Goal: Information Seeking & Learning: Learn about a topic

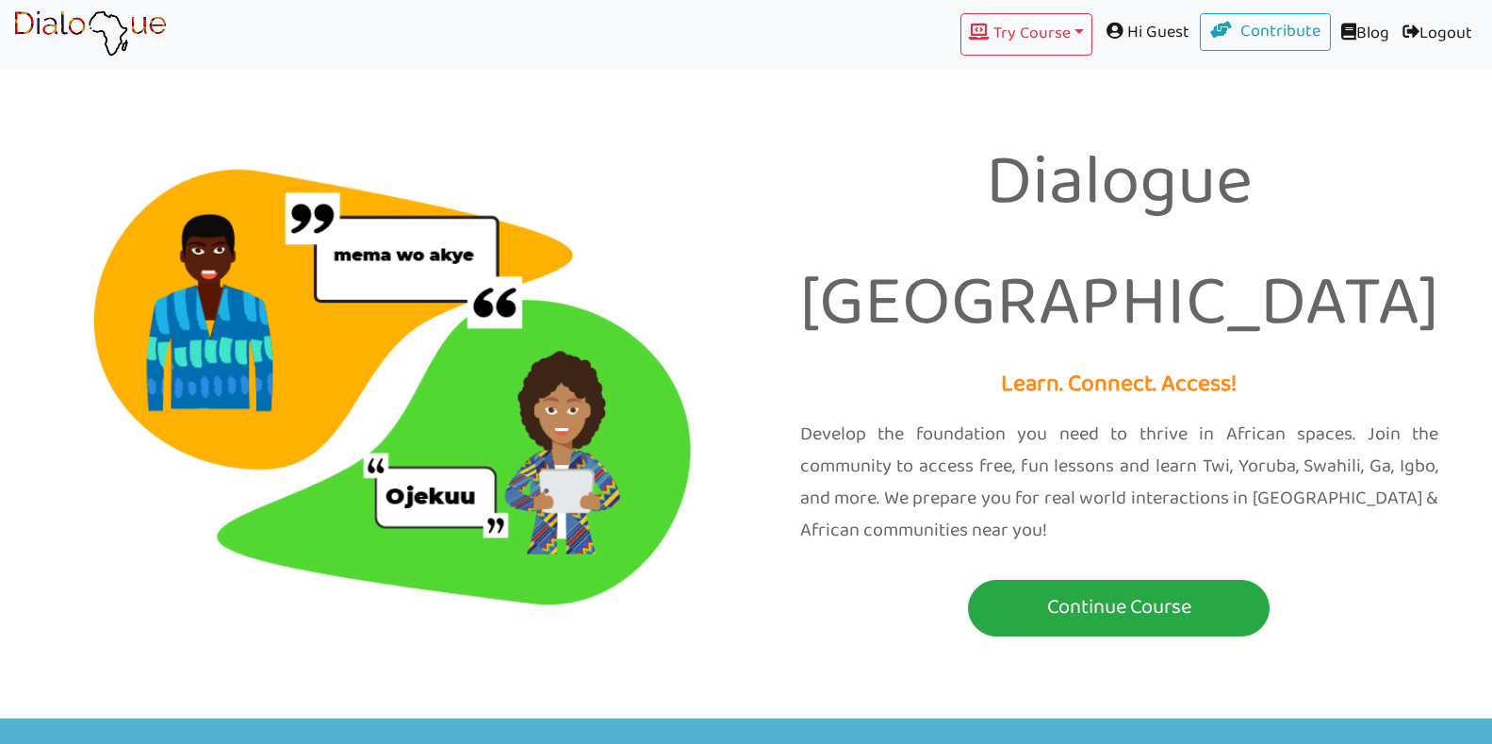
click at [837, 551] on div "Dialogue Africa Learn. Connect. Access! Develop the foundation you need to thri…" at bounding box center [1120, 358] width 747 height 601
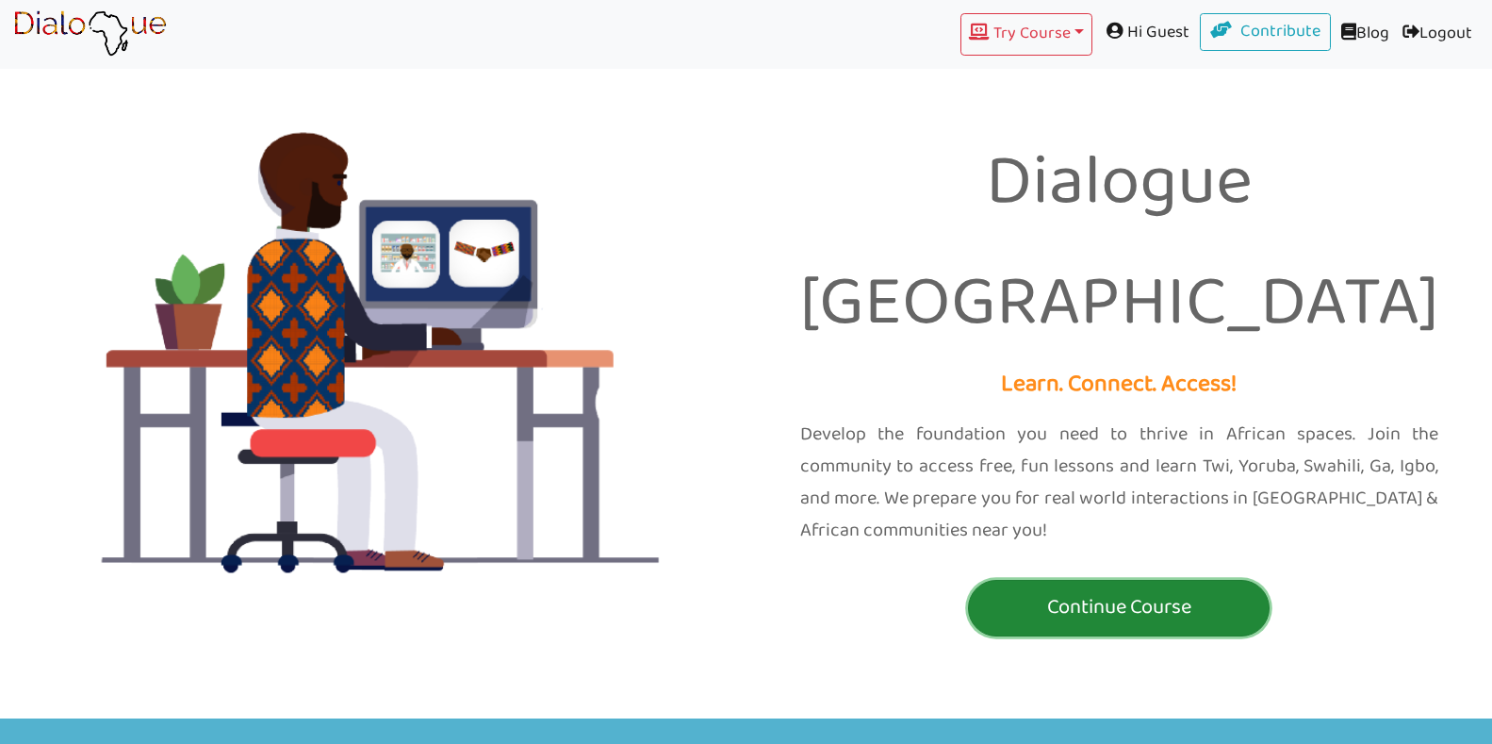
click at [1114, 590] on p "Continue Course" at bounding box center [1119, 607] width 292 height 35
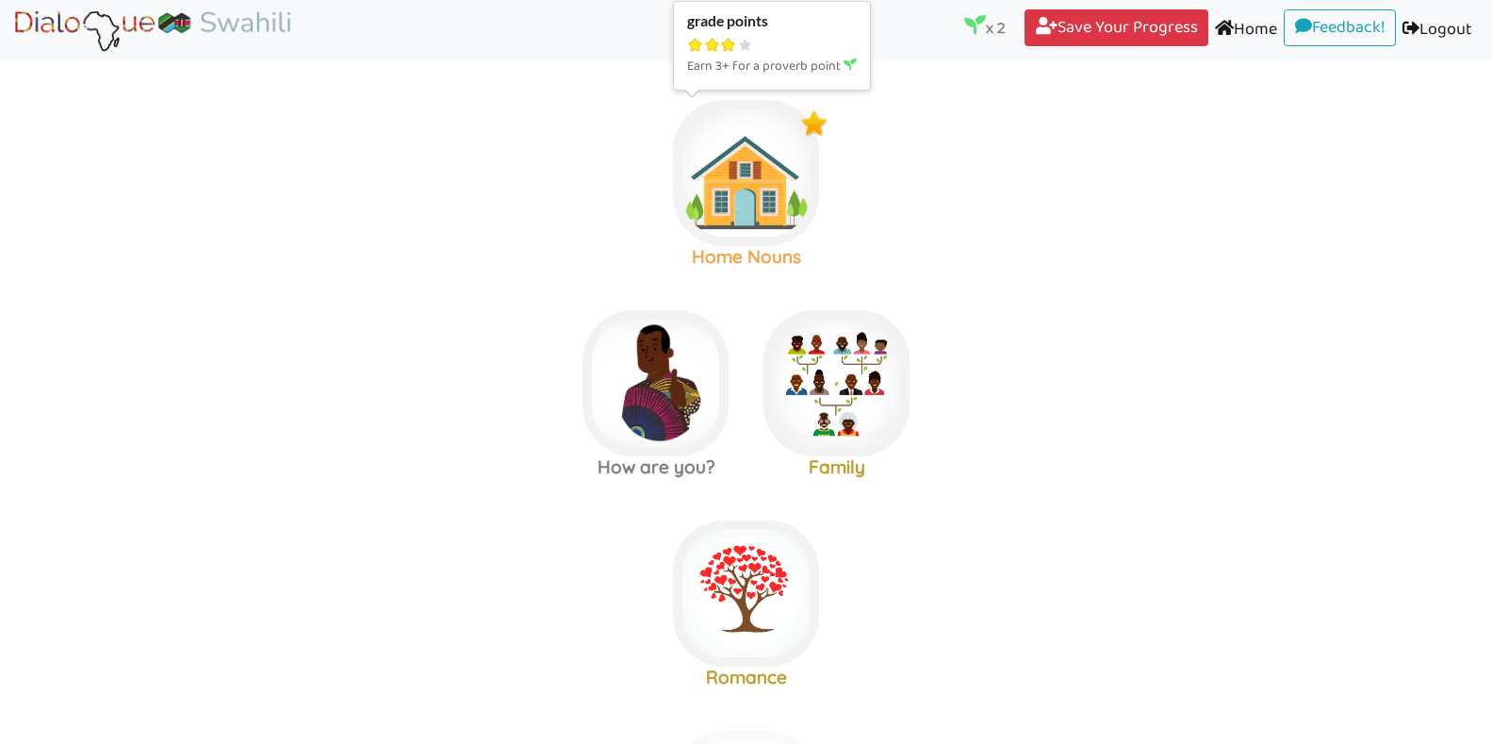
click at [744, 220] on img at bounding box center [746, 173] width 146 height 146
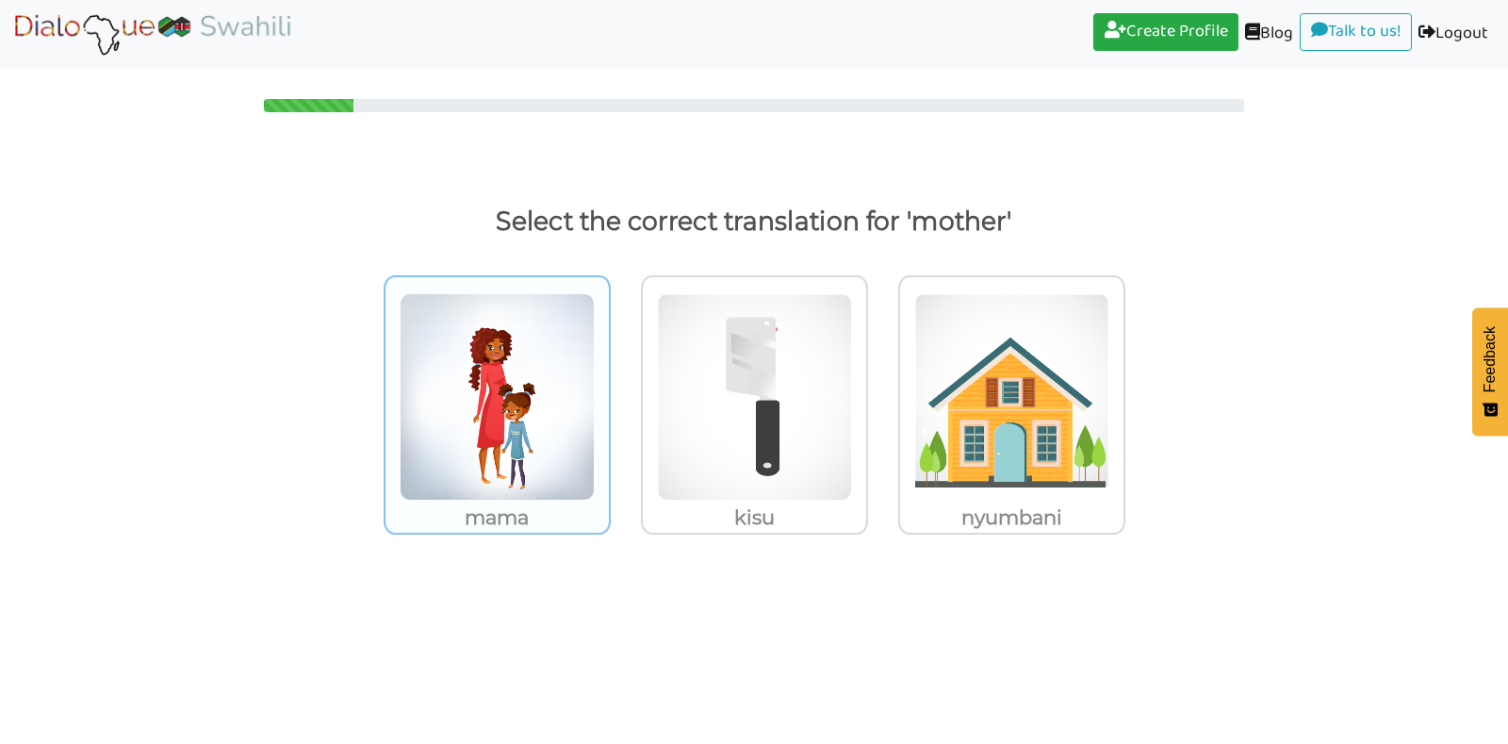
click at [496, 389] on img at bounding box center [497, 396] width 195 height 207
click at [609, 389] on input "mama" at bounding box center [616, 385] width 14 height 14
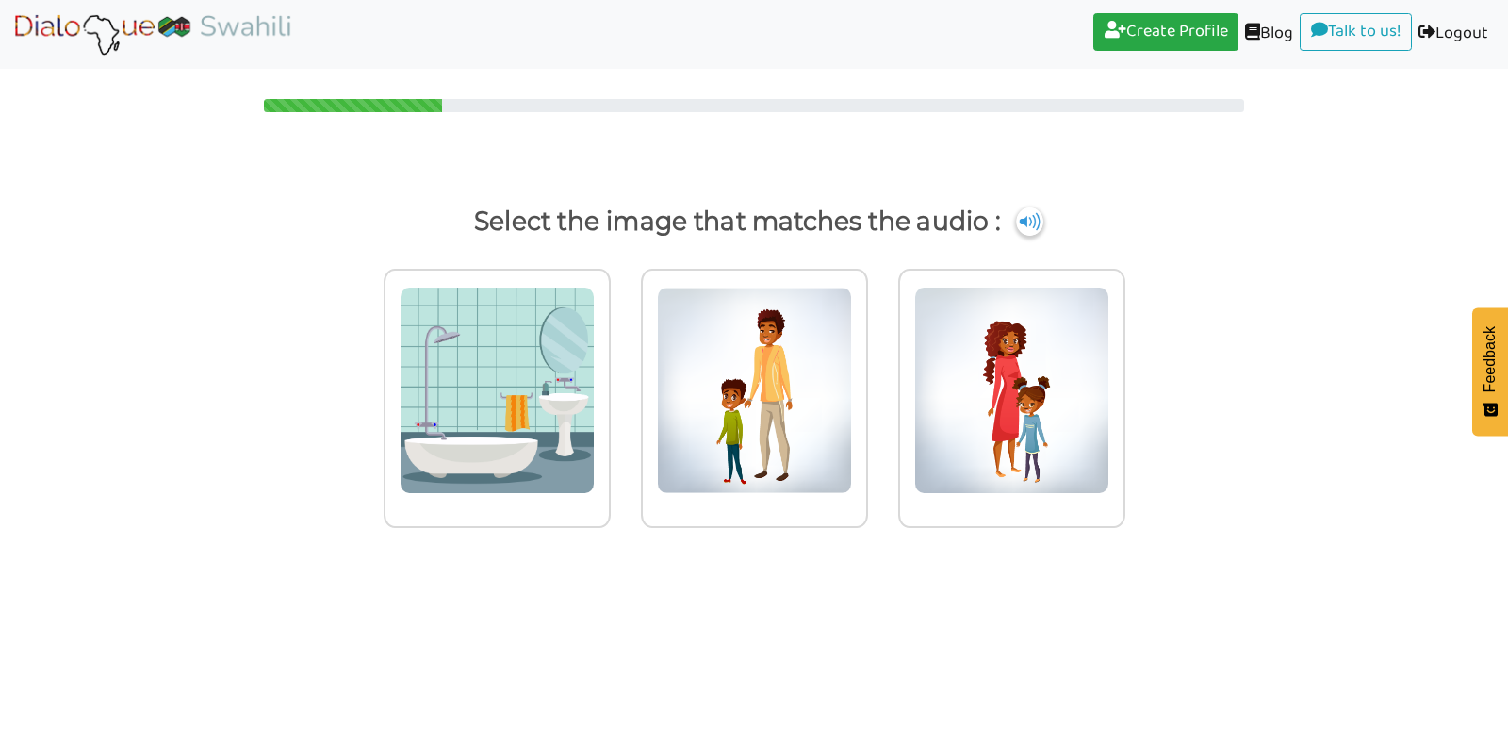
click at [496, 389] on img at bounding box center [497, 390] width 195 height 207
click at [609, 386] on input "radio" at bounding box center [616, 378] width 14 height 14
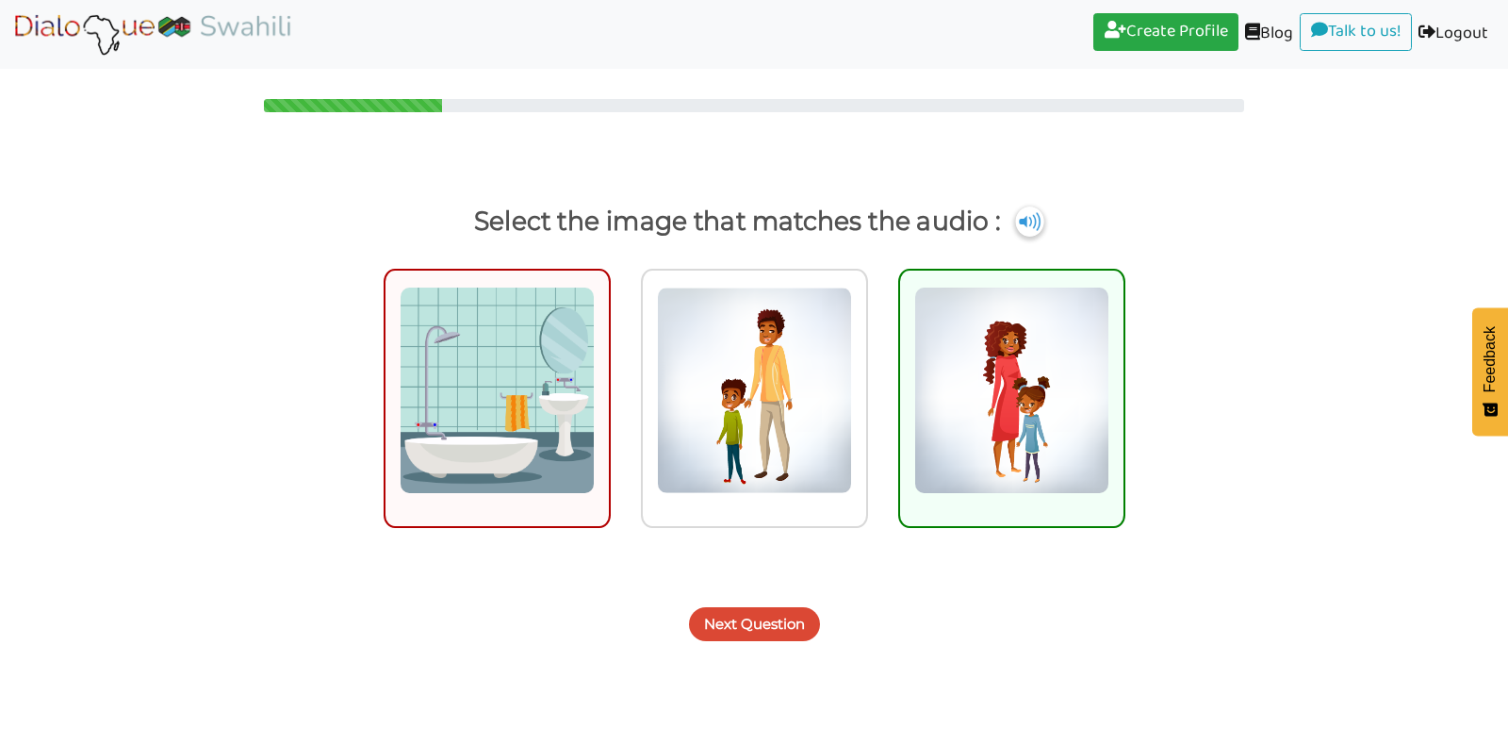
click at [1020, 229] on img at bounding box center [1029, 221] width 28 height 30
click at [1061, 356] on img at bounding box center [1011, 390] width 195 height 207
click at [1124, 371] on input "radio" at bounding box center [1131, 378] width 14 height 14
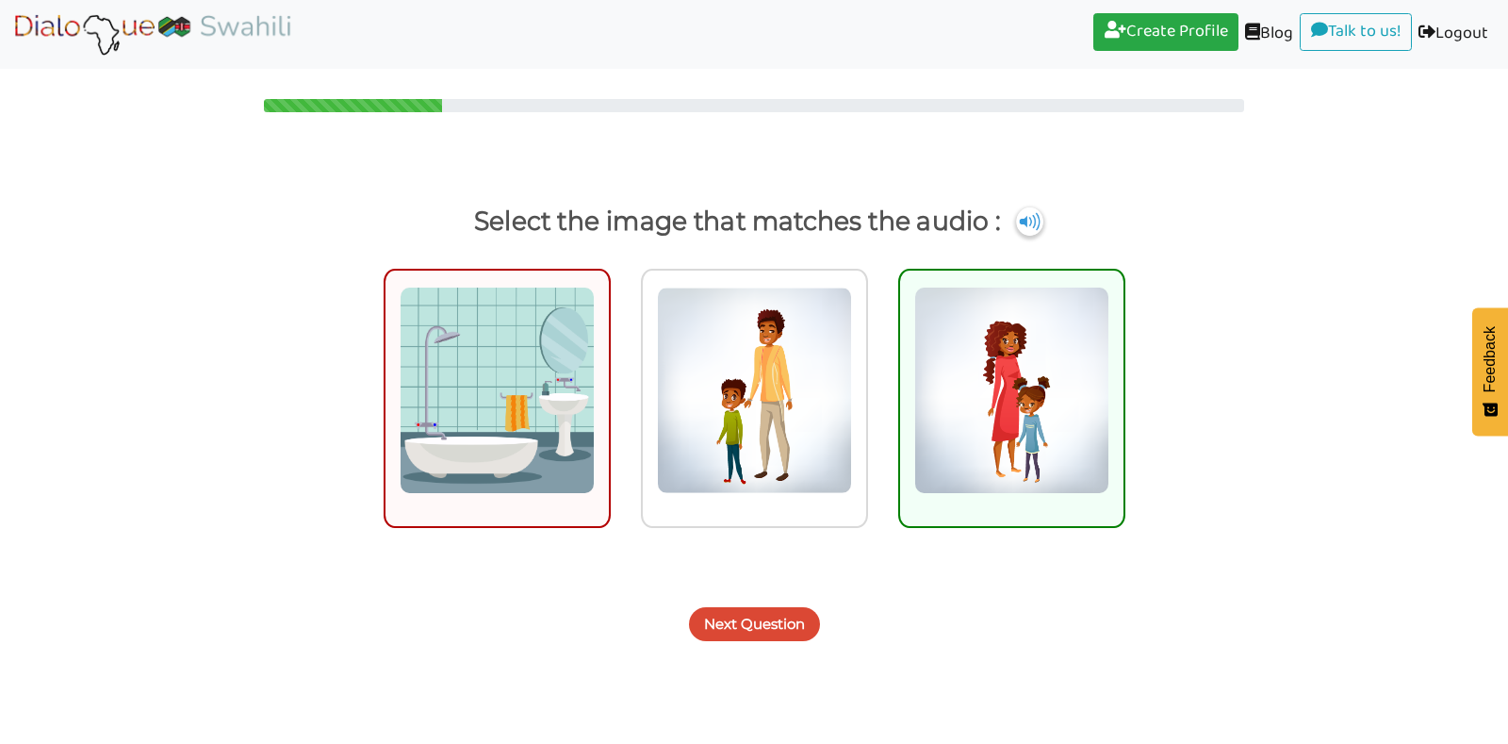
click at [1061, 356] on img at bounding box center [1011, 390] width 195 height 207
click at [1124, 371] on input "radio" at bounding box center [1131, 378] width 14 height 14
radio input "true"
click at [1061, 356] on img at bounding box center [1011, 390] width 195 height 207
click at [1124, 371] on input "radio" at bounding box center [1131, 378] width 14 height 14
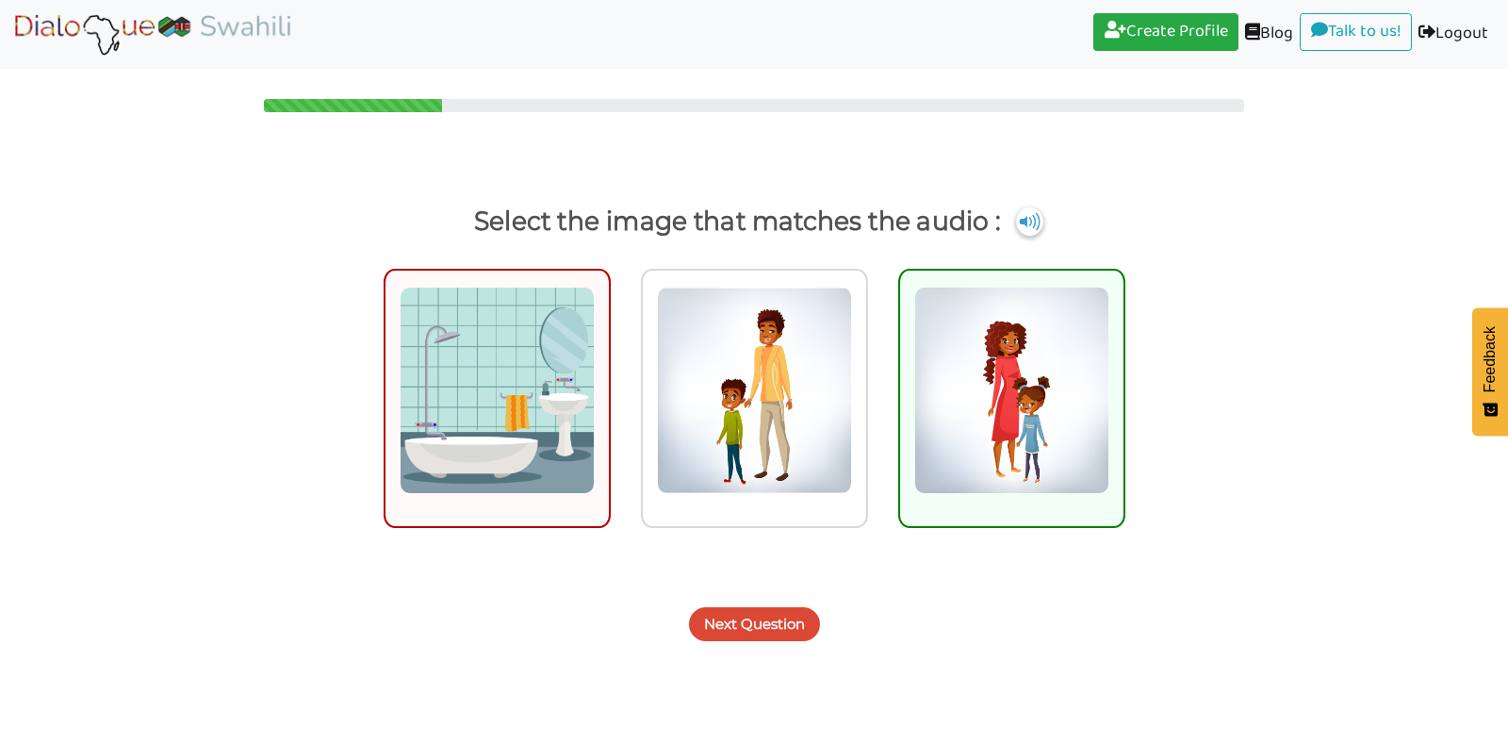
click at [1061, 356] on img at bounding box center [1011, 390] width 195 height 207
click at [1124, 371] on input "radio" at bounding box center [1131, 378] width 14 height 14
click at [1061, 356] on img at bounding box center [1011, 390] width 195 height 207
click at [1124, 371] on input "radio" at bounding box center [1131, 378] width 14 height 14
click at [1061, 356] on img at bounding box center [1011, 390] width 195 height 207
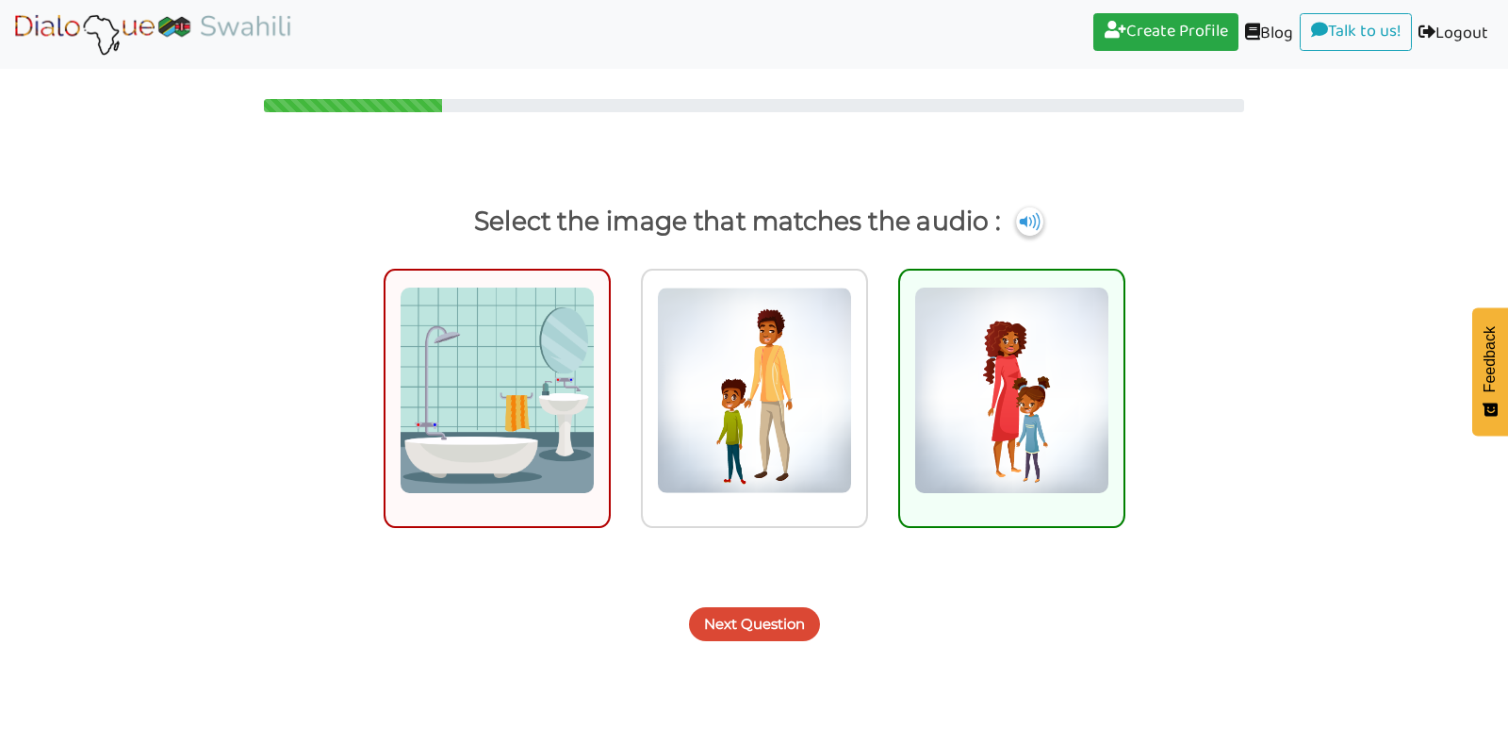
click at [1124, 371] on input "radio" at bounding box center [1131, 378] width 14 height 14
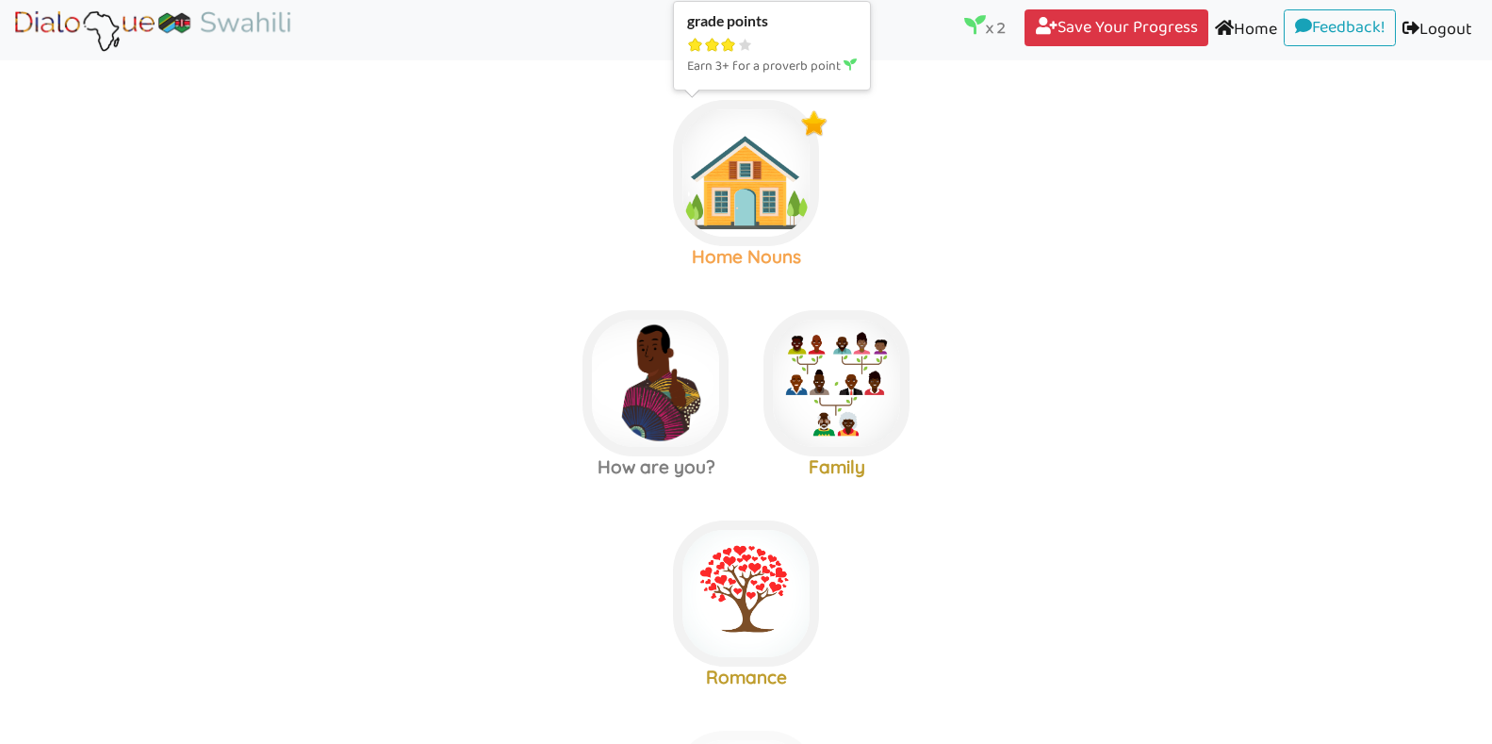
click at [787, 138] on img at bounding box center [746, 173] width 146 height 146
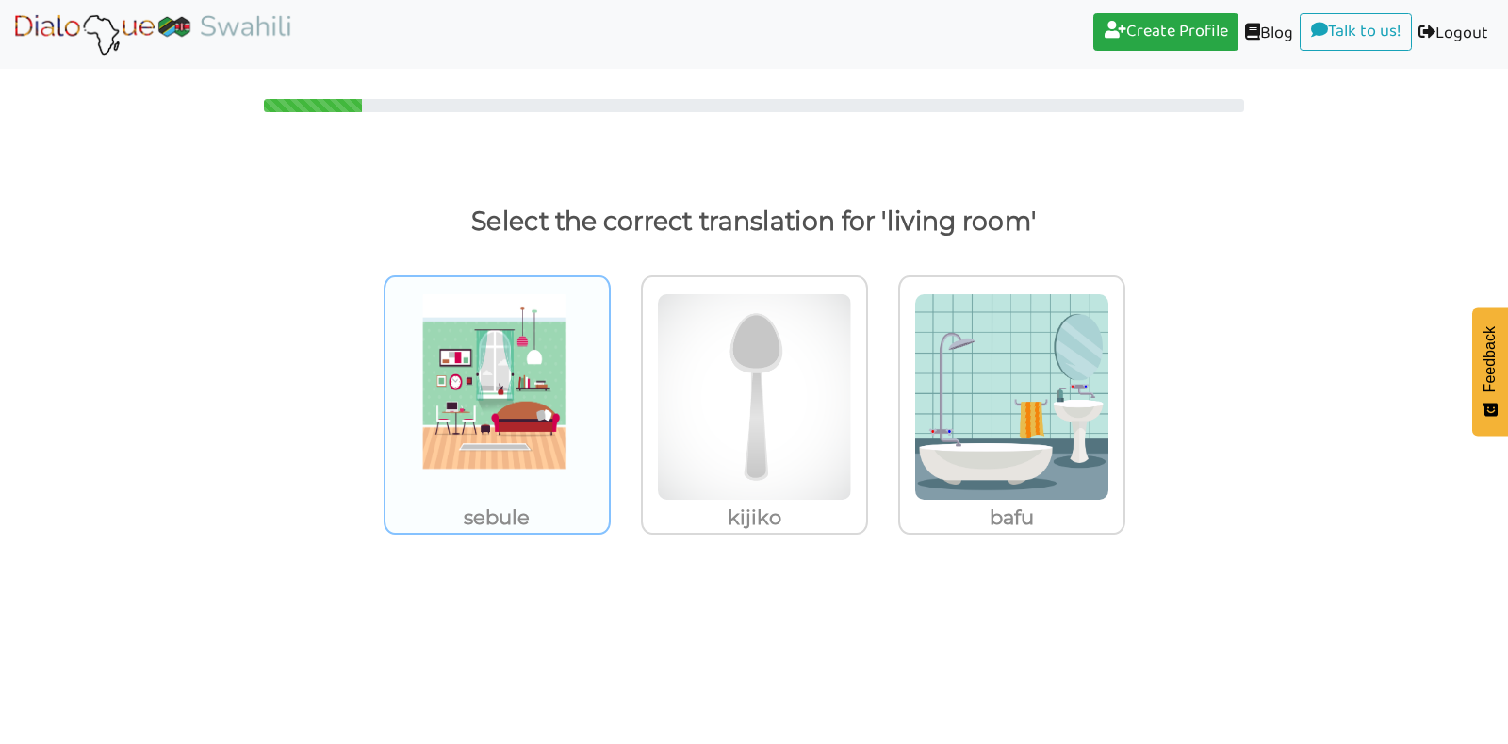
click at [502, 387] on img at bounding box center [497, 396] width 195 height 207
click at [609, 387] on input "sebule" at bounding box center [616, 385] width 14 height 14
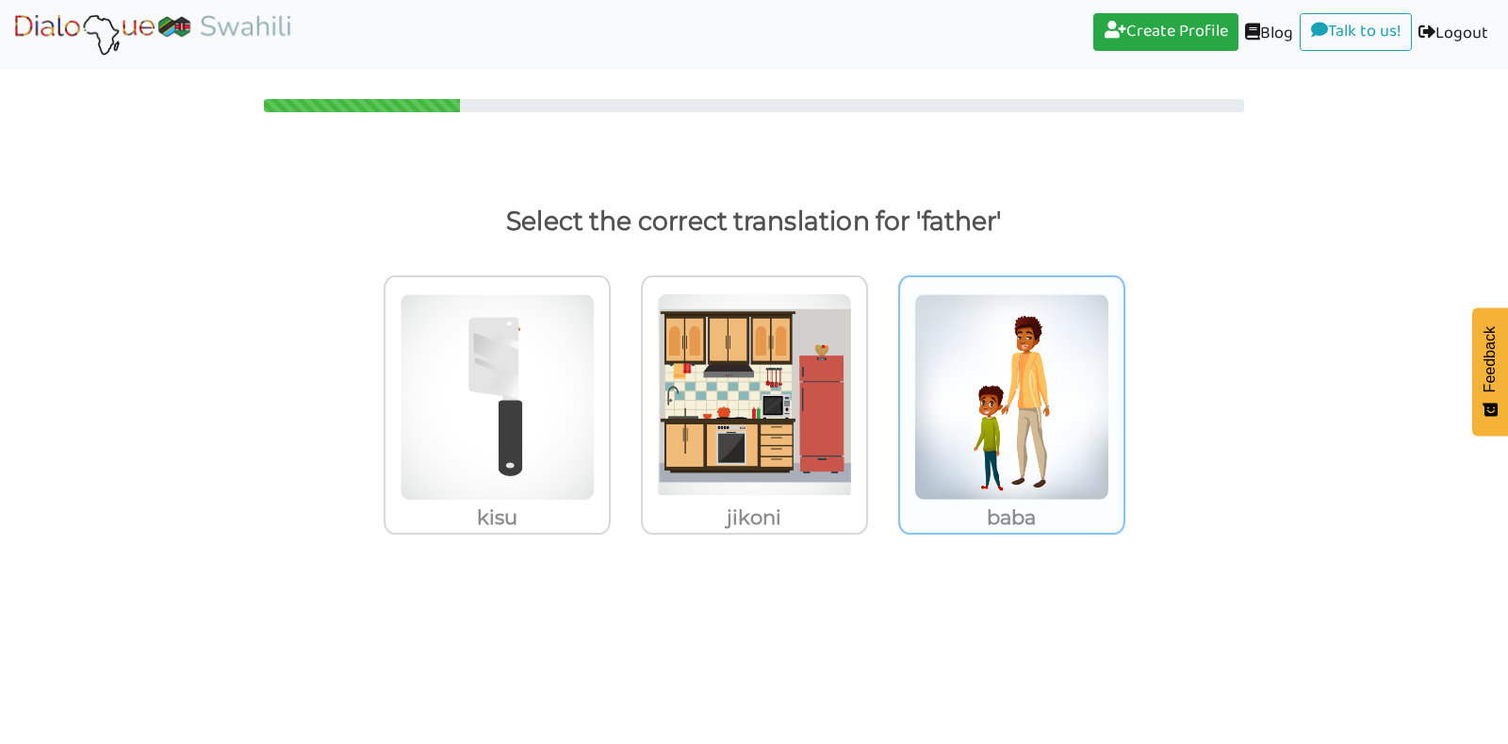
click at [595, 385] on img at bounding box center [497, 396] width 195 height 207
click at [623, 385] on input "baba" at bounding box center [616, 385] width 14 height 14
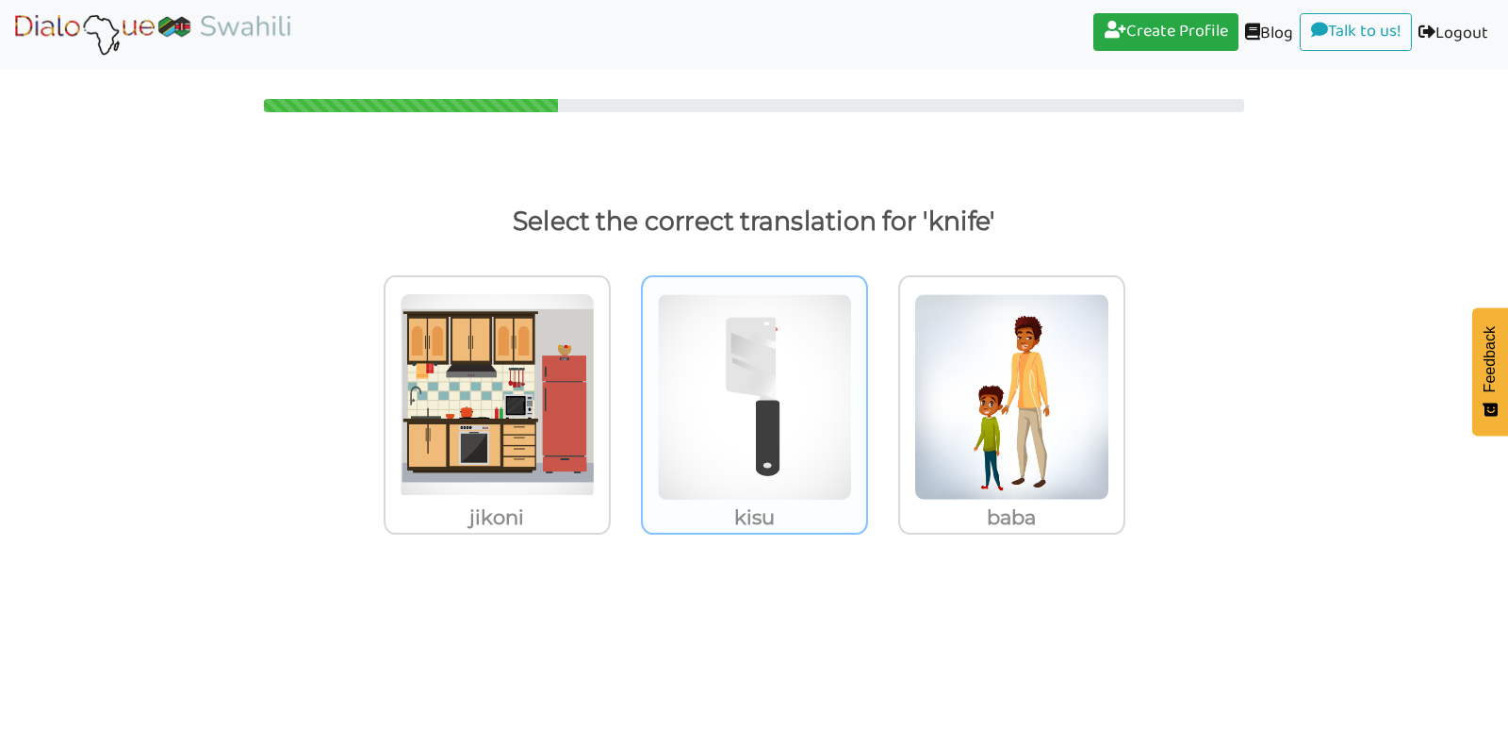
click at [595, 400] on img at bounding box center [497, 396] width 195 height 207
click at [623, 392] on input "kisu" at bounding box center [616, 385] width 14 height 14
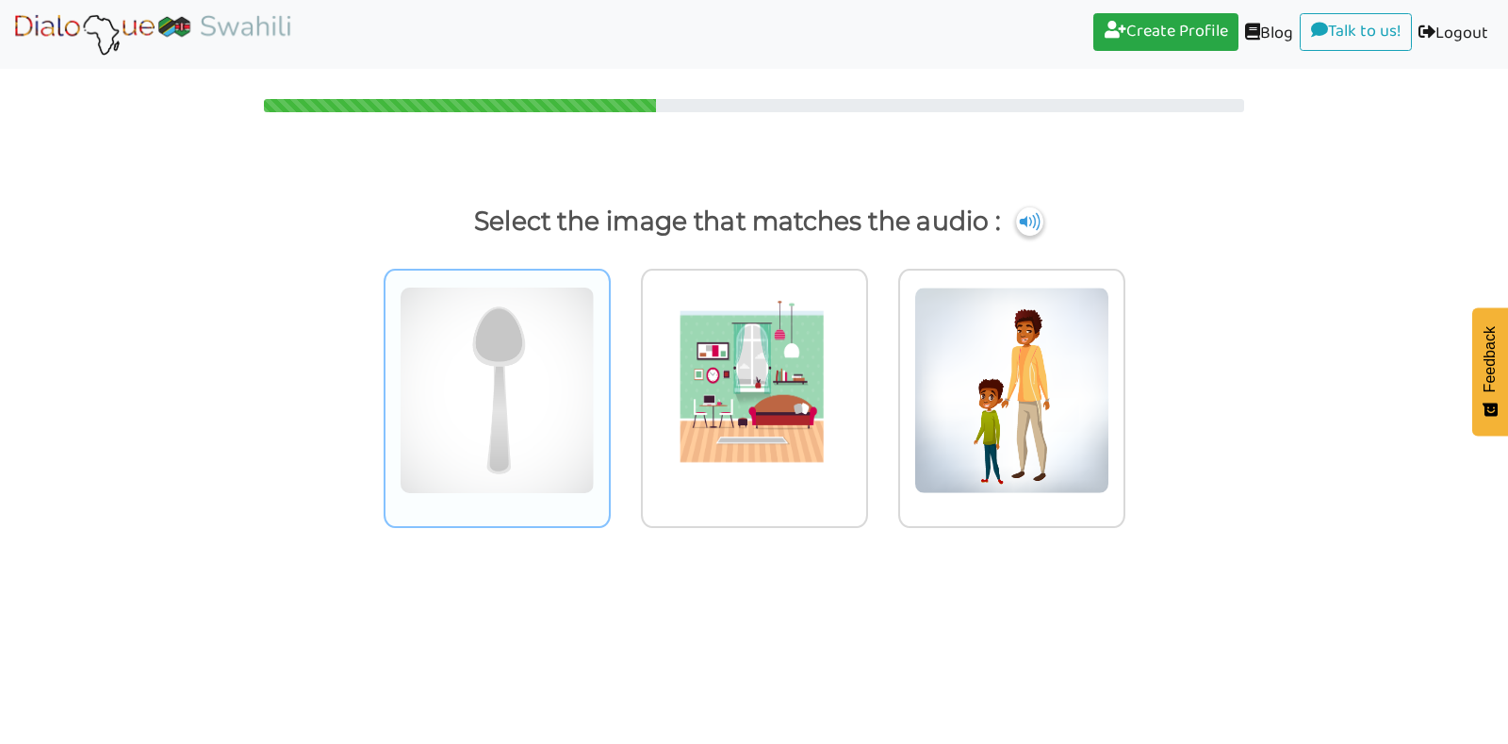
click at [510, 387] on img at bounding box center [497, 390] width 195 height 207
click at [609, 386] on input "radio" at bounding box center [616, 378] width 14 height 14
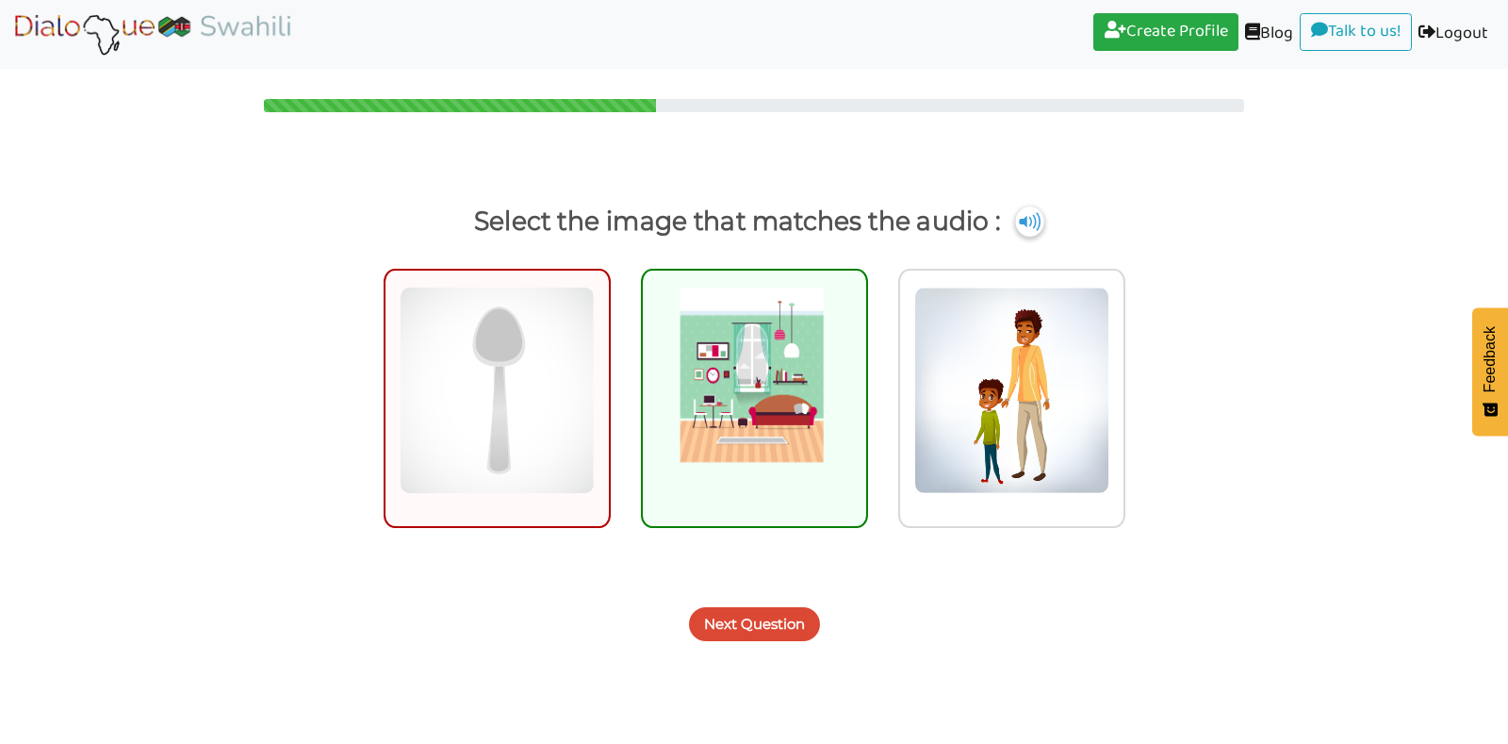
click at [1021, 213] on img at bounding box center [1029, 221] width 28 height 30
click at [794, 449] on img at bounding box center [754, 390] width 195 height 207
click at [866, 386] on input "radio" at bounding box center [873, 378] width 14 height 14
click at [746, 620] on button "Next Question" at bounding box center [754, 624] width 131 height 34
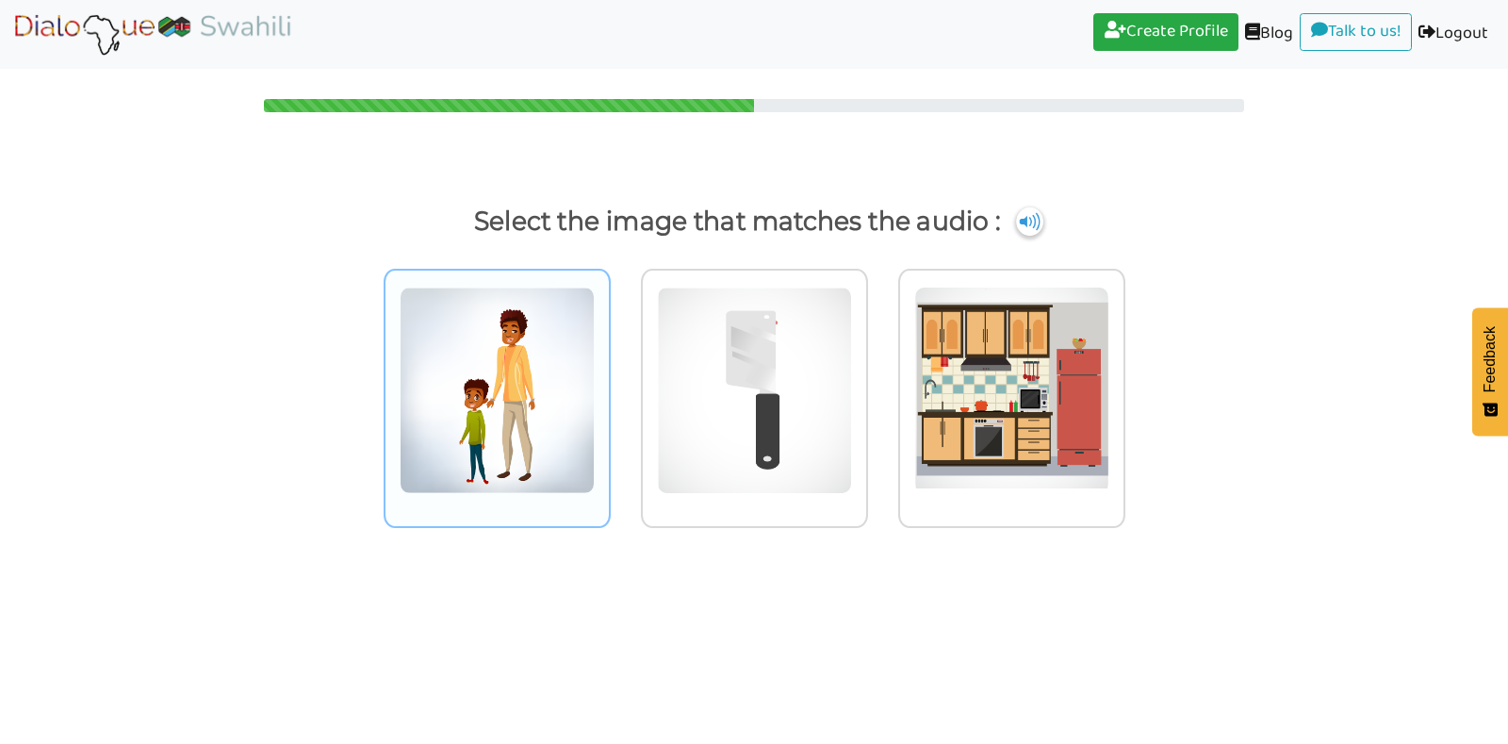
click at [555, 458] on img at bounding box center [497, 390] width 195 height 207
click at [609, 386] on input "radio" at bounding box center [616, 378] width 14 height 14
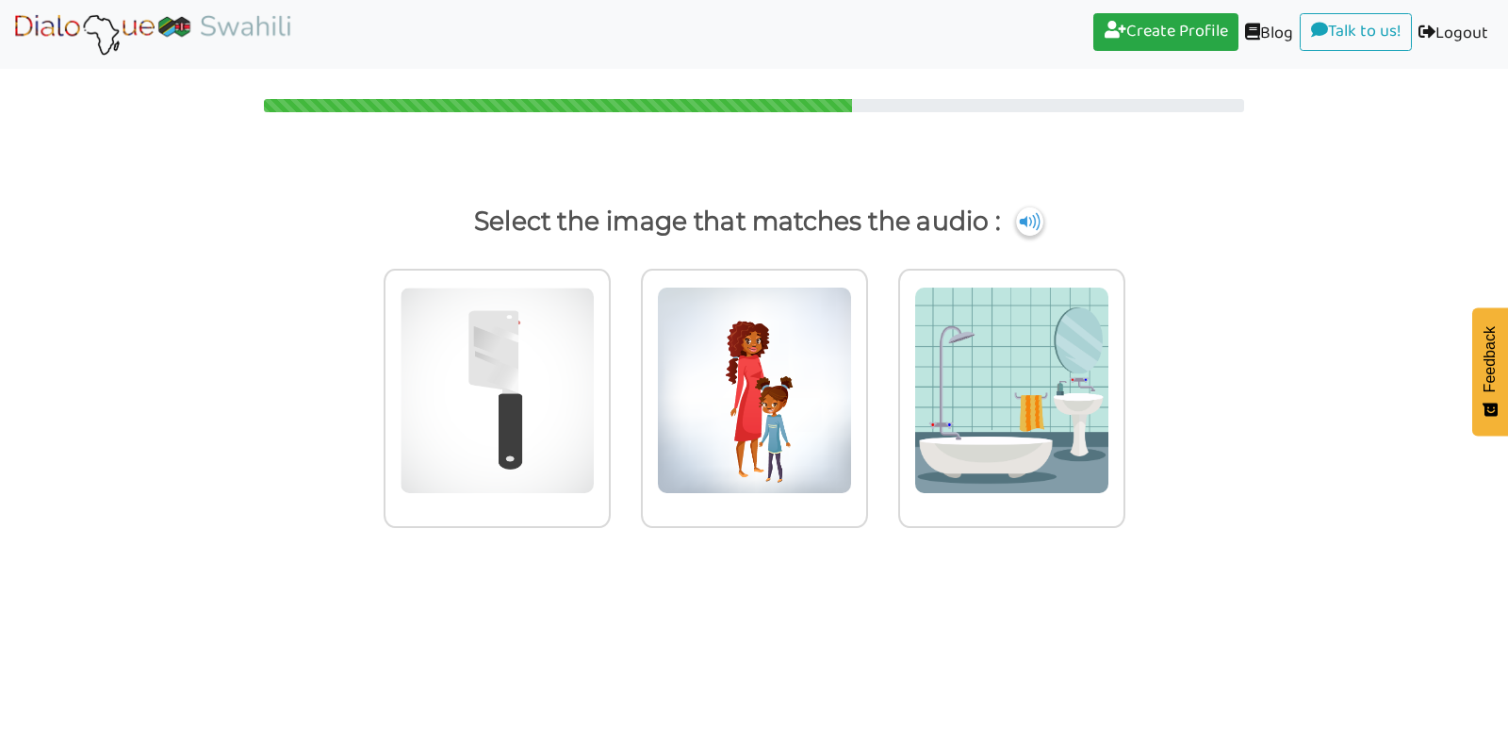
click at [555, 458] on img at bounding box center [497, 390] width 195 height 207
click at [609, 386] on input "radio" at bounding box center [616, 378] width 14 height 14
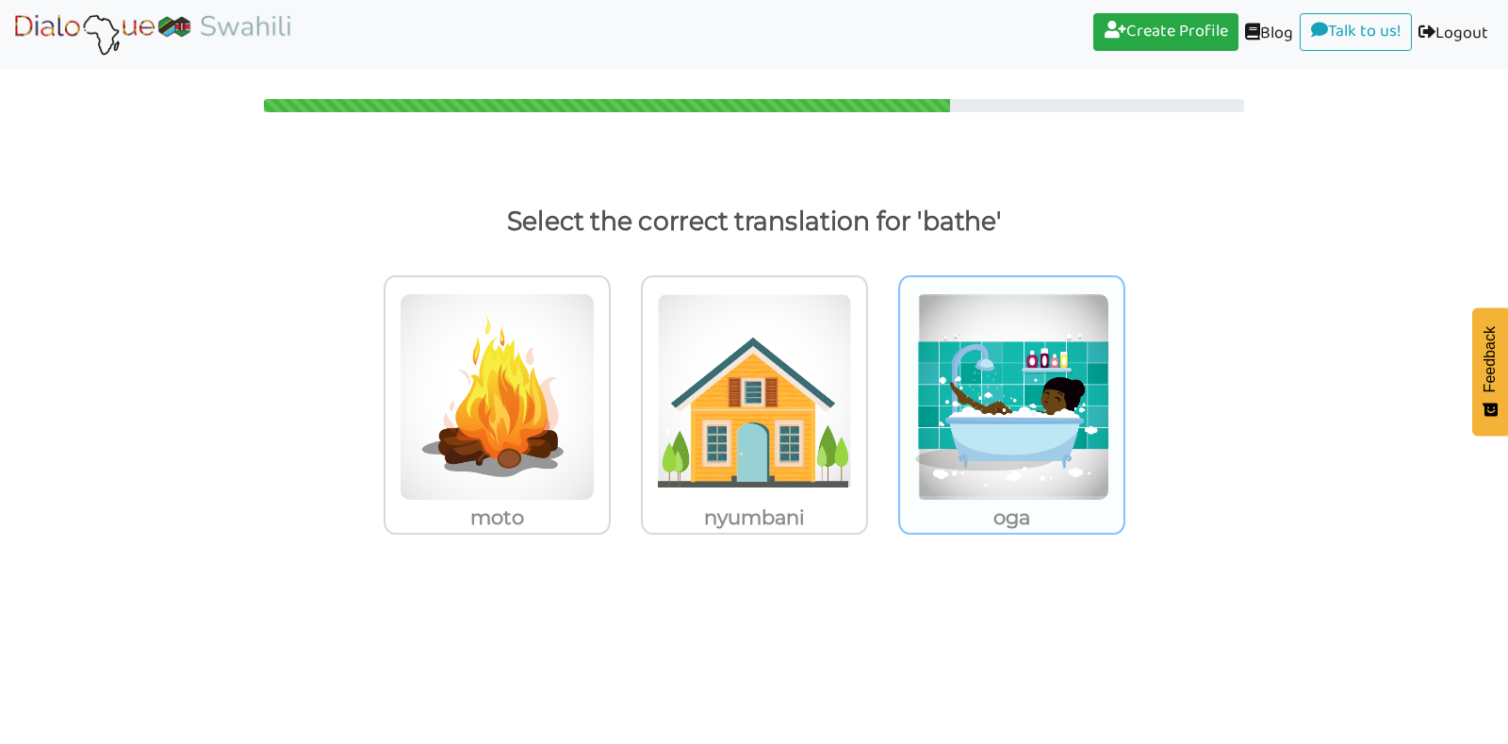
click at [595, 443] on img at bounding box center [497, 396] width 195 height 207
click at [623, 392] on input "oga" at bounding box center [616, 385] width 14 height 14
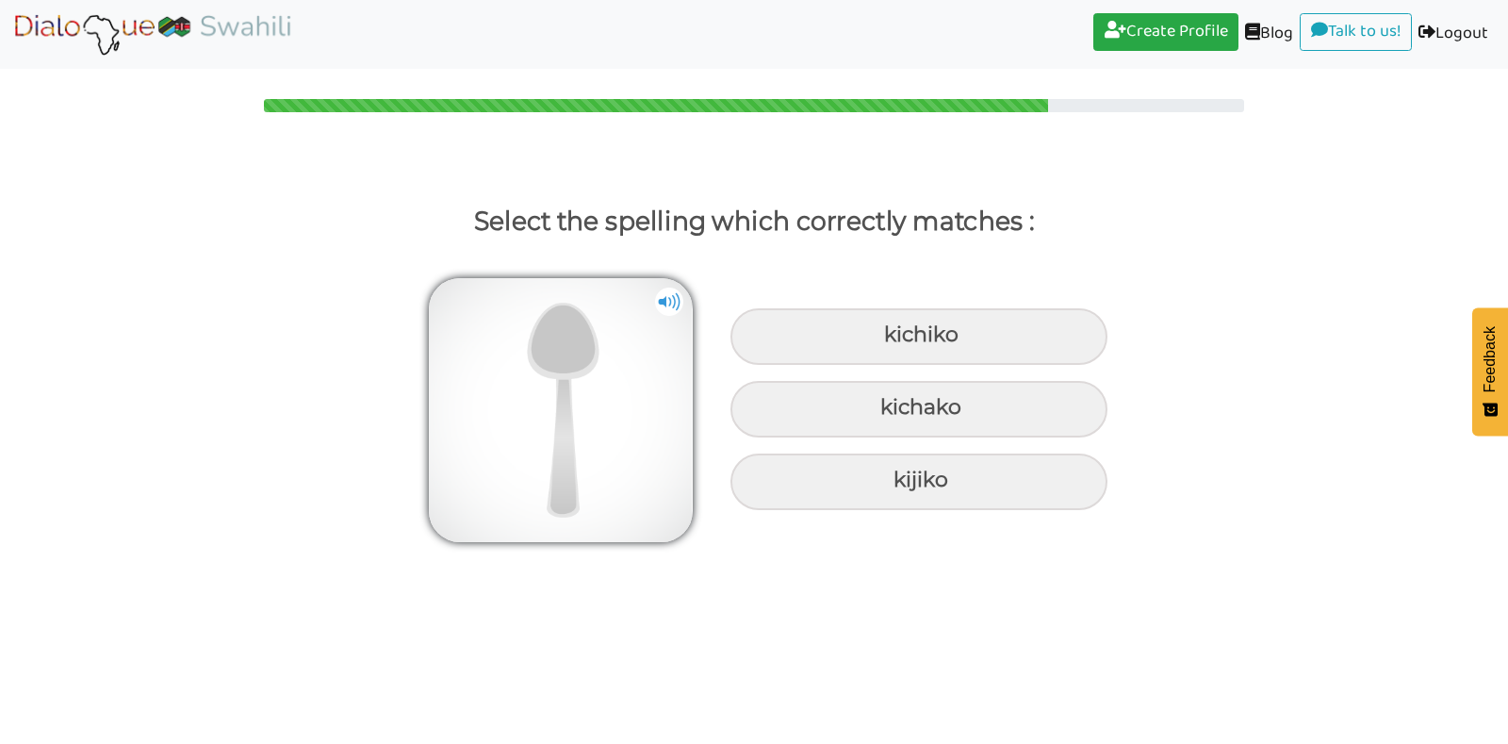
click at [675, 295] on img at bounding box center [669, 302] width 28 height 28
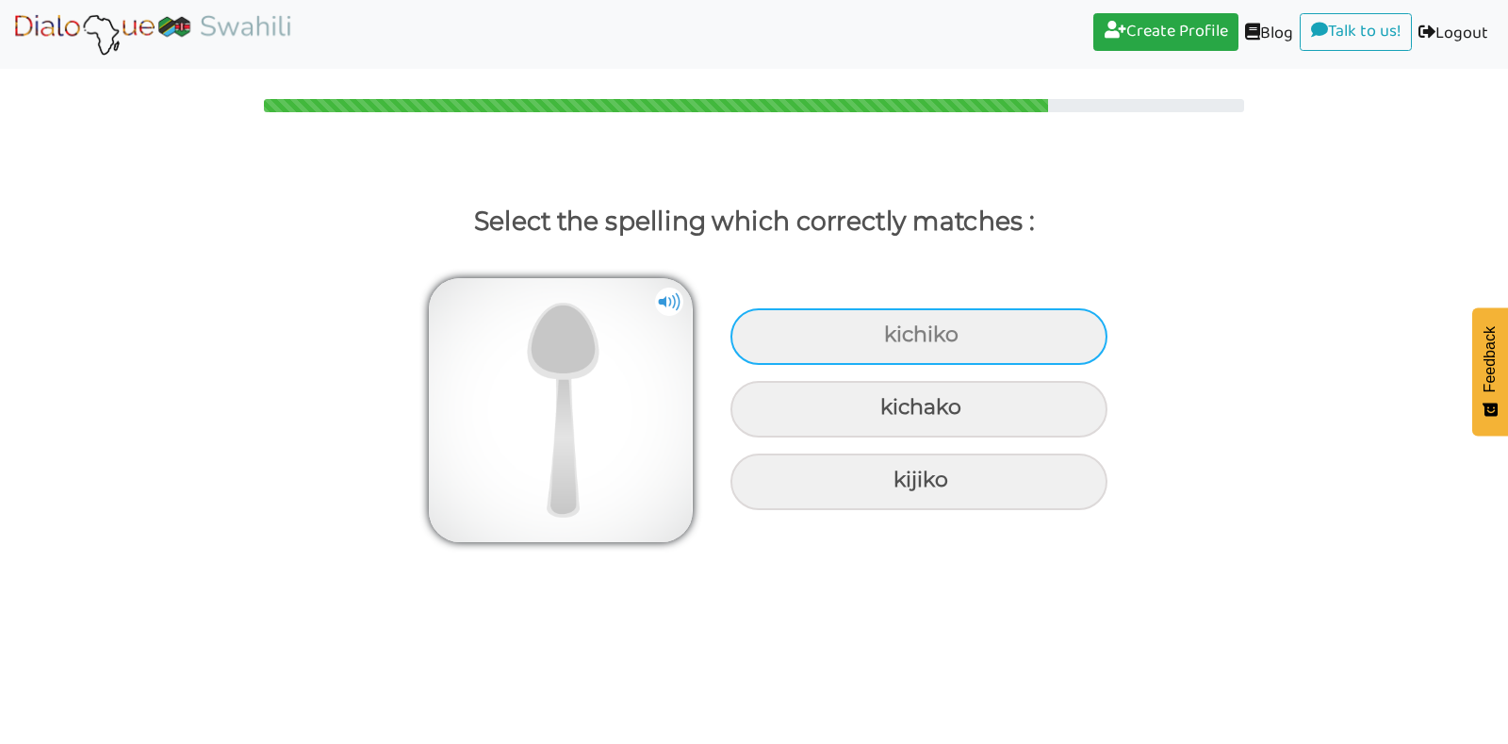
click at [900, 331] on div "kichiko" at bounding box center [919, 336] width 377 height 57
click at [893, 331] on input "kichiko" at bounding box center [886, 335] width 12 height 12
radio input "true"
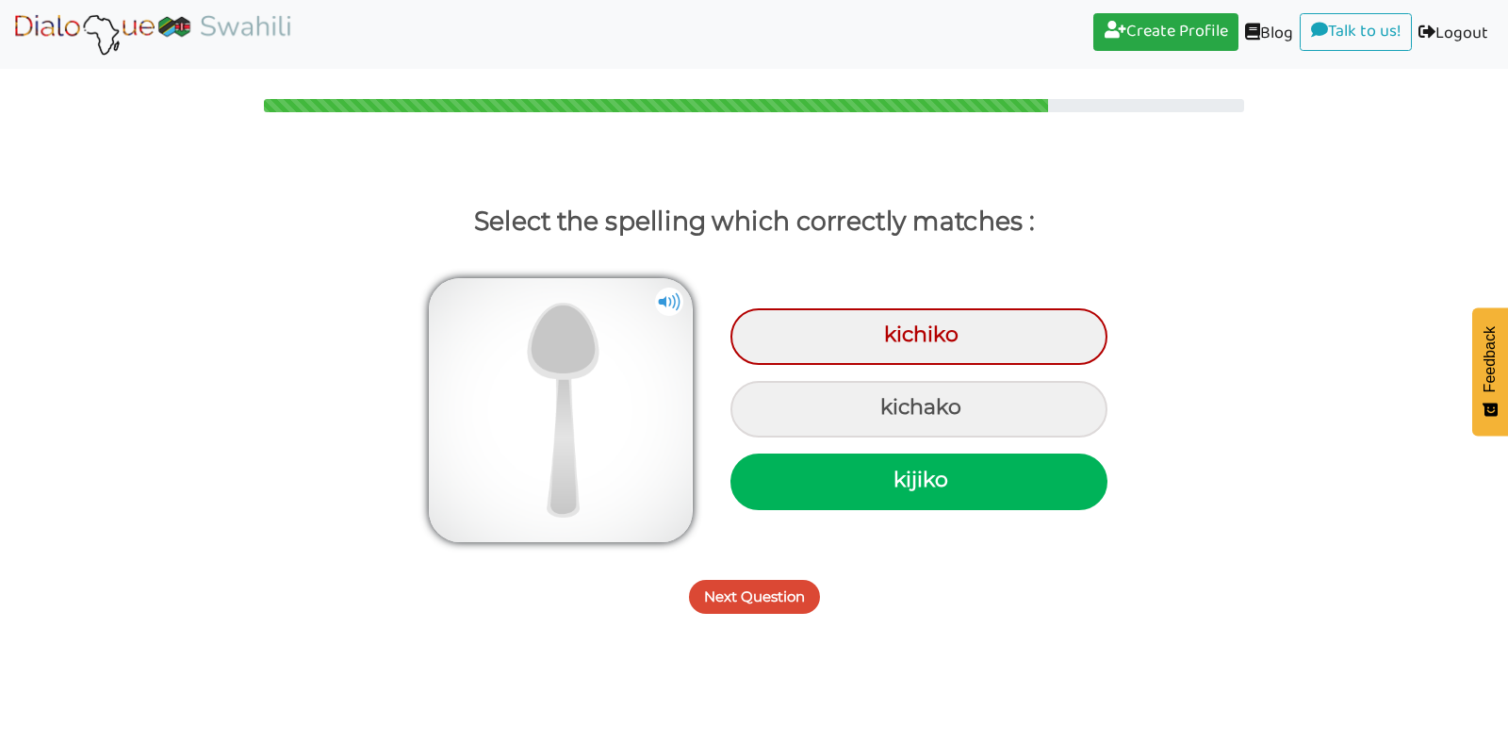
click at [838, 485] on div "kijiko" at bounding box center [919, 481] width 377 height 57
click at [890, 485] on input "kijiko" at bounding box center [896, 480] width 12 height 12
radio input "true"
click at [761, 593] on button "Next Question" at bounding box center [754, 597] width 131 height 34
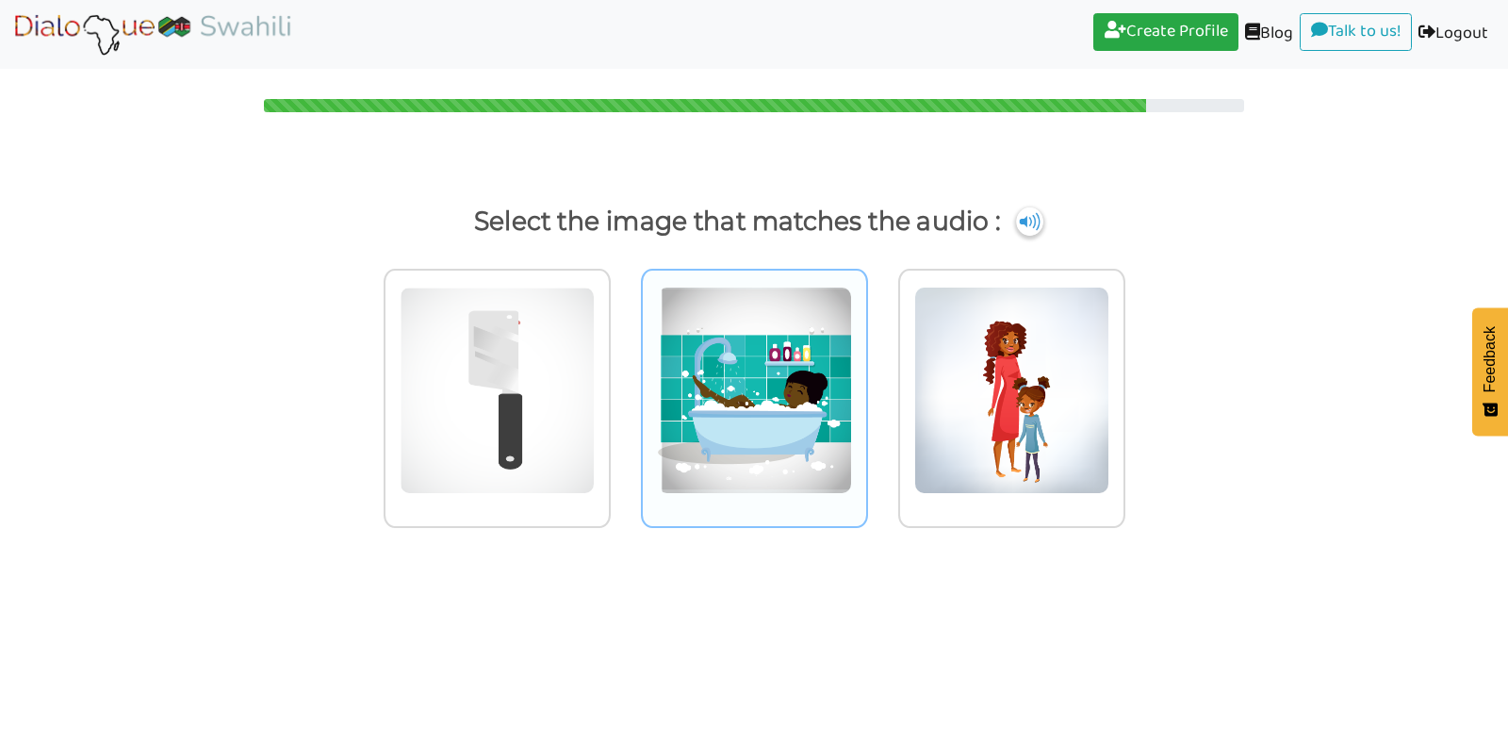
click at [595, 462] on img at bounding box center [497, 390] width 195 height 207
click at [623, 386] on input "radio" at bounding box center [616, 378] width 14 height 14
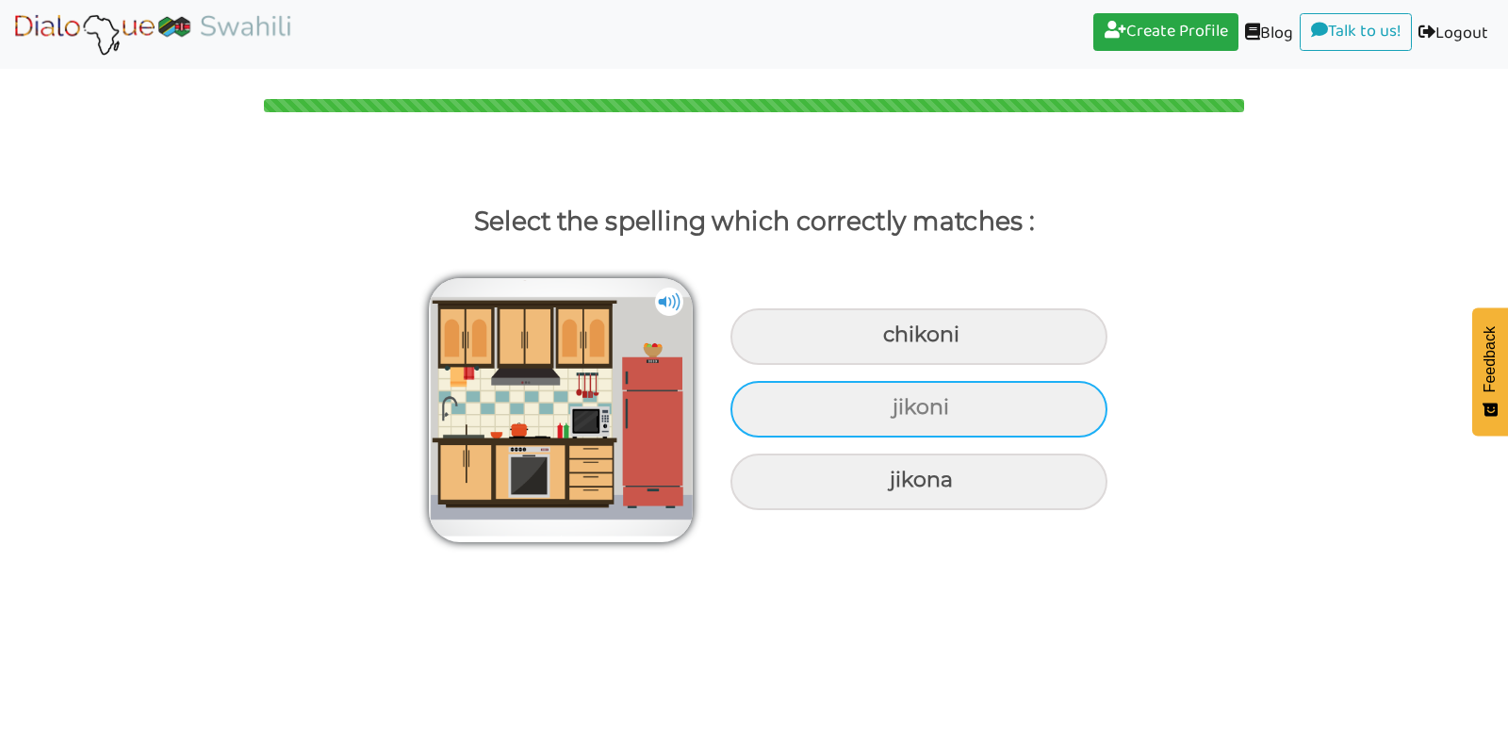
click at [897, 365] on div "jikoni" at bounding box center [919, 336] width 377 height 57
click at [892, 341] on input "jikoni" at bounding box center [886, 335] width 12 height 12
radio input "true"
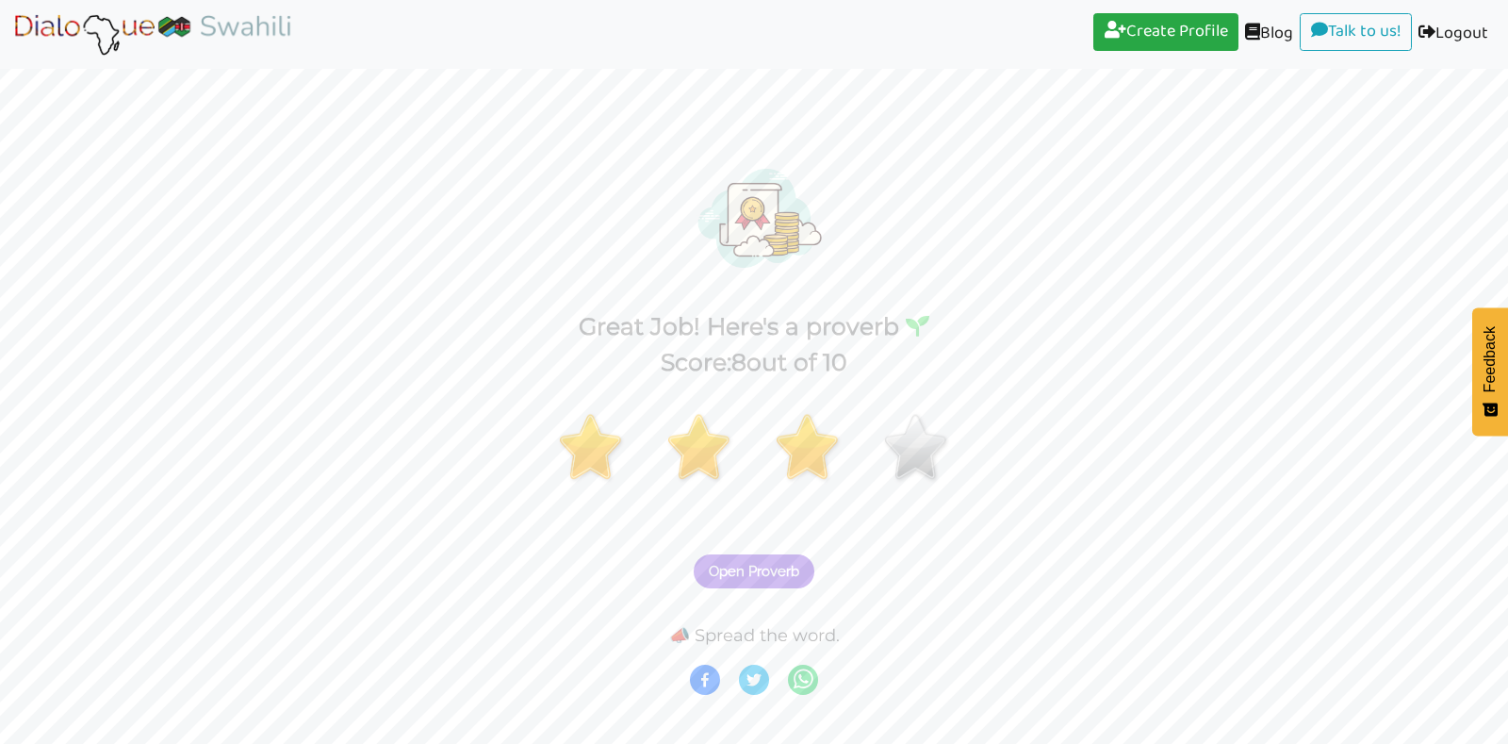
click at [789, 572] on span "Open Proverb" at bounding box center [754, 571] width 91 height 17
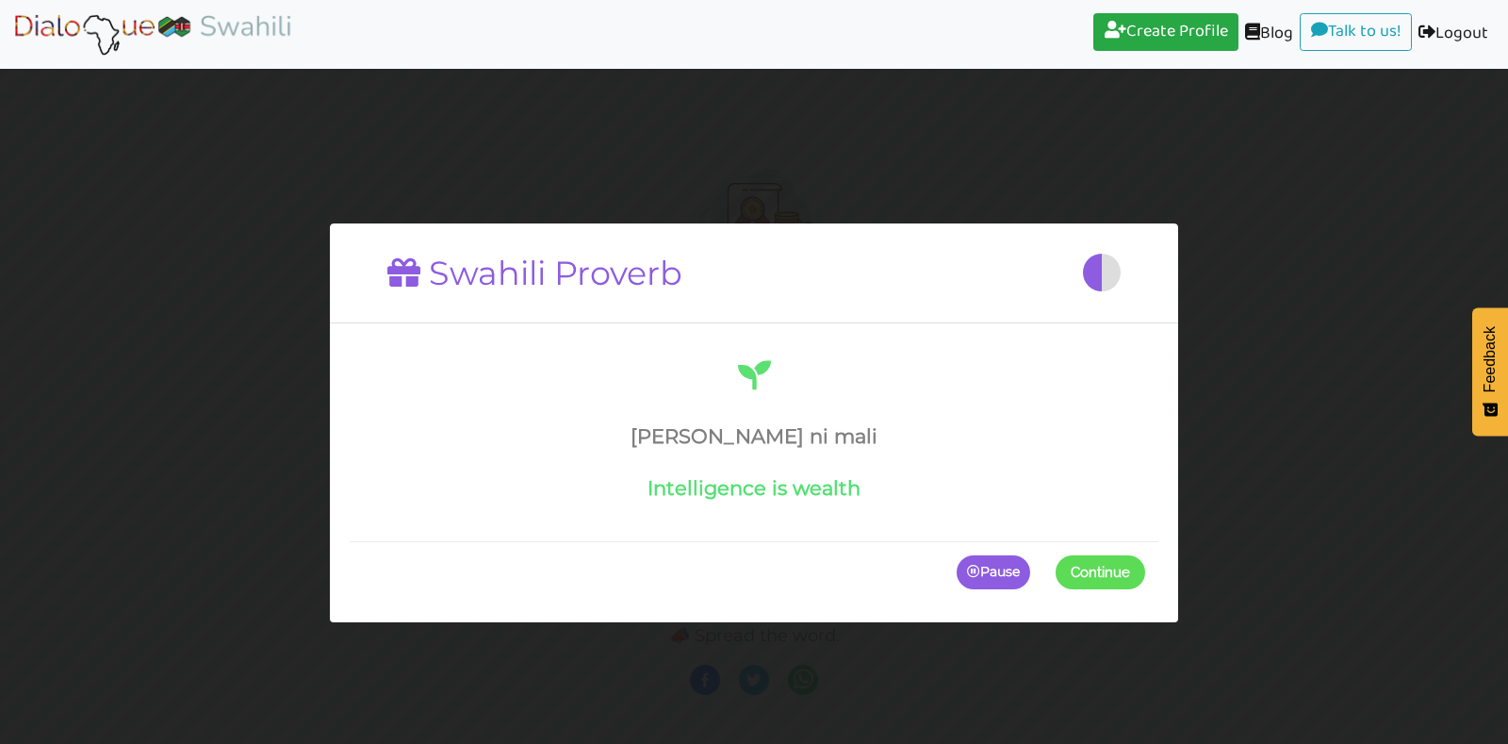
click at [1145, 583] on span at bounding box center [1145, 572] width 0 height 34
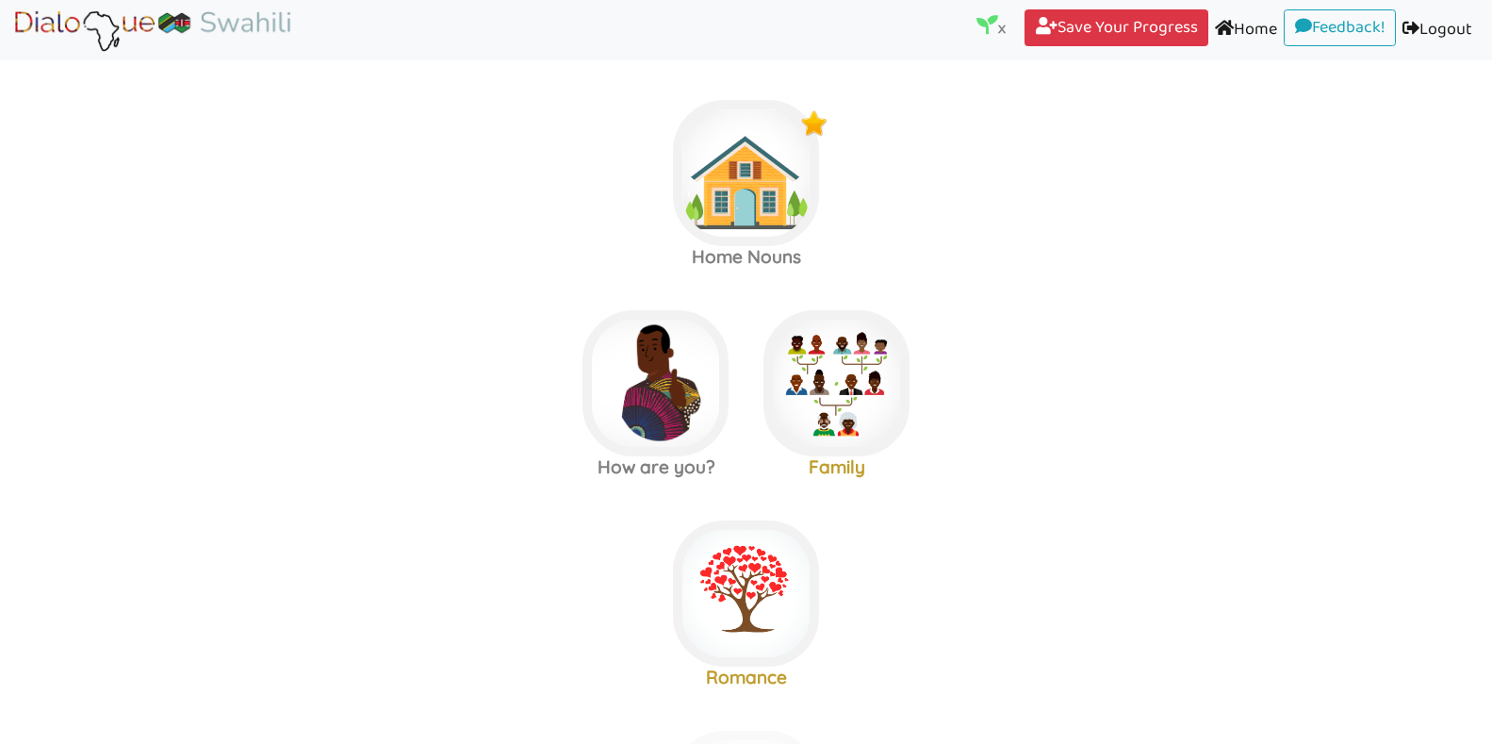
scroll to position [15, 0]
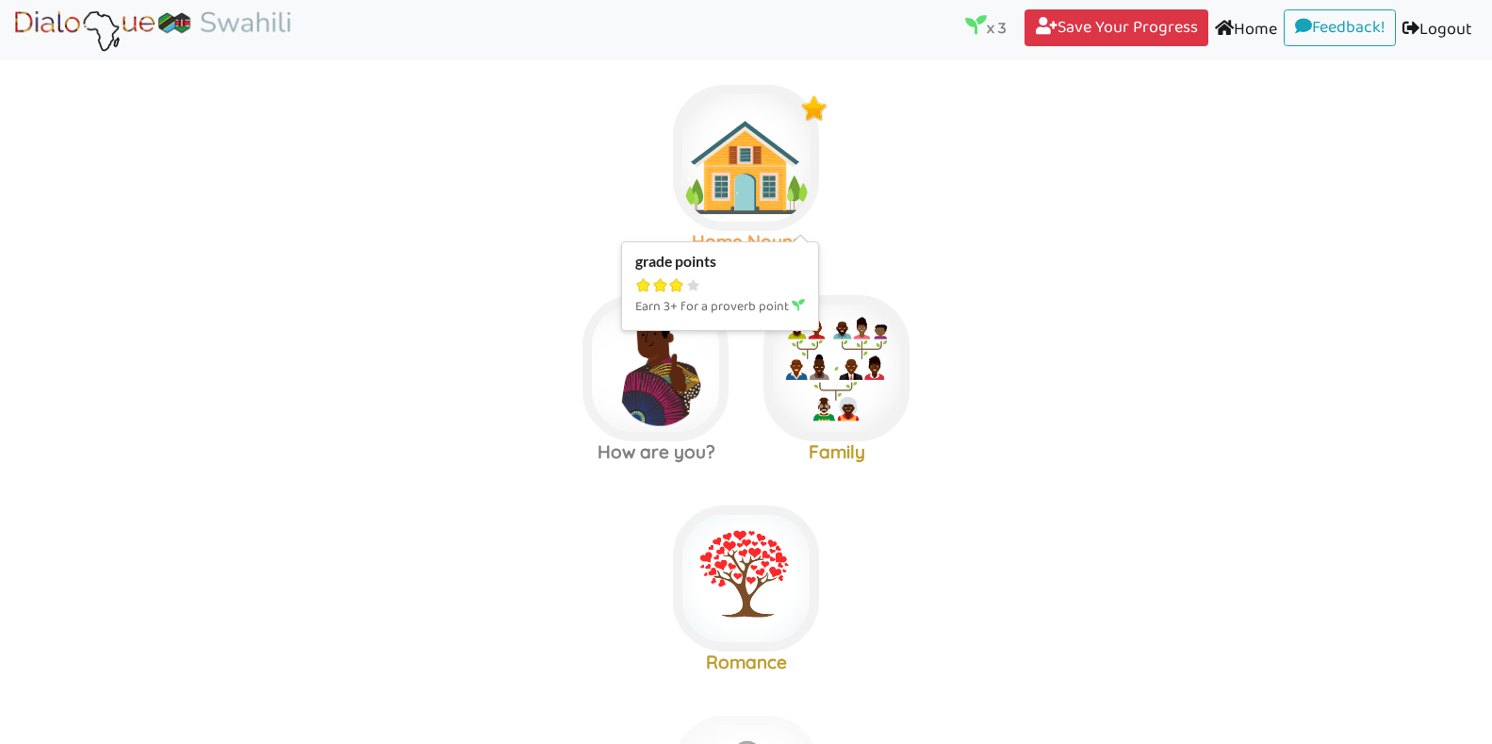
click at [780, 182] on img at bounding box center [746, 158] width 146 height 146
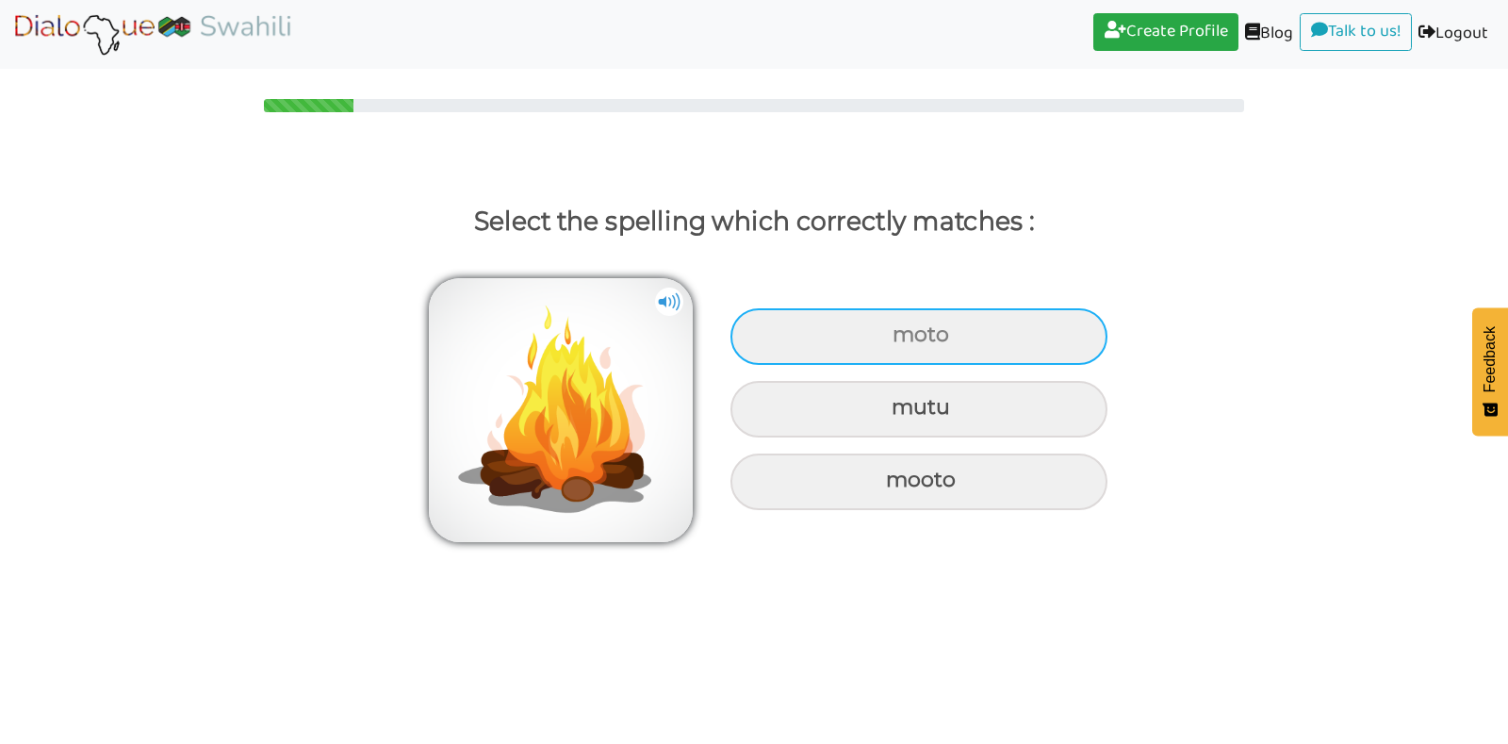
click at [891, 340] on div "moto" at bounding box center [919, 336] width 377 height 57
click at [891, 340] on input "moto" at bounding box center [895, 335] width 12 height 12
radio input "true"
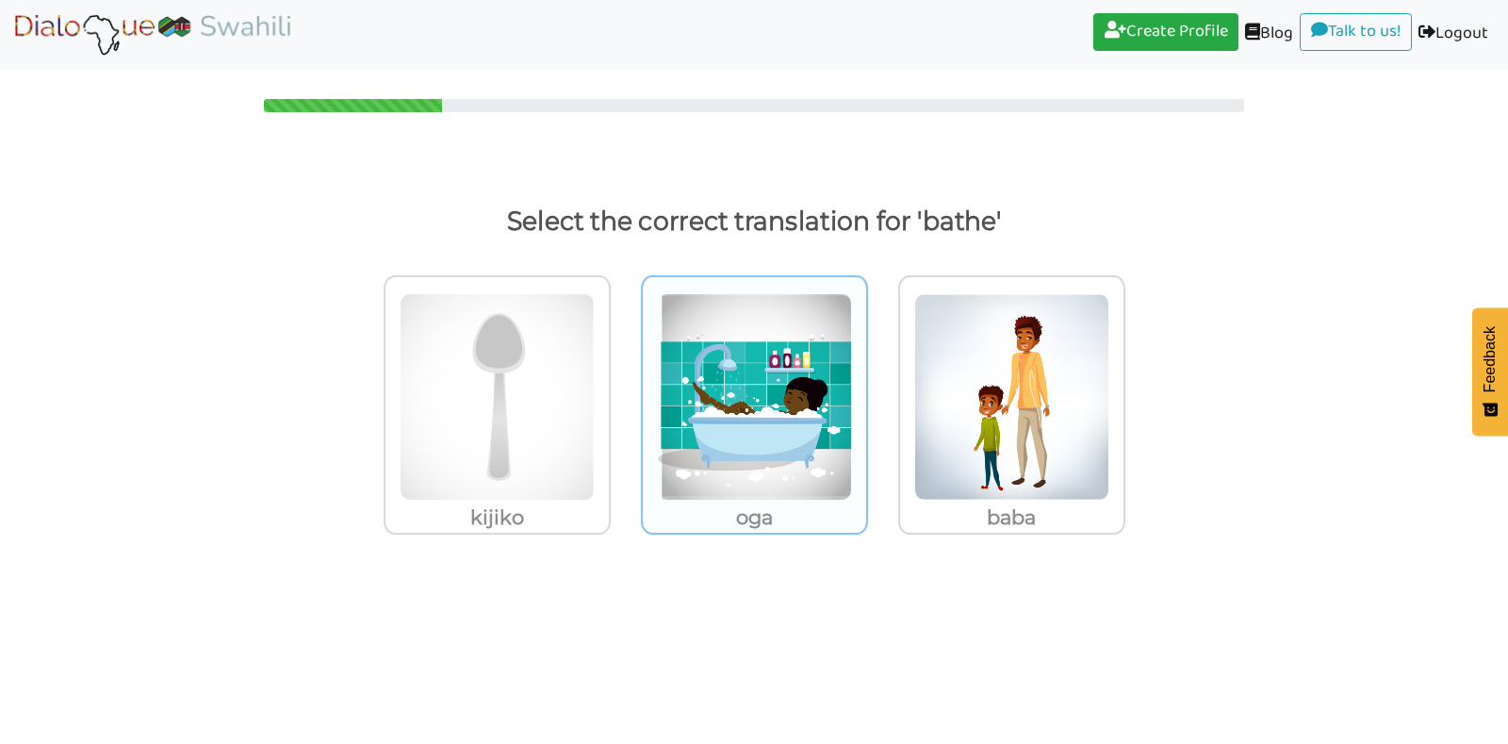
click at [595, 382] on img at bounding box center [497, 396] width 195 height 207
click at [623, 382] on input "oga" at bounding box center [616, 385] width 14 height 14
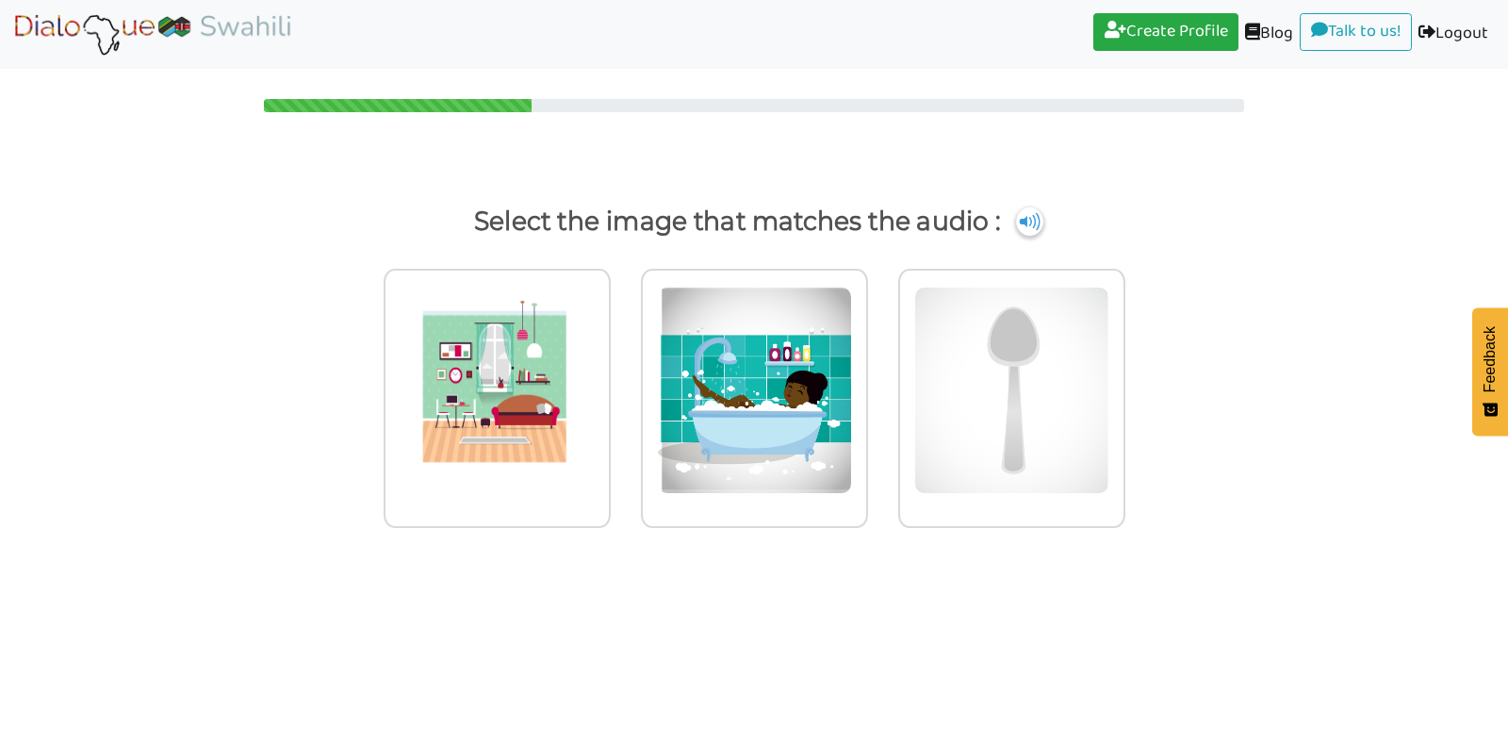
click at [595, 382] on img at bounding box center [497, 390] width 195 height 207
click at [623, 382] on input "radio" at bounding box center [616, 378] width 14 height 14
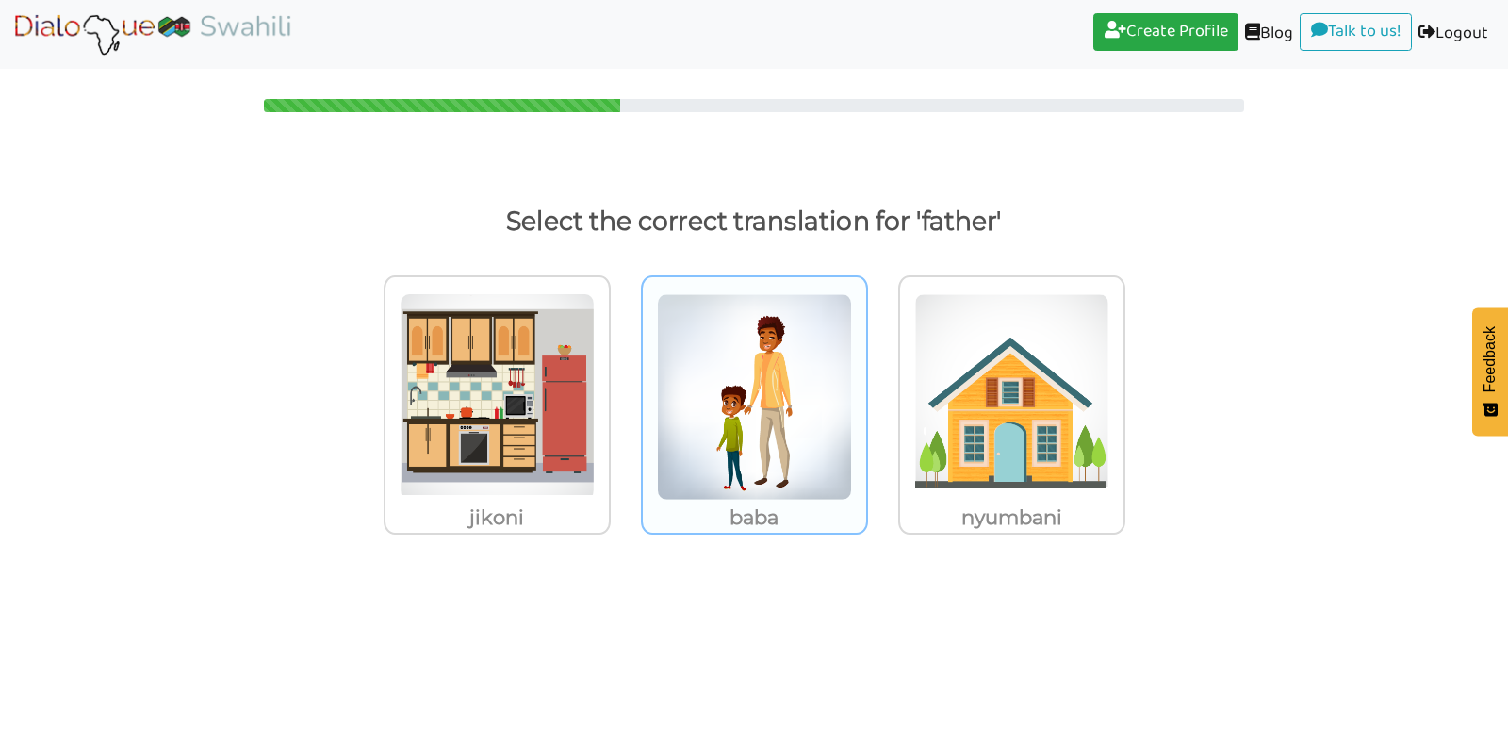
click at [595, 382] on img at bounding box center [497, 396] width 195 height 207
click at [623, 382] on input "baba" at bounding box center [616, 385] width 14 height 14
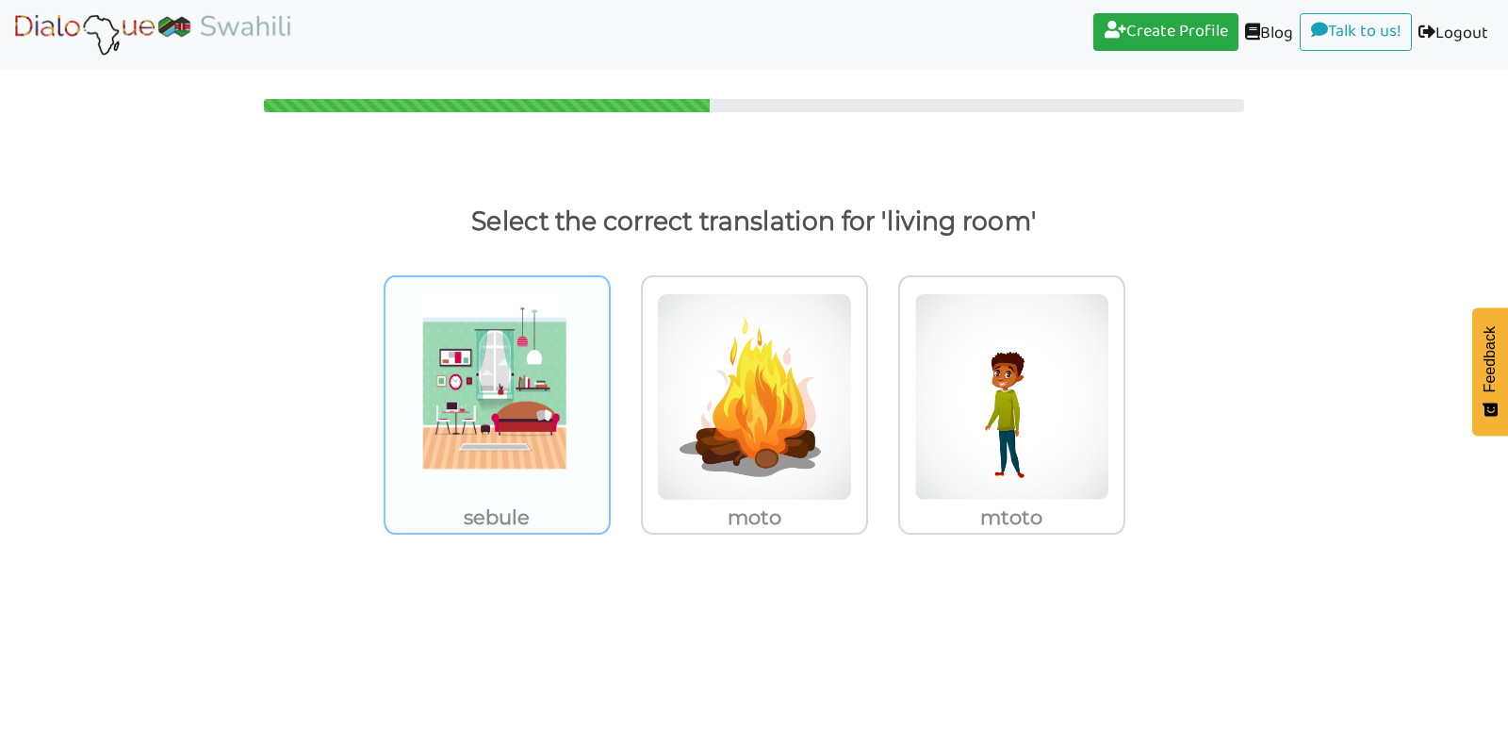
click at [547, 376] on img at bounding box center [497, 396] width 195 height 207
click at [609, 378] on input "sebule" at bounding box center [616, 385] width 14 height 14
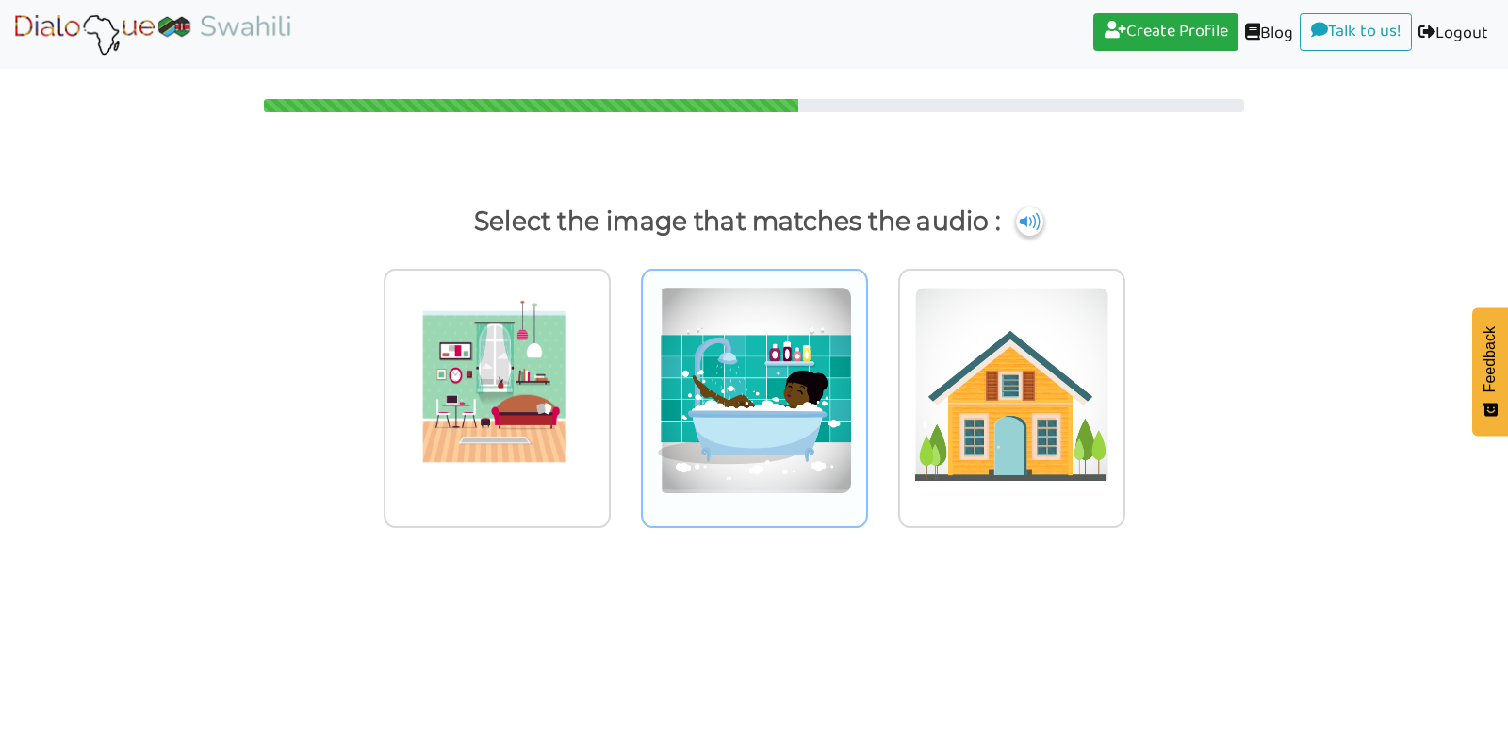
click at [595, 369] on img at bounding box center [497, 390] width 195 height 207
click at [623, 371] on input "radio" at bounding box center [616, 378] width 14 height 14
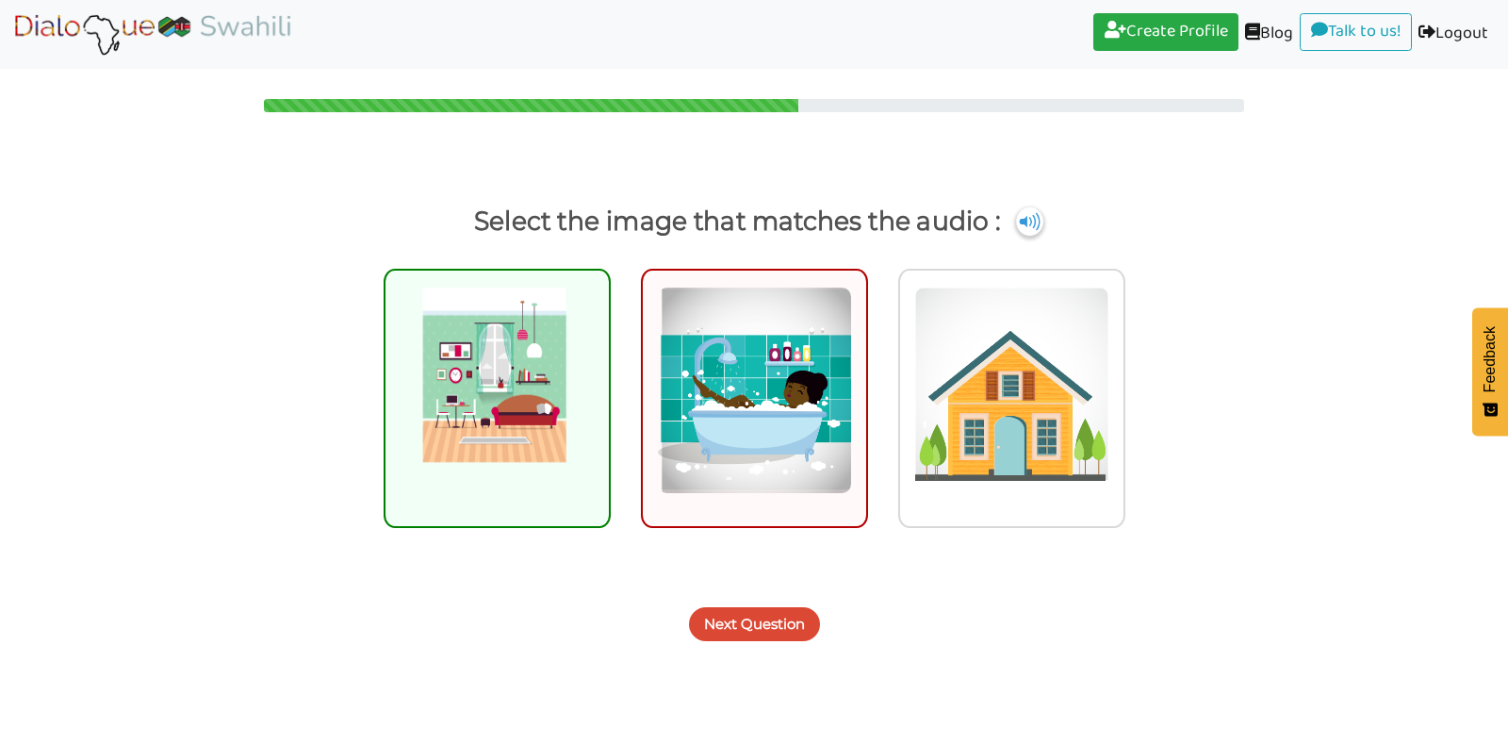
click at [550, 364] on img at bounding box center [497, 390] width 195 height 207
click at [609, 371] on input "radio" at bounding box center [616, 378] width 14 height 14
click at [723, 627] on button "Next Question" at bounding box center [754, 624] width 131 height 34
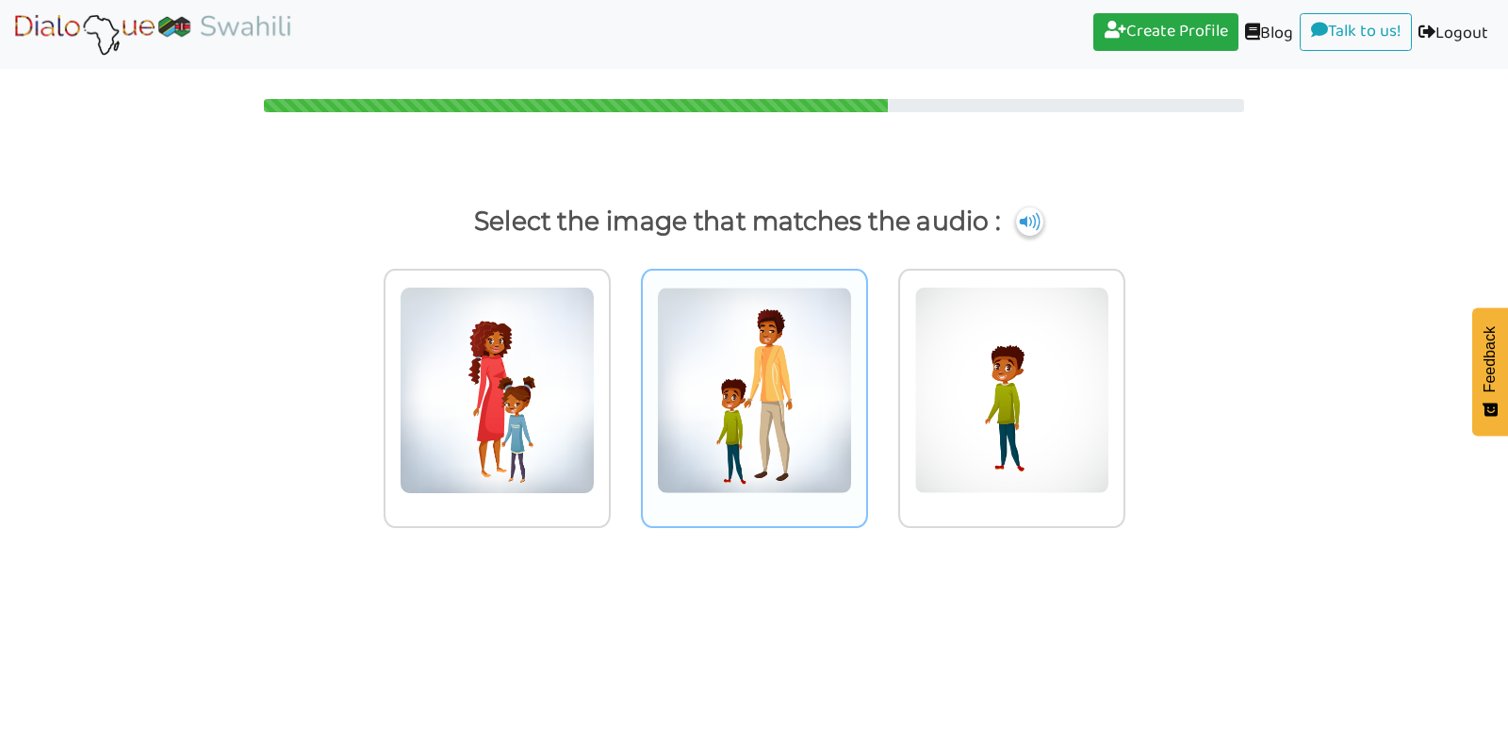
click at [595, 424] on img at bounding box center [497, 390] width 195 height 207
click at [623, 386] on input "radio" at bounding box center [616, 378] width 14 height 14
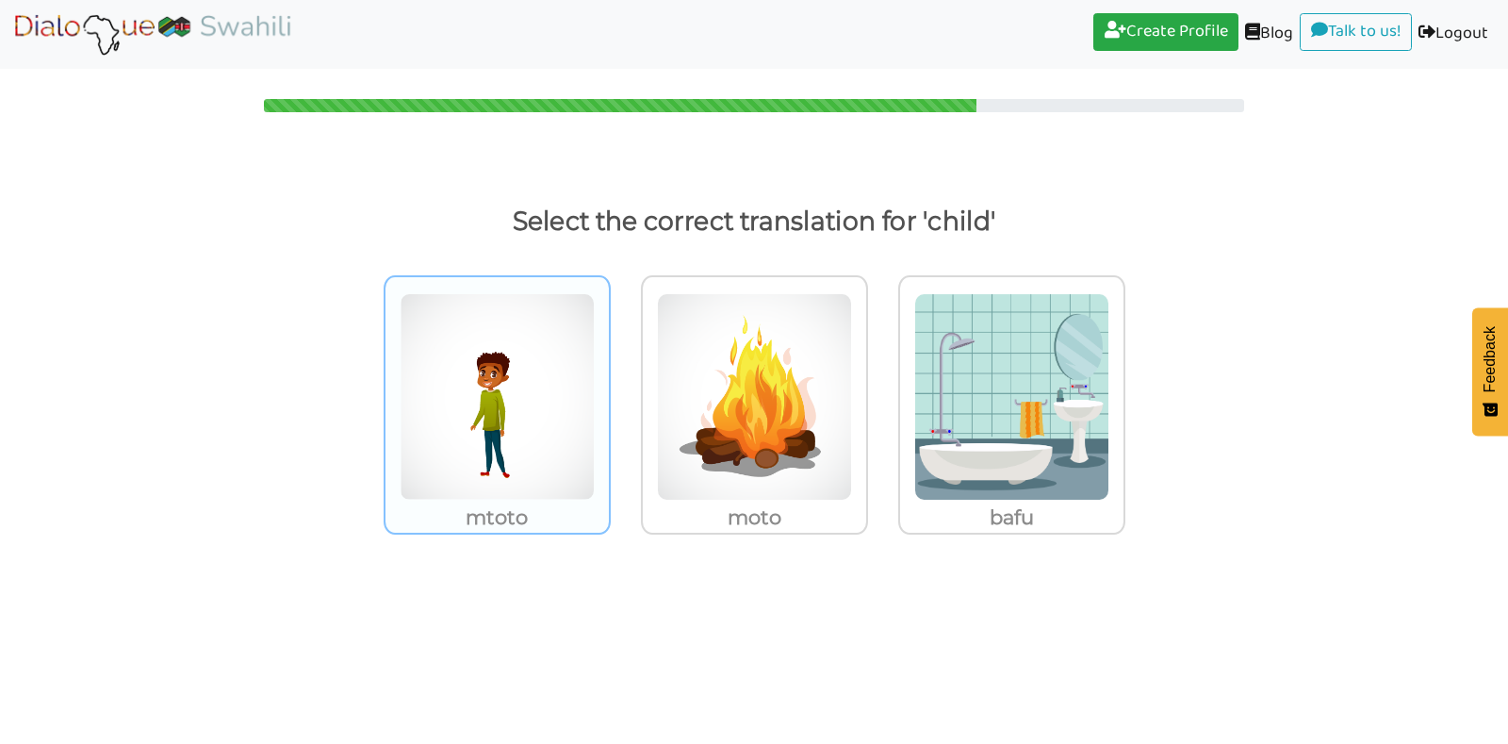
click at [531, 413] on img at bounding box center [497, 396] width 195 height 207
click at [609, 392] on input "mtoto" at bounding box center [616, 385] width 14 height 14
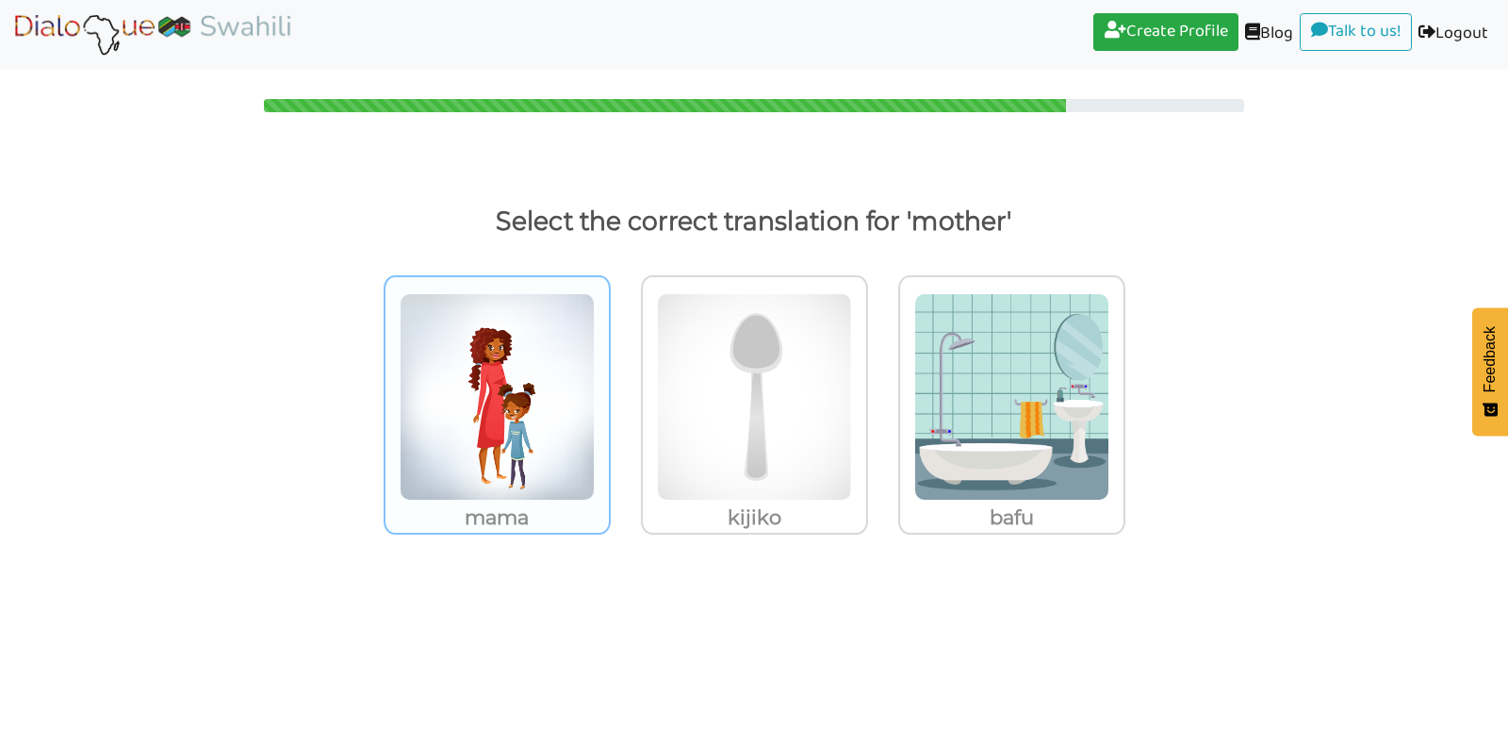
click at [531, 414] on img at bounding box center [497, 396] width 195 height 207
click at [609, 392] on input "mama" at bounding box center [616, 385] width 14 height 14
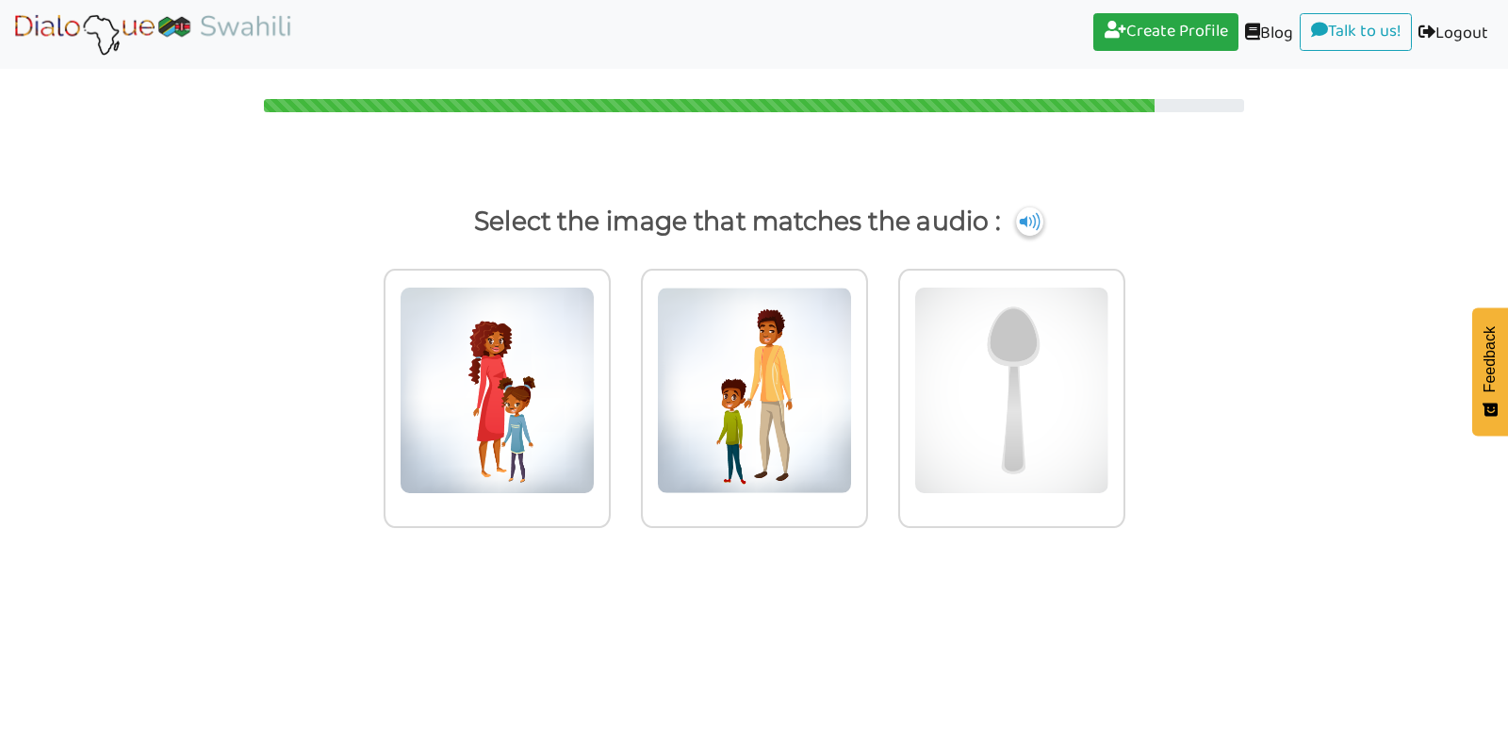
click at [531, 414] on img at bounding box center [497, 390] width 195 height 207
click at [609, 386] on input "radio" at bounding box center [616, 378] width 14 height 14
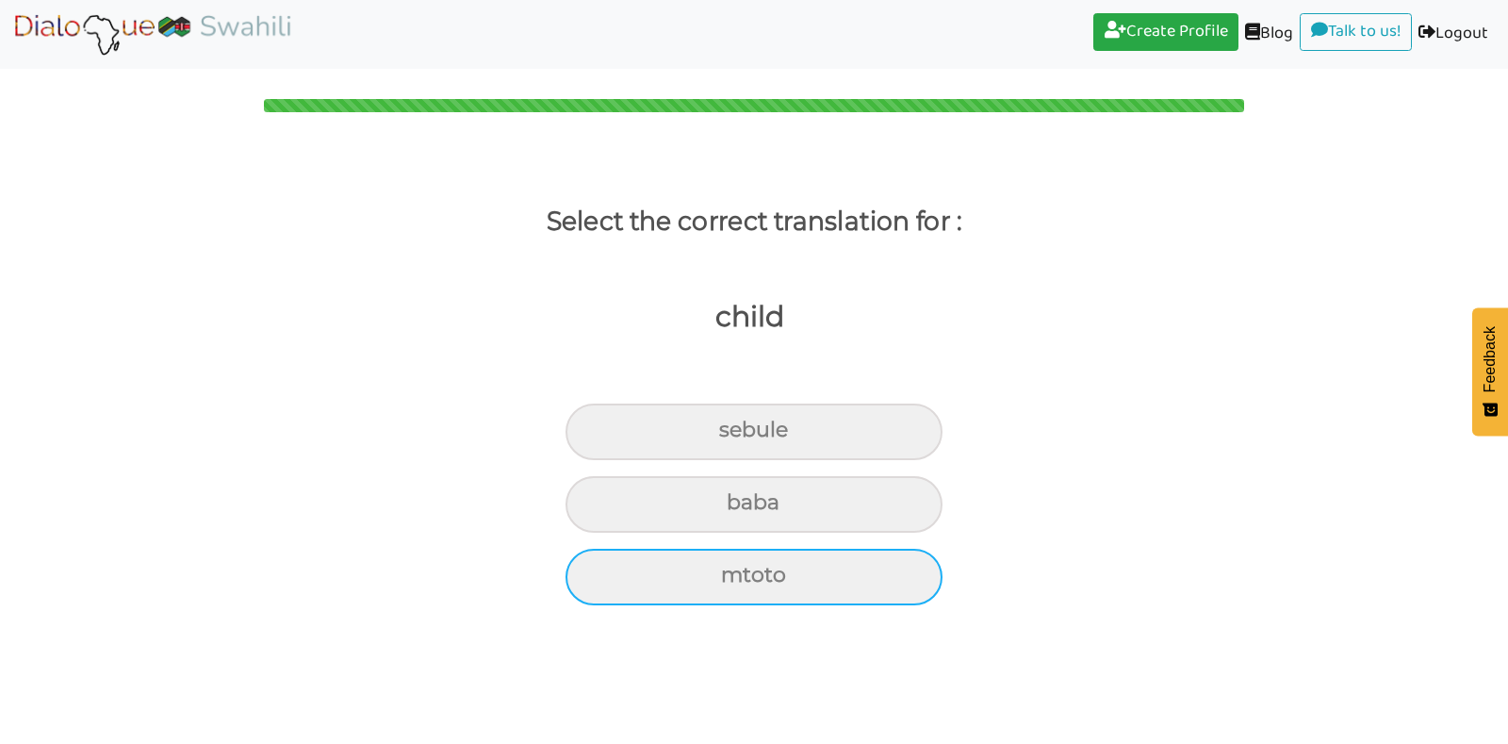
click at [683, 460] on div "mtoto" at bounding box center [754, 431] width 377 height 57
click at [721, 436] on input "mtoto" at bounding box center [727, 430] width 12 height 12
radio input "true"
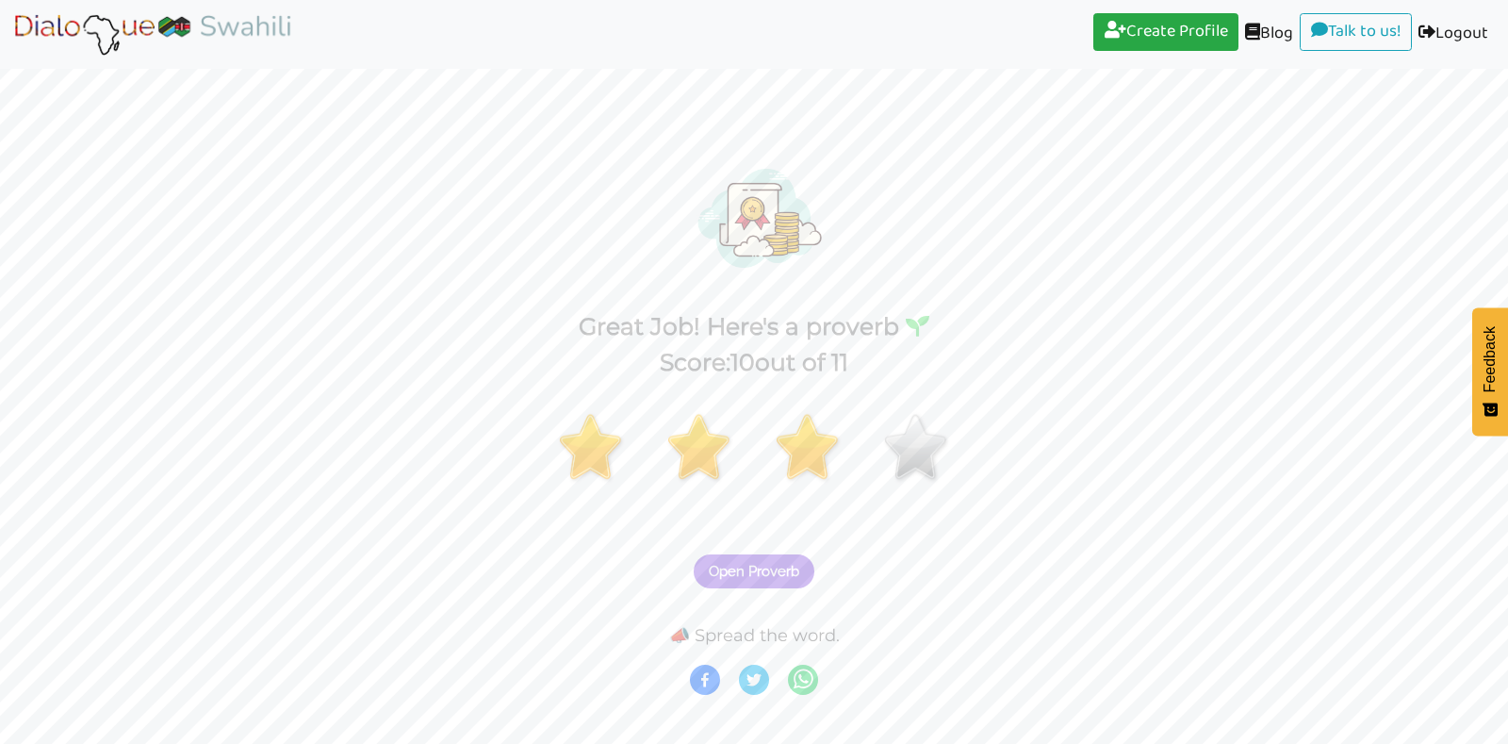
click at [740, 576] on span "Open Proverb" at bounding box center [754, 571] width 91 height 17
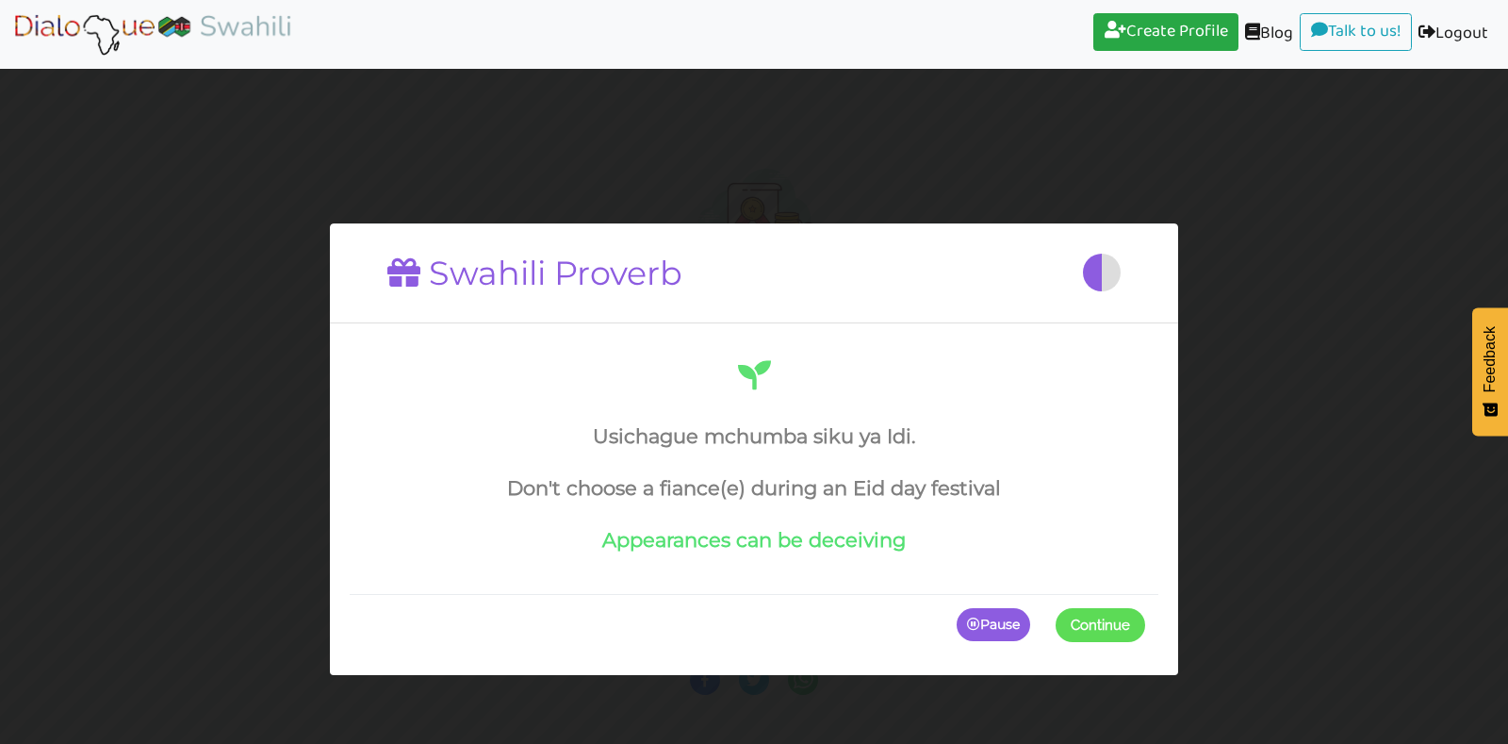
click at [1145, 628] on span at bounding box center [1145, 624] width 0 height 34
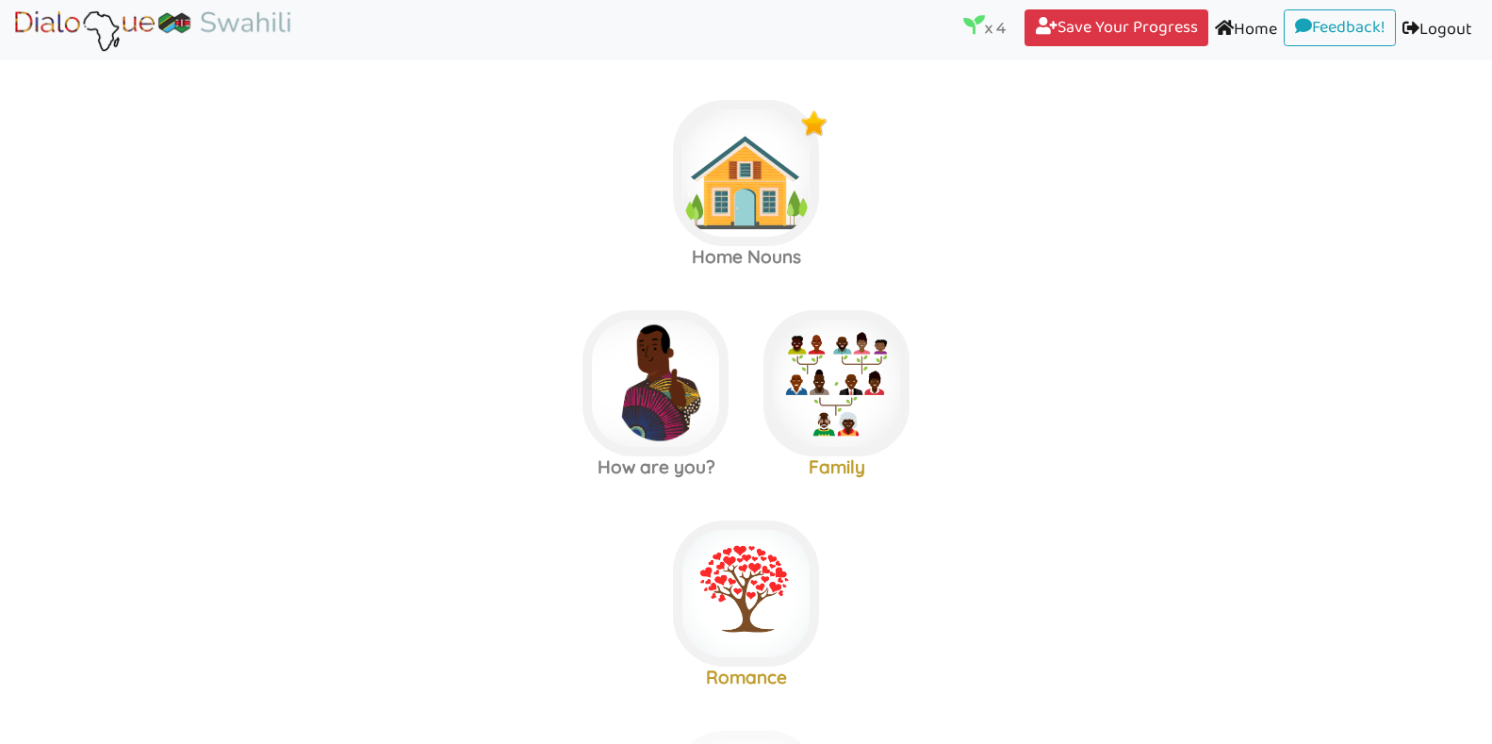
scroll to position [15, 0]
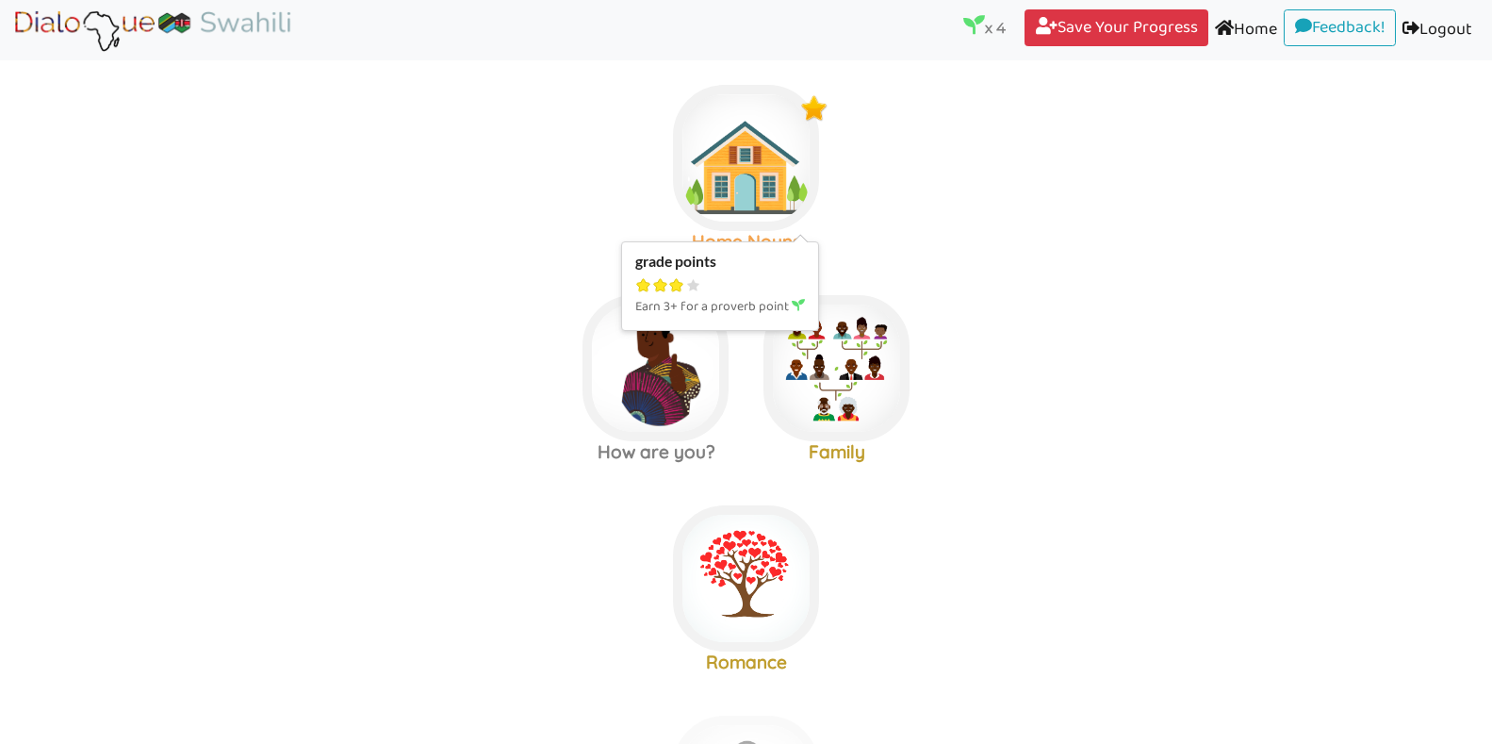
click at [773, 176] on img at bounding box center [746, 158] width 146 height 146
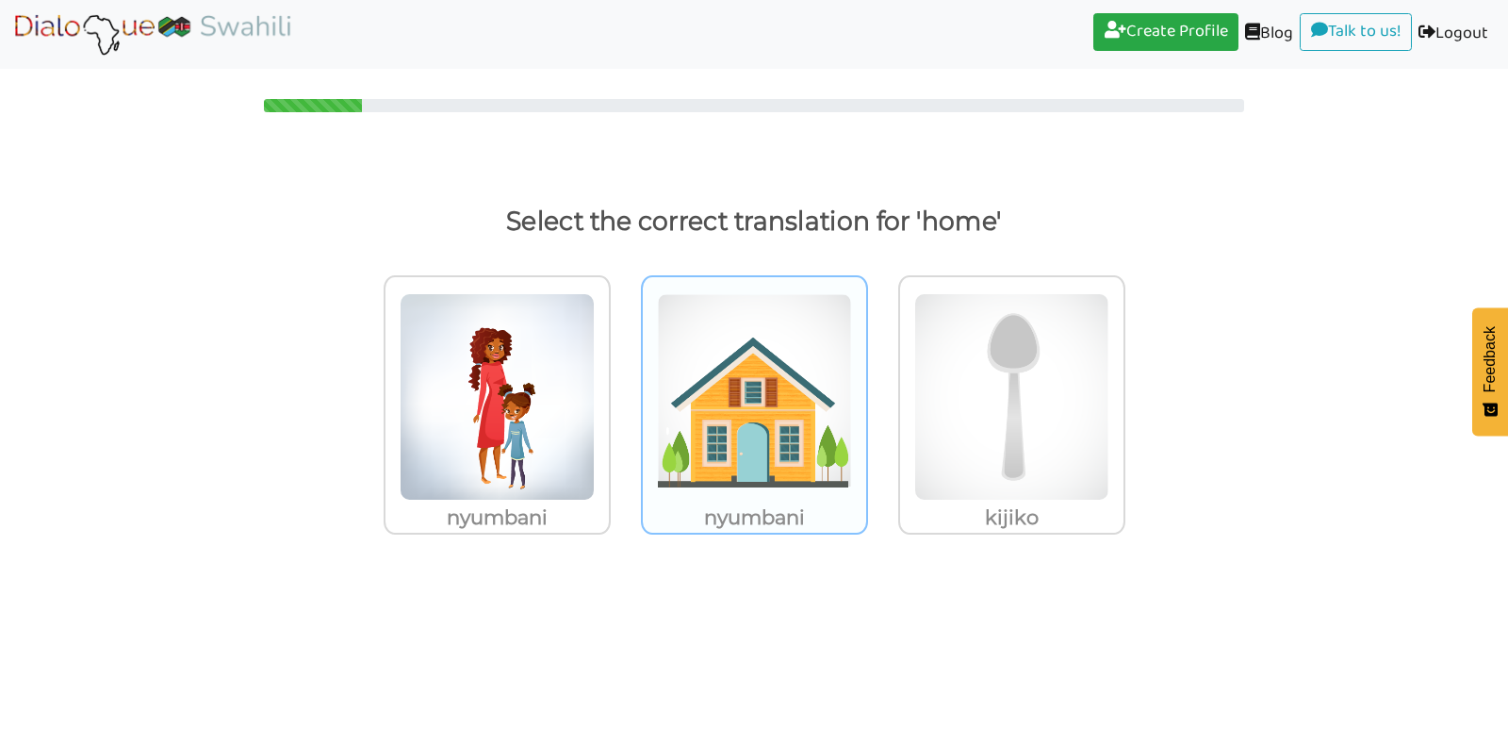
click at [595, 422] on img at bounding box center [497, 396] width 195 height 207
click at [623, 392] on input "nyumbani" at bounding box center [616, 385] width 14 height 14
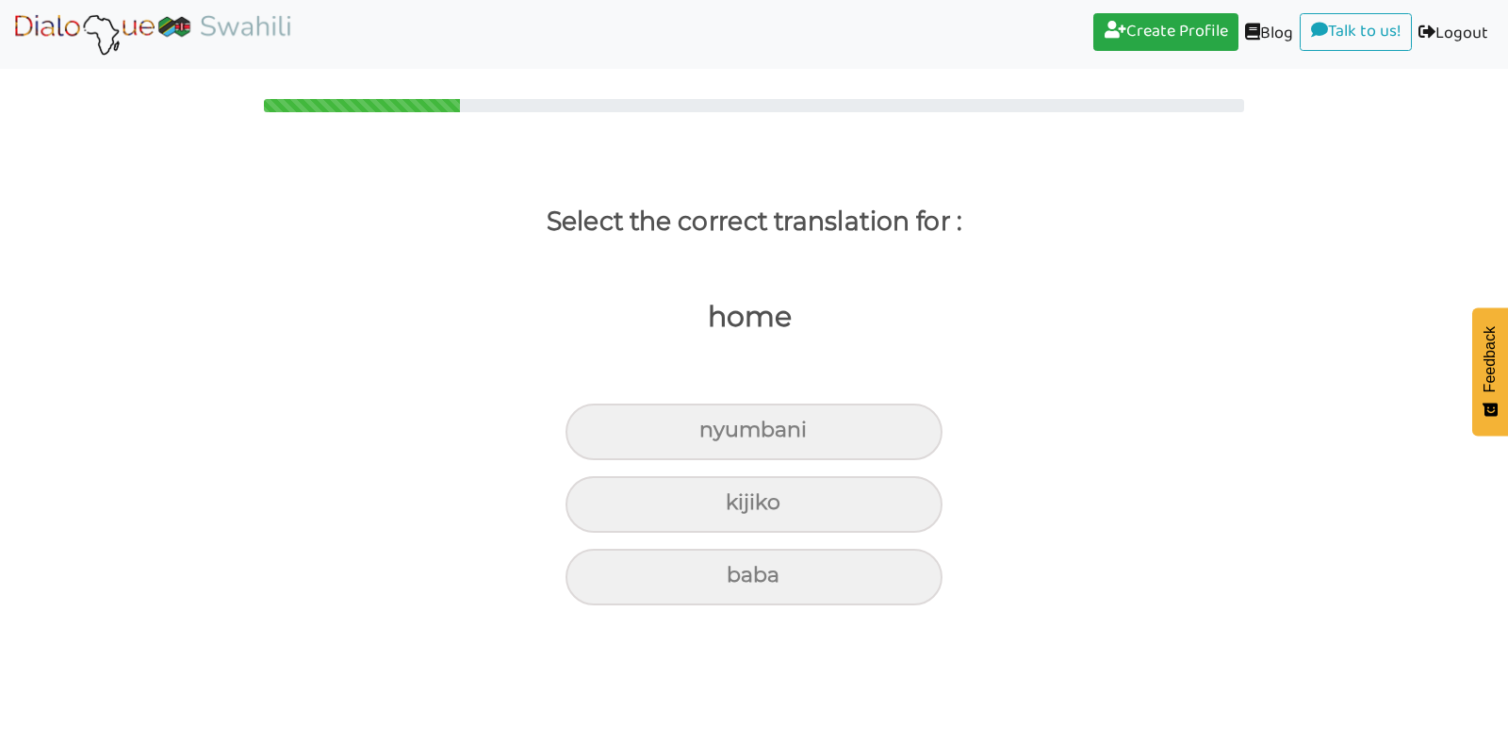
click at [742, 422] on div "nyumbani" at bounding box center [754, 431] width 377 height 57
click at [714, 424] on input "nyumbani" at bounding box center [707, 430] width 12 height 12
radio input "true"
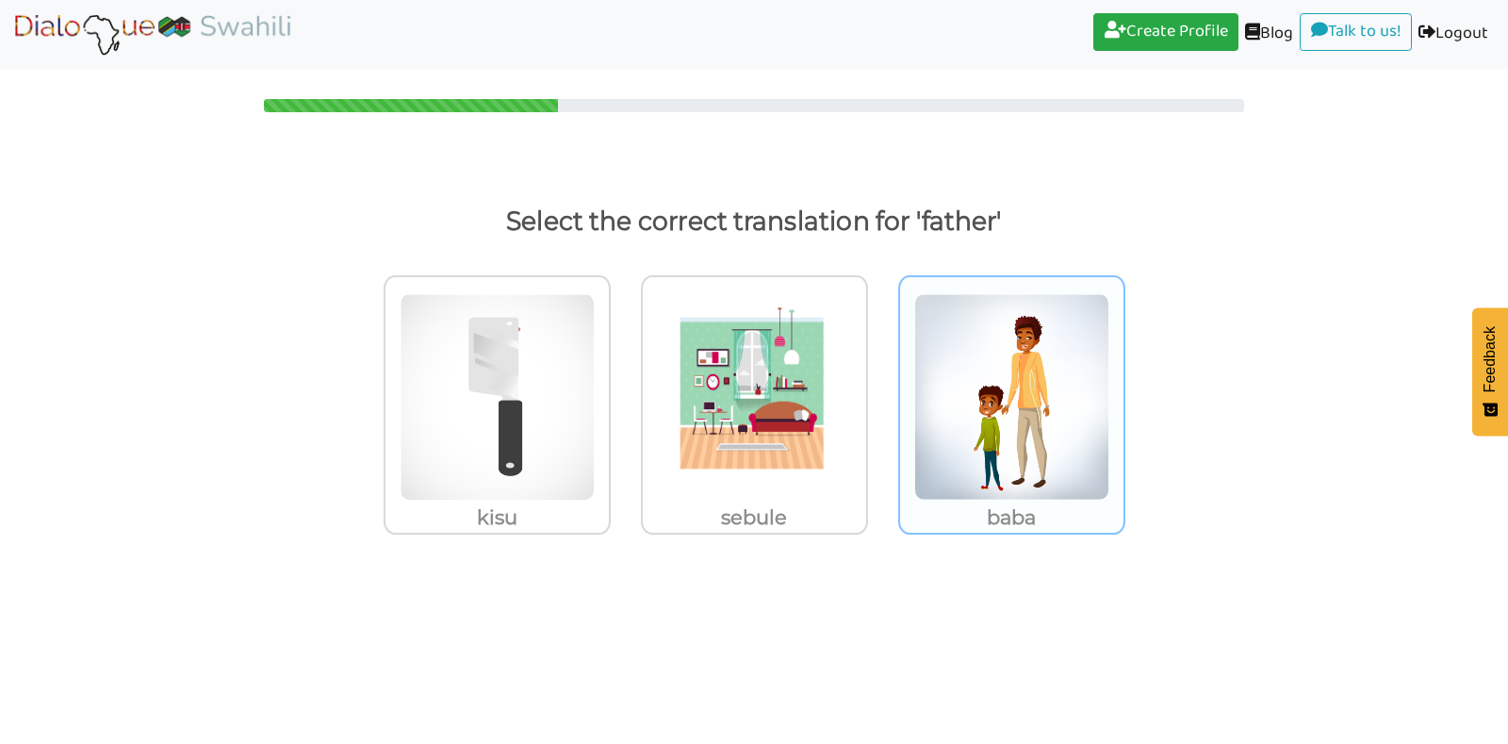
click at [595, 433] on img at bounding box center [497, 396] width 195 height 207
click at [623, 392] on input "baba" at bounding box center [616, 385] width 14 height 14
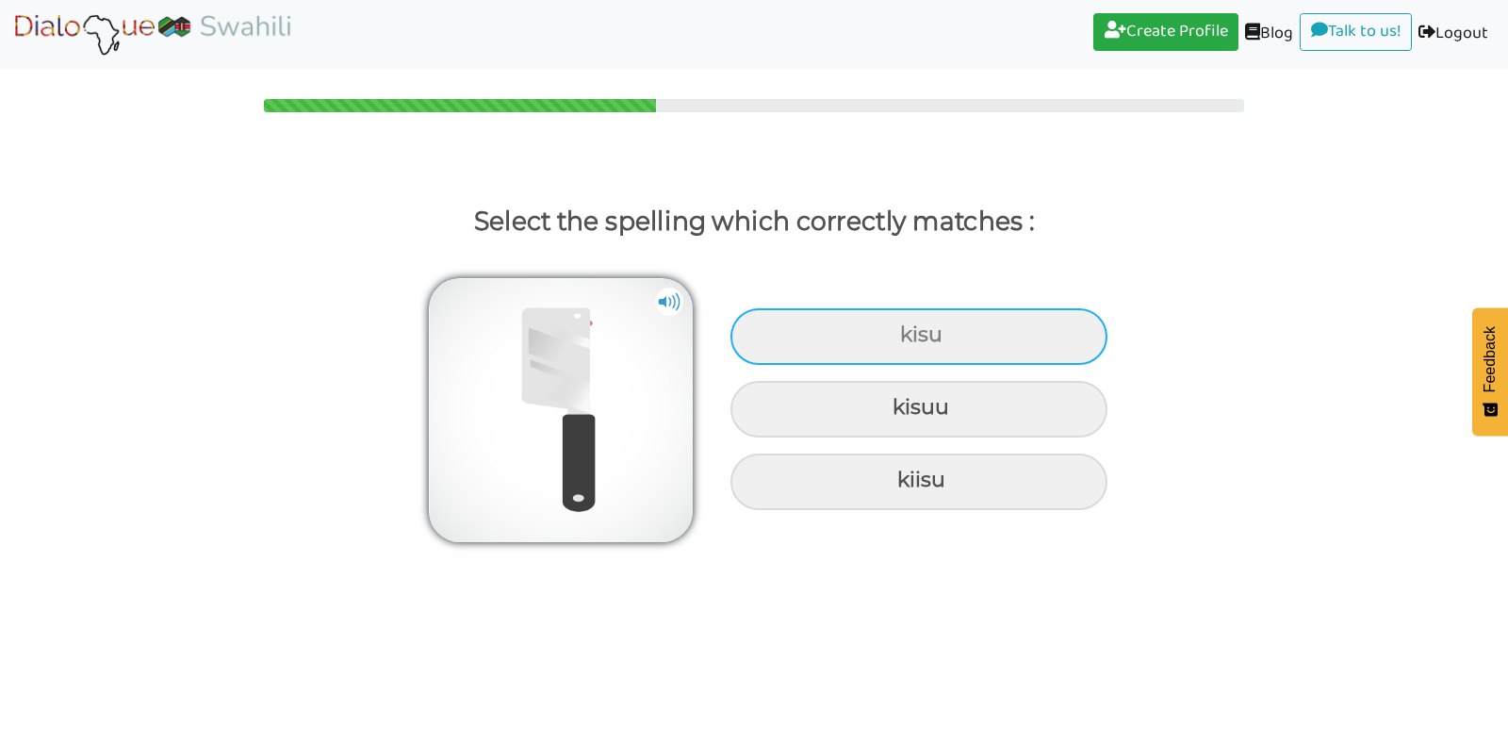
click at [998, 334] on div "kisu" at bounding box center [919, 336] width 377 height 57
click at [909, 334] on input "kisu" at bounding box center [903, 335] width 12 height 12
radio input "true"
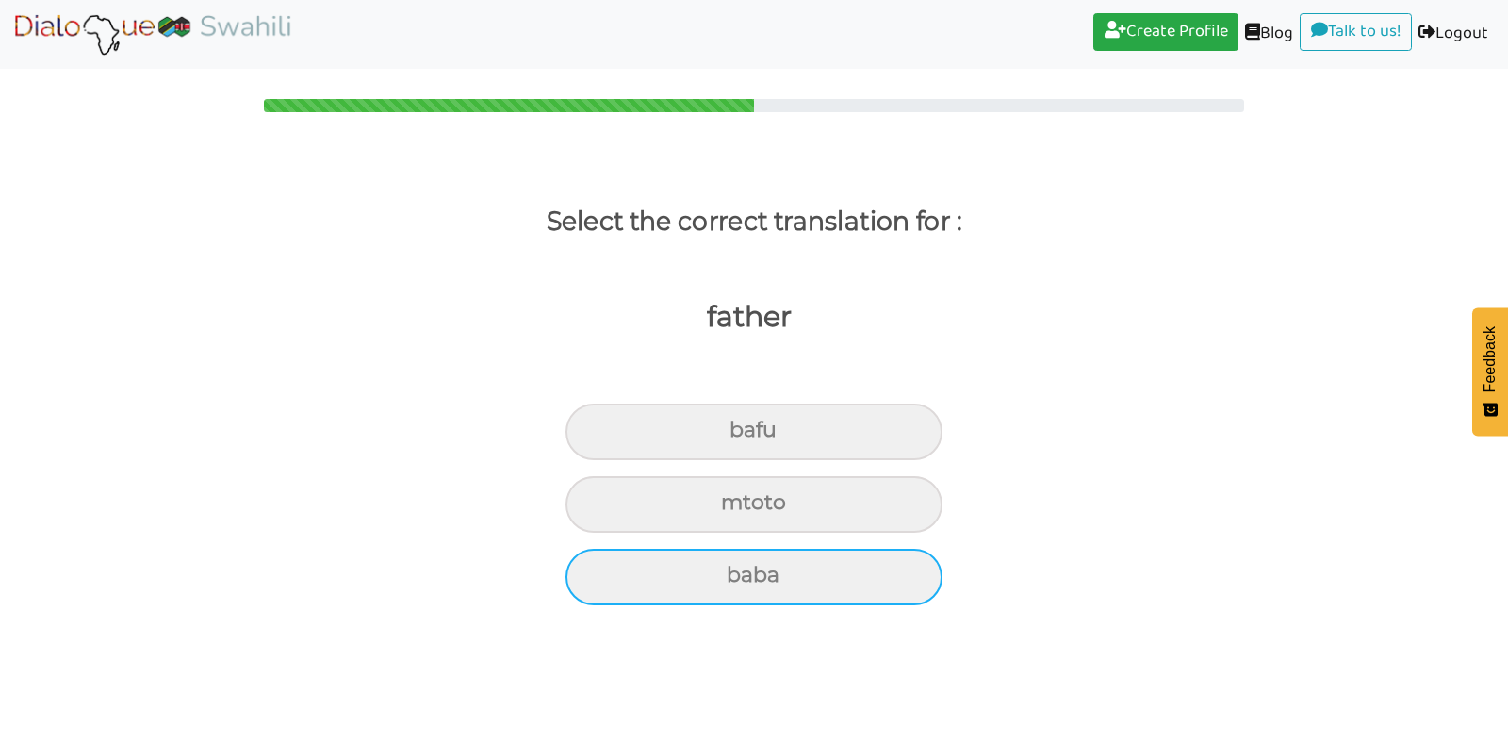
click at [840, 460] on div "baba" at bounding box center [754, 431] width 377 height 57
click at [744, 436] on input "baba" at bounding box center [738, 430] width 12 height 12
radio input "true"
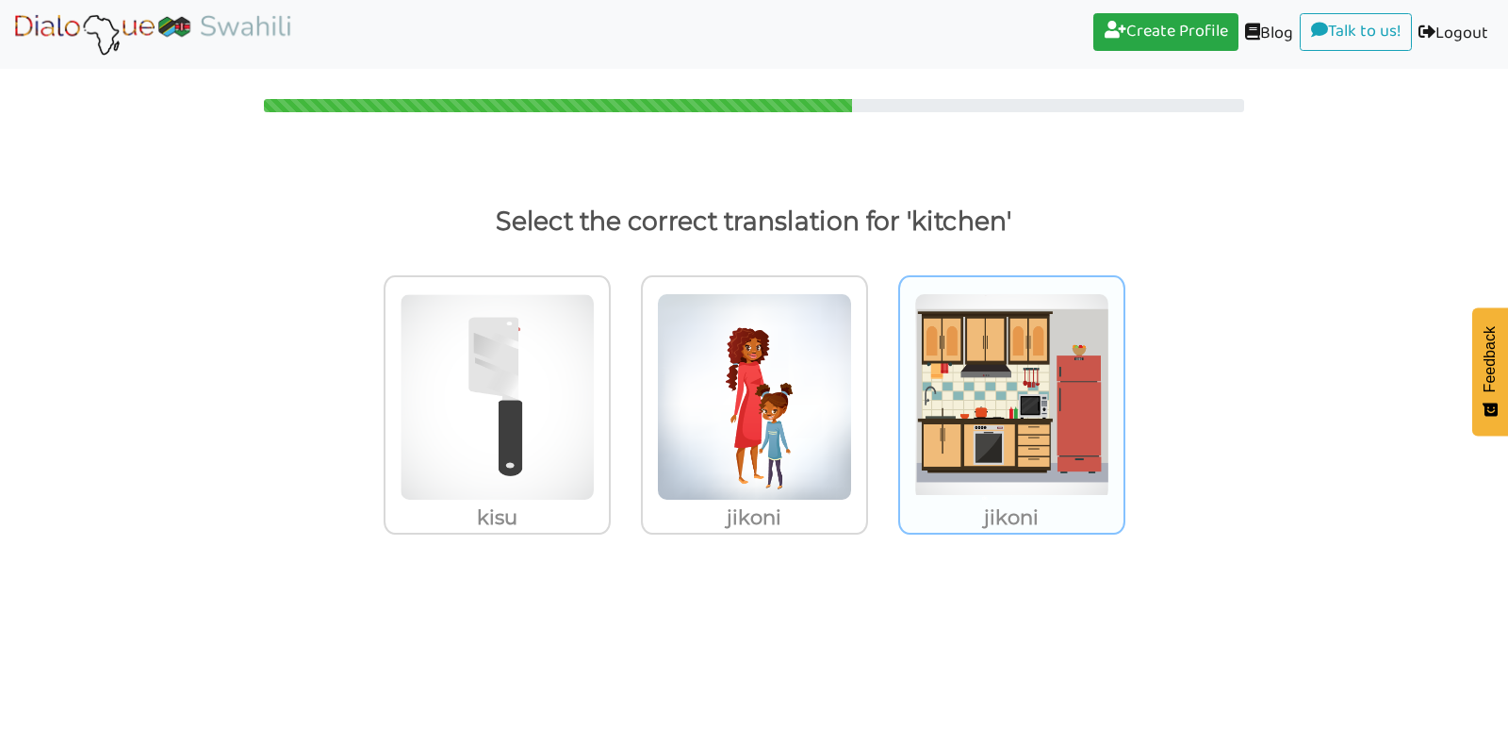
click at [595, 443] on img at bounding box center [497, 396] width 195 height 207
click at [623, 392] on input "jikoni" at bounding box center [616, 385] width 14 height 14
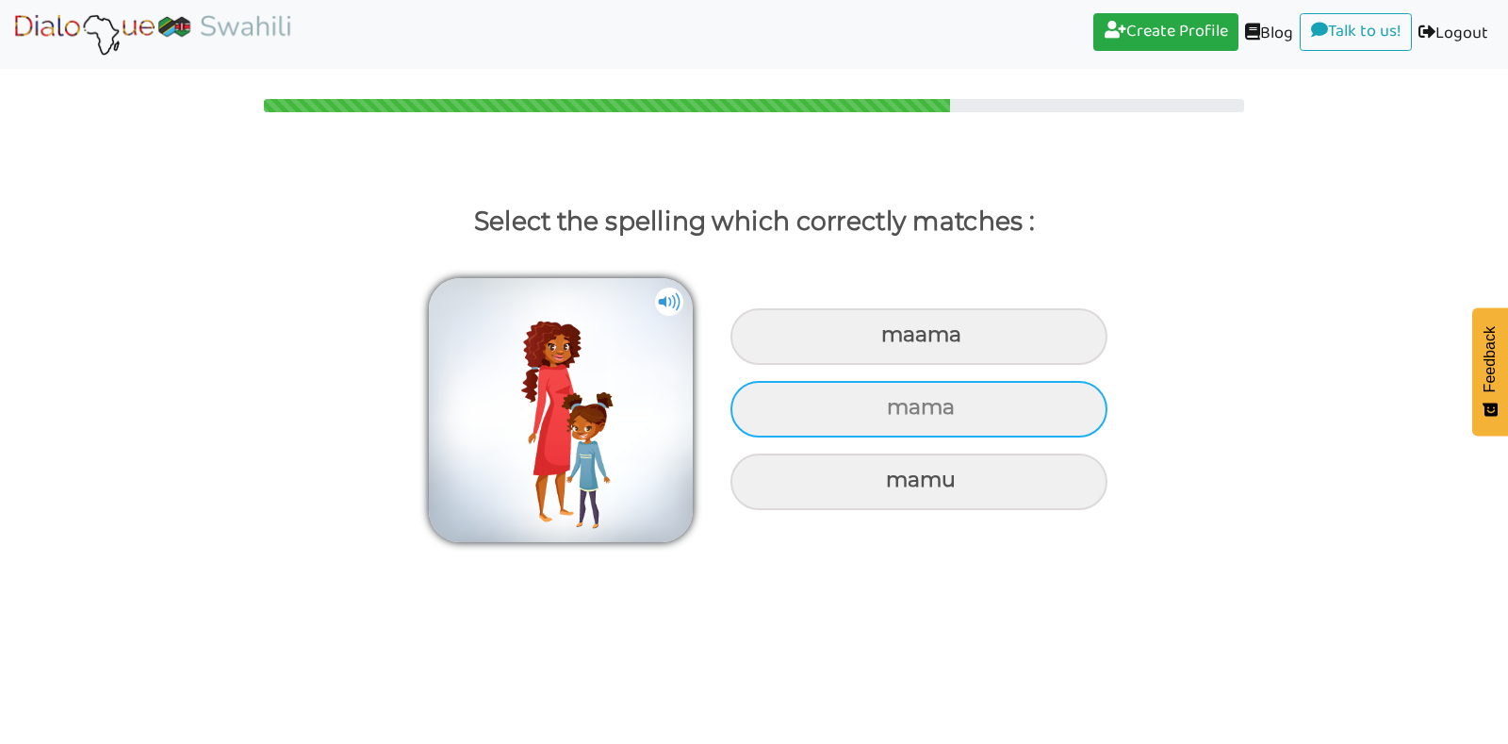
click at [946, 365] on div "mama" at bounding box center [919, 336] width 377 height 57
click at [890, 341] on input "mama" at bounding box center [884, 335] width 12 height 12
radio input "true"
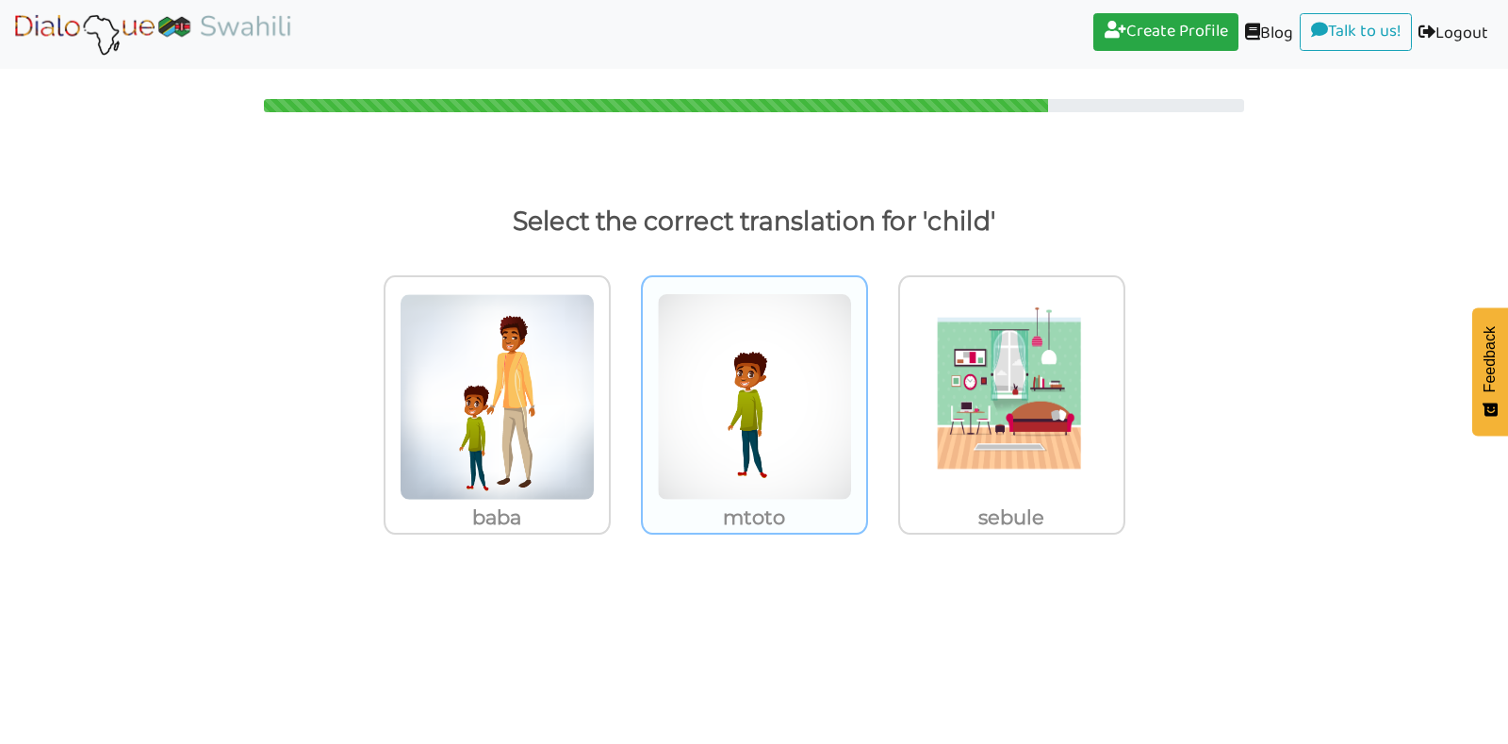
click at [595, 451] on img at bounding box center [497, 396] width 195 height 207
click at [623, 392] on input "mtoto" at bounding box center [616, 385] width 14 height 14
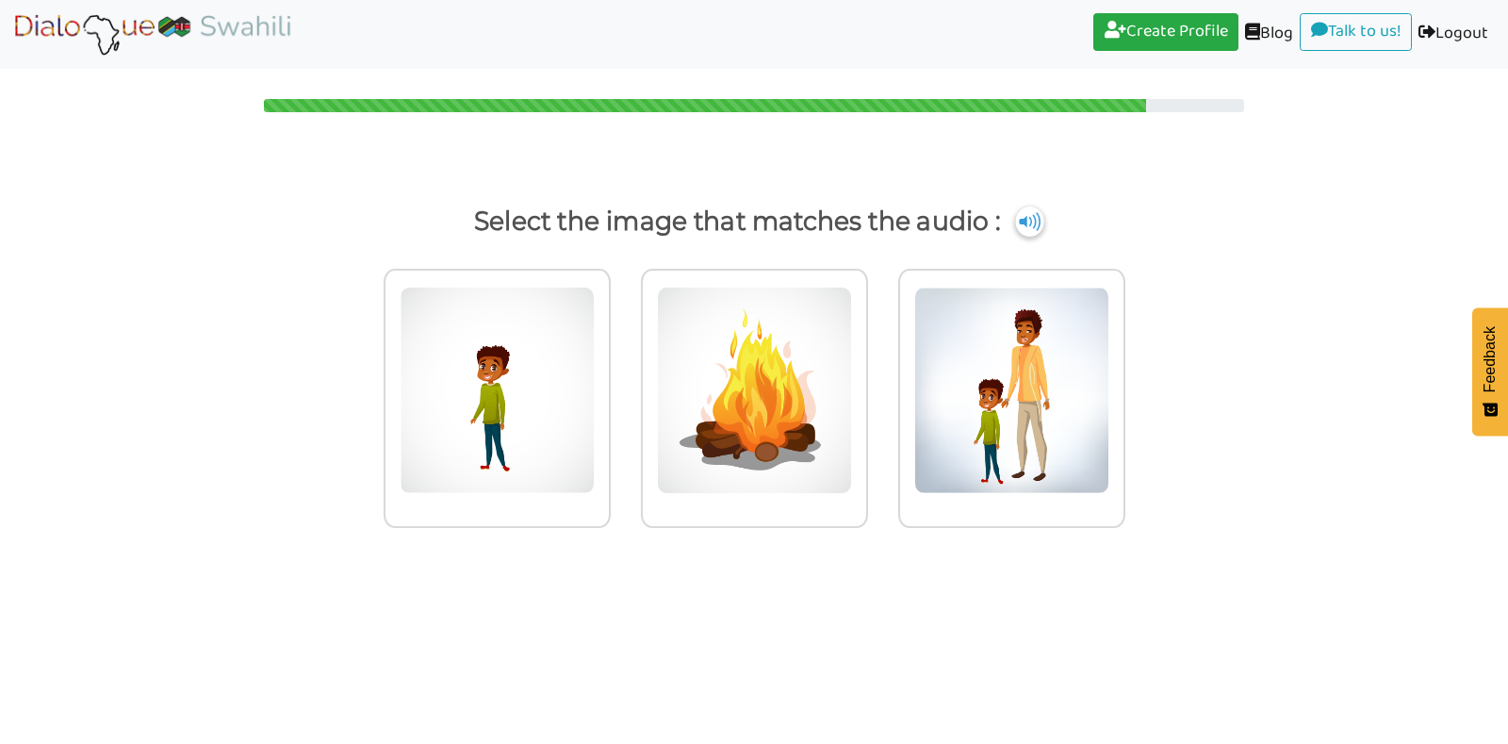
click at [1034, 228] on img at bounding box center [1029, 221] width 28 height 30
click at [531, 354] on img at bounding box center [497, 390] width 195 height 207
click at [609, 371] on input "radio" at bounding box center [616, 378] width 14 height 14
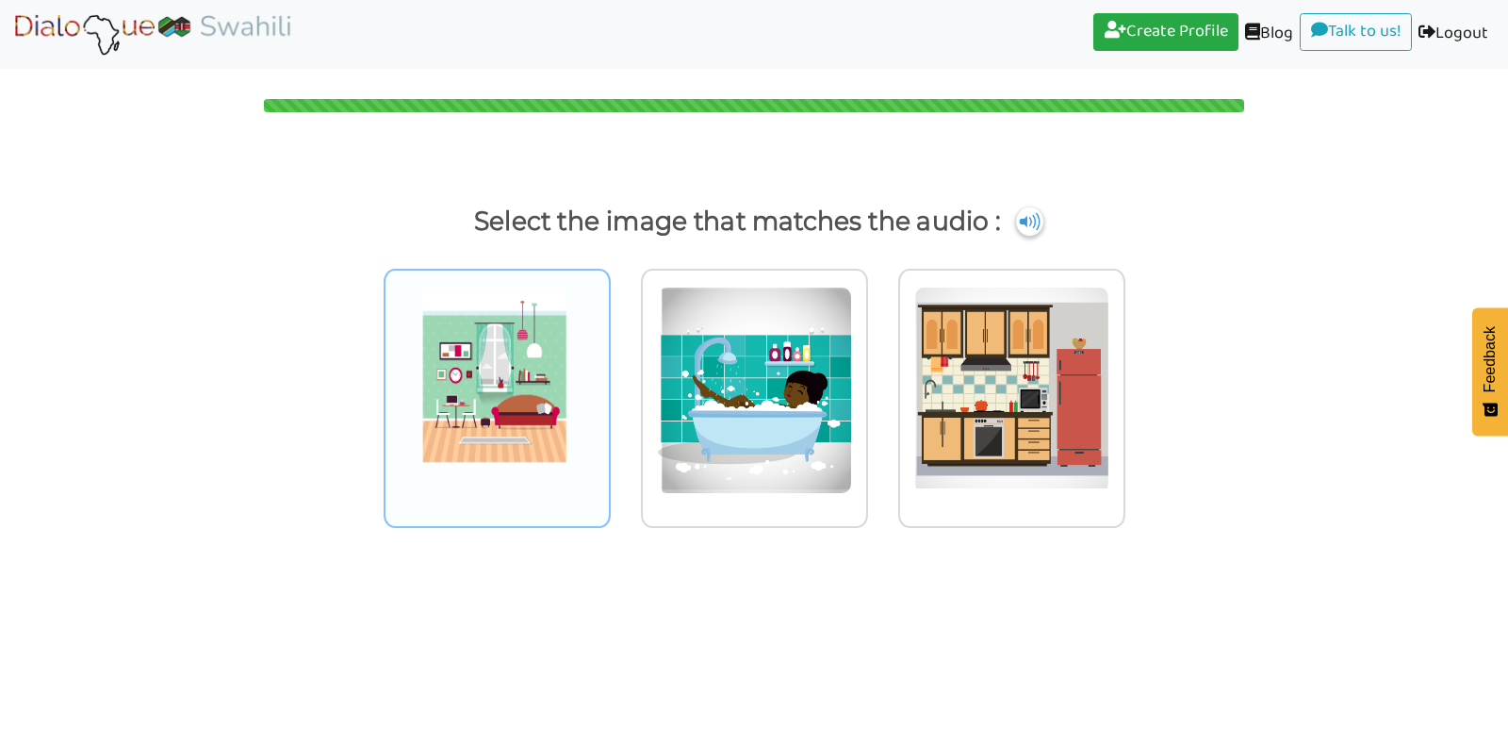
click at [481, 380] on img at bounding box center [497, 390] width 195 height 207
click at [609, 380] on input "radio" at bounding box center [616, 378] width 14 height 14
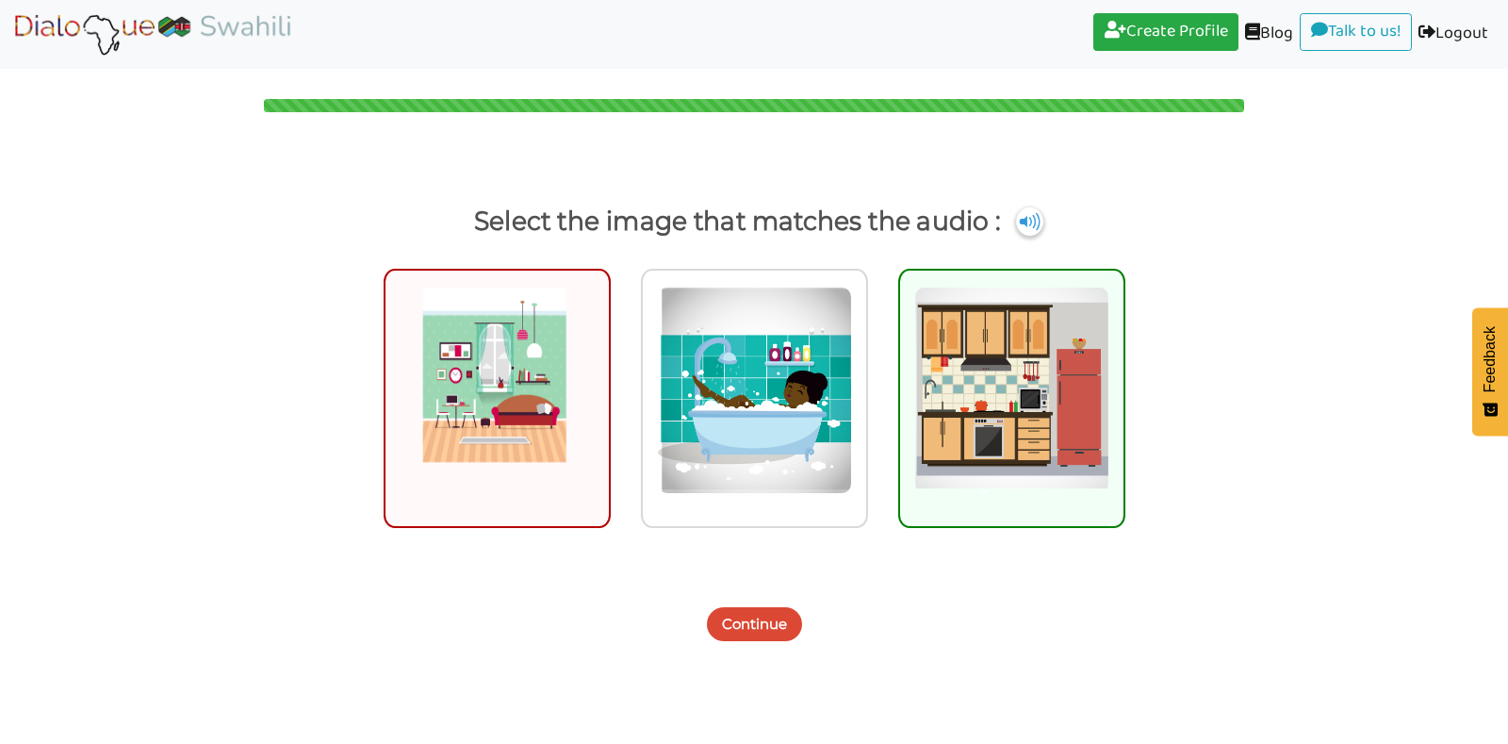
click at [738, 614] on button "Continue" at bounding box center [754, 624] width 95 height 34
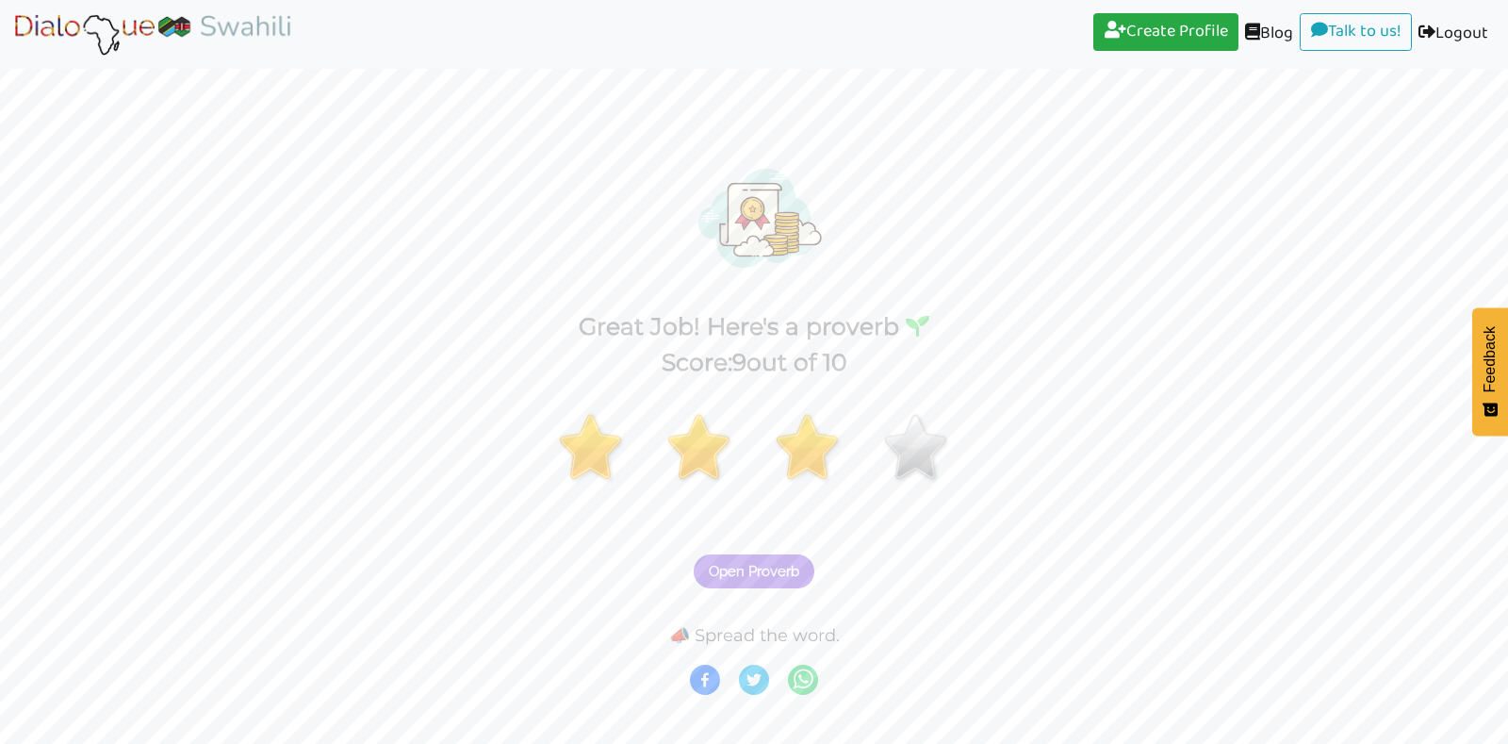
click at [735, 575] on span "Open Proverb" at bounding box center [754, 571] width 91 height 17
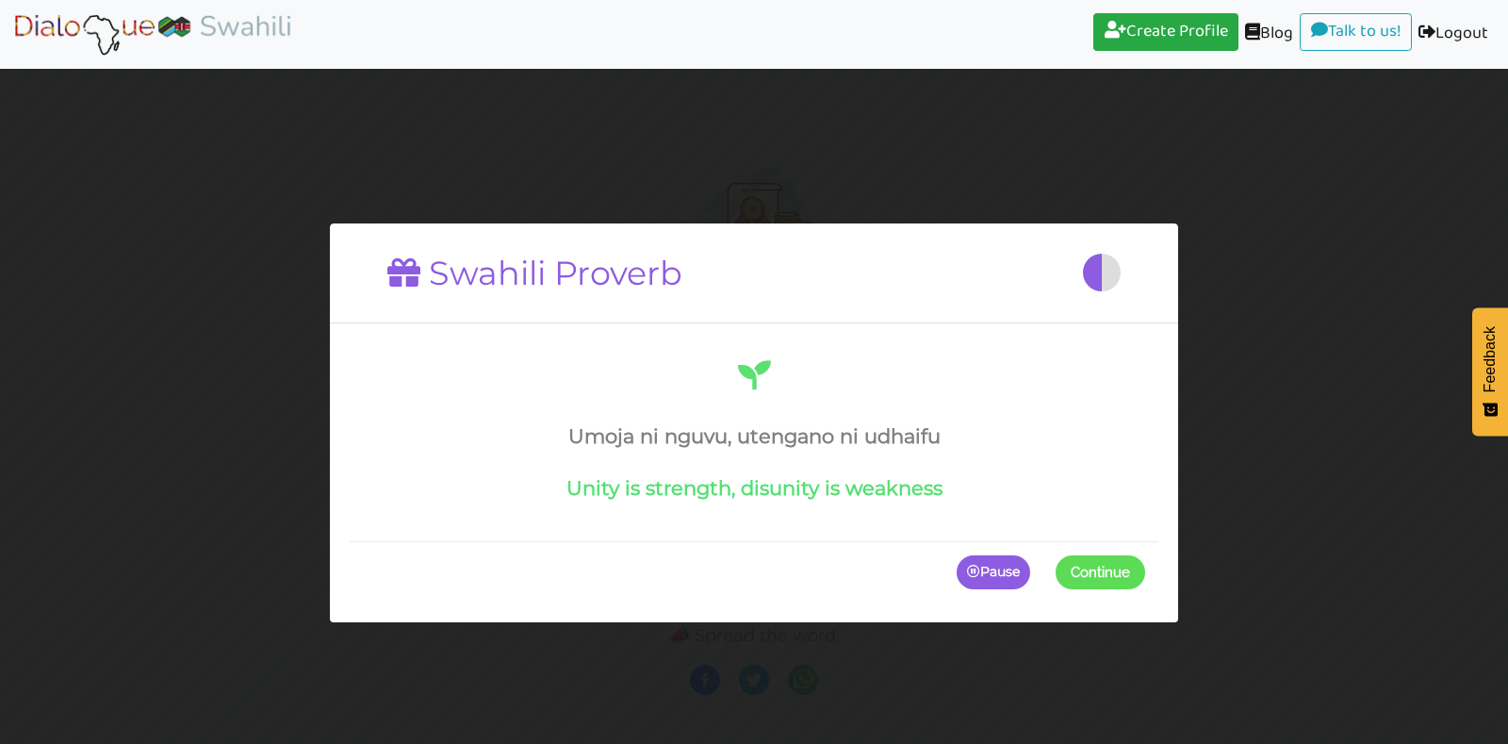
click at [1061, 579] on button "Continue" at bounding box center [1101, 572] width 90 height 34
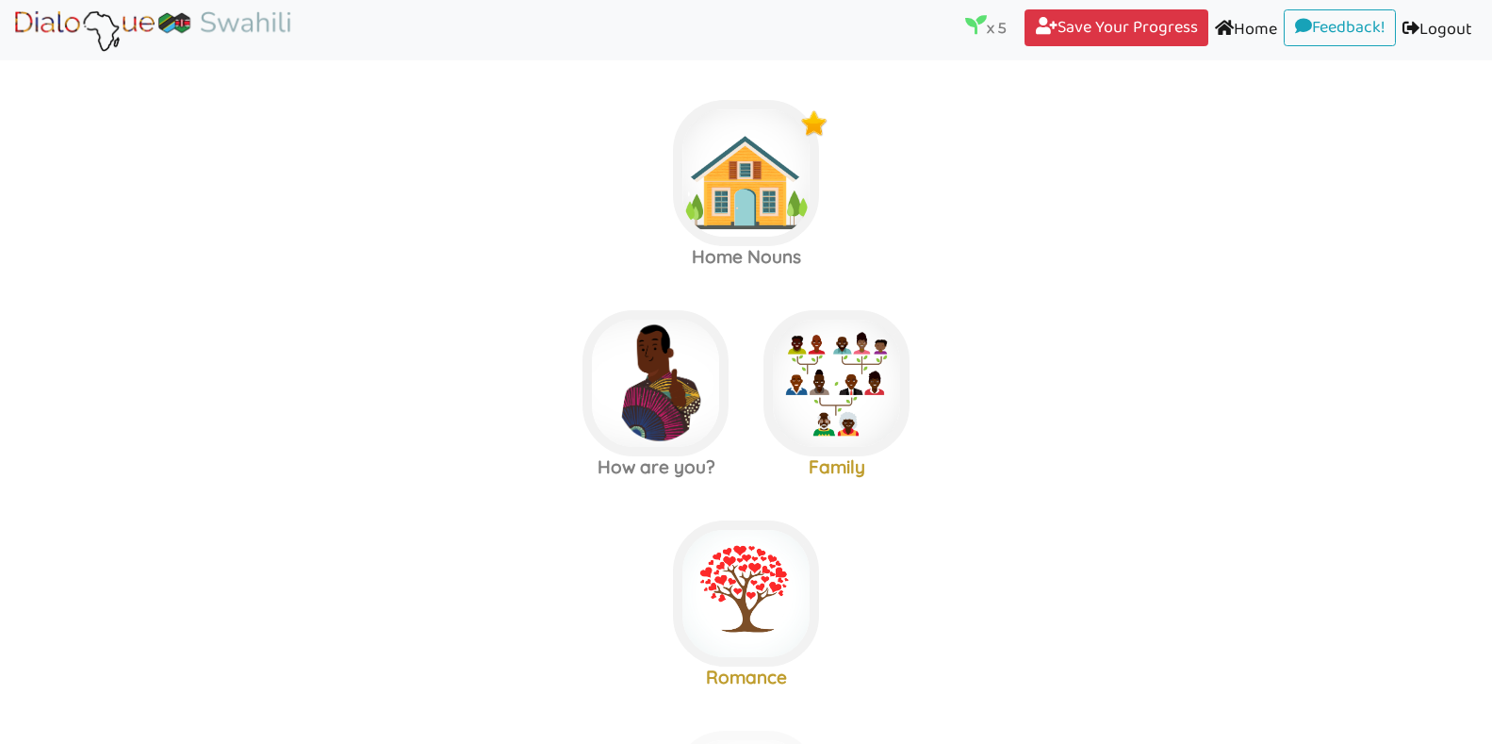
scroll to position [15, 0]
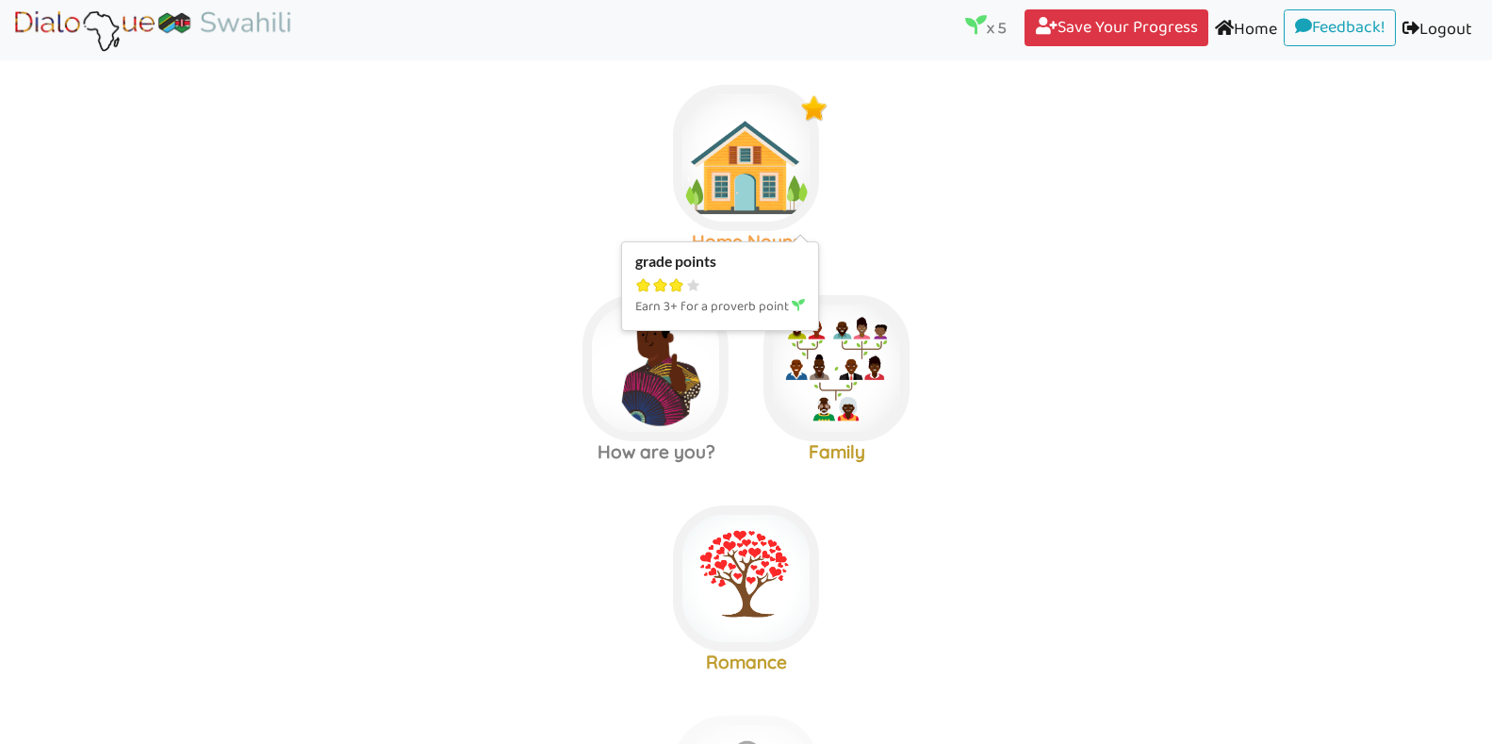
click at [735, 159] on img at bounding box center [746, 158] width 146 height 146
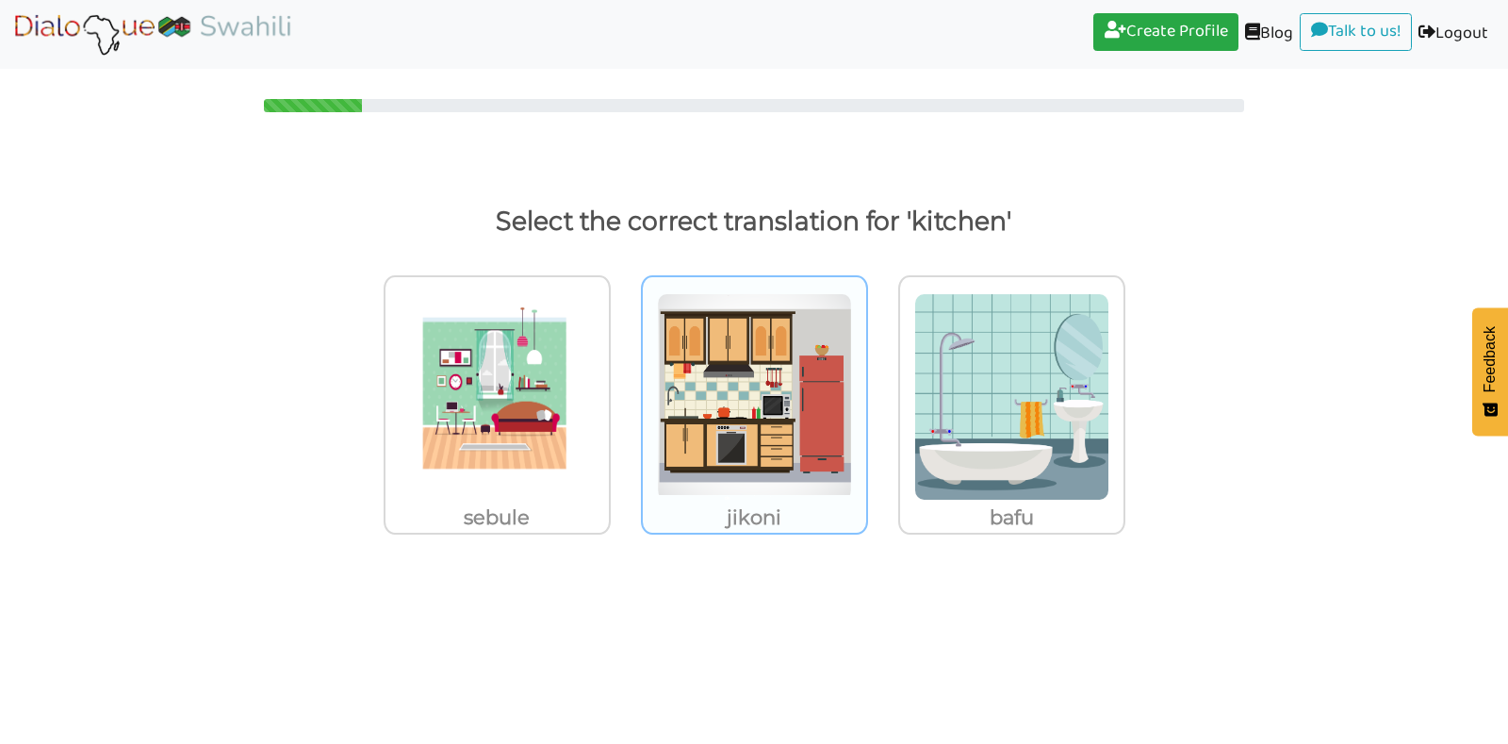
click at [595, 360] on img at bounding box center [497, 396] width 195 height 207
click at [623, 378] on input "jikoni" at bounding box center [616, 385] width 14 height 14
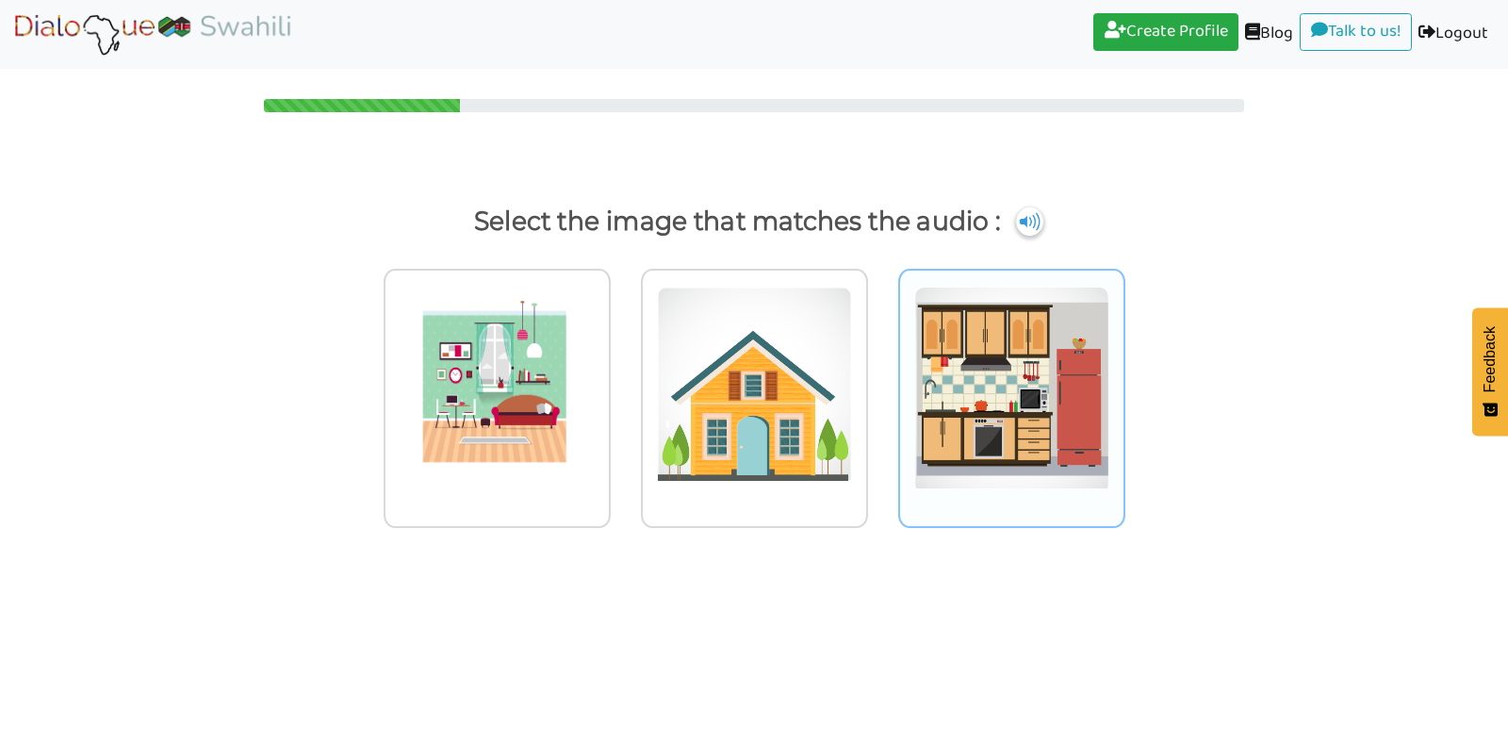
click at [595, 416] on img at bounding box center [497, 390] width 195 height 207
click at [623, 386] on input "radio" at bounding box center [616, 378] width 14 height 14
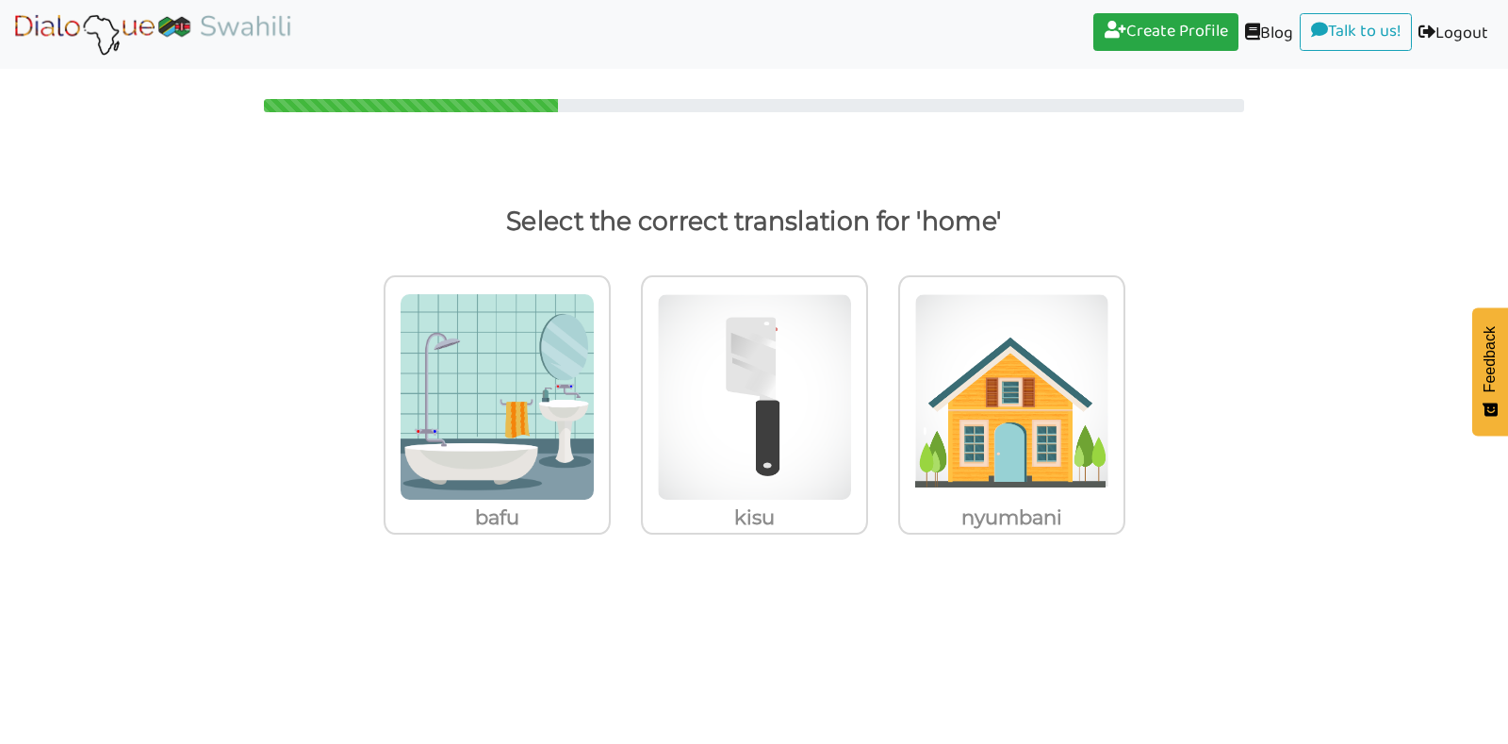
click at [595, 416] on img at bounding box center [497, 396] width 195 height 207
click at [623, 392] on input "nyumbani" at bounding box center [616, 385] width 14 height 14
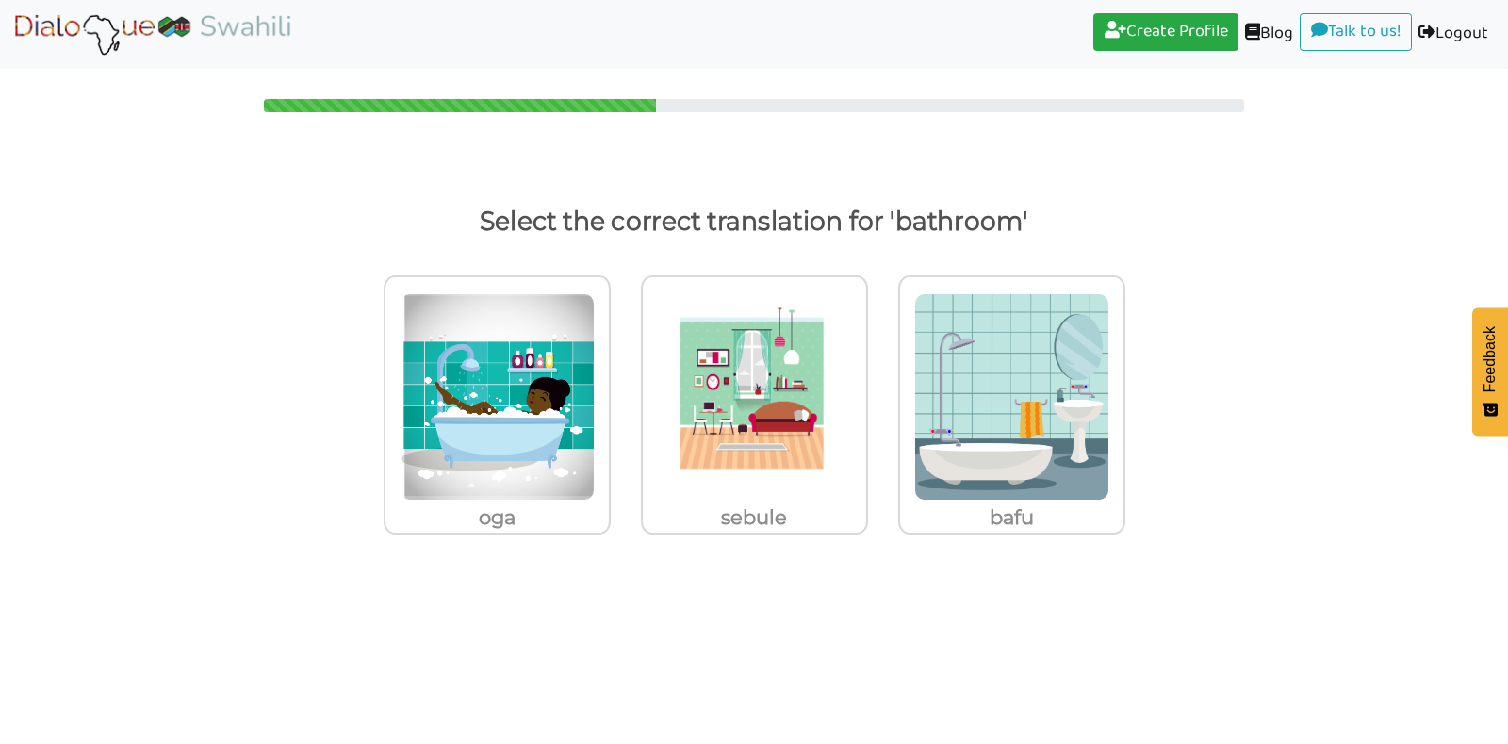
click at [595, 416] on img at bounding box center [497, 396] width 195 height 207
click at [623, 392] on input "bafu" at bounding box center [616, 385] width 14 height 14
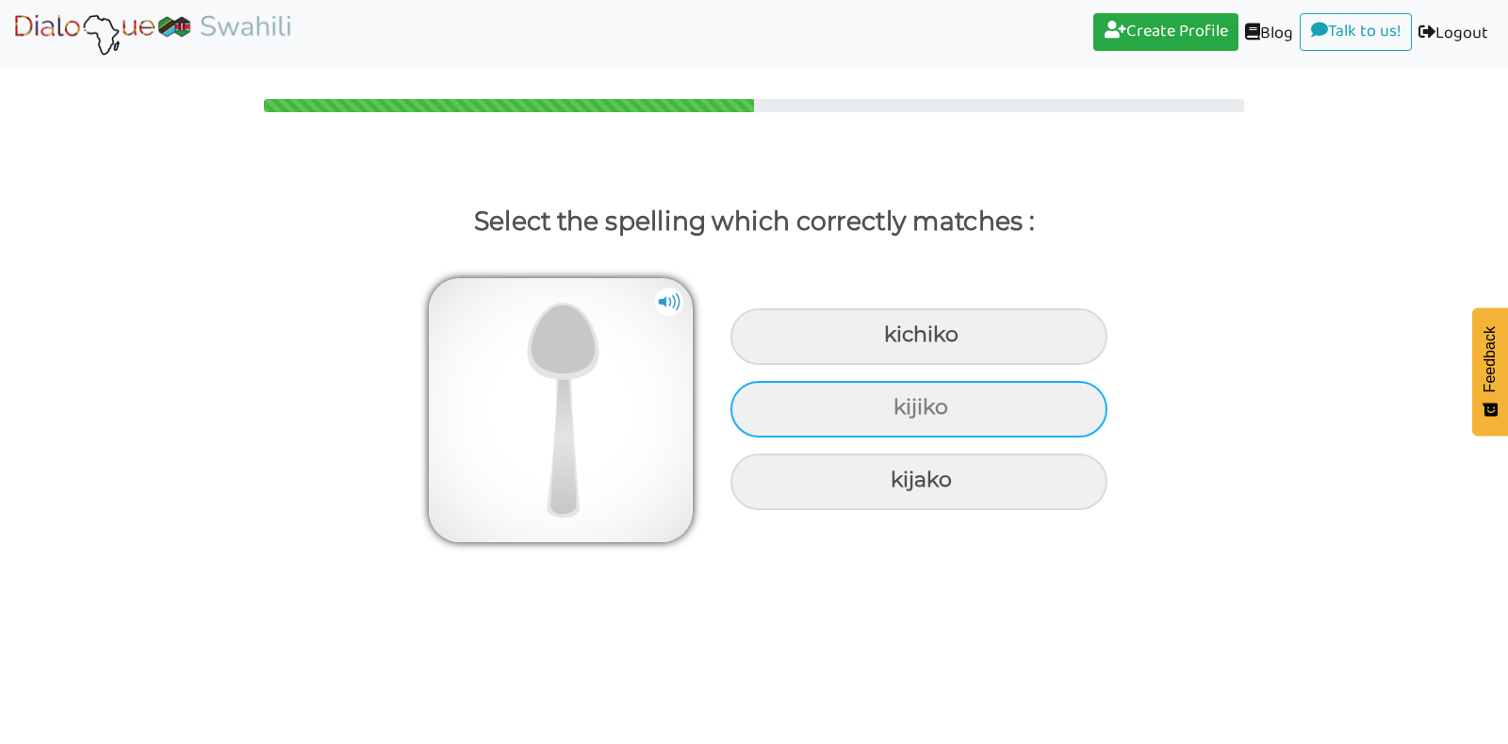
click at [961, 365] on div "kijiko" at bounding box center [919, 336] width 377 height 57
click at [893, 341] on input "kijiko" at bounding box center [886, 335] width 12 height 12
radio input "true"
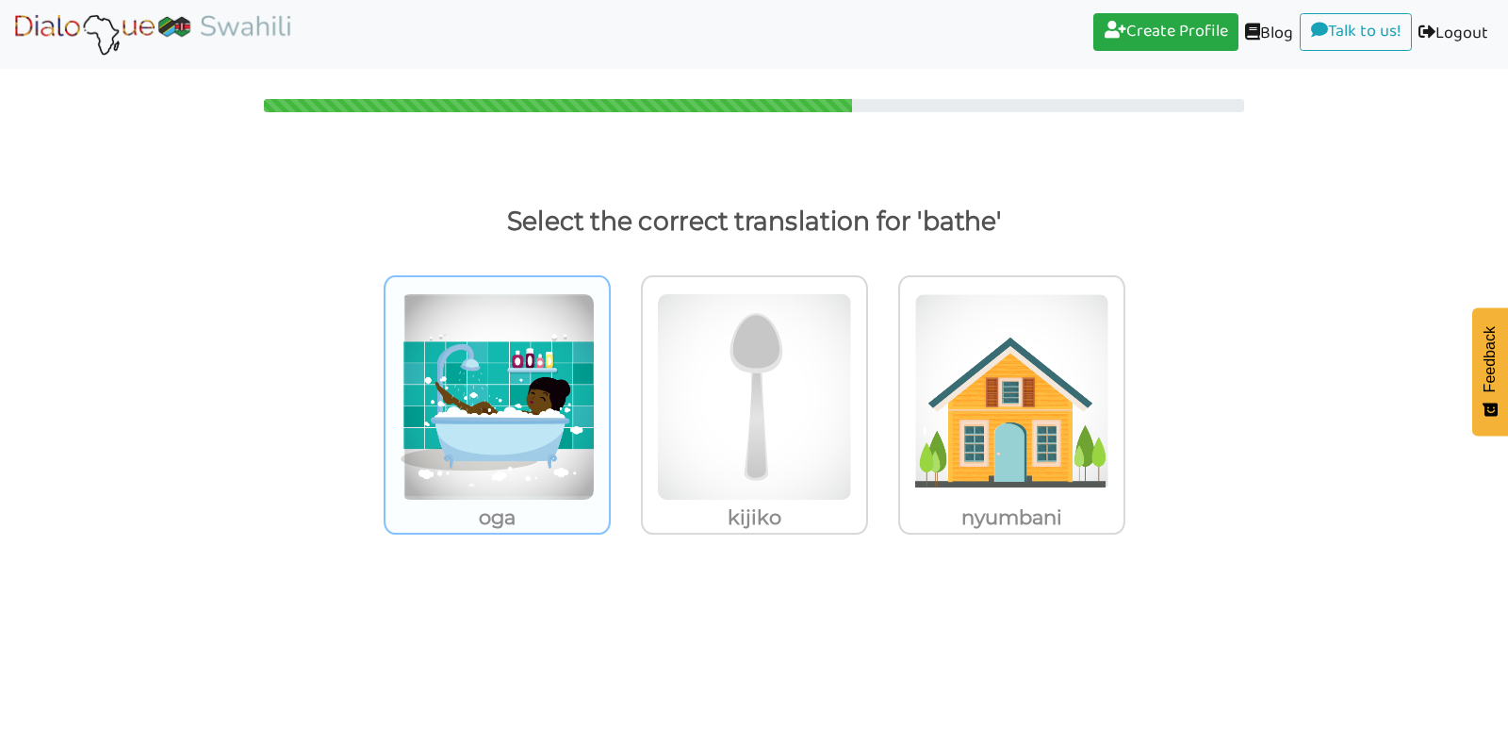
click at [495, 357] on img at bounding box center [497, 396] width 195 height 207
click at [609, 378] on input "oga" at bounding box center [616, 385] width 14 height 14
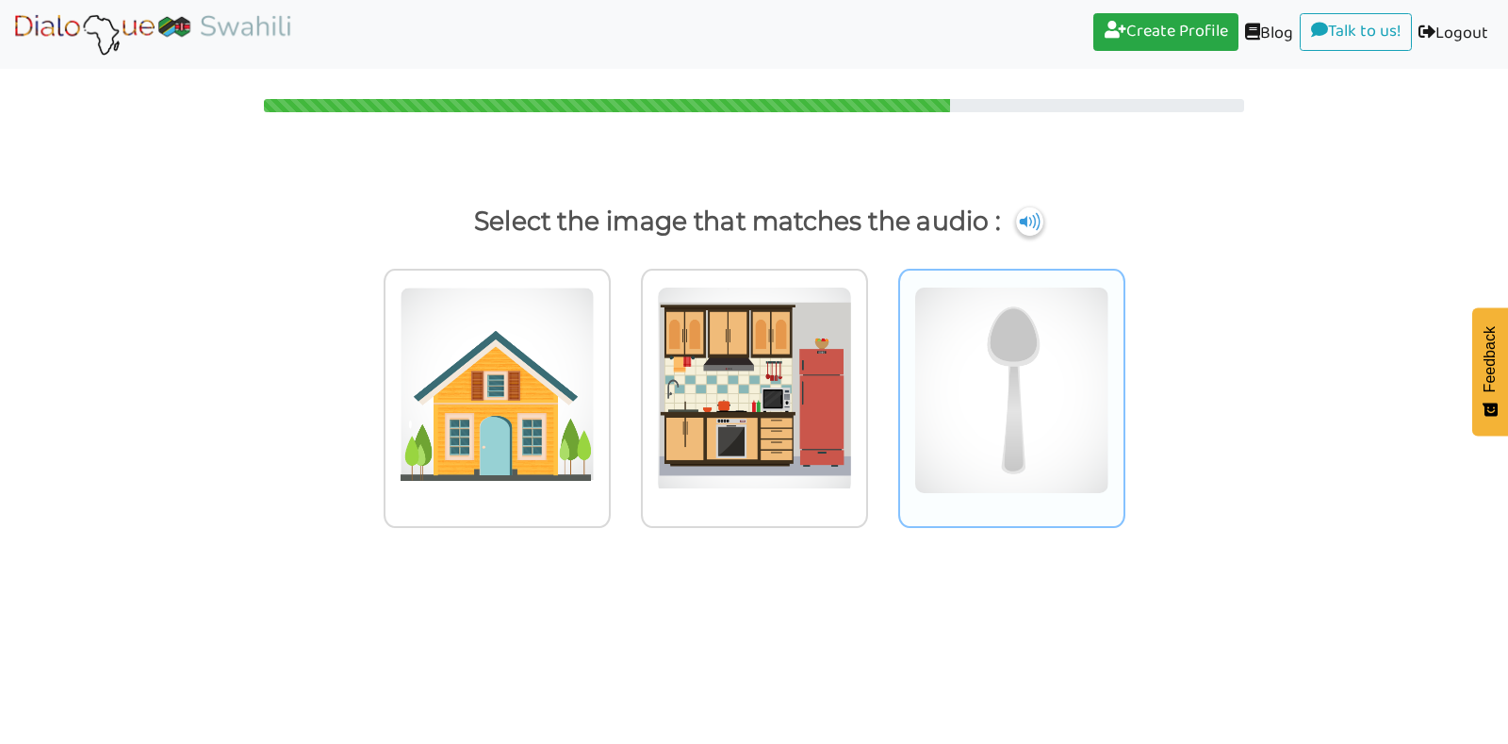
click at [595, 383] on img at bounding box center [497, 390] width 195 height 207
click at [623, 383] on input "radio" at bounding box center [616, 378] width 14 height 14
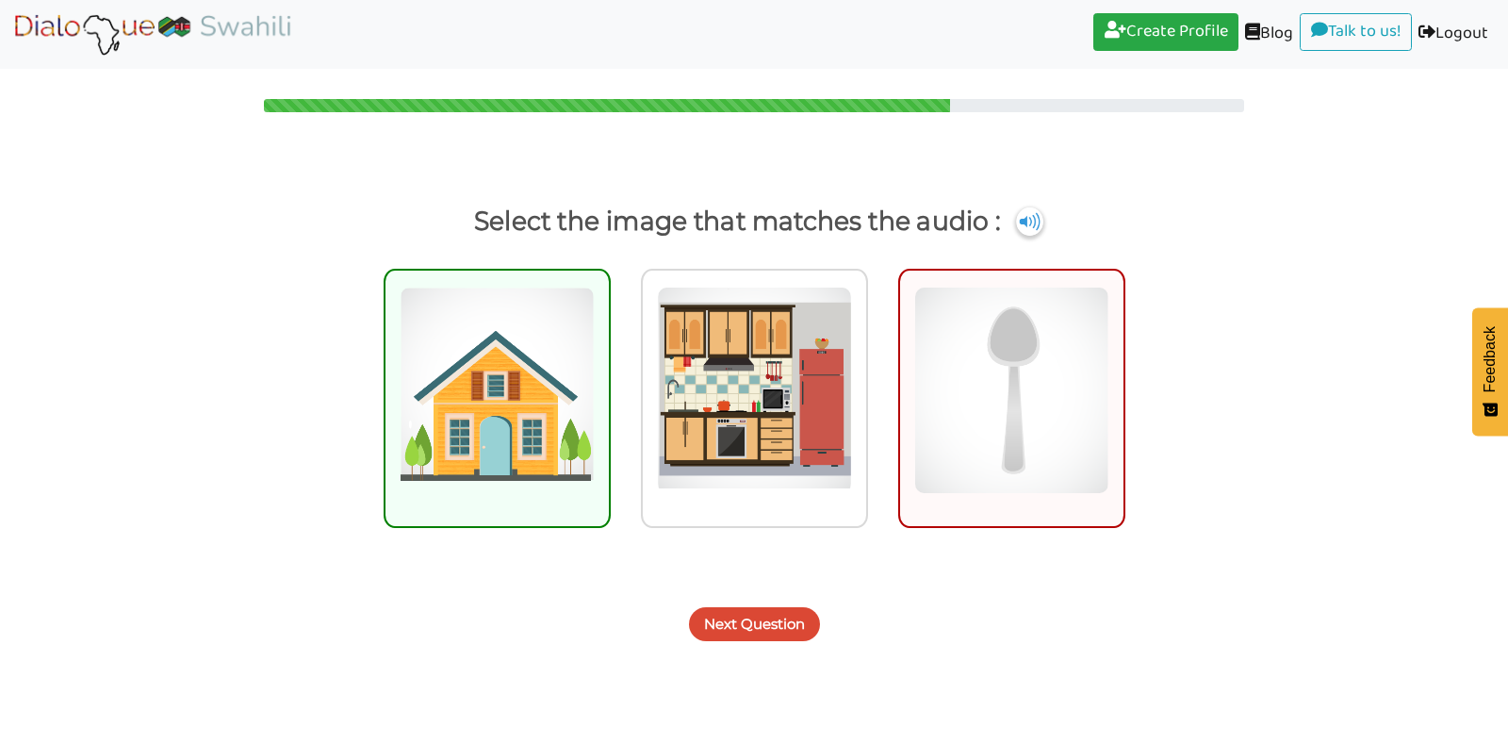
click at [565, 379] on img at bounding box center [497, 390] width 195 height 207
click at [609, 379] on input "radio" at bounding box center [616, 378] width 14 height 14
click at [734, 631] on button "Next Question" at bounding box center [754, 624] width 131 height 34
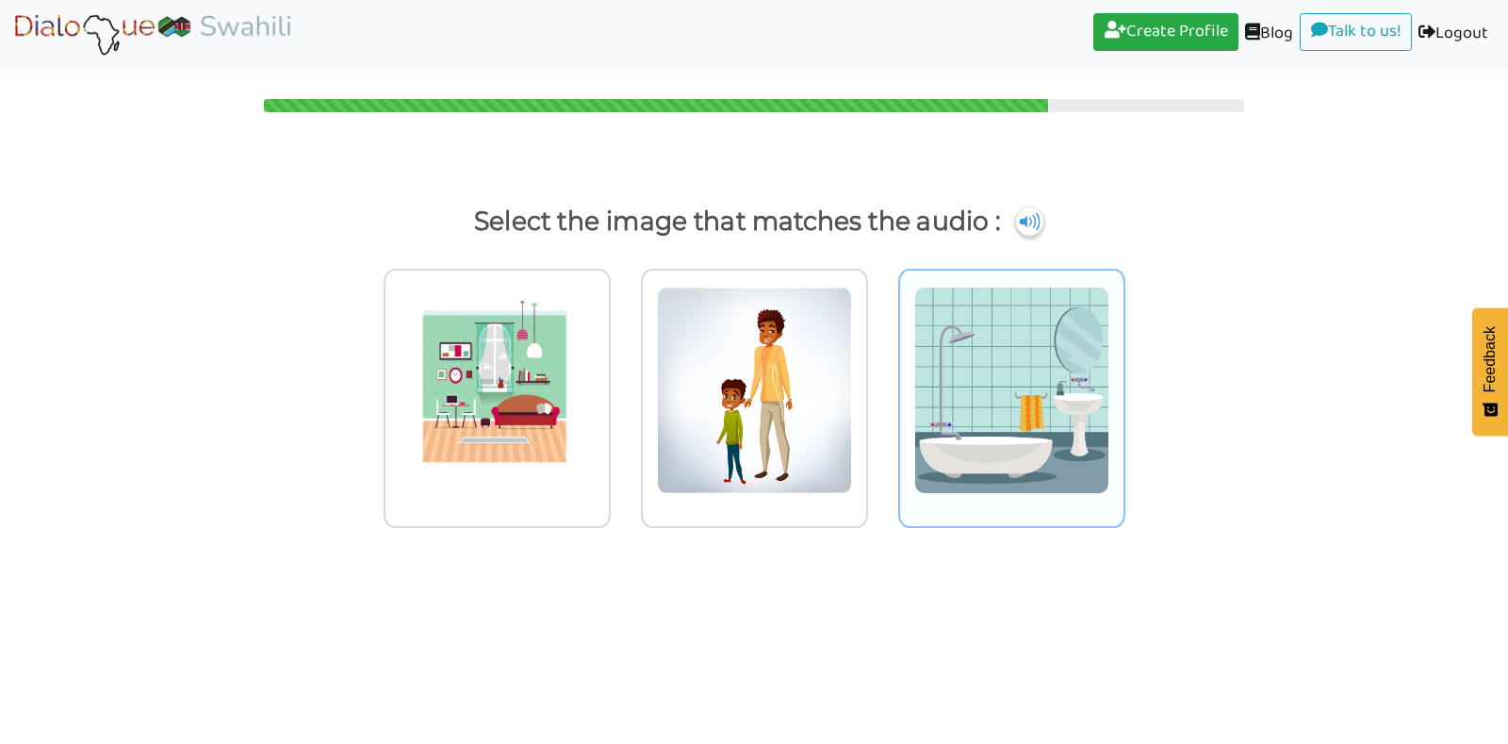
click at [595, 413] on img at bounding box center [497, 390] width 195 height 207
click at [623, 386] on input "radio" at bounding box center [616, 378] width 14 height 14
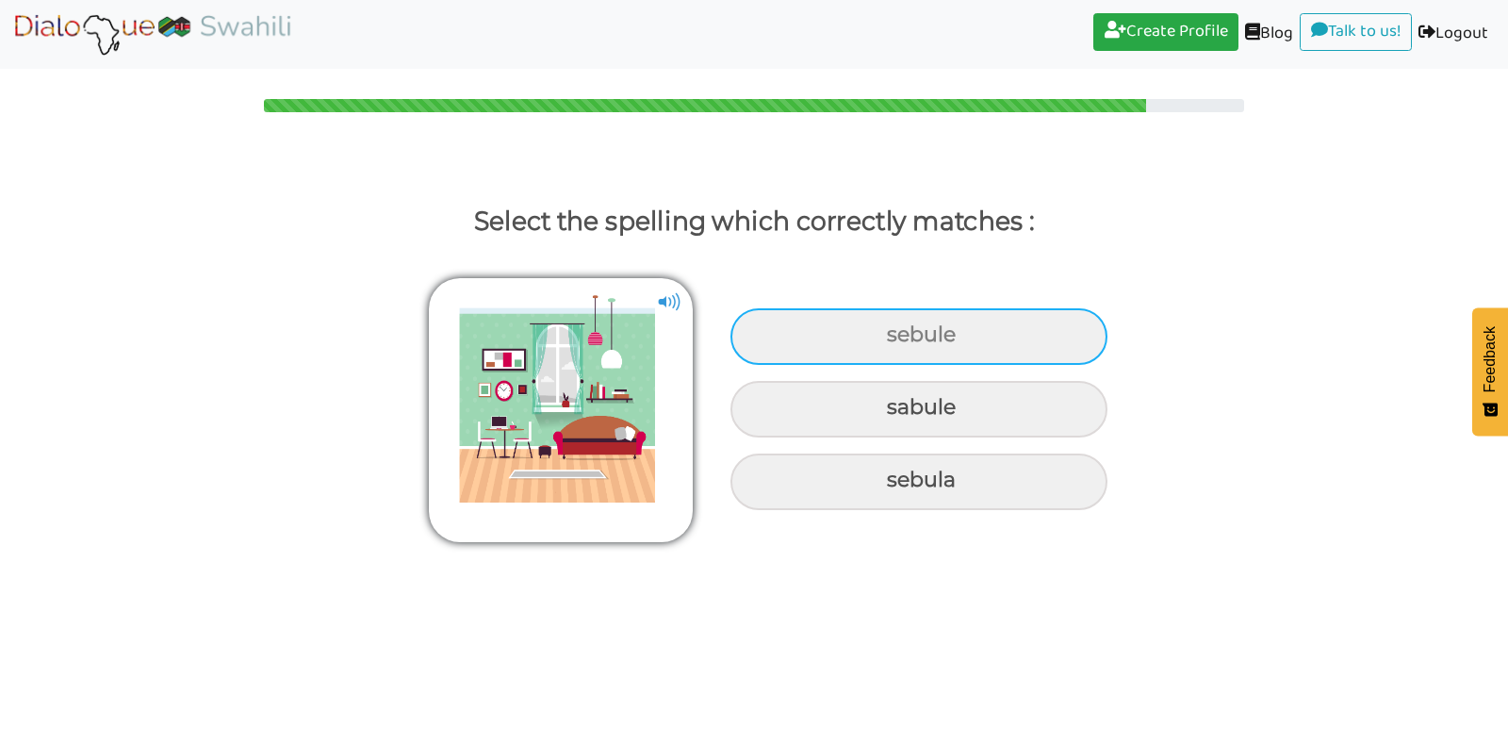
click at [975, 326] on div "sebule" at bounding box center [919, 336] width 377 height 57
click at [896, 329] on input "sebule" at bounding box center [889, 335] width 12 height 12
radio input "true"
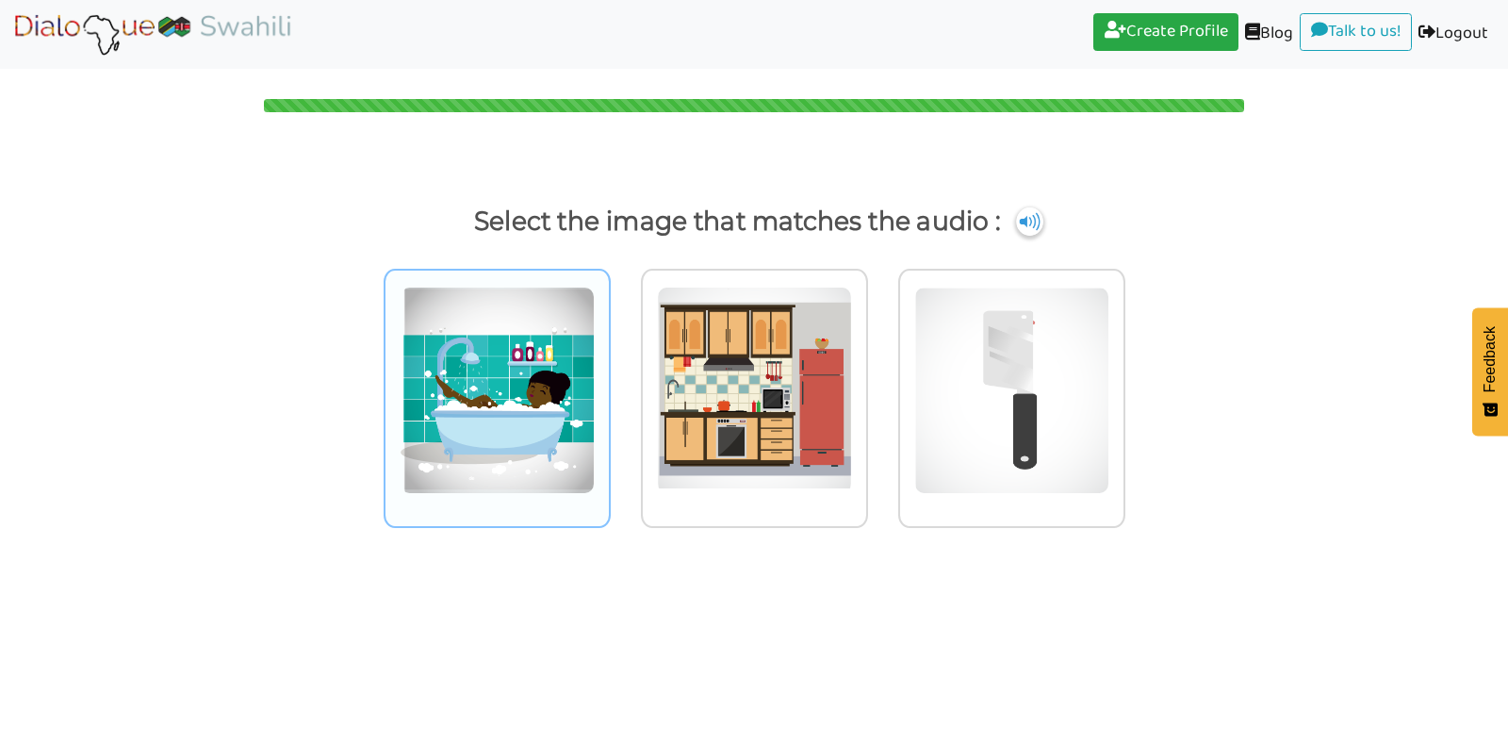
click at [538, 371] on img at bounding box center [497, 390] width 195 height 207
click at [609, 371] on input "radio" at bounding box center [616, 378] width 14 height 14
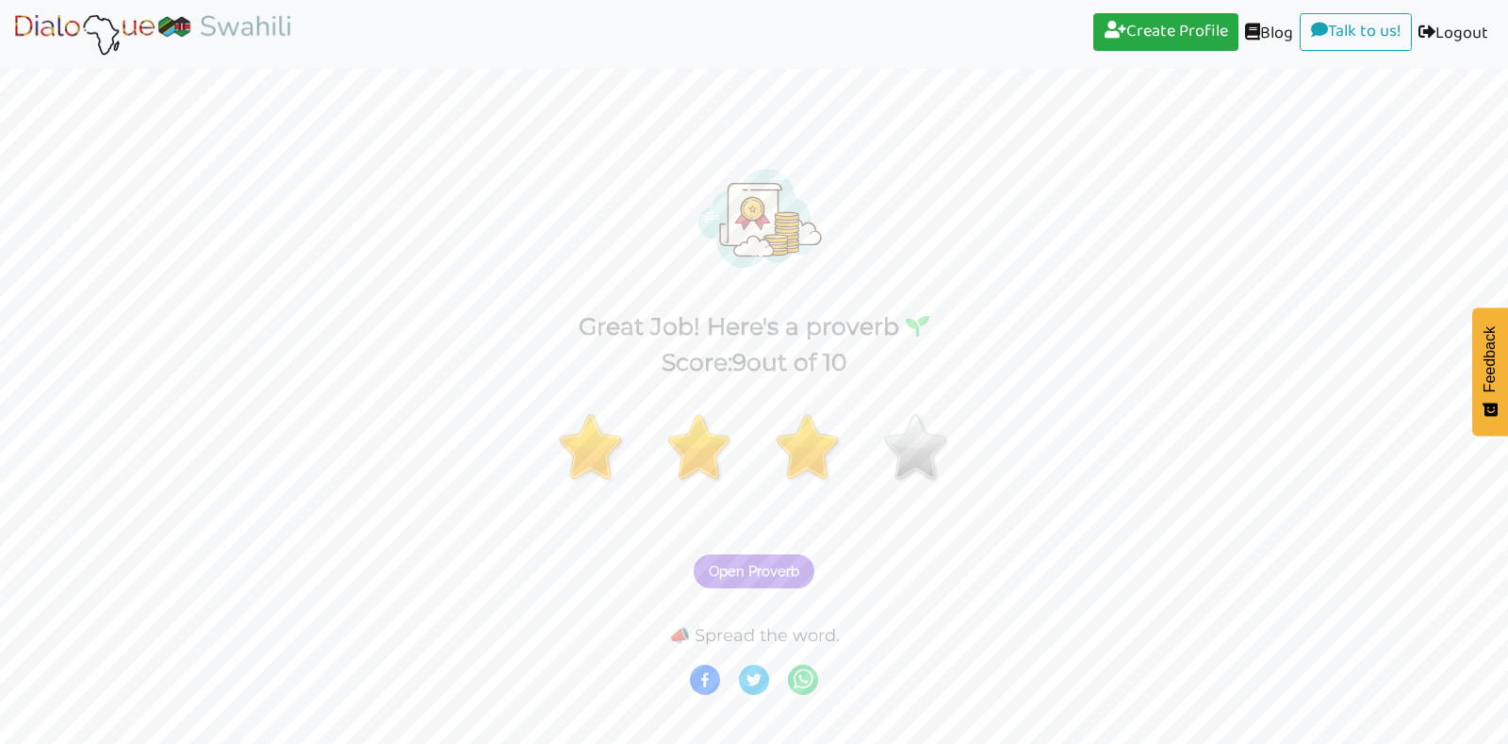
click at [734, 565] on span "Open Proverb" at bounding box center [754, 571] width 91 height 17
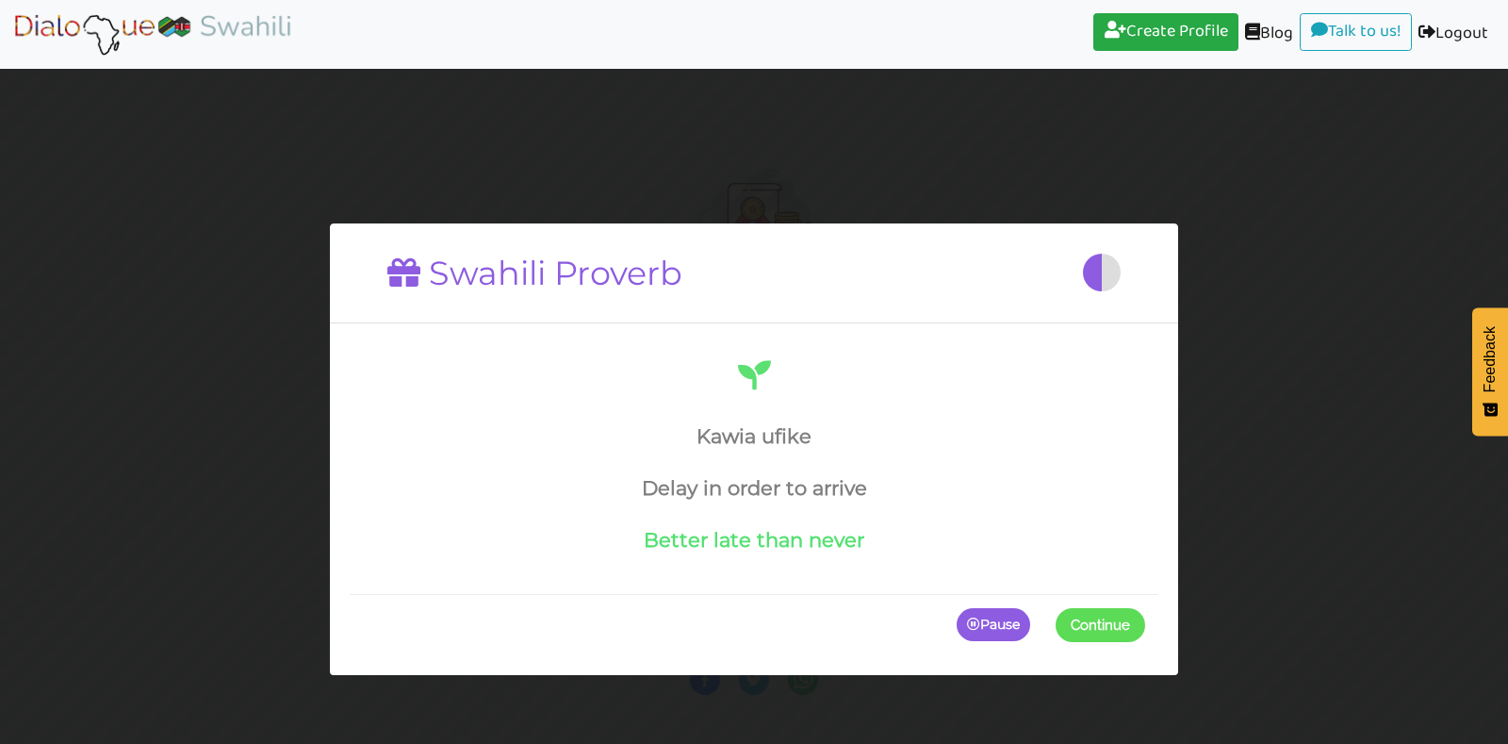
click at [1145, 622] on span at bounding box center [1145, 624] width 0 height 34
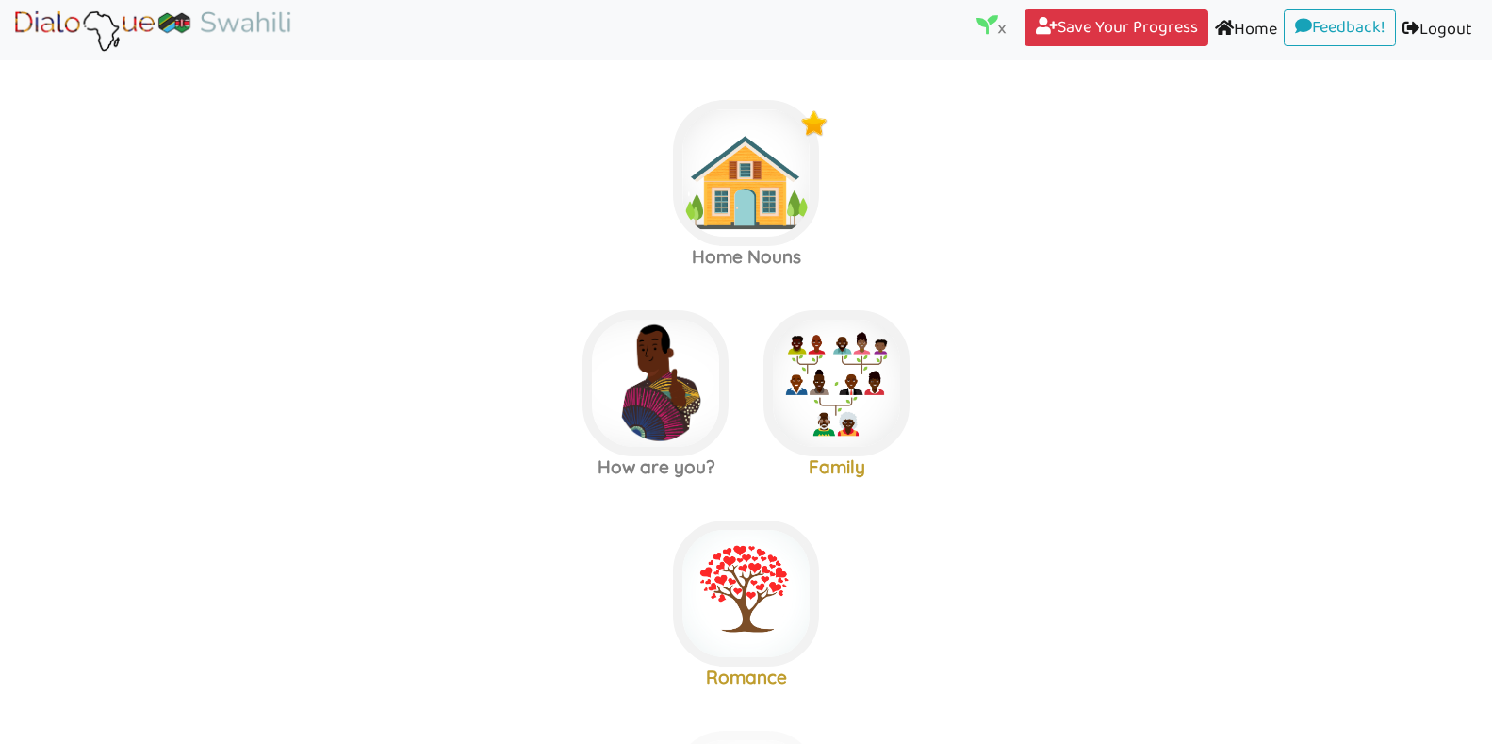
scroll to position [15, 0]
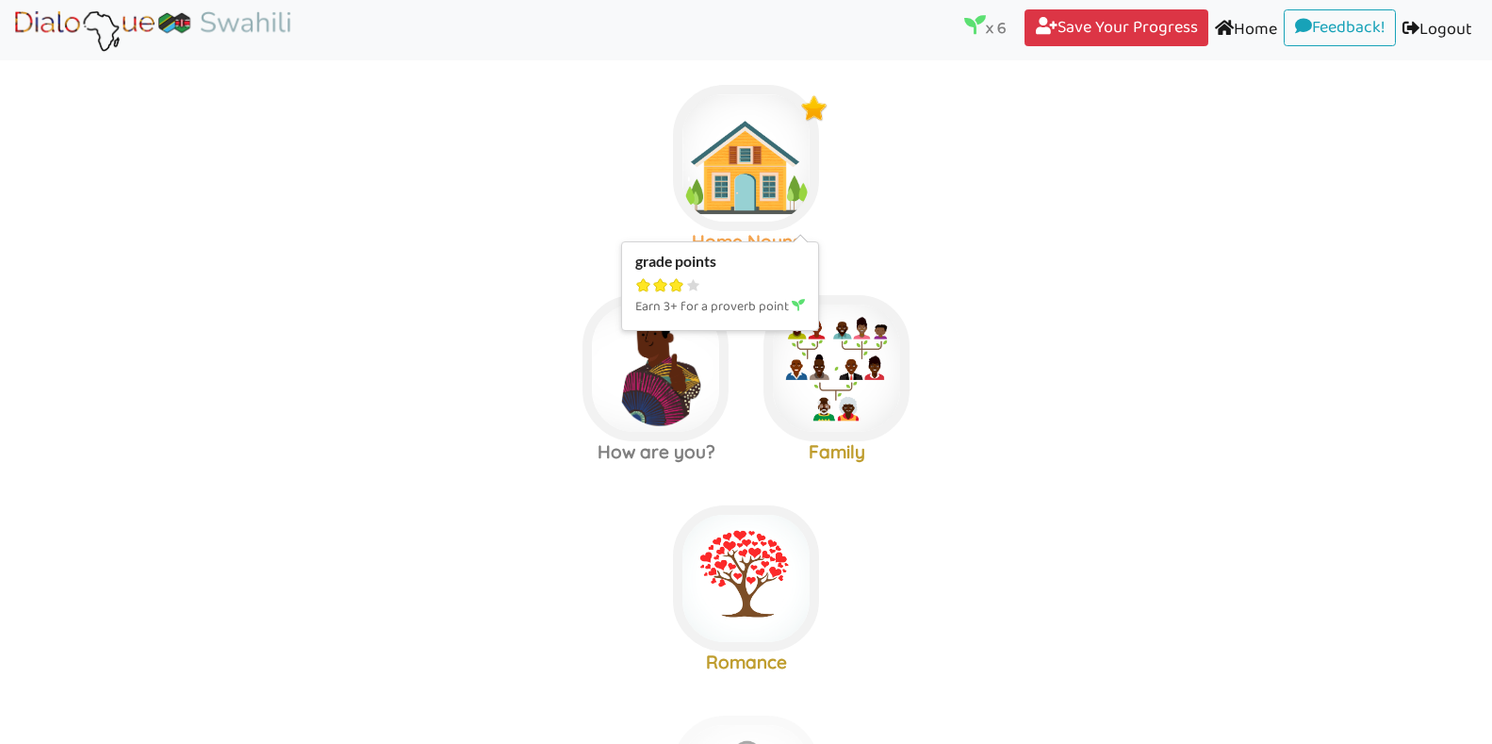
click at [769, 145] on img at bounding box center [746, 158] width 146 height 146
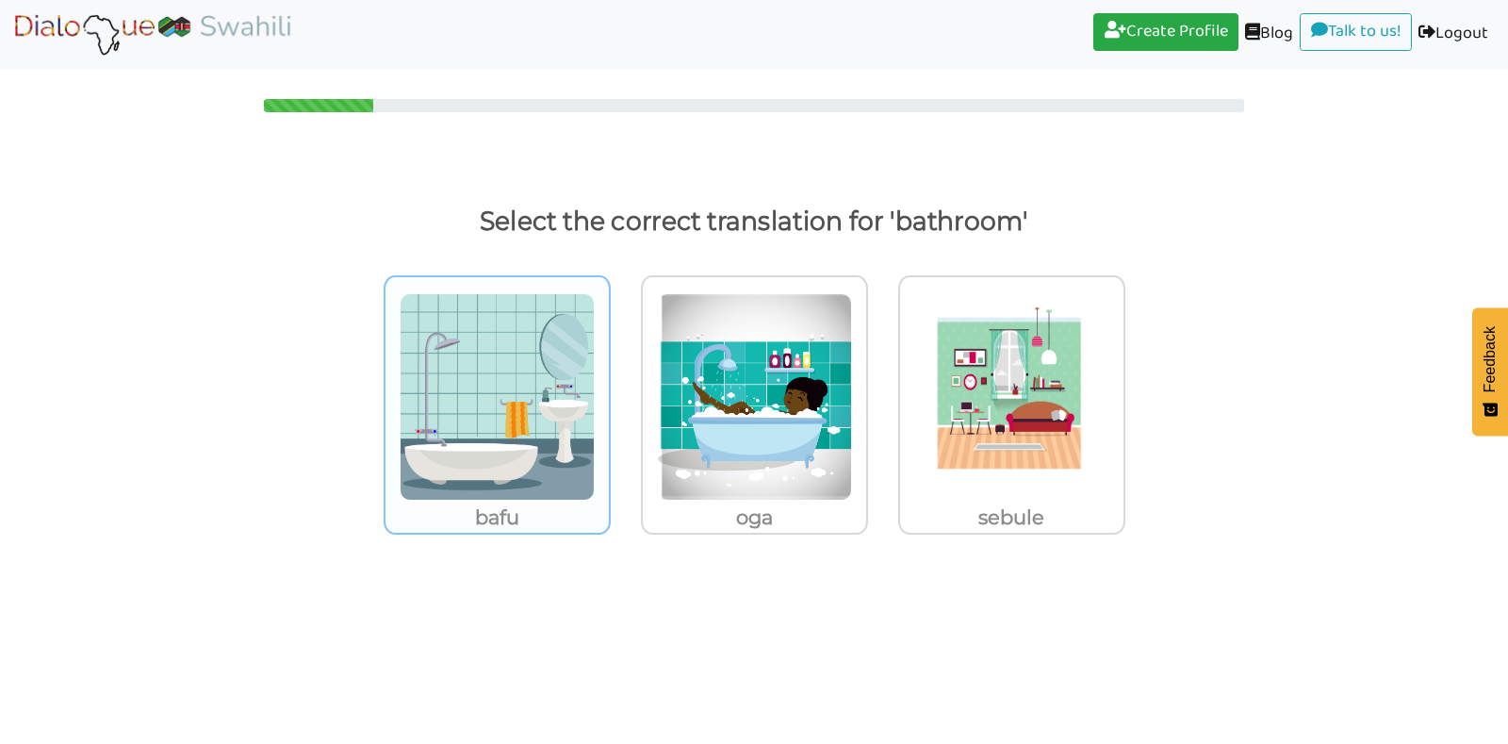
click at [515, 421] on img at bounding box center [497, 396] width 195 height 207
click at [609, 392] on input "bafu" at bounding box center [616, 385] width 14 height 14
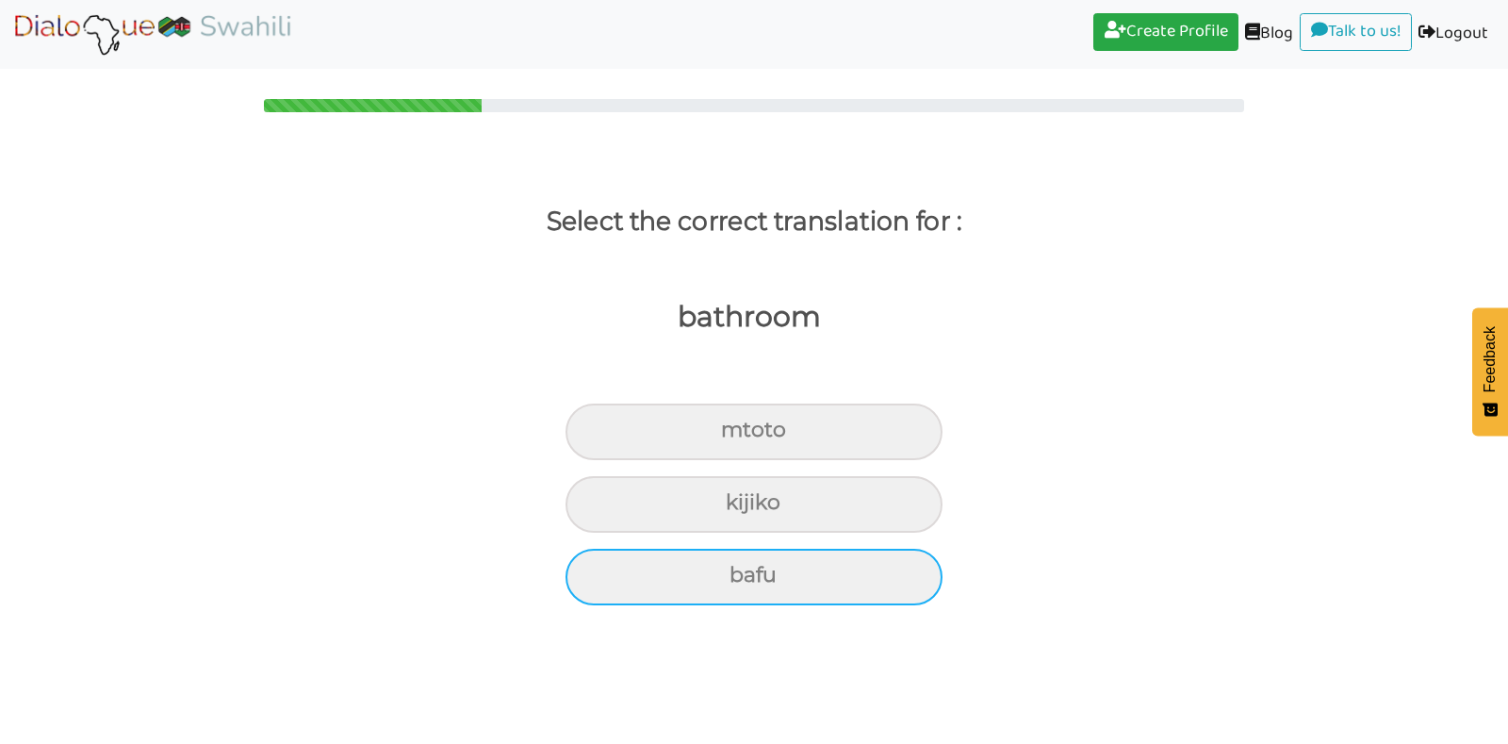
click at [713, 460] on div "bafu" at bounding box center [754, 431] width 377 height 57
click at [723, 436] on input "bafu" at bounding box center [729, 430] width 12 height 12
radio input "true"
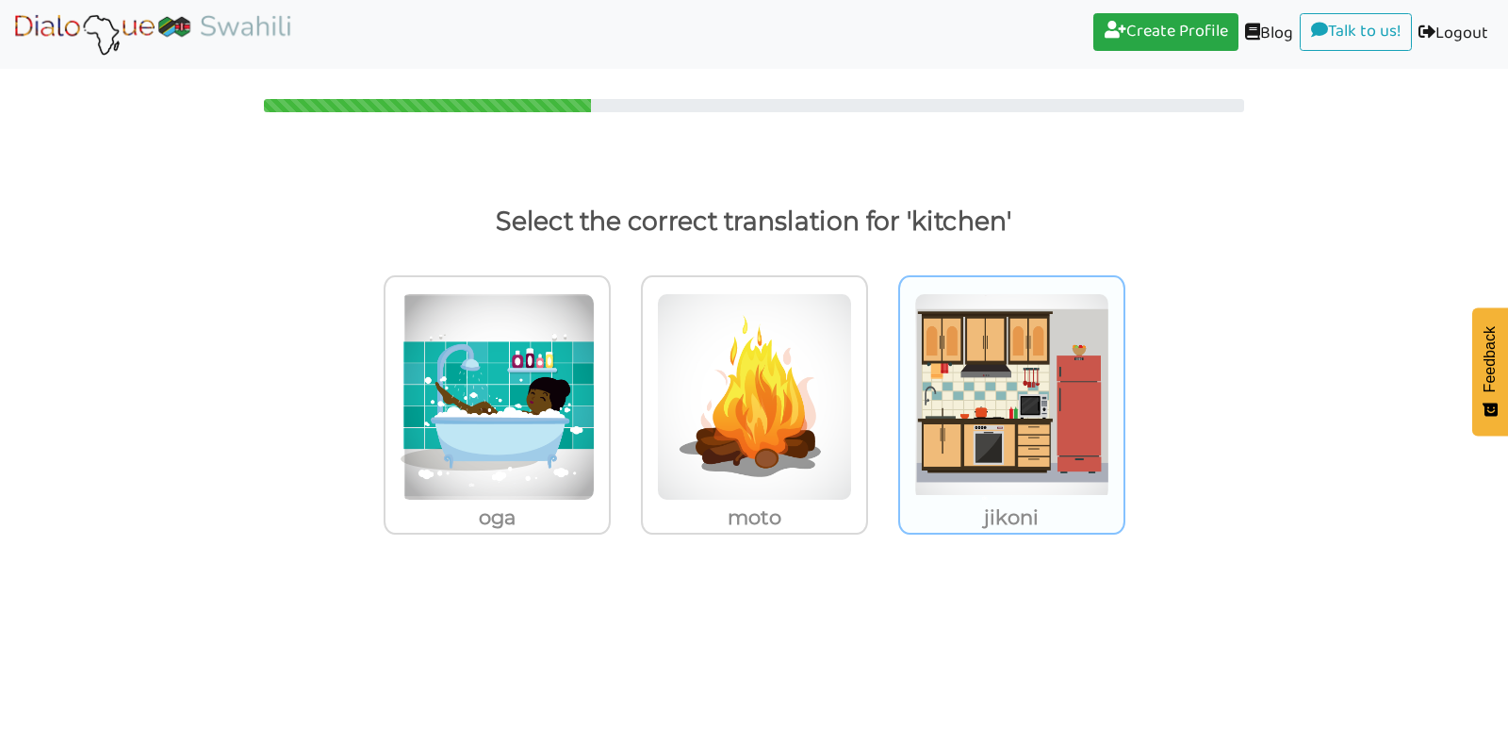
click at [595, 411] on img at bounding box center [497, 396] width 195 height 207
click at [623, 392] on input "jikoni" at bounding box center [616, 385] width 14 height 14
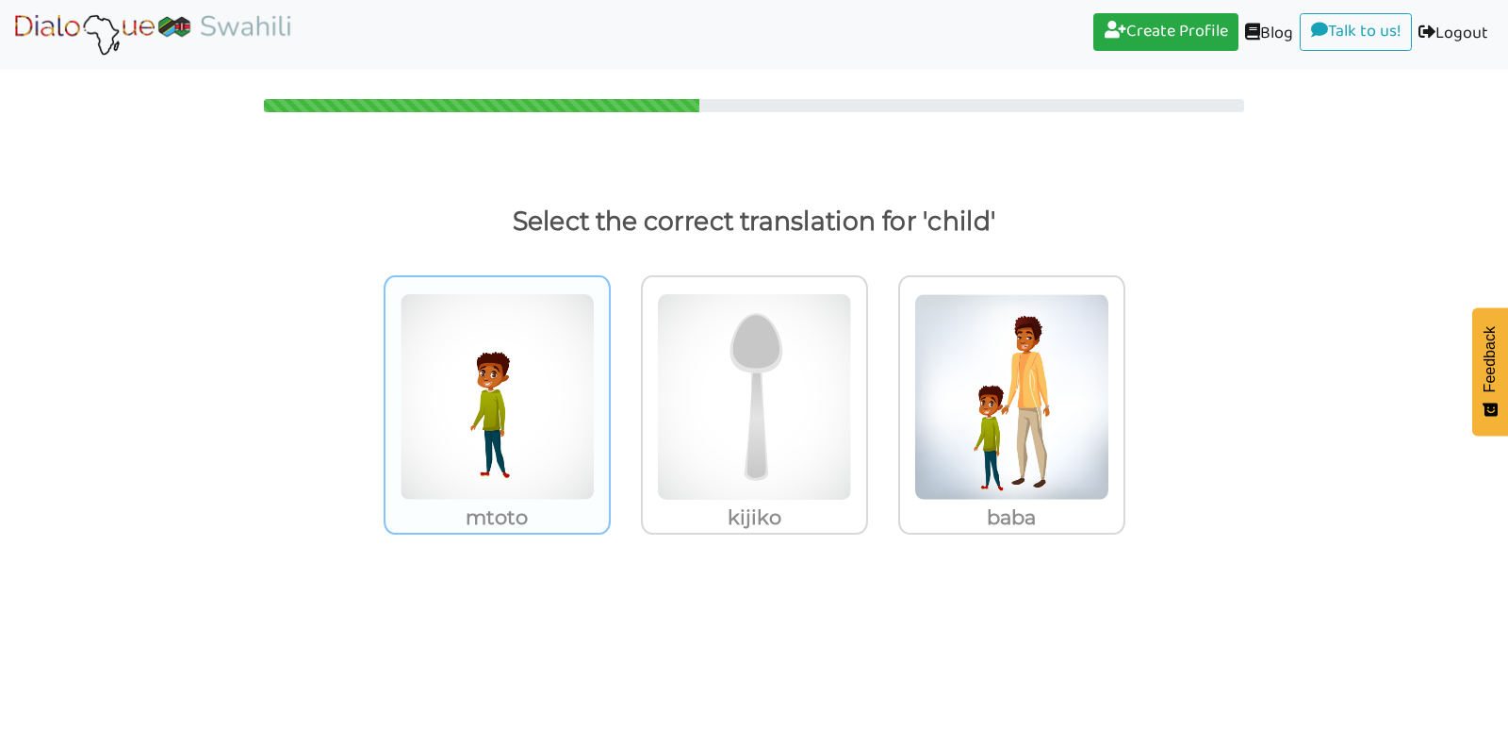
click at [515, 425] on img at bounding box center [497, 396] width 195 height 207
click at [609, 392] on input "mtoto" at bounding box center [616, 385] width 14 height 14
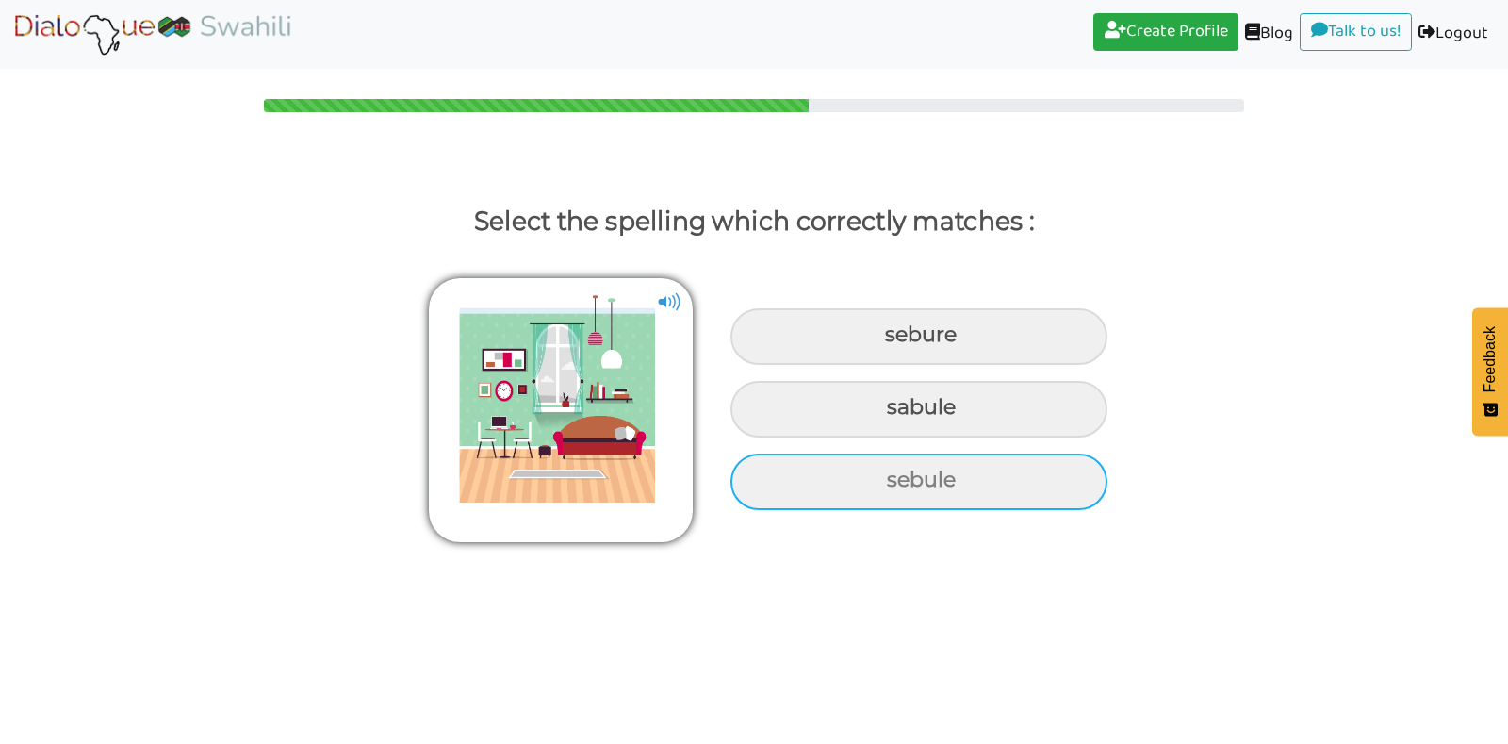
click at [850, 365] on div "sebule" at bounding box center [919, 336] width 377 height 57
click at [881, 341] on input "sebule" at bounding box center [887, 335] width 12 height 12
radio input "true"
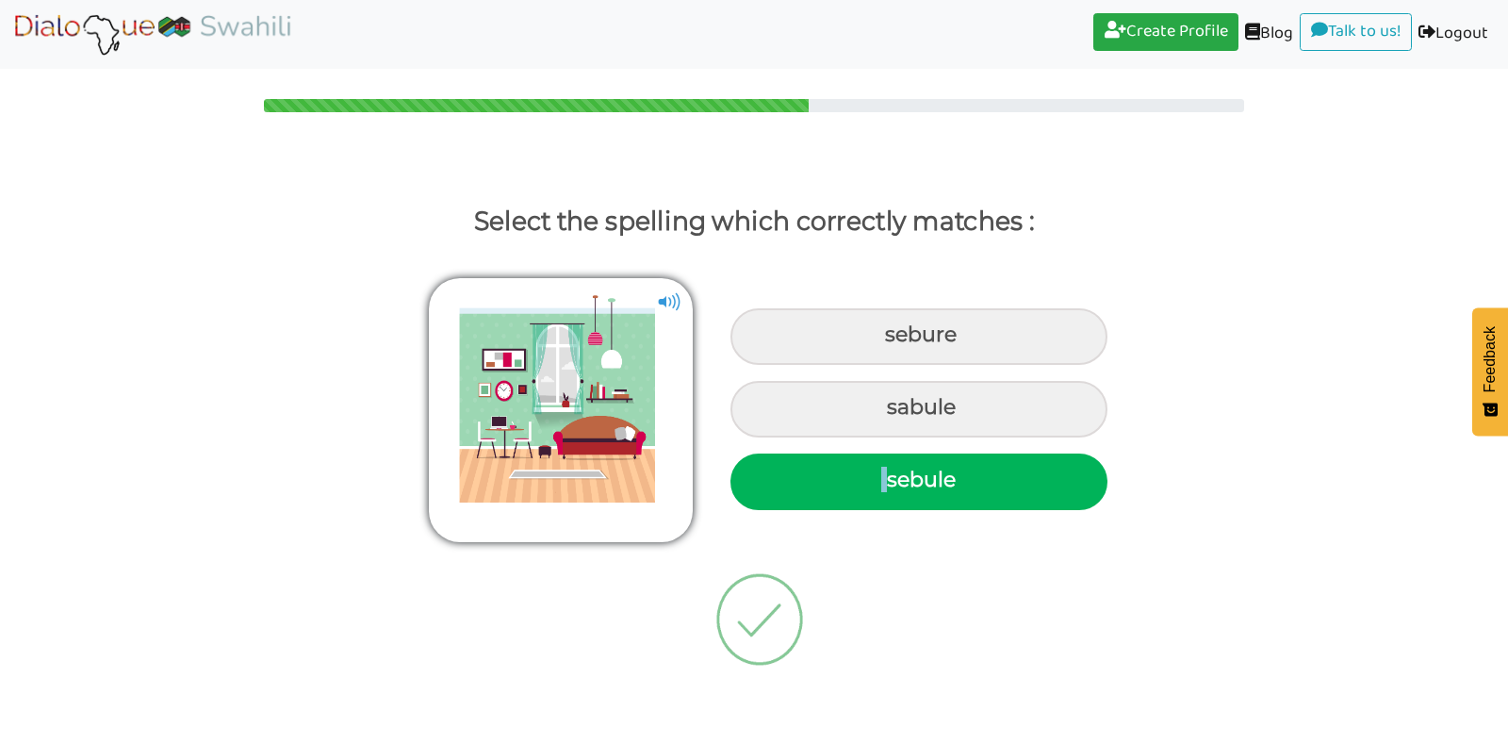
click at [850, 499] on div "sebule" at bounding box center [919, 481] width 377 height 57
click at [883, 486] on input "sebule" at bounding box center [889, 480] width 12 height 12
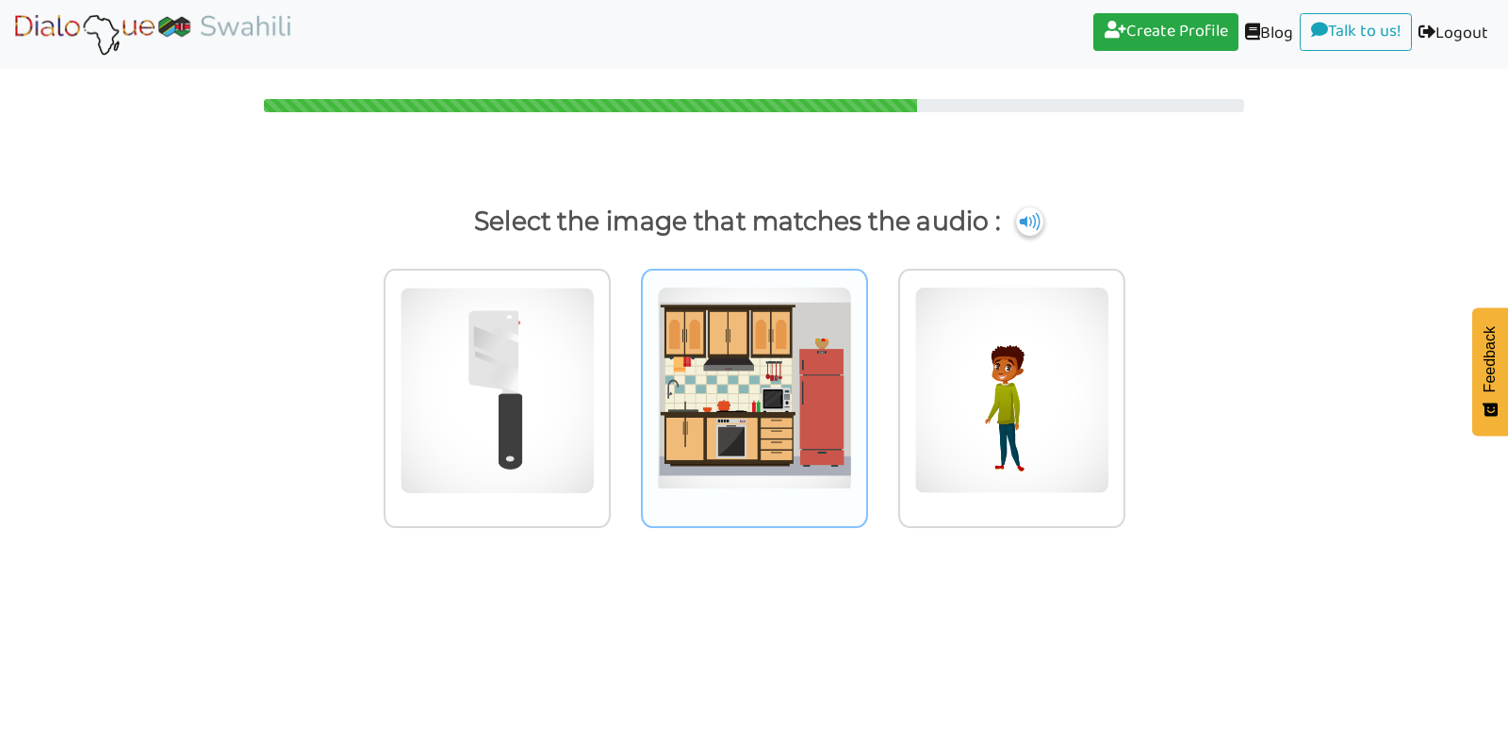
click at [595, 422] on img at bounding box center [497, 390] width 195 height 207
click at [623, 386] on input "radio" at bounding box center [616, 378] width 14 height 14
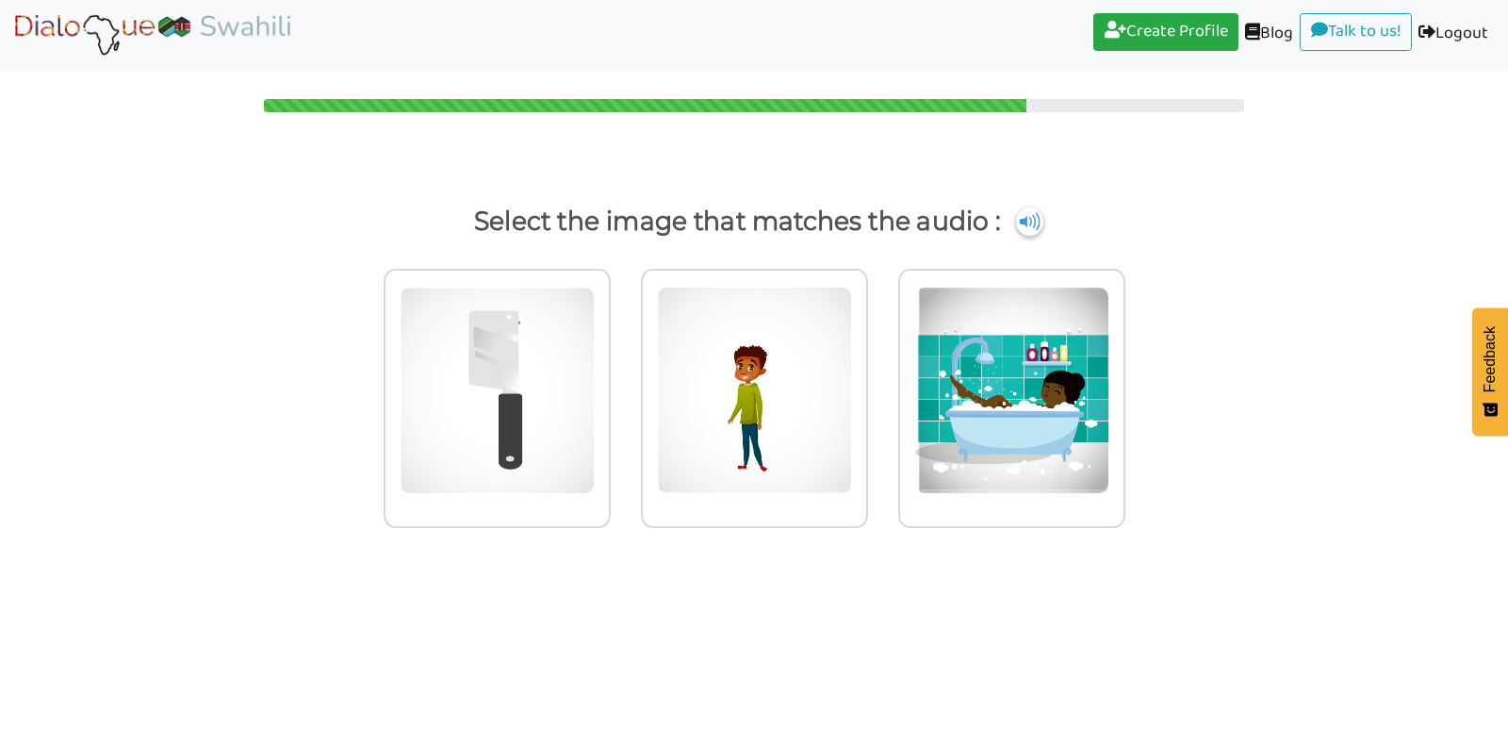
click at [595, 422] on img at bounding box center [497, 390] width 195 height 207
click at [623, 386] on input "radio" at bounding box center [616, 378] width 14 height 14
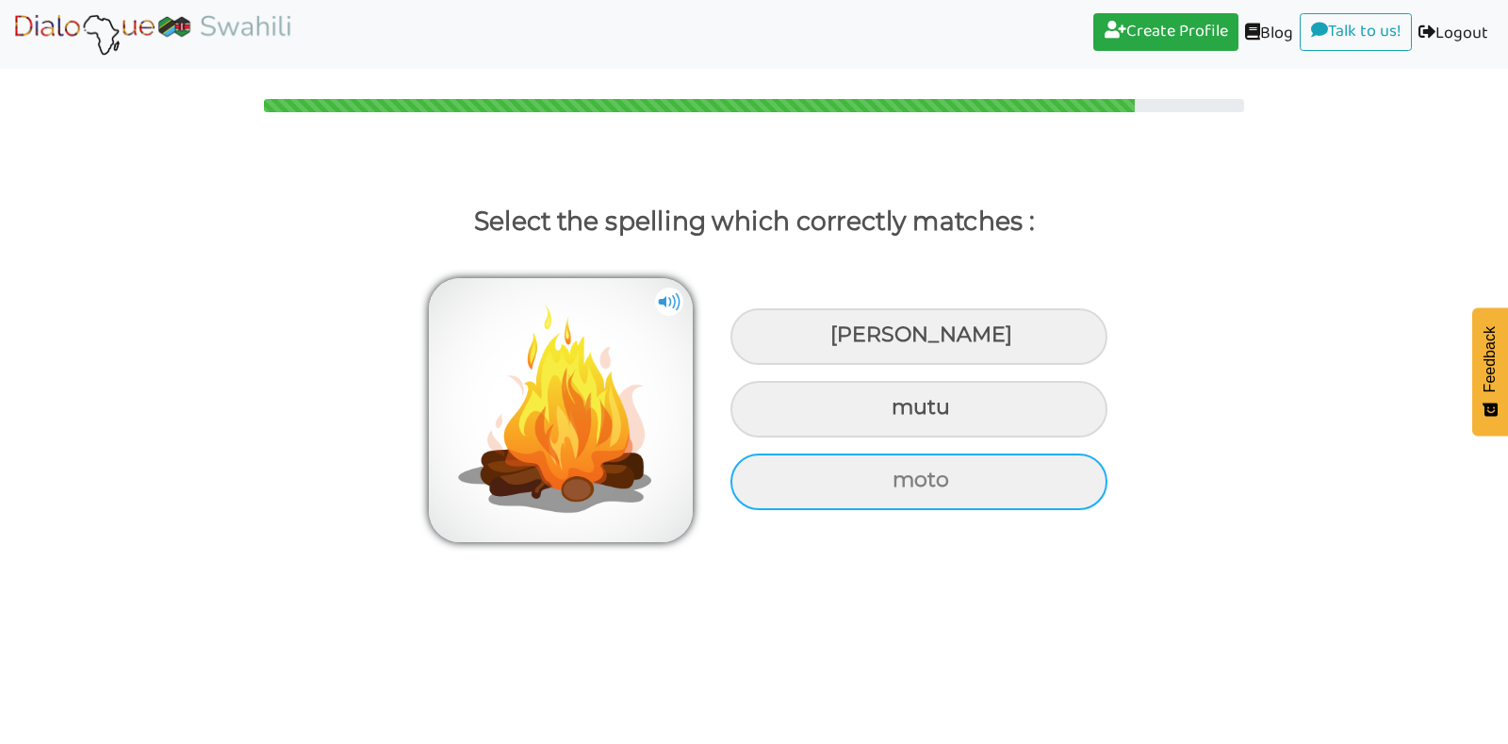
click at [835, 365] on div "moto" at bounding box center [919, 336] width 377 height 57
click at [835, 341] on input "moto" at bounding box center [833, 335] width 12 height 12
radio input "true"
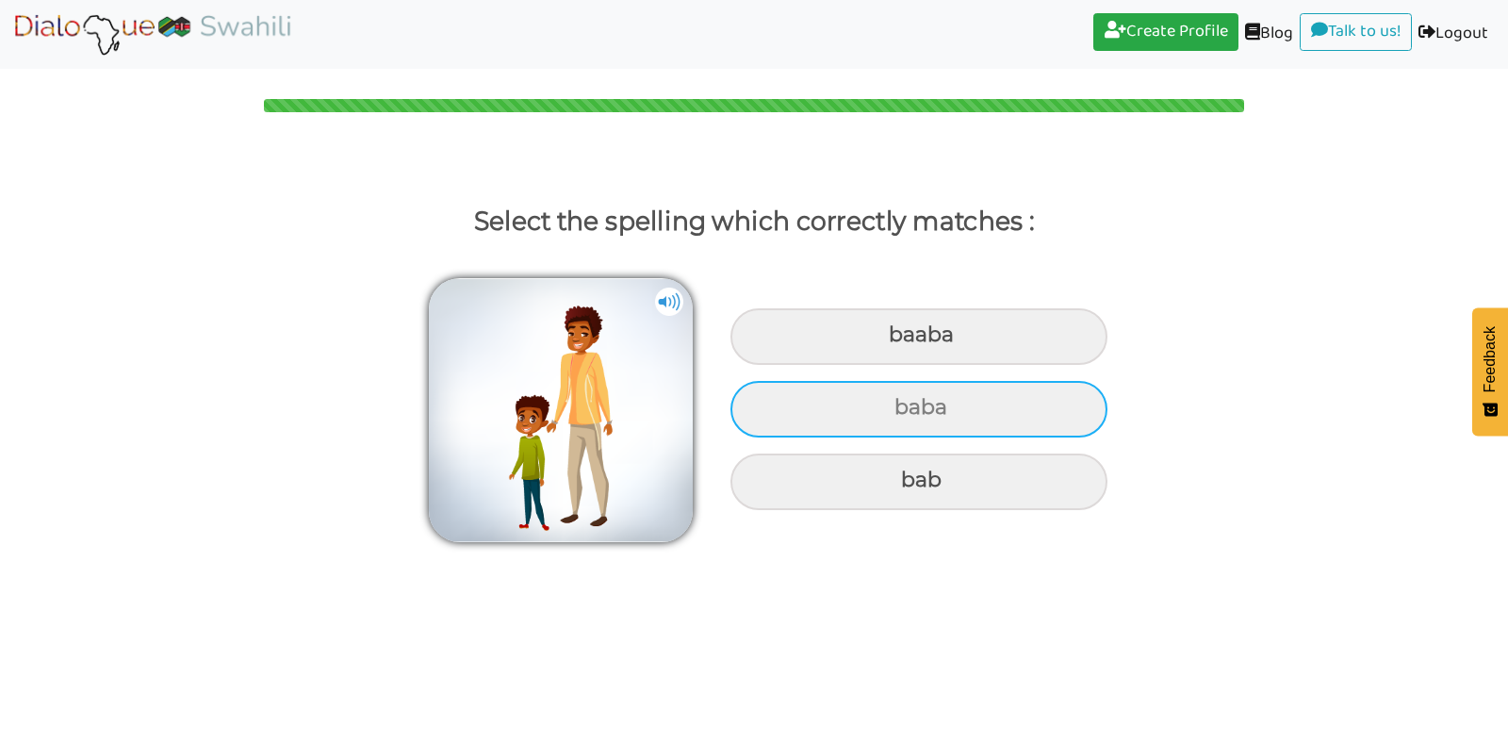
click at [864, 365] on div "baba" at bounding box center [919, 336] width 377 height 57
click at [885, 341] on input "baba" at bounding box center [891, 335] width 12 height 12
radio input "true"
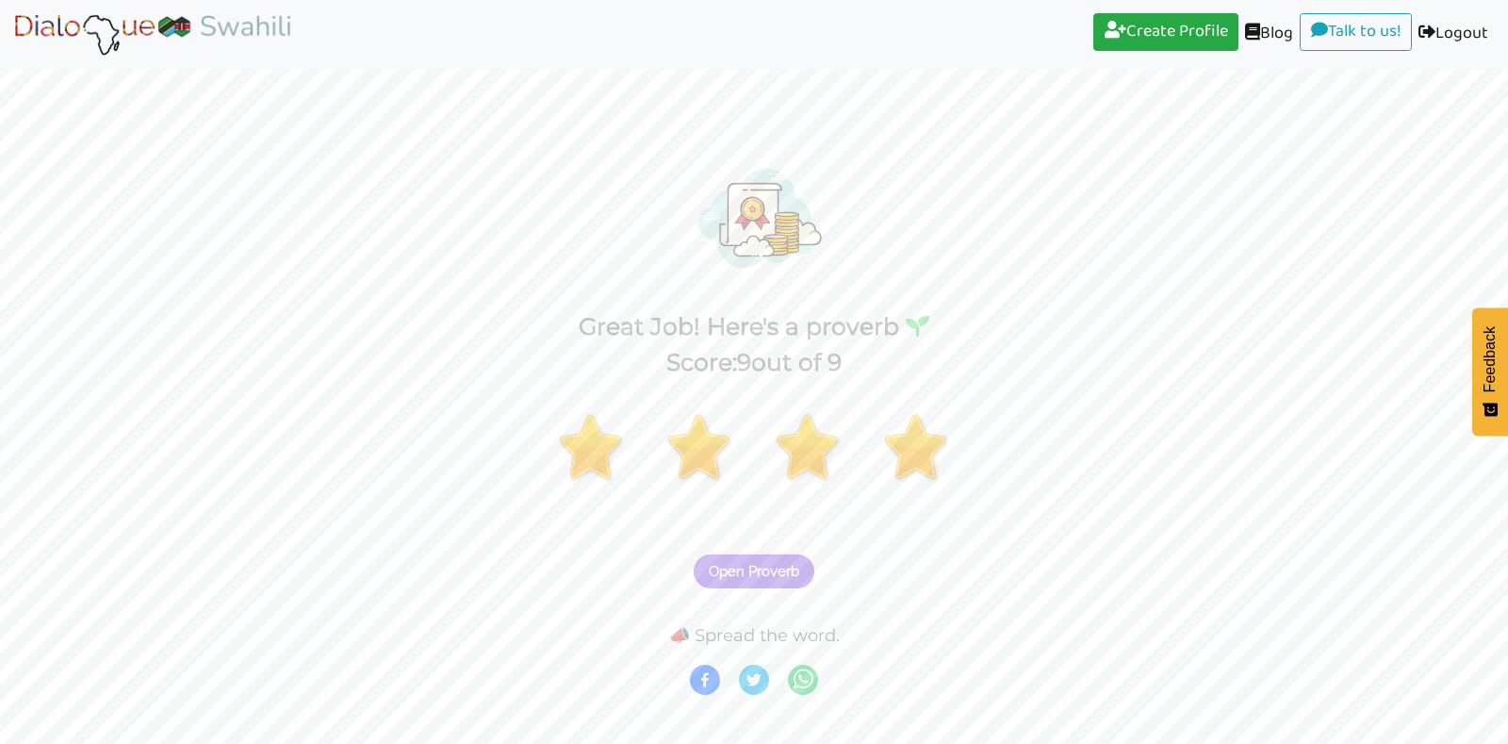
click at [723, 576] on span "Open Proverb" at bounding box center [754, 571] width 91 height 17
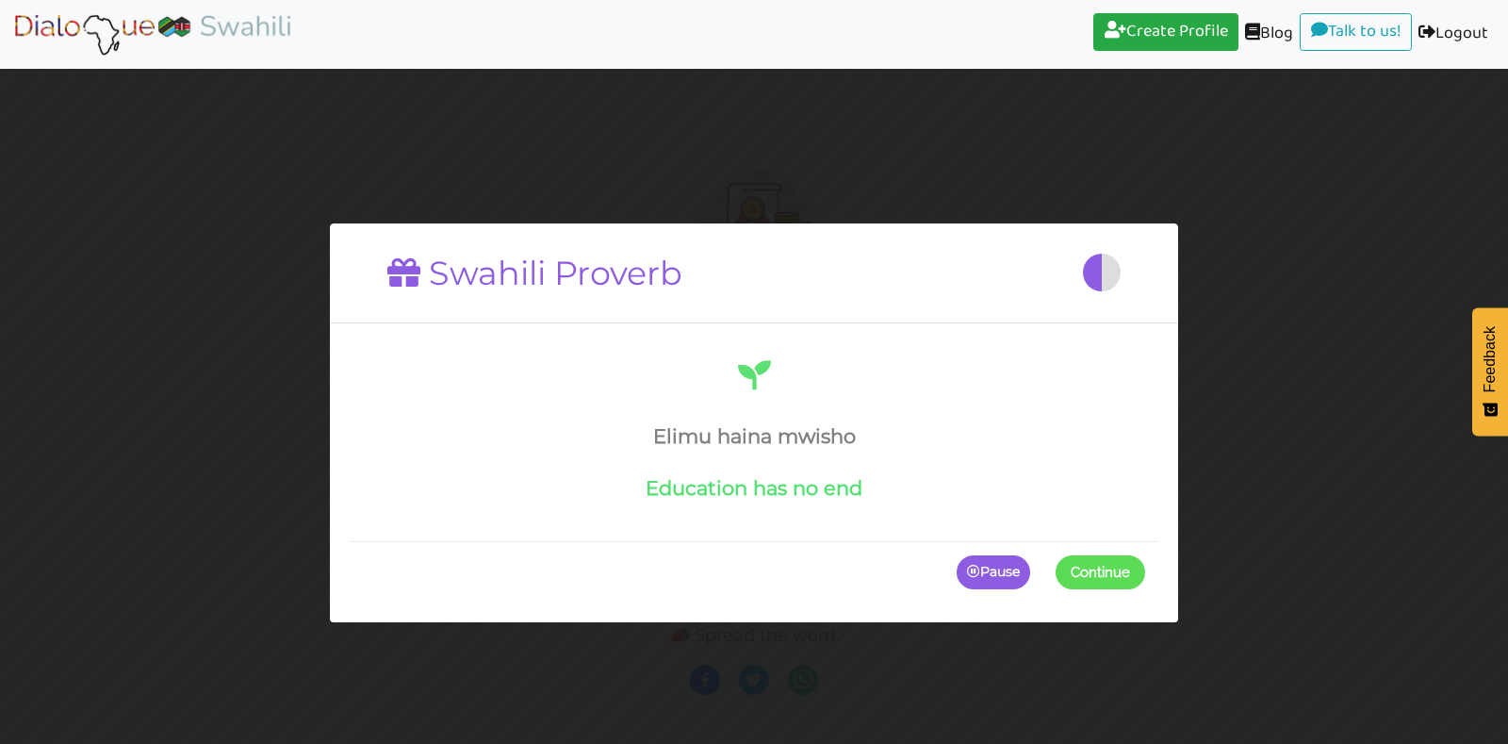
click at [1145, 571] on span at bounding box center [1145, 572] width 0 height 34
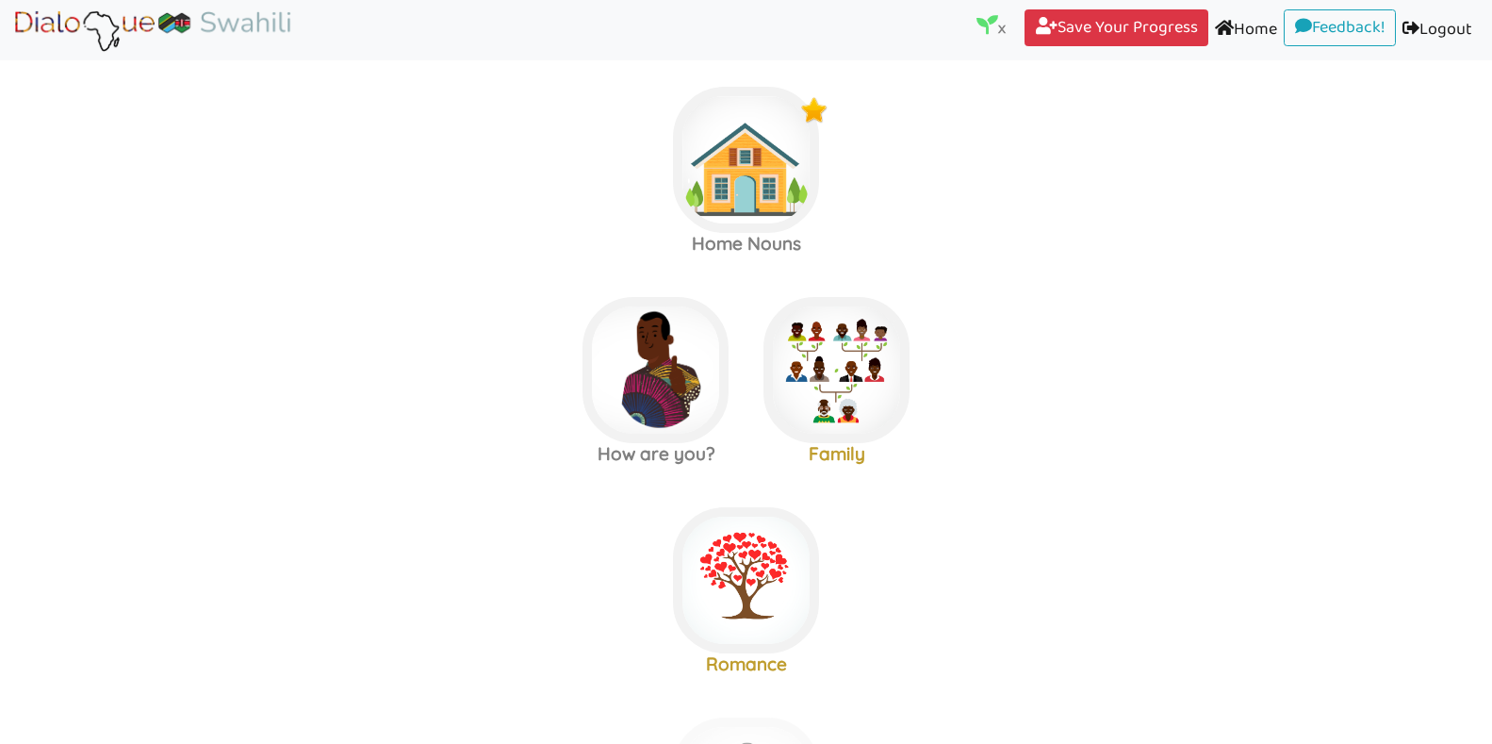
scroll to position [15, 0]
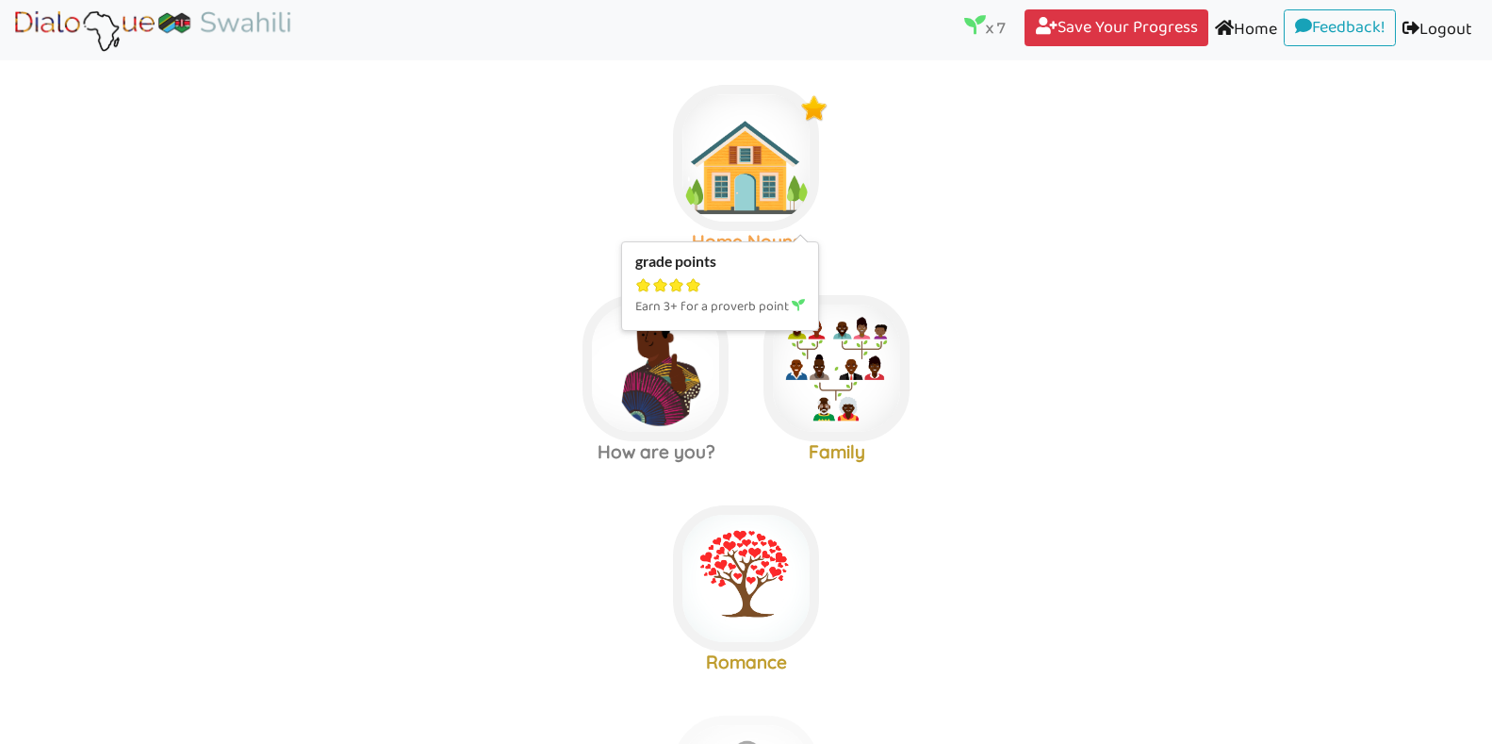
click at [781, 149] on img at bounding box center [746, 158] width 146 height 146
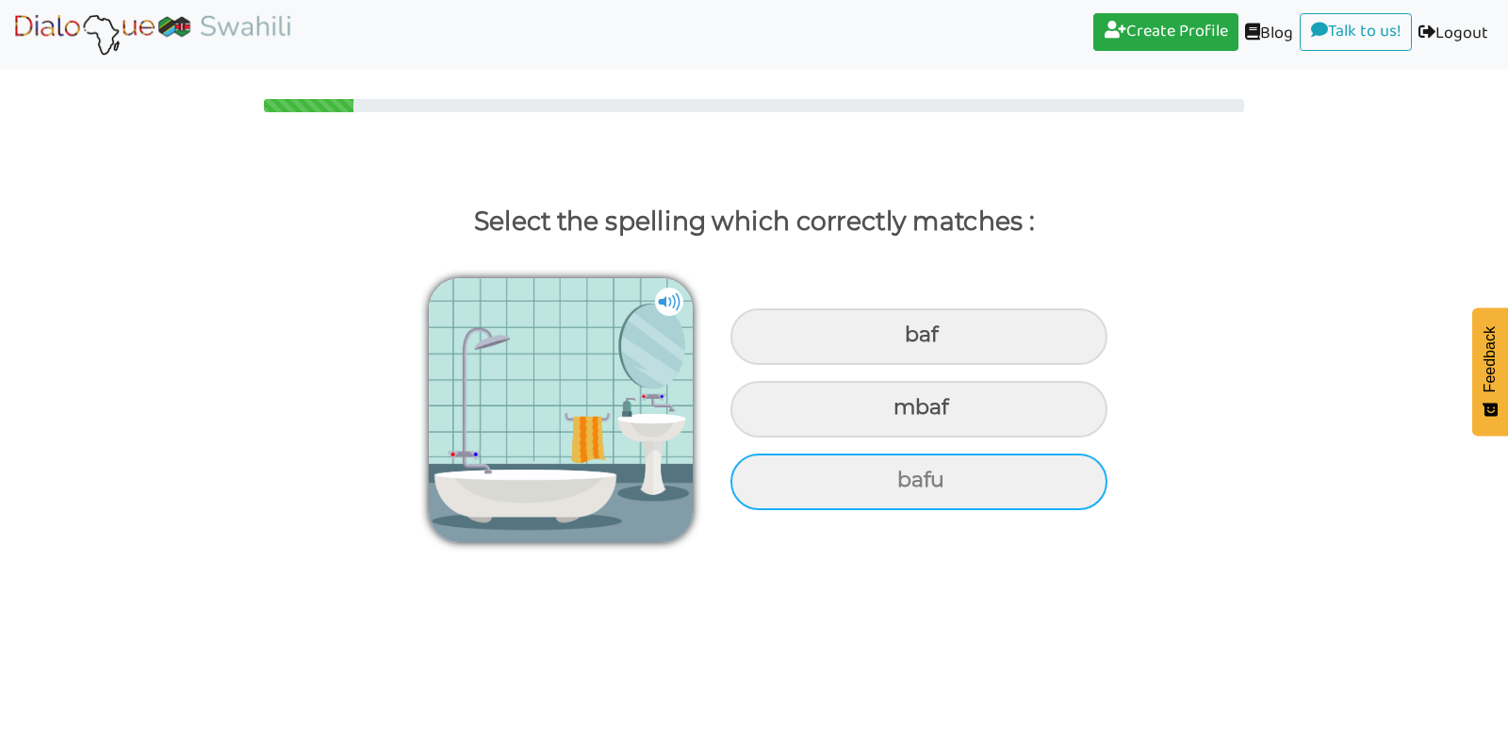
click at [962, 365] on div "bafu" at bounding box center [919, 336] width 377 height 57
click at [913, 341] on input "bafu" at bounding box center [907, 335] width 12 height 12
radio input "true"
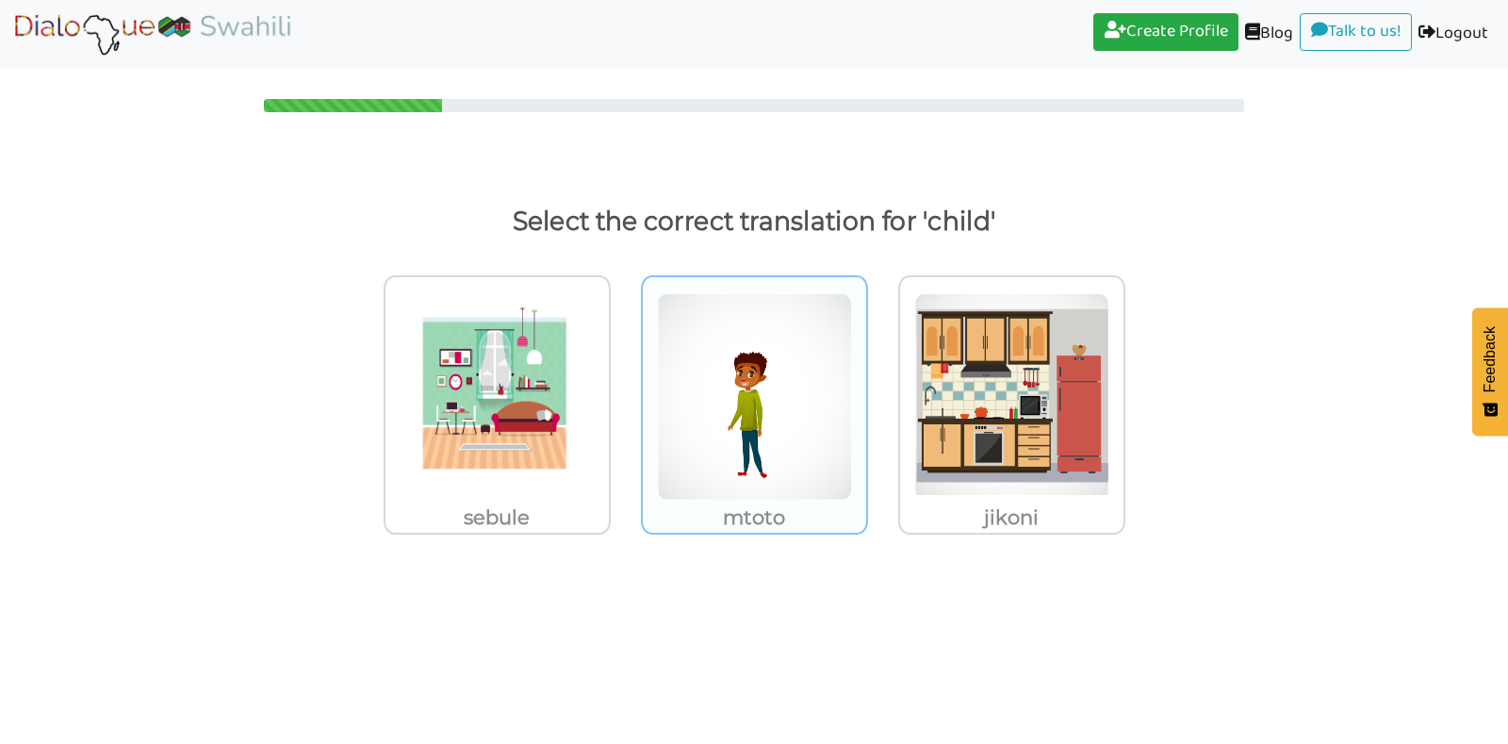
click at [595, 402] on img at bounding box center [497, 396] width 195 height 207
click at [623, 392] on input "mtoto" at bounding box center [616, 385] width 14 height 14
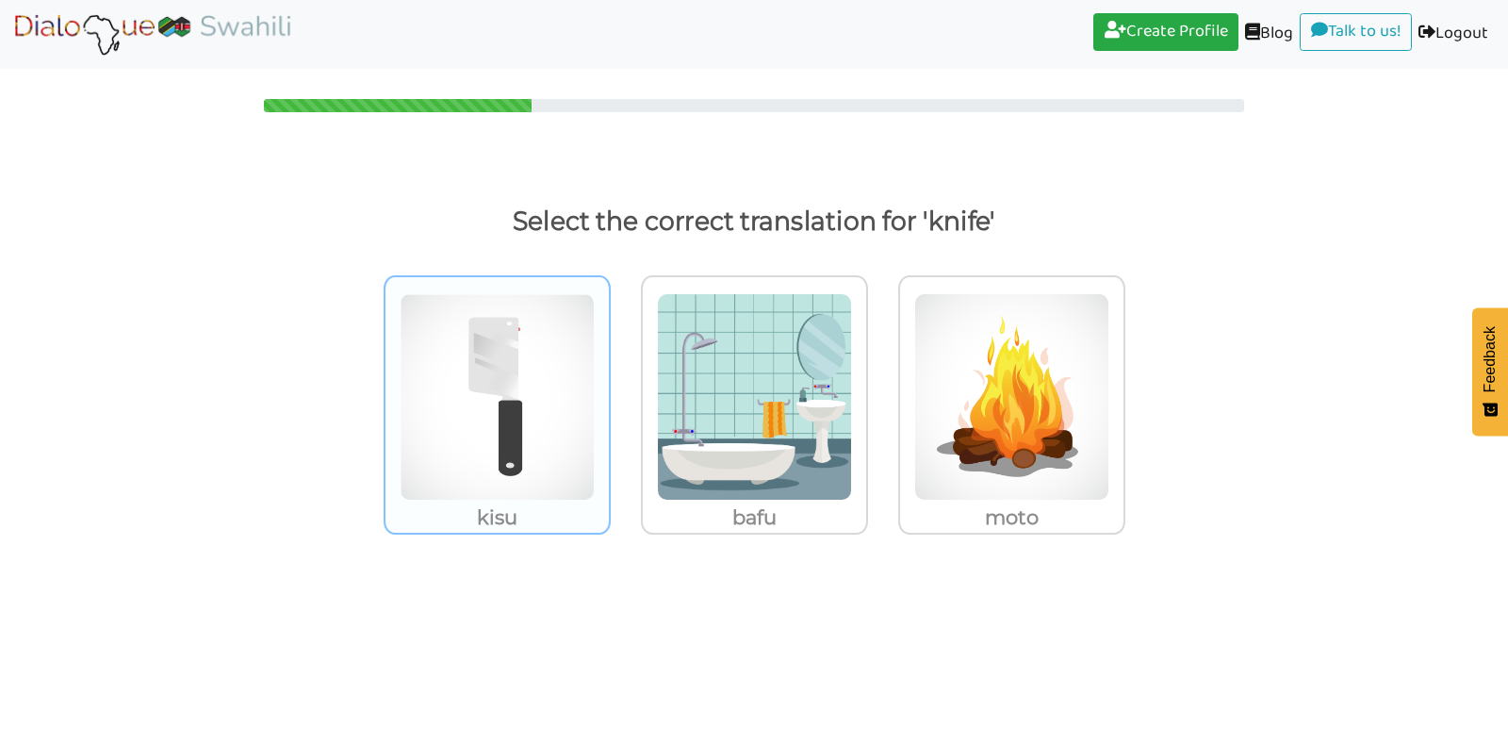
click at [523, 410] on img at bounding box center [497, 396] width 195 height 207
click at [609, 392] on input "kisu" at bounding box center [616, 385] width 14 height 14
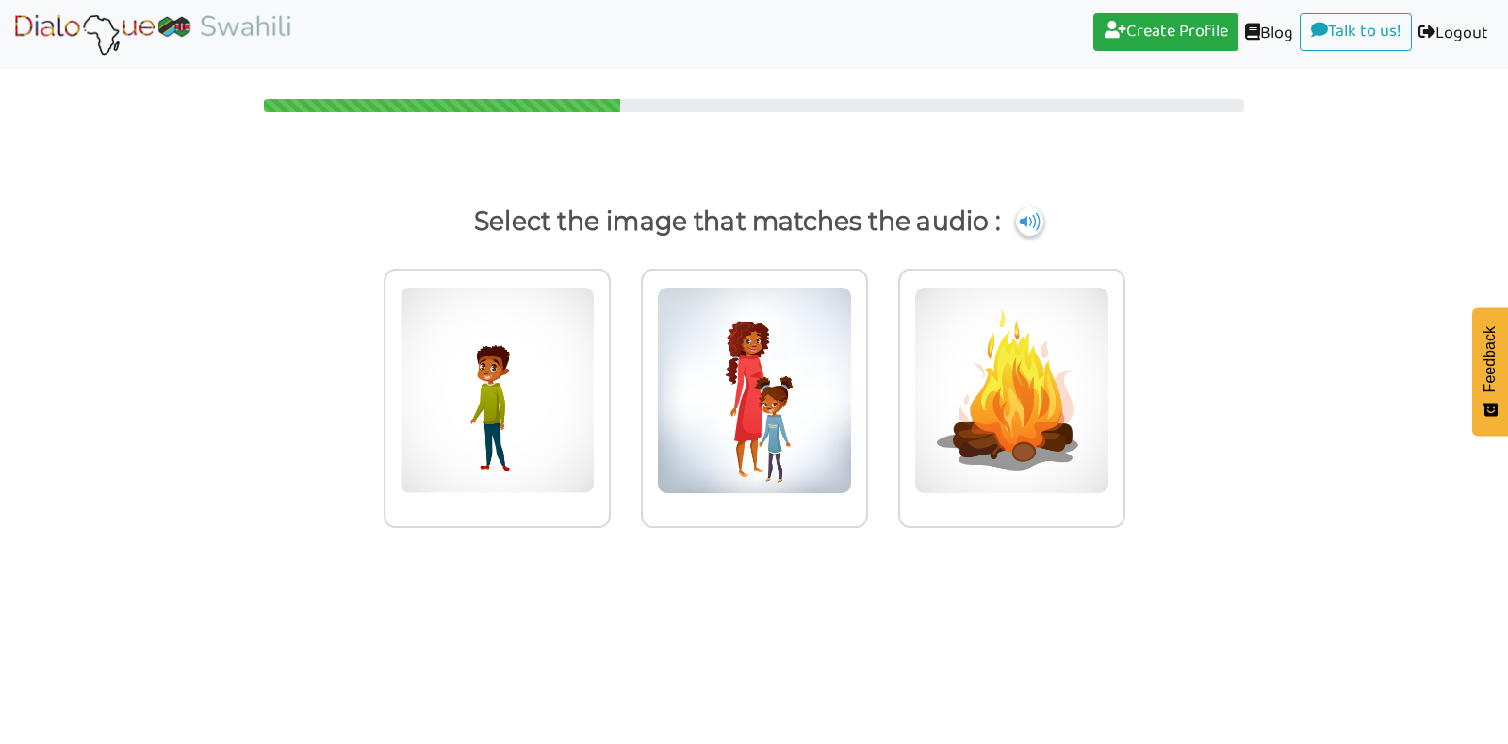
click at [523, 410] on img at bounding box center [497, 390] width 195 height 207
click at [609, 386] on input "radio" at bounding box center [616, 378] width 14 height 14
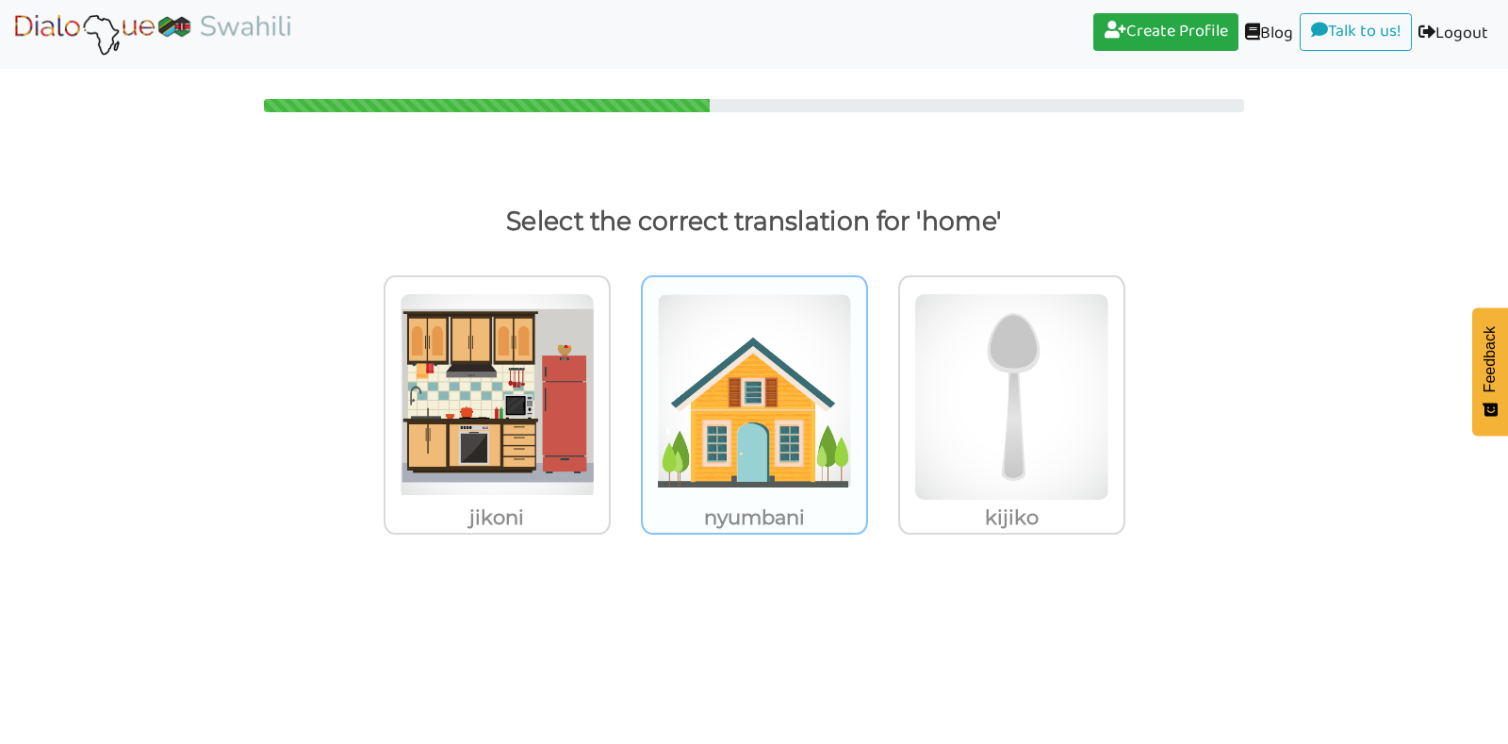
click at [595, 455] on img at bounding box center [497, 396] width 195 height 207
click at [623, 392] on input "nyumbani" at bounding box center [616, 385] width 14 height 14
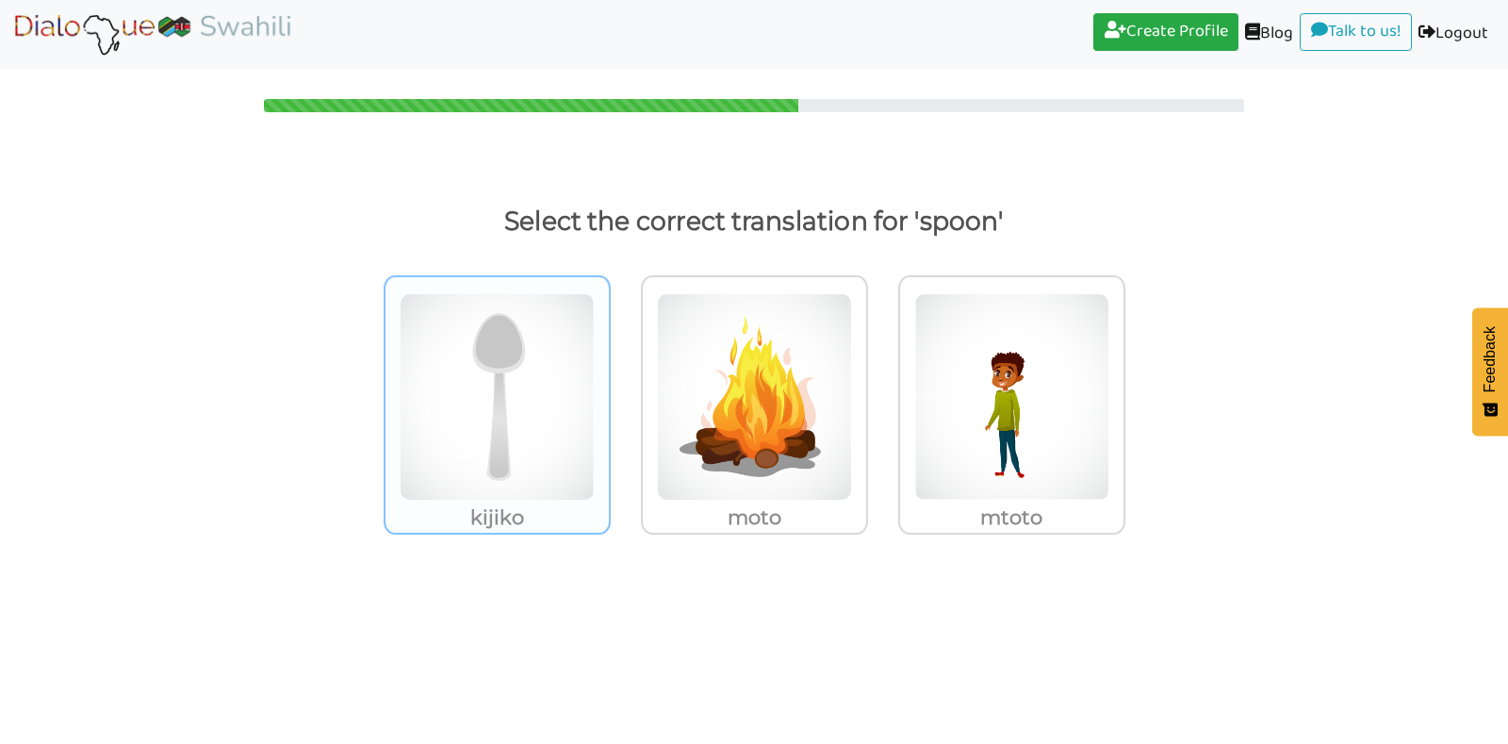
click at [487, 409] on img at bounding box center [497, 396] width 195 height 207
click at [609, 392] on input "kijiko" at bounding box center [616, 385] width 14 height 14
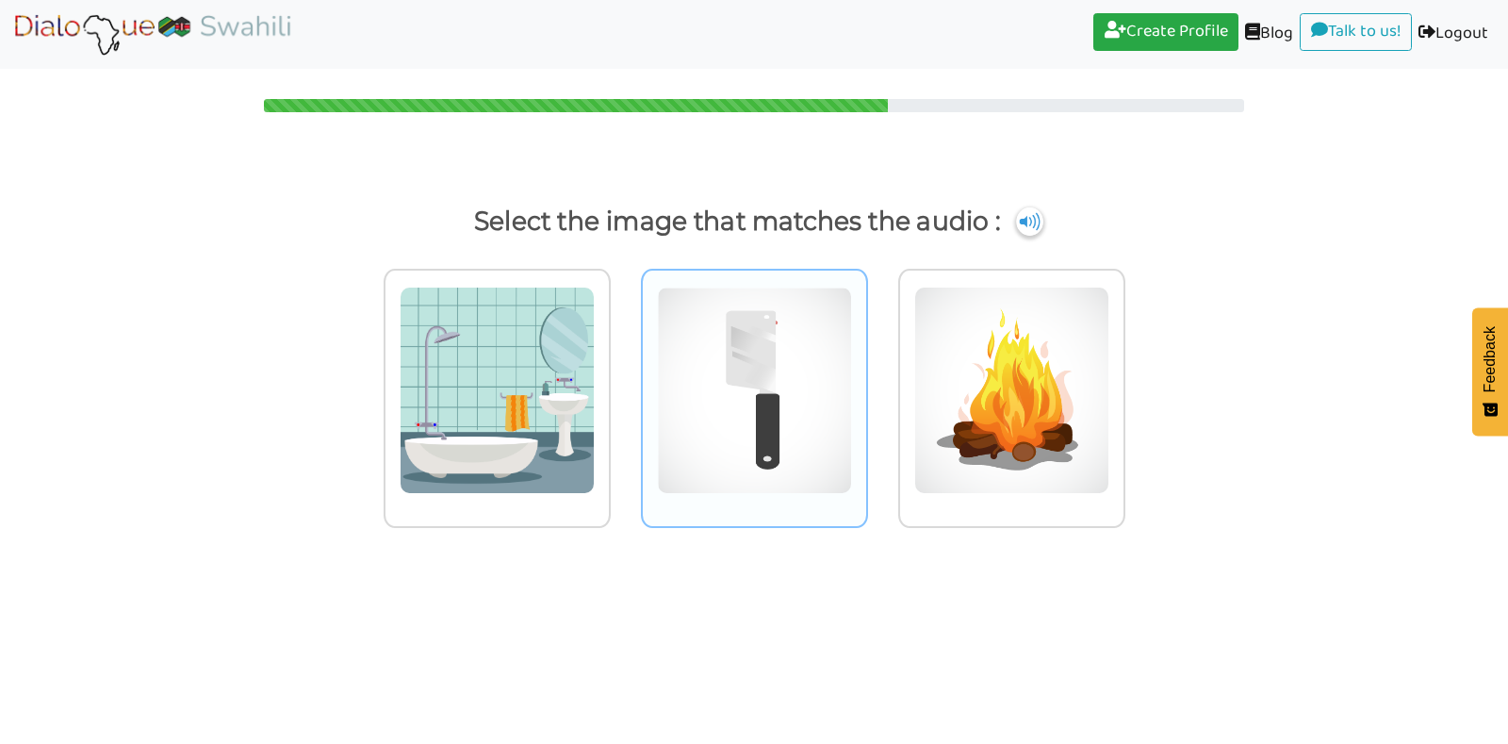
click at [595, 432] on img at bounding box center [497, 390] width 195 height 207
click at [623, 386] on input "radio" at bounding box center [616, 378] width 14 height 14
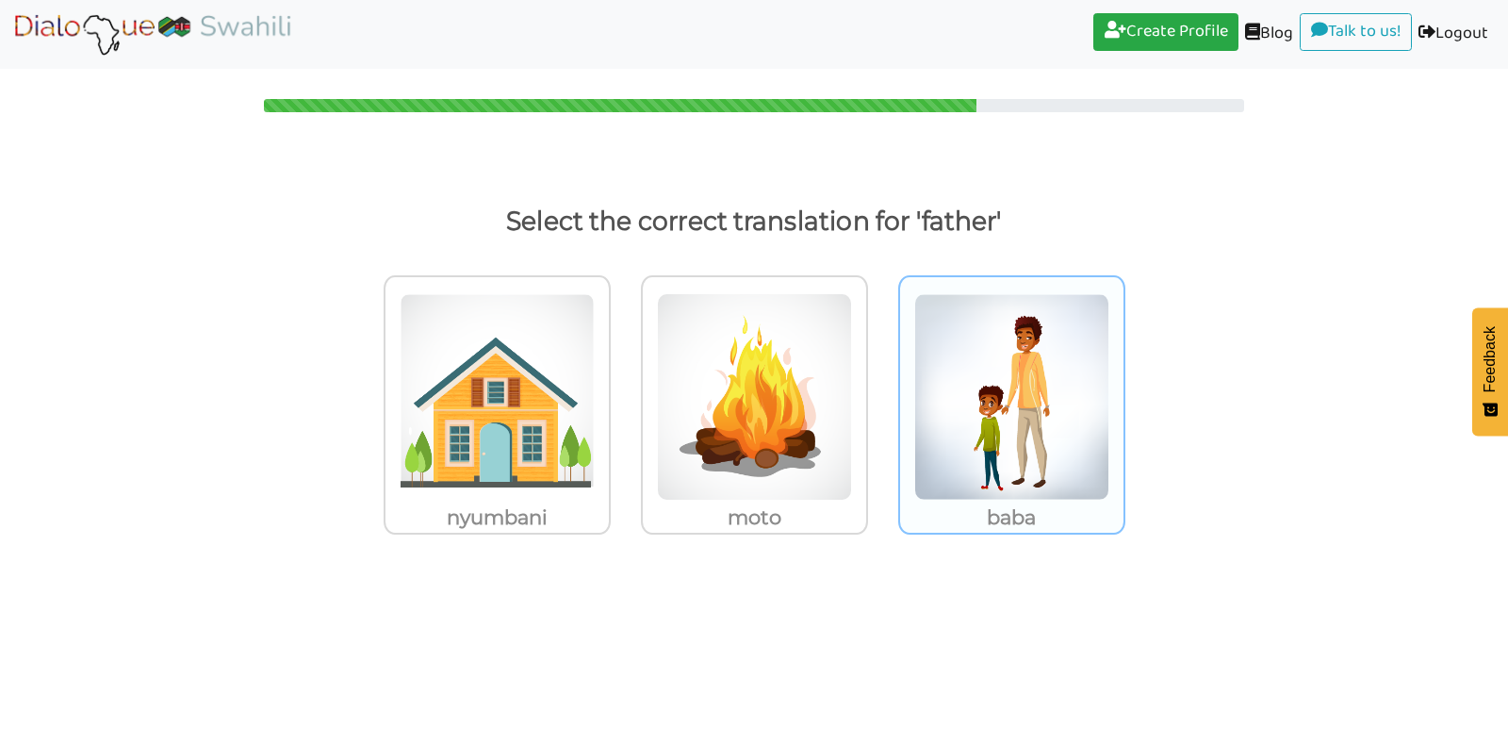
click at [595, 381] on img at bounding box center [497, 396] width 195 height 207
click at [623, 381] on input "baba" at bounding box center [616, 385] width 14 height 14
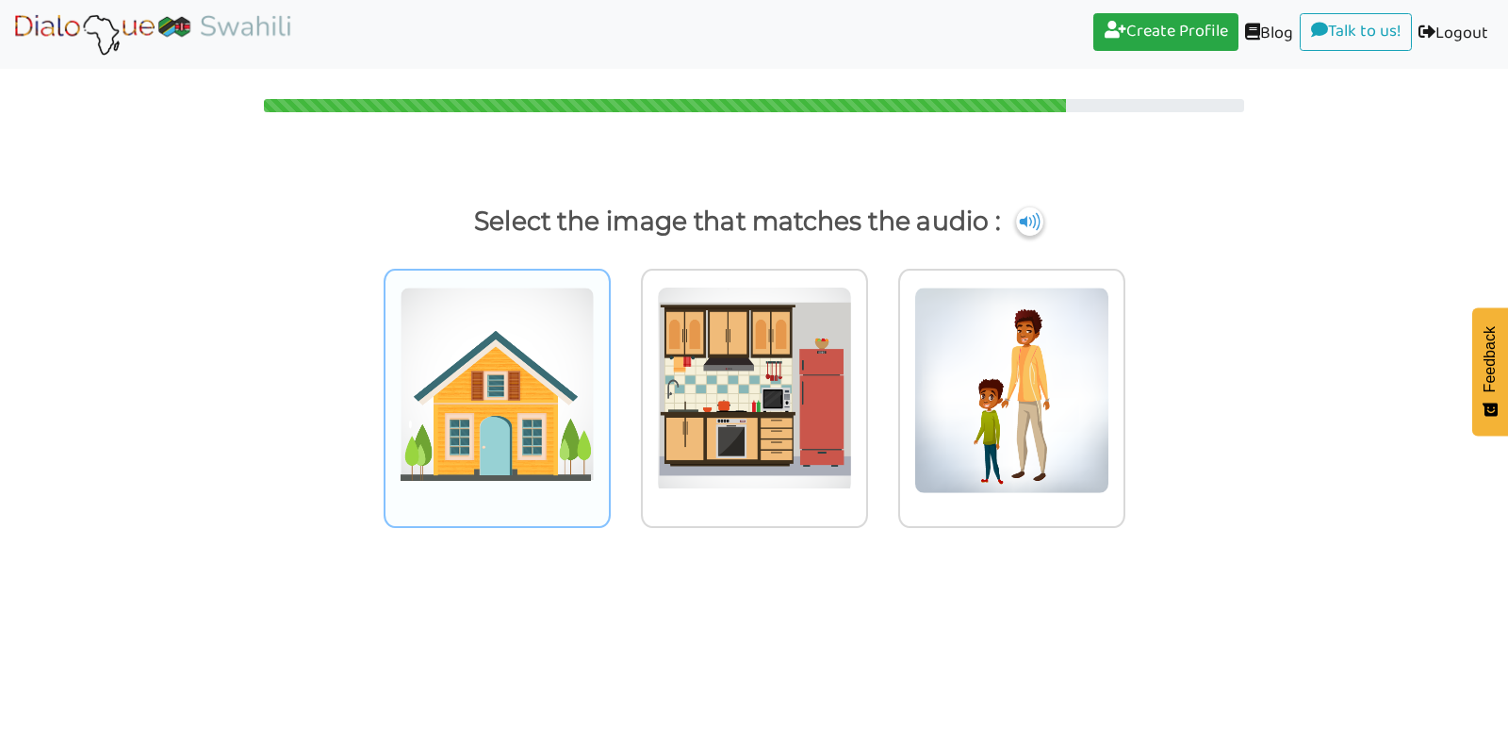
click at [505, 423] on img at bounding box center [497, 390] width 195 height 207
click at [609, 386] on input "radio" at bounding box center [616, 378] width 14 height 14
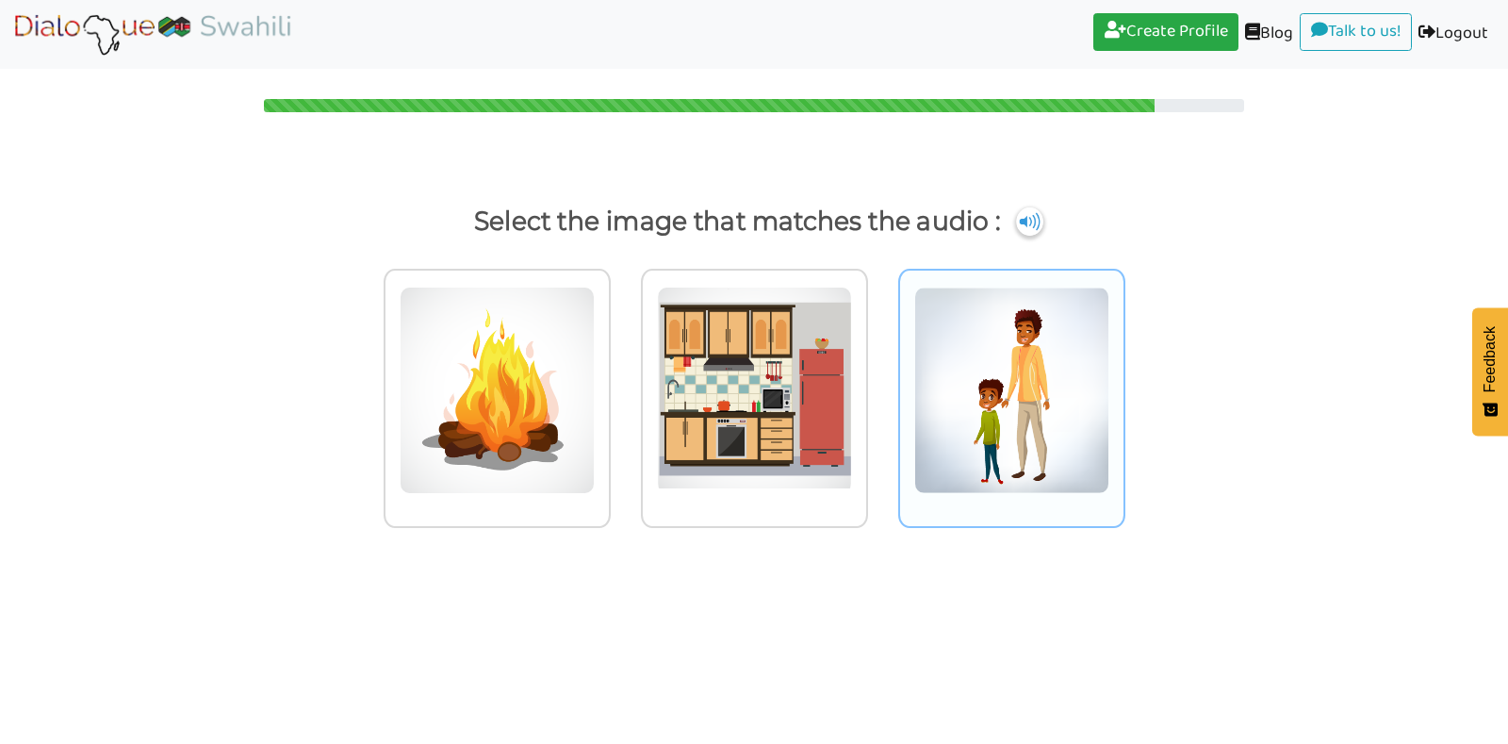
click at [595, 423] on img at bounding box center [497, 390] width 195 height 207
click at [623, 386] on input "radio" at bounding box center [616, 378] width 14 height 14
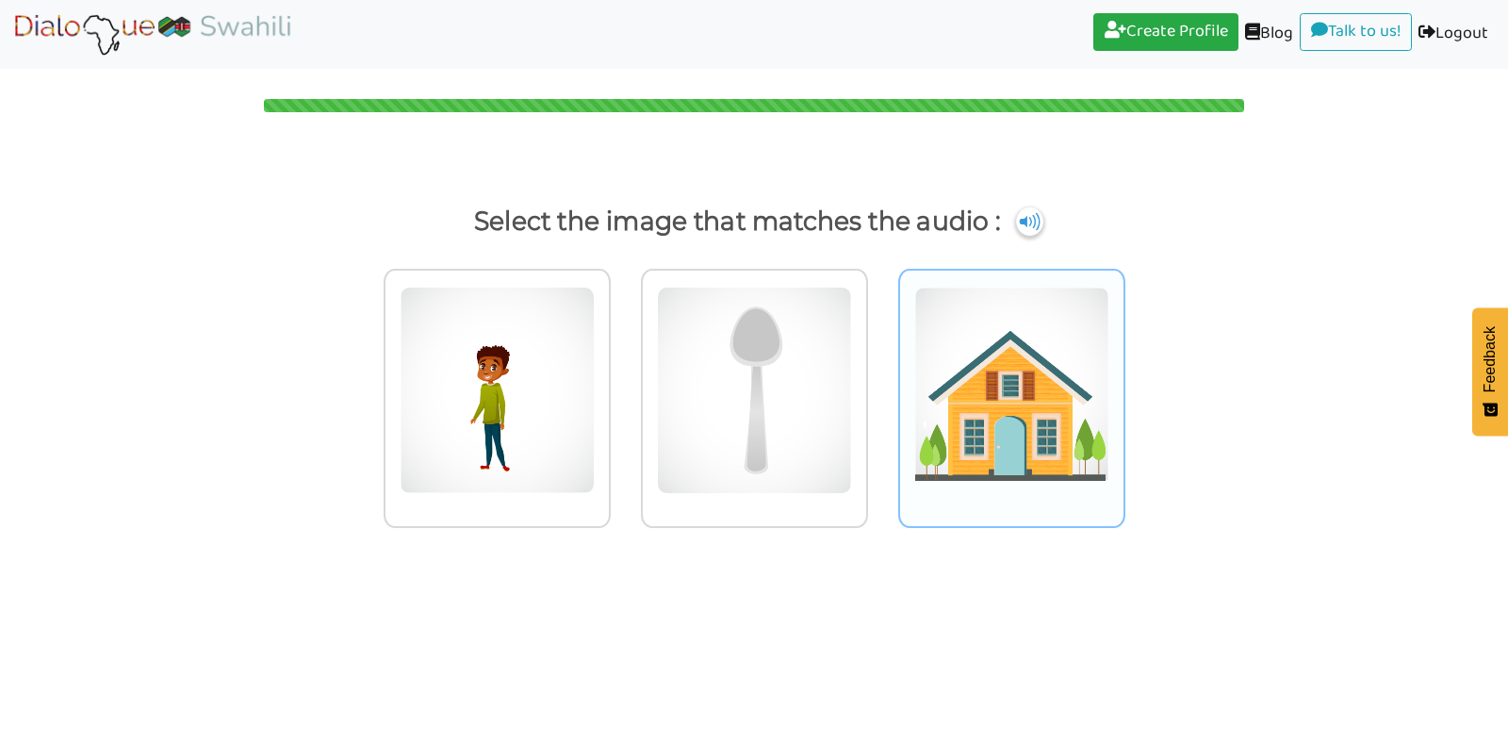
click at [595, 416] on img at bounding box center [497, 390] width 195 height 207
click at [623, 386] on input "radio" at bounding box center [616, 378] width 14 height 14
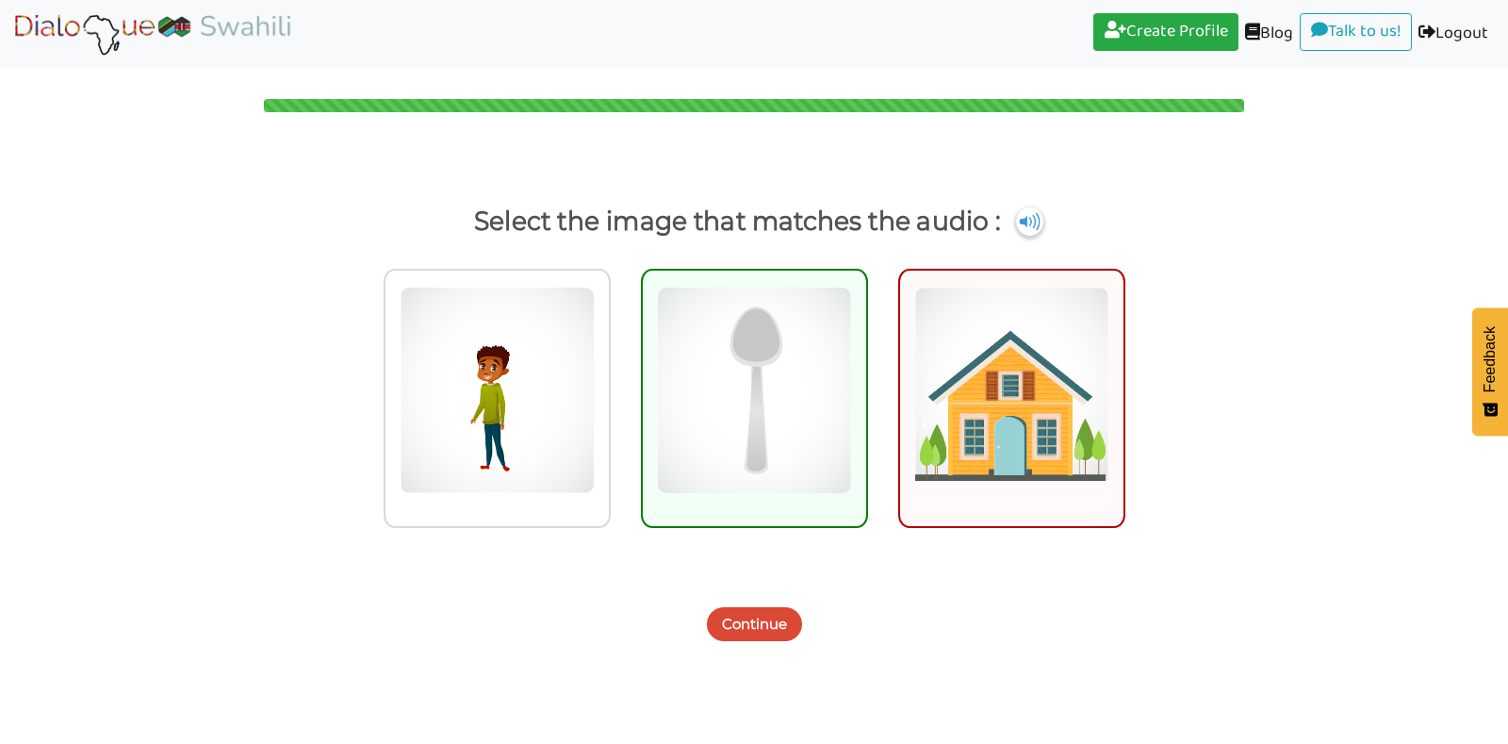
click at [727, 617] on button "Continue" at bounding box center [754, 624] width 95 height 34
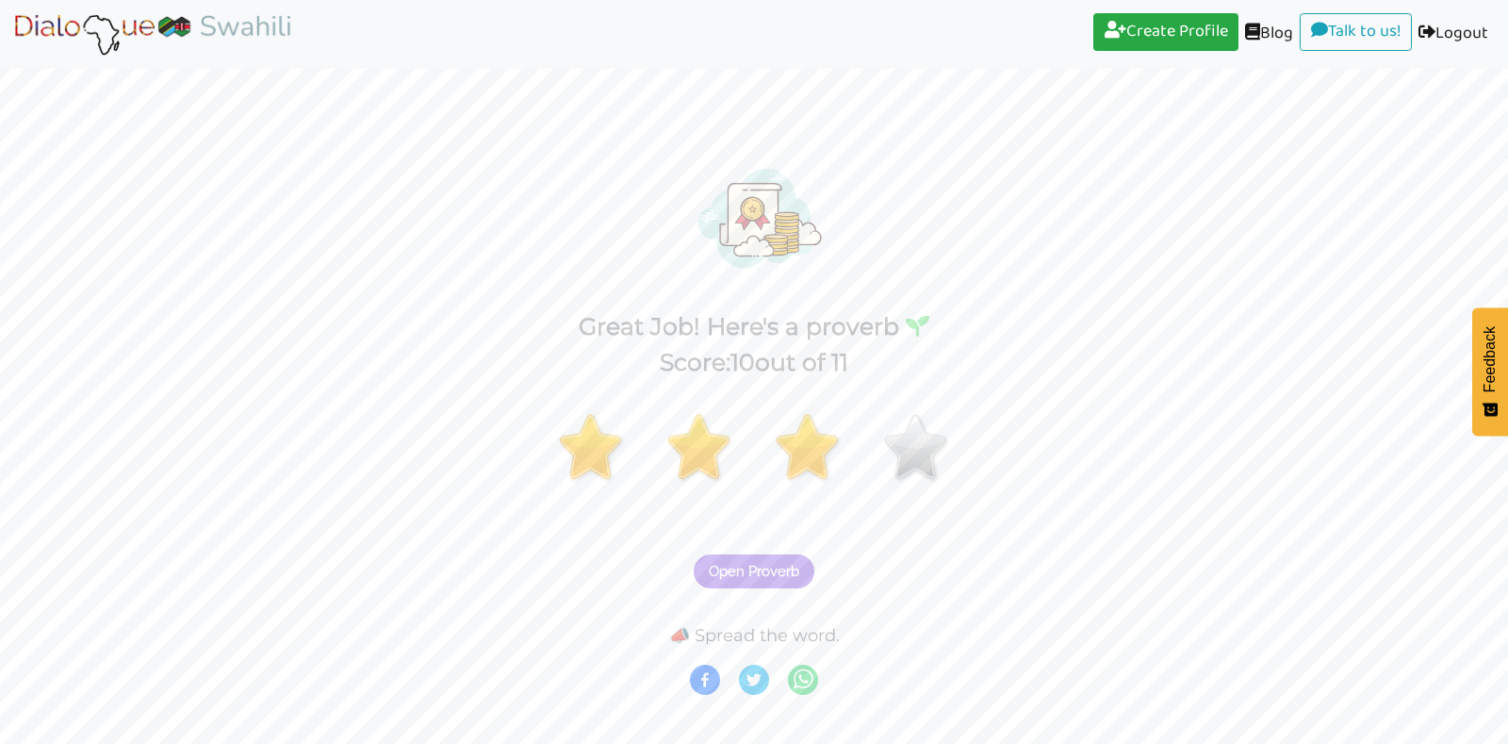
click at [727, 617] on div "Open Proverb 📣 Spread the word." at bounding box center [754, 560] width 1508 height 281
click at [770, 560] on button "Open Proverb" at bounding box center [754, 571] width 121 height 34
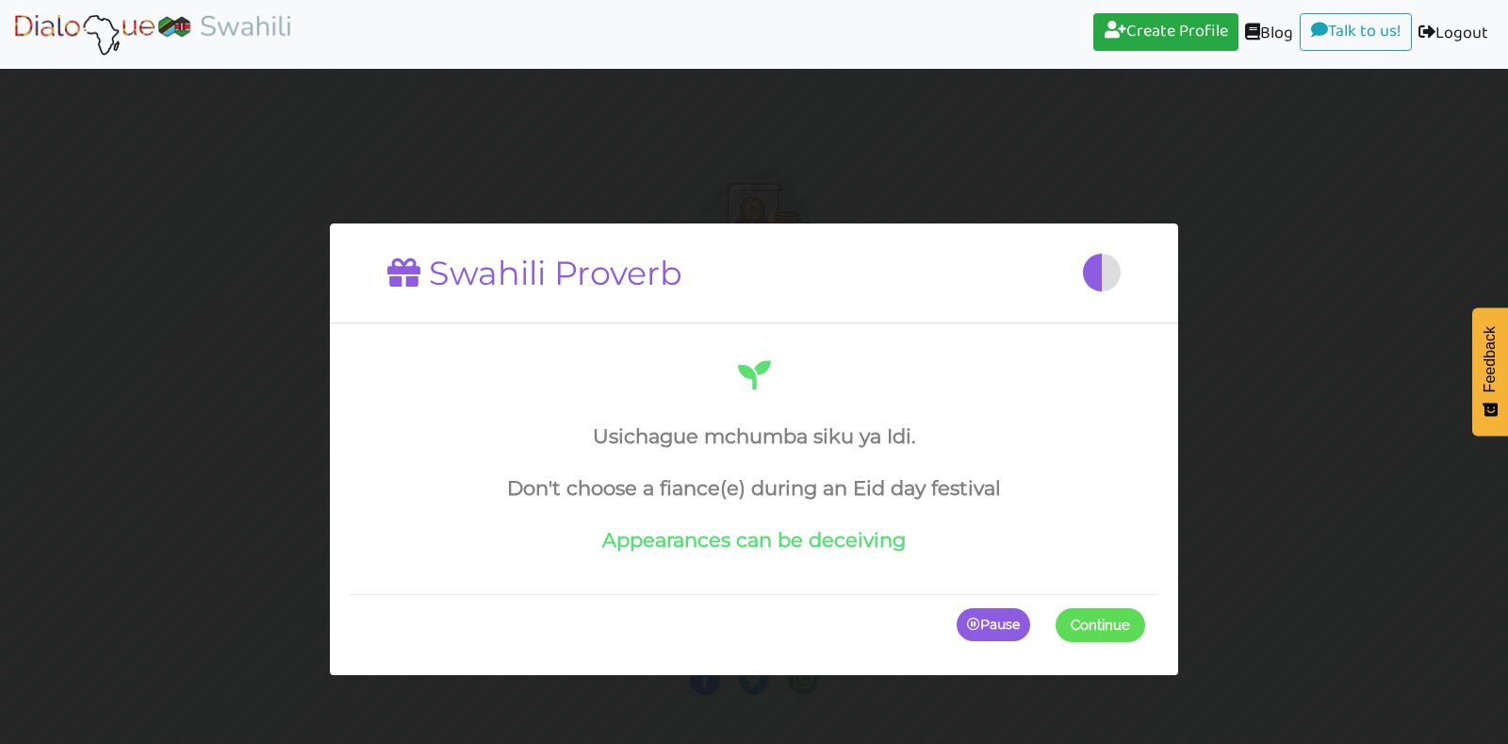
click at [1145, 630] on span at bounding box center [1145, 624] width 0 height 34
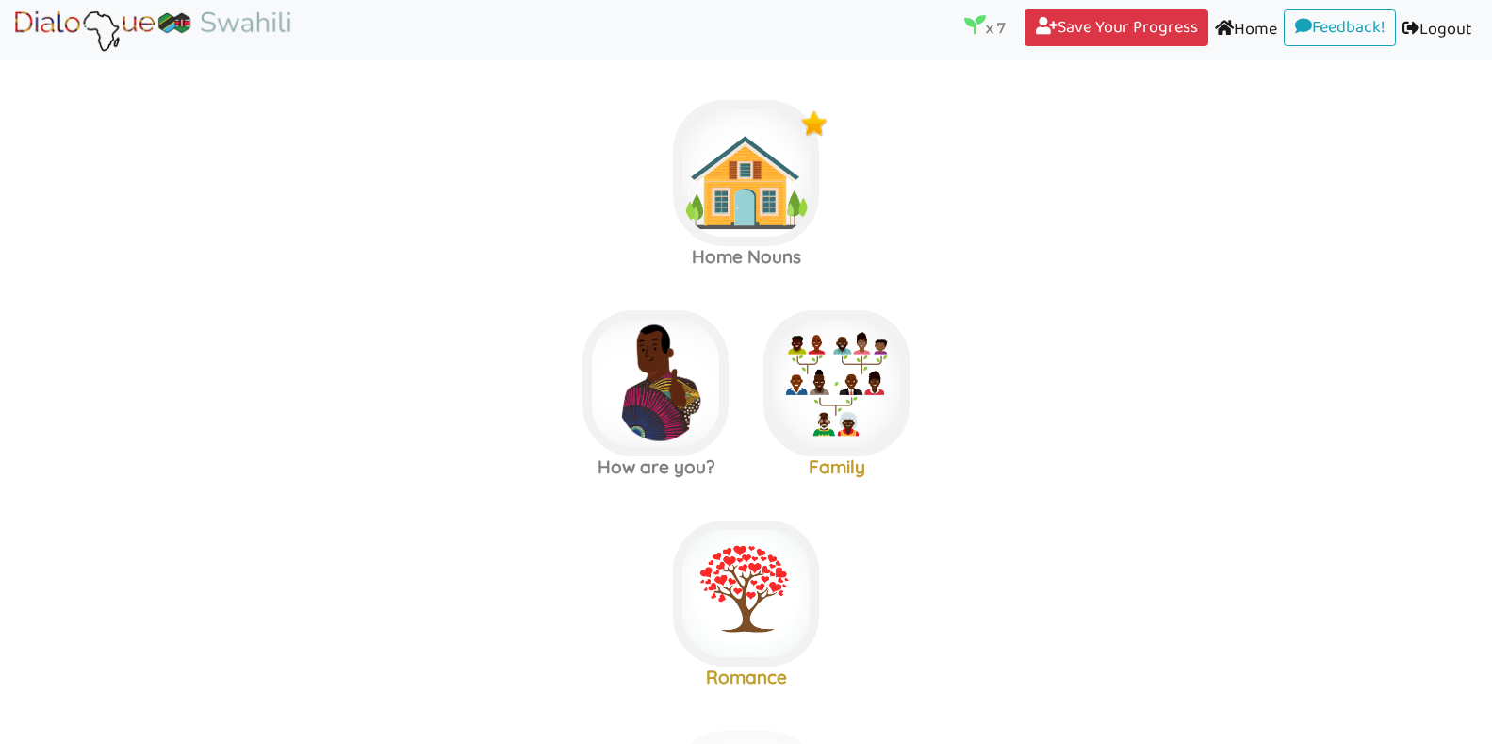
scroll to position [15, 0]
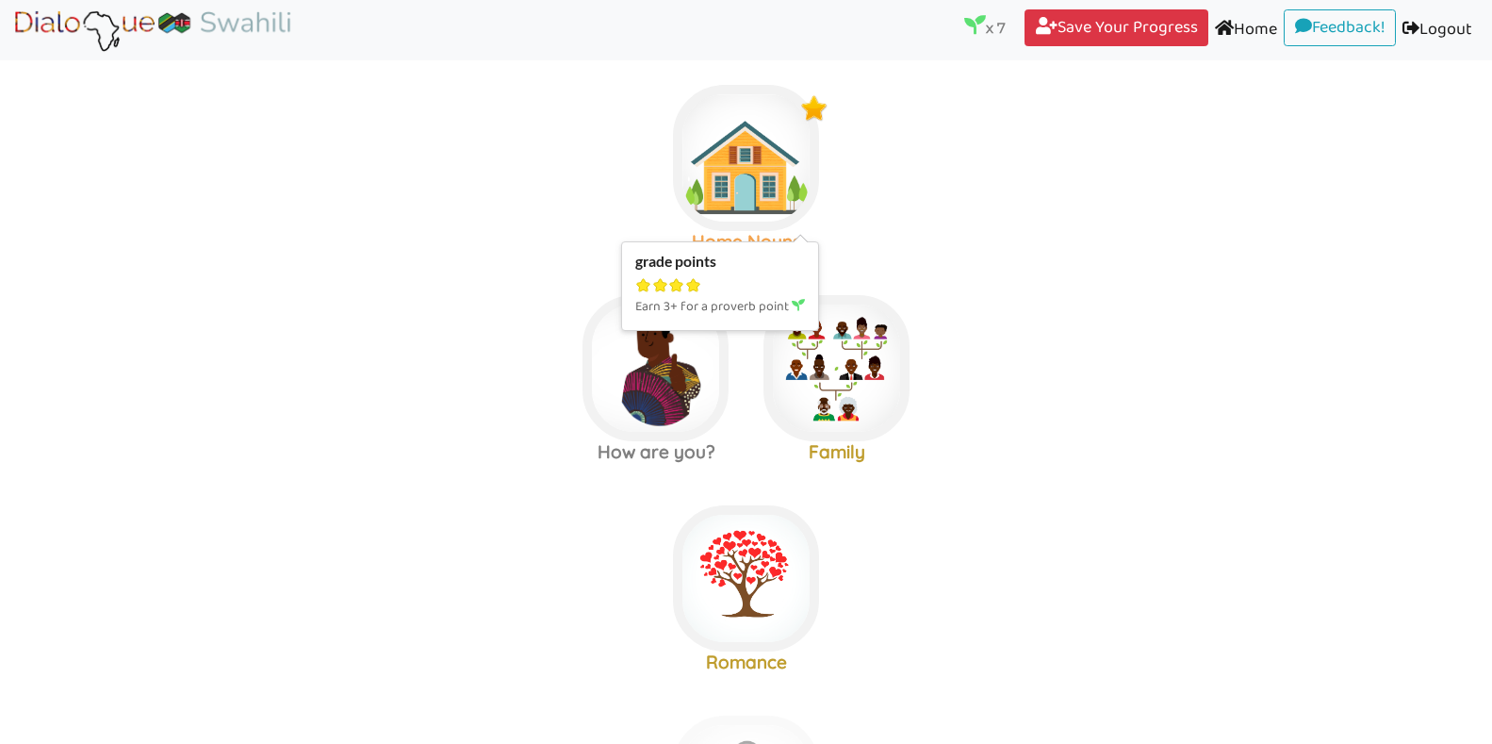
click at [731, 165] on img at bounding box center [746, 158] width 146 height 146
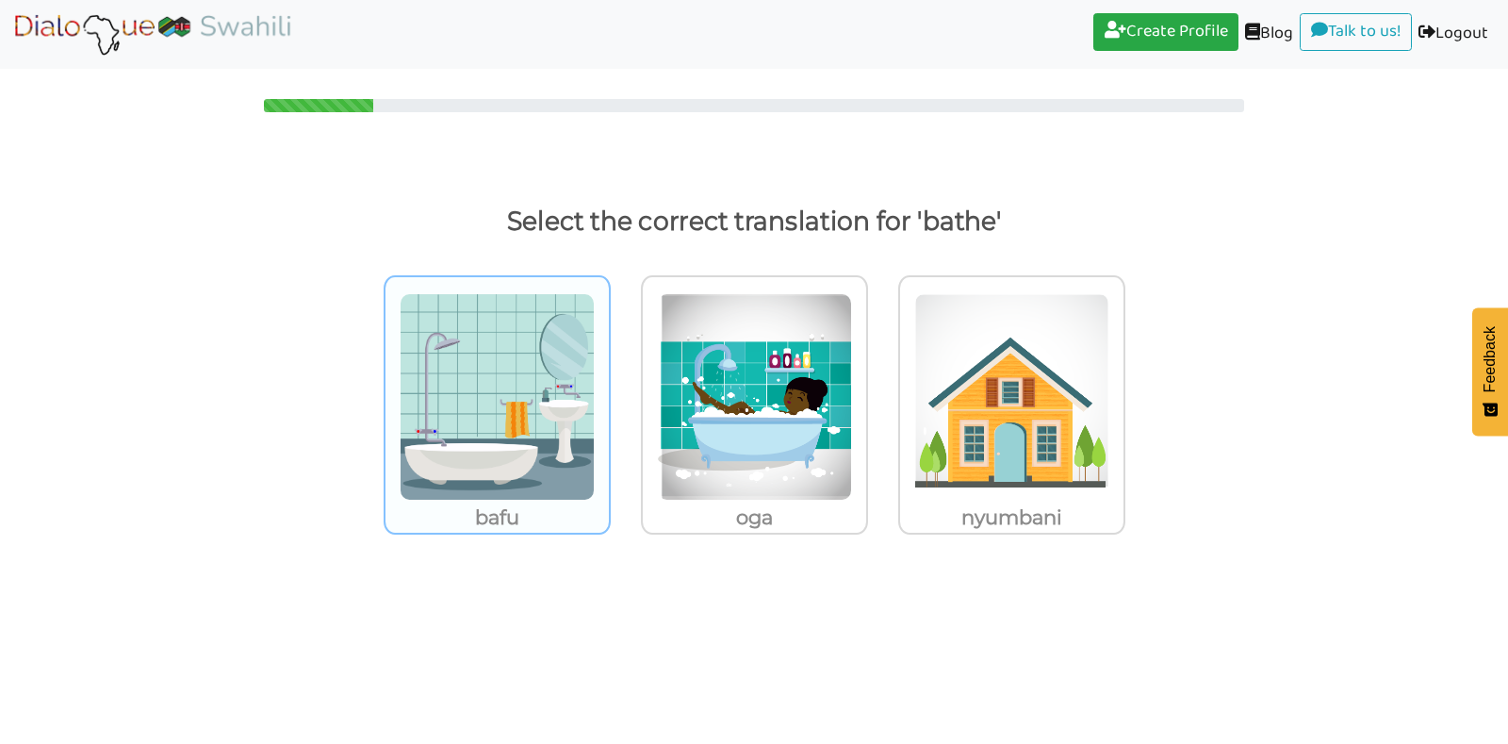
click at [532, 364] on img at bounding box center [497, 396] width 195 height 207
click at [609, 378] on input "bafu" at bounding box center [616, 385] width 14 height 14
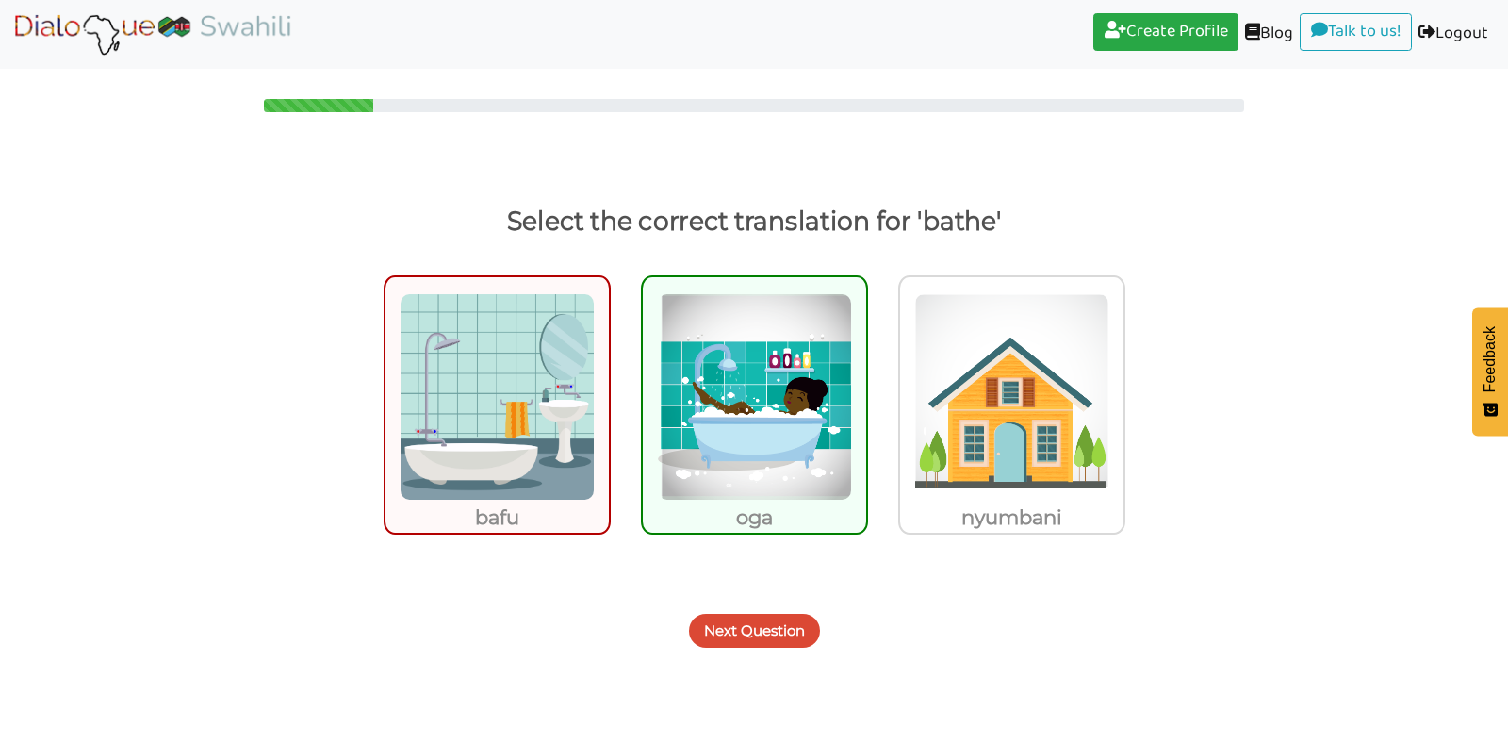
click at [759, 624] on button "Next Question" at bounding box center [754, 631] width 131 height 34
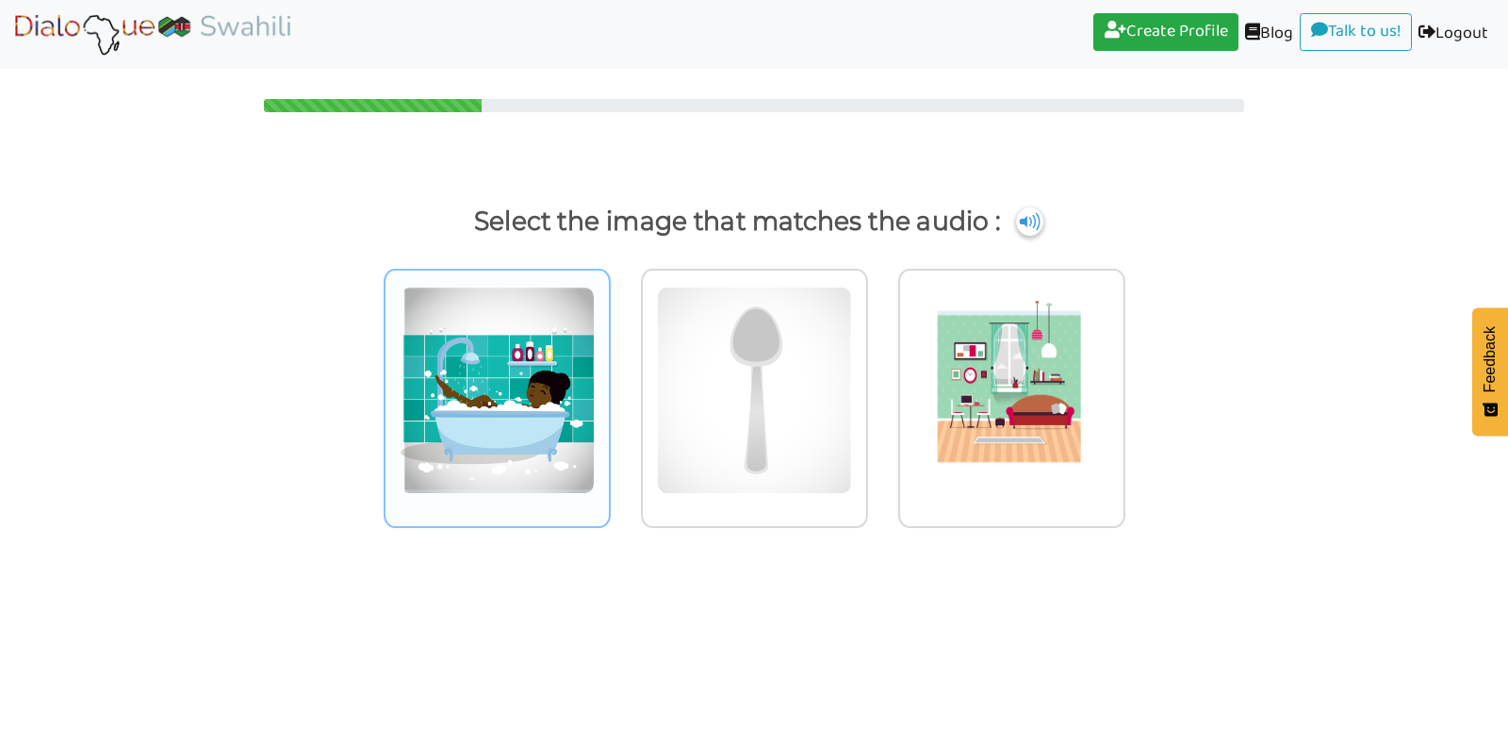
click at [494, 390] on img at bounding box center [497, 390] width 195 height 207
click at [609, 386] on input "radio" at bounding box center [616, 378] width 14 height 14
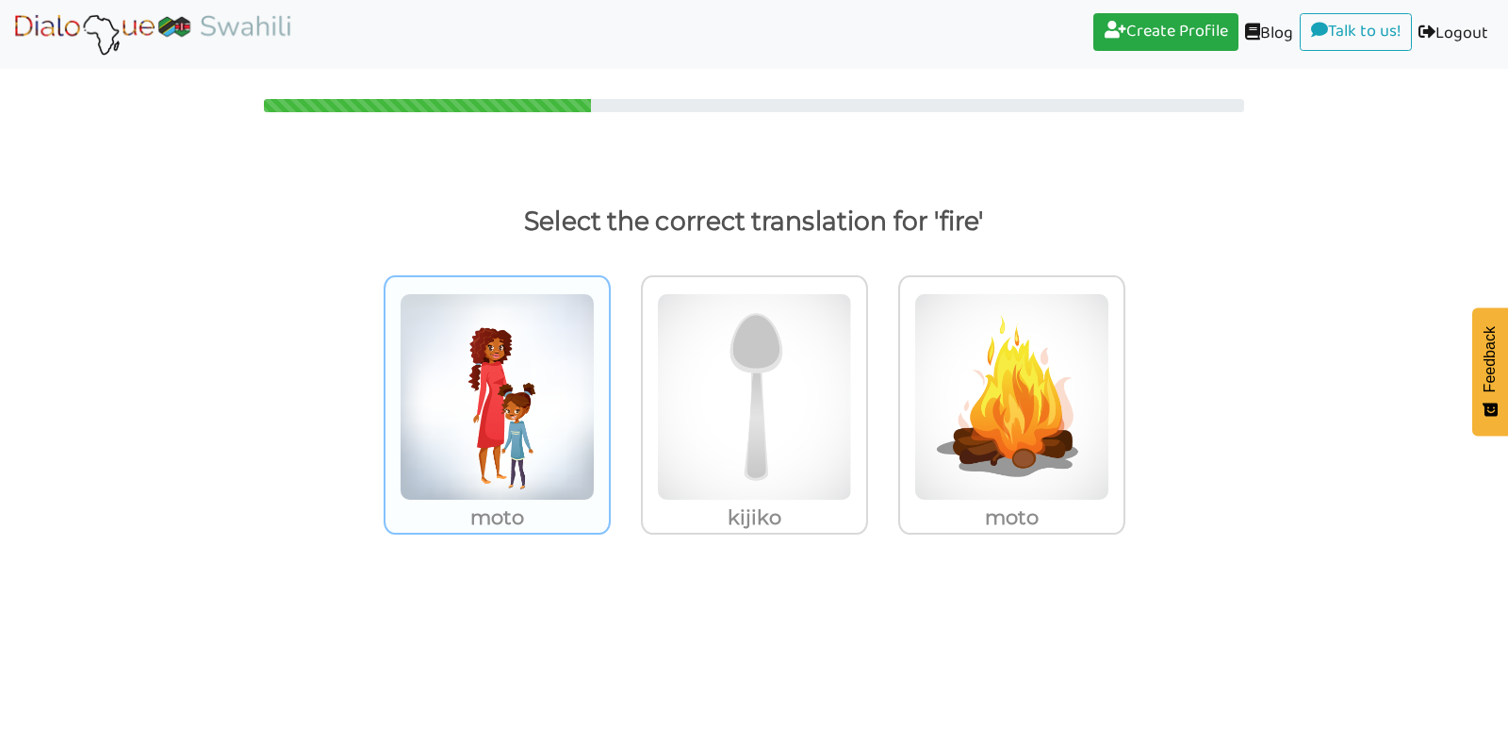
drag, startPoint x: 494, startPoint y: 390, endPoint x: 462, endPoint y: 407, distance: 36.3
click at [462, 407] on img at bounding box center [497, 396] width 195 height 207
click at [609, 392] on input "moto" at bounding box center [616, 385] width 14 height 14
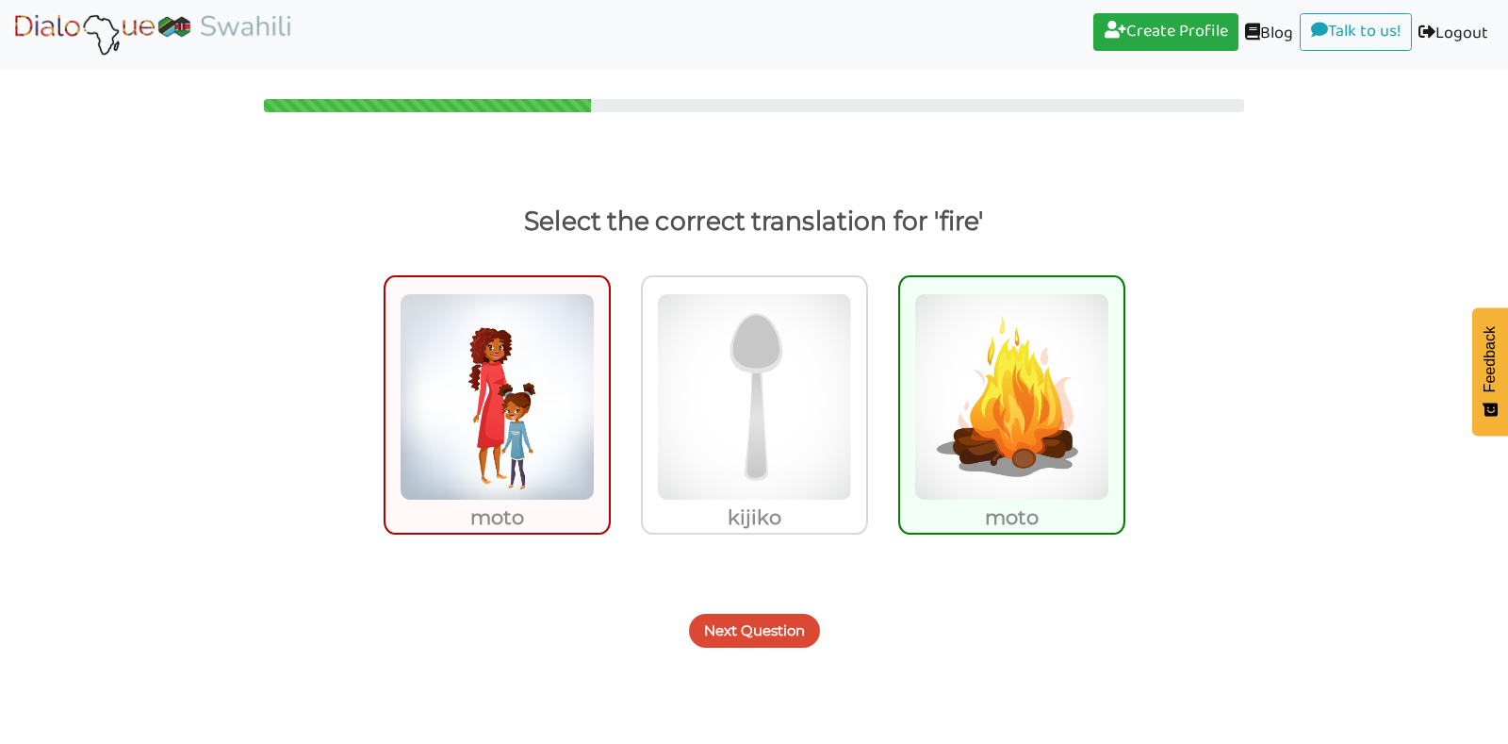
click at [790, 628] on button "Next Question" at bounding box center [754, 631] width 131 height 34
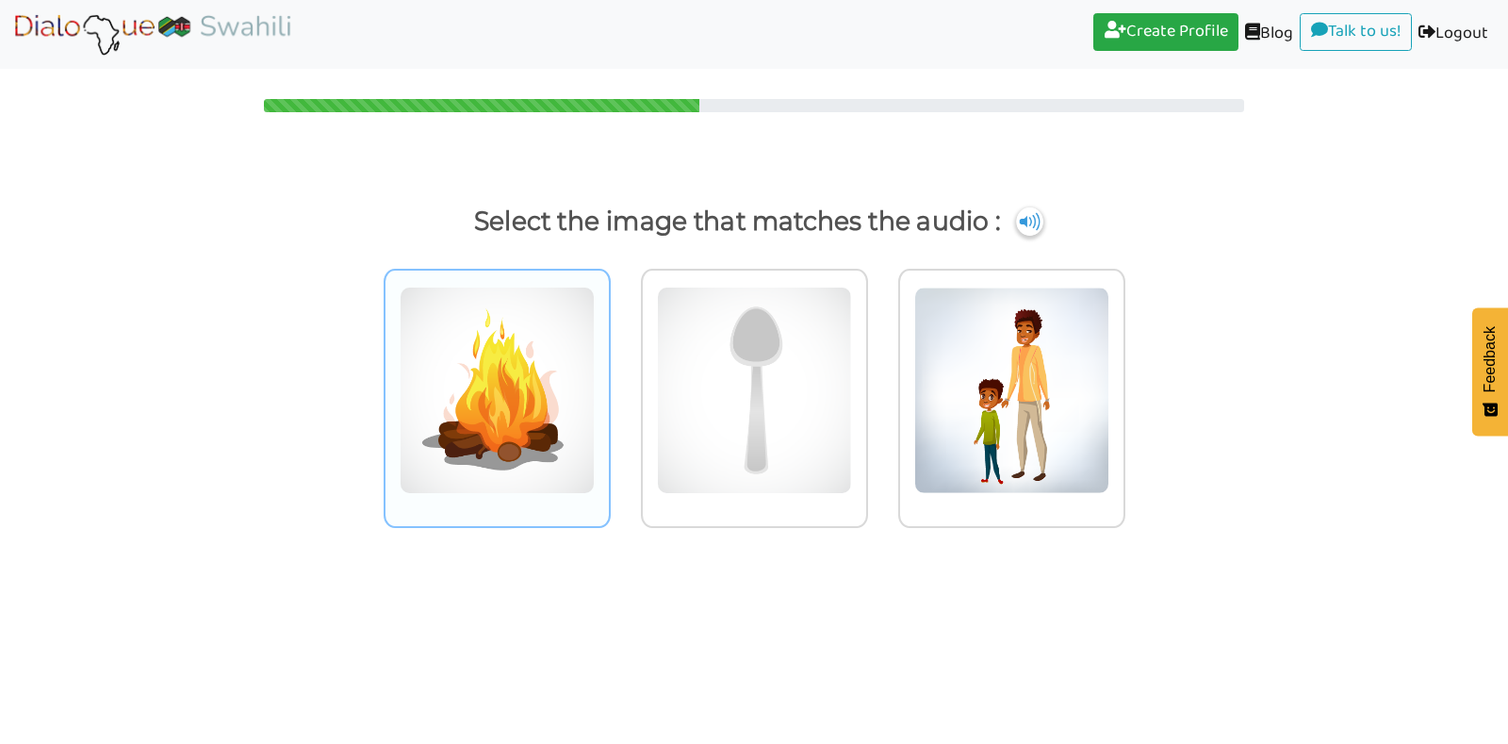
click at [558, 465] on img at bounding box center [497, 390] width 195 height 207
click at [609, 386] on input "radio" at bounding box center [616, 378] width 14 height 14
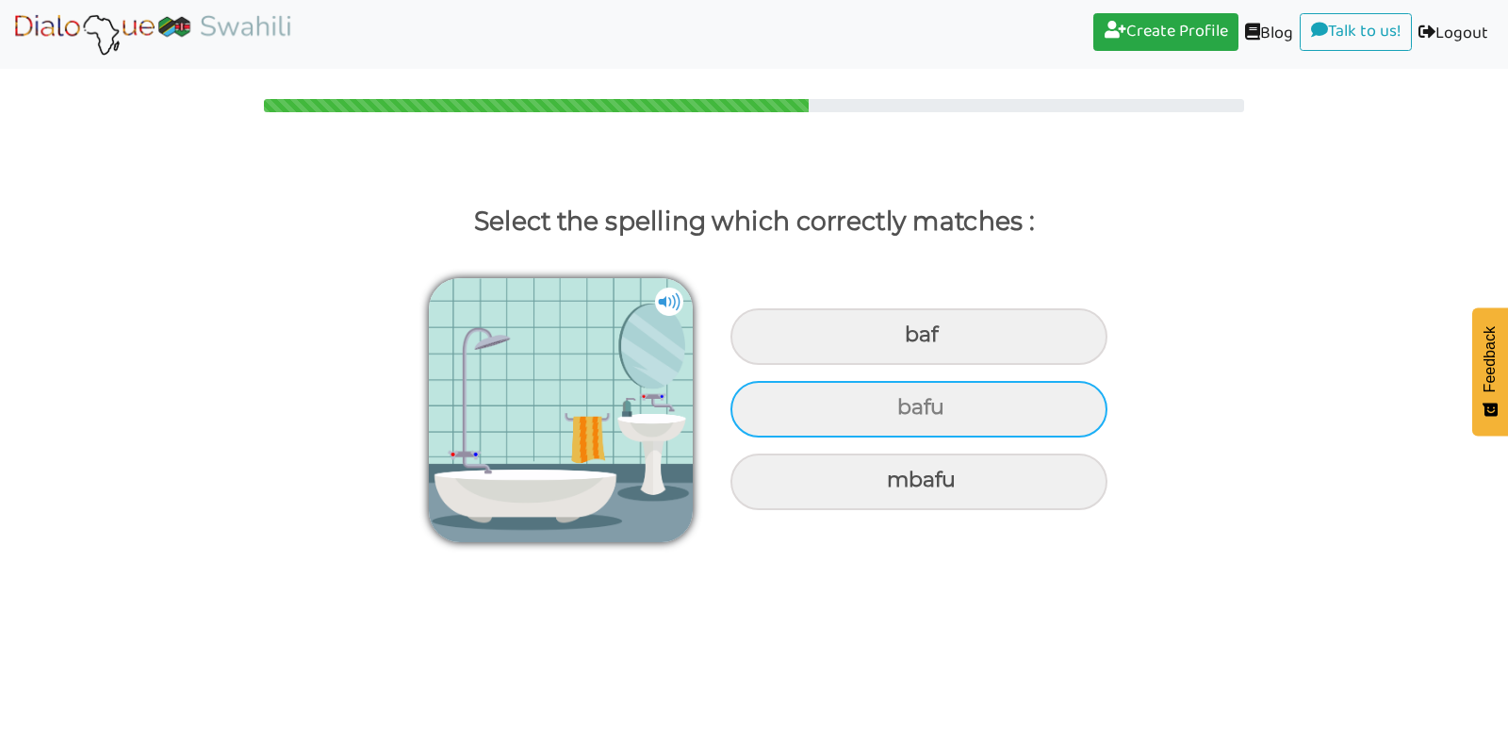
click at [796, 365] on div "bafu" at bounding box center [919, 336] width 377 height 57
click at [901, 341] on input "bafu" at bounding box center [907, 335] width 12 height 12
radio input "true"
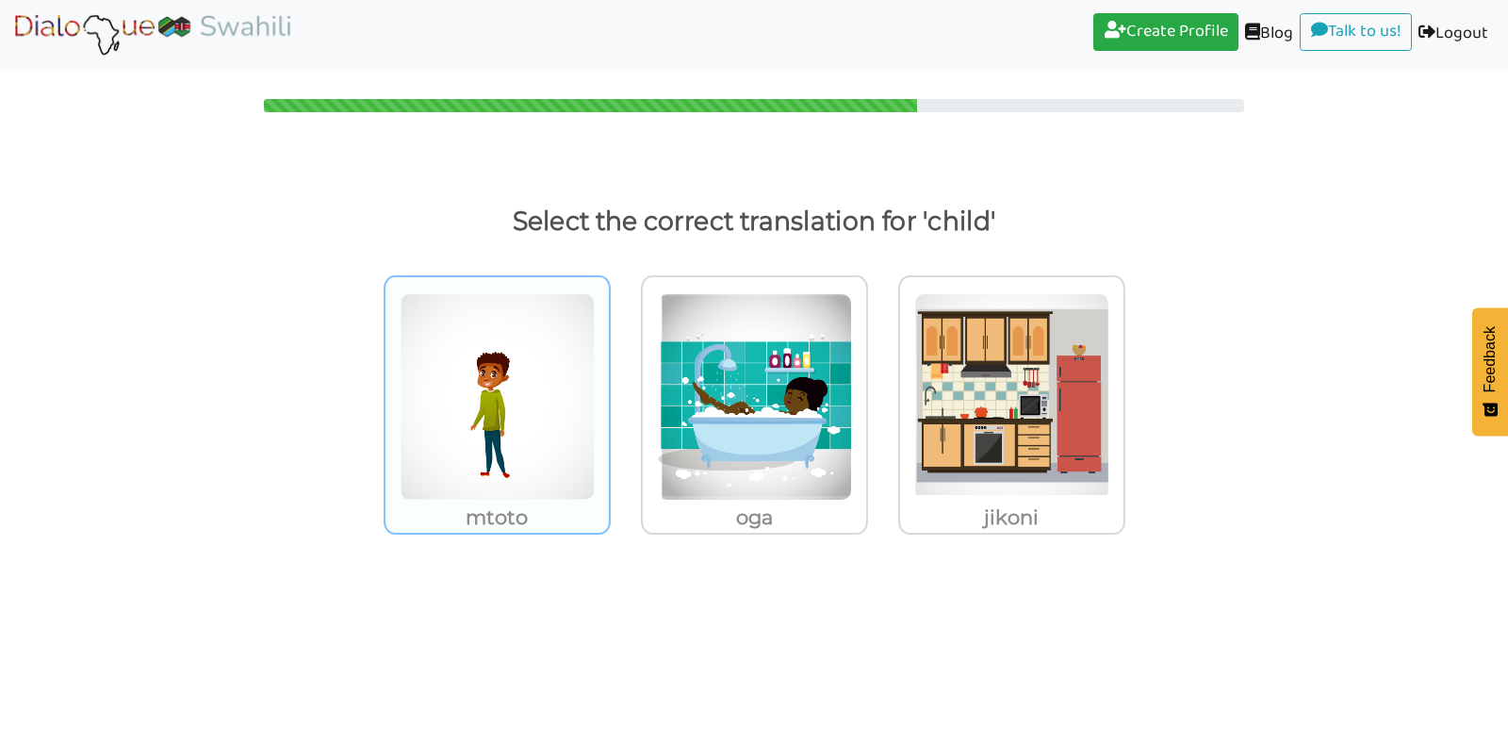
click at [486, 439] on img at bounding box center [497, 396] width 195 height 207
click at [609, 392] on input "mtoto" at bounding box center [616, 385] width 14 height 14
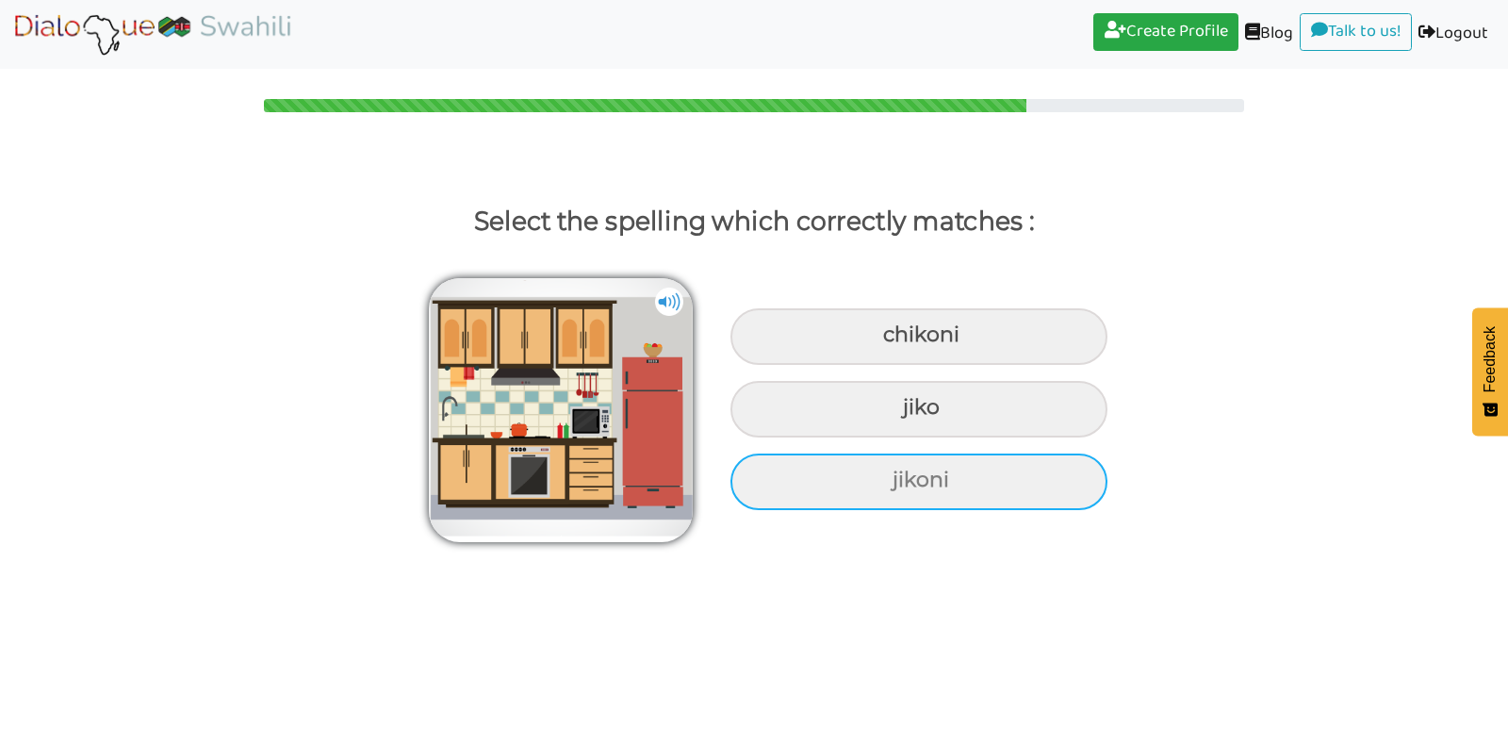
click at [890, 365] on div "jikoni" at bounding box center [919, 336] width 377 height 57
click at [890, 341] on input "jikoni" at bounding box center [886, 335] width 12 height 12
radio input "true"
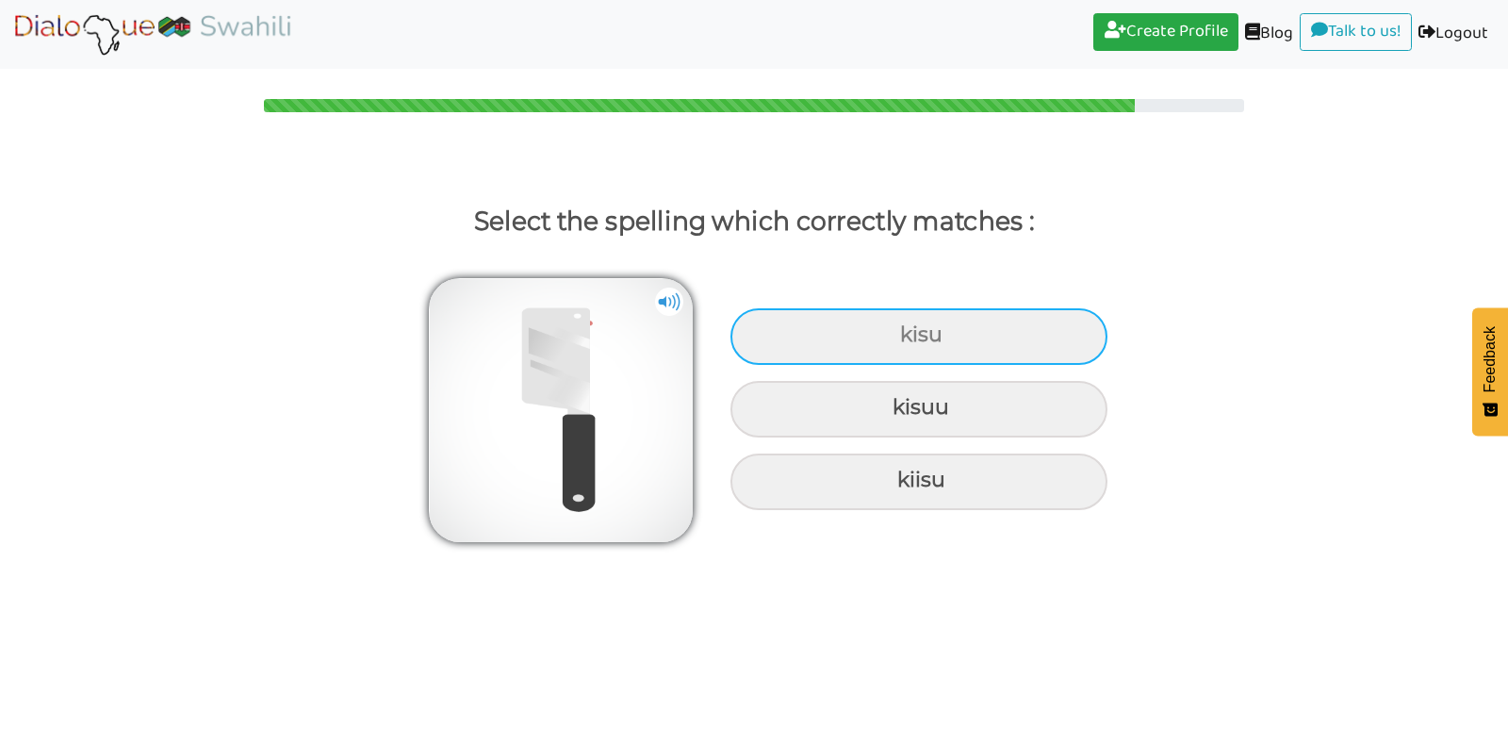
click at [936, 338] on div "kisu" at bounding box center [919, 336] width 377 height 57
click at [909, 338] on input "kisu" at bounding box center [903, 335] width 12 height 12
radio input "true"
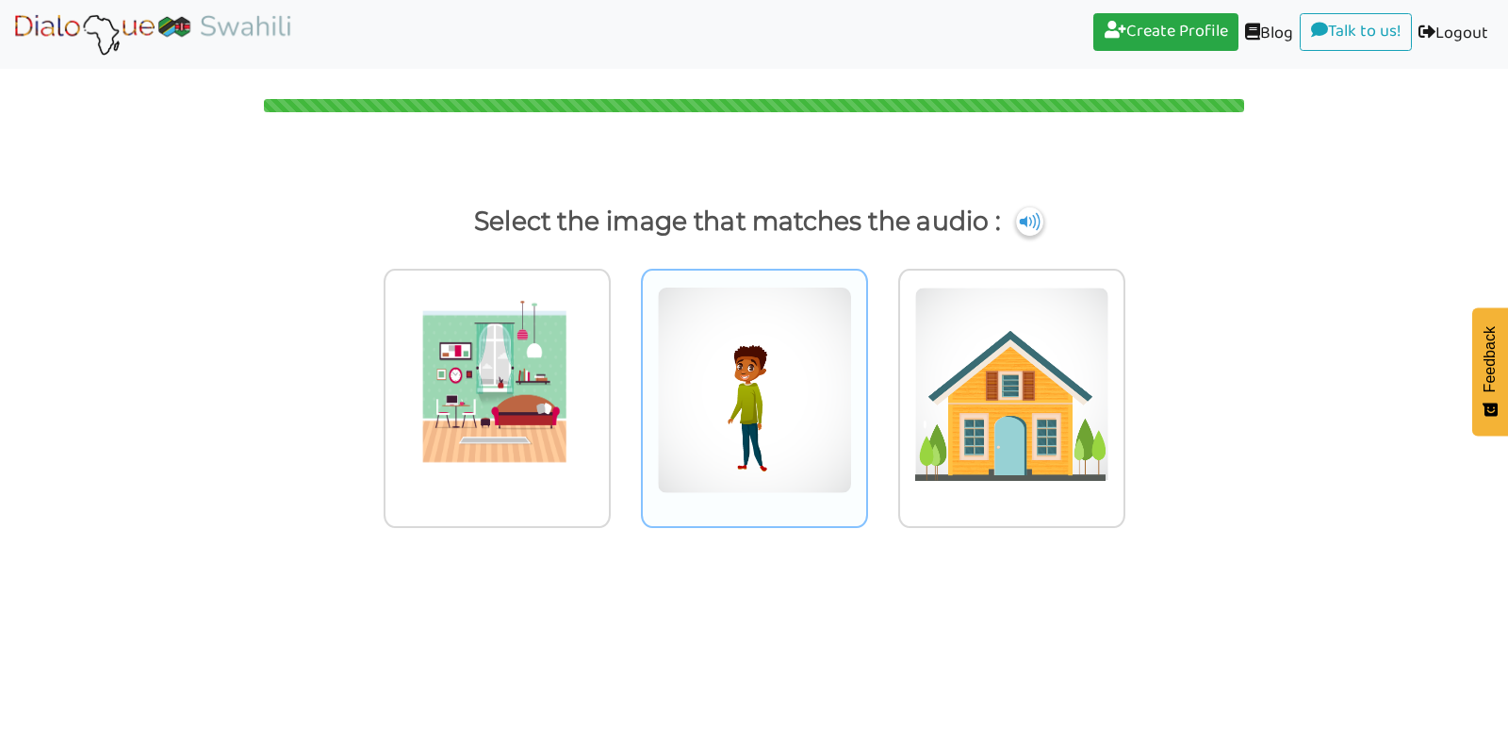
click at [595, 349] on img at bounding box center [497, 390] width 195 height 207
click at [623, 371] on input "radio" at bounding box center [616, 378] width 14 height 14
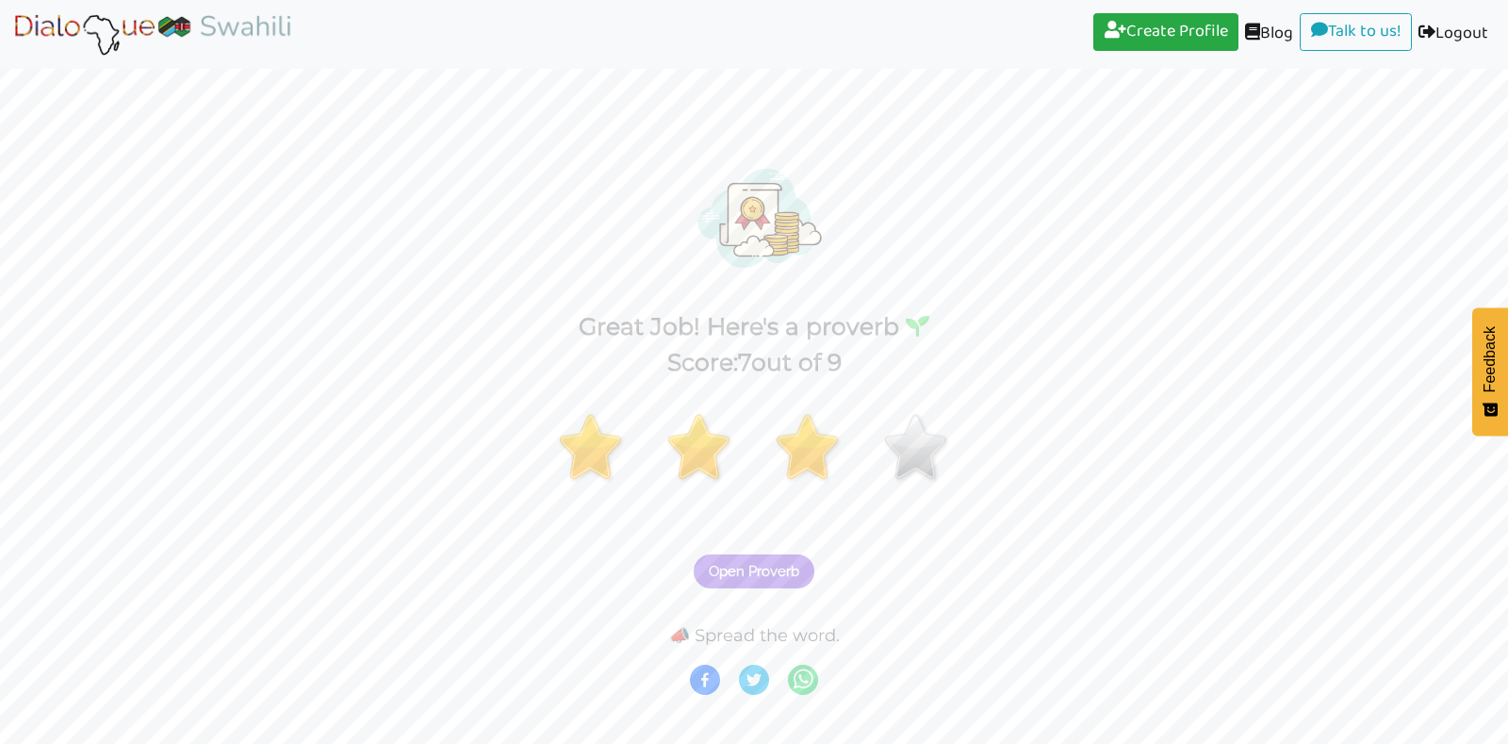
click at [759, 576] on span "Open Proverb" at bounding box center [754, 571] width 91 height 17
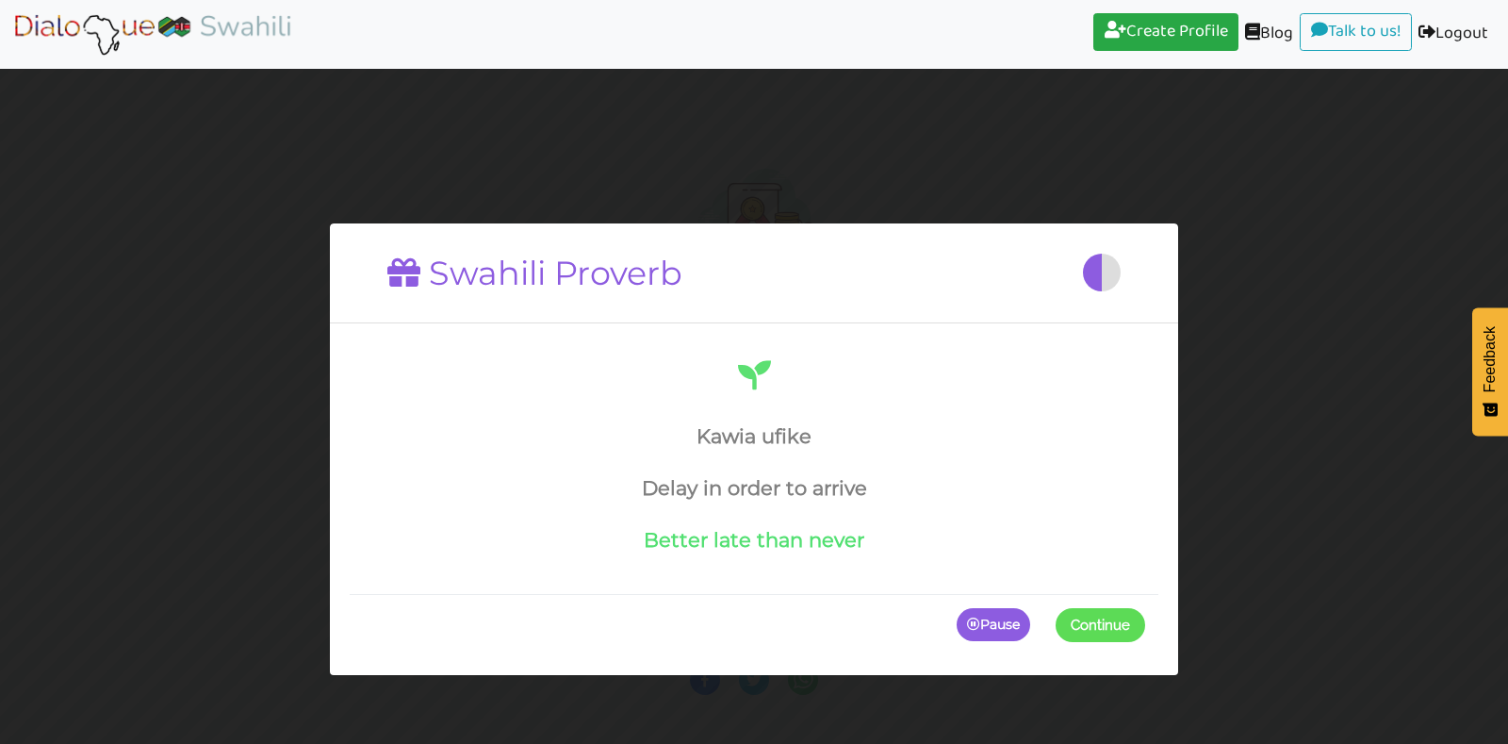
click at [1145, 612] on span at bounding box center [1145, 624] width 0 height 34
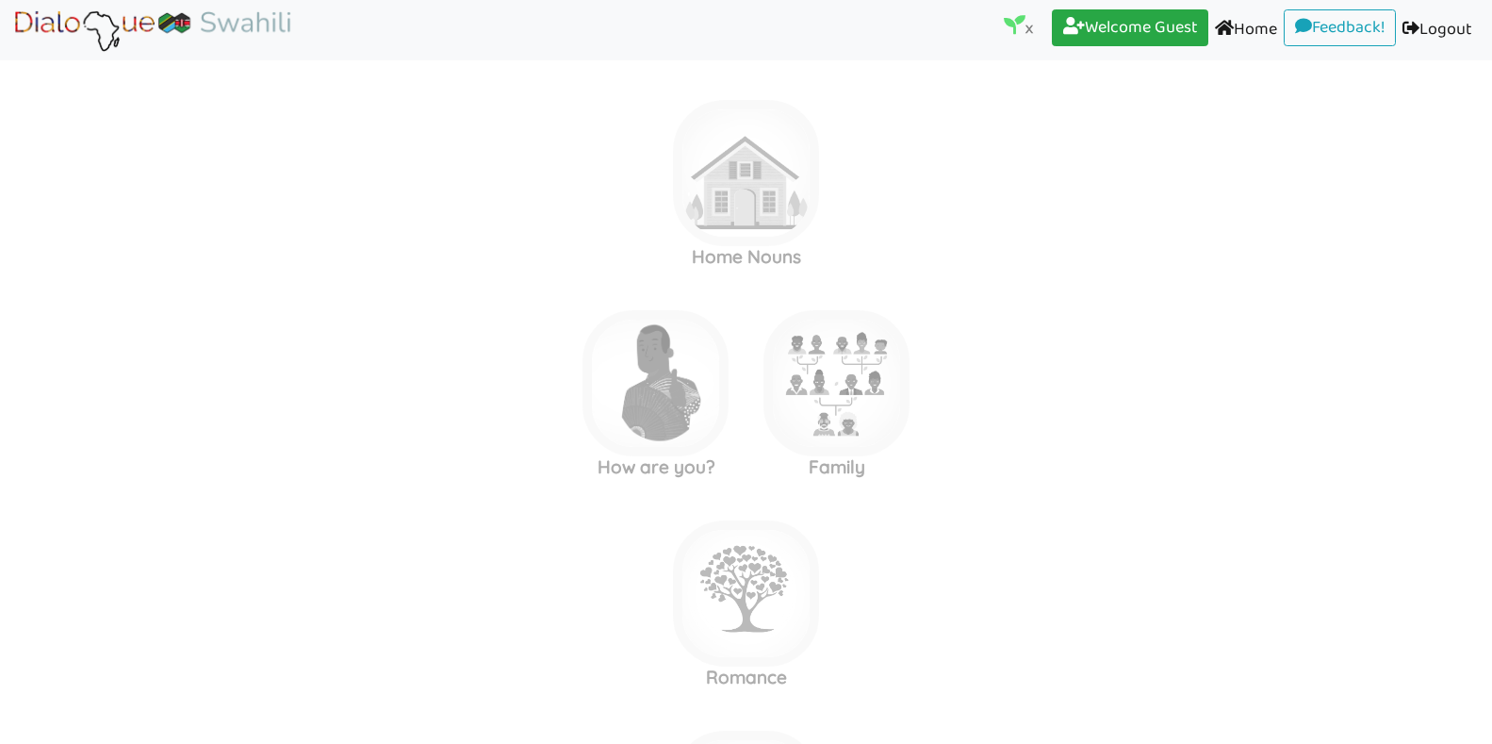
scroll to position [15, 0]
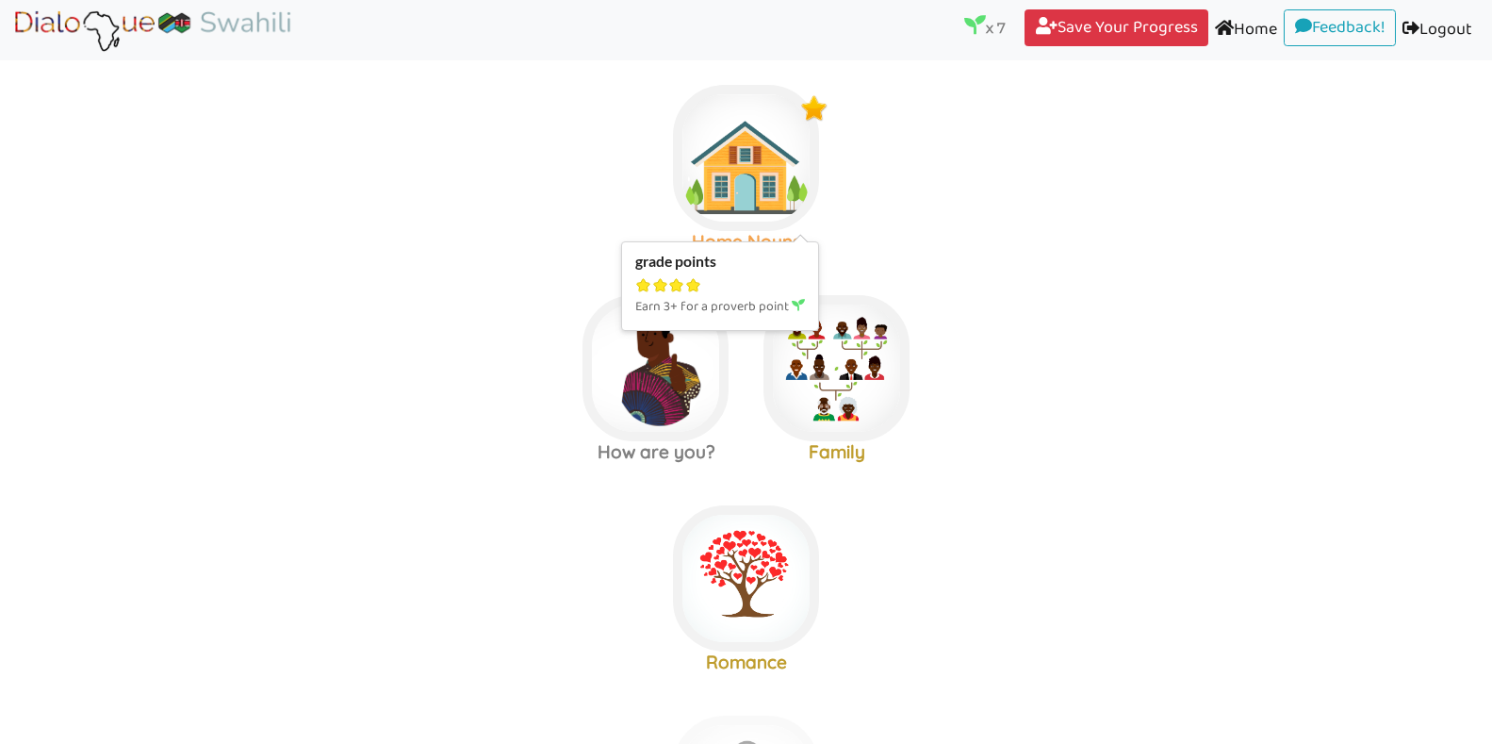
click at [748, 157] on img at bounding box center [746, 158] width 146 height 146
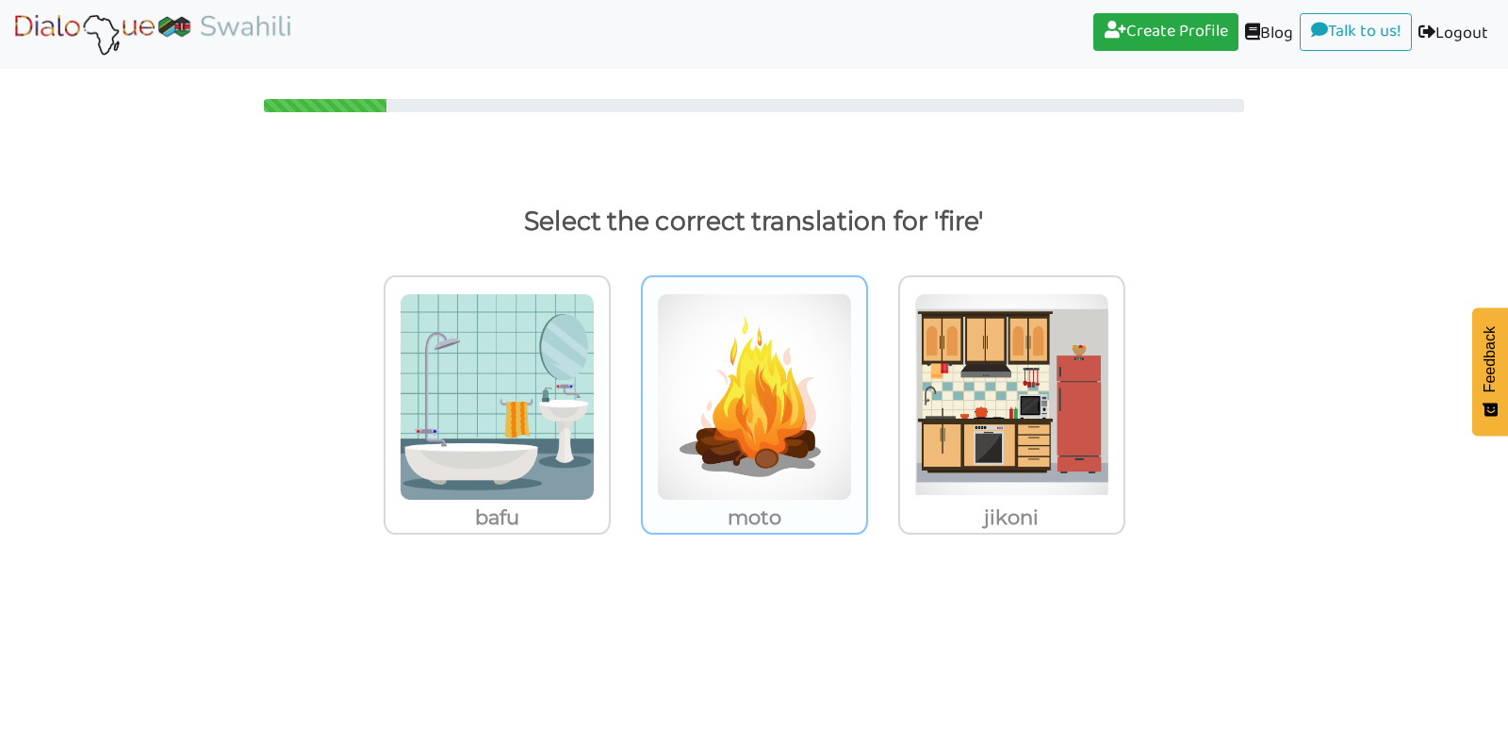
click at [595, 366] on img at bounding box center [497, 396] width 195 height 207
click at [623, 378] on input "moto" at bounding box center [616, 385] width 14 height 14
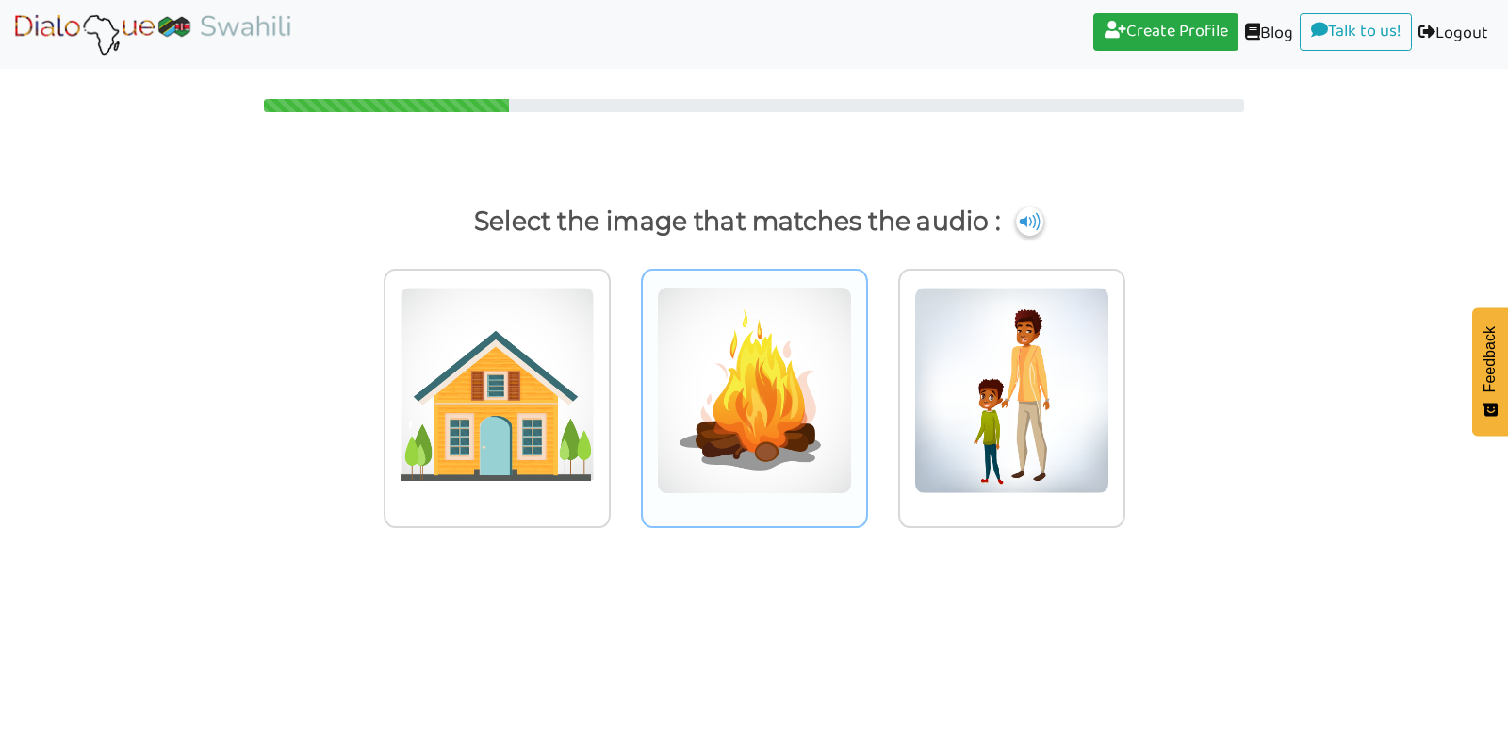
click at [595, 349] on img at bounding box center [497, 390] width 195 height 207
click at [623, 371] on input "radio" at bounding box center [616, 378] width 14 height 14
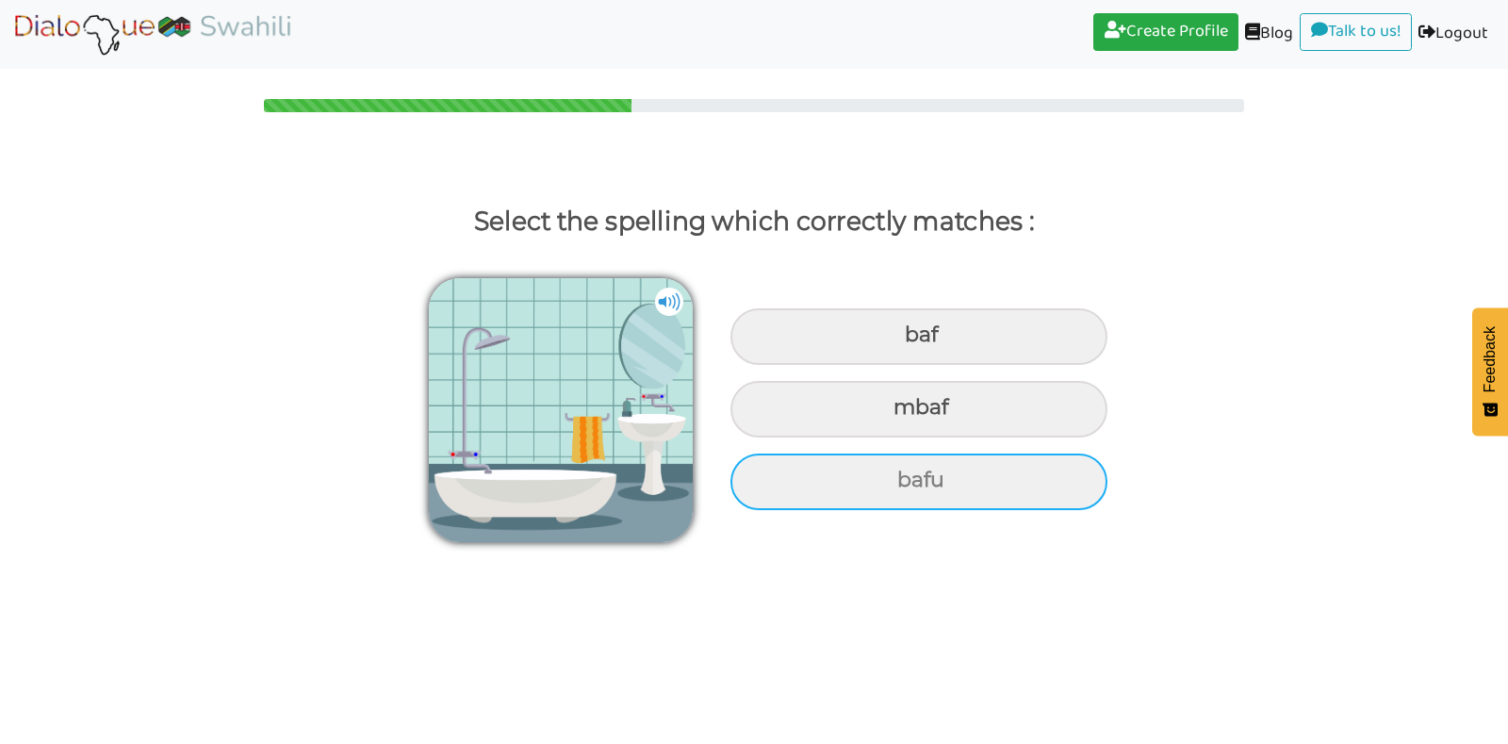
click at [864, 365] on div "bafu" at bounding box center [919, 336] width 377 height 57
click at [901, 341] on input "bafu" at bounding box center [907, 335] width 12 height 12
radio input "true"
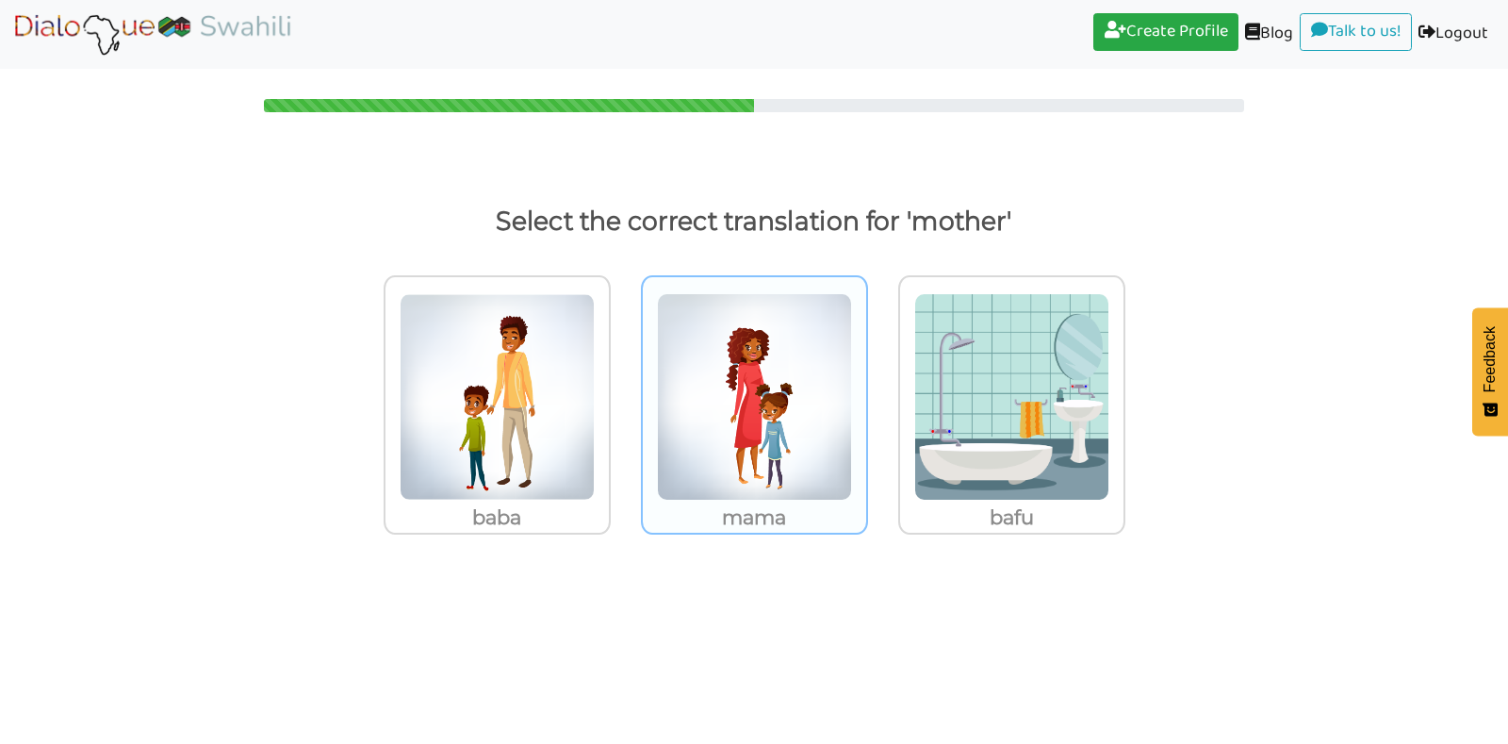
click at [595, 455] on img at bounding box center [497, 396] width 195 height 207
click at [623, 392] on input "mama" at bounding box center [616, 385] width 14 height 14
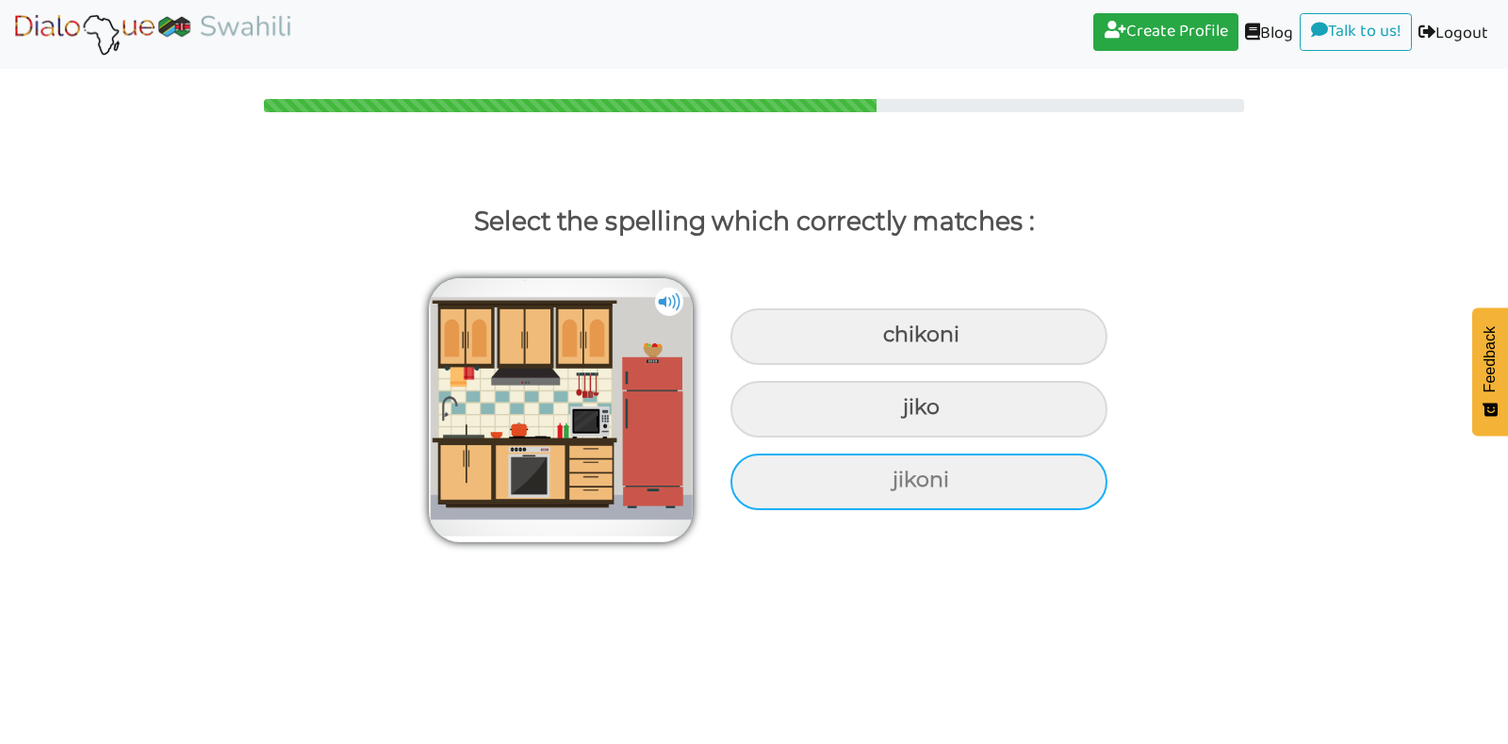
click at [858, 365] on div "jikoni" at bounding box center [919, 336] width 377 height 57
click at [880, 341] on input "jikoni" at bounding box center [886, 335] width 12 height 12
radio input "true"
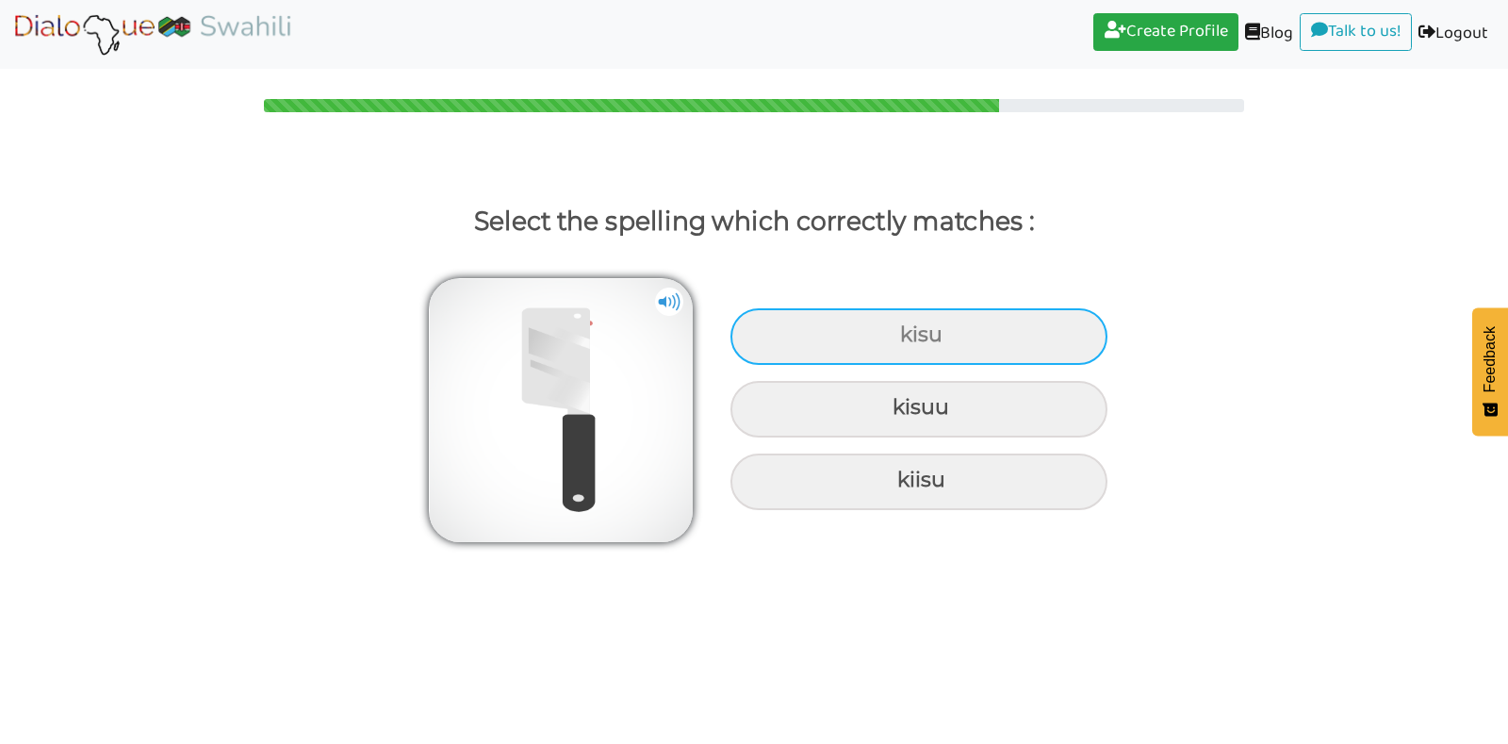
click at [908, 340] on div "kisu" at bounding box center [919, 336] width 377 height 57
click at [908, 340] on input "kisu" at bounding box center [903, 335] width 12 height 12
radio input "true"
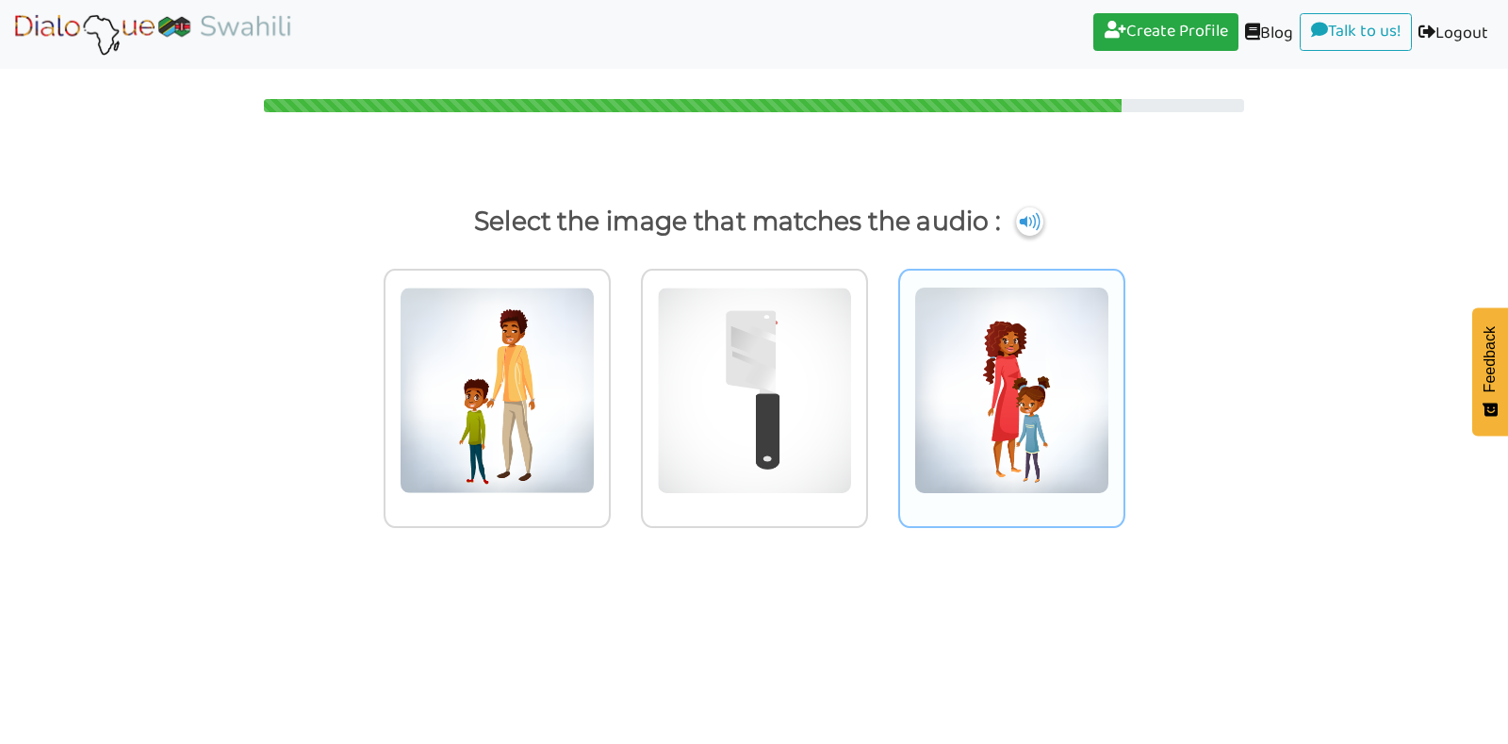
click at [595, 342] on img at bounding box center [497, 390] width 195 height 207
click at [623, 371] on input "radio" at bounding box center [616, 378] width 14 height 14
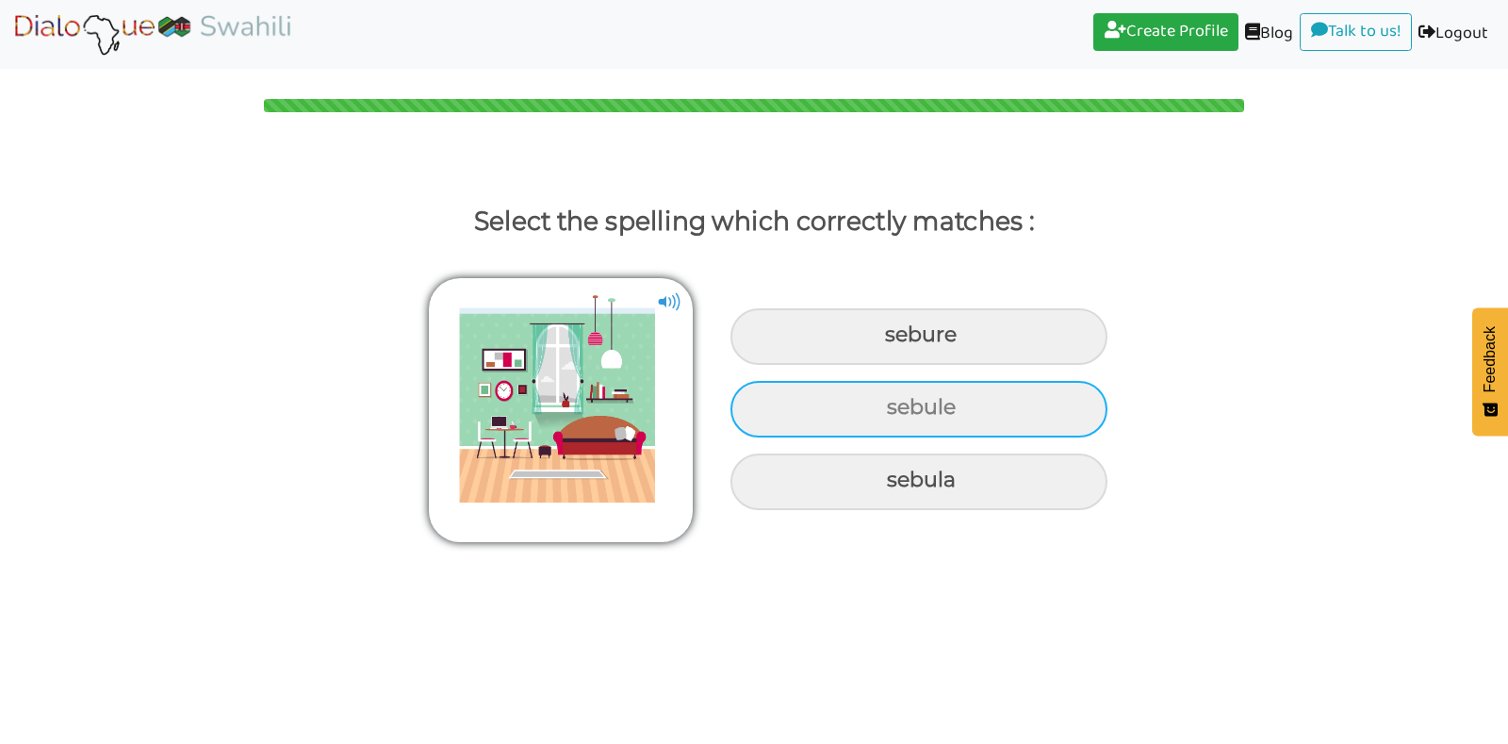
click at [951, 365] on div "sebule" at bounding box center [919, 336] width 377 height 57
click at [894, 341] on input "sebule" at bounding box center [887, 335] width 12 height 12
radio input "true"
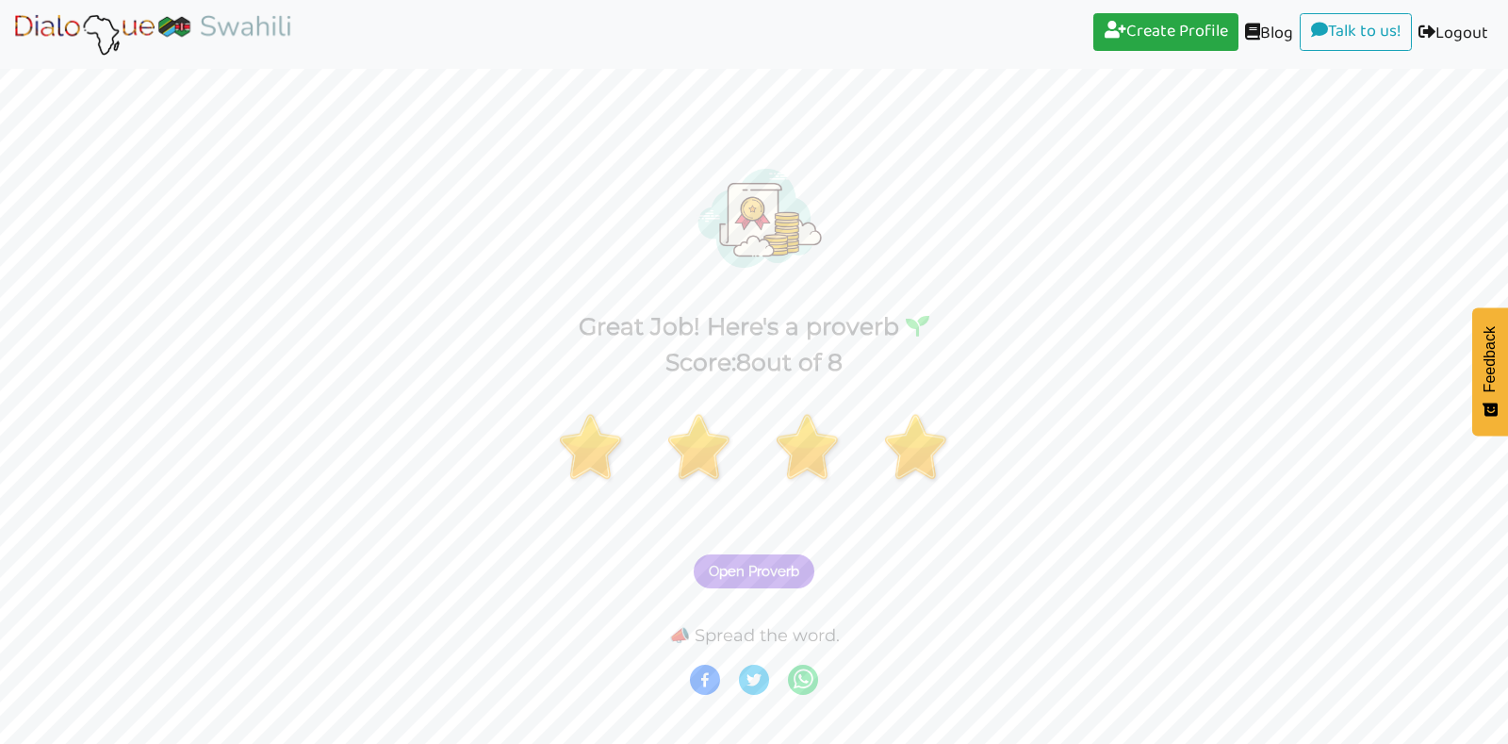
click at [775, 565] on span "Open Proverb" at bounding box center [754, 571] width 91 height 17
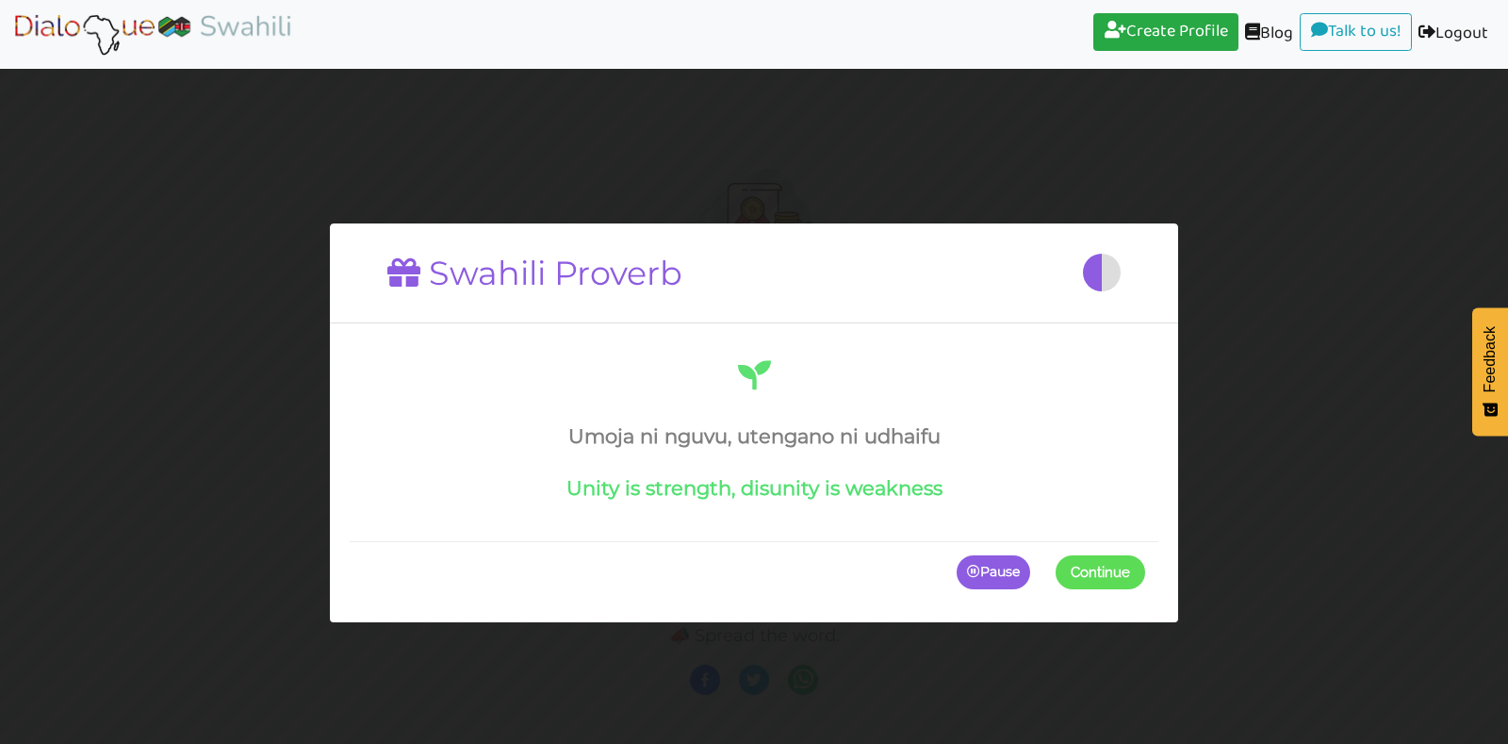
click at [1078, 557] on button "Continue" at bounding box center [1101, 572] width 90 height 34
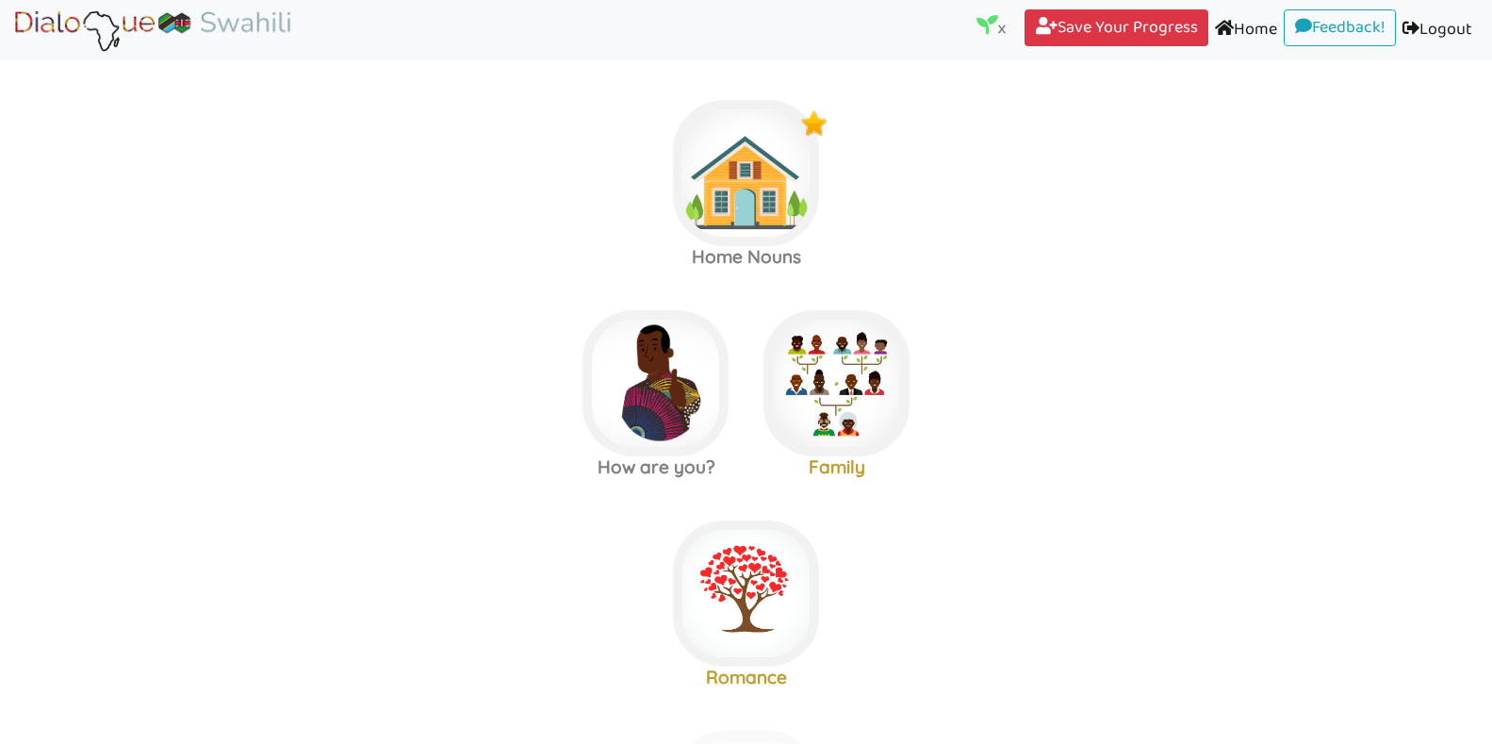
scroll to position [15, 0]
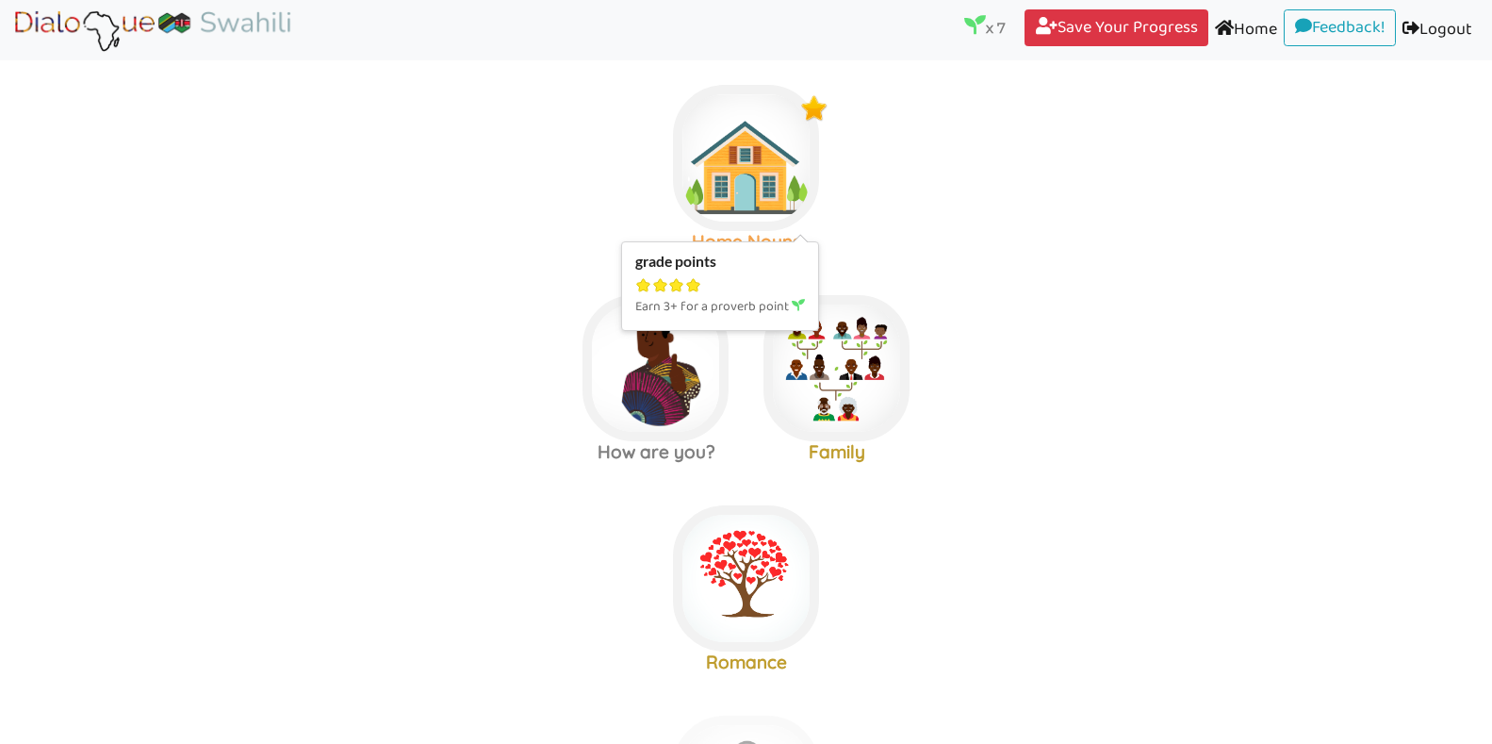
click at [765, 164] on img at bounding box center [746, 158] width 146 height 146
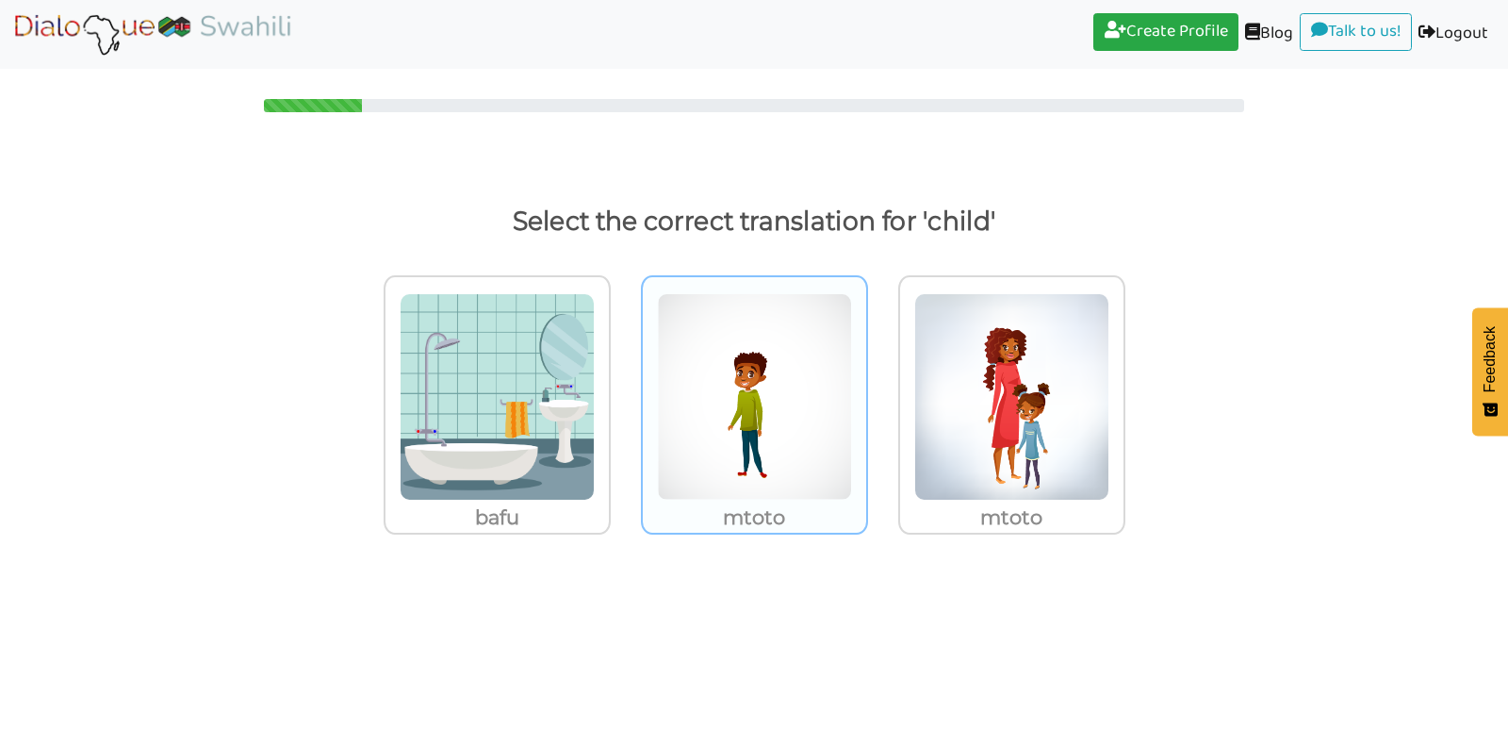
click at [595, 306] on img at bounding box center [497, 396] width 195 height 207
click at [623, 378] on input "mtoto" at bounding box center [616, 385] width 14 height 14
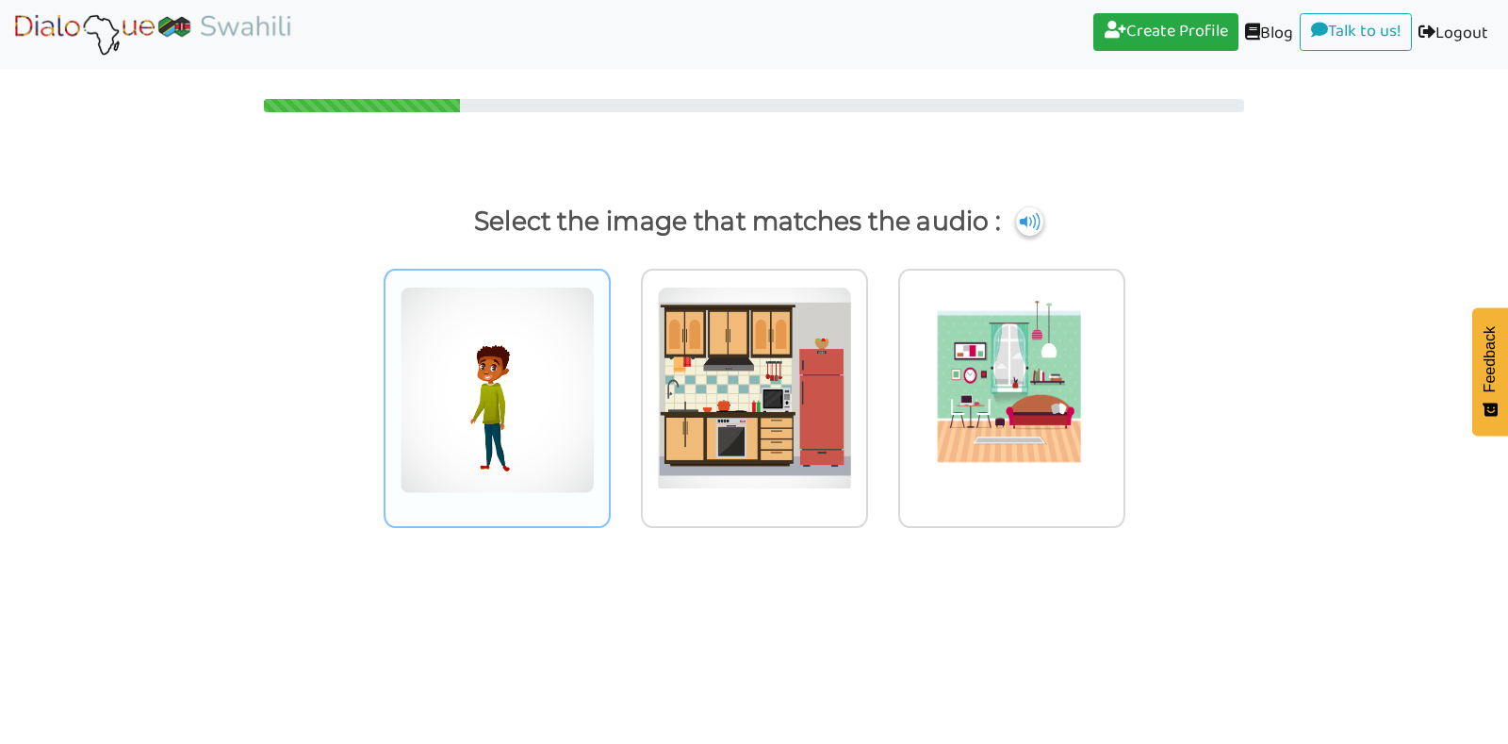
click at [511, 370] on img at bounding box center [497, 390] width 195 height 207
click at [609, 371] on input "radio" at bounding box center [616, 378] width 14 height 14
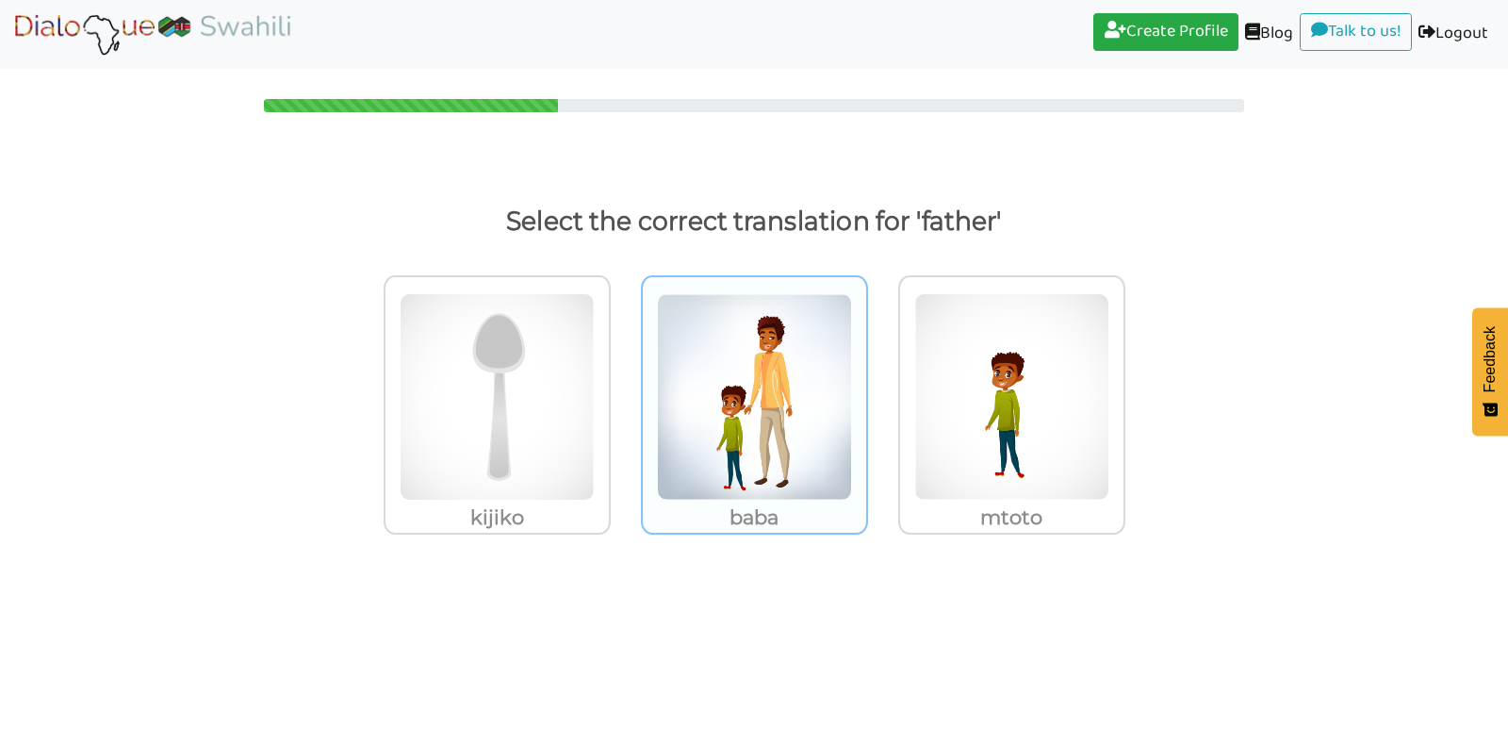
click at [595, 455] on img at bounding box center [497, 396] width 195 height 207
click at [623, 392] on input "baba" at bounding box center [616, 385] width 14 height 14
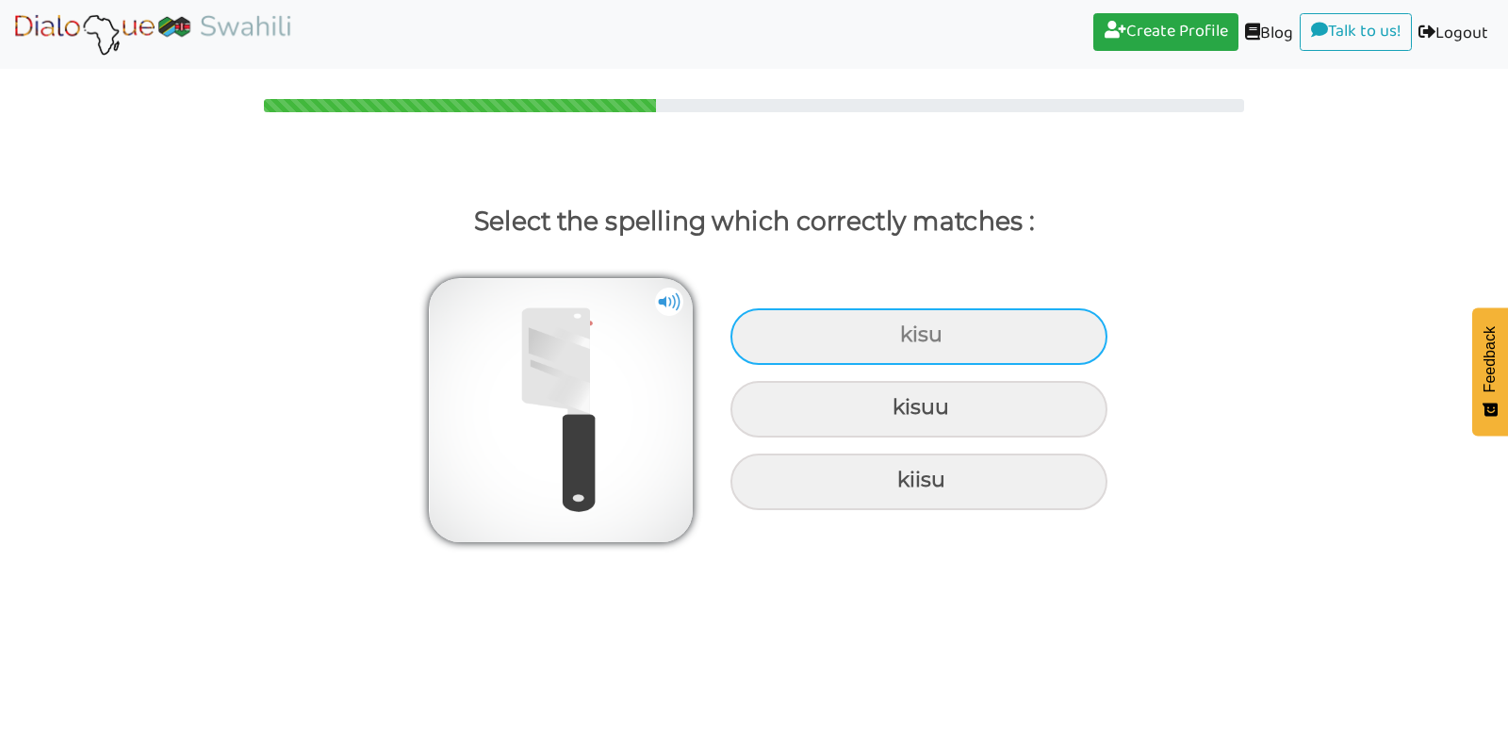
click at [887, 321] on div "kisu" at bounding box center [919, 336] width 377 height 57
click at [897, 329] on input "kisu" at bounding box center [903, 335] width 12 height 12
radio input "true"
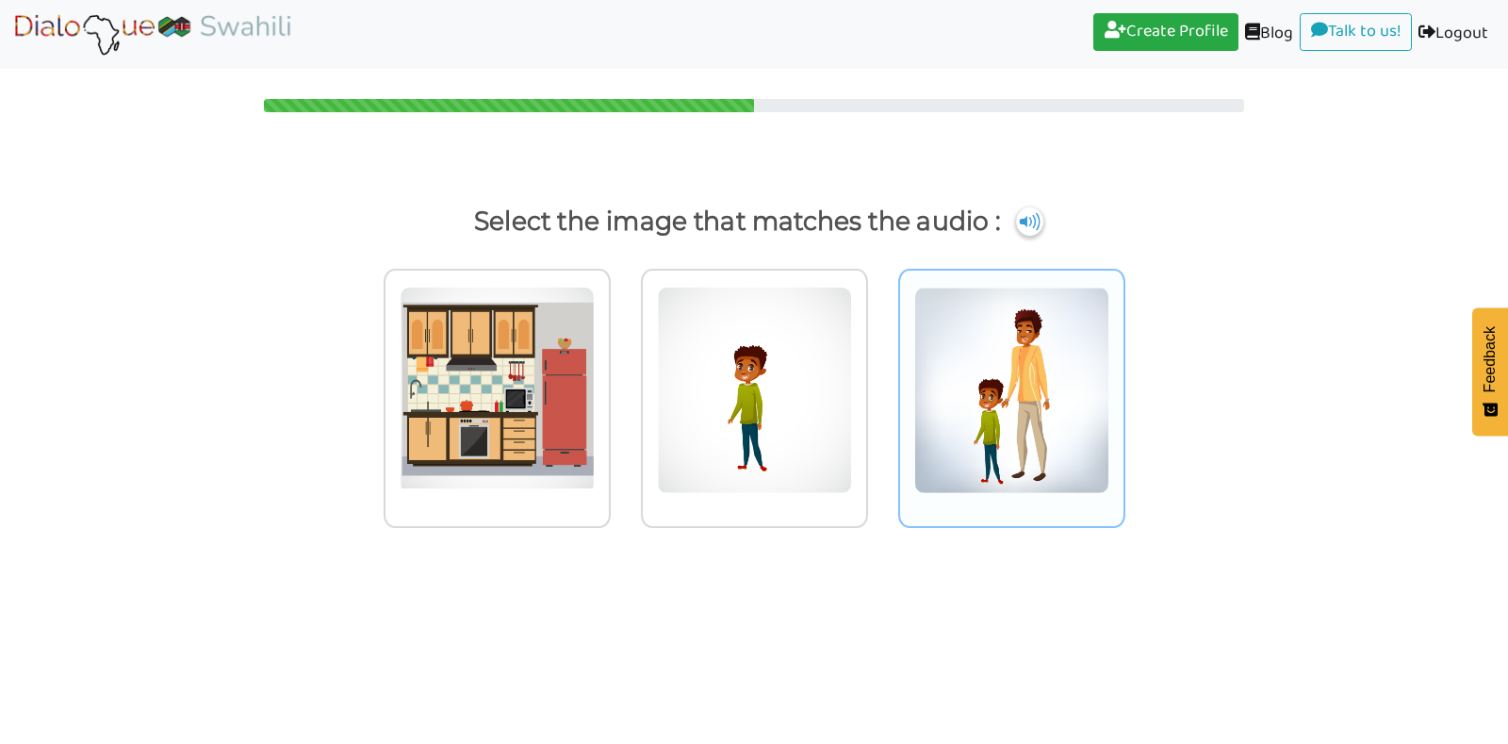
click at [595, 355] on img at bounding box center [497, 390] width 195 height 207
click at [623, 371] on input "radio" at bounding box center [616, 378] width 14 height 14
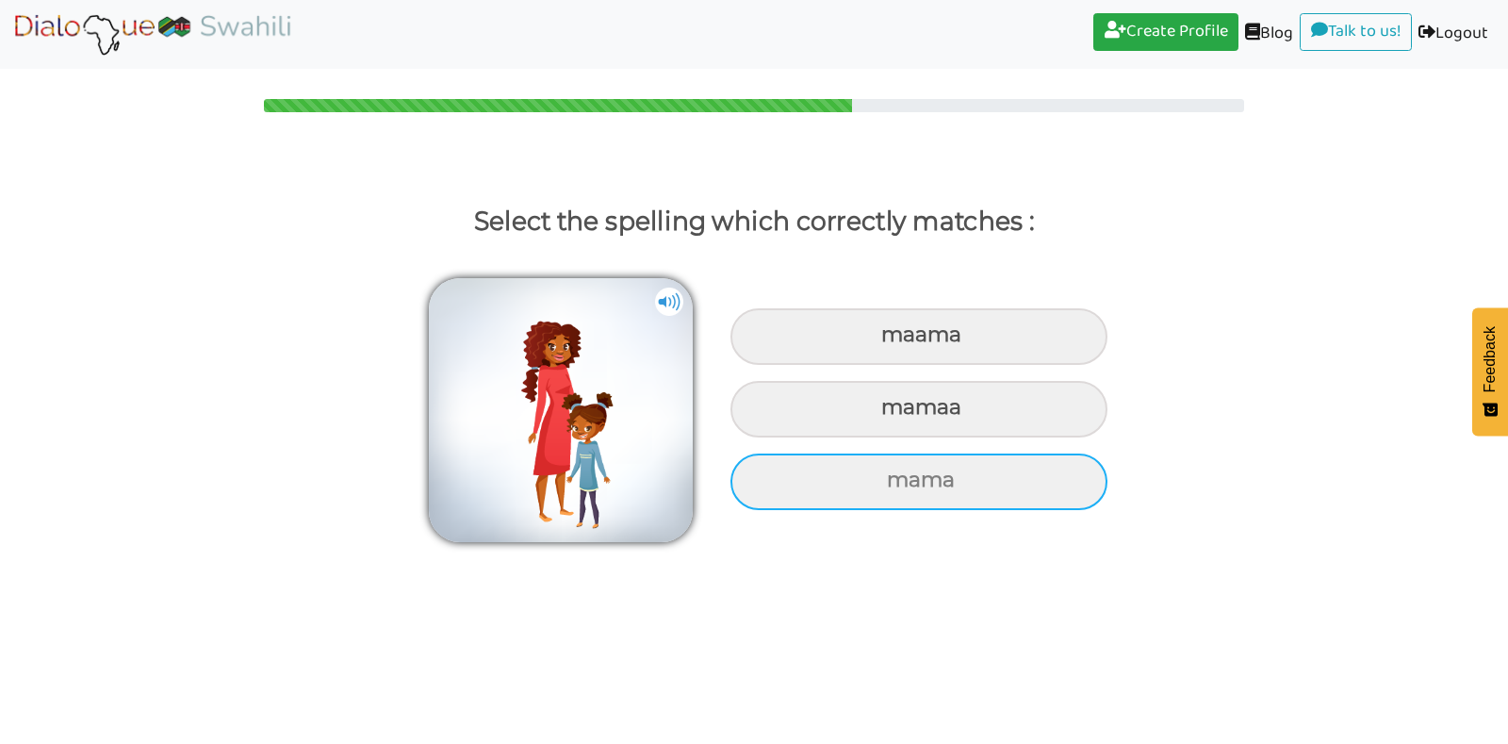
click at [947, 365] on div "mama" at bounding box center [919, 336] width 377 height 57
click at [890, 341] on input "mama" at bounding box center [884, 335] width 12 height 12
radio input "true"
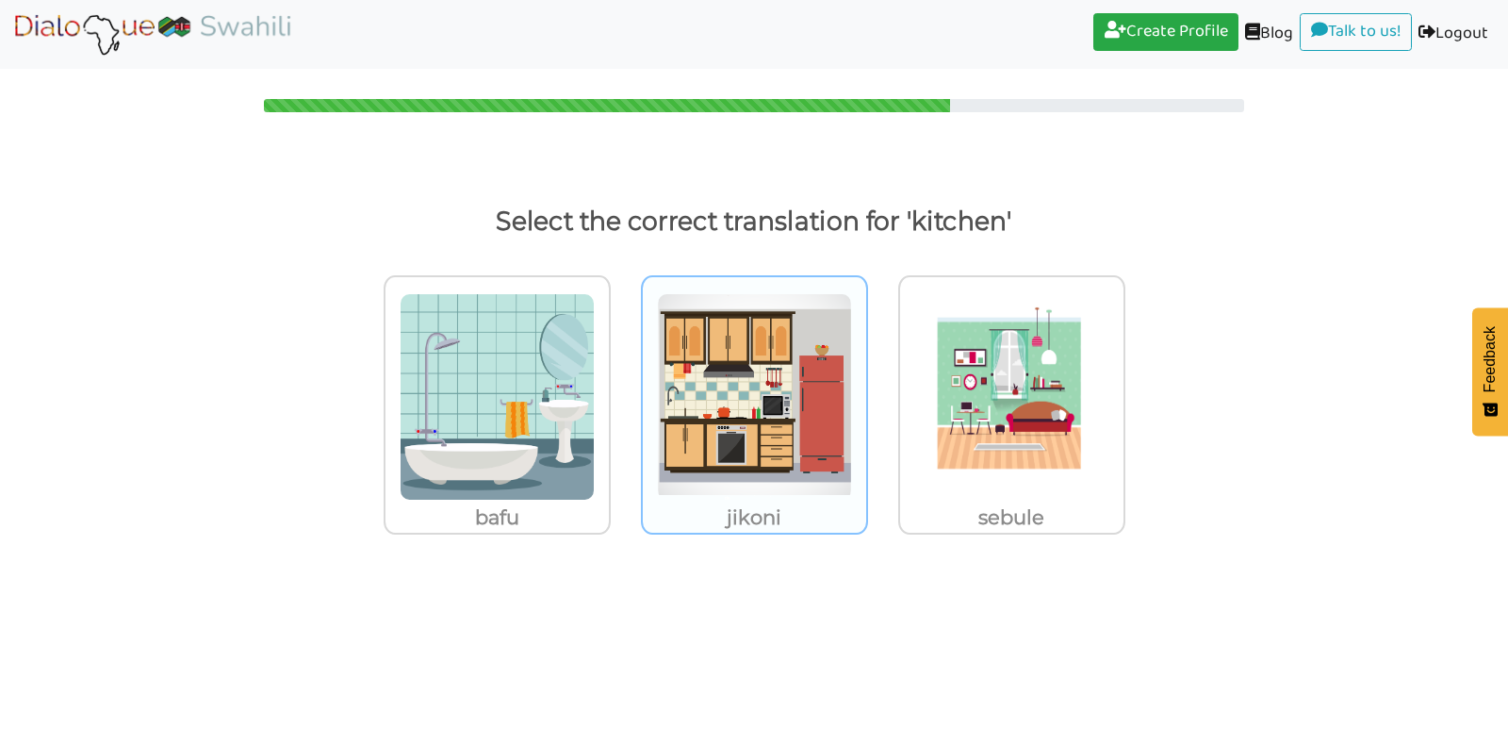
click at [595, 451] on img at bounding box center [497, 396] width 195 height 207
click at [623, 392] on input "jikoni" at bounding box center [616, 385] width 14 height 14
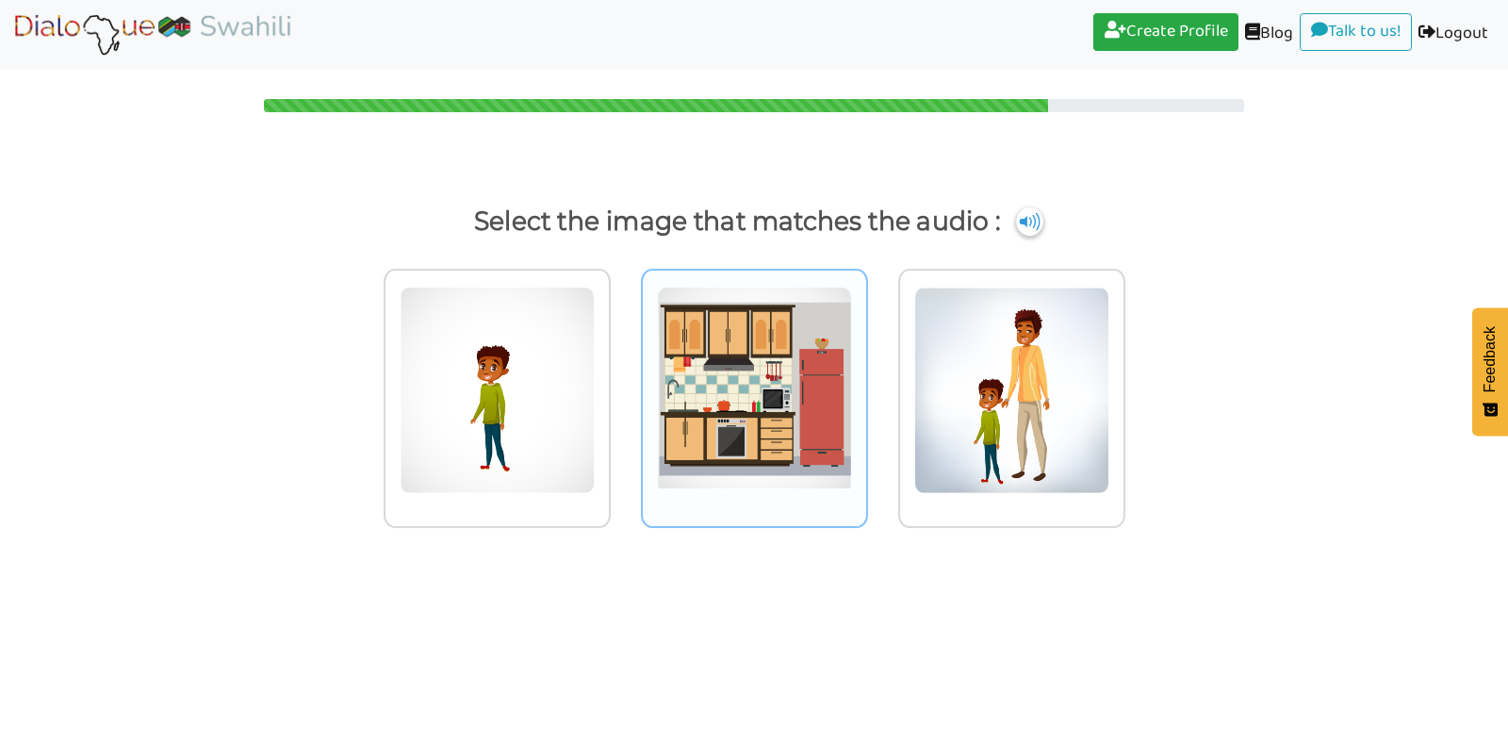
click at [595, 405] on img at bounding box center [497, 390] width 195 height 207
click at [623, 386] on input "radio" at bounding box center [616, 378] width 14 height 14
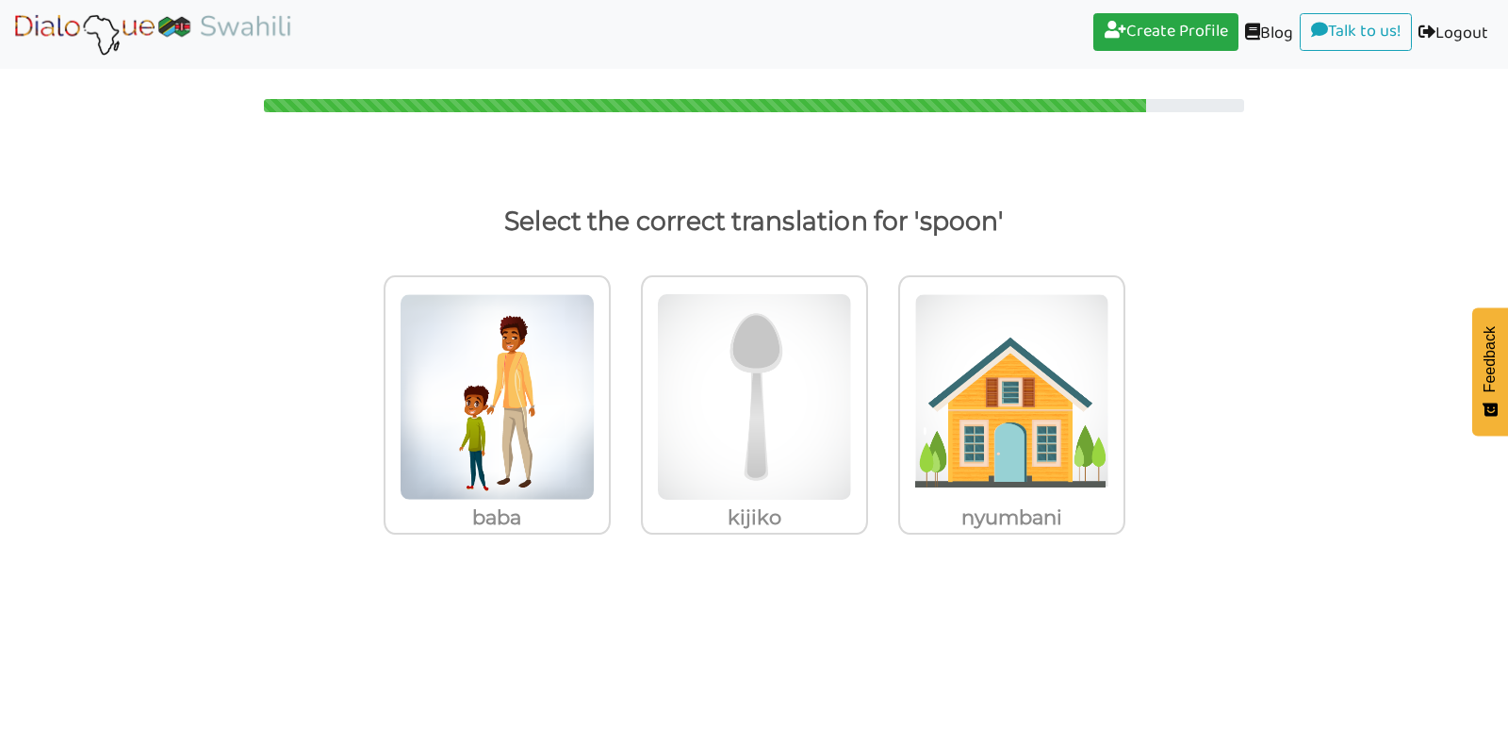
click at [595, 405] on img at bounding box center [497, 396] width 195 height 207
click at [623, 392] on input "kijiko" at bounding box center [616, 385] width 14 height 14
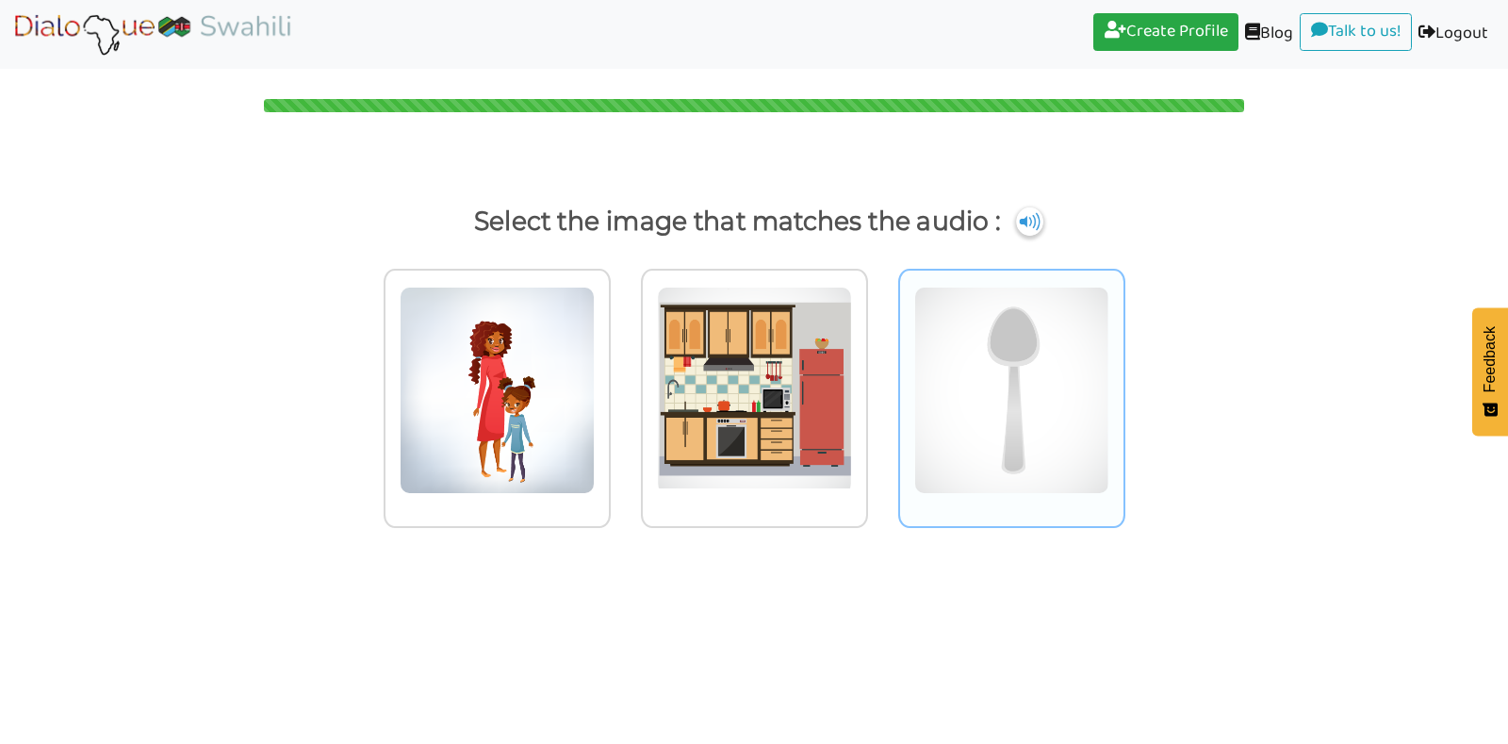
click at [595, 326] on img at bounding box center [497, 390] width 195 height 207
click at [623, 371] on input "radio" at bounding box center [616, 378] width 14 height 14
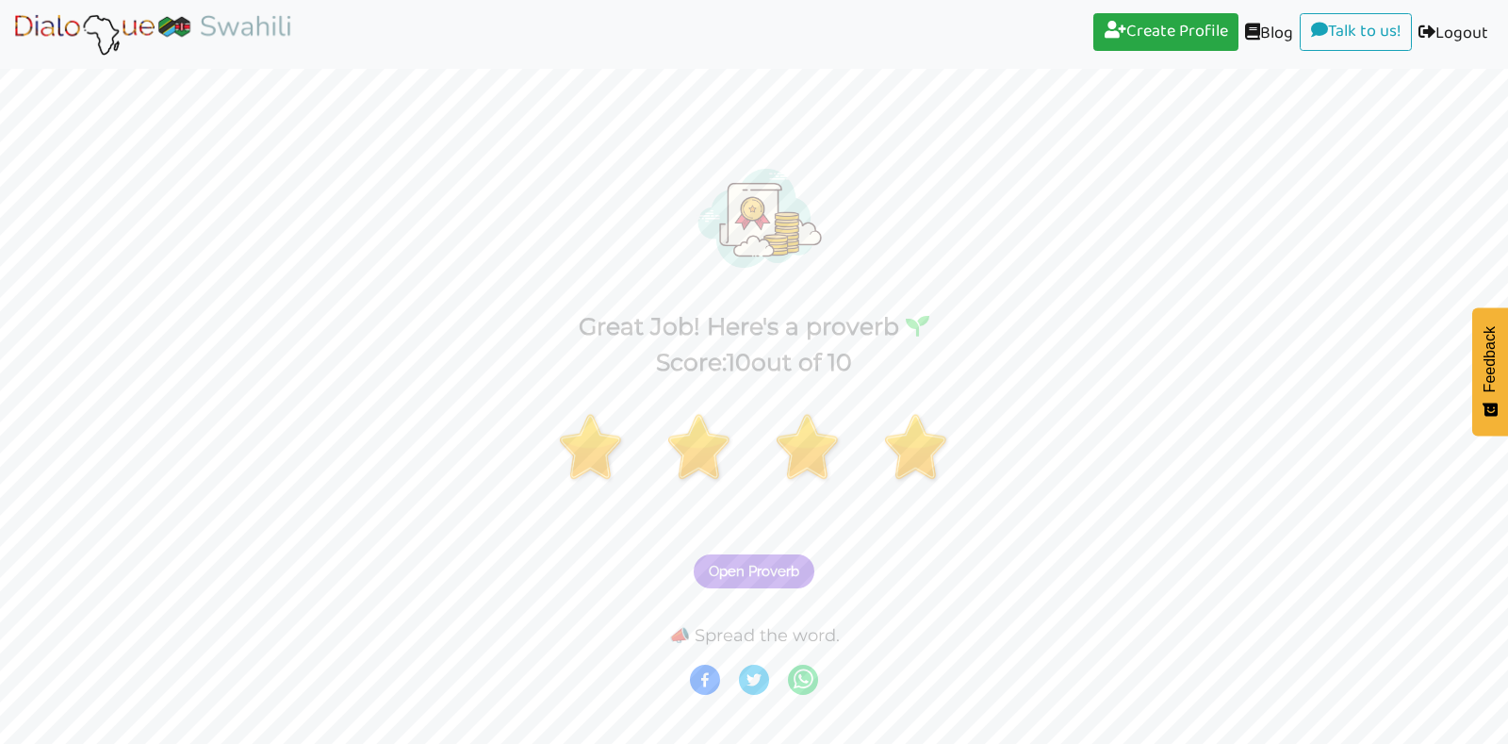
click at [783, 562] on button "Open Proverb" at bounding box center [754, 571] width 121 height 34
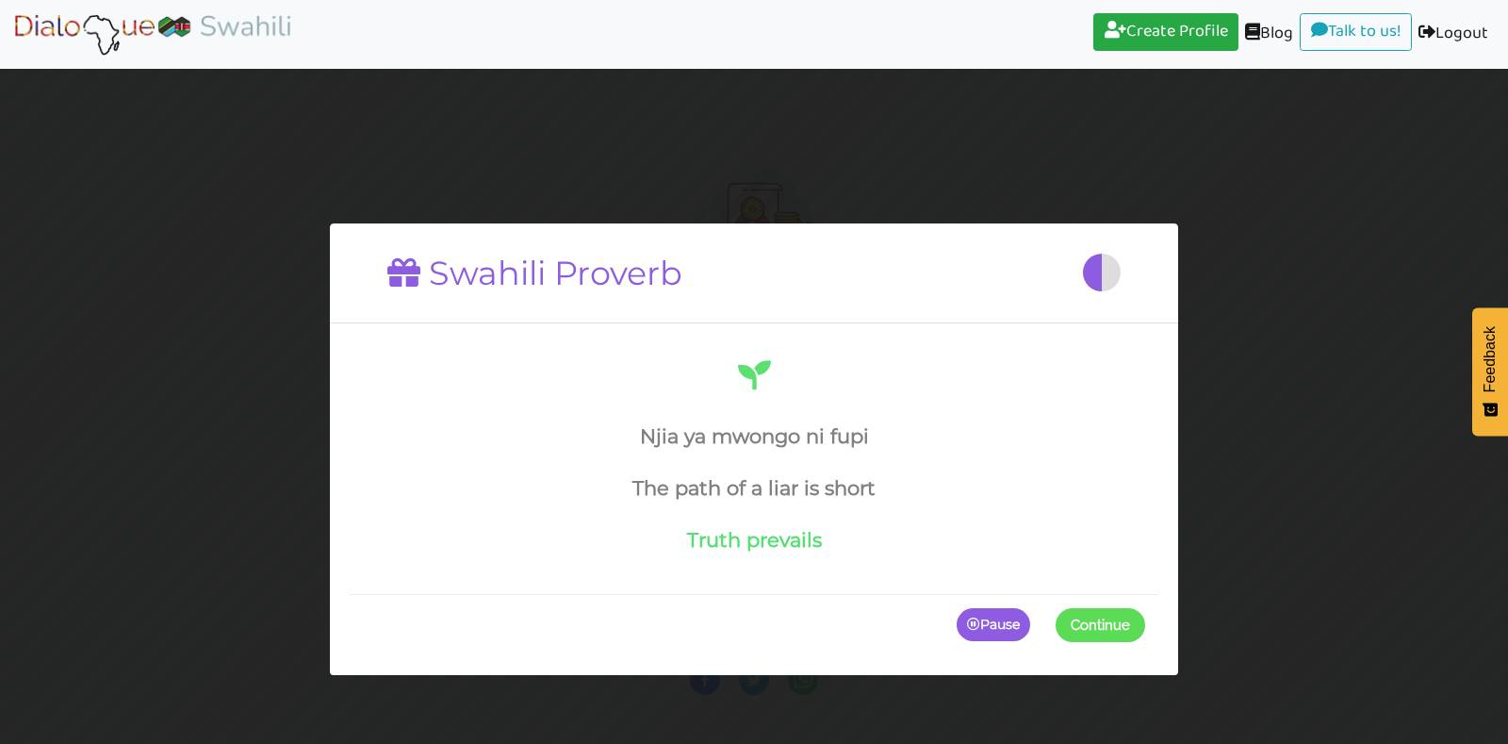
click at [1145, 629] on span at bounding box center [1145, 624] width 0 height 34
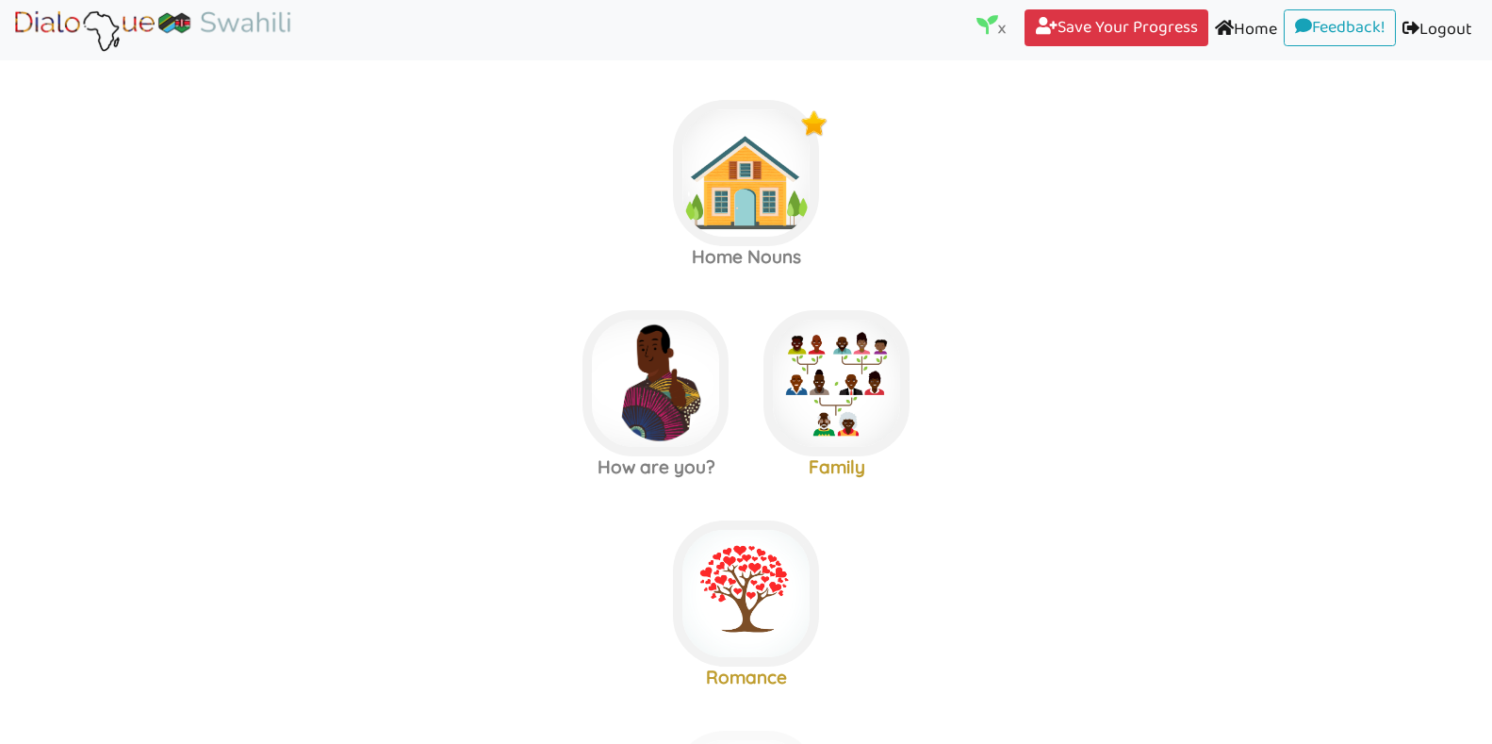
scroll to position [15, 0]
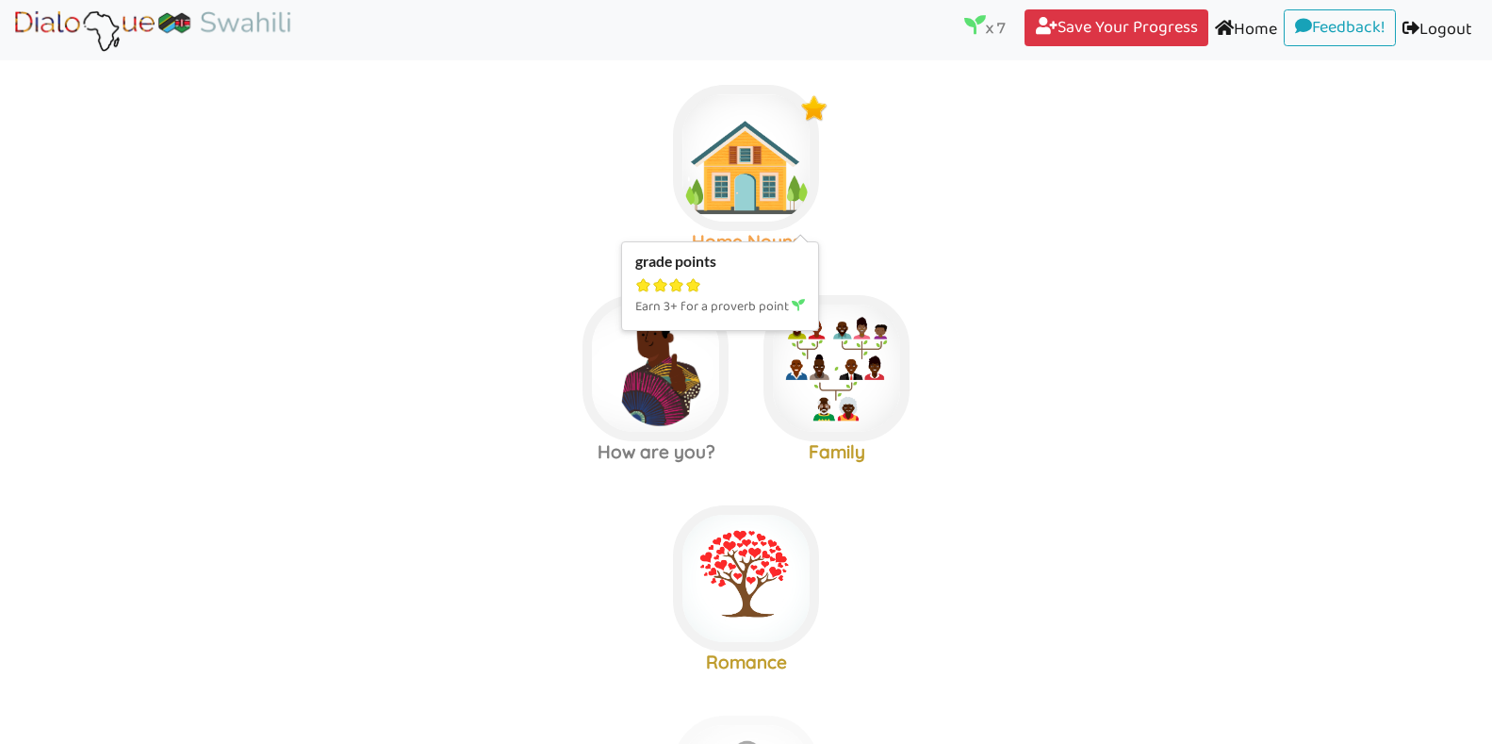
click at [773, 176] on img at bounding box center [746, 158] width 146 height 146
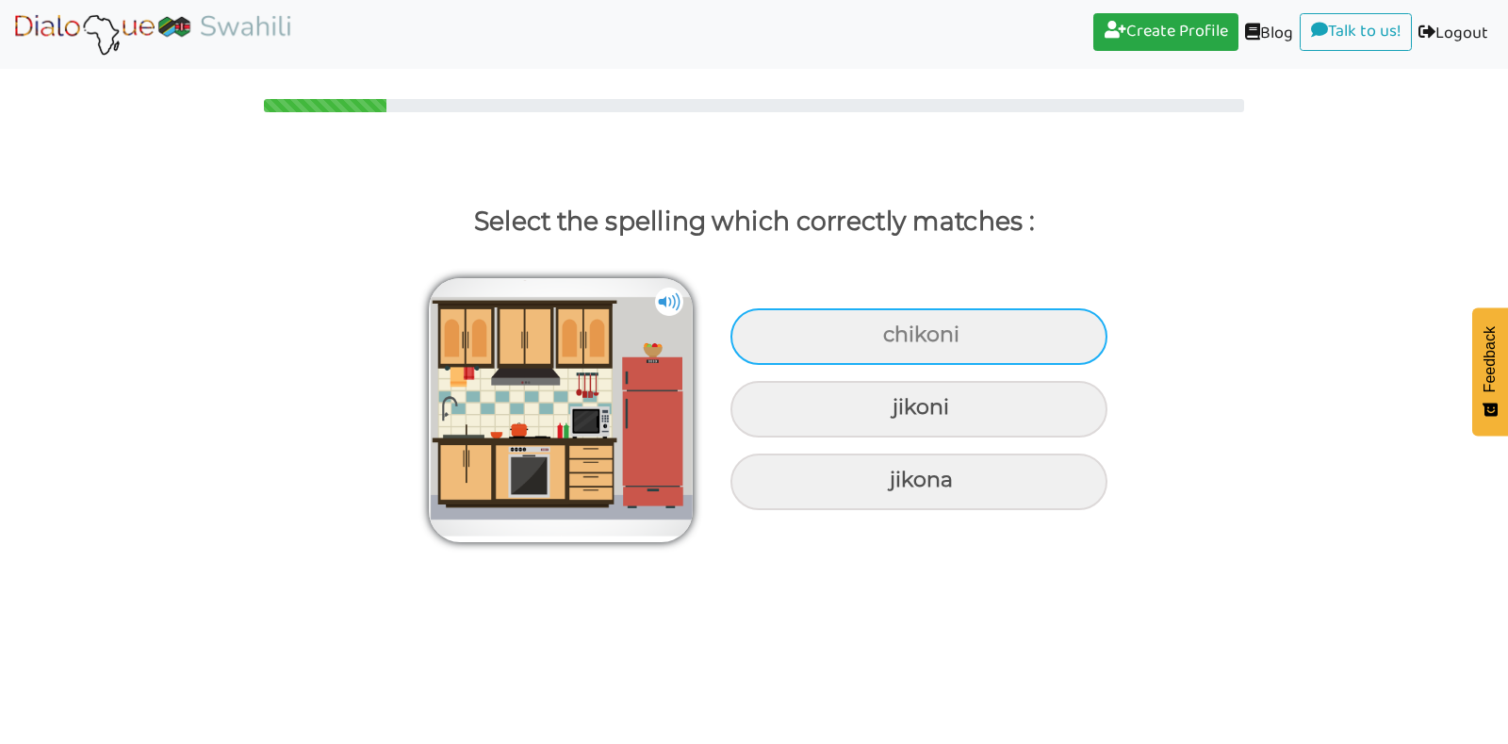
click at [903, 341] on div "chikoni" at bounding box center [919, 336] width 377 height 57
click at [892, 341] on input "chikoni" at bounding box center [886, 335] width 12 height 12
radio input "true"
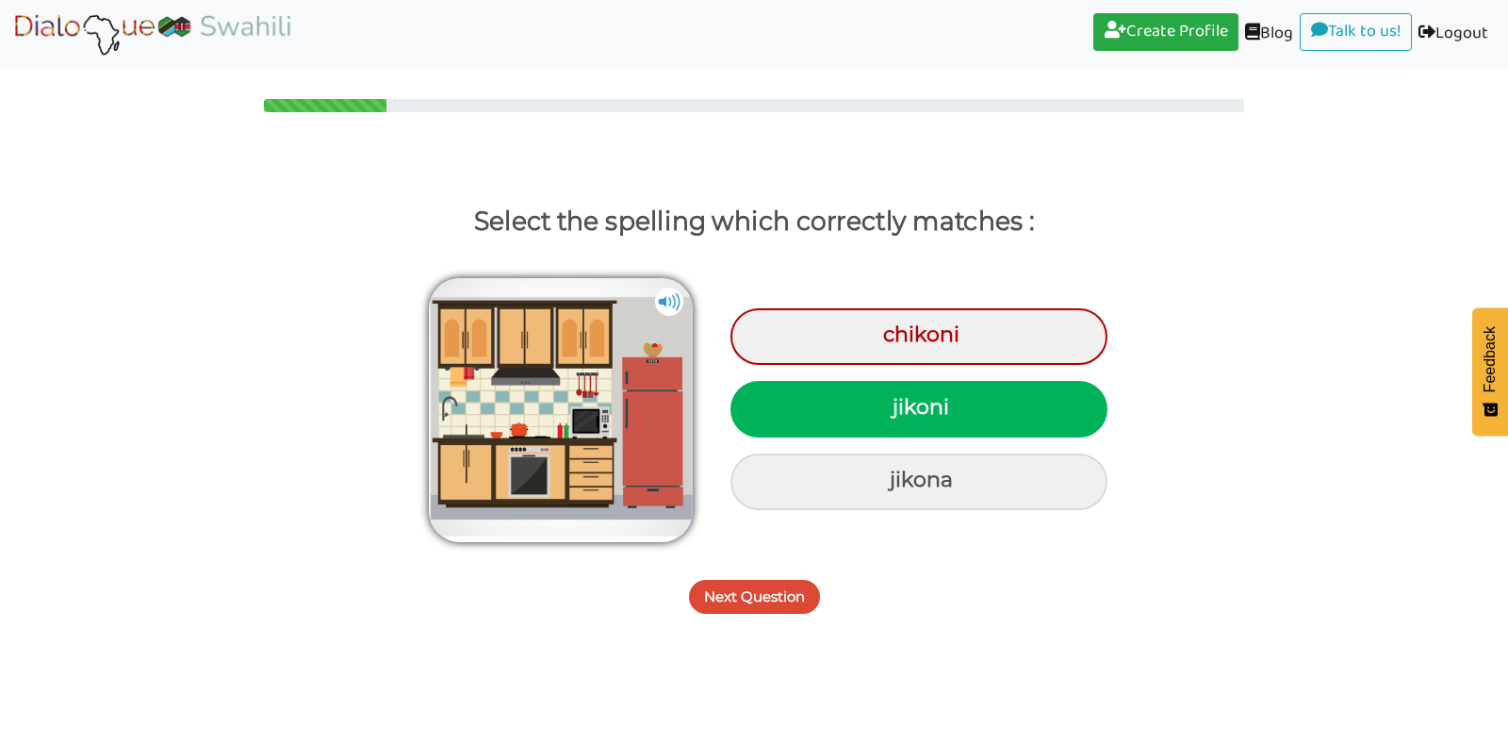
click at [753, 598] on button "Next Question" at bounding box center [754, 597] width 131 height 34
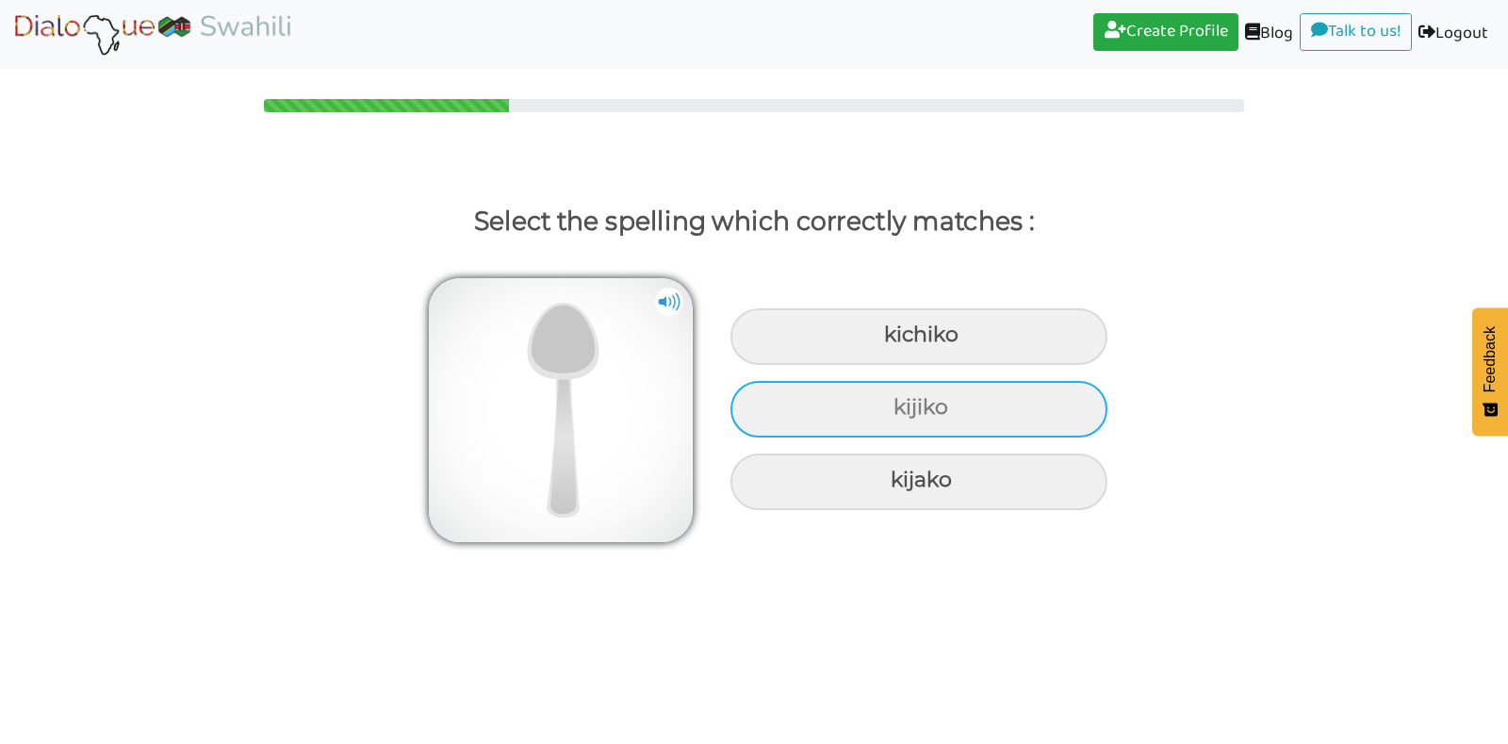
click at [873, 365] on div "kijiko" at bounding box center [919, 336] width 377 height 57
click at [880, 341] on input "kijiko" at bounding box center [886, 335] width 12 height 12
radio input "true"
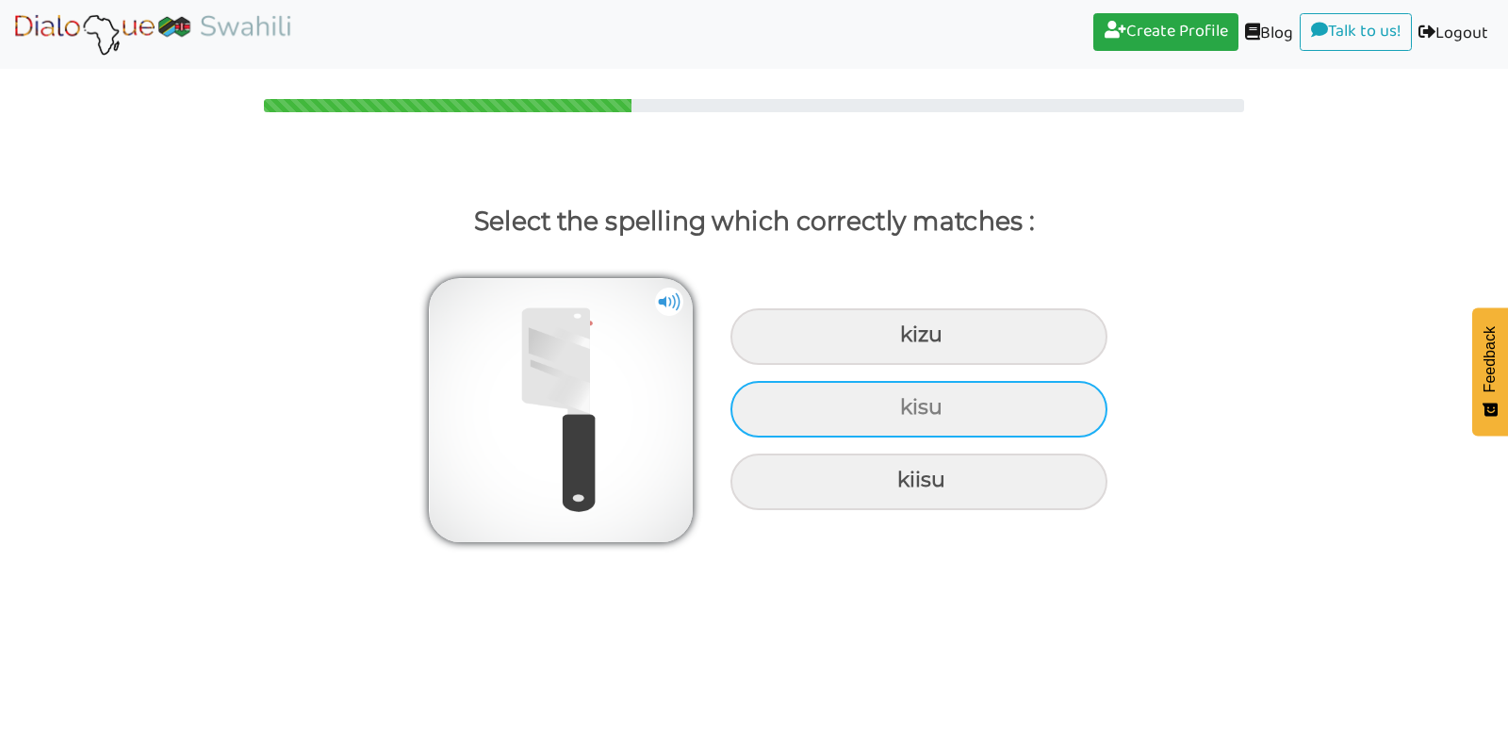
click at [873, 365] on div "kisu" at bounding box center [919, 336] width 377 height 57
click at [897, 341] on input "kisu" at bounding box center [903, 335] width 12 height 12
radio input "true"
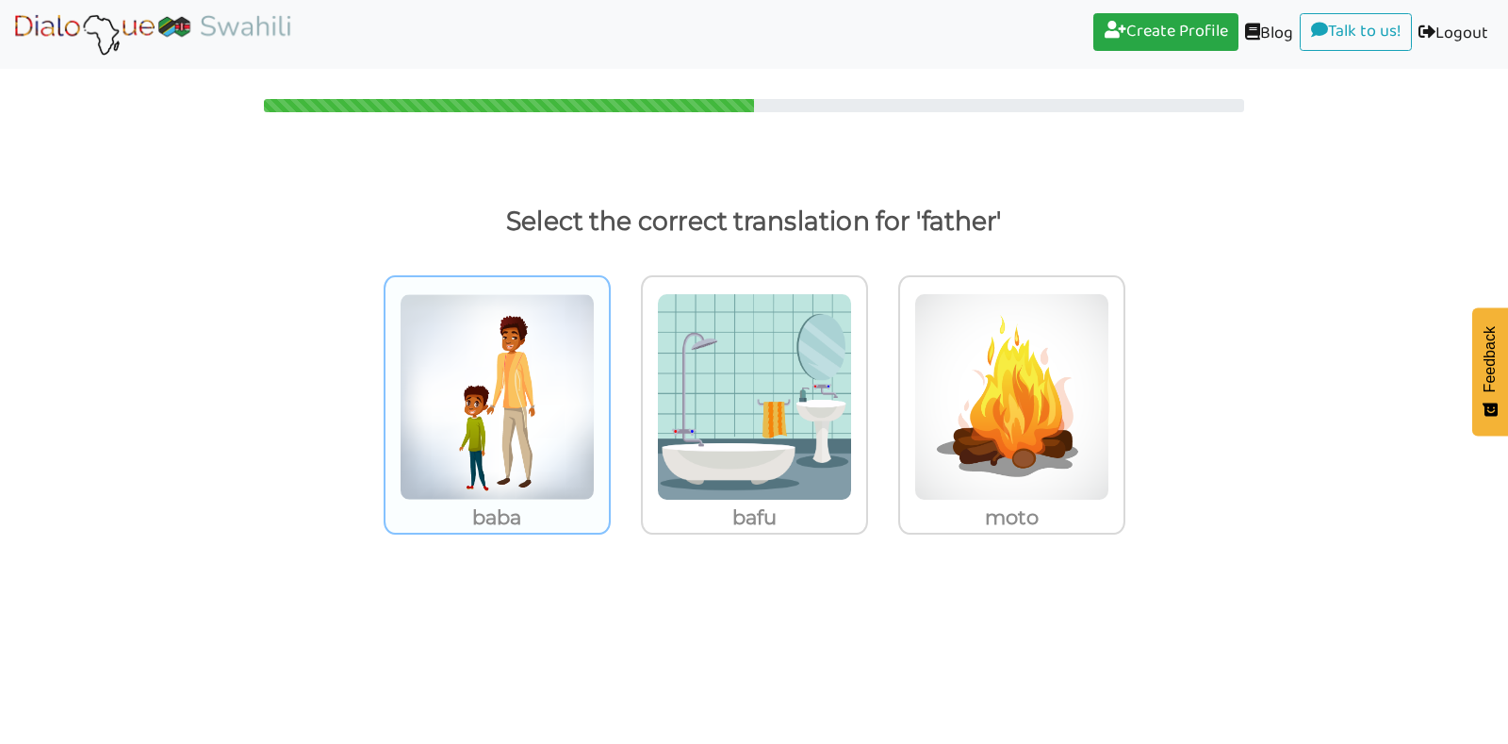
click at [568, 427] on img at bounding box center [497, 396] width 195 height 207
click at [609, 392] on input "baba" at bounding box center [616, 385] width 14 height 14
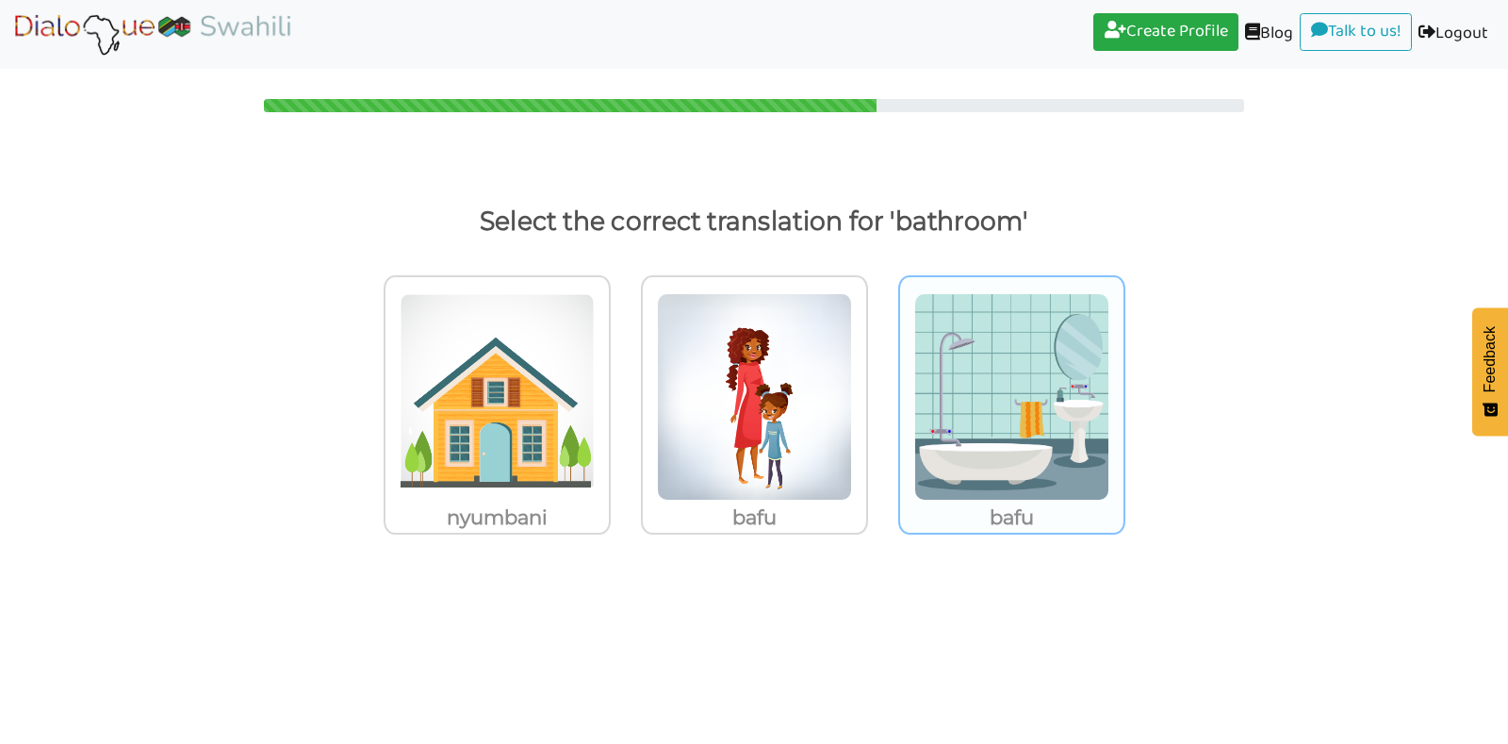
click at [595, 408] on img at bounding box center [497, 396] width 195 height 207
click at [623, 392] on input "bafu" at bounding box center [616, 385] width 14 height 14
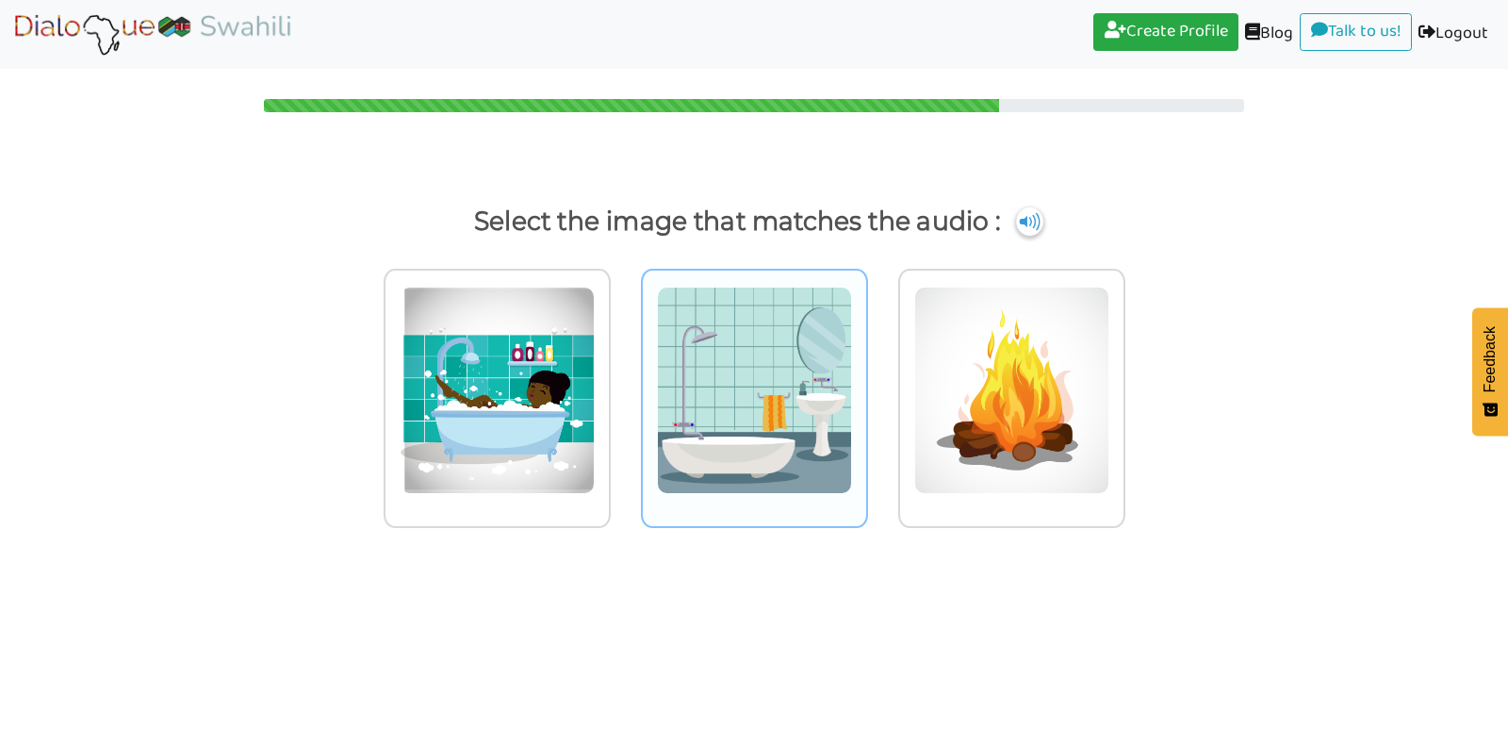
click at [595, 401] on img at bounding box center [497, 390] width 195 height 207
click at [623, 386] on input "radio" at bounding box center [616, 378] width 14 height 14
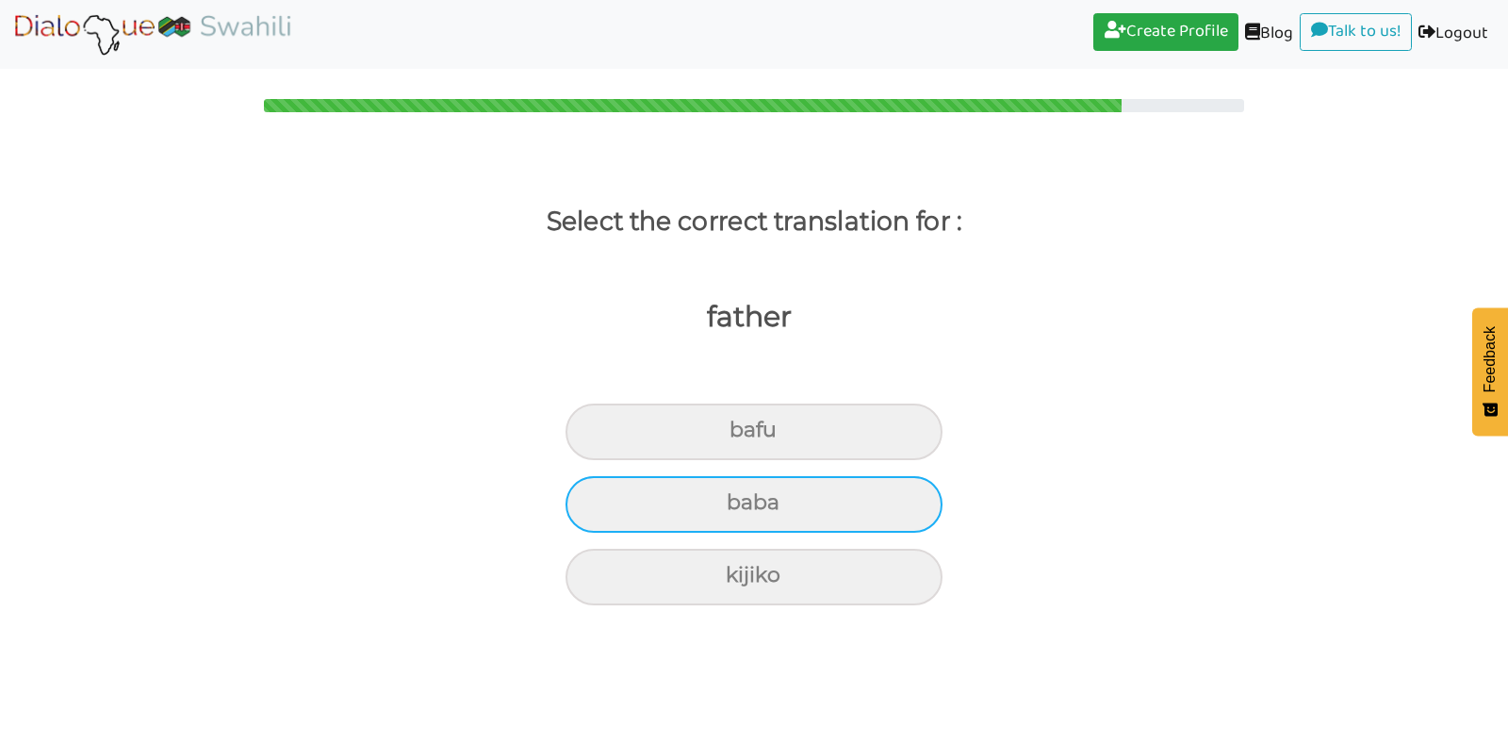
click at [766, 460] on div "baba" at bounding box center [754, 431] width 377 height 57
click at [744, 436] on input "baba" at bounding box center [738, 430] width 12 height 12
radio input "true"
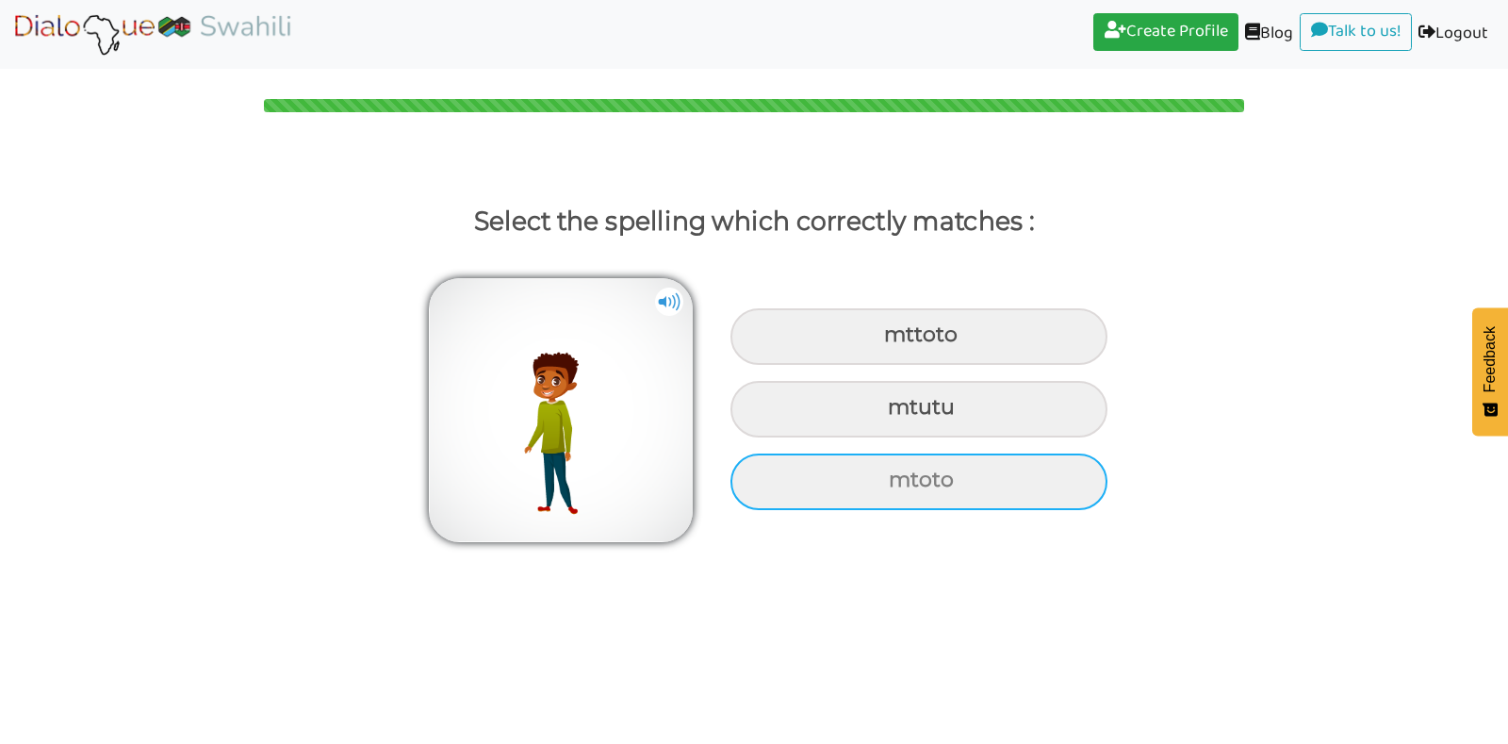
click at [857, 365] on div "mtoto" at bounding box center [919, 336] width 377 height 57
click at [880, 341] on input "mtoto" at bounding box center [886, 335] width 12 height 12
radio input "true"
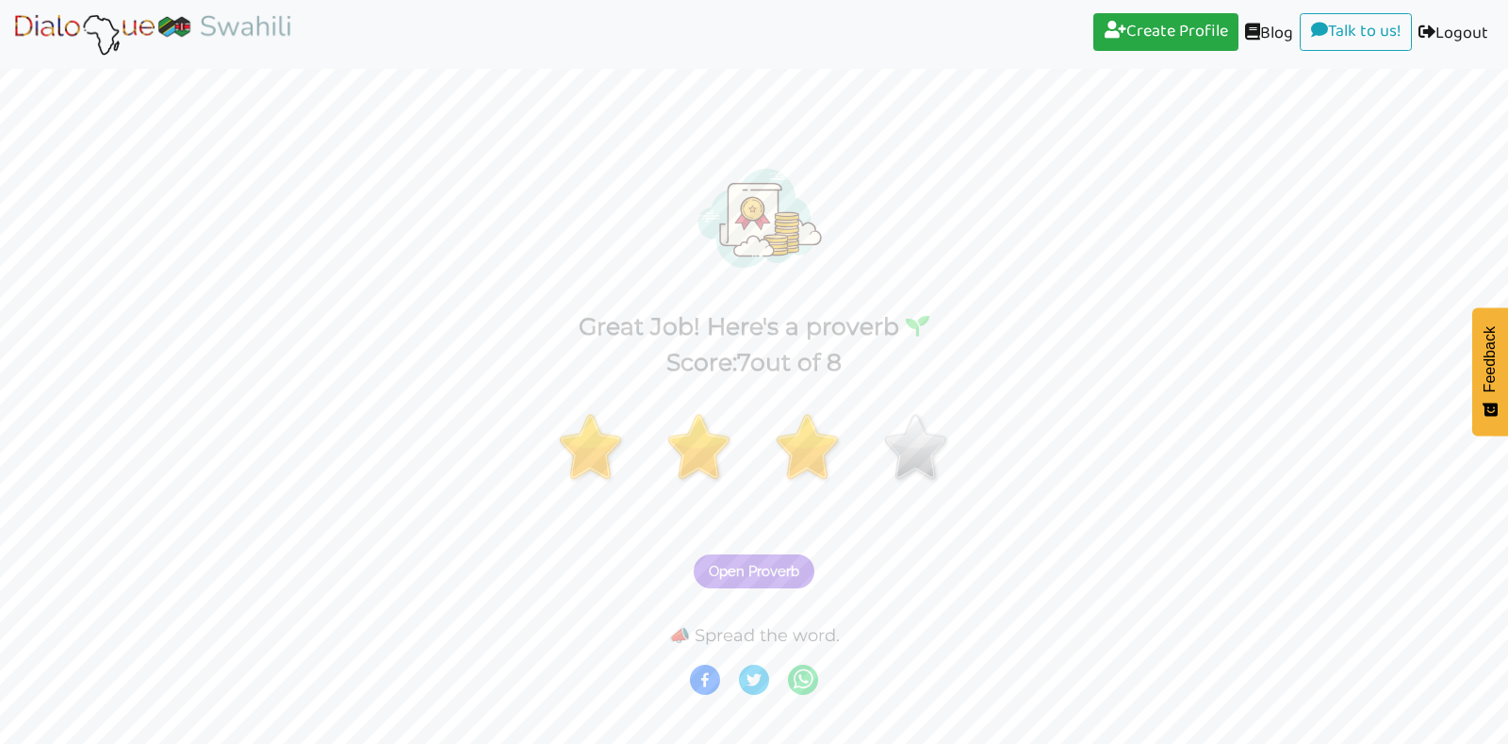
click at [788, 569] on span "Open Proverb" at bounding box center [754, 571] width 91 height 17
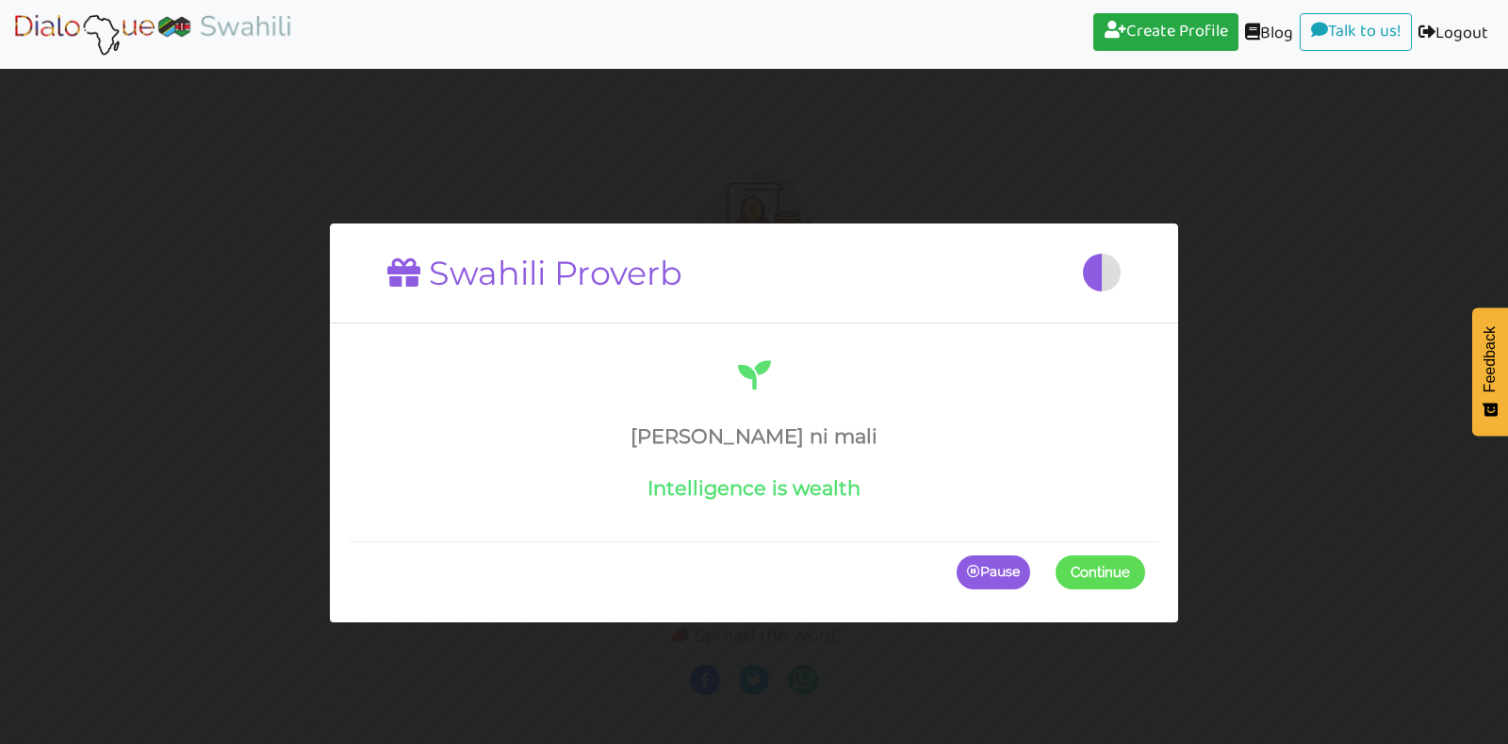
click at [1110, 583] on button "Continue" at bounding box center [1101, 572] width 90 height 34
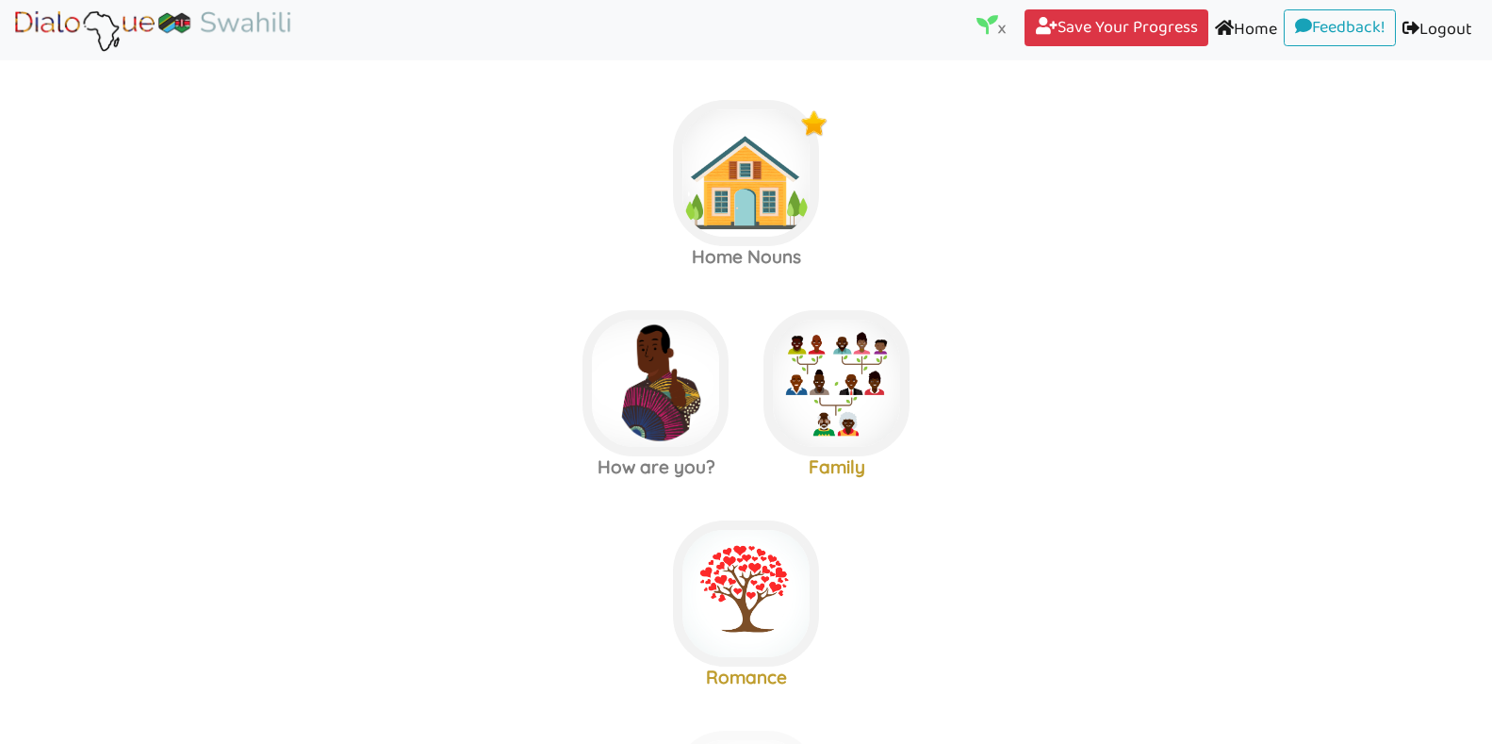
scroll to position [15, 0]
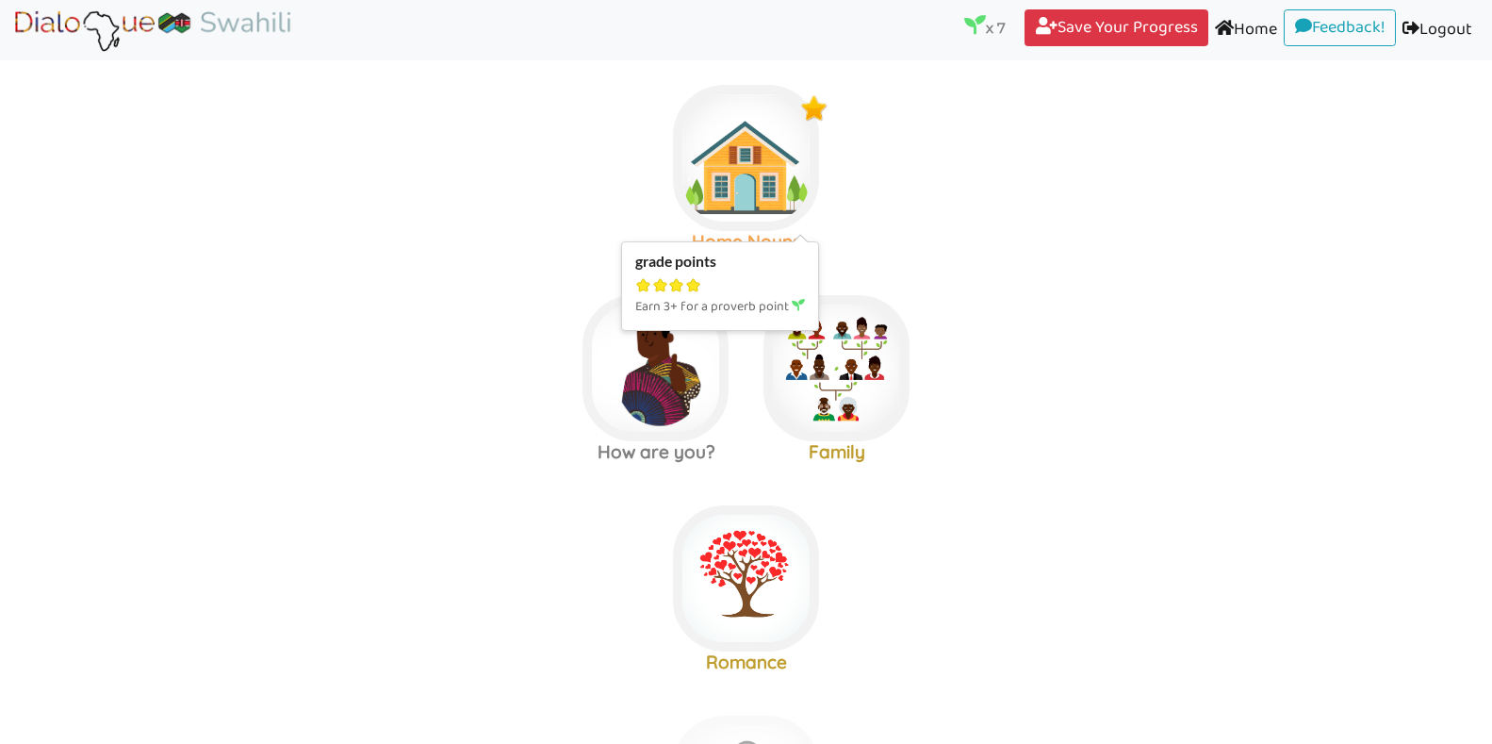
click at [773, 135] on img at bounding box center [746, 158] width 146 height 146
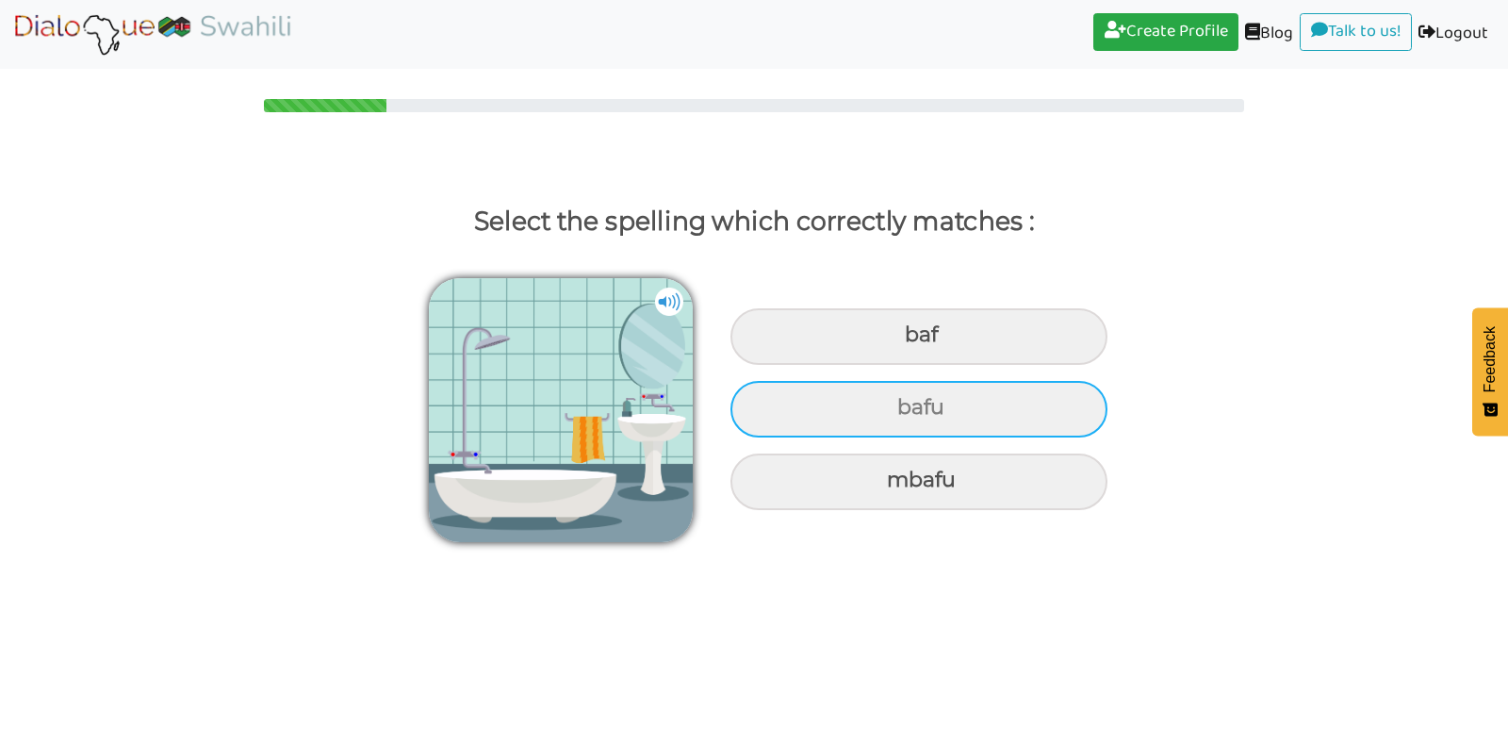
click at [827, 365] on div "bafu" at bounding box center [919, 336] width 377 height 57
click at [901, 341] on input "bafu" at bounding box center [907, 335] width 12 height 12
radio input "true"
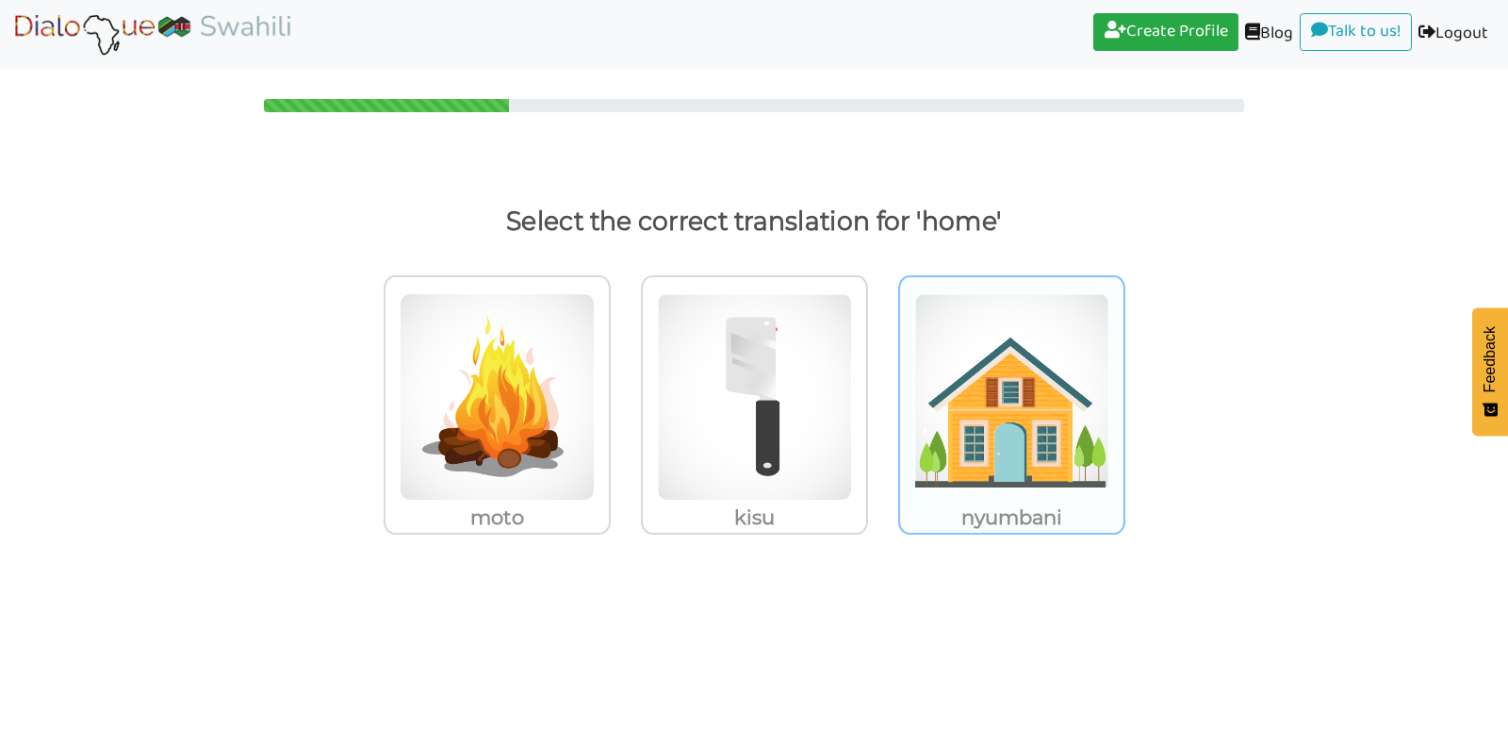
click at [595, 453] on img at bounding box center [497, 396] width 195 height 207
click at [623, 392] on input "nyumbani" at bounding box center [616, 385] width 14 height 14
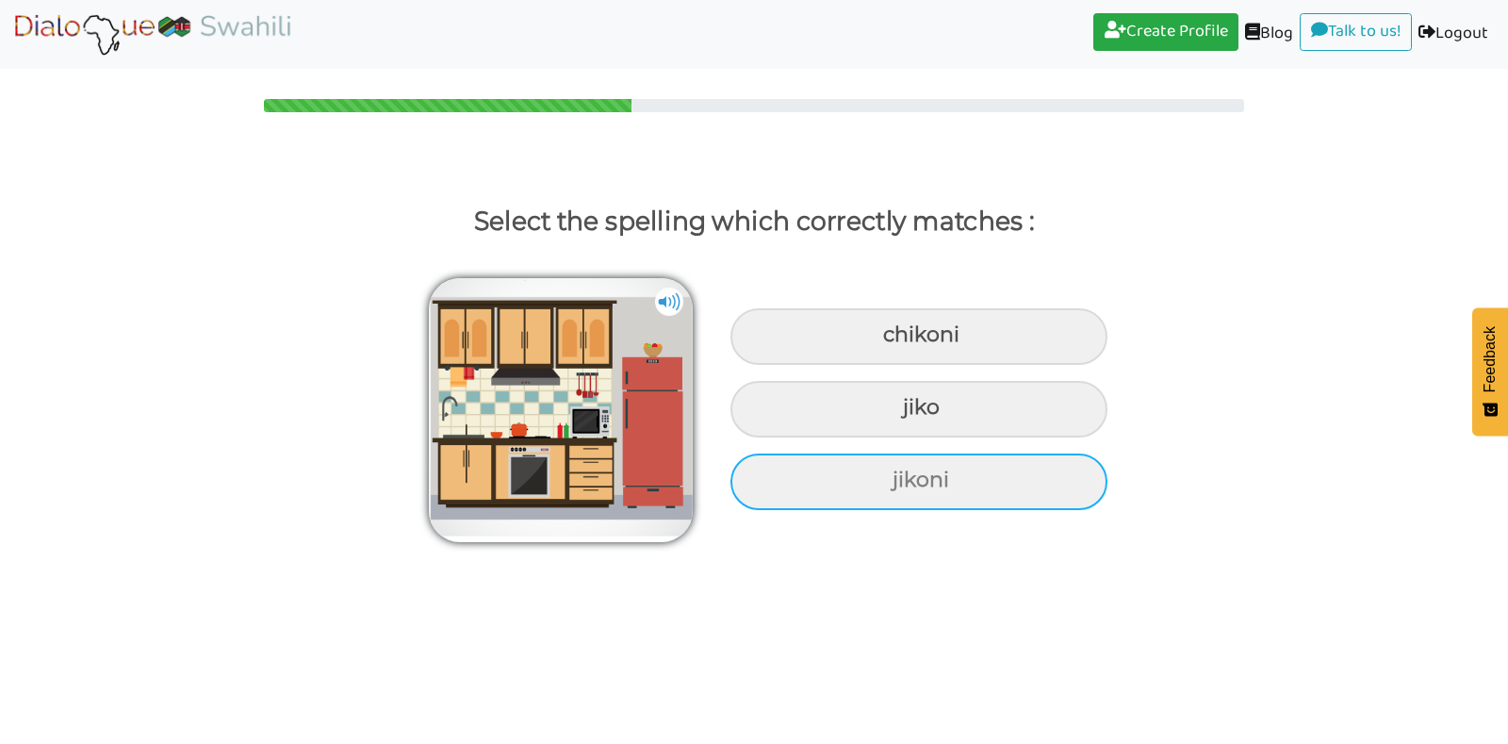
click at [981, 365] on div "jikoni" at bounding box center [919, 336] width 377 height 57
click at [892, 341] on input "jikoni" at bounding box center [886, 335] width 12 height 12
radio input "true"
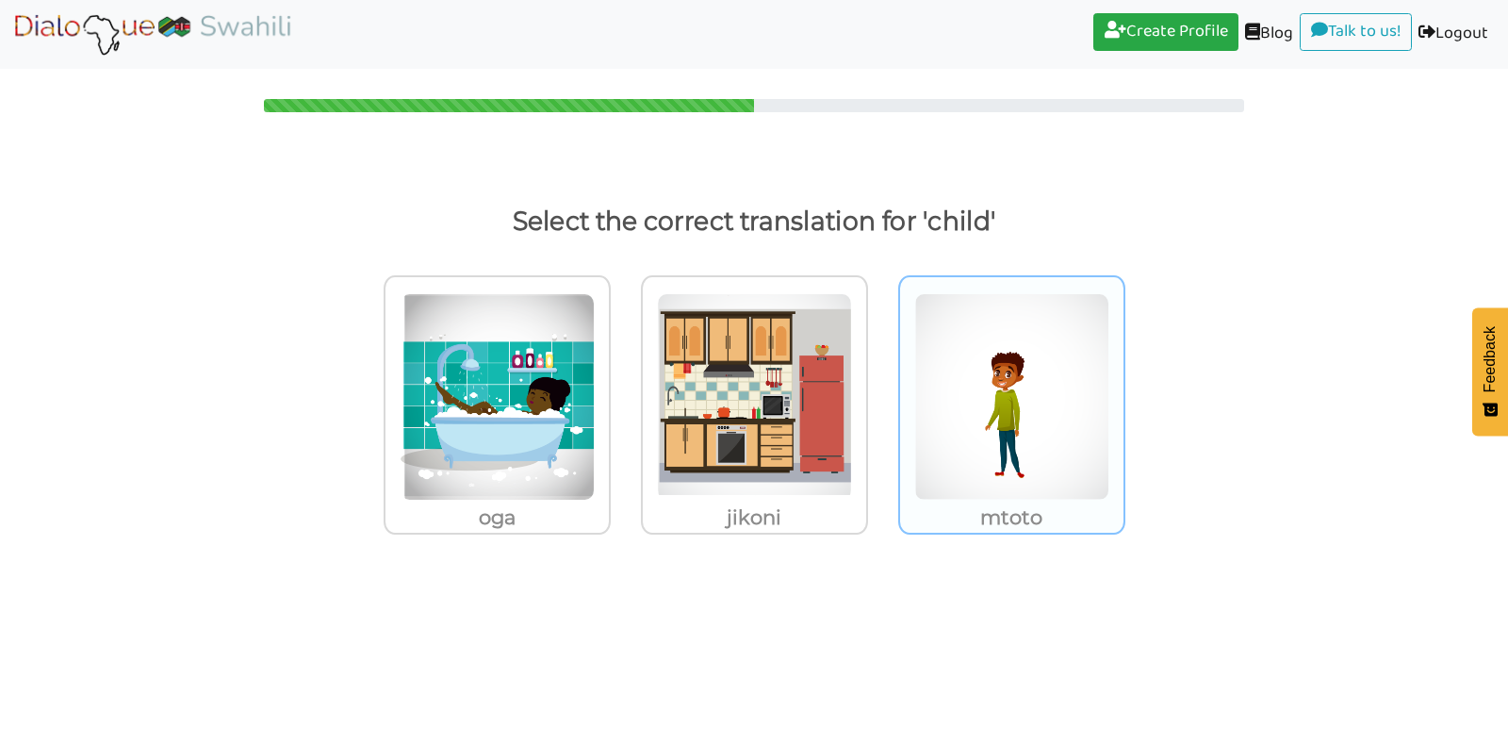
click at [595, 420] on img at bounding box center [497, 396] width 195 height 207
click at [623, 392] on input "mtoto" at bounding box center [616, 385] width 14 height 14
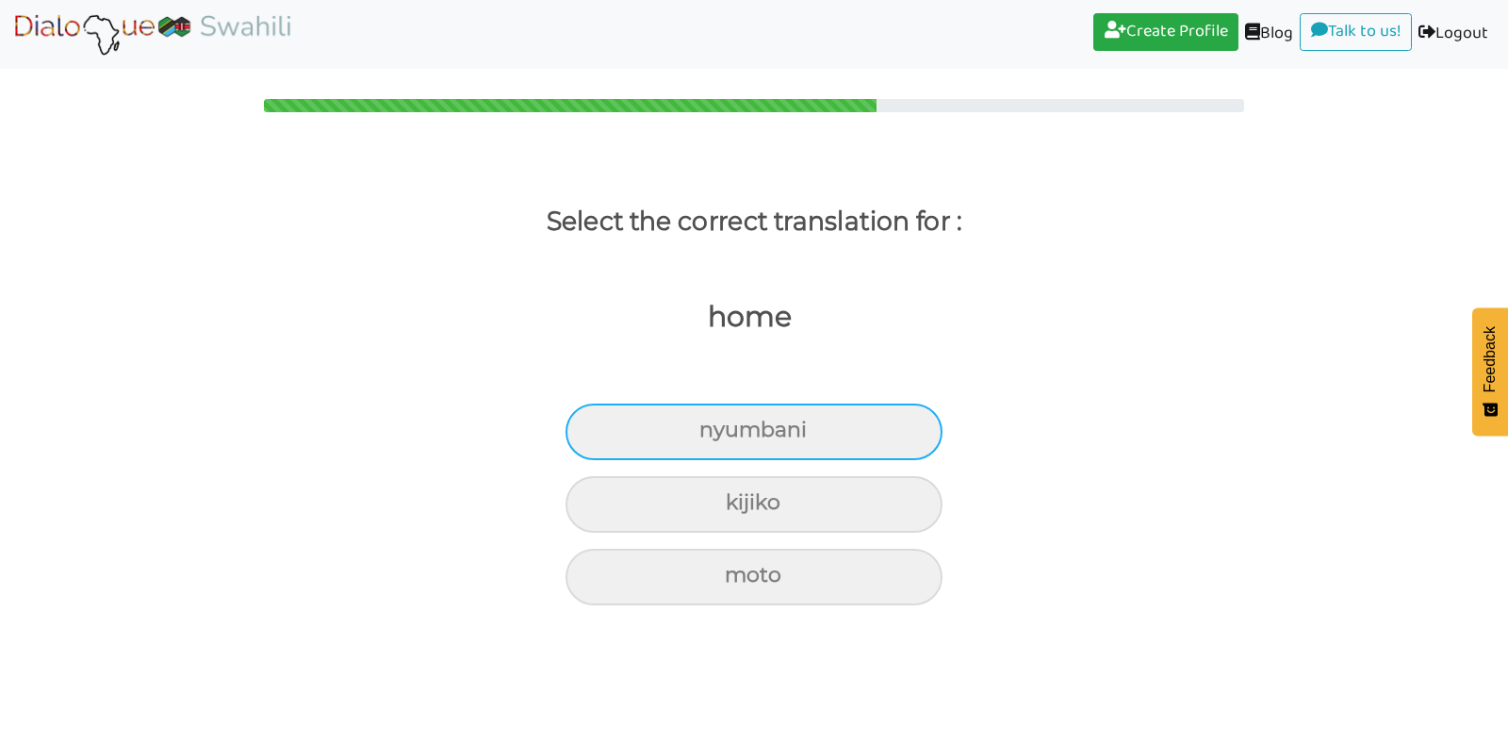
click at [848, 427] on div "nyumbani" at bounding box center [754, 431] width 377 height 57
click at [714, 427] on input "nyumbani" at bounding box center [707, 430] width 12 height 12
radio input "true"
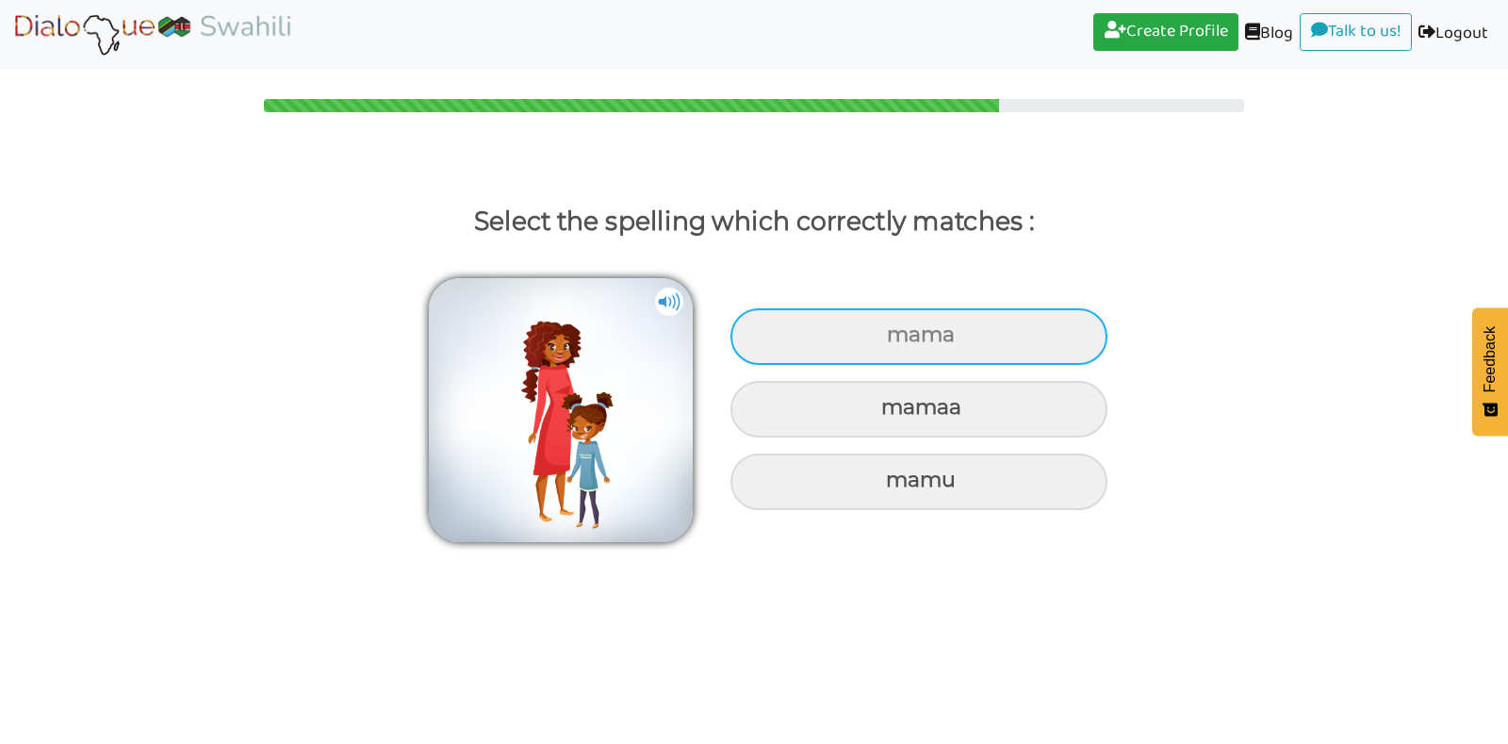
click at [897, 347] on div "mama" at bounding box center [919, 336] width 377 height 57
click at [896, 341] on input "mama" at bounding box center [889, 335] width 12 height 12
radio input "true"
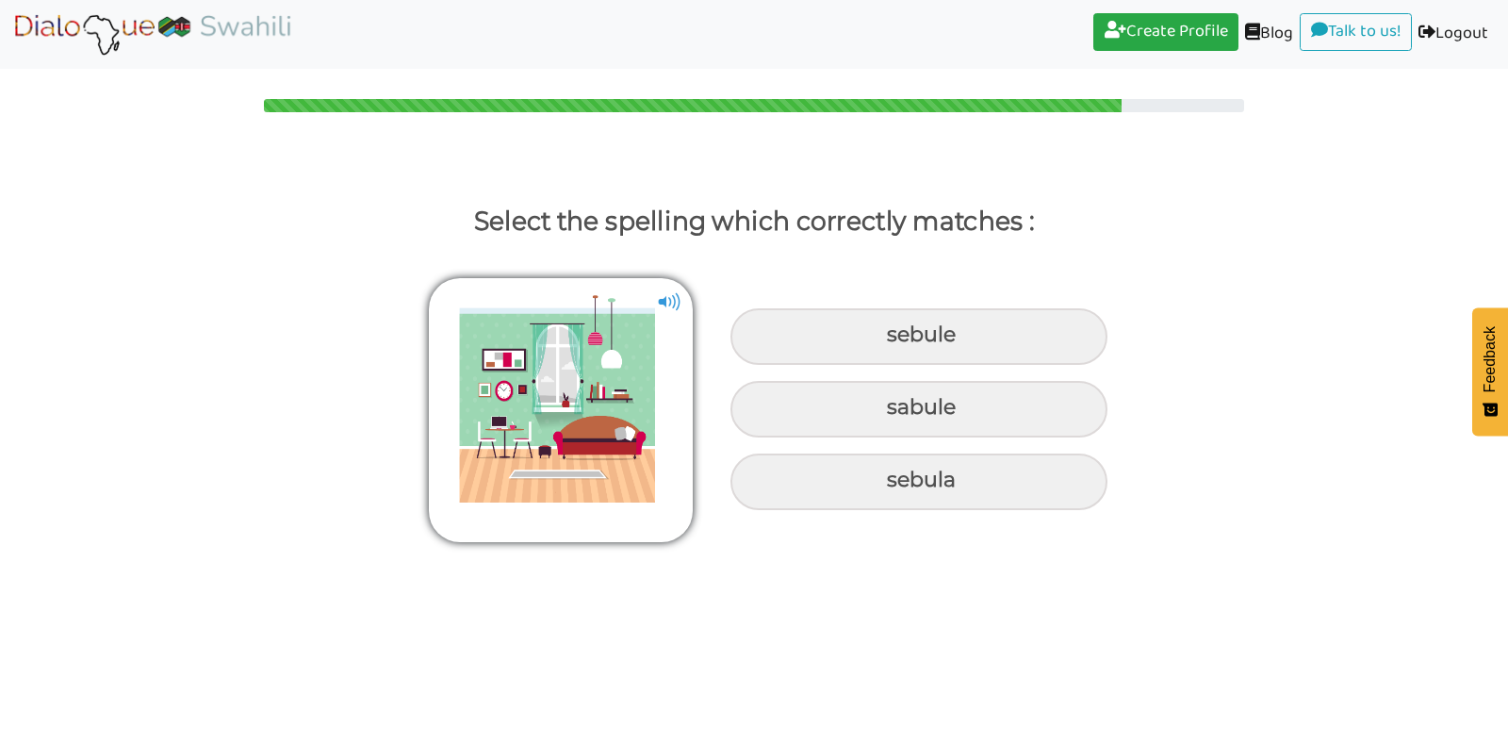
click at [897, 347] on div "sebule" at bounding box center [919, 336] width 377 height 57
click at [896, 341] on input "sebule" at bounding box center [889, 335] width 12 height 12
radio input "true"
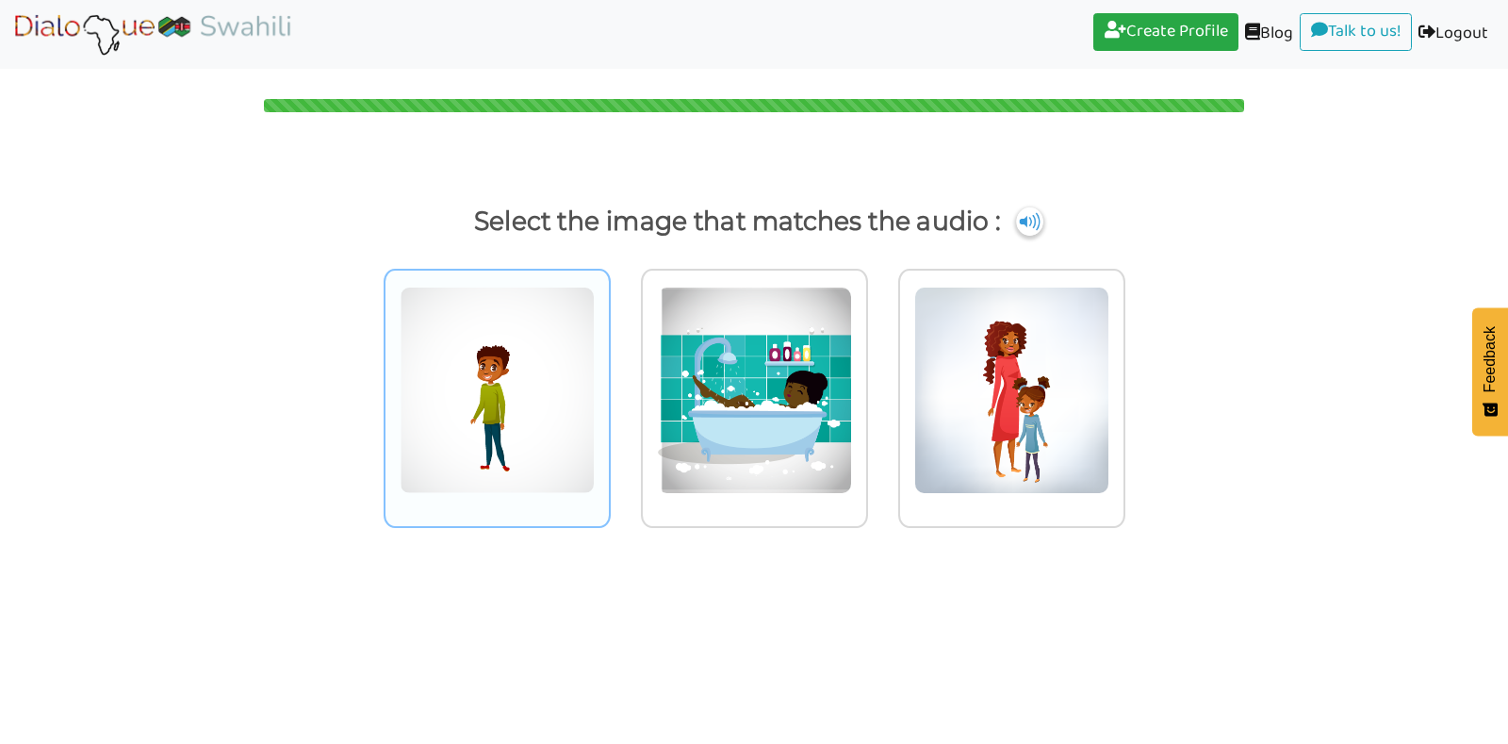
click at [573, 375] on img at bounding box center [497, 390] width 195 height 207
click at [609, 375] on input "radio" at bounding box center [616, 378] width 14 height 14
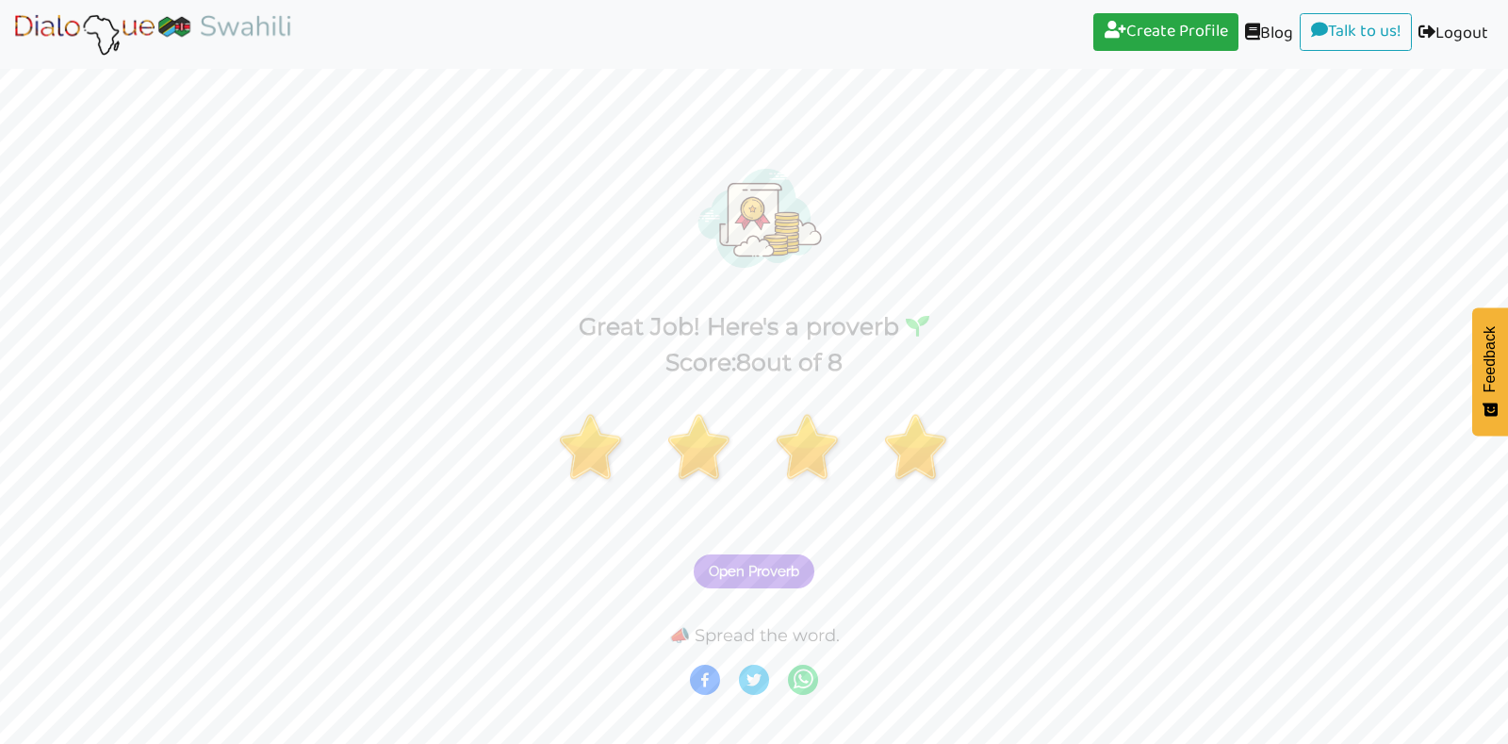
click at [720, 574] on span "Open Proverb" at bounding box center [754, 571] width 91 height 17
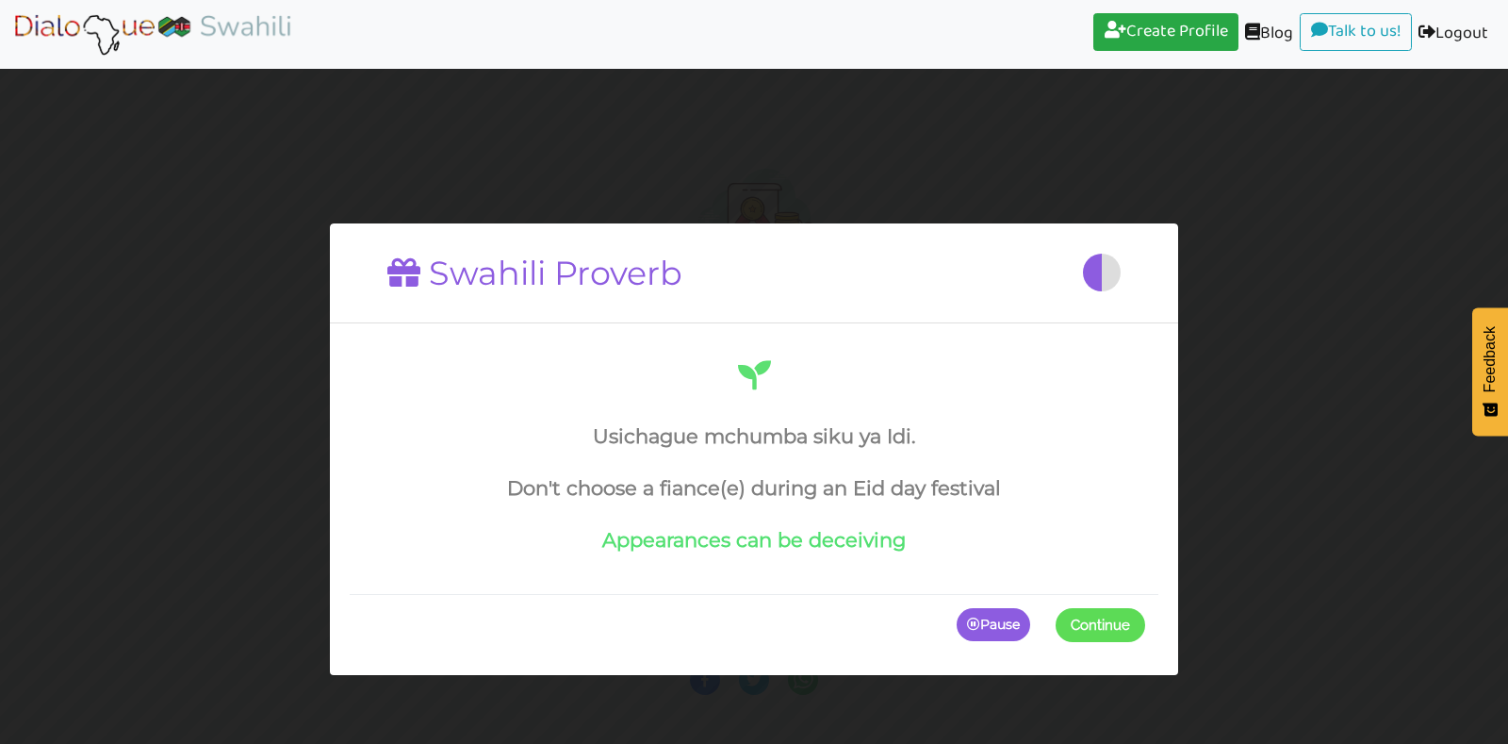
click at [877, 542] on h4 "Appearances can be deceiving" at bounding box center [754, 540] width 782 height 24
click at [1076, 608] on button "Continue" at bounding box center [1101, 624] width 90 height 34
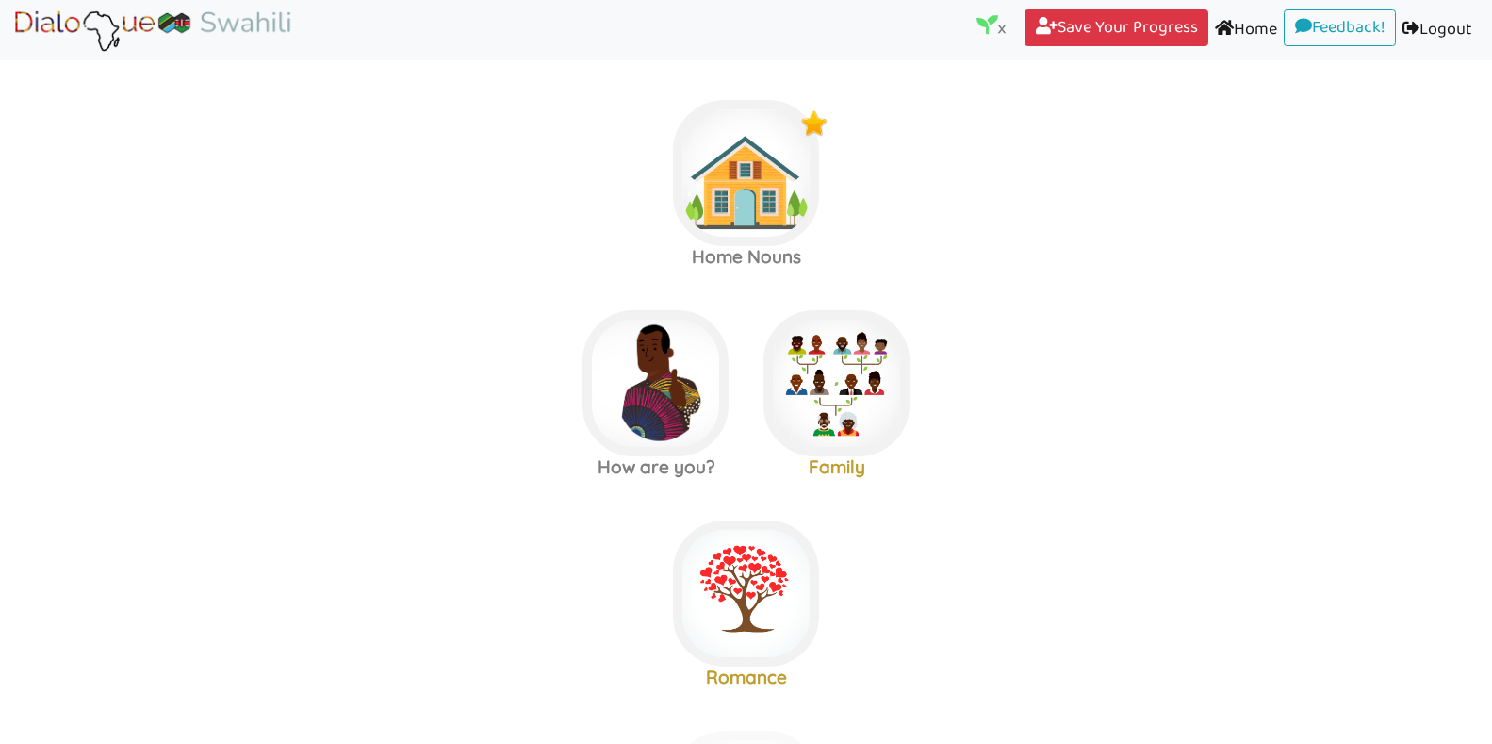
scroll to position [15, 0]
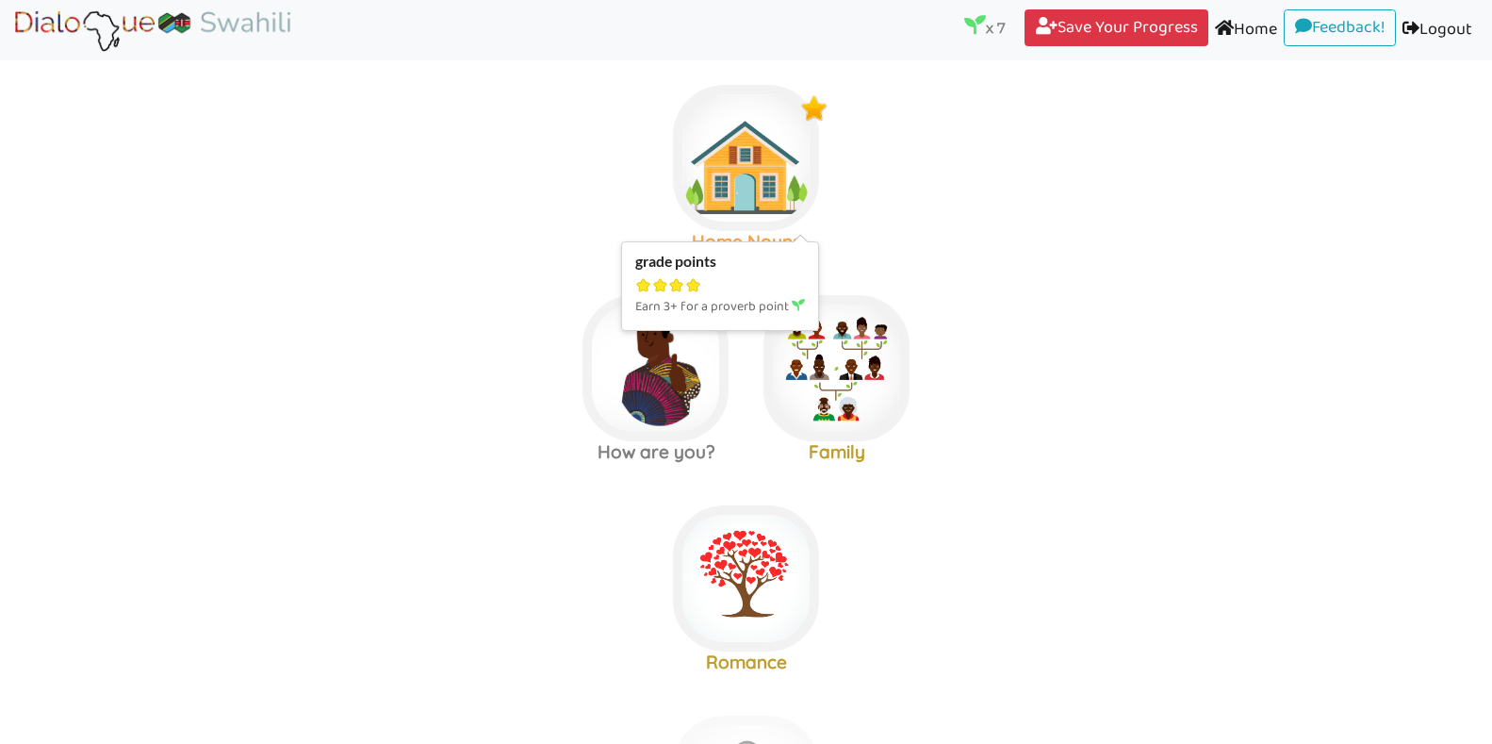
click at [764, 154] on img at bounding box center [746, 158] width 146 height 146
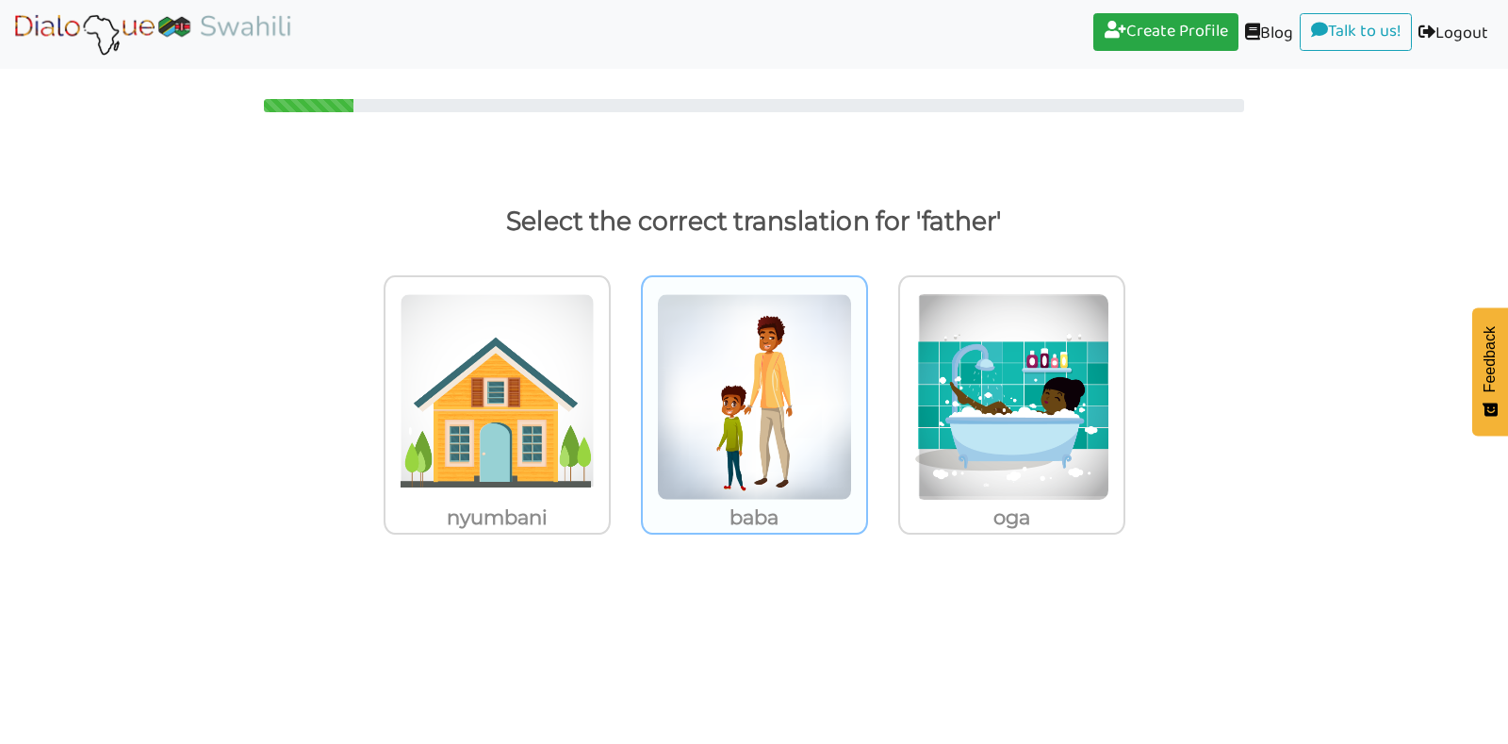
click at [595, 365] on img at bounding box center [497, 396] width 195 height 207
click at [623, 378] on input "baba" at bounding box center [616, 385] width 14 height 14
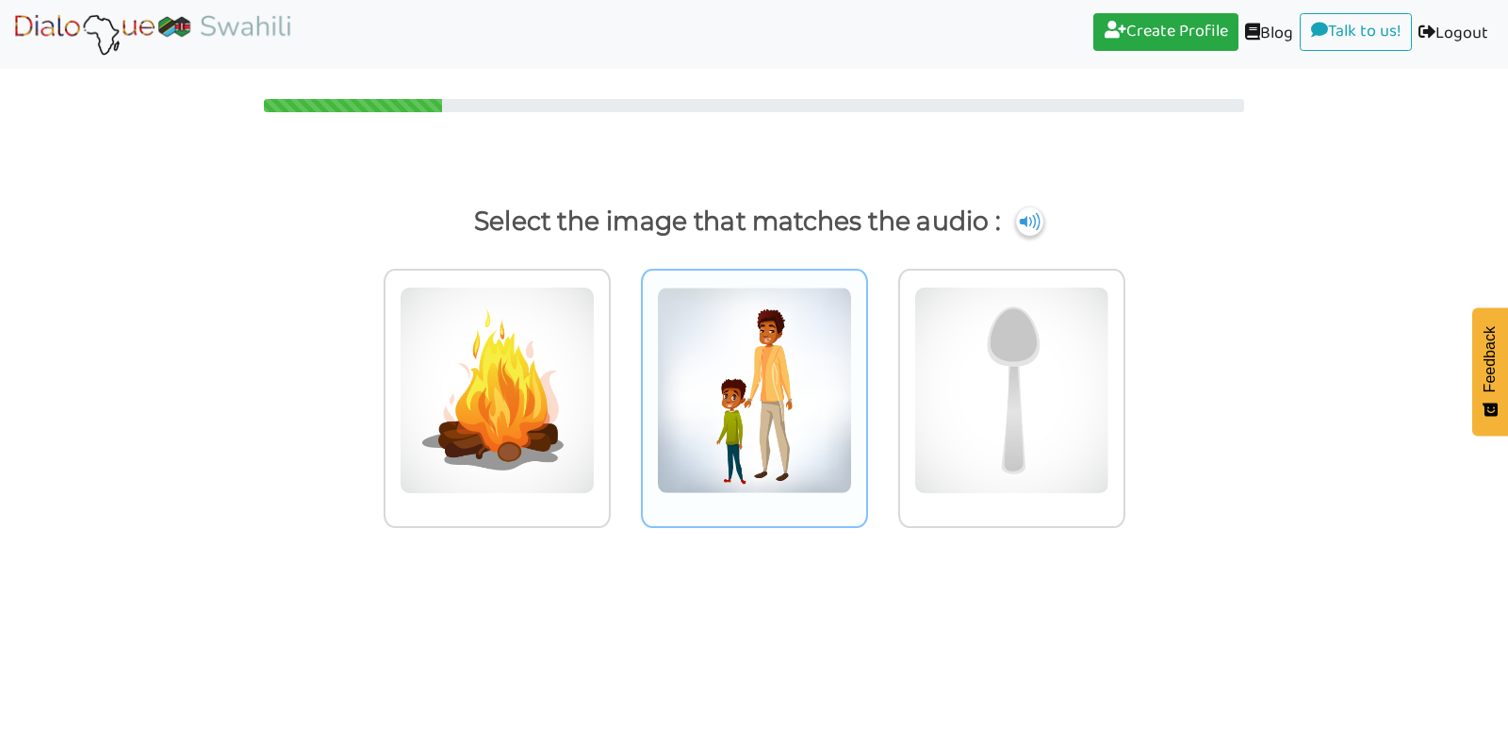
click at [595, 368] on img at bounding box center [497, 390] width 195 height 207
click at [623, 371] on input "radio" at bounding box center [616, 378] width 14 height 14
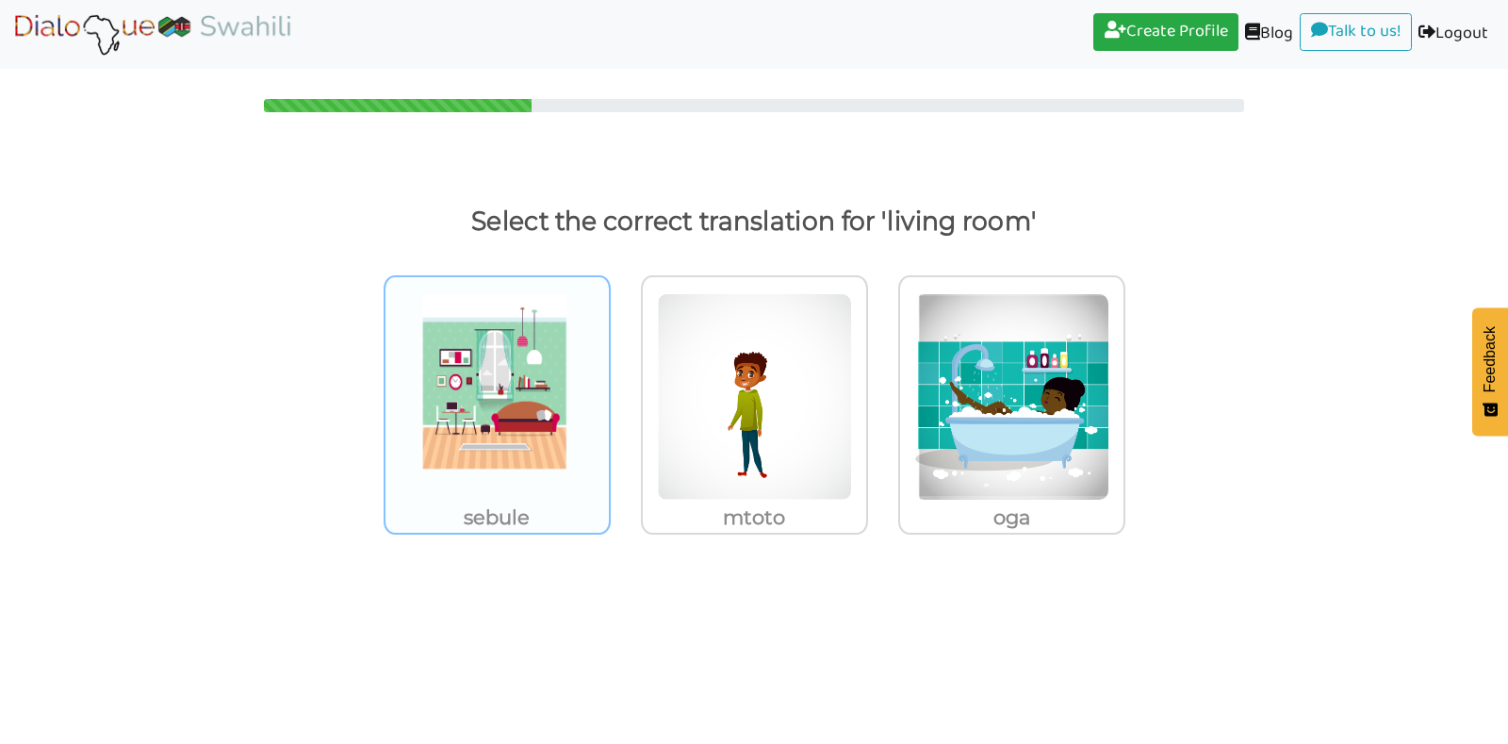
click at [532, 378] on img at bounding box center [497, 396] width 195 height 207
click at [609, 378] on input "sebule" at bounding box center [616, 385] width 14 height 14
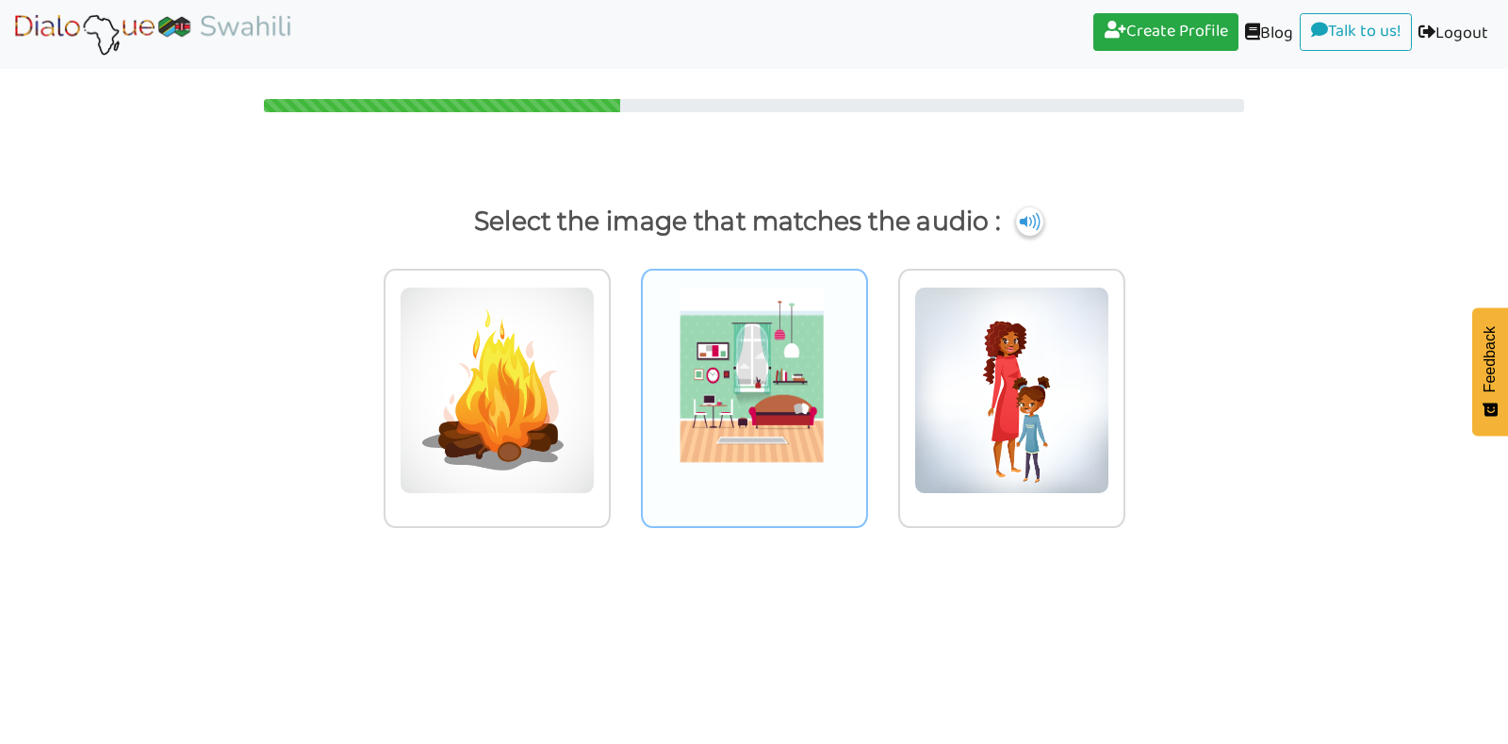
click at [595, 372] on img at bounding box center [497, 390] width 195 height 207
click at [623, 372] on input "radio" at bounding box center [616, 378] width 14 height 14
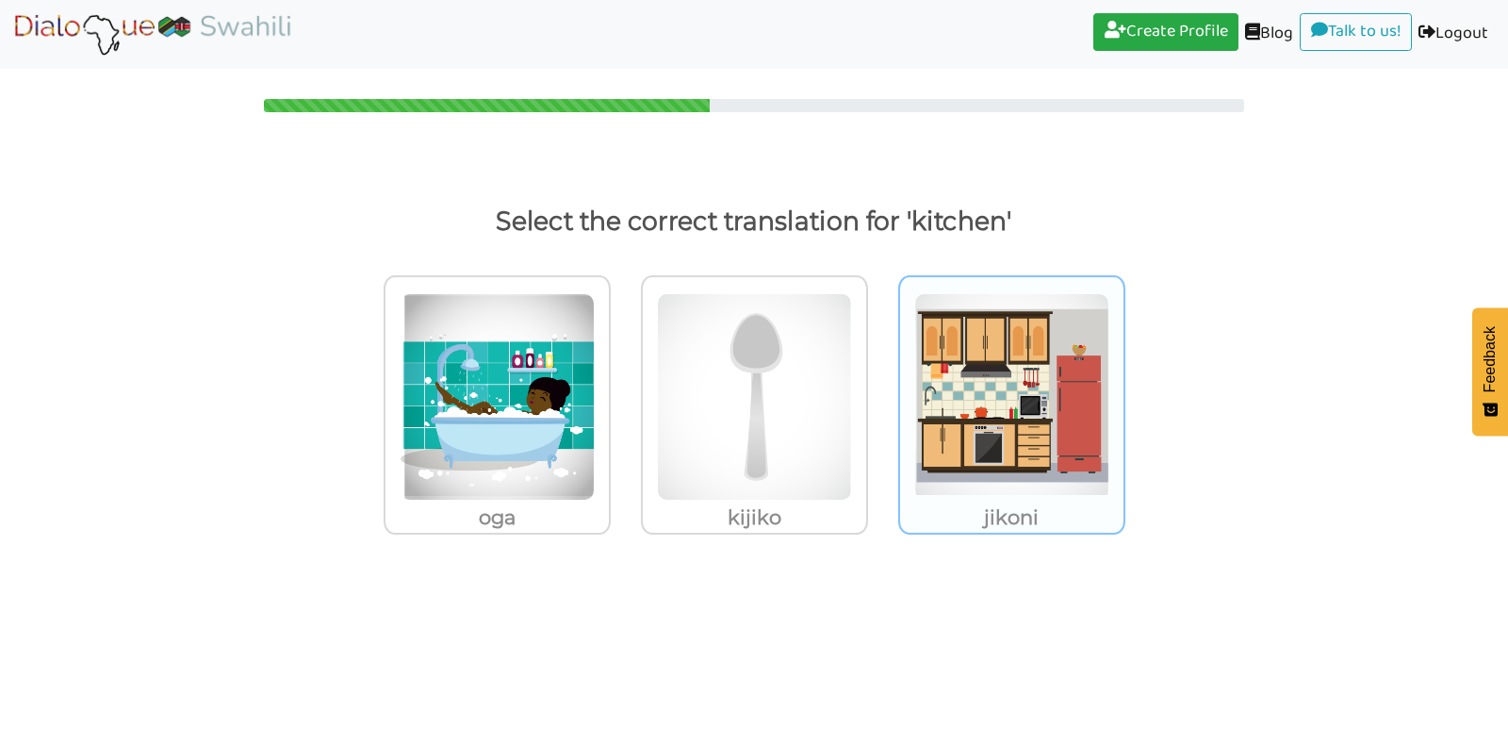
click at [595, 391] on img at bounding box center [497, 396] width 195 height 207
click at [623, 391] on input "jikoni" at bounding box center [616, 385] width 14 height 14
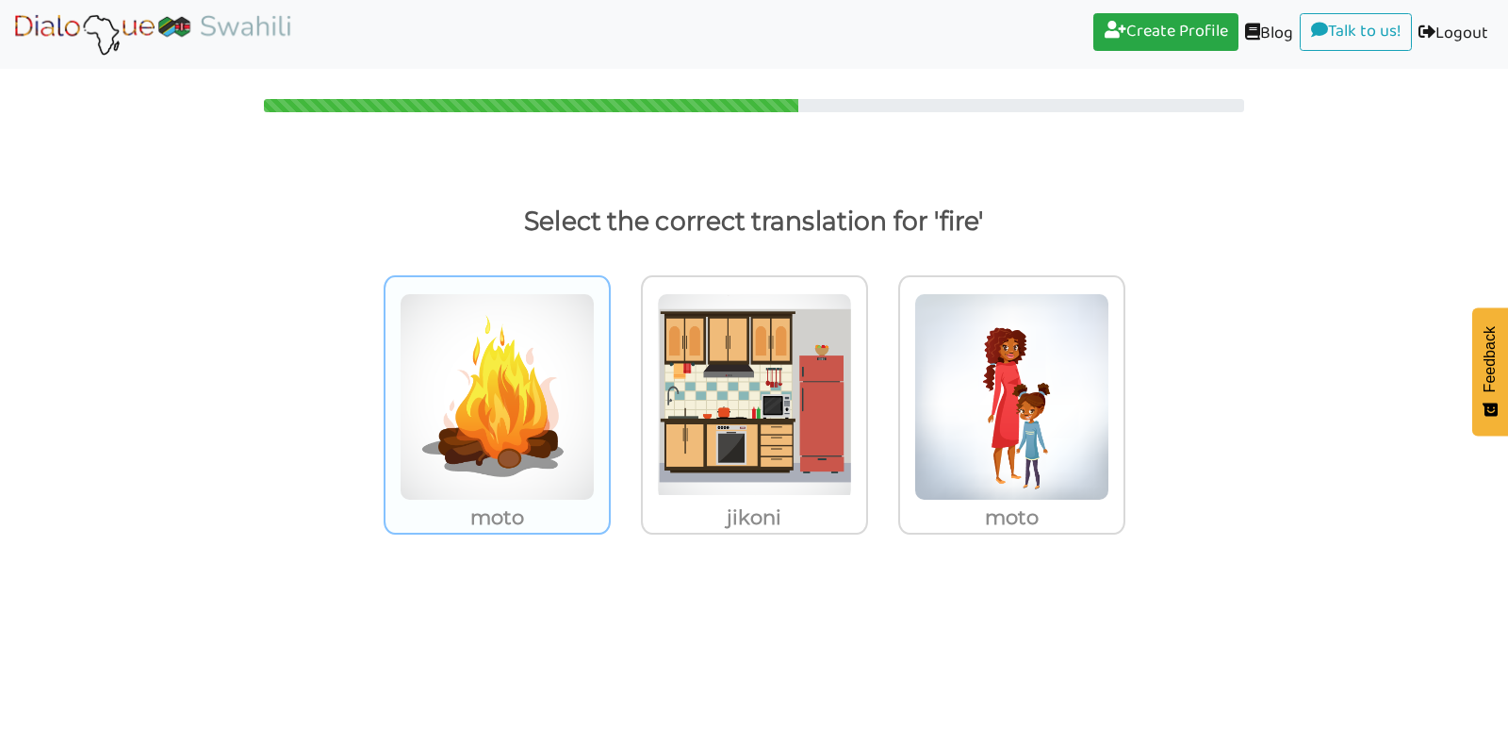
click at [502, 464] on img at bounding box center [497, 396] width 195 height 207
click at [609, 392] on input "moto" at bounding box center [616, 385] width 14 height 14
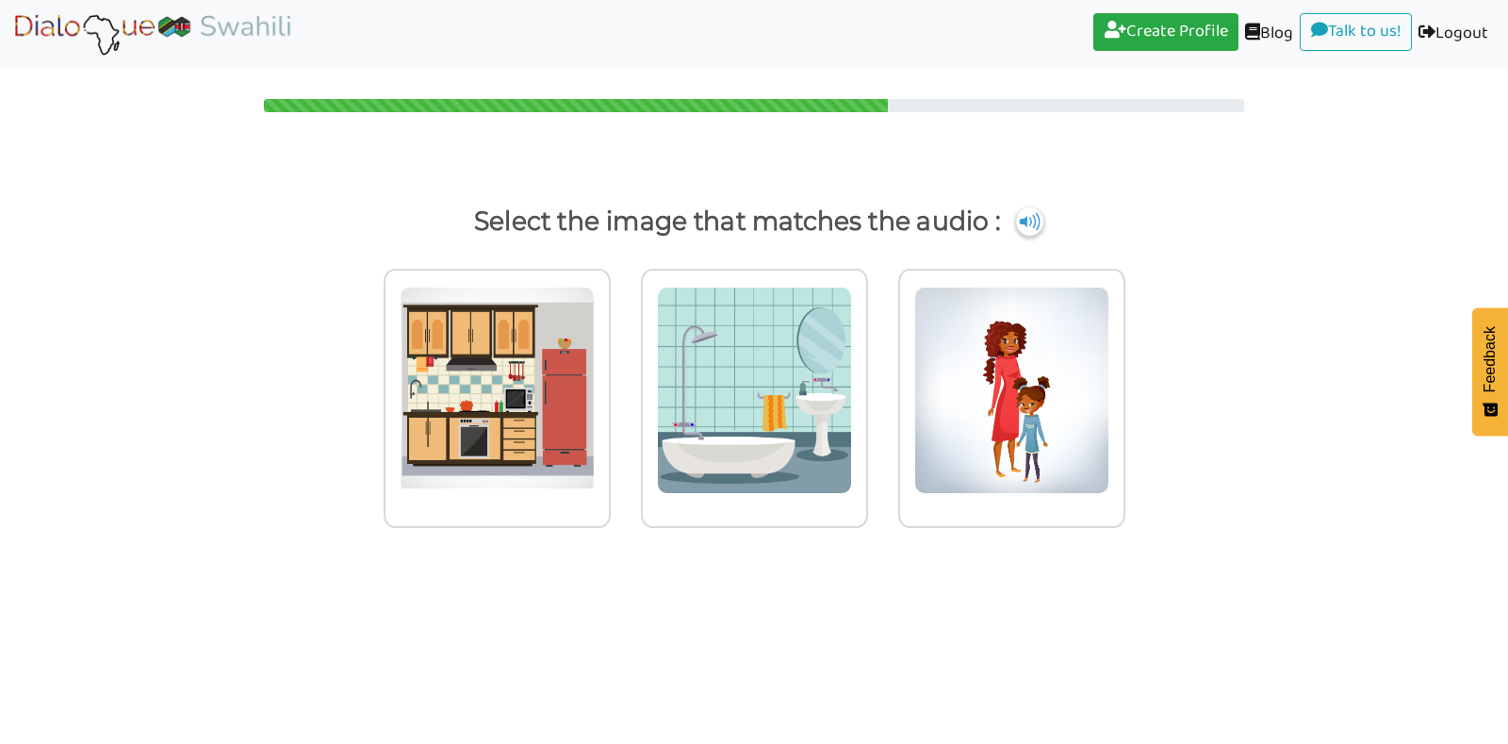
click at [502, 464] on img at bounding box center [497, 390] width 195 height 207
click at [609, 386] on input "radio" at bounding box center [616, 378] width 14 height 14
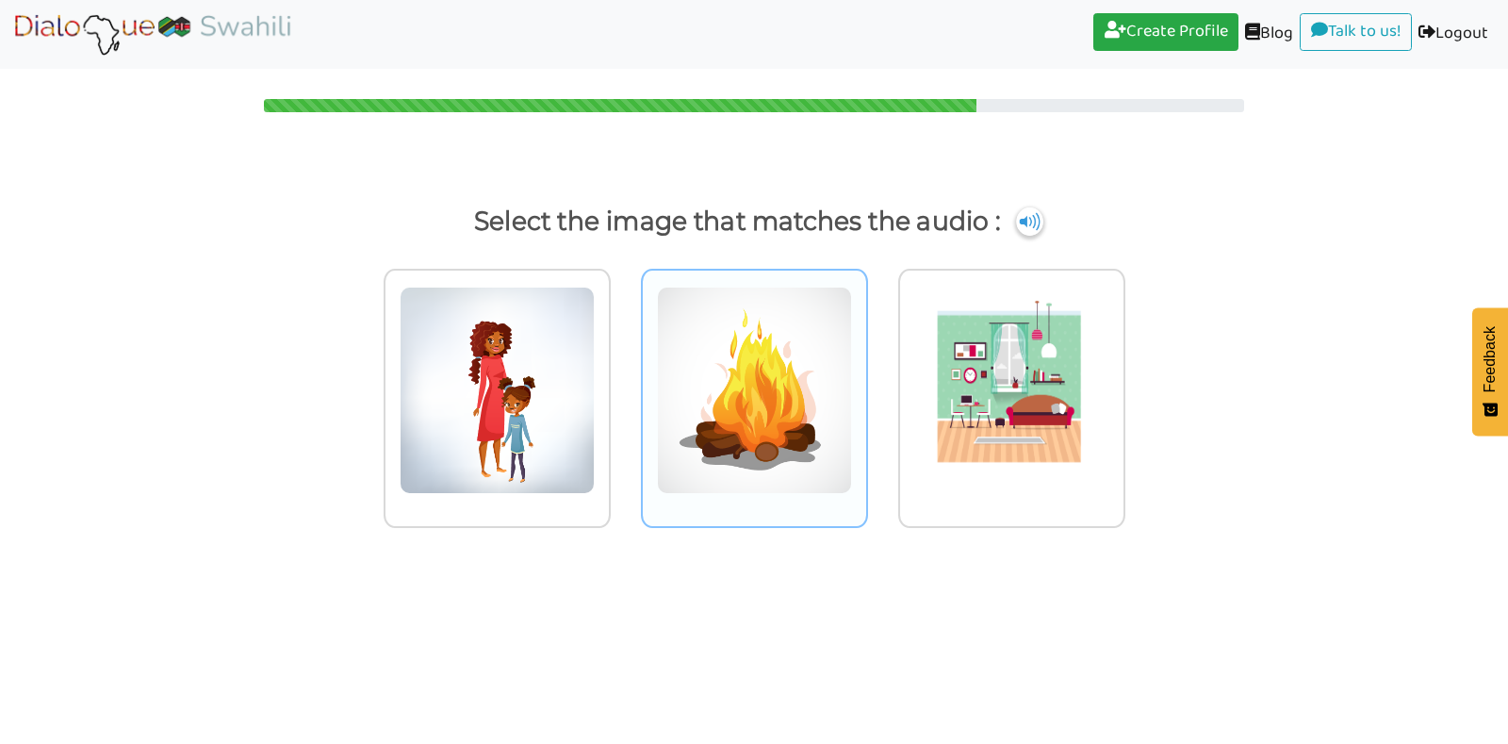
click at [595, 432] on img at bounding box center [497, 390] width 195 height 207
click at [623, 386] on input "radio" at bounding box center [616, 378] width 14 height 14
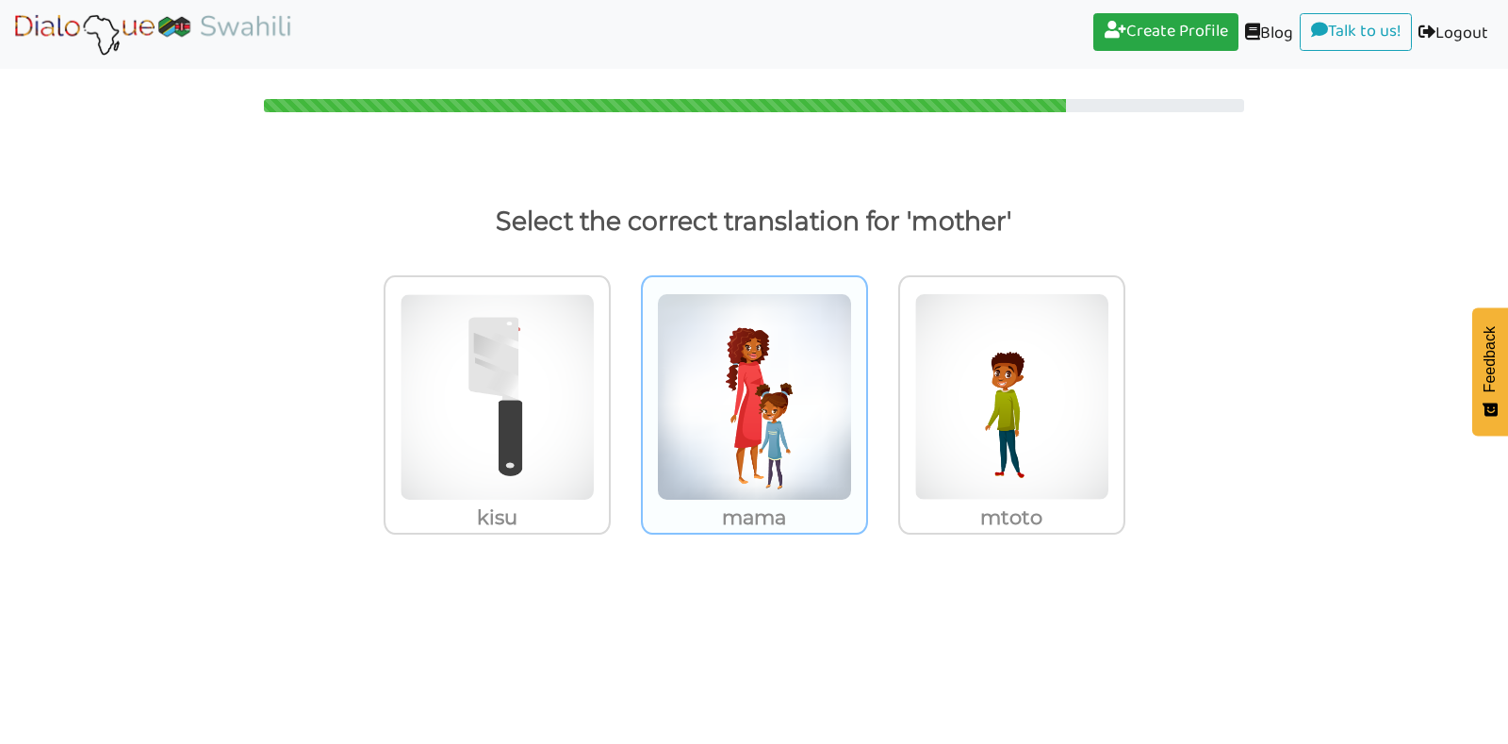
click at [595, 430] on img at bounding box center [497, 396] width 195 height 207
click at [623, 392] on input "mama" at bounding box center [616, 385] width 14 height 14
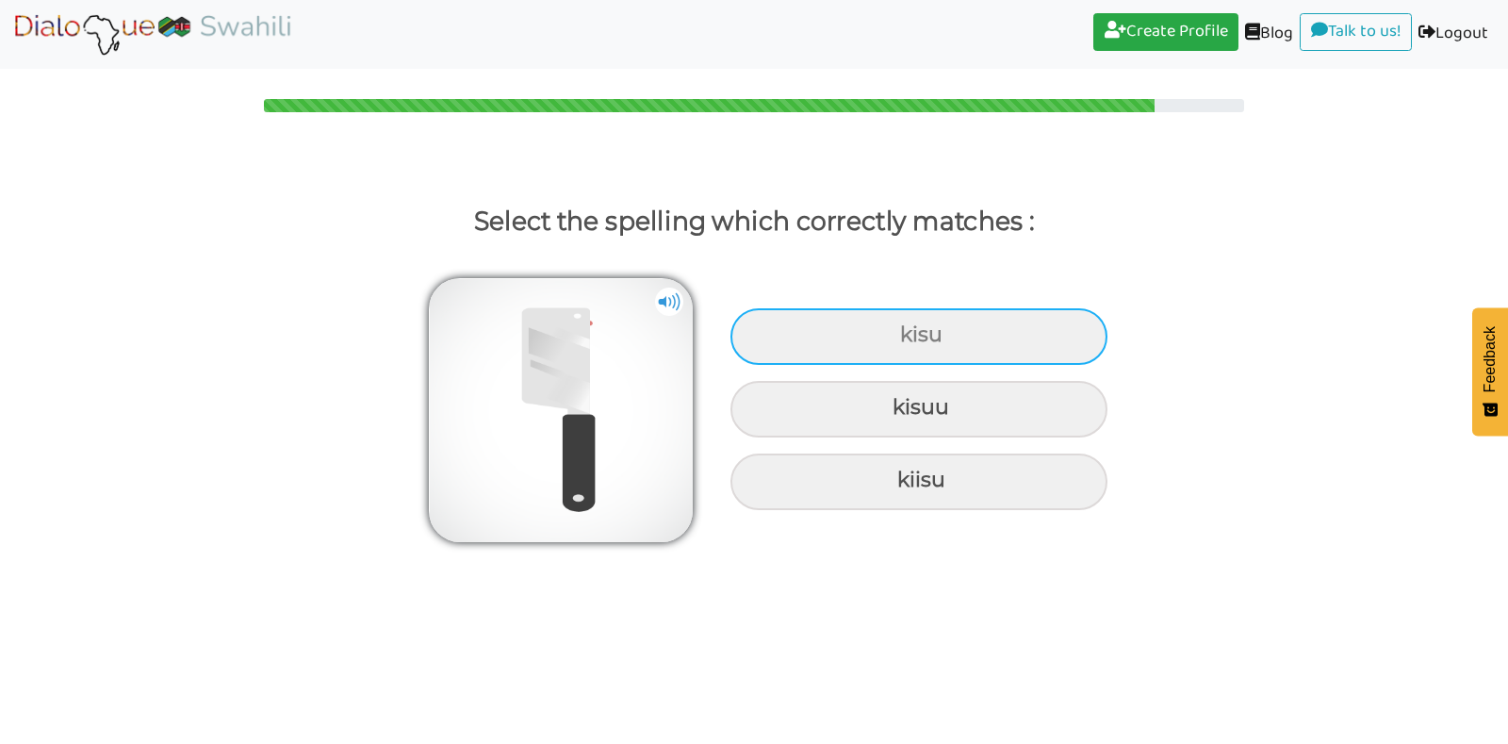
click at [880, 334] on div "kisu" at bounding box center [919, 336] width 377 height 57
click at [897, 334] on input "kisu" at bounding box center [903, 335] width 12 height 12
radio input "true"
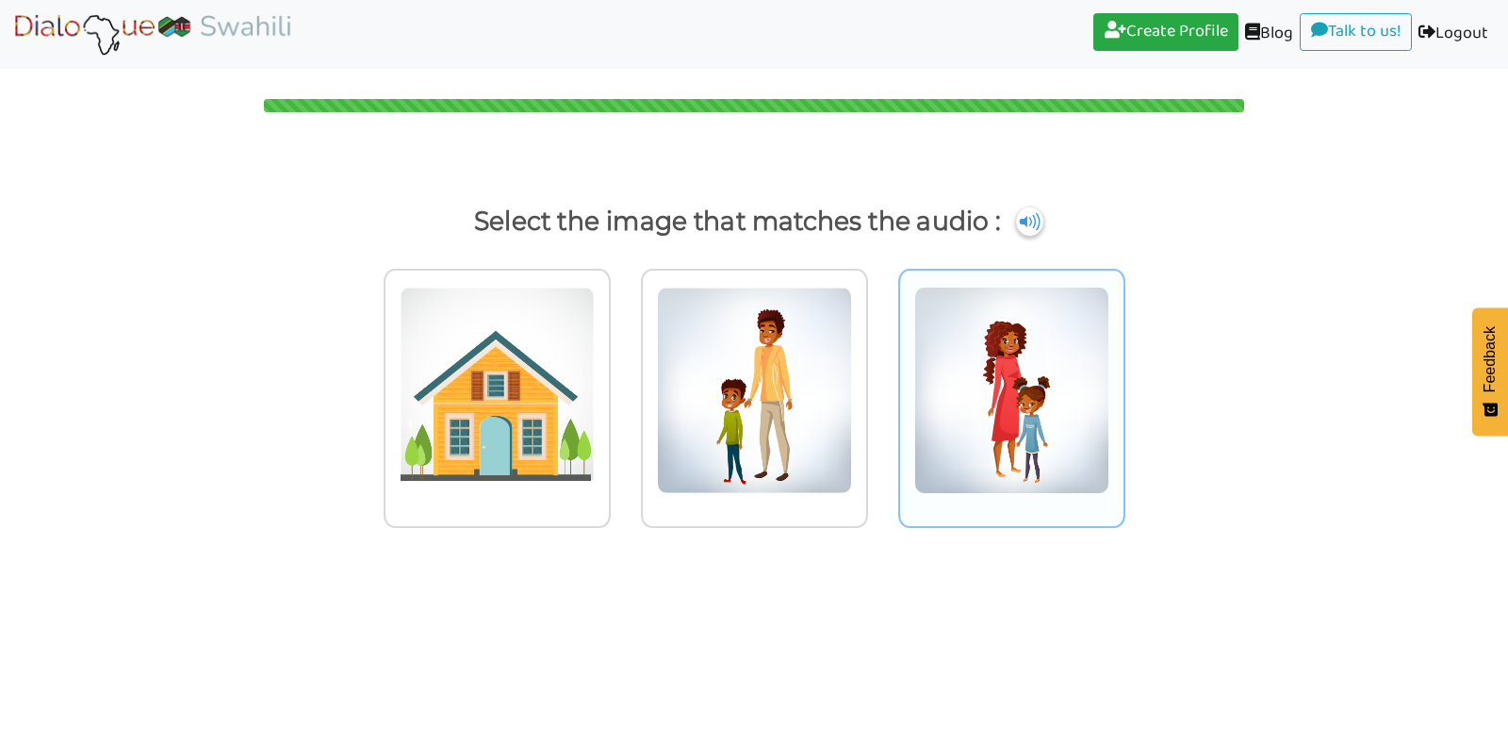
click at [595, 360] on img at bounding box center [497, 390] width 195 height 207
click at [623, 371] on input "radio" at bounding box center [616, 378] width 14 height 14
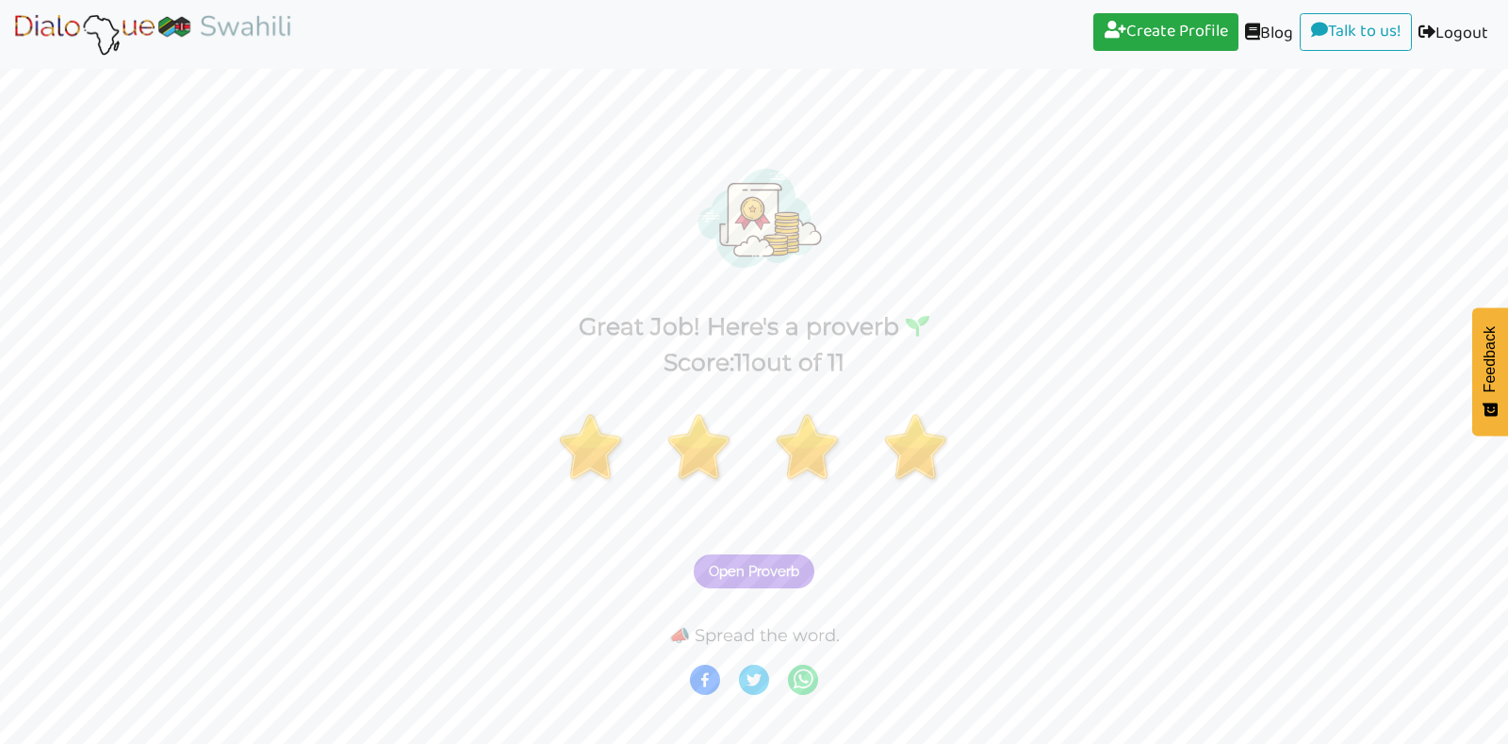
click at [719, 558] on button "Open Proverb" at bounding box center [754, 571] width 121 height 34
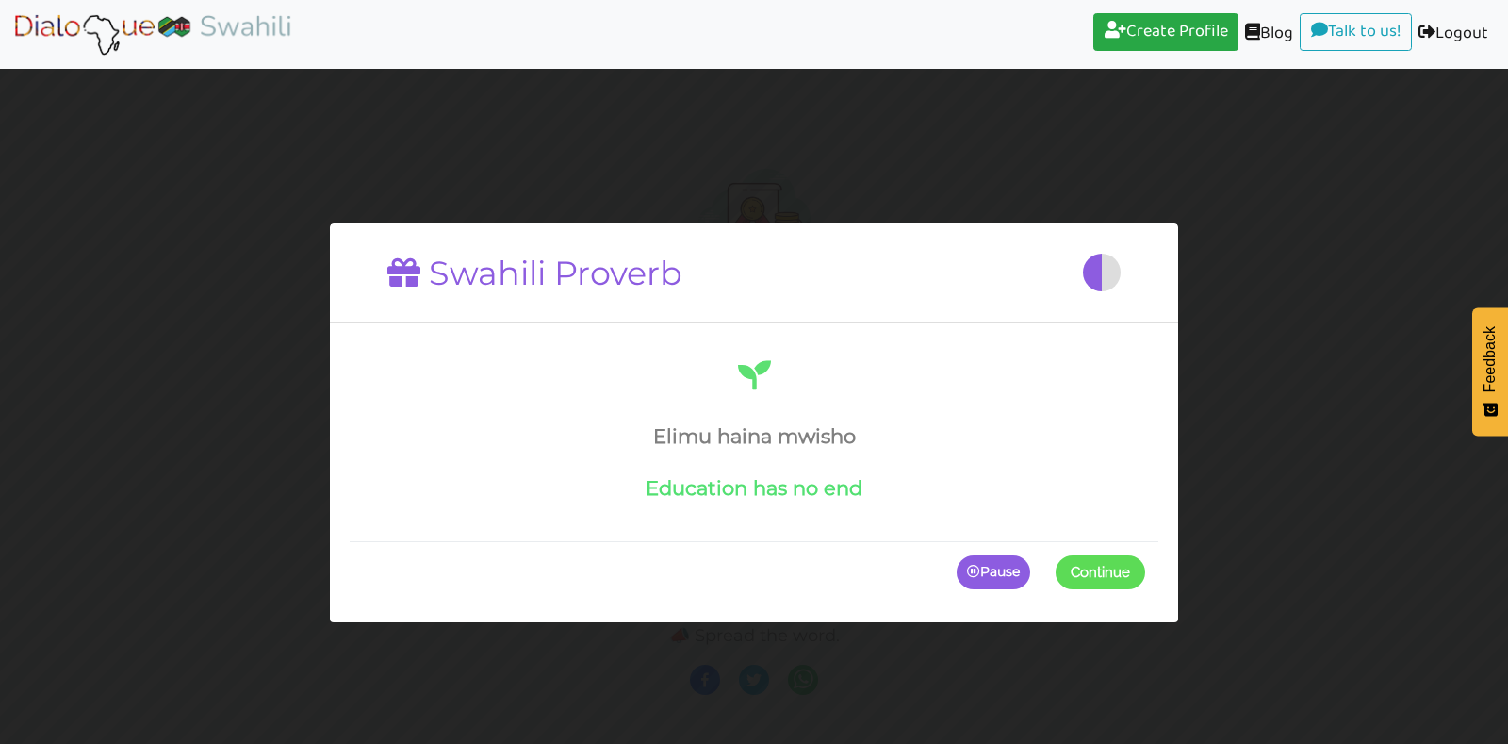
click at [1145, 575] on span at bounding box center [1145, 572] width 0 height 34
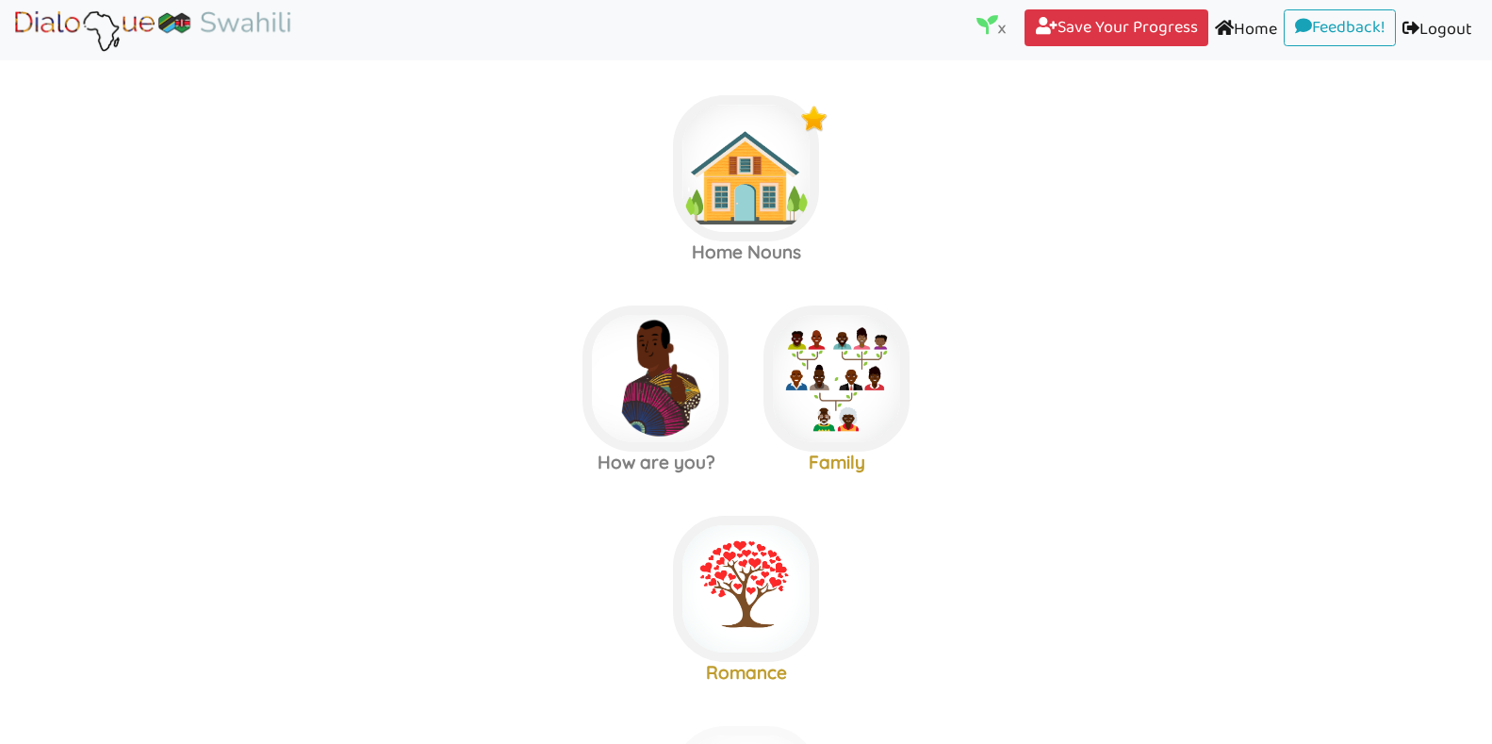
scroll to position [15, 0]
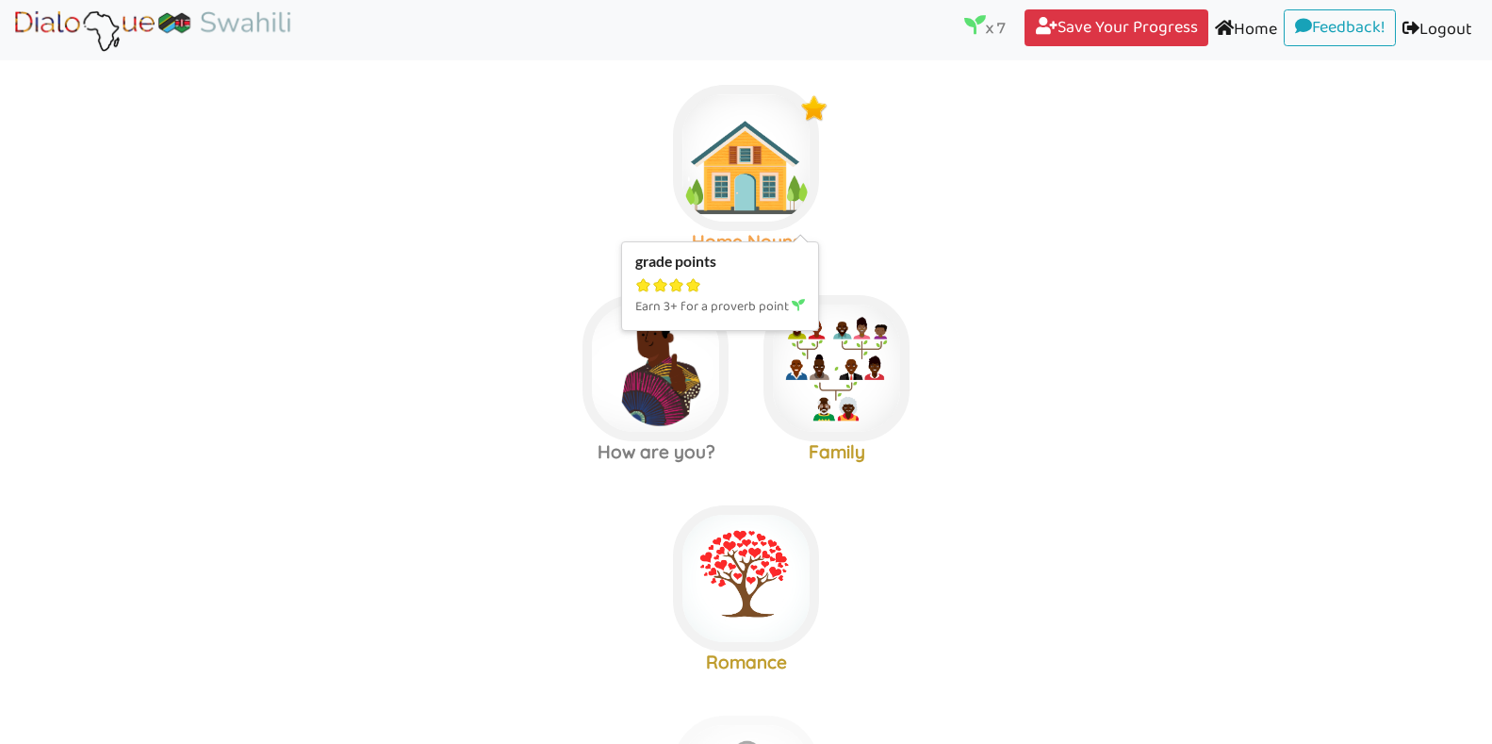
click at [792, 177] on img at bounding box center [746, 158] width 146 height 146
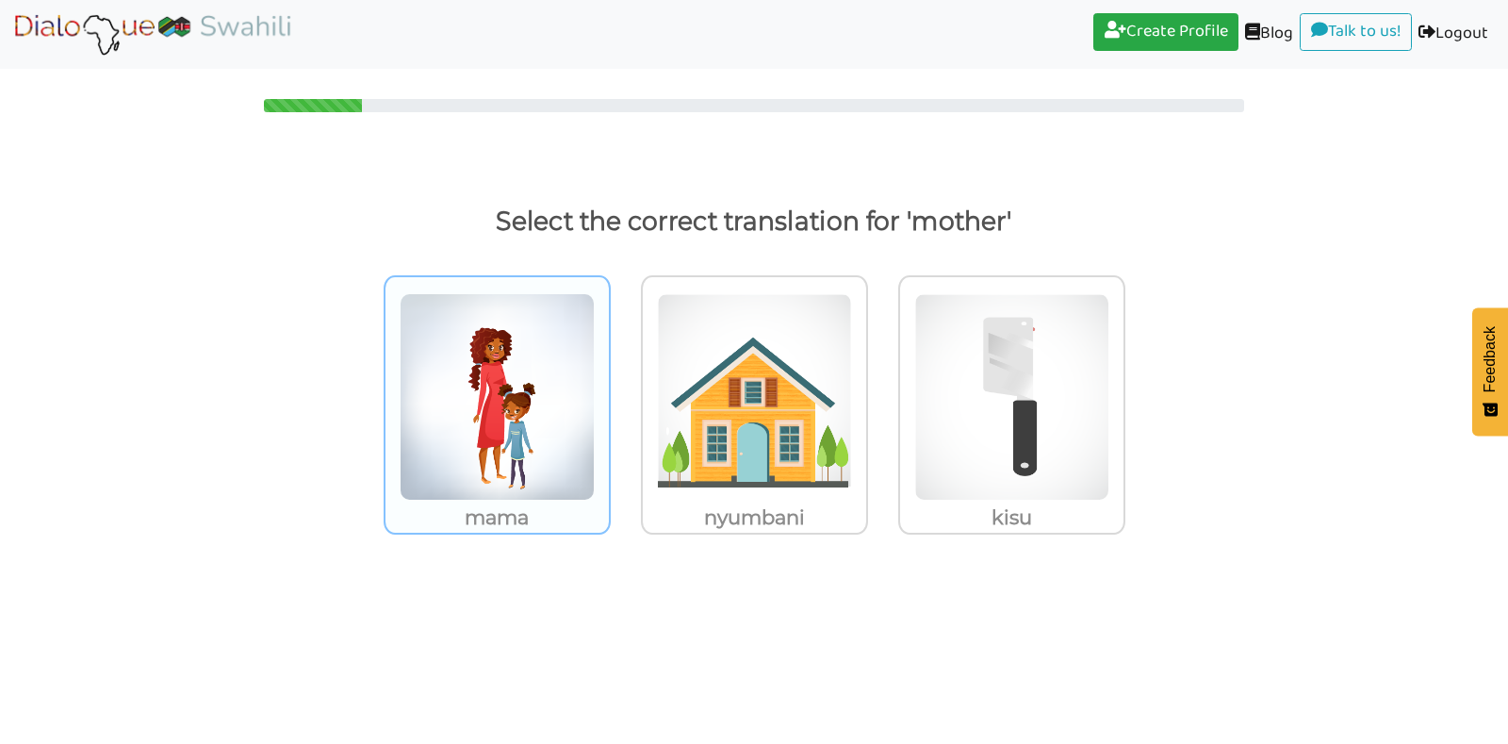
click at [518, 387] on img at bounding box center [497, 396] width 195 height 207
click at [609, 387] on input "mama" at bounding box center [616, 385] width 14 height 14
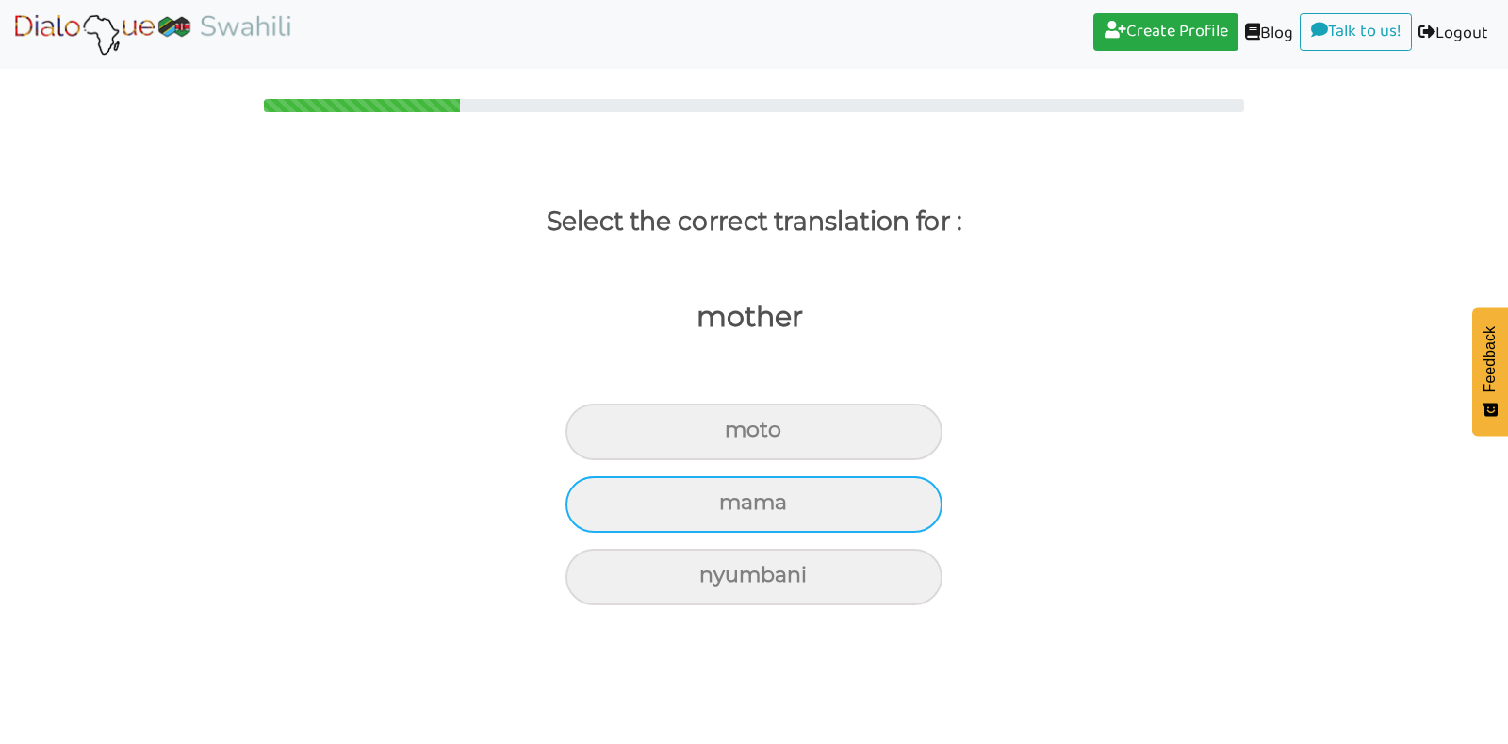
click at [695, 460] on div "mama" at bounding box center [754, 431] width 377 height 57
click at [727, 436] on input "mama" at bounding box center [733, 430] width 12 height 12
radio input "true"
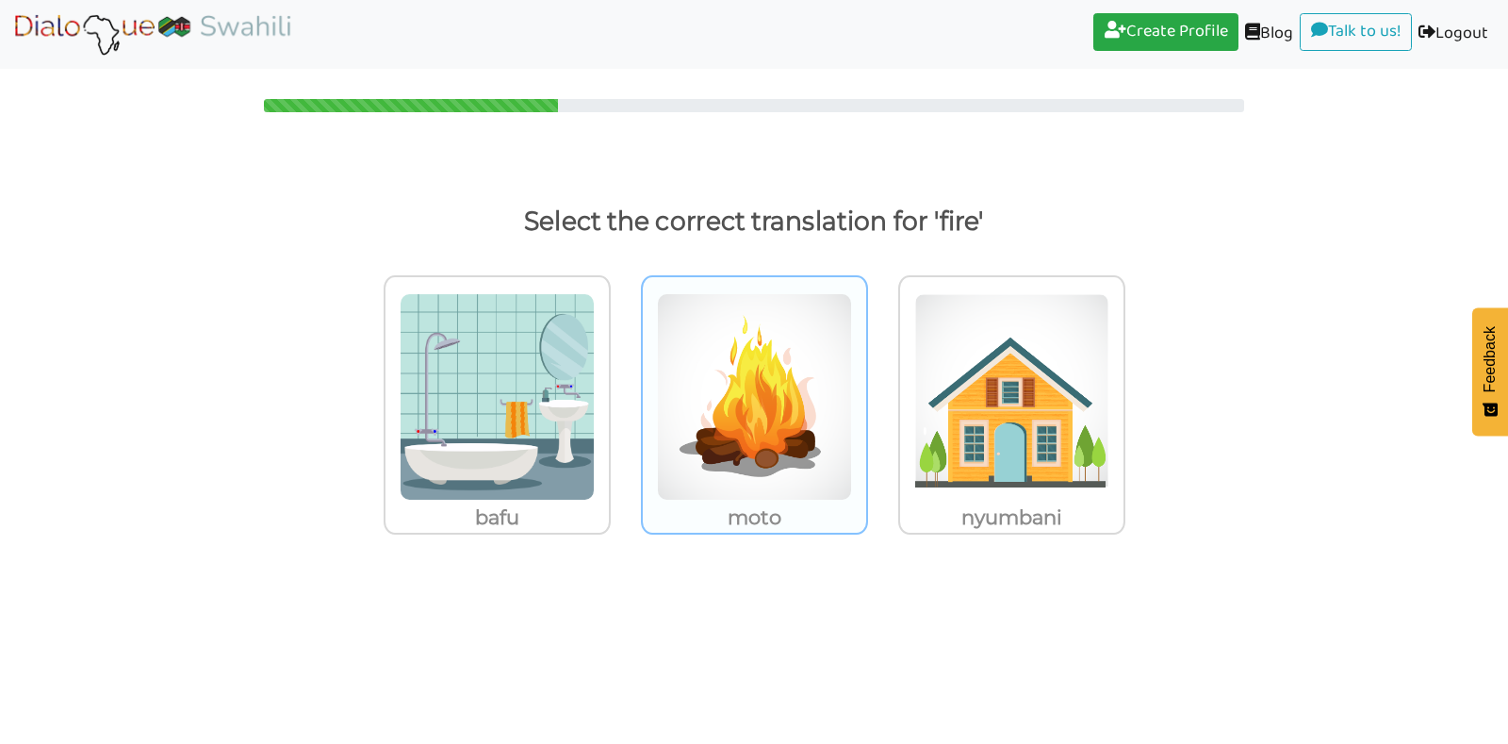
click at [609, 510] on p "moto" at bounding box center [497, 518] width 223 height 34
click at [623, 392] on input "moto" at bounding box center [616, 385] width 14 height 14
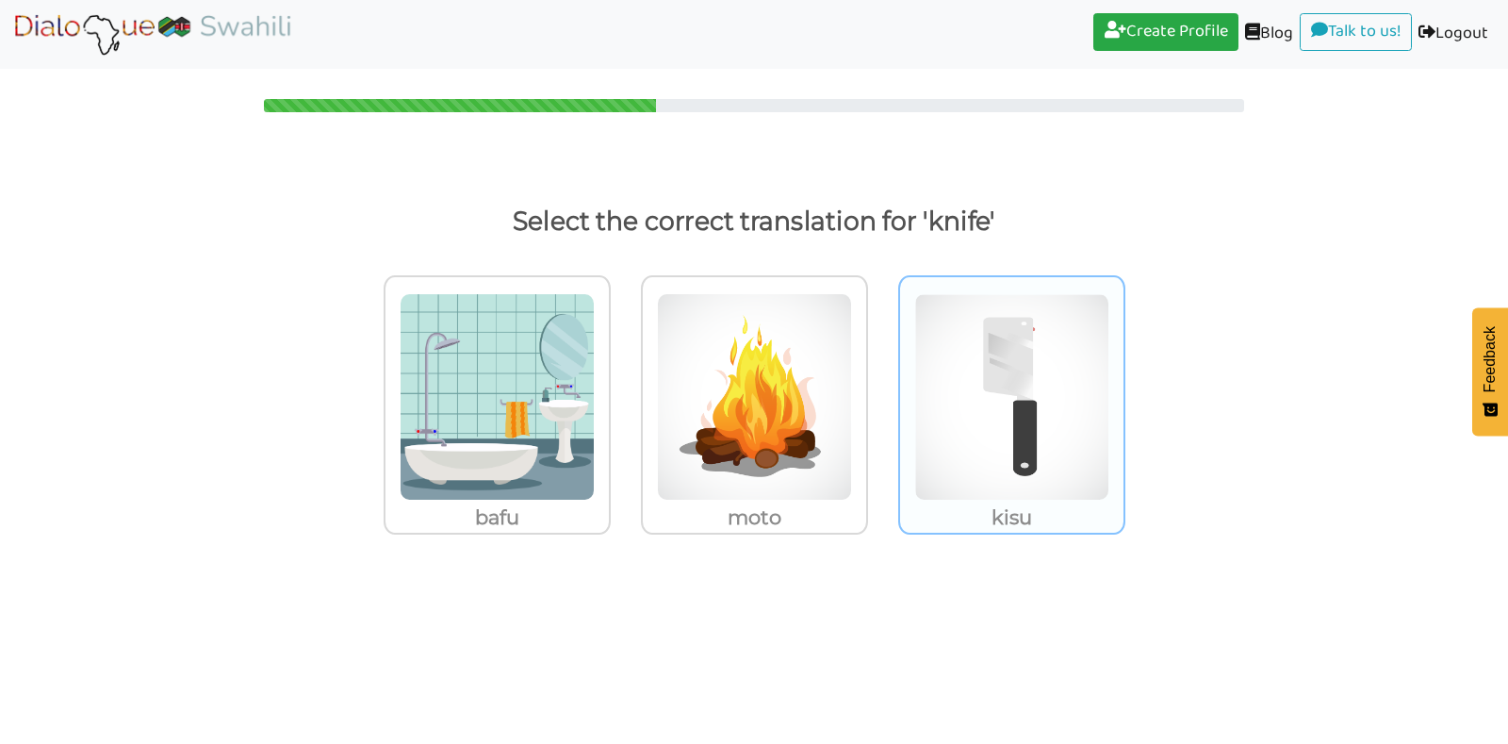
click at [595, 425] on img at bounding box center [497, 396] width 195 height 207
click at [623, 392] on input "kisu" at bounding box center [616, 385] width 14 height 14
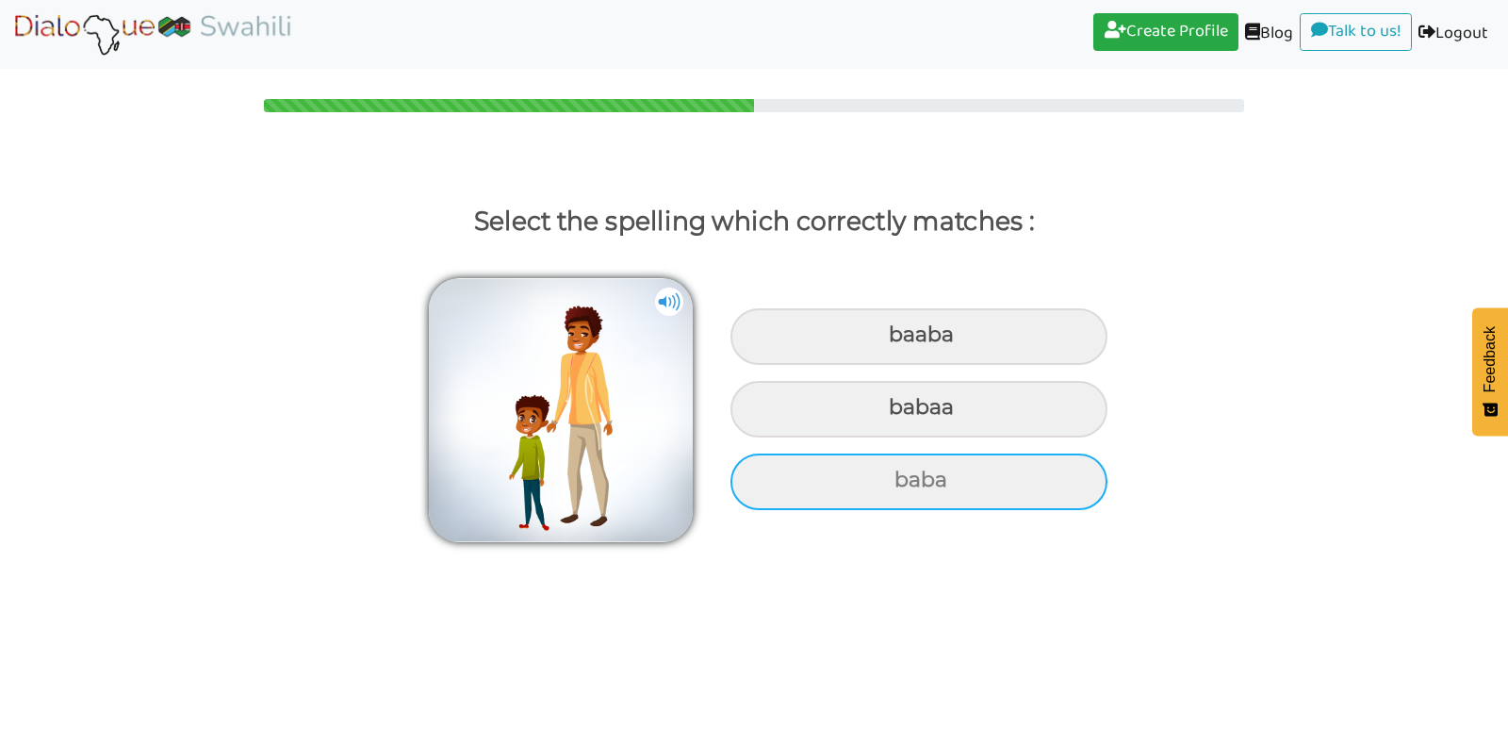
click at [978, 365] on div "baba" at bounding box center [919, 336] width 377 height 57
click at [897, 341] on input "baba" at bounding box center [891, 335] width 12 height 12
radio input "true"
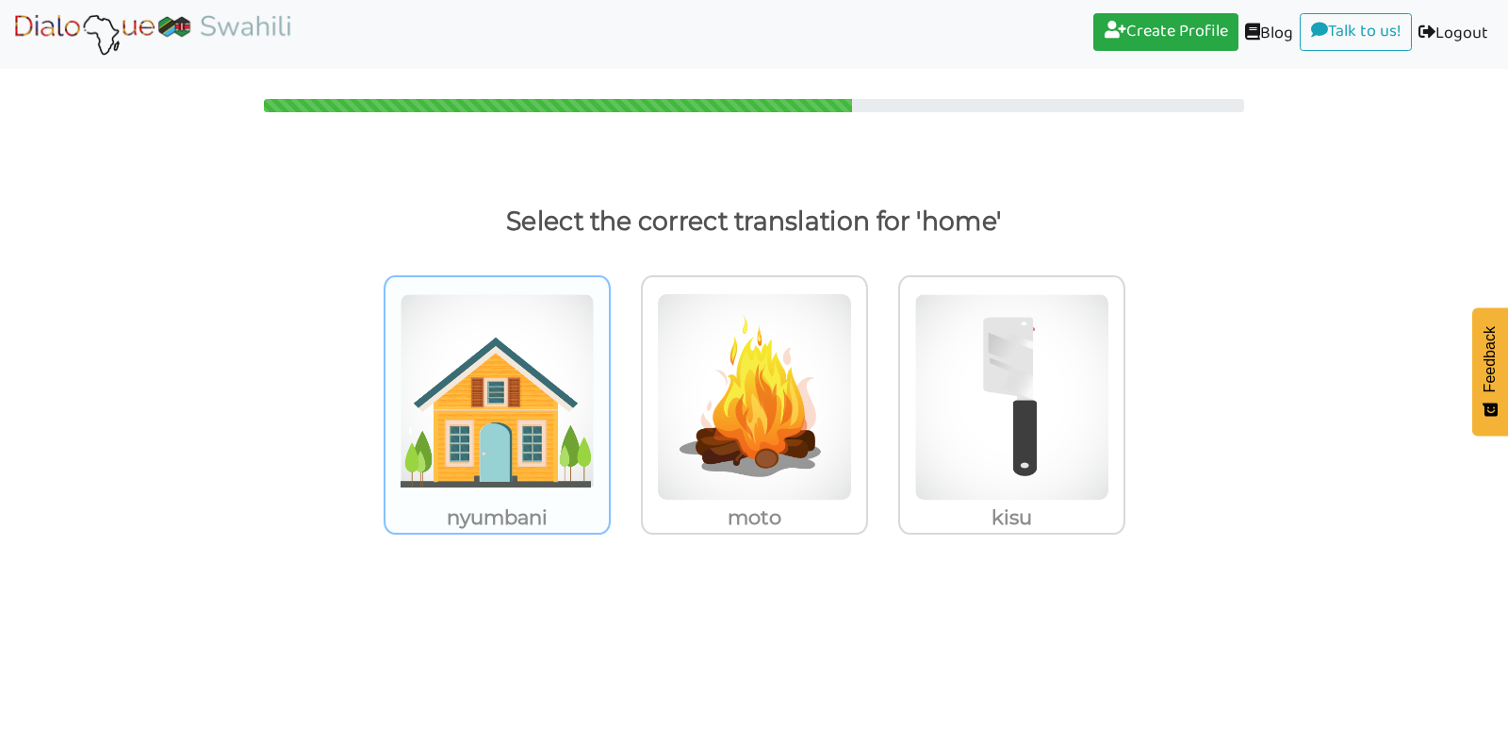
click at [545, 417] on img at bounding box center [497, 396] width 195 height 207
click at [609, 392] on input "nyumbani" at bounding box center [616, 385] width 14 height 14
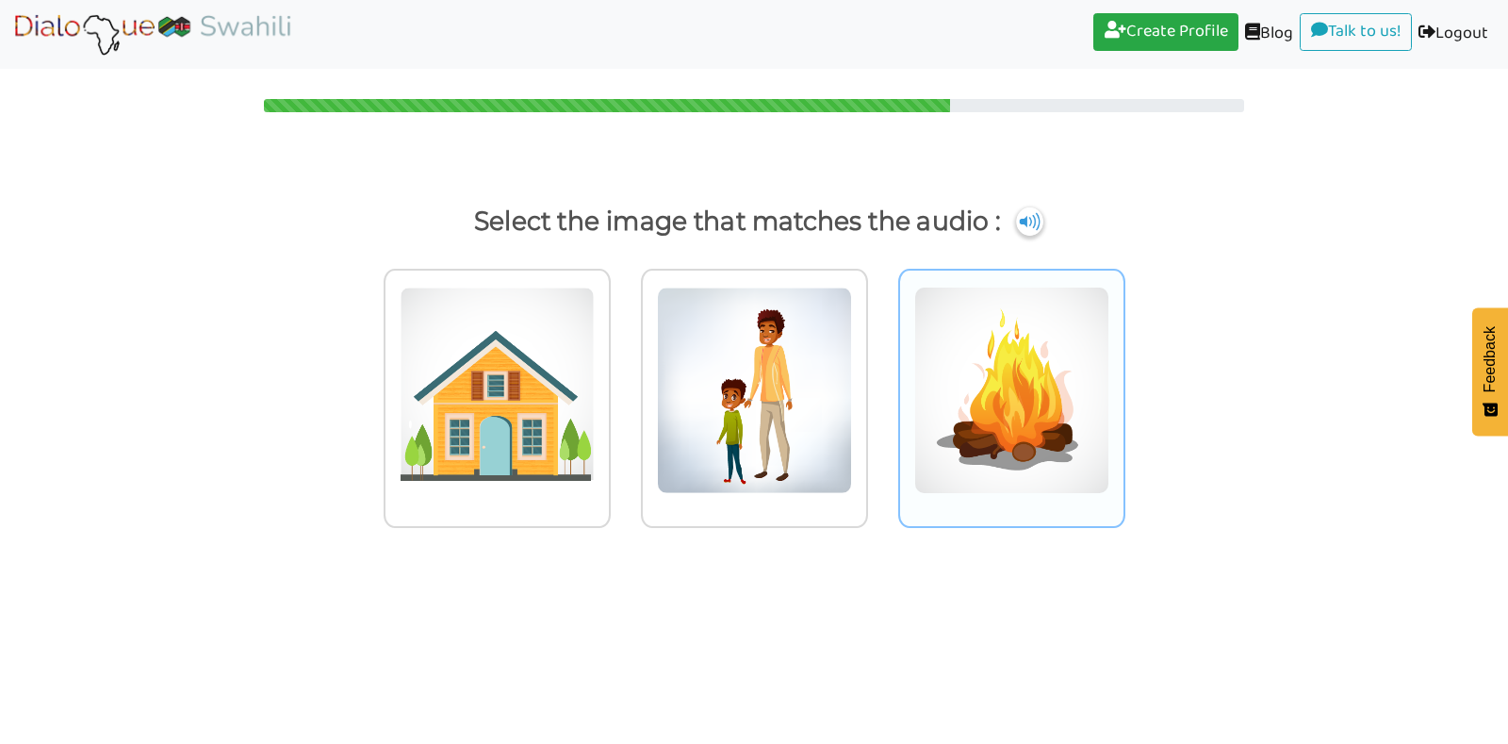
click at [595, 416] on img at bounding box center [497, 390] width 195 height 207
click at [623, 386] on input "radio" at bounding box center [616, 378] width 14 height 14
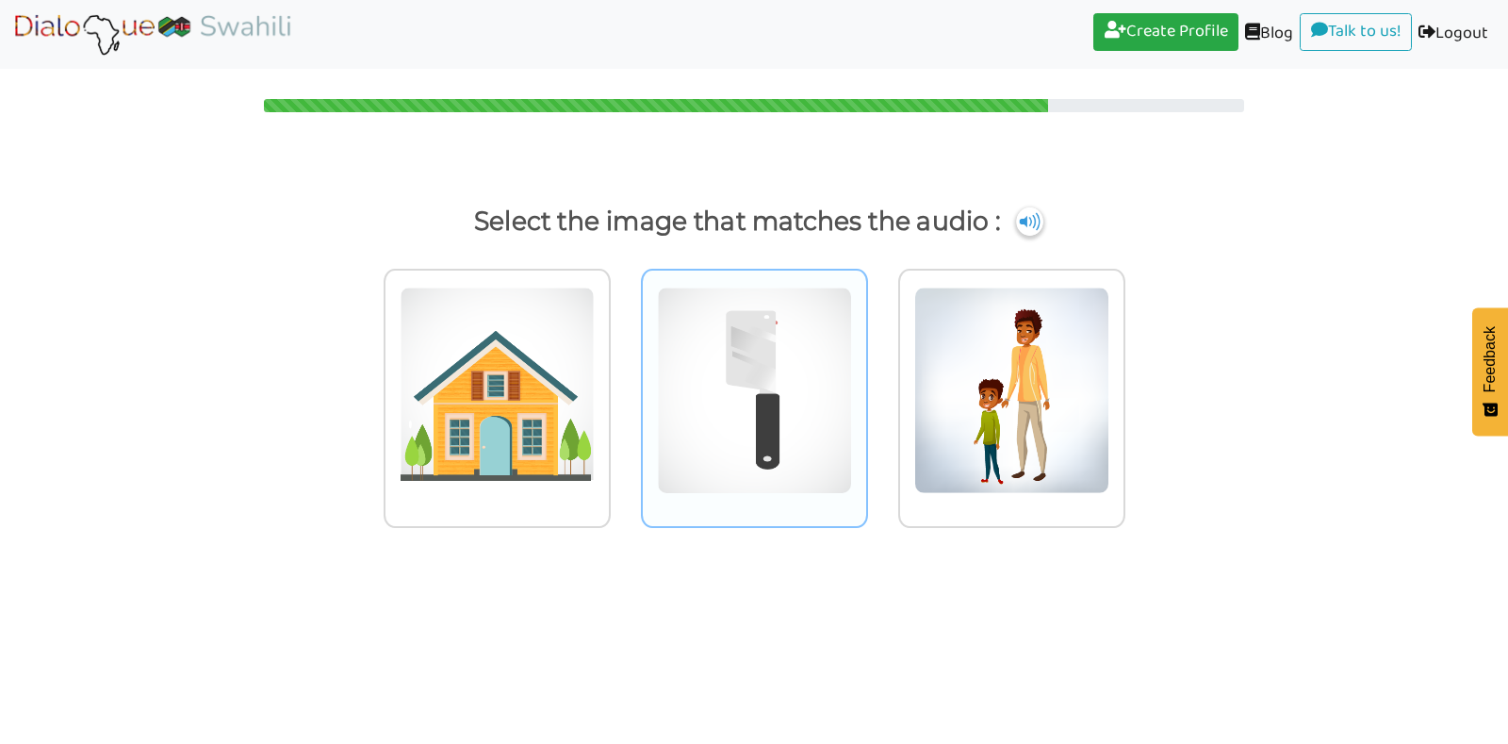
click at [595, 429] on img at bounding box center [497, 390] width 195 height 207
click at [623, 386] on input "radio" at bounding box center [616, 378] width 14 height 14
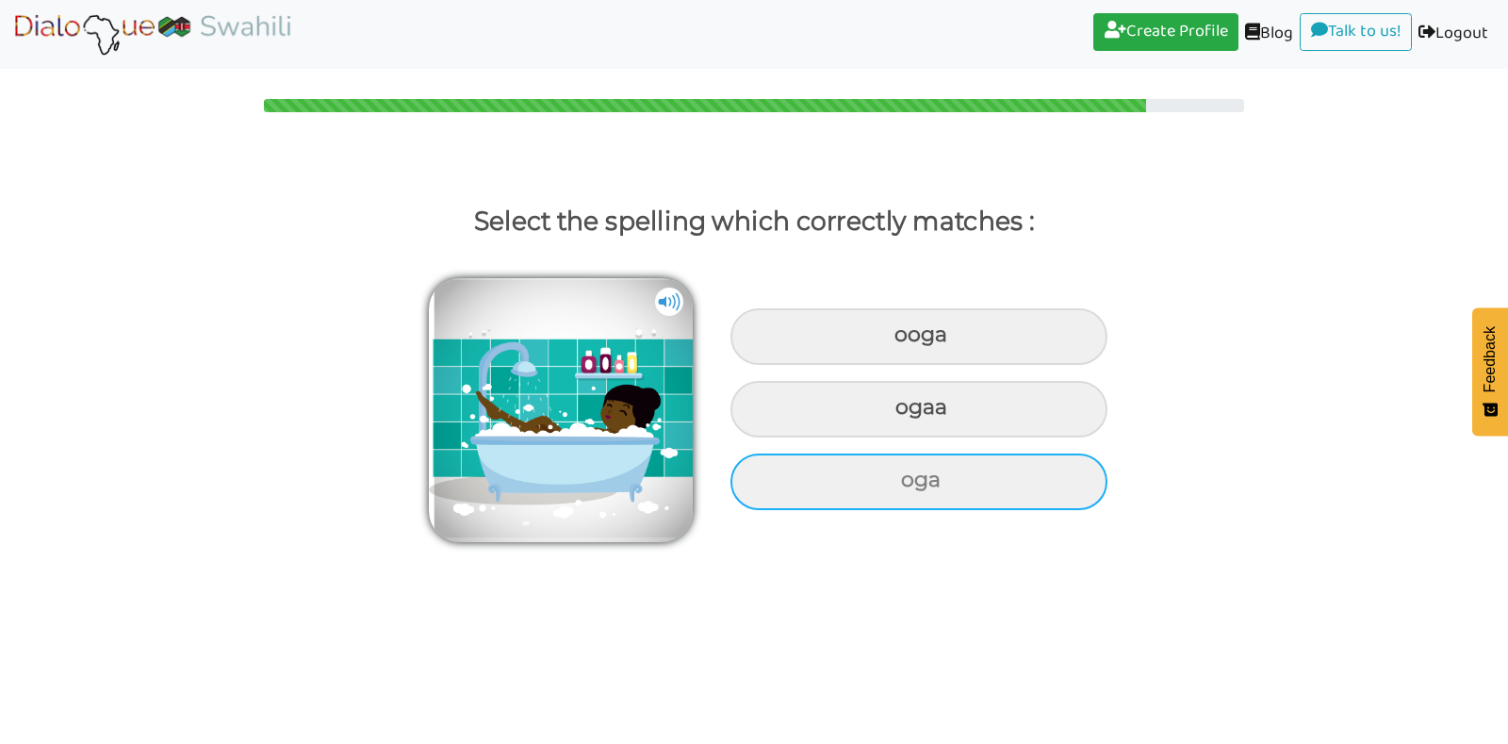
click at [856, 365] on div "oga" at bounding box center [919, 336] width 377 height 57
click at [891, 341] on input "oga" at bounding box center [897, 335] width 12 height 12
radio input "true"
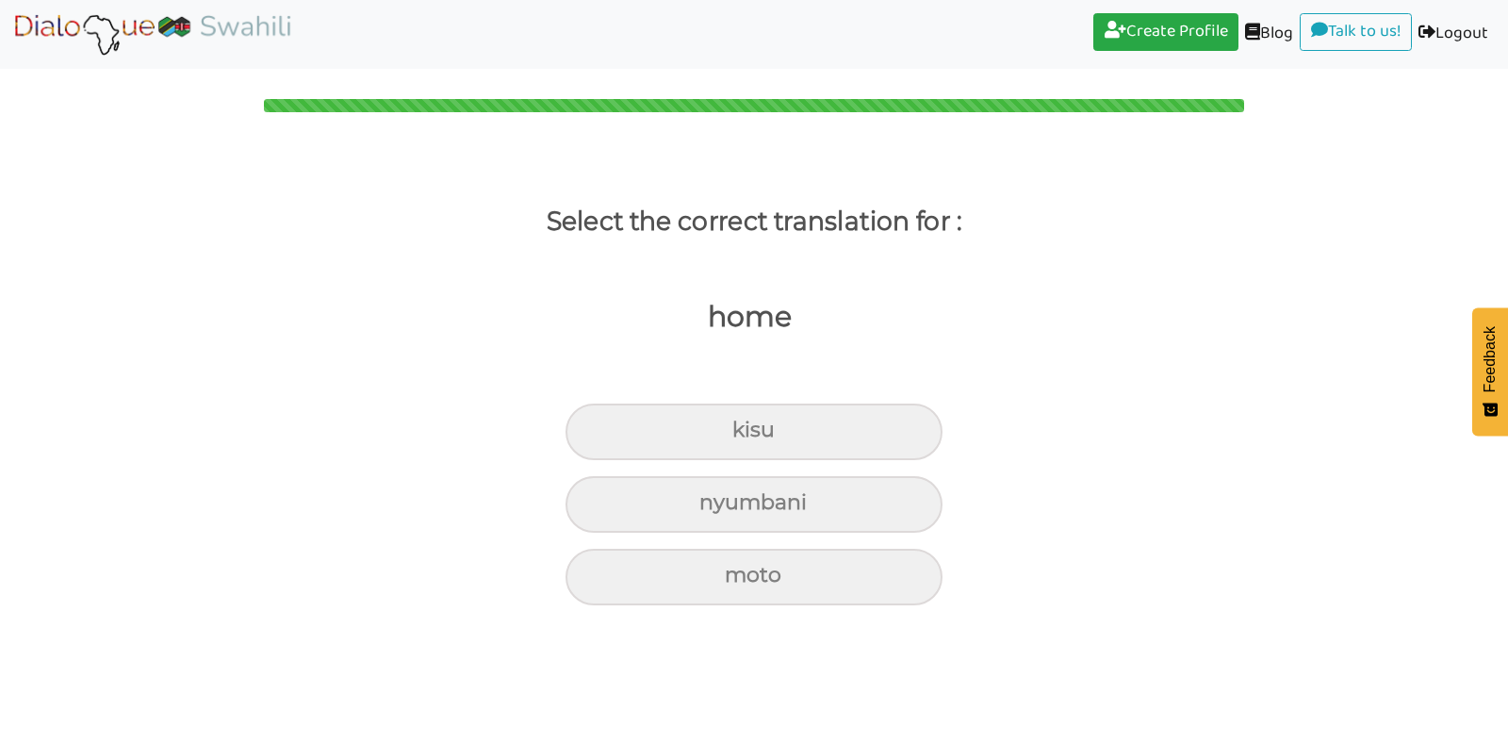
click at [852, 471] on label "nyumbani" at bounding box center [754, 500] width 1508 height 66
click at [747, 436] on input "nyumbani" at bounding box center [740, 430] width 12 height 12
radio input "true"
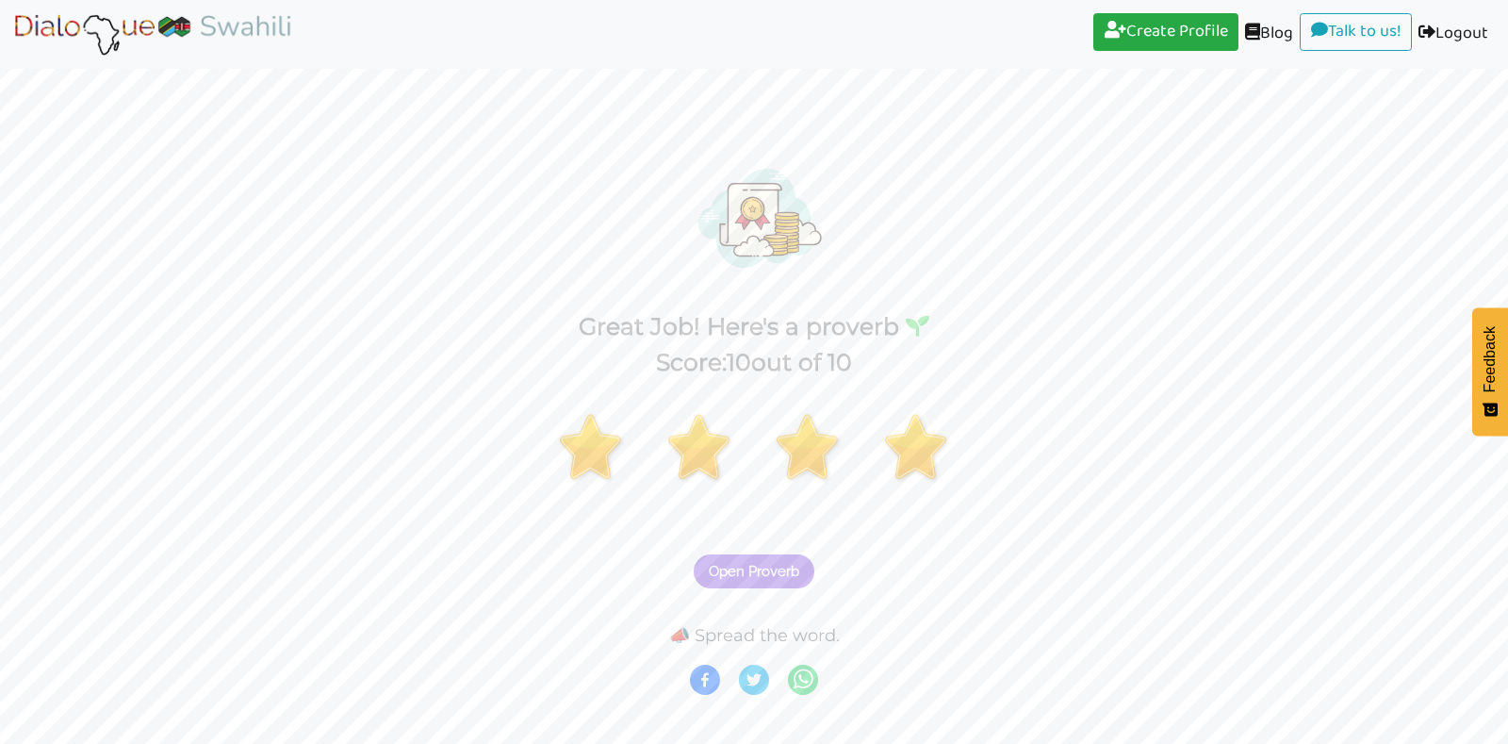
click at [788, 575] on span "Open Proverb" at bounding box center [754, 571] width 91 height 17
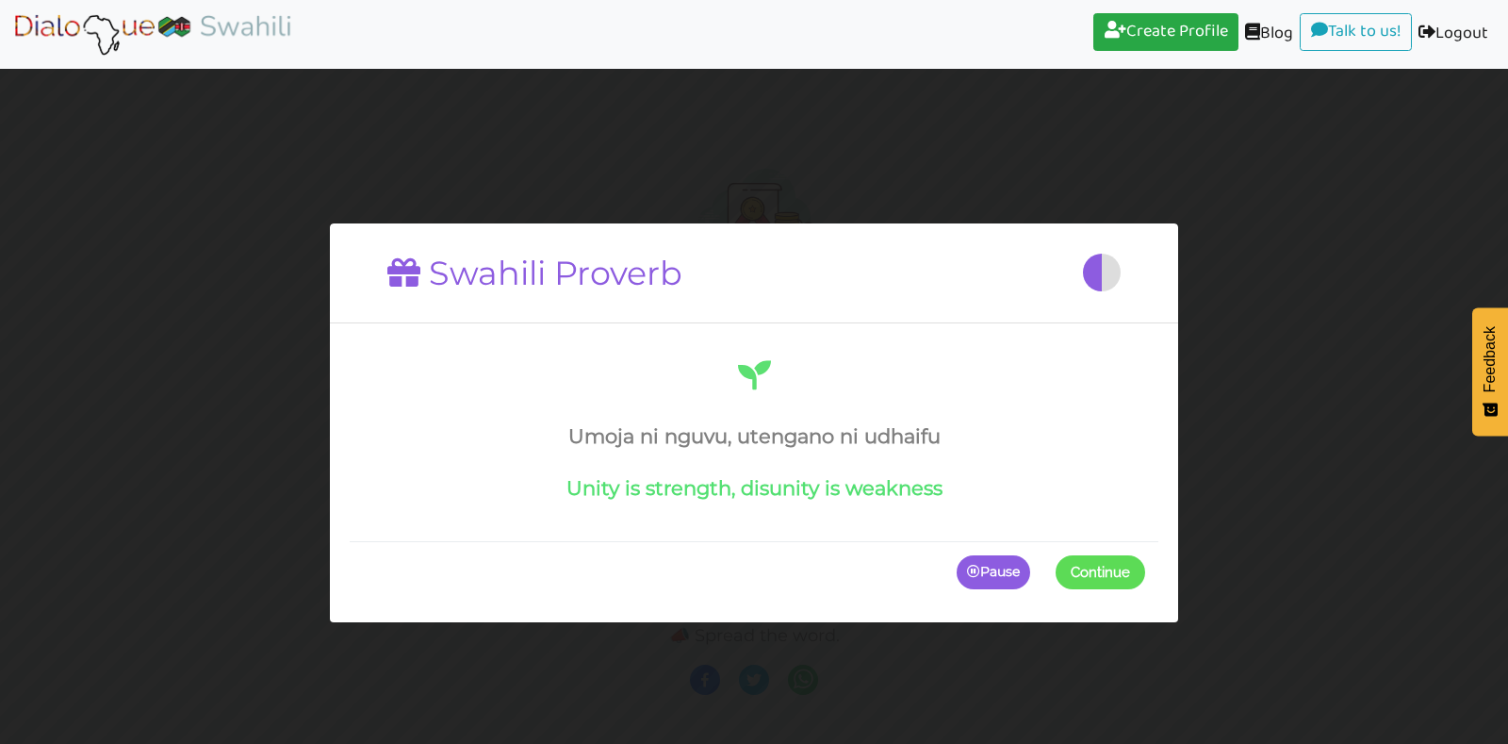
click at [1145, 564] on span at bounding box center [1145, 572] width 0 height 34
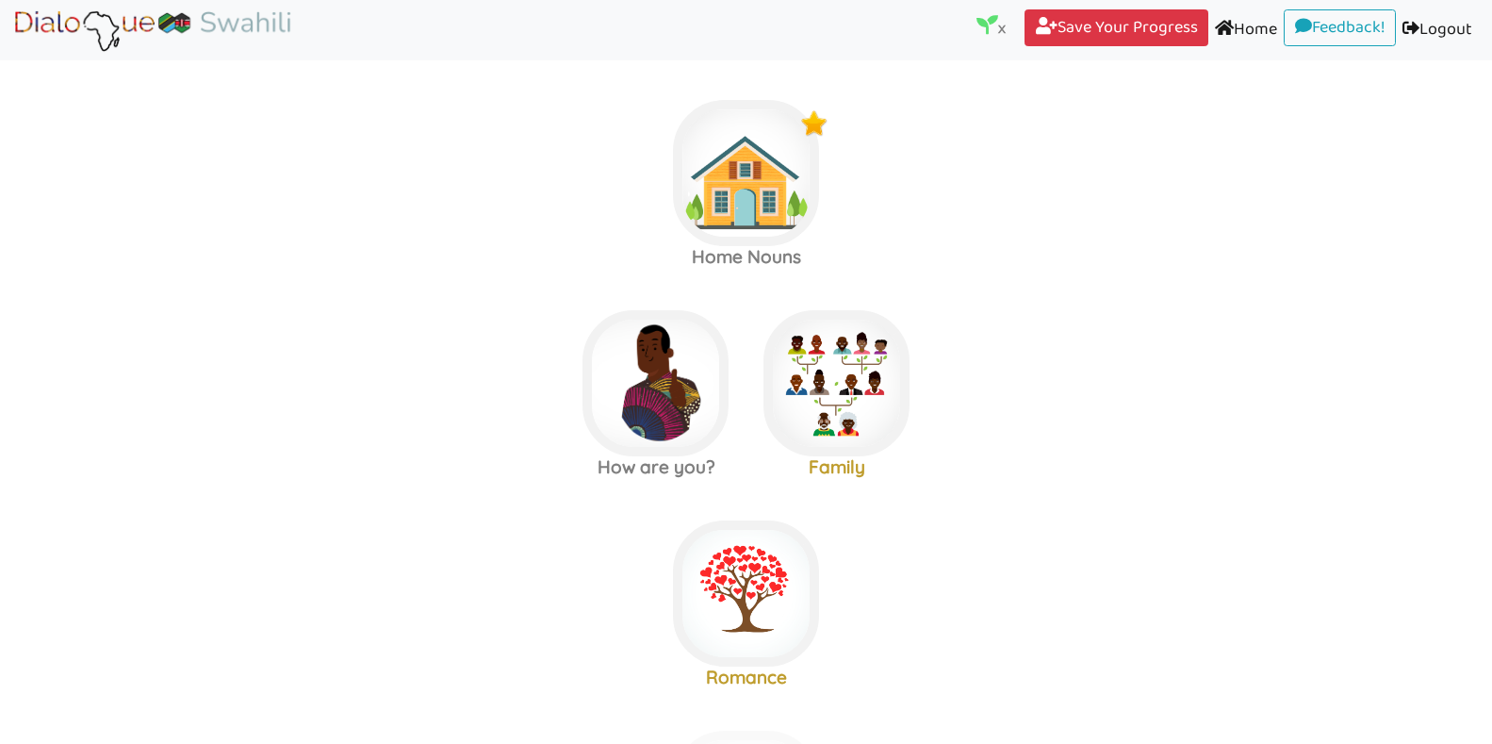
scroll to position [15, 0]
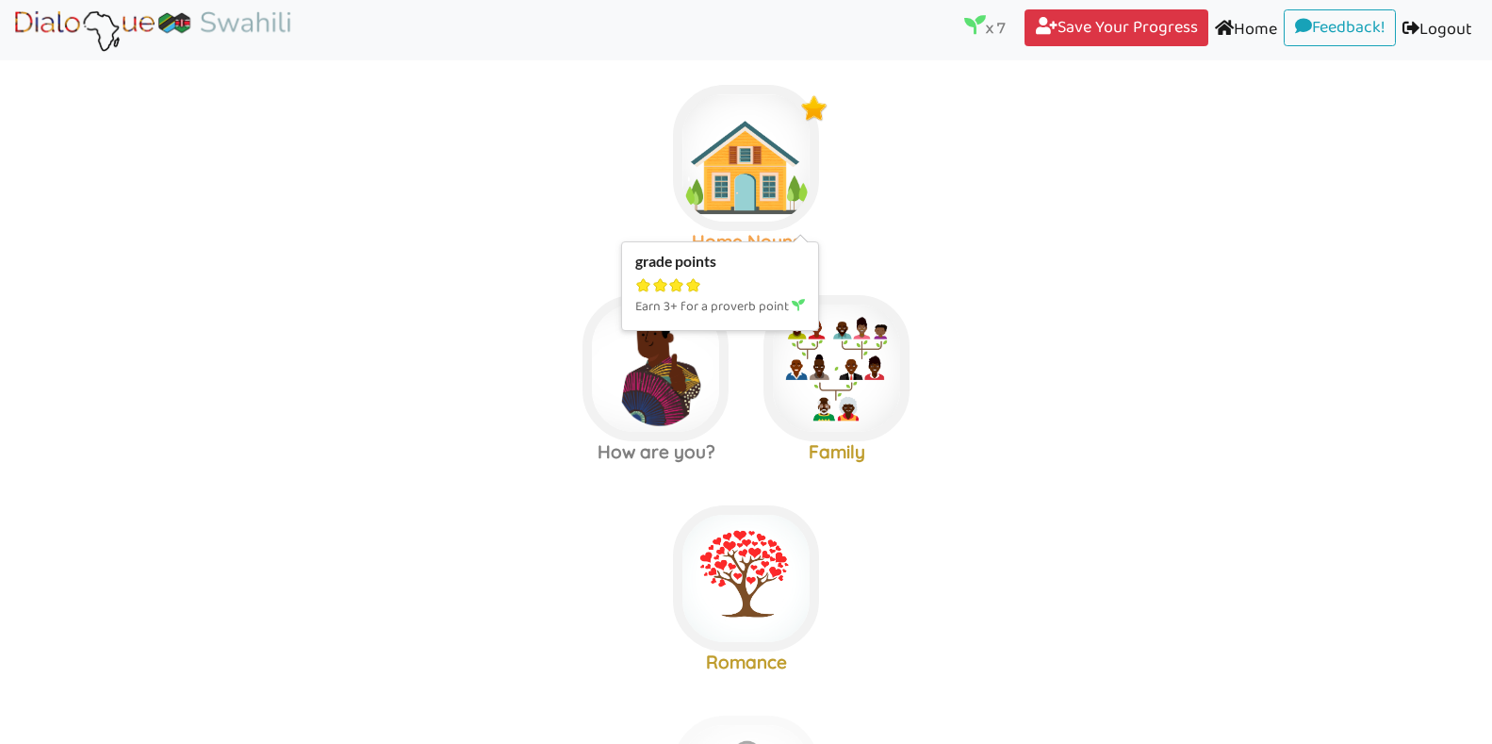
click at [798, 134] on img at bounding box center [746, 158] width 146 height 146
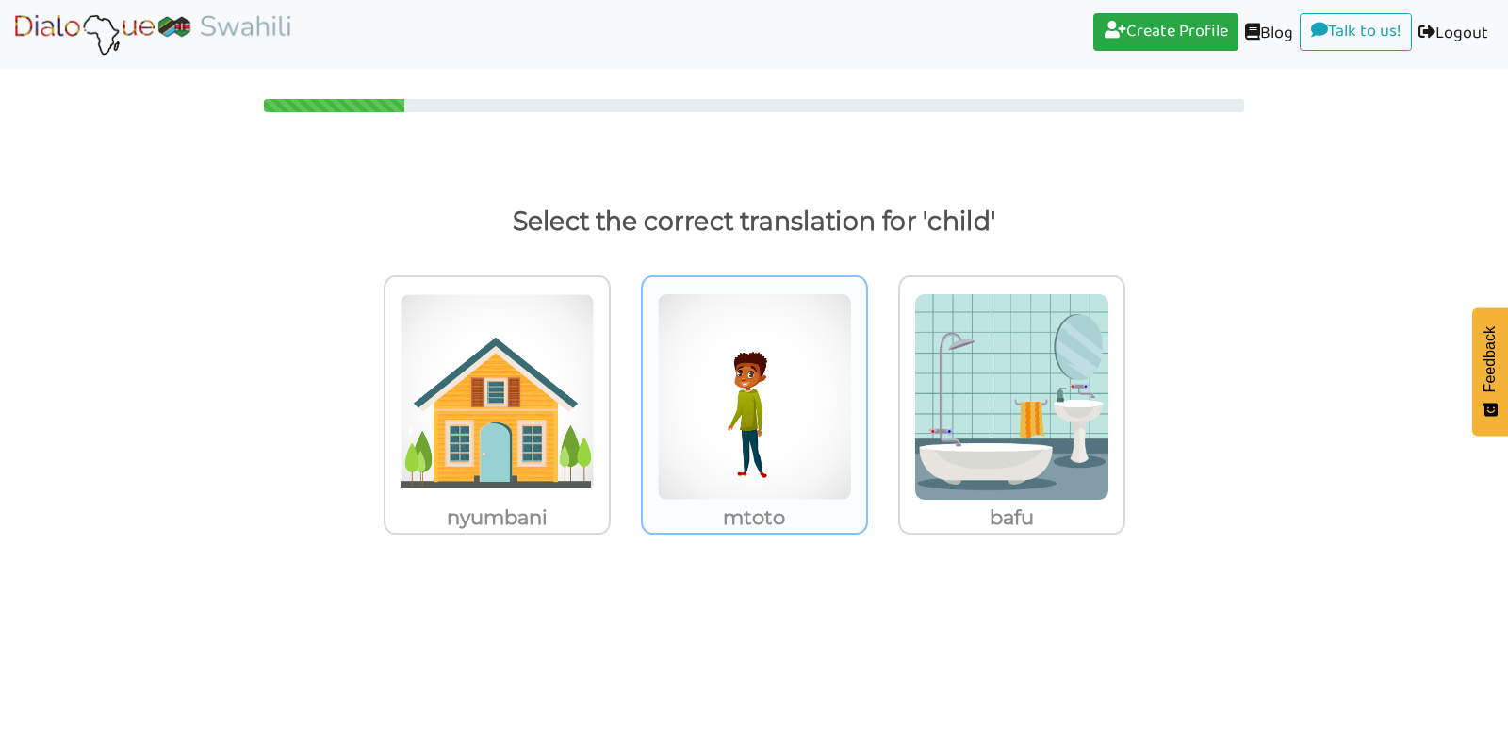
click at [595, 482] on img at bounding box center [497, 396] width 195 height 207
click at [623, 392] on input "mtoto" at bounding box center [616, 385] width 14 height 14
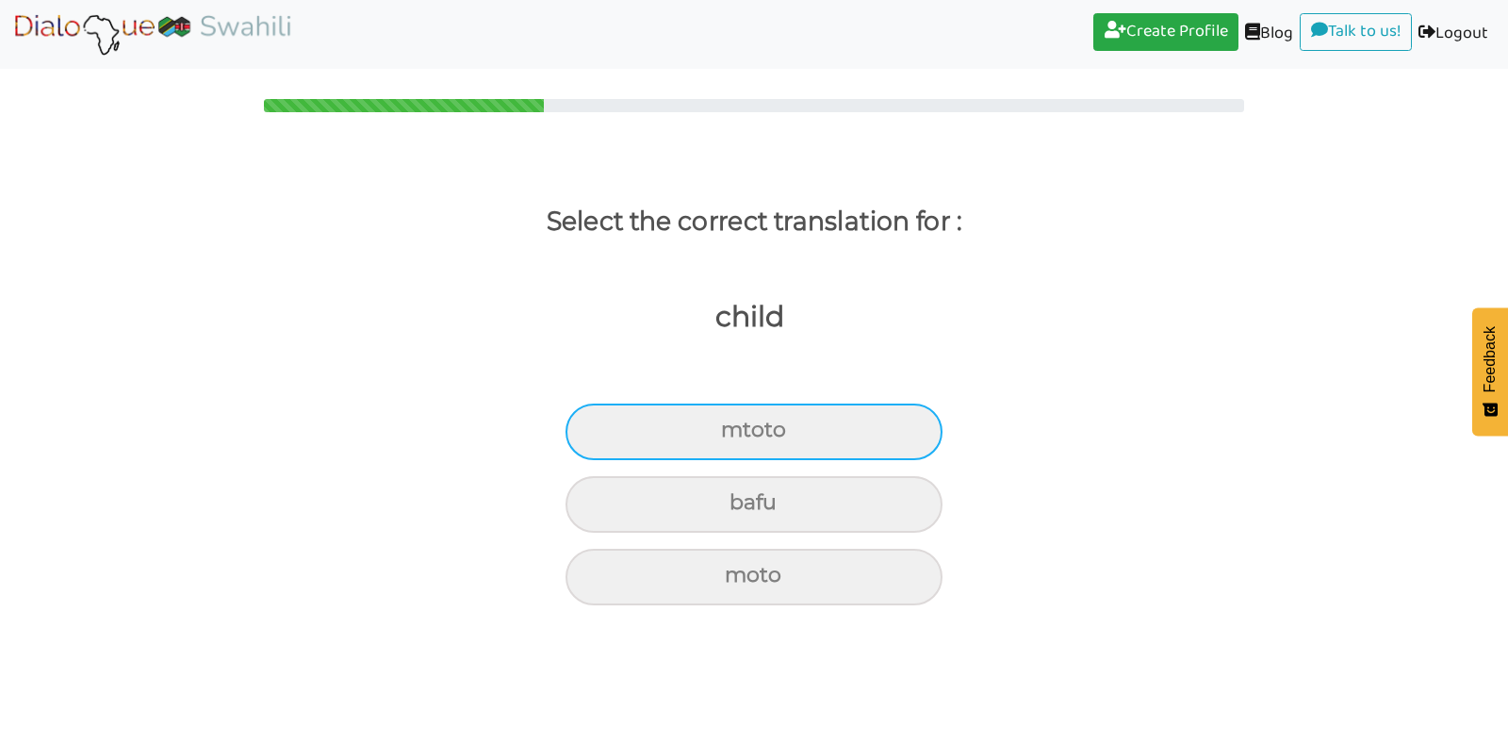
click at [770, 412] on div "mtoto" at bounding box center [754, 431] width 377 height 57
click at [735, 424] on input "mtoto" at bounding box center [729, 430] width 12 height 12
radio input "true"
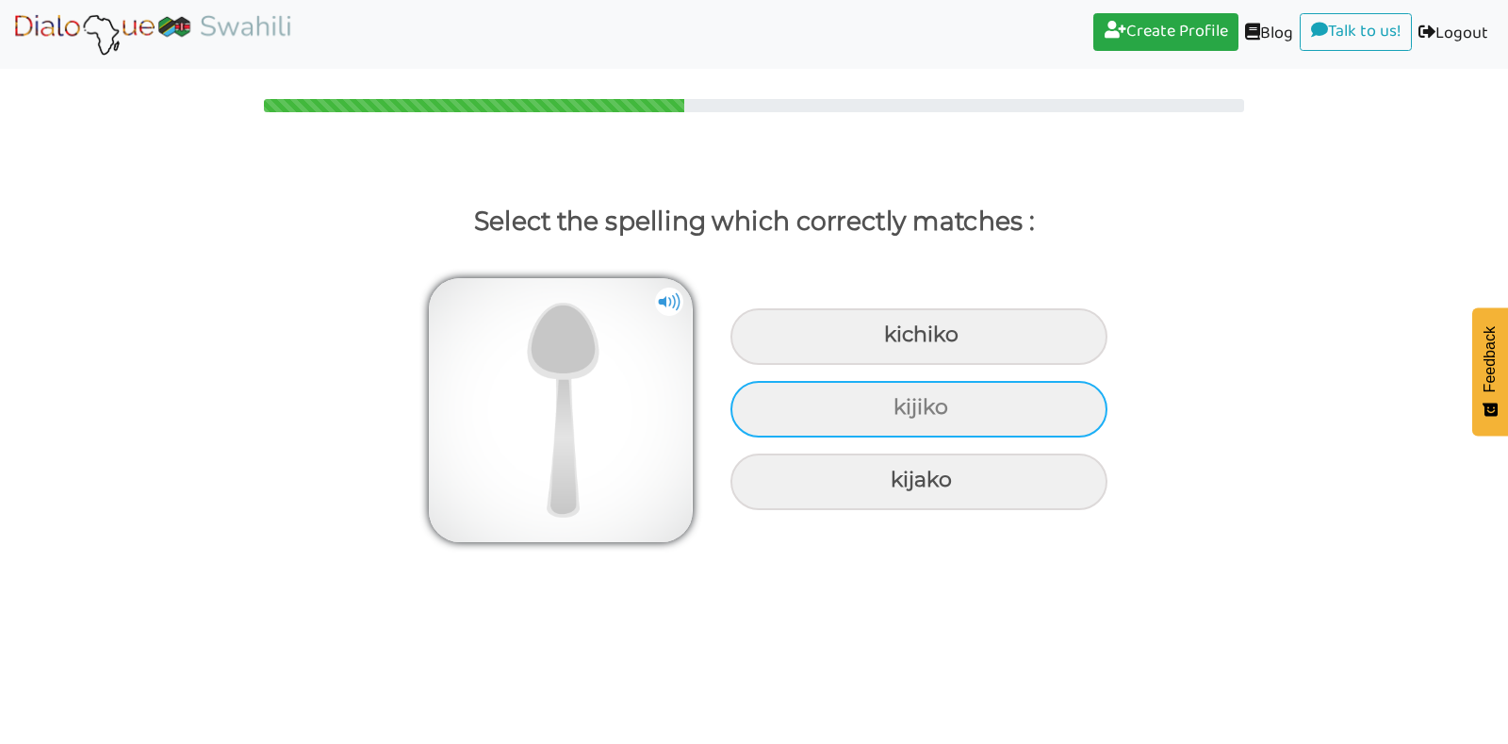
drag, startPoint x: 770, startPoint y: 412, endPoint x: 758, endPoint y: 395, distance: 20.9
click at [758, 365] on div "kijiko" at bounding box center [919, 336] width 377 height 57
click at [880, 341] on input "kijiko" at bounding box center [886, 335] width 12 height 12
radio input "true"
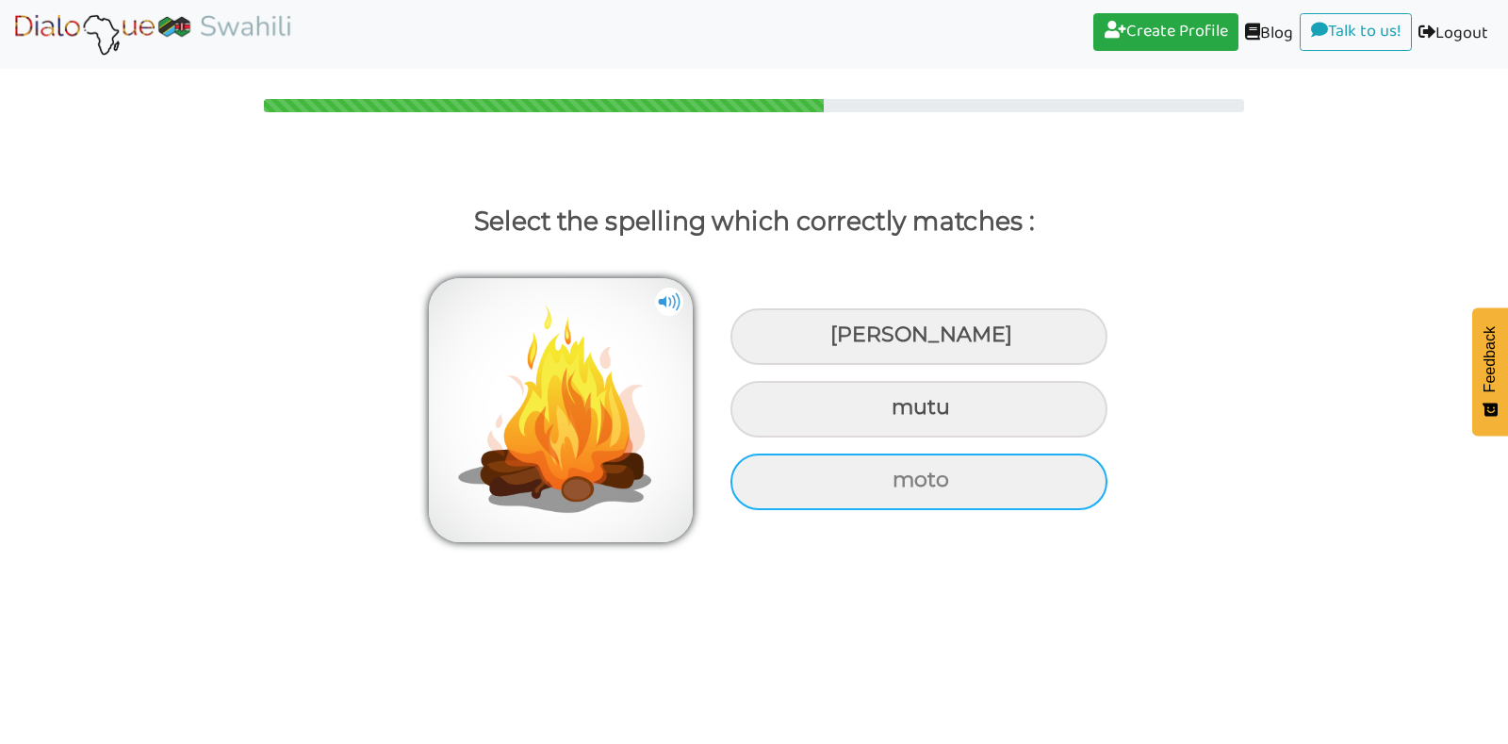
click at [844, 365] on div "moto" at bounding box center [919, 336] width 377 height 57
click at [839, 341] on input "moto" at bounding box center [833, 335] width 12 height 12
radio input "true"
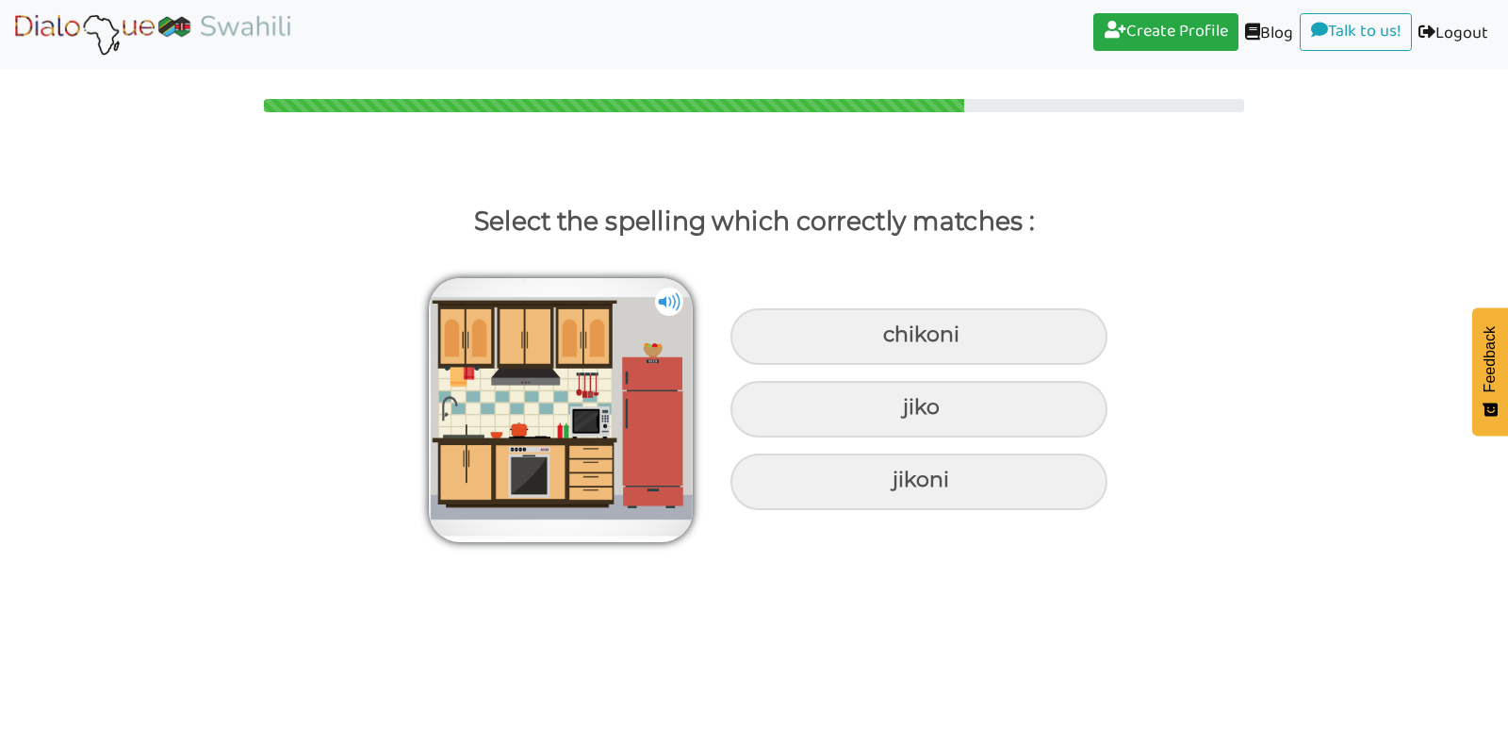
click at [844, 365] on div "jikoni" at bounding box center [919, 336] width 377 height 57
click at [880, 341] on input "jikoni" at bounding box center [886, 335] width 12 height 12
radio input "true"
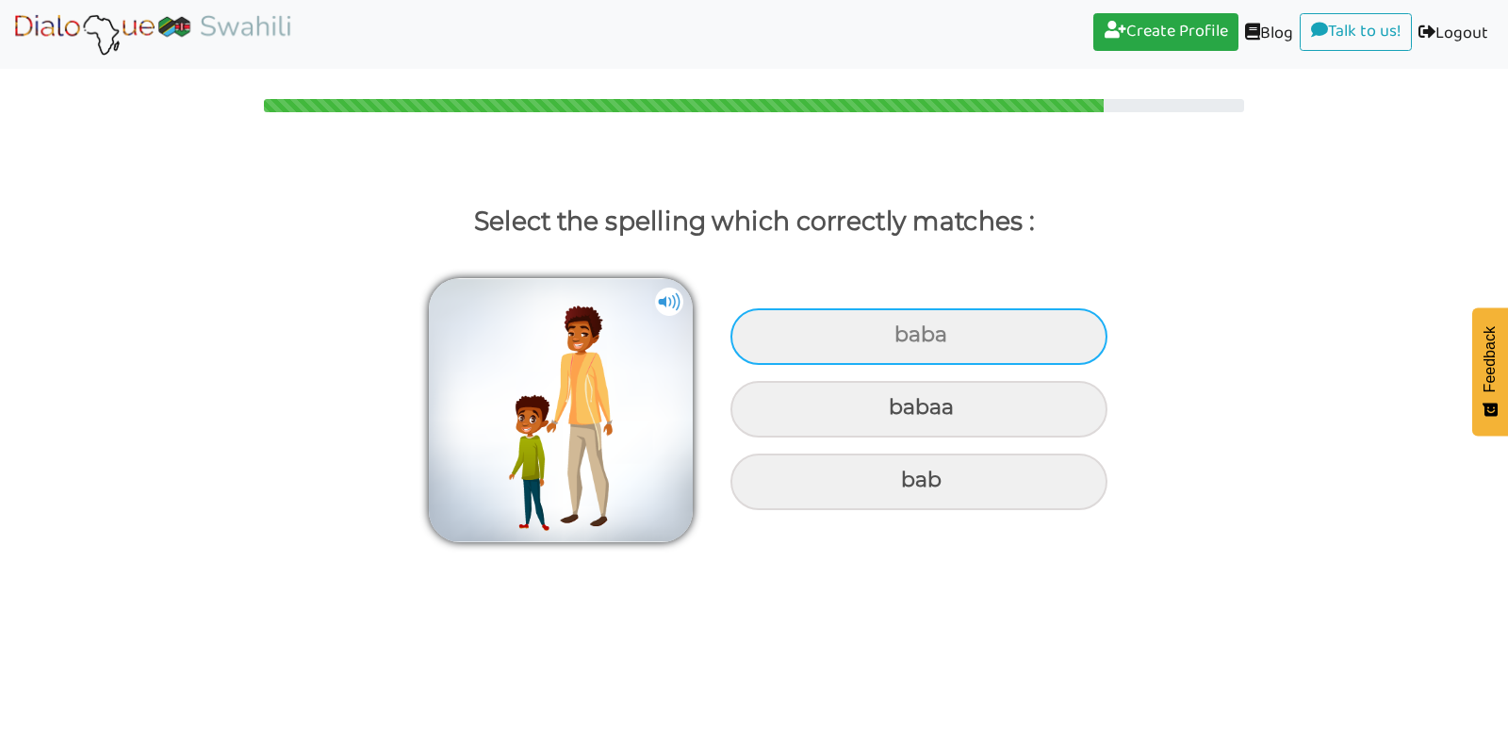
click at [887, 319] on div "baba" at bounding box center [919, 336] width 377 height 57
click at [891, 329] on input "baba" at bounding box center [897, 335] width 12 height 12
radio input "true"
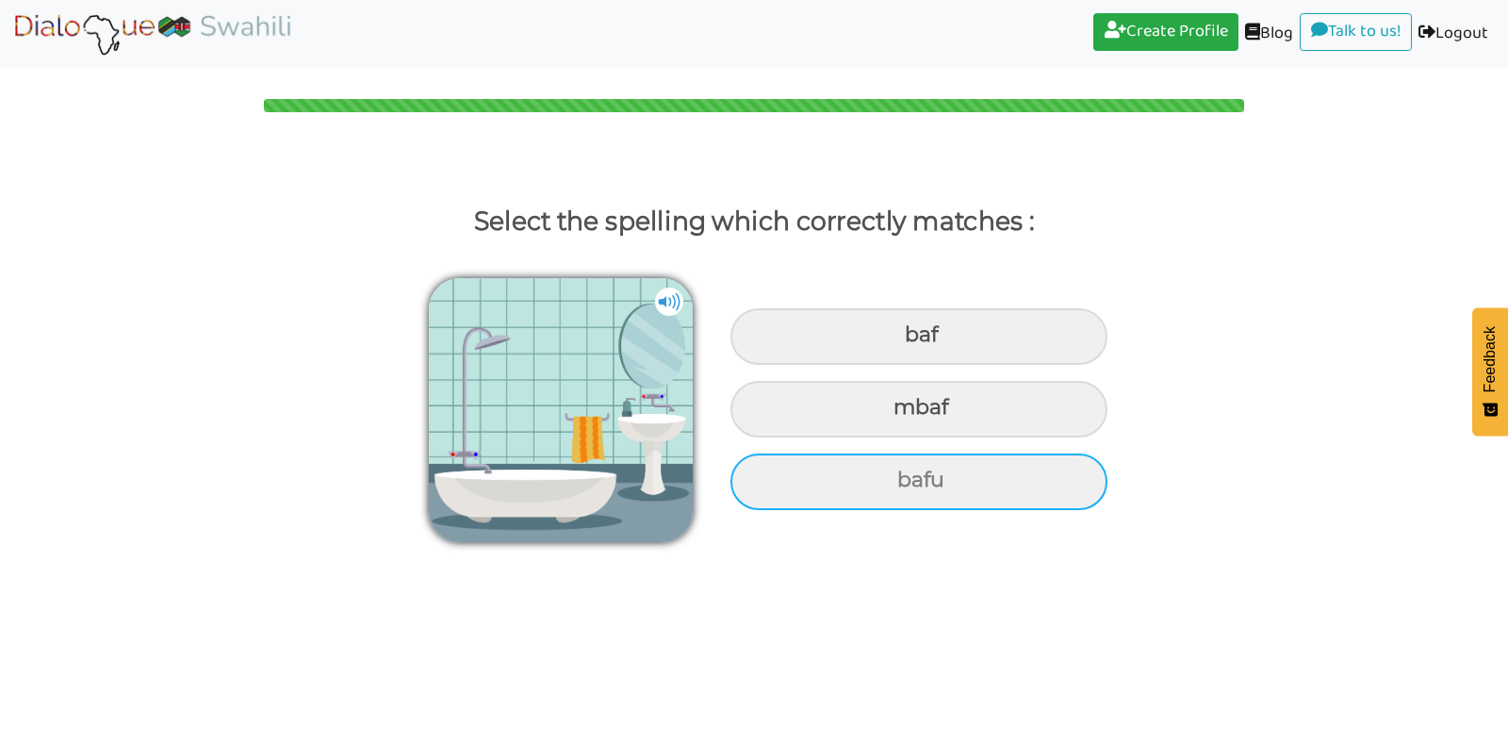
click at [853, 365] on div "bafu" at bounding box center [919, 336] width 377 height 57
click at [901, 341] on input "bafu" at bounding box center [907, 335] width 12 height 12
radio input "true"
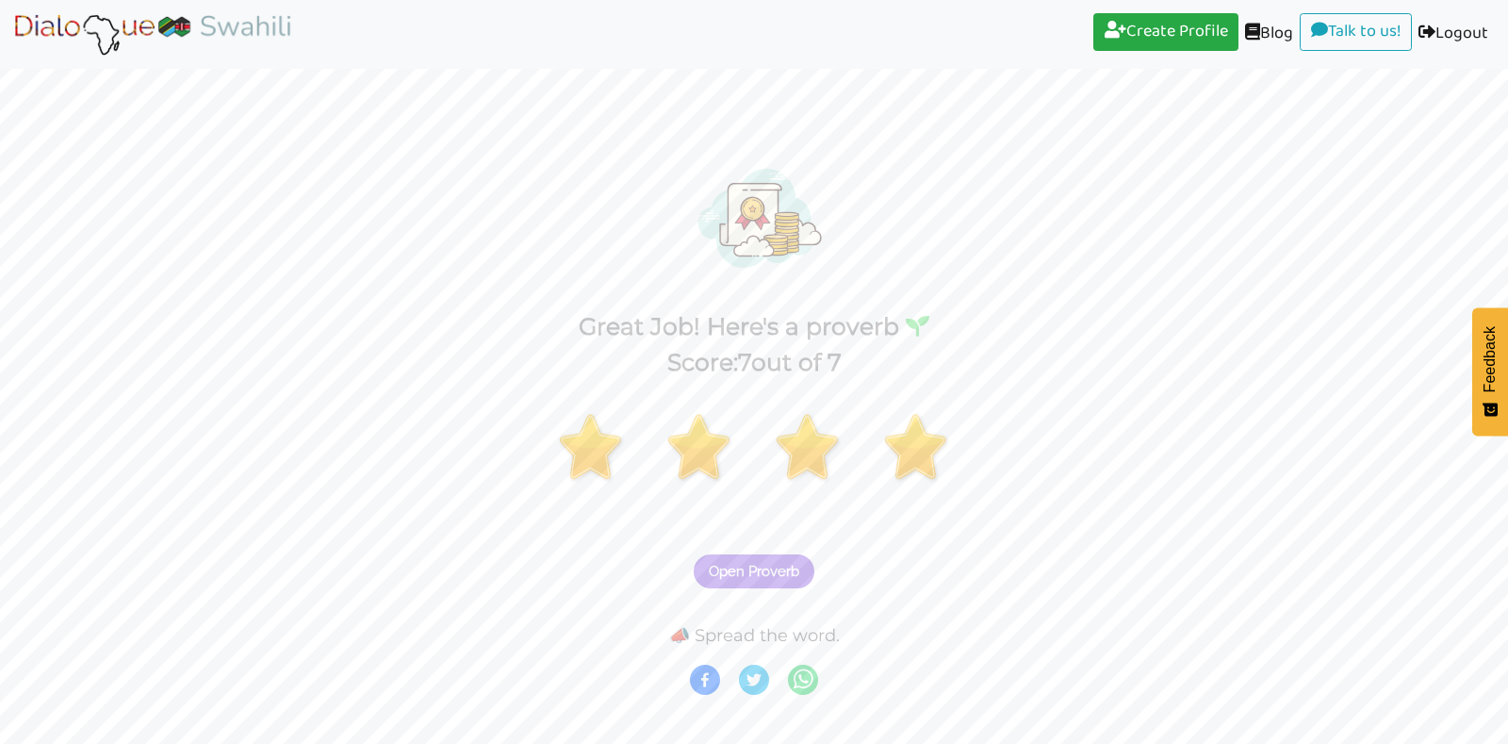
click at [742, 563] on span "Open Proverb" at bounding box center [754, 571] width 91 height 17
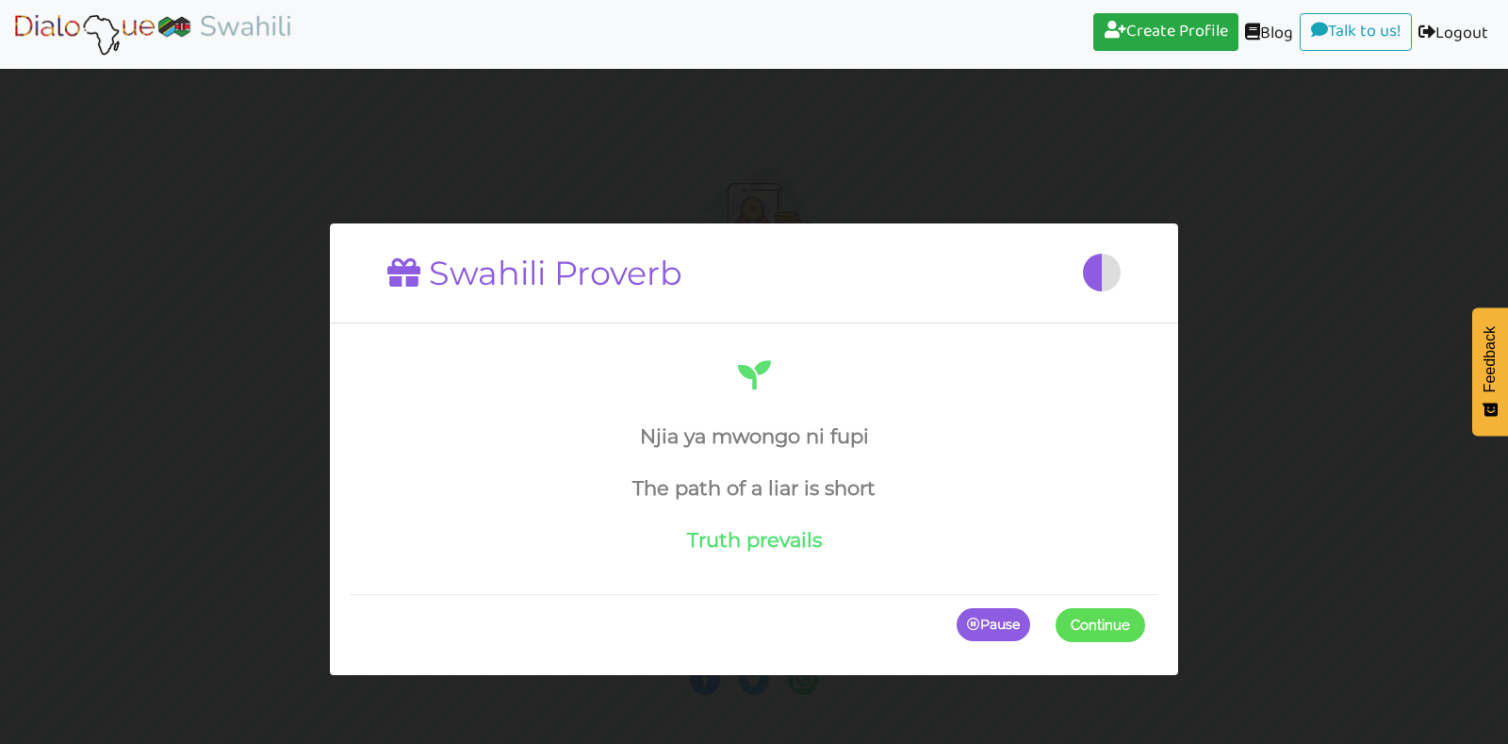
click at [1145, 619] on span at bounding box center [1145, 624] width 0 height 34
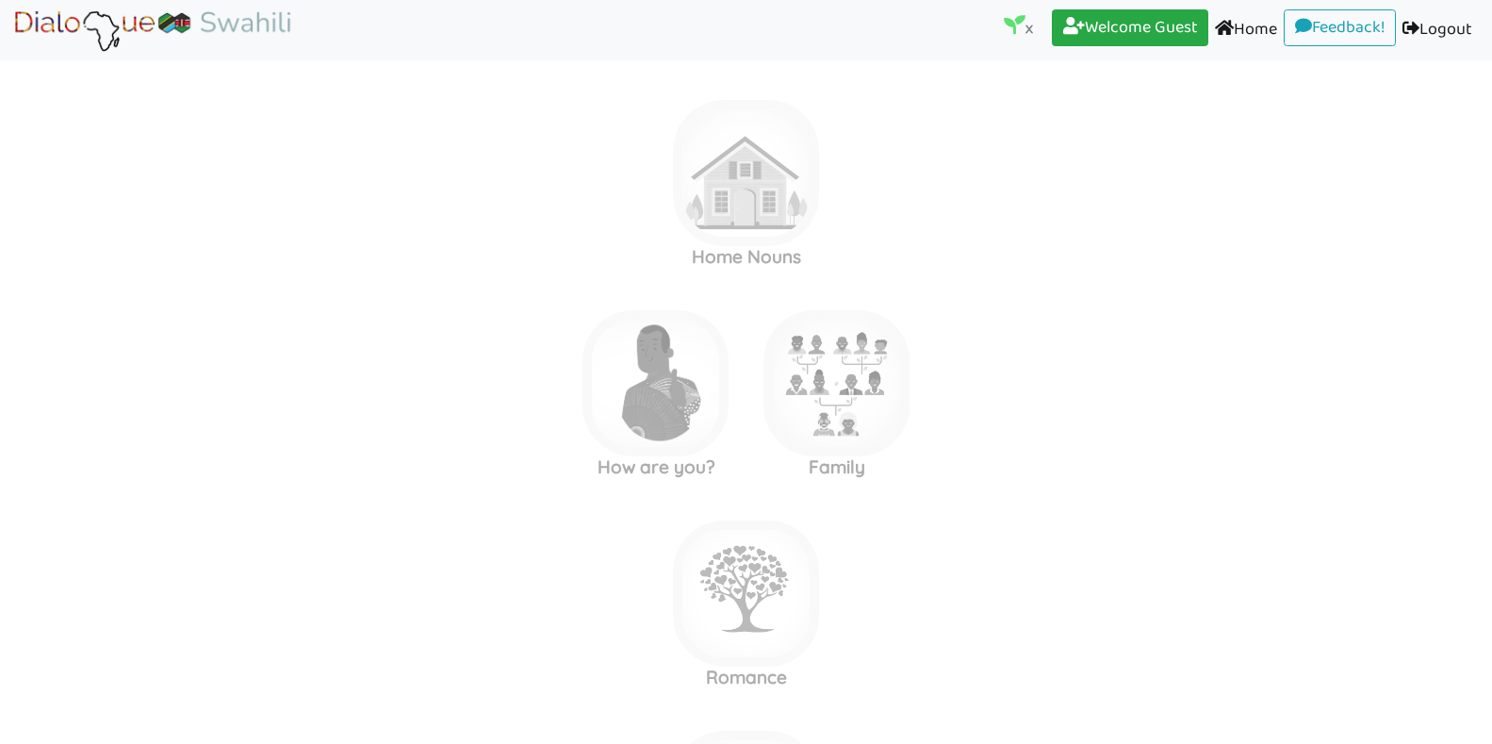
scroll to position [15, 0]
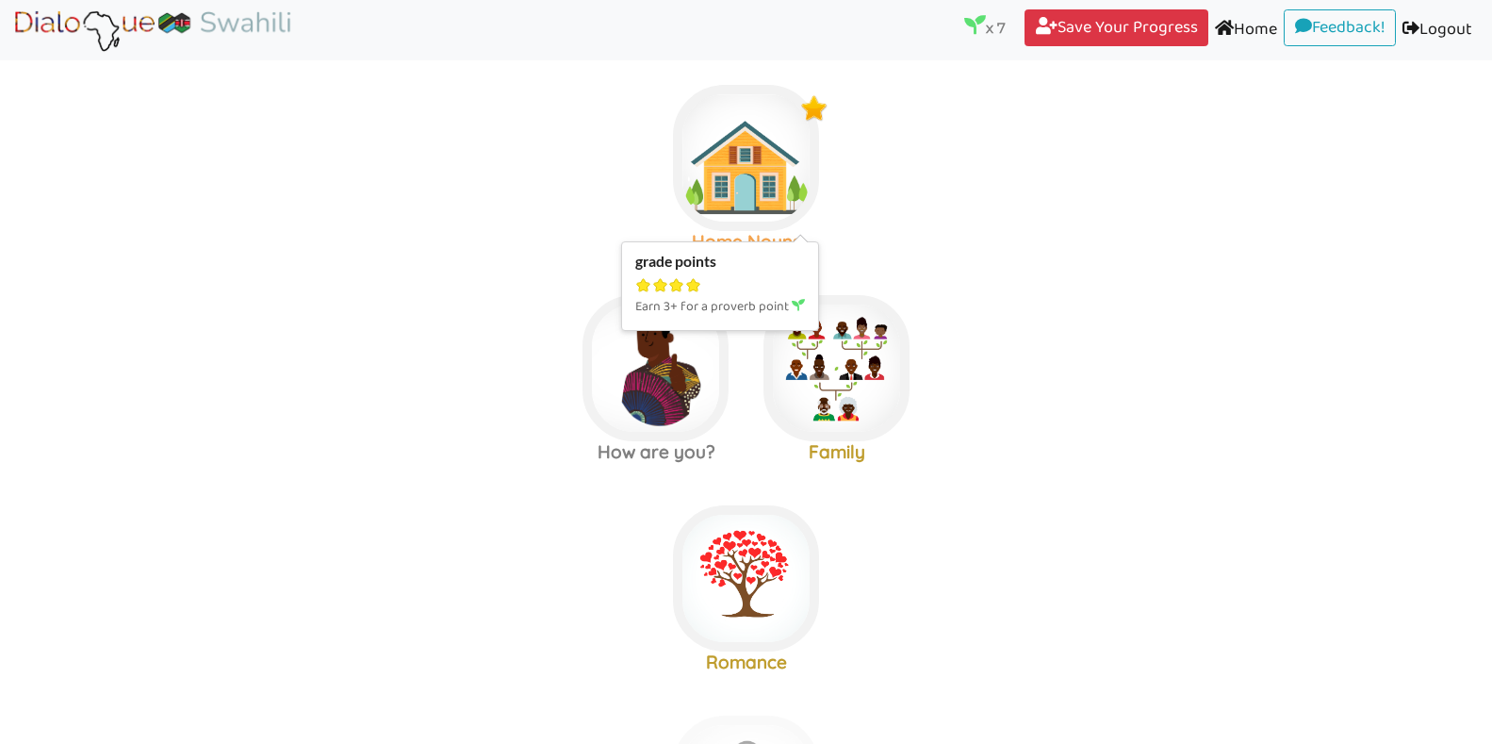
click at [797, 155] on img at bounding box center [746, 158] width 146 height 146
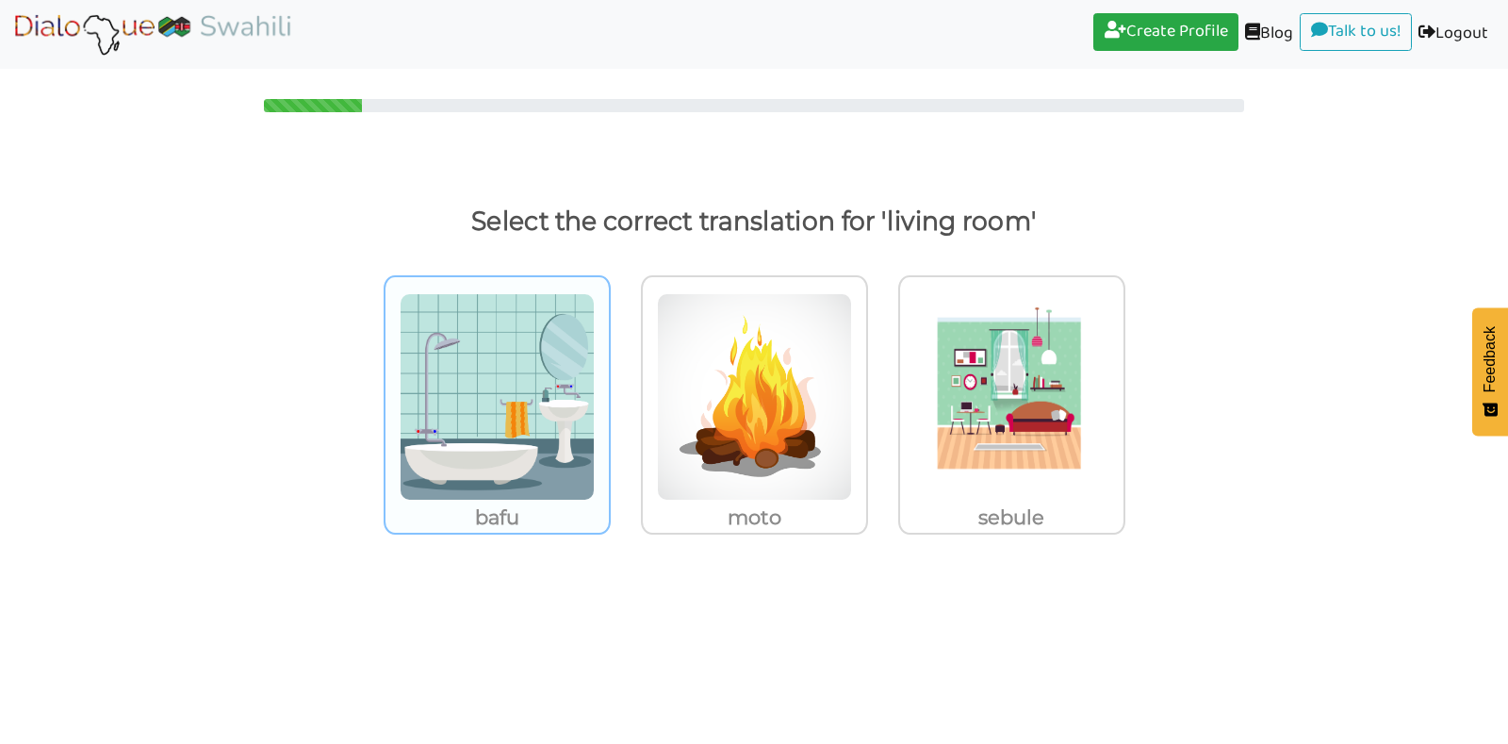
click at [514, 430] on img at bounding box center [497, 396] width 195 height 207
click at [609, 392] on input "bafu" at bounding box center [616, 385] width 14 height 14
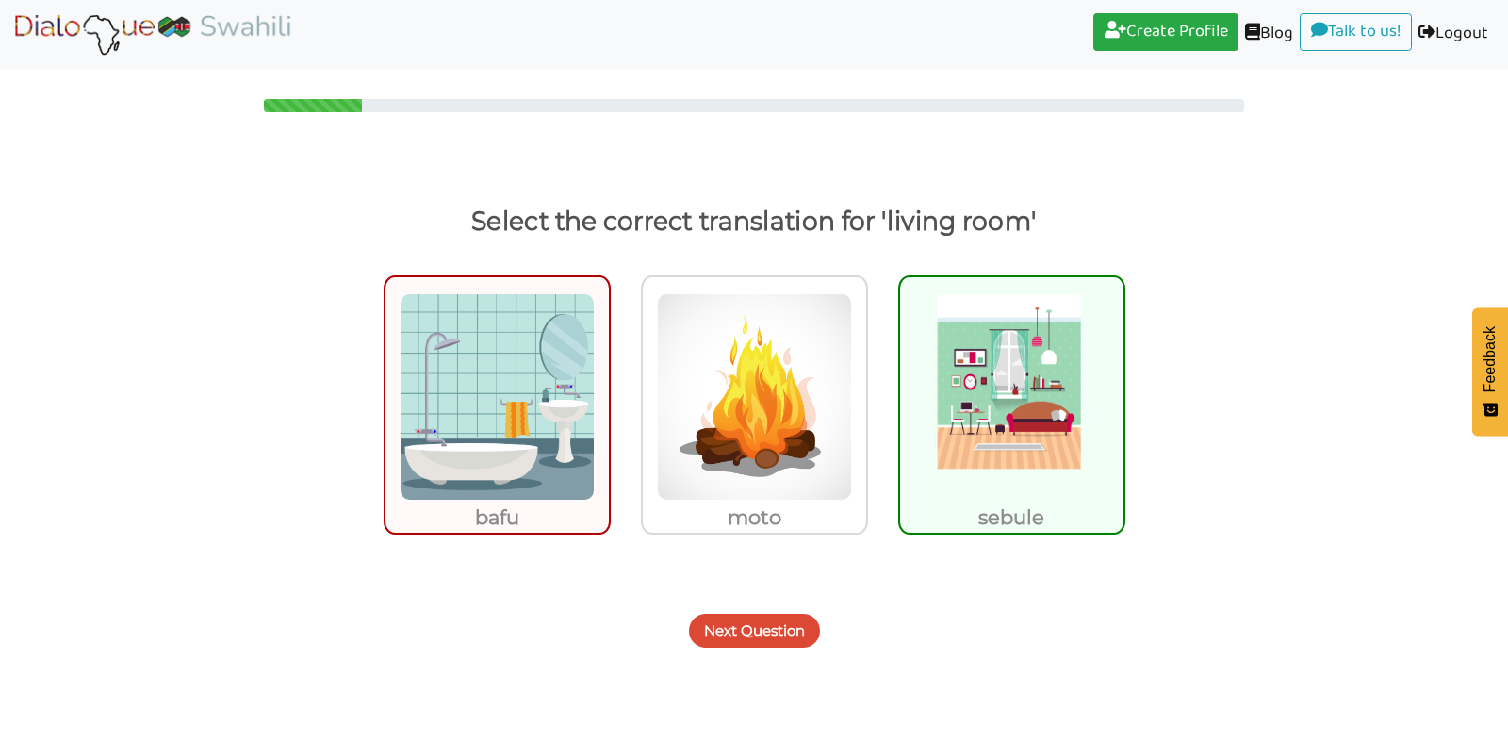
click at [761, 625] on button "Next Question" at bounding box center [754, 631] width 131 height 34
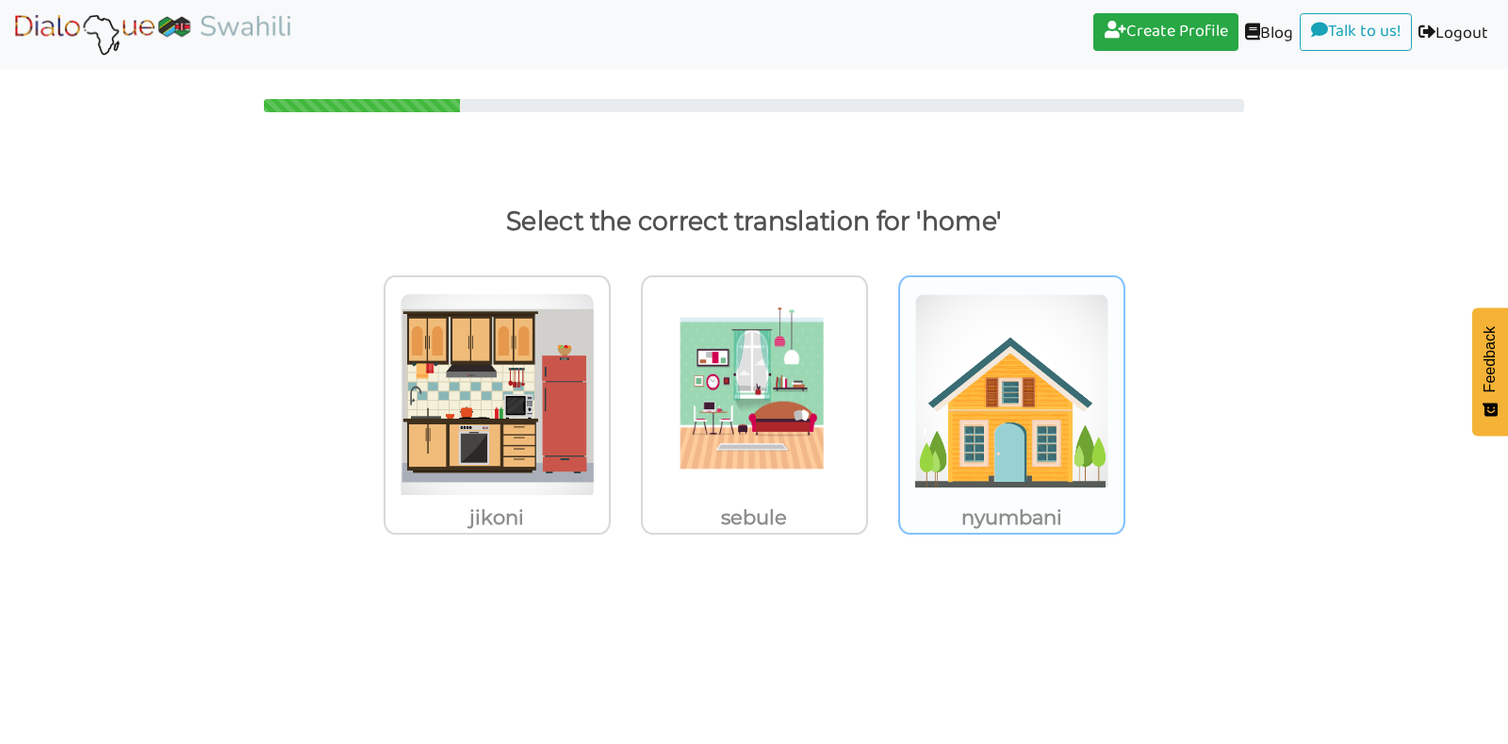
click at [595, 483] on img at bounding box center [497, 396] width 195 height 207
click at [623, 392] on input "nyumbani" at bounding box center [616, 385] width 14 height 14
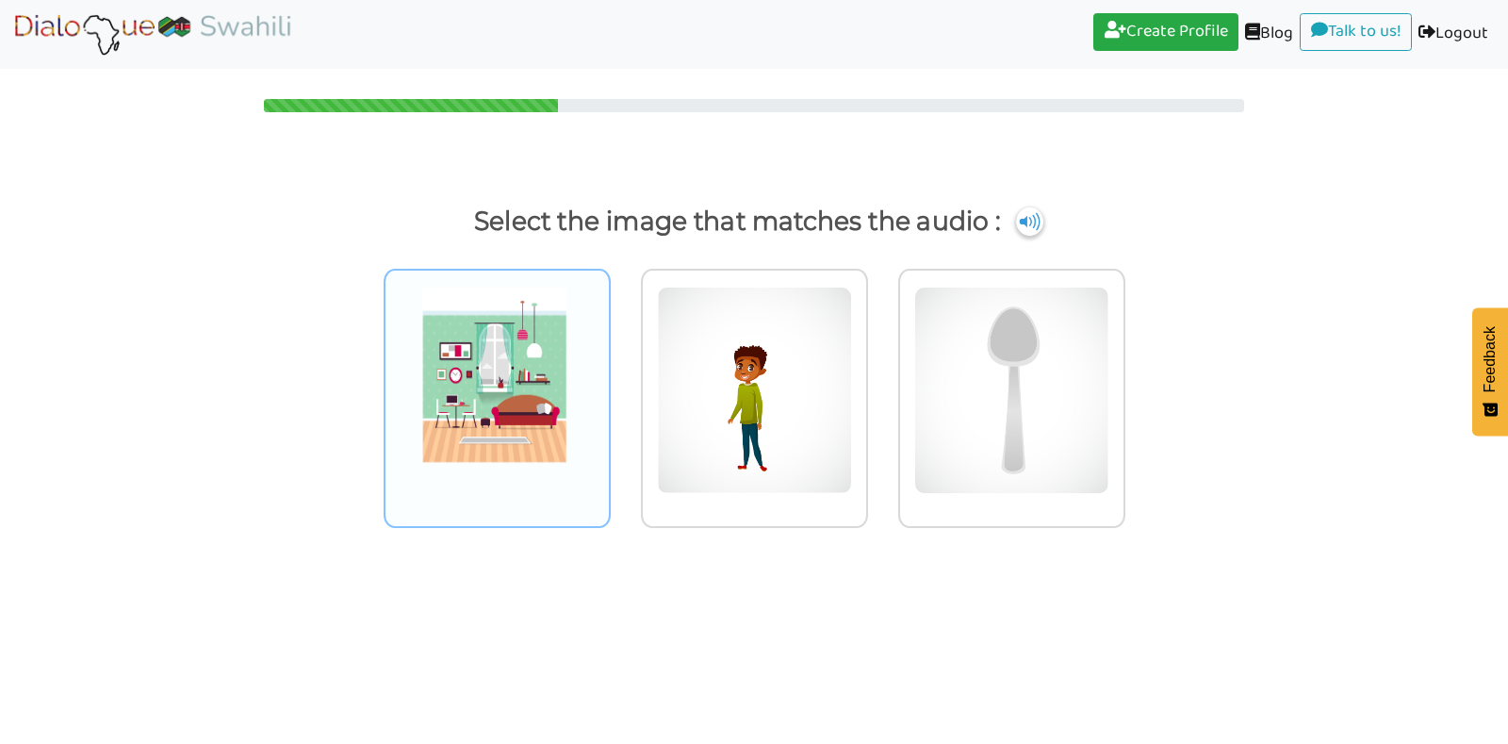
click at [469, 443] on img at bounding box center [497, 390] width 195 height 207
click at [609, 386] on input "radio" at bounding box center [616, 378] width 14 height 14
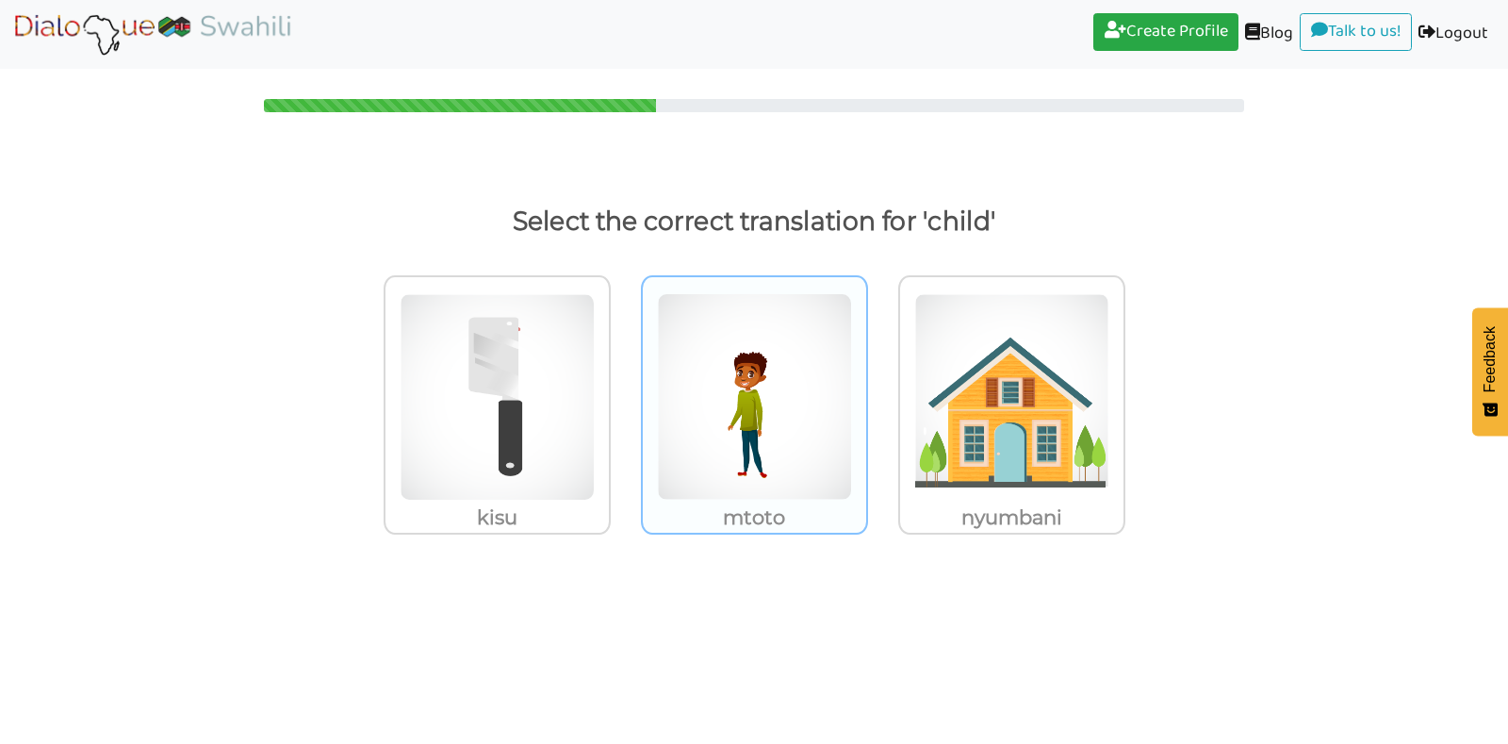
click at [595, 469] on img at bounding box center [497, 396] width 195 height 207
click at [623, 392] on input "mtoto" at bounding box center [616, 385] width 14 height 14
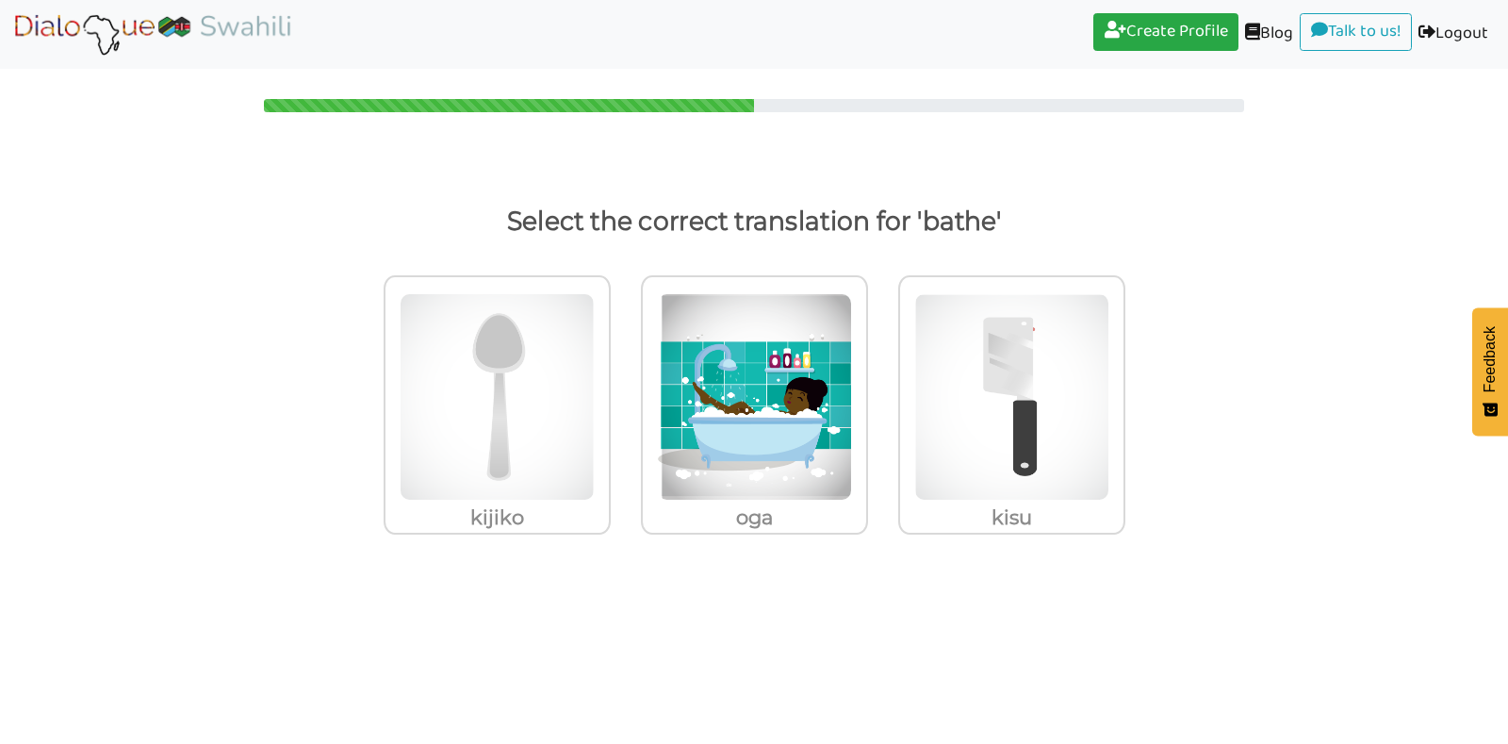
click at [595, 469] on img at bounding box center [497, 396] width 195 height 207
click at [623, 392] on input "oga" at bounding box center [616, 385] width 14 height 14
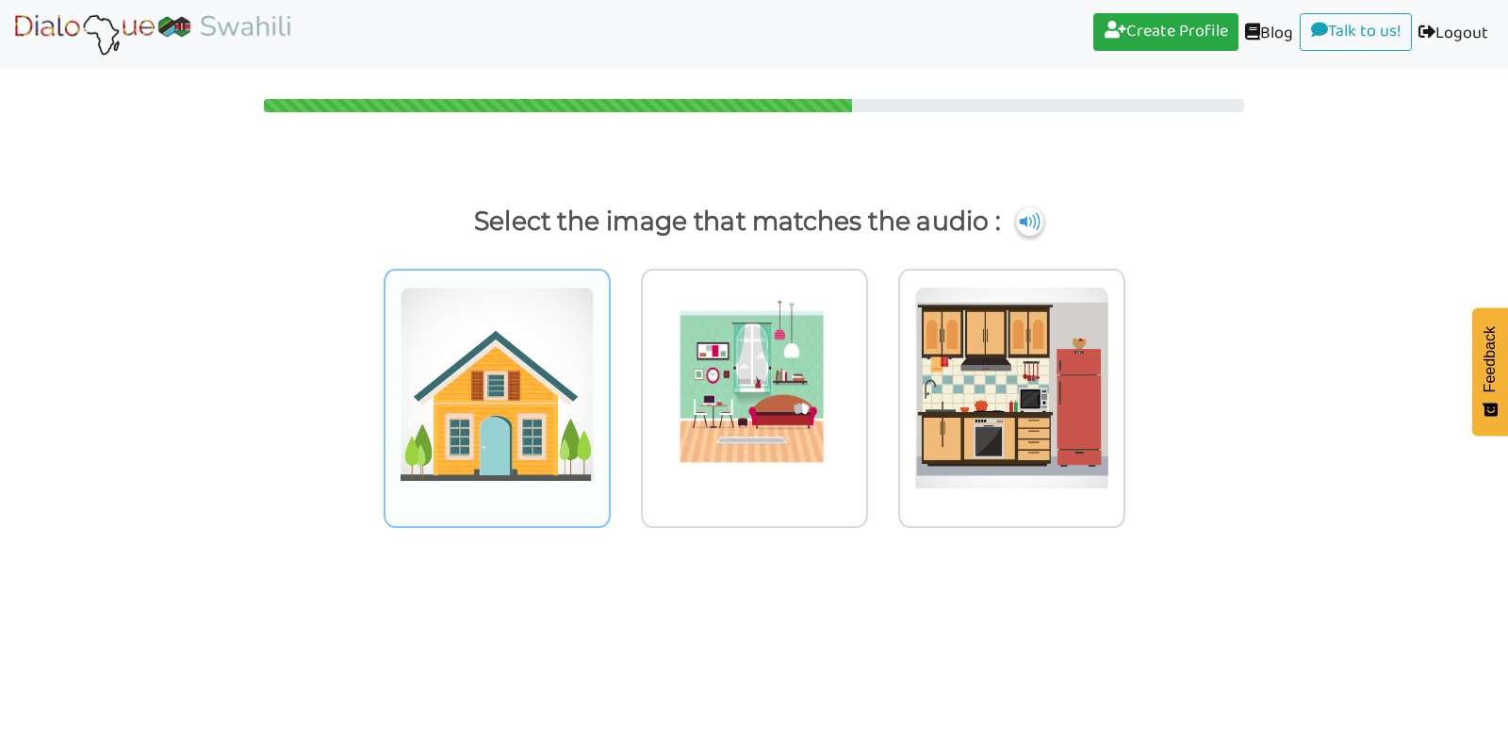
click at [548, 436] on img at bounding box center [497, 390] width 195 height 207
click at [609, 386] on input "radio" at bounding box center [616, 378] width 14 height 14
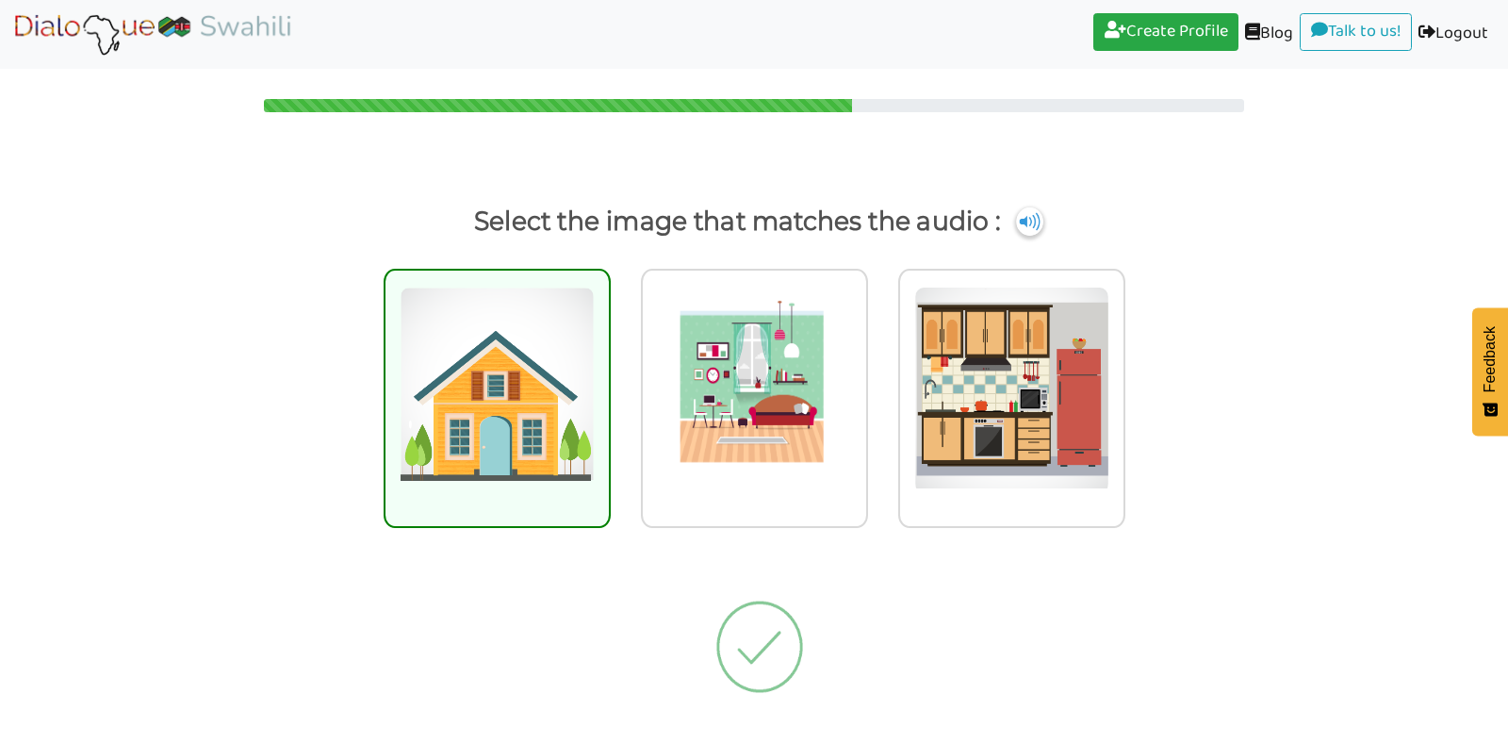
click at [548, 436] on img at bounding box center [497, 390] width 195 height 207
click at [609, 386] on input "radio" at bounding box center [616, 378] width 14 height 14
radio input "true"
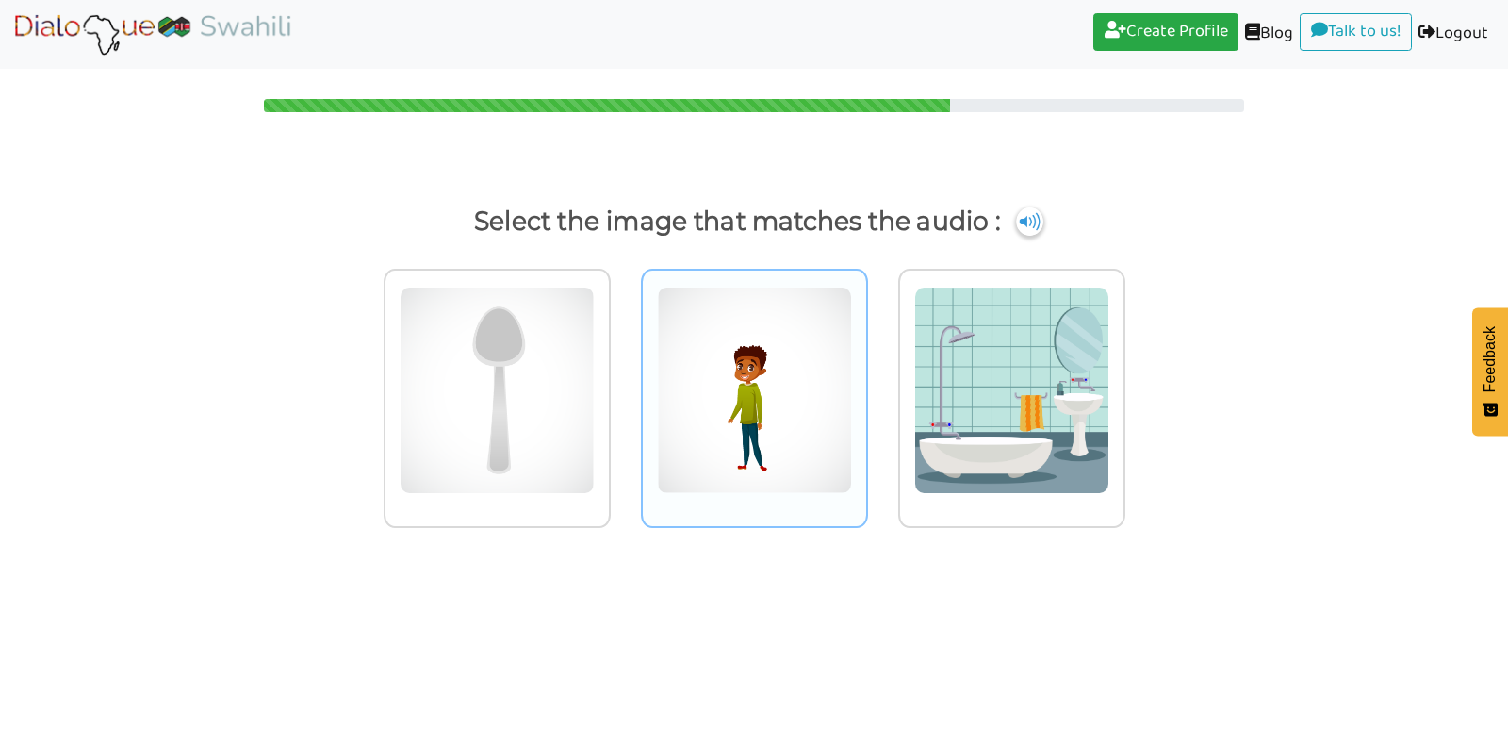
click at [595, 396] on img at bounding box center [497, 390] width 195 height 207
click at [623, 386] on input "radio" at bounding box center [616, 378] width 14 height 14
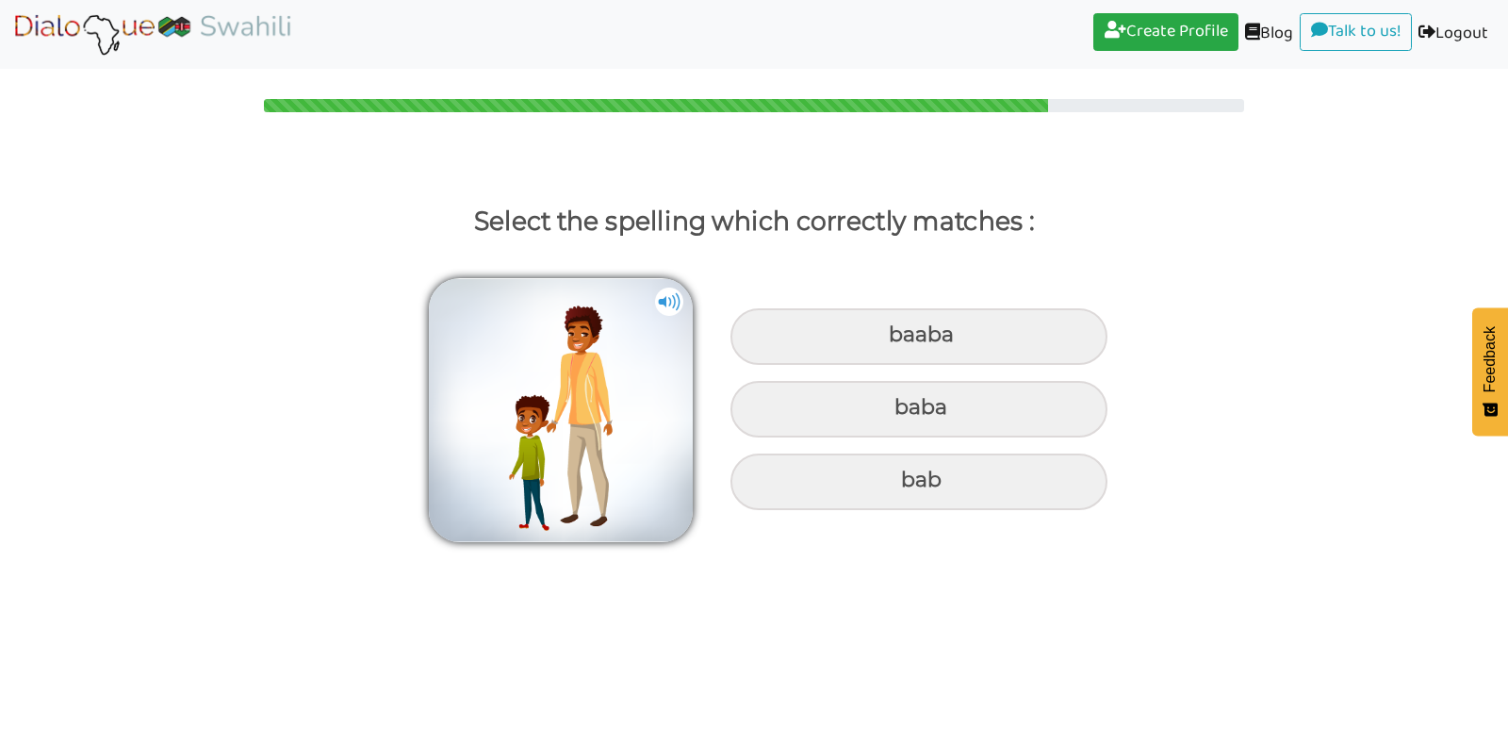
click at [791, 365] on div "baba" at bounding box center [919, 336] width 377 height 57
click at [885, 341] on input "baba" at bounding box center [891, 335] width 12 height 12
radio input "true"
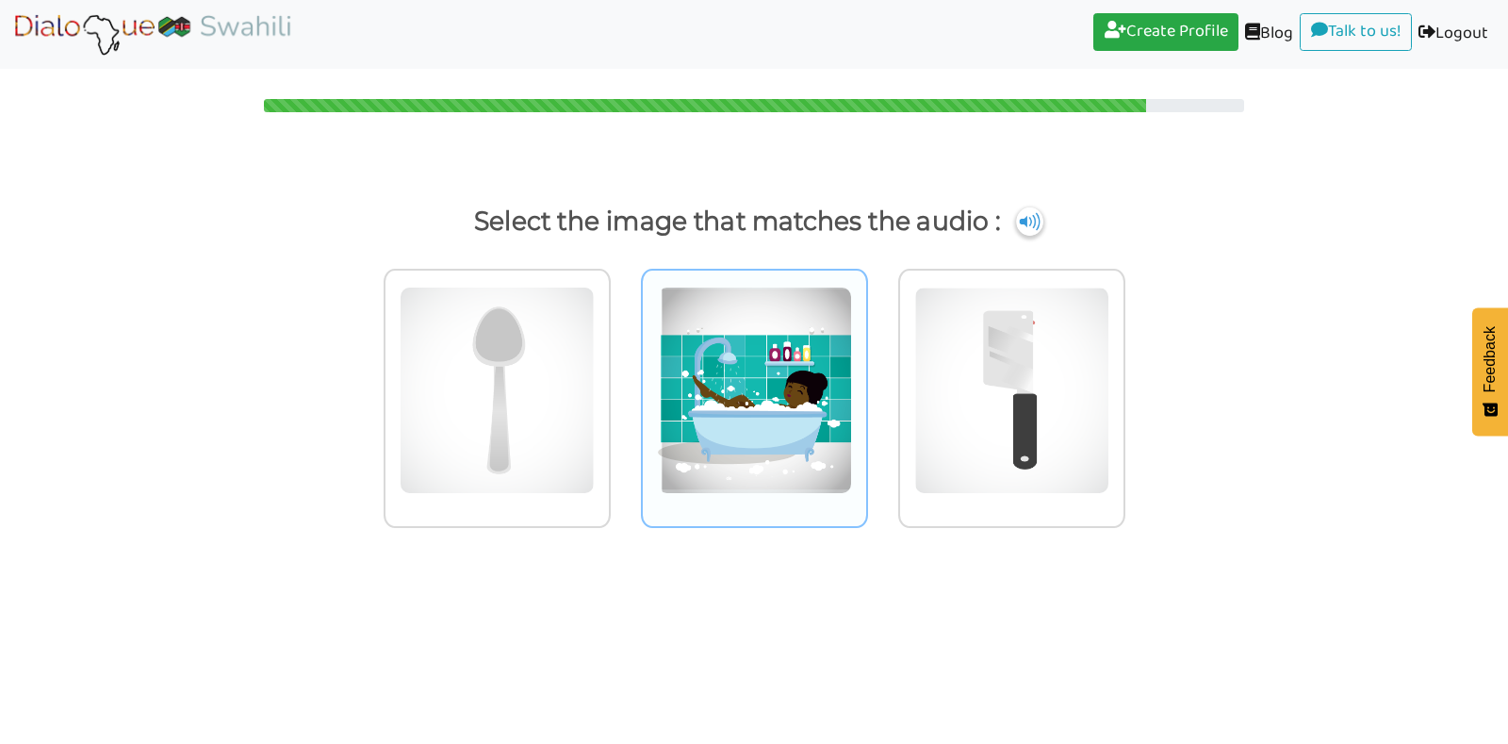
click at [595, 372] on img at bounding box center [497, 390] width 195 height 207
click at [623, 372] on input "radio" at bounding box center [616, 378] width 14 height 14
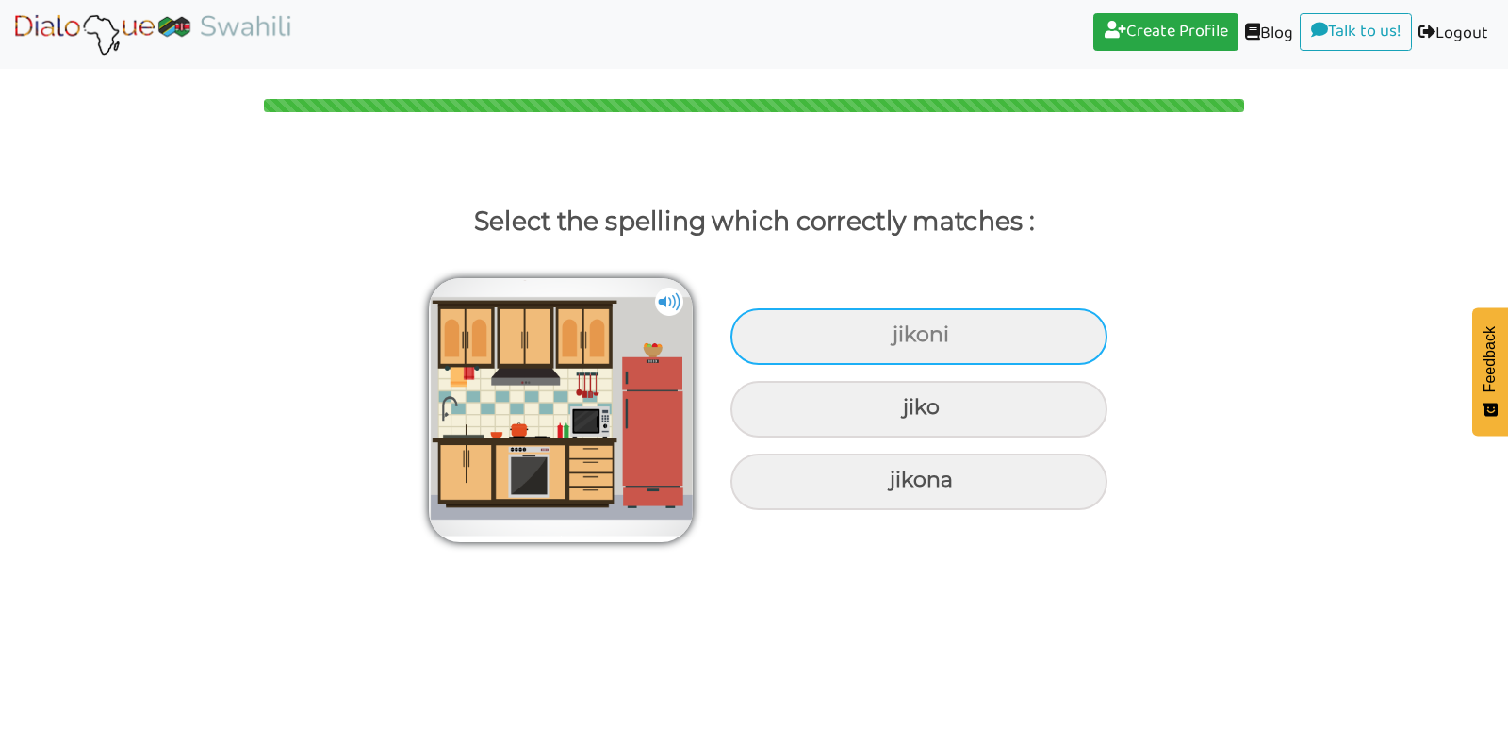
click at [889, 348] on div "jikoni" at bounding box center [919, 336] width 377 height 57
click at [889, 341] on input "jikoni" at bounding box center [895, 335] width 12 height 12
radio input "true"
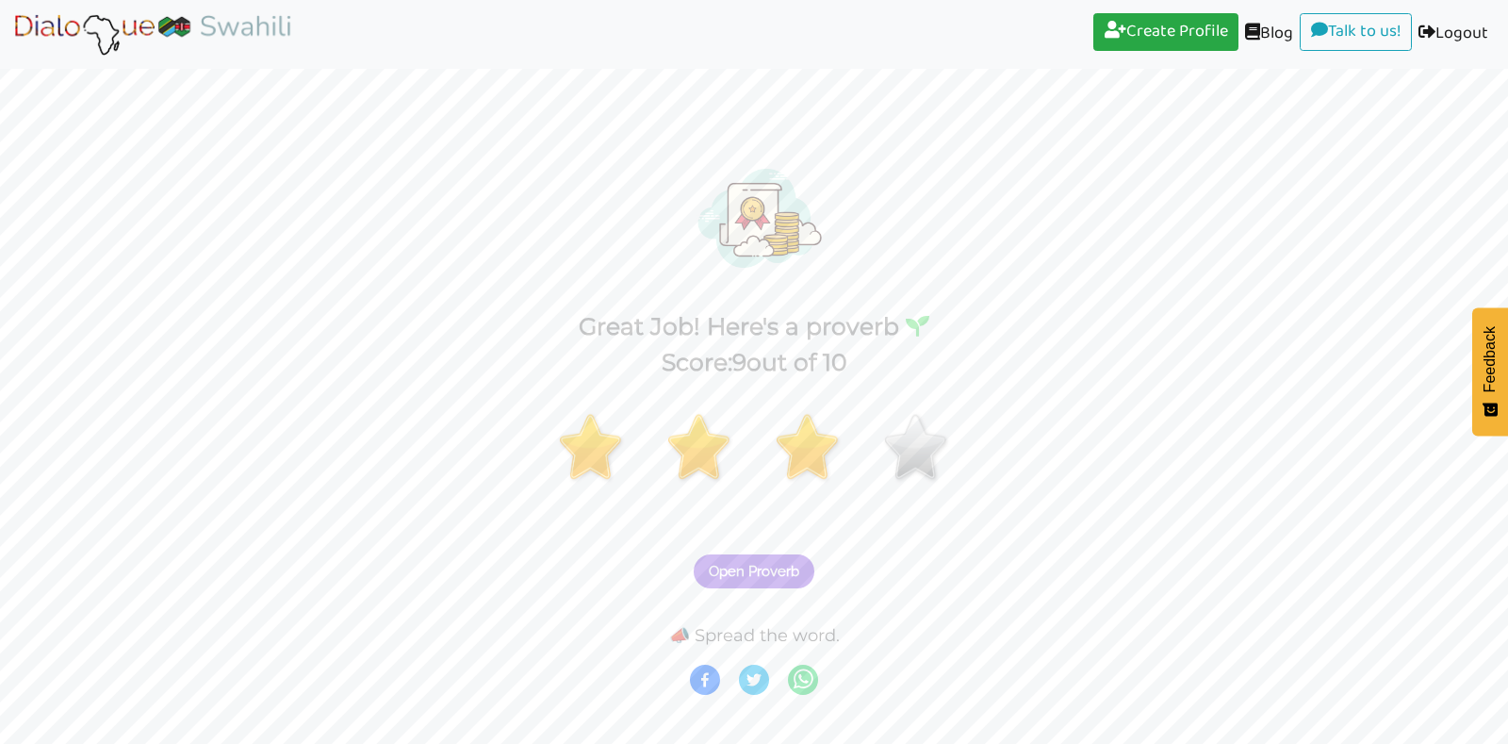
click at [724, 579] on span "Open Proverb" at bounding box center [754, 571] width 91 height 17
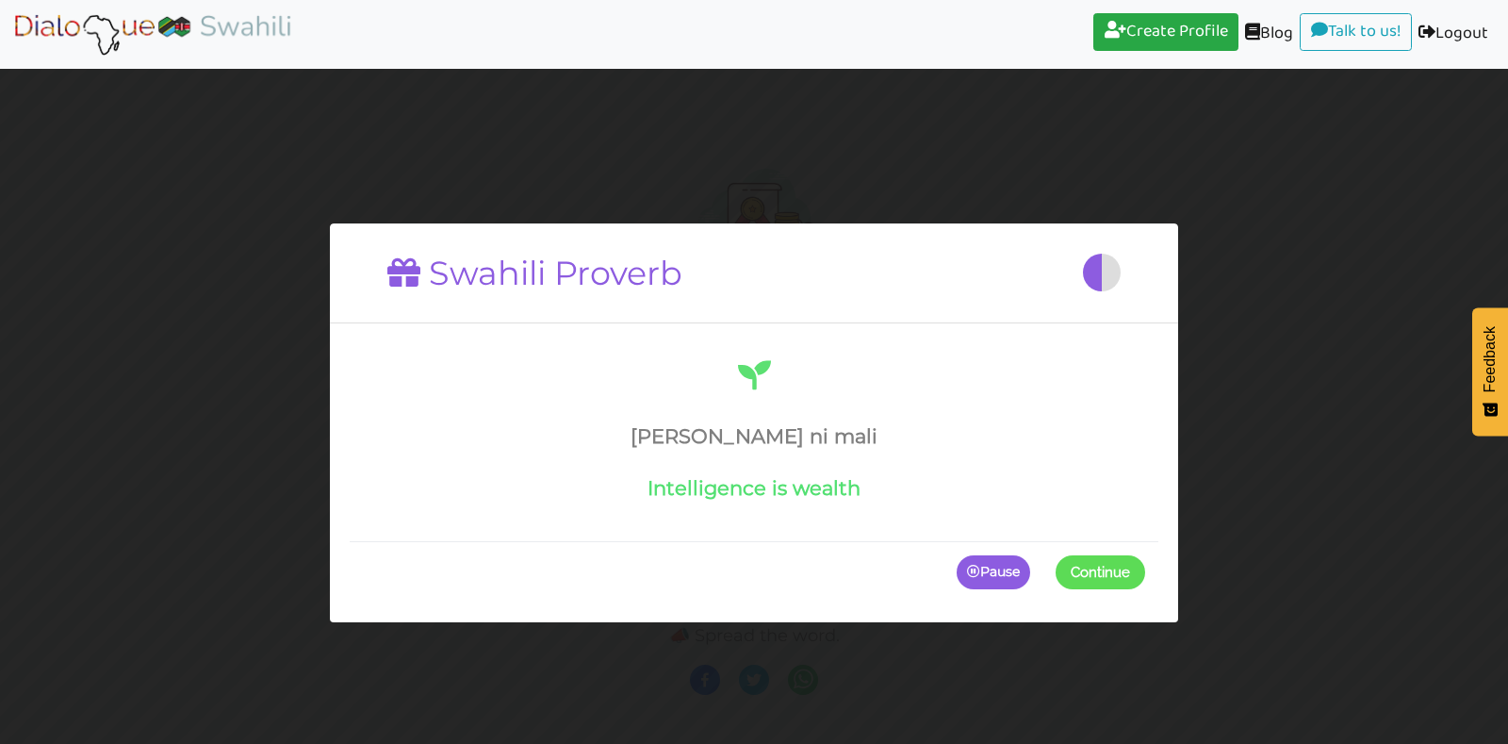
click at [1145, 573] on span at bounding box center [1145, 572] width 0 height 34
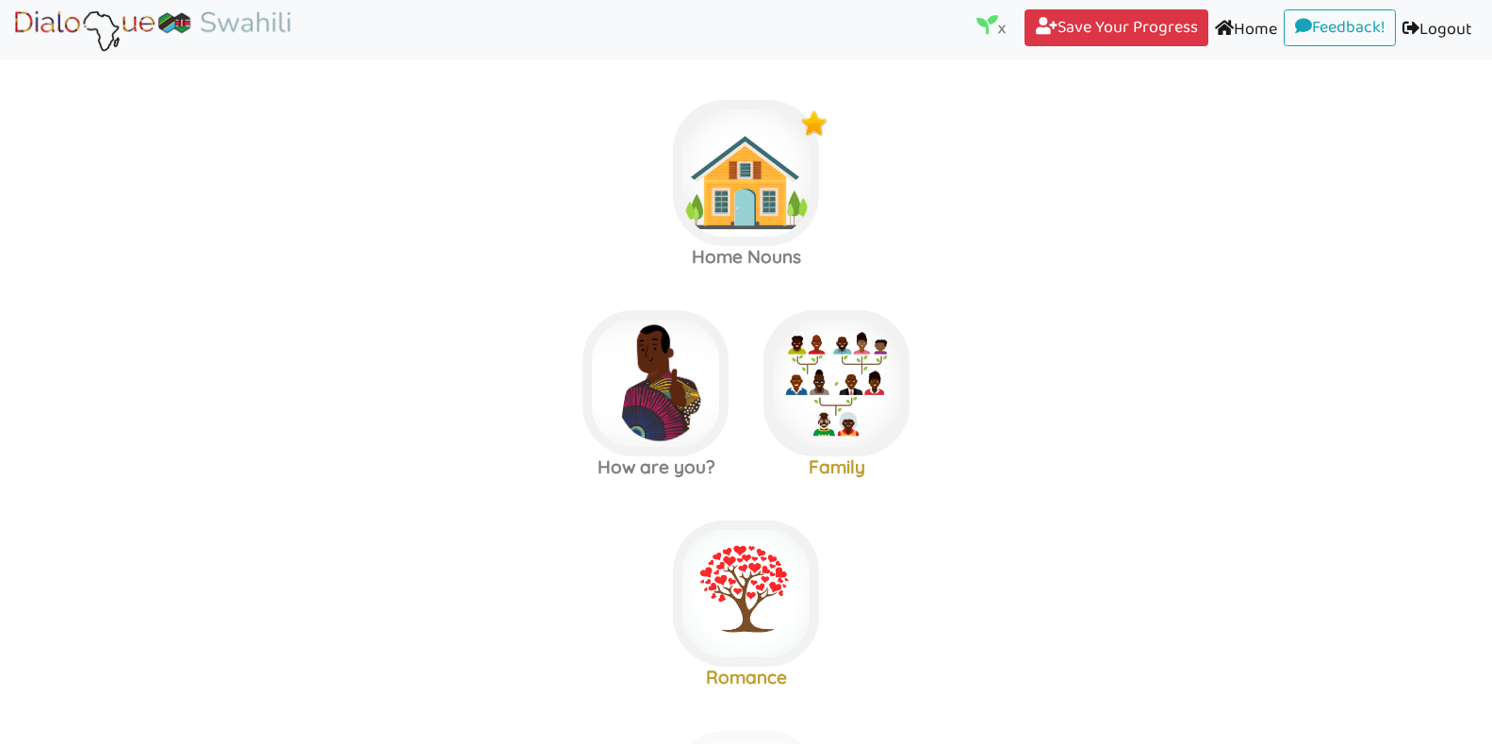
scroll to position [15, 0]
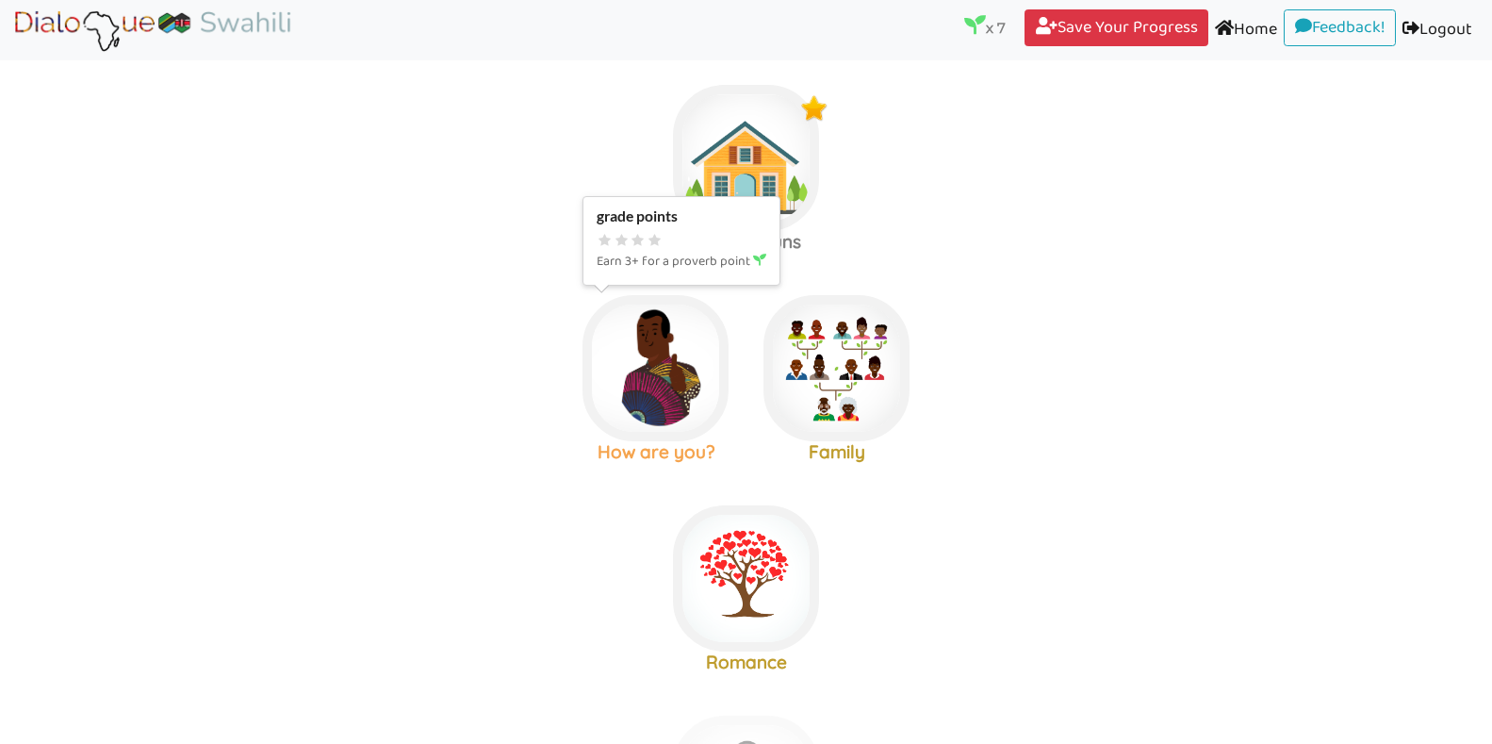
click at [708, 231] on img at bounding box center [746, 158] width 146 height 146
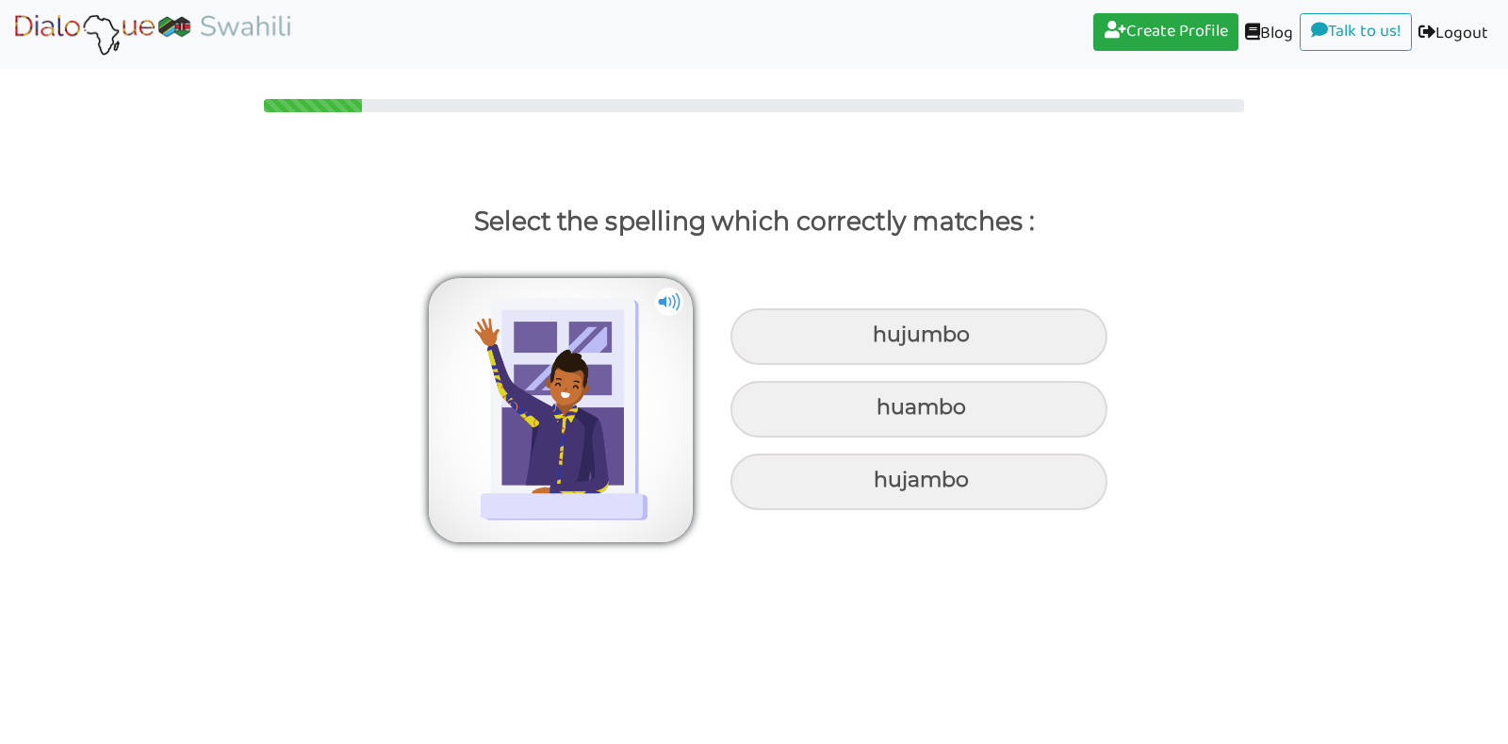
click at [665, 308] on img at bounding box center [669, 302] width 28 height 28
click at [831, 365] on div "hujambo" at bounding box center [919, 336] width 377 height 57
click at [869, 341] on input "hujambo" at bounding box center [875, 335] width 12 height 12
radio input "true"
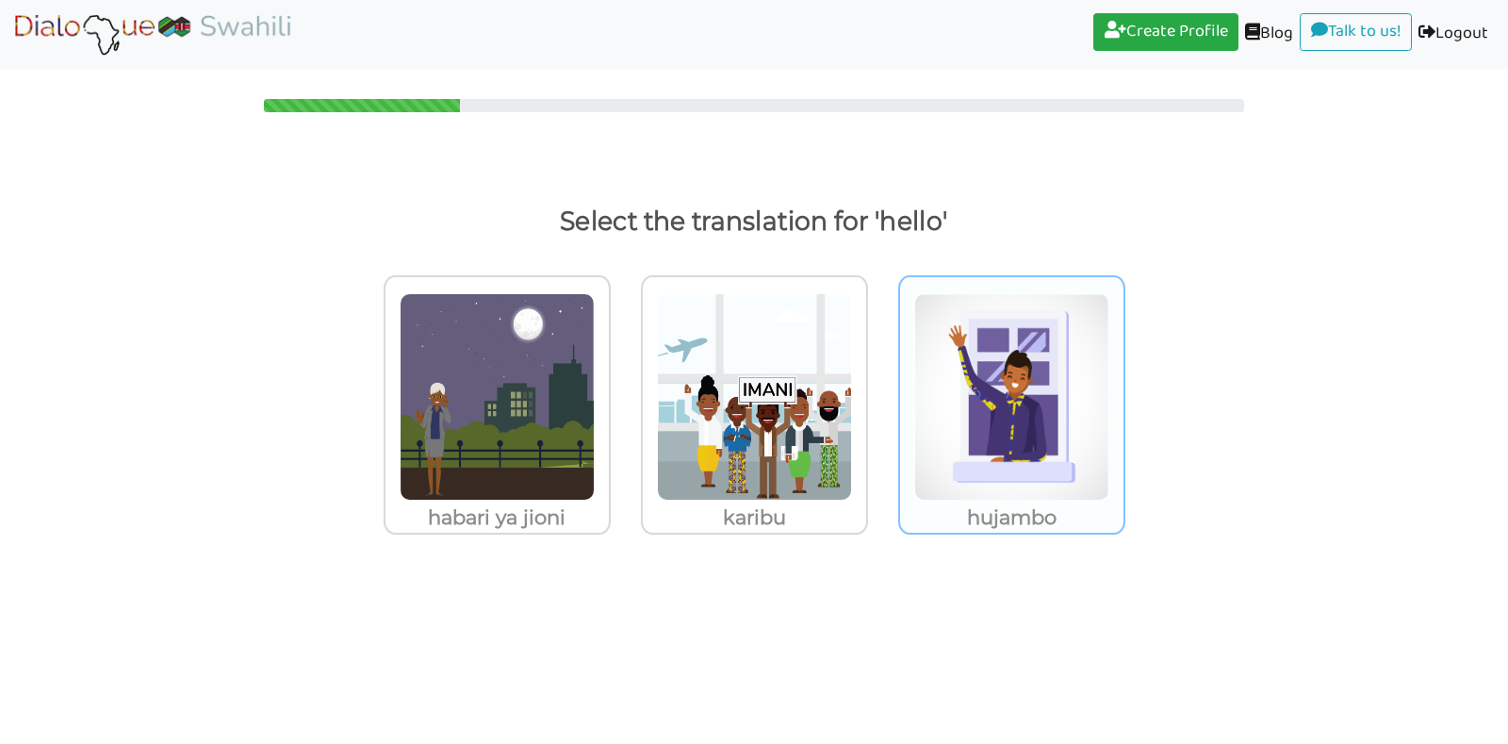
click at [595, 454] on img at bounding box center [497, 396] width 195 height 207
click at [623, 392] on input "hujambo" at bounding box center [616, 385] width 14 height 14
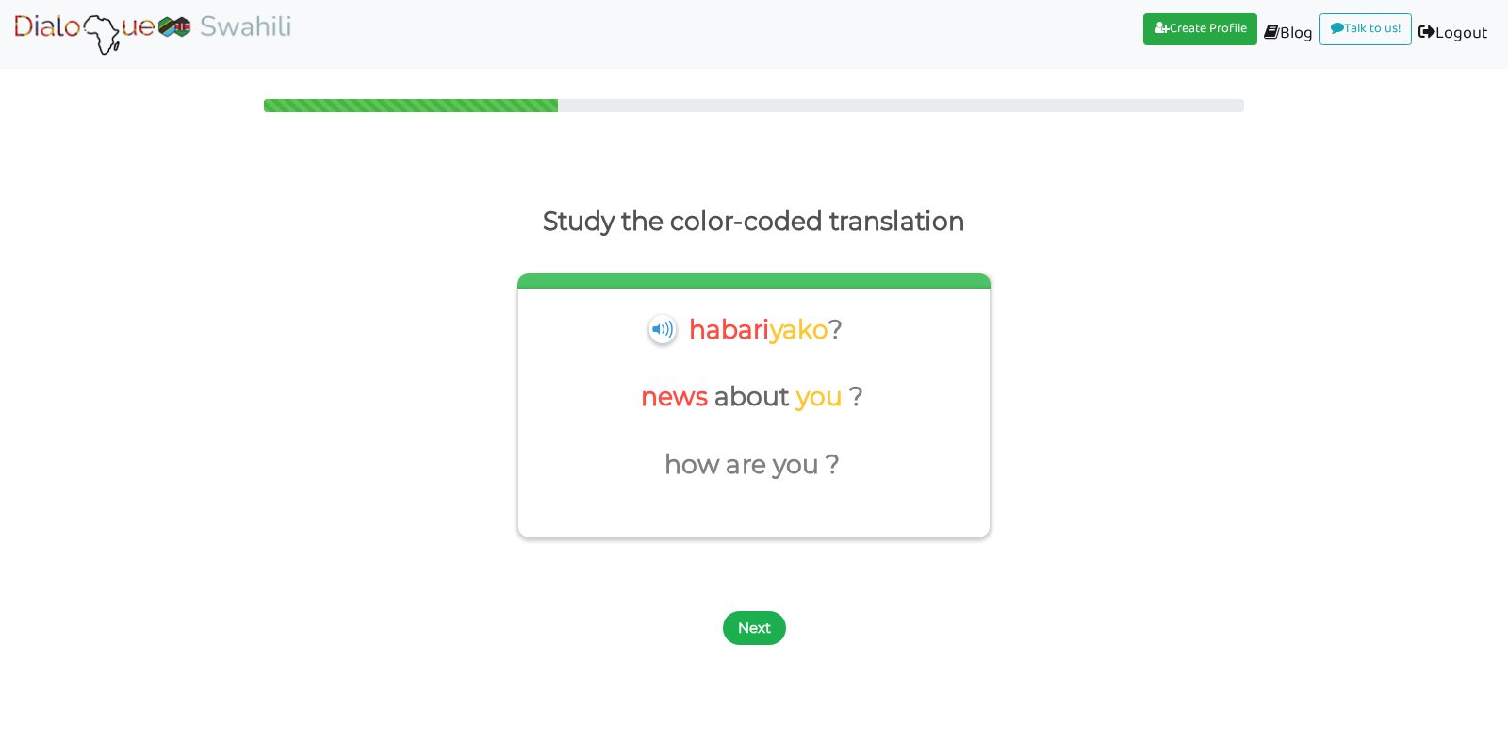
click at [769, 627] on button "Next" at bounding box center [754, 628] width 63 height 34
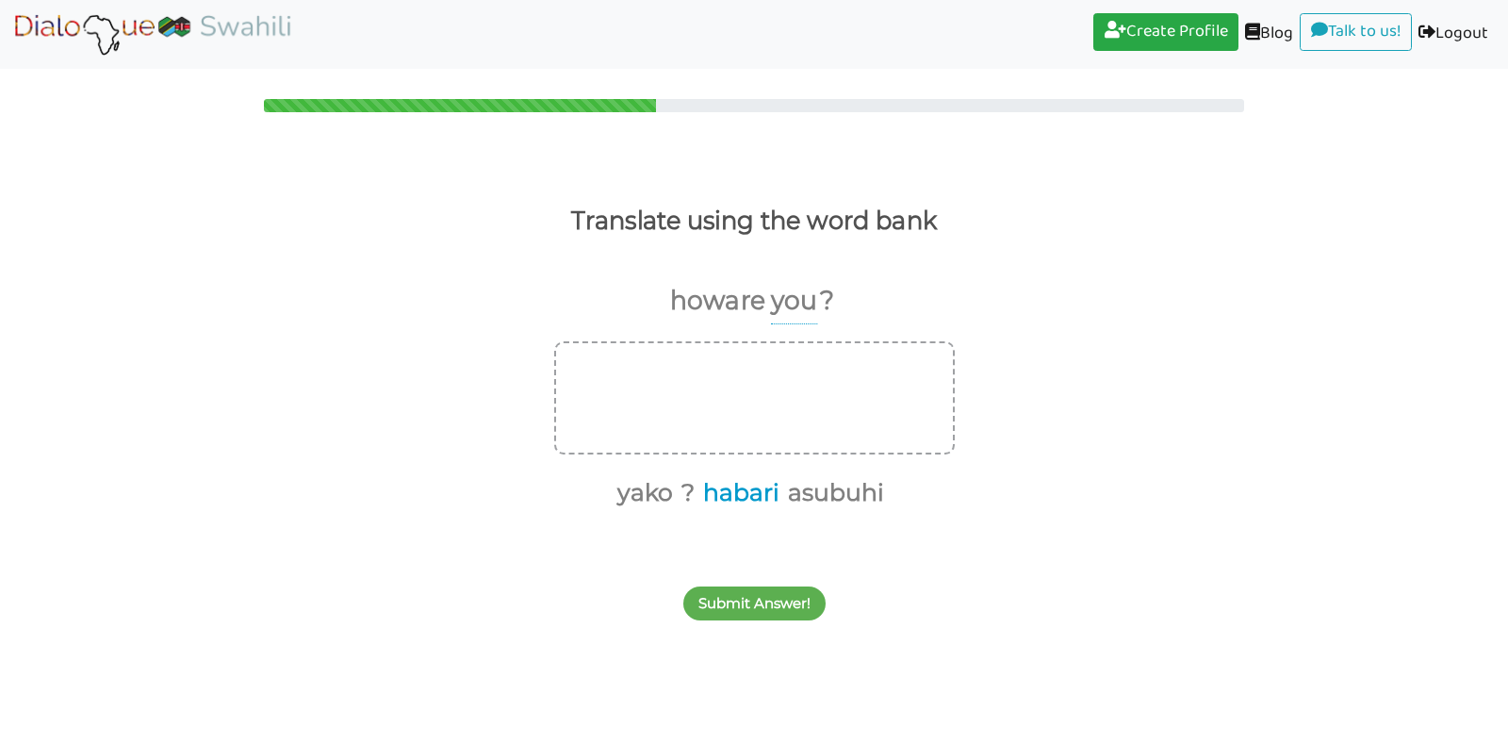
click at [749, 497] on button "habari" at bounding box center [738, 493] width 83 height 36
click at [693, 488] on button "yako" at bounding box center [684, 493] width 62 height 36
click at [700, 488] on button "?" at bounding box center [695, 493] width 20 height 36
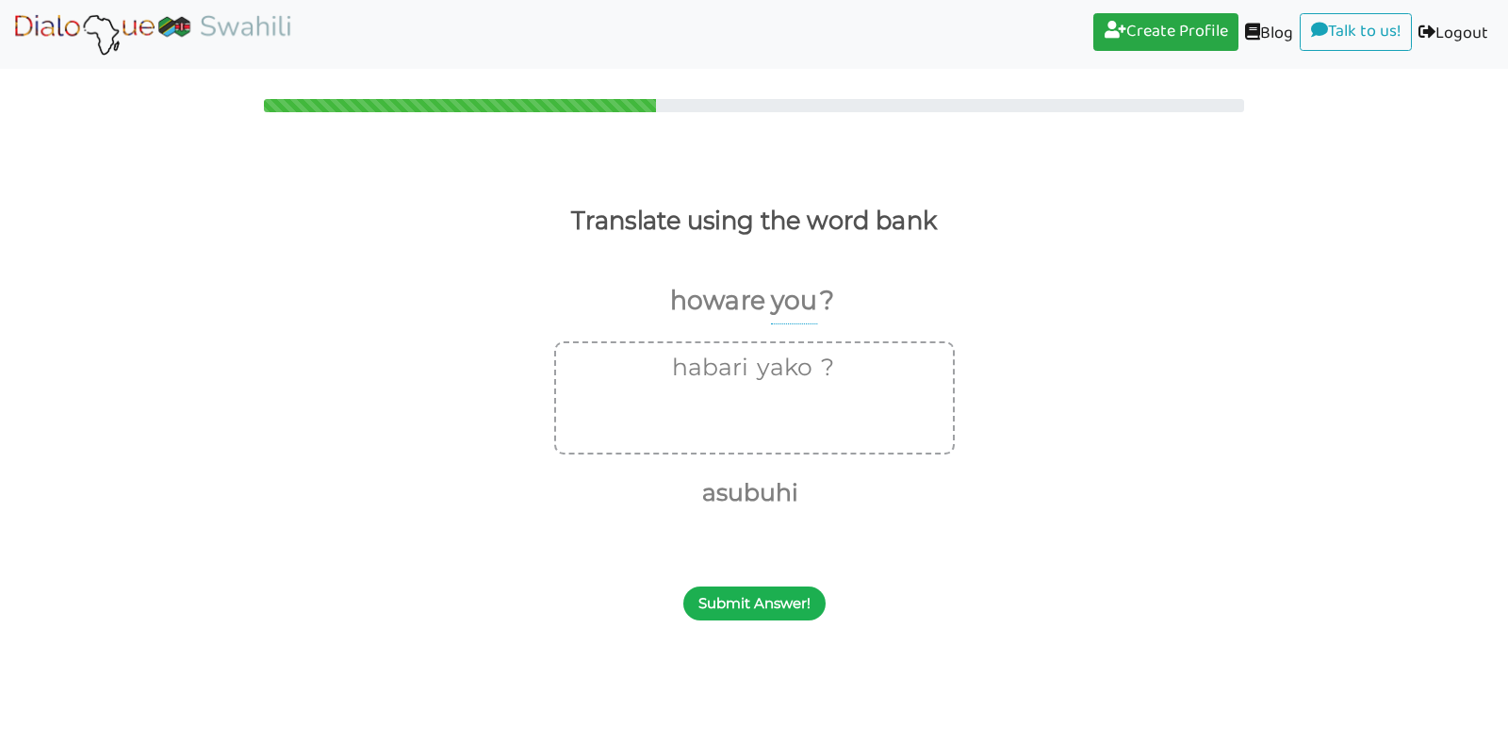
click at [748, 591] on button "Submit Answer!" at bounding box center [754, 603] width 142 height 34
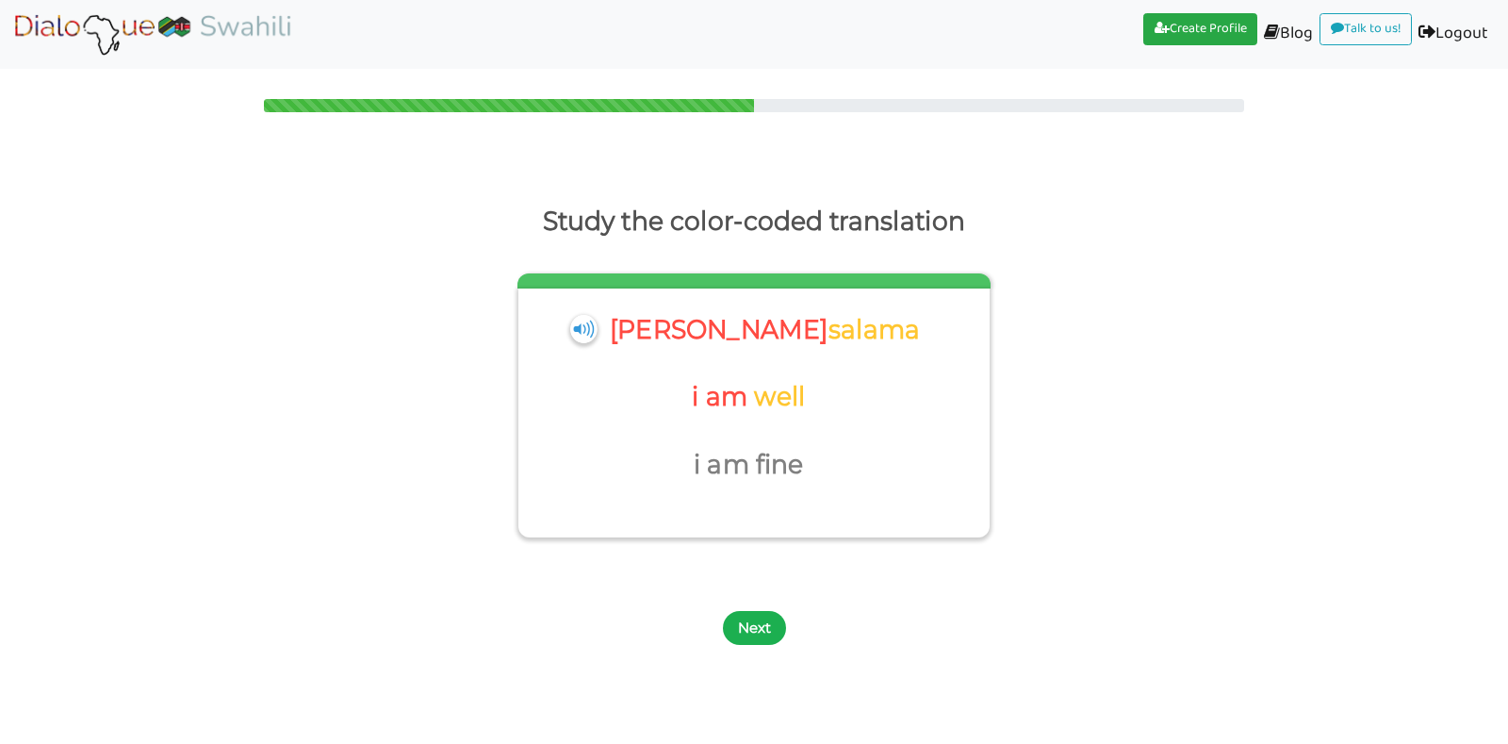
click at [749, 622] on button "Next" at bounding box center [754, 628] width 63 height 34
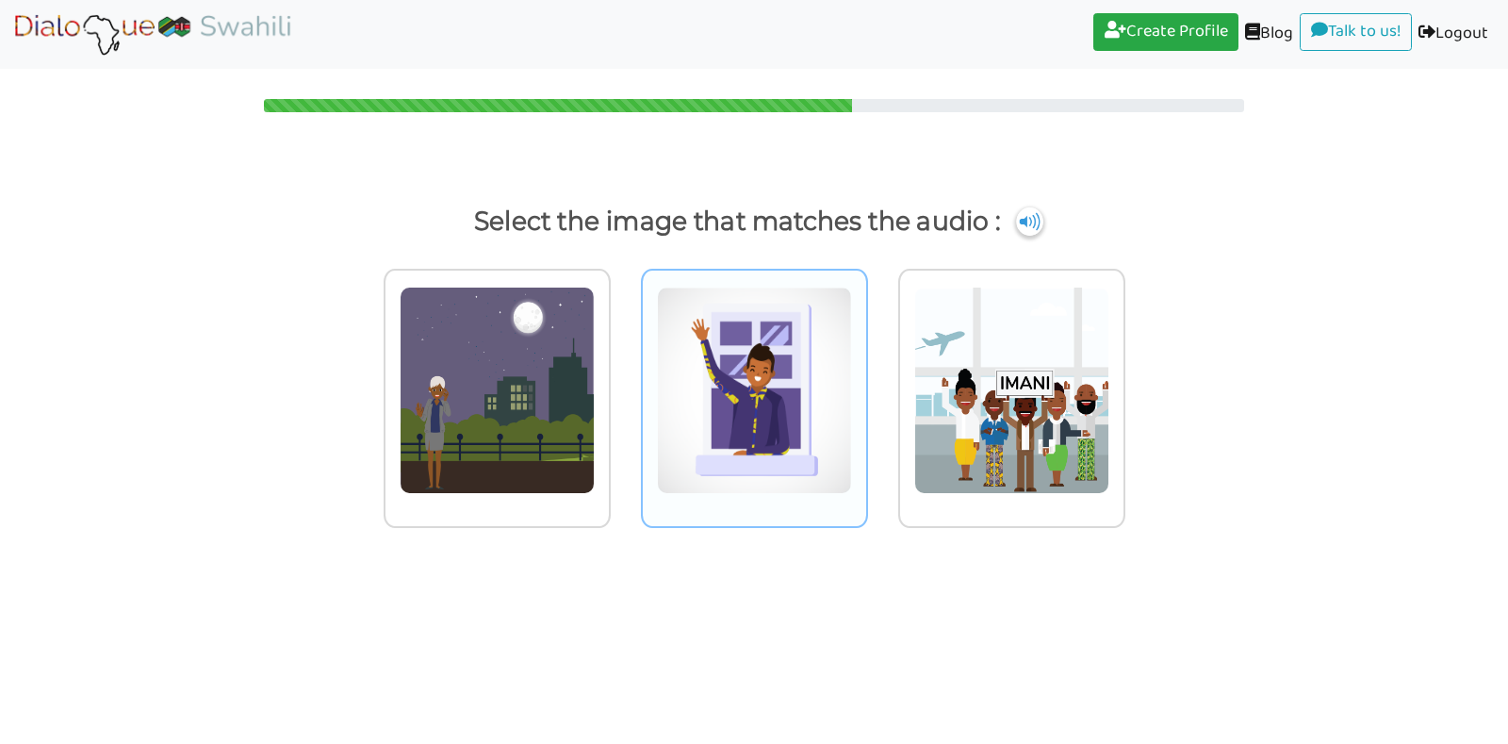
click at [595, 462] on img at bounding box center [497, 390] width 195 height 207
click at [623, 386] on input "radio" at bounding box center [616, 378] width 14 height 14
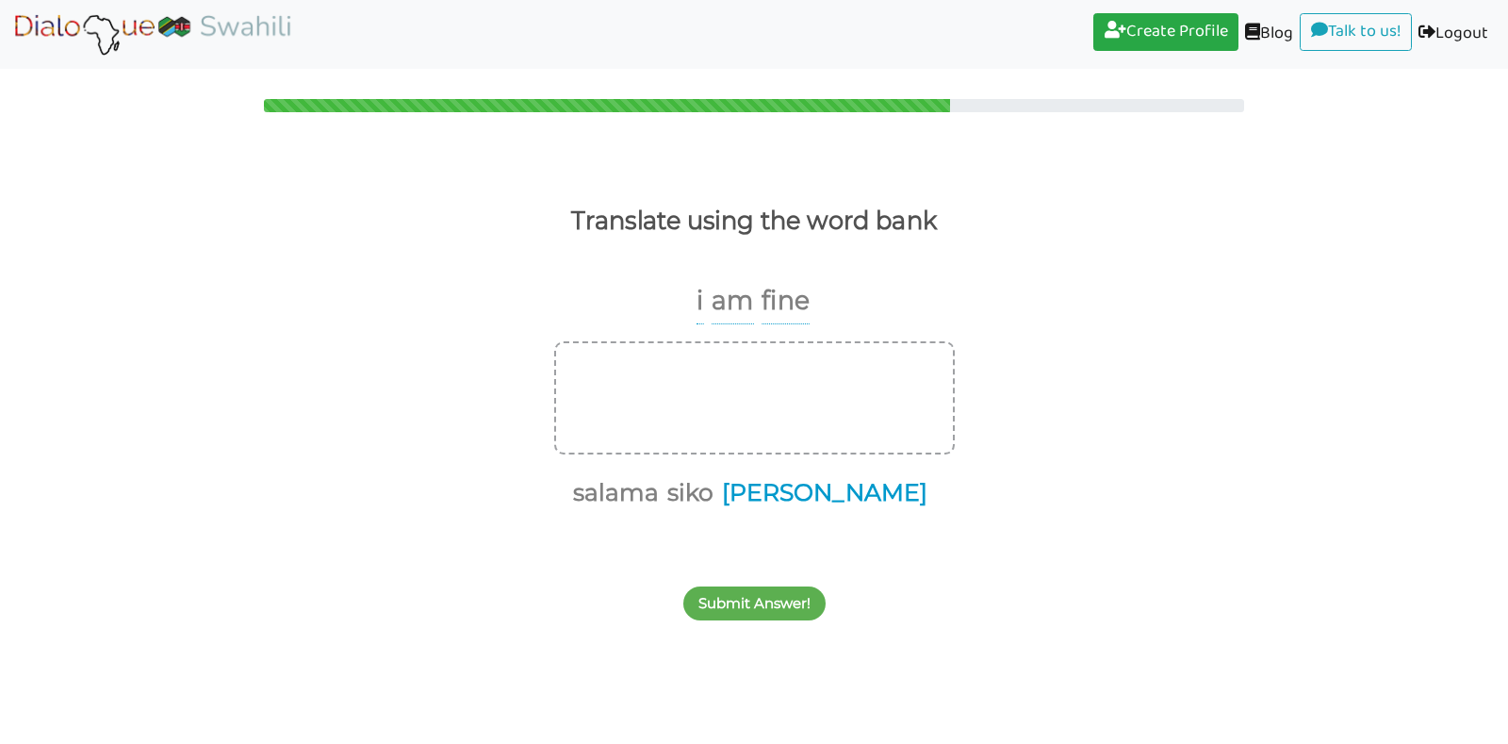
click at [836, 484] on button "[PERSON_NAME]" at bounding box center [822, 493] width 212 height 36
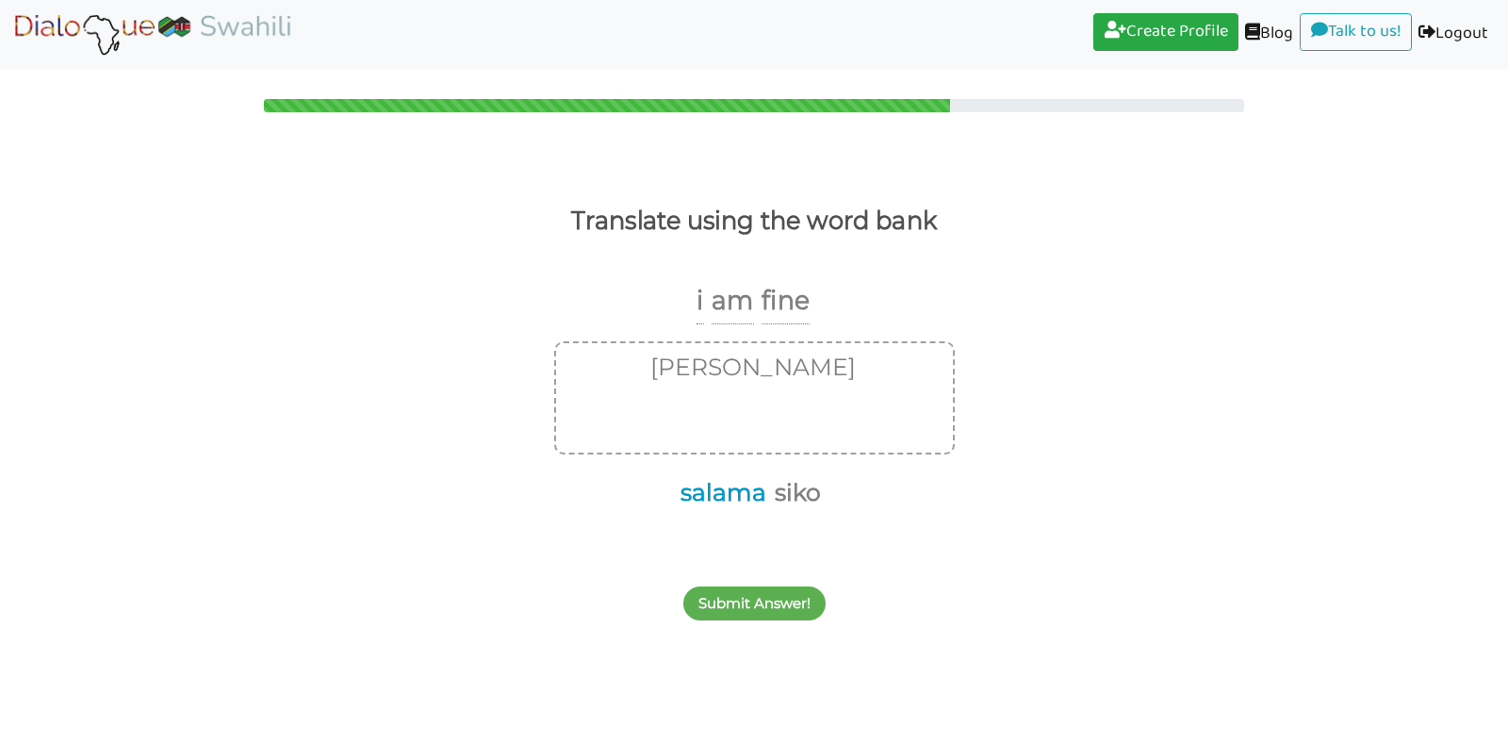
click at [724, 485] on button "salama" at bounding box center [720, 493] width 92 height 36
click at [730, 591] on button "Submit Answer!" at bounding box center [754, 603] width 142 height 34
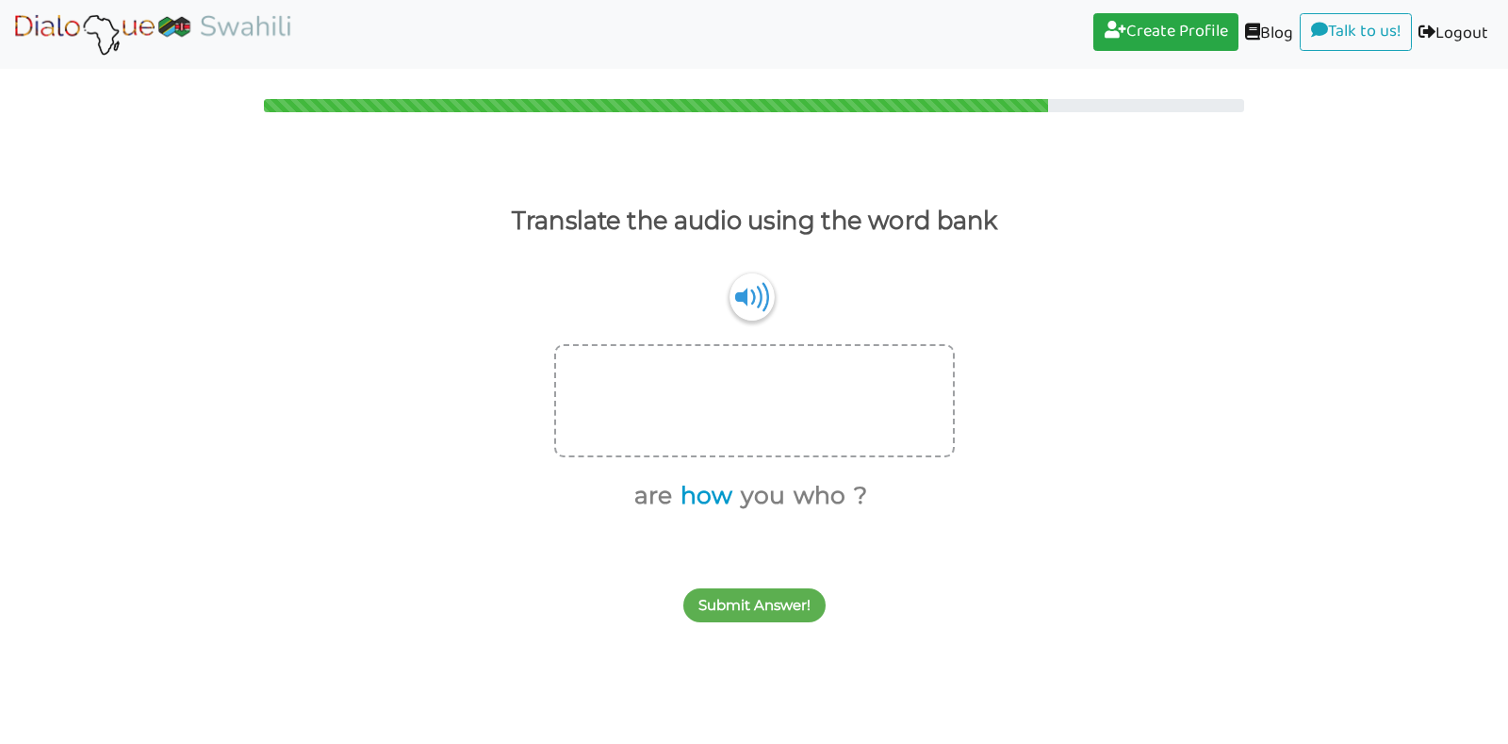
click at [703, 499] on button "how" at bounding box center [703, 496] width 58 height 36
click at [688, 495] on button "are" at bounding box center [680, 496] width 44 height 36
click at [712, 501] on button "you" at bounding box center [706, 496] width 51 height 36
click at [775, 501] on button "?" at bounding box center [777, 496] width 20 height 36
click at [739, 601] on button "Submit Answer!" at bounding box center [754, 605] width 142 height 34
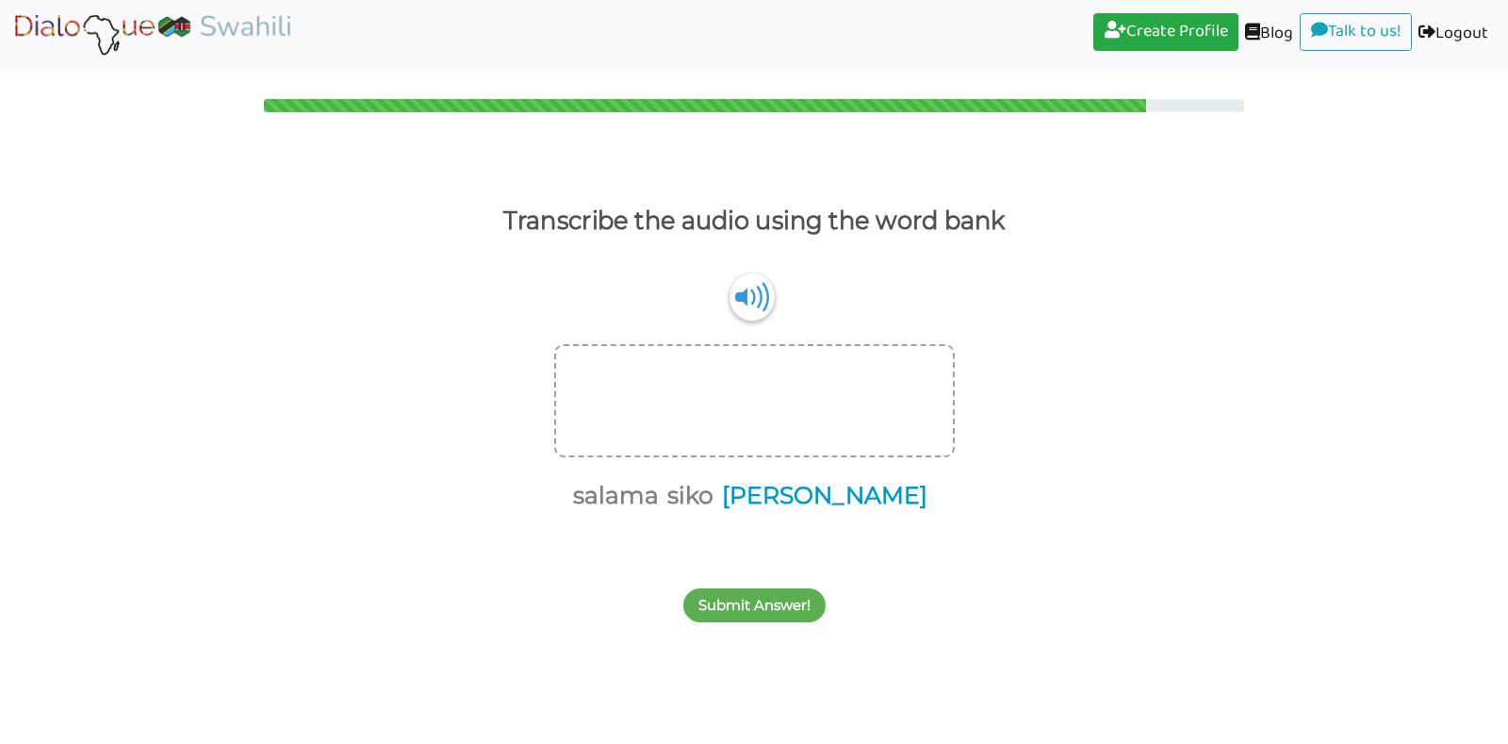
click at [839, 502] on button "[PERSON_NAME]" at bounding box center [822, 496] width 212 height 36
click at [715, 507] on button "salama" at bounding box center [720, 496] width 92 height 36
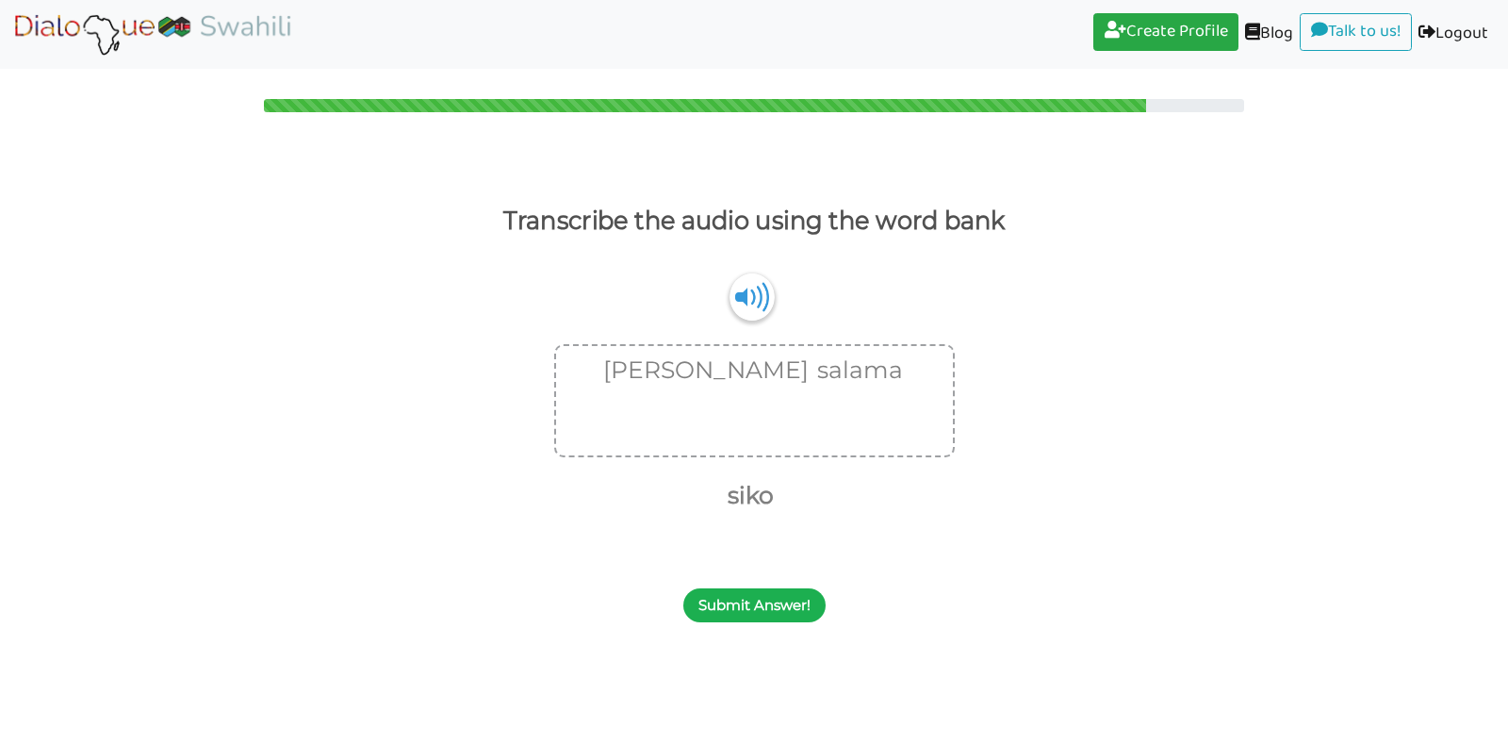
click at [737, 603] on button "Submit Answer!" at bounding box center [754, 605] width 142 height 34
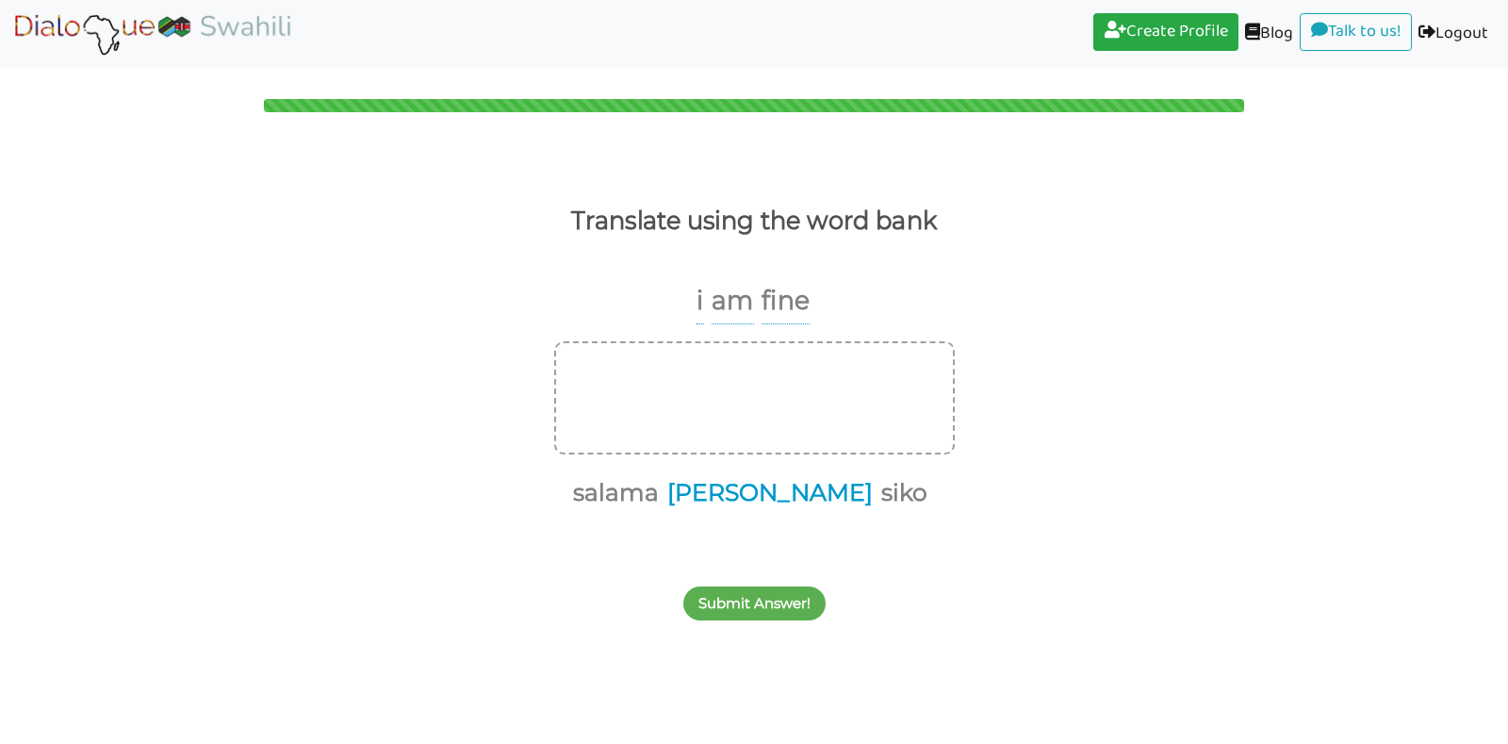
click at [764, 492] on button "[PERSON_NAME]" at bounding box center [767, 493] width 212 height 36
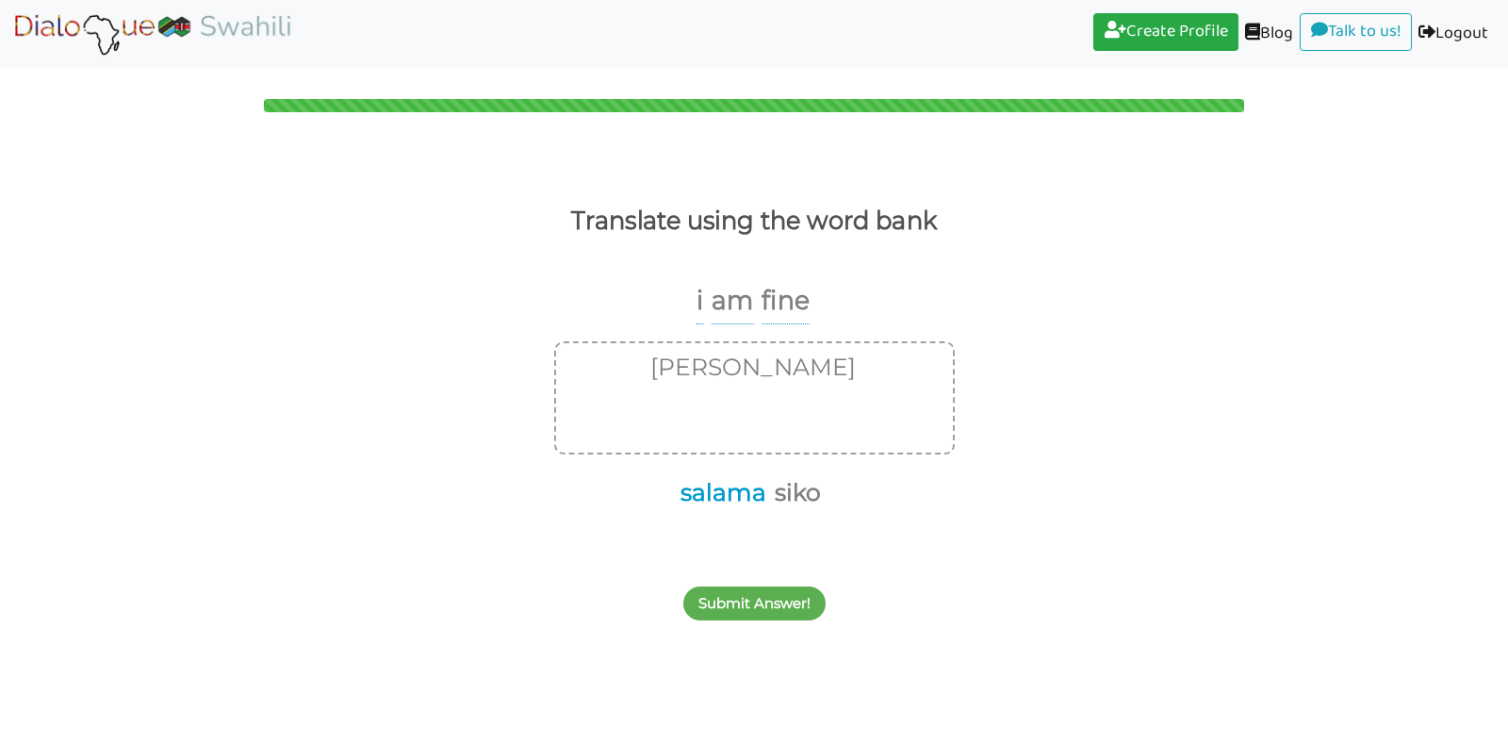
click at [724, 494] on button "salama" at bounding box center [720, 493] width 92 height 36
click at [751, 599] on button "Submit Answer!" at bounding box center [754, 603] width 142 height 34
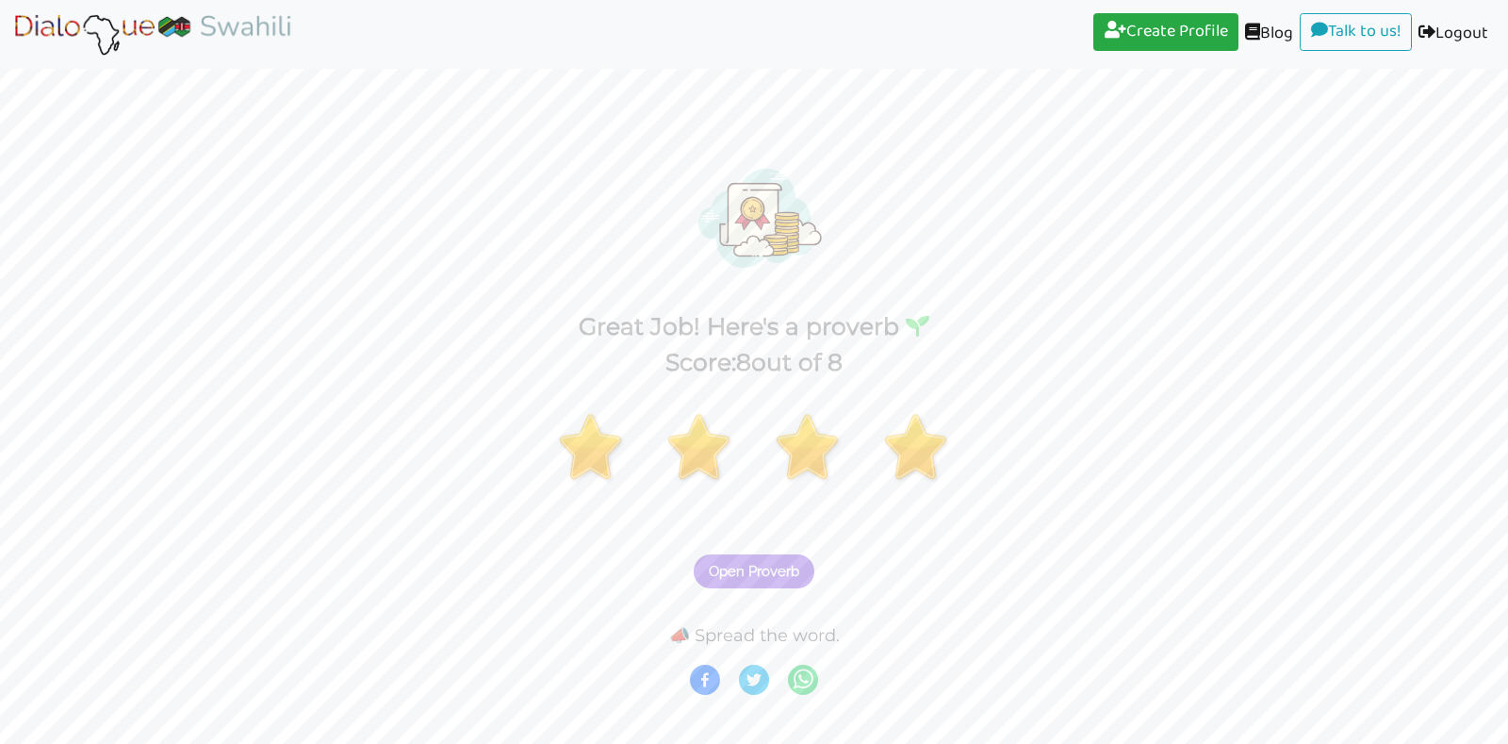
click at [762, 571] on span "Open Proverb" at bounding box center [754, 571] width 91 height 17
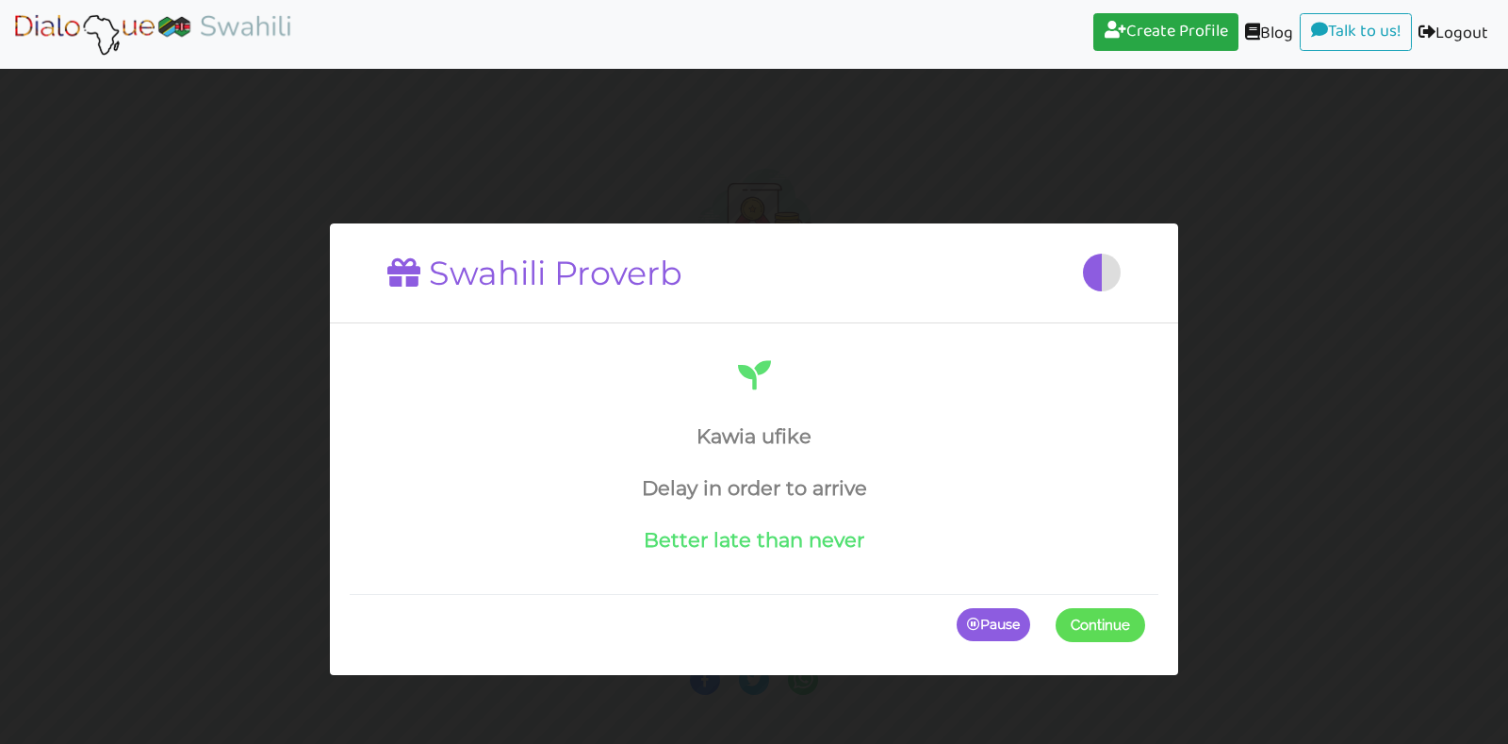
click at [1145, 628] on span at bounding box center [1145, 624] width 0 height 34
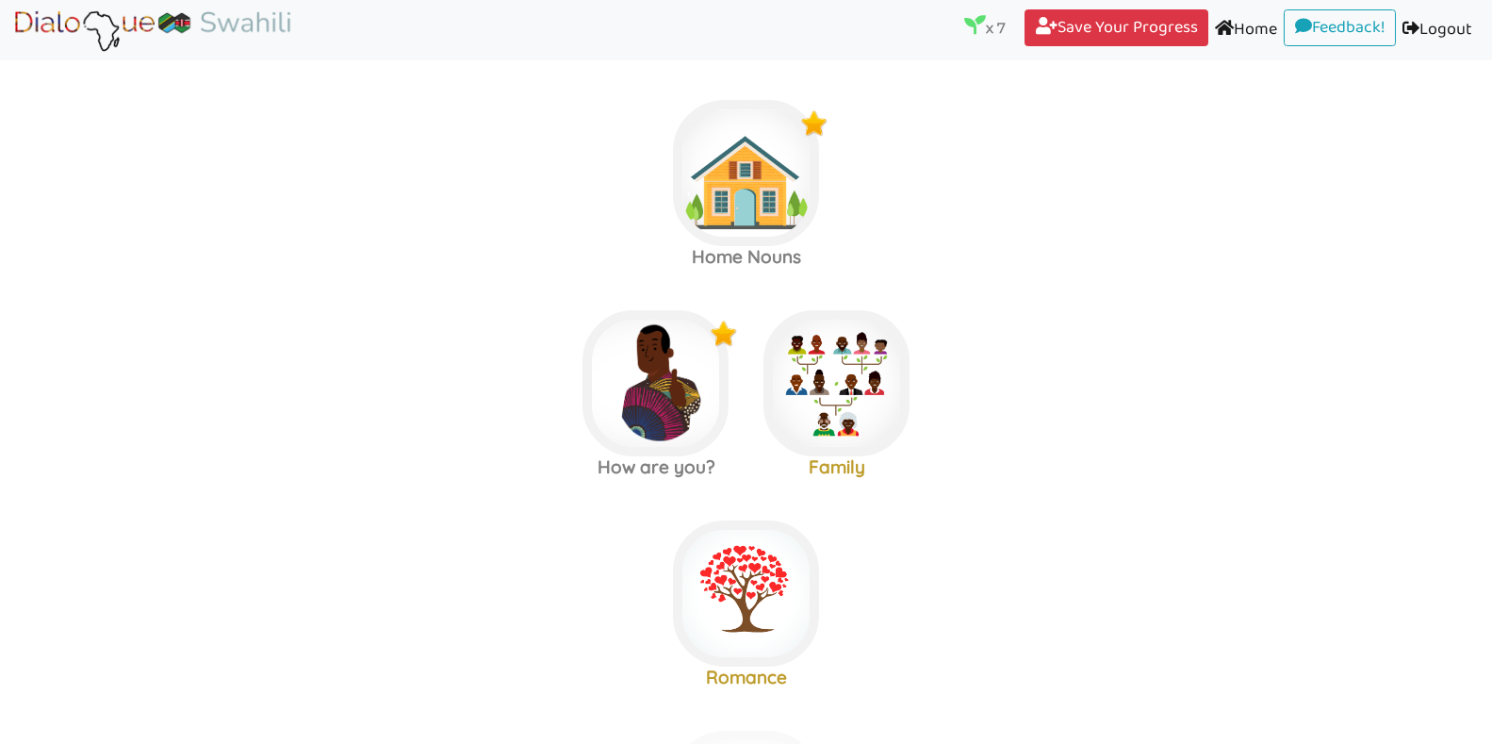
scroll to position [225, 0]
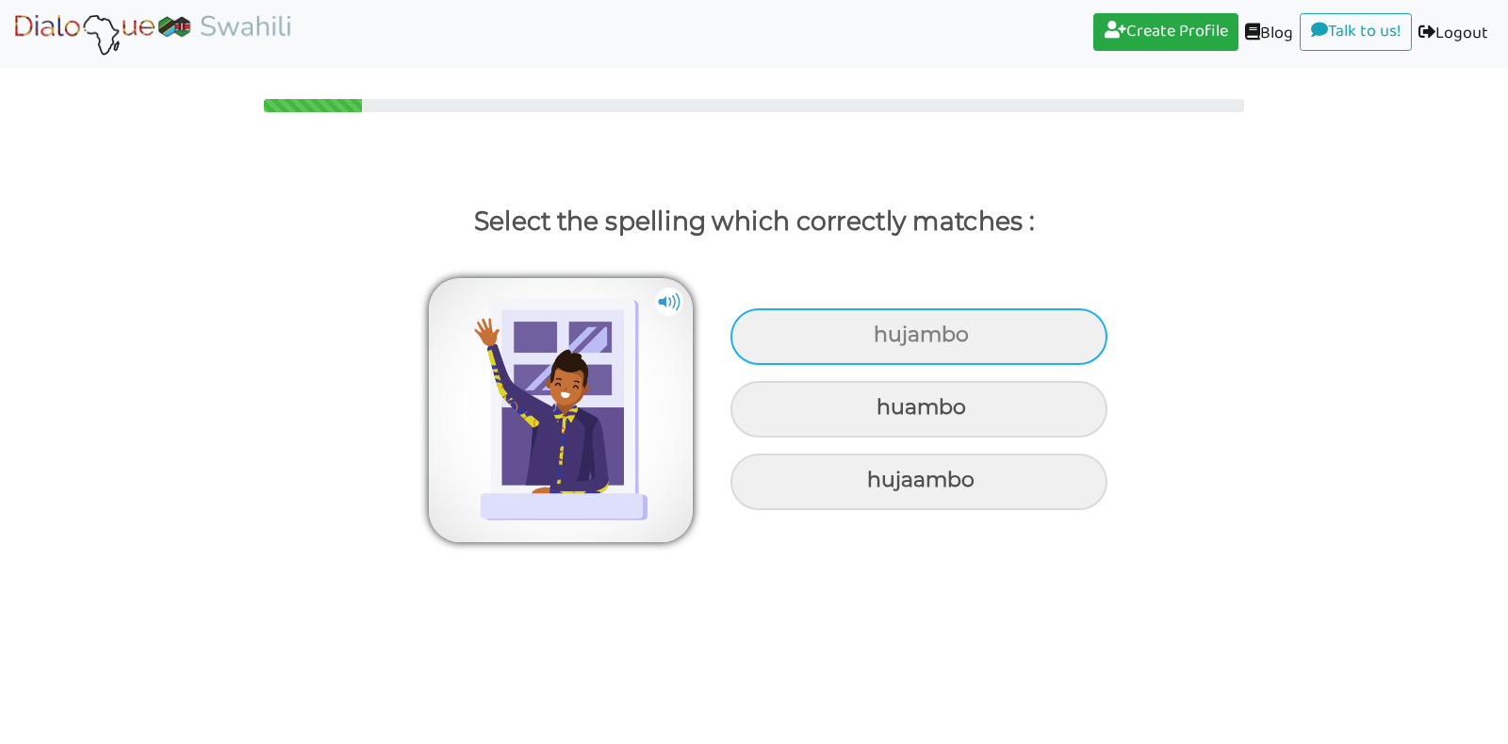
click at [960, 323] on div "hujambo" at bounding box center [919, 336] width 377 height 57
click at [882, 329] on input "hujambo" at bounding box center [876, 335] width 12 height 12
radio input "true"
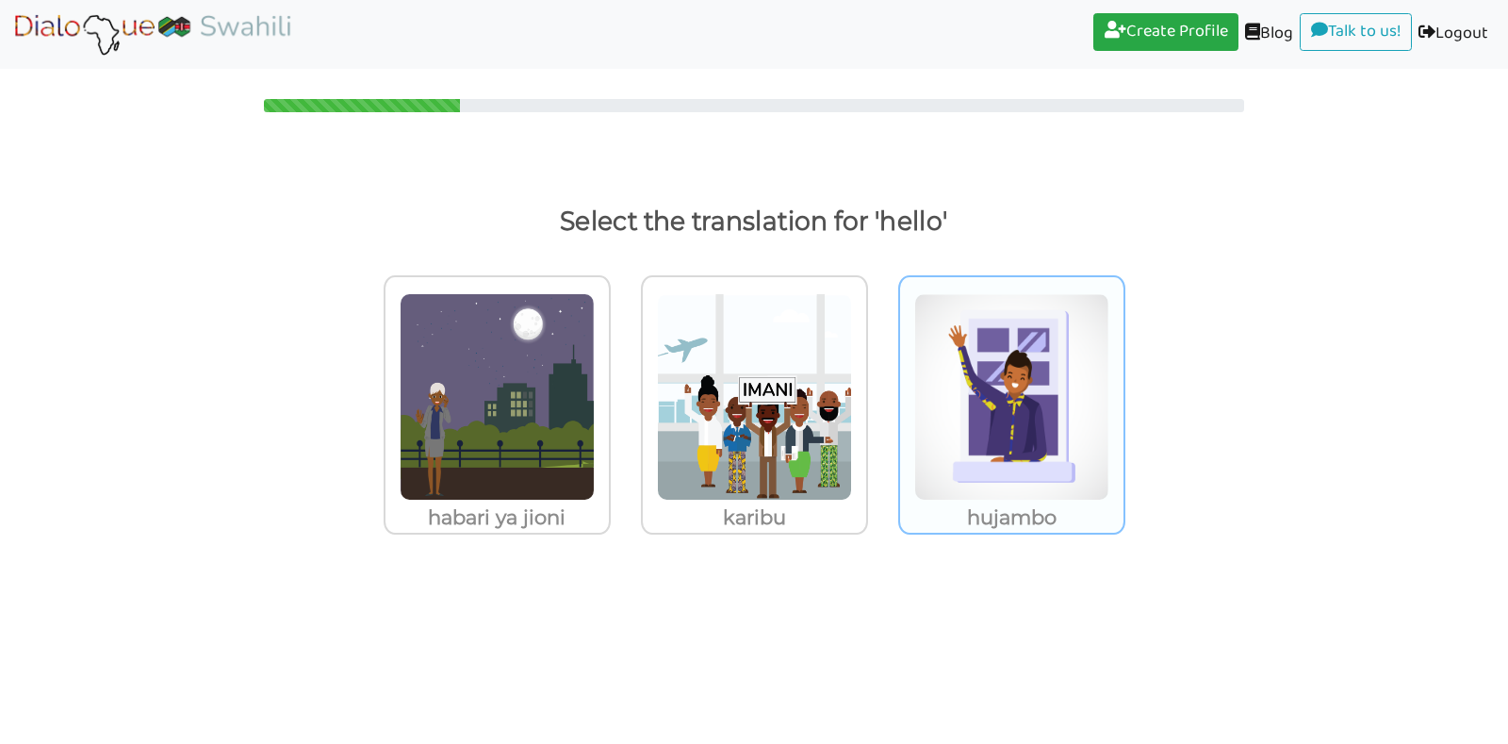
click at [595, 350] on img at bounding box center [497, 396] width 195 height 207
click at [623, 378] on input "hujambo" at bounding box center [616, 385] width 14 height 14
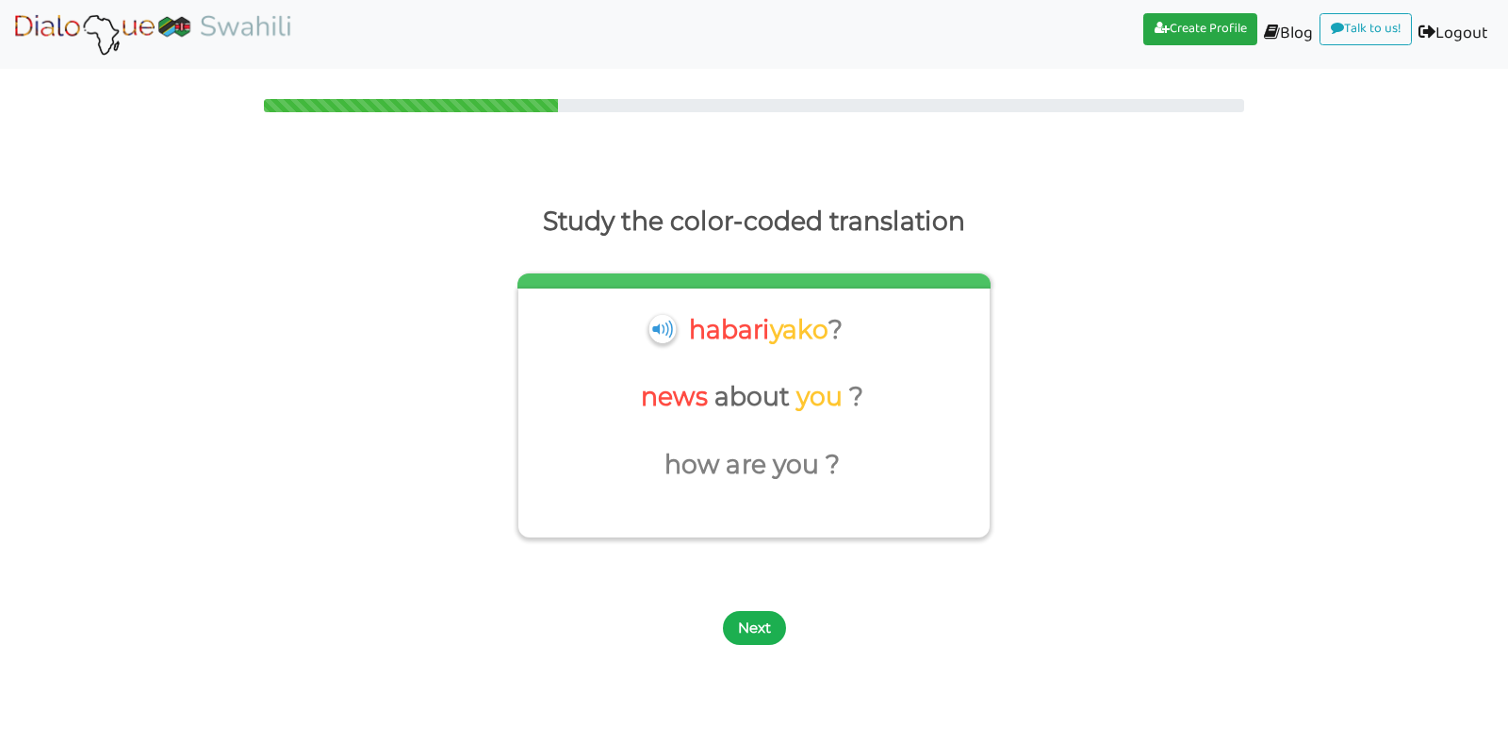
click at [752, 628] on button "Next" at bounding box center [754, 628] width 63 height 34
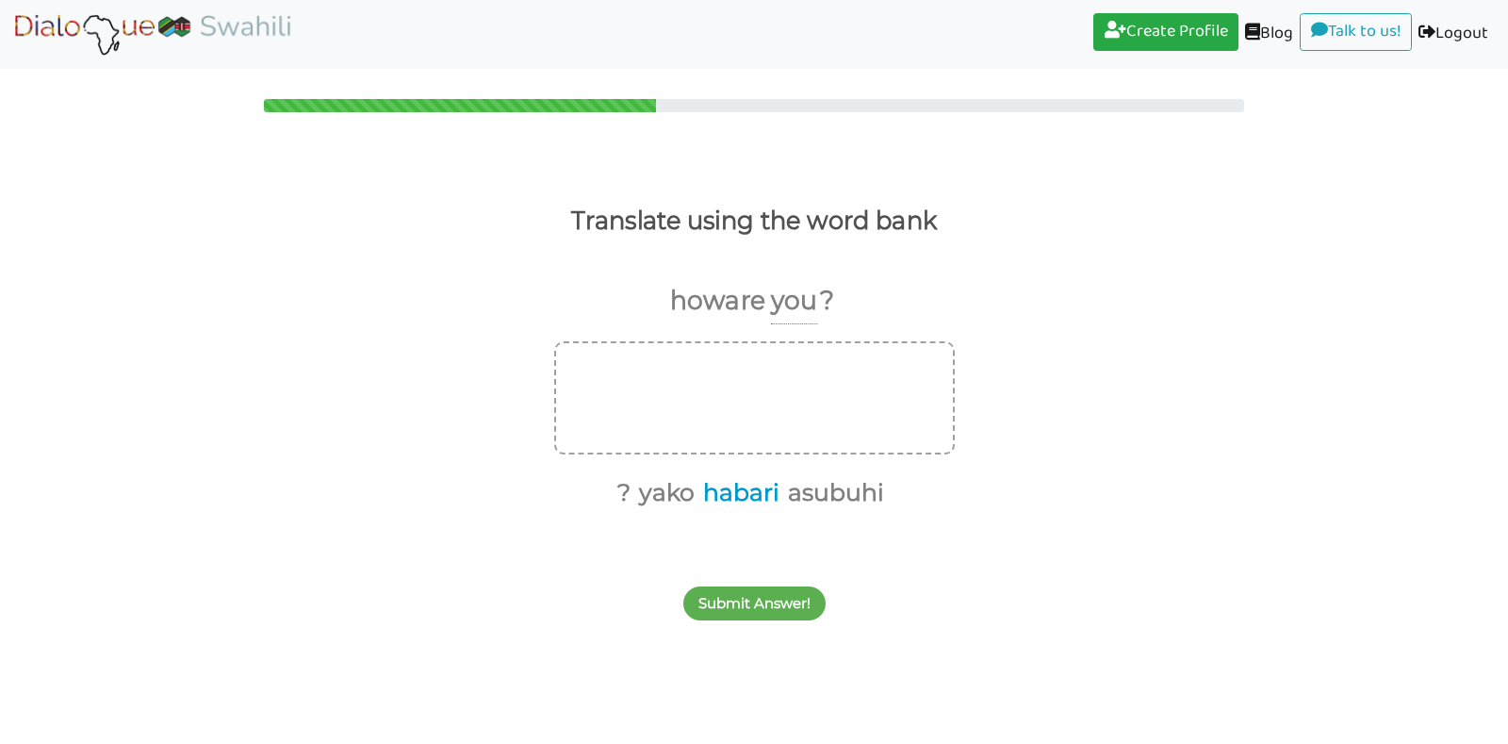
click at [751, 490] on button "habari" at bounding box center [738, 493] width 83 height 36
click at [722, 489] on button "yako" at bounding box center [706, 493] width 62 height 36
click at [701, 485] on button "?" at bounding box center [695, 493] width 20 height 36
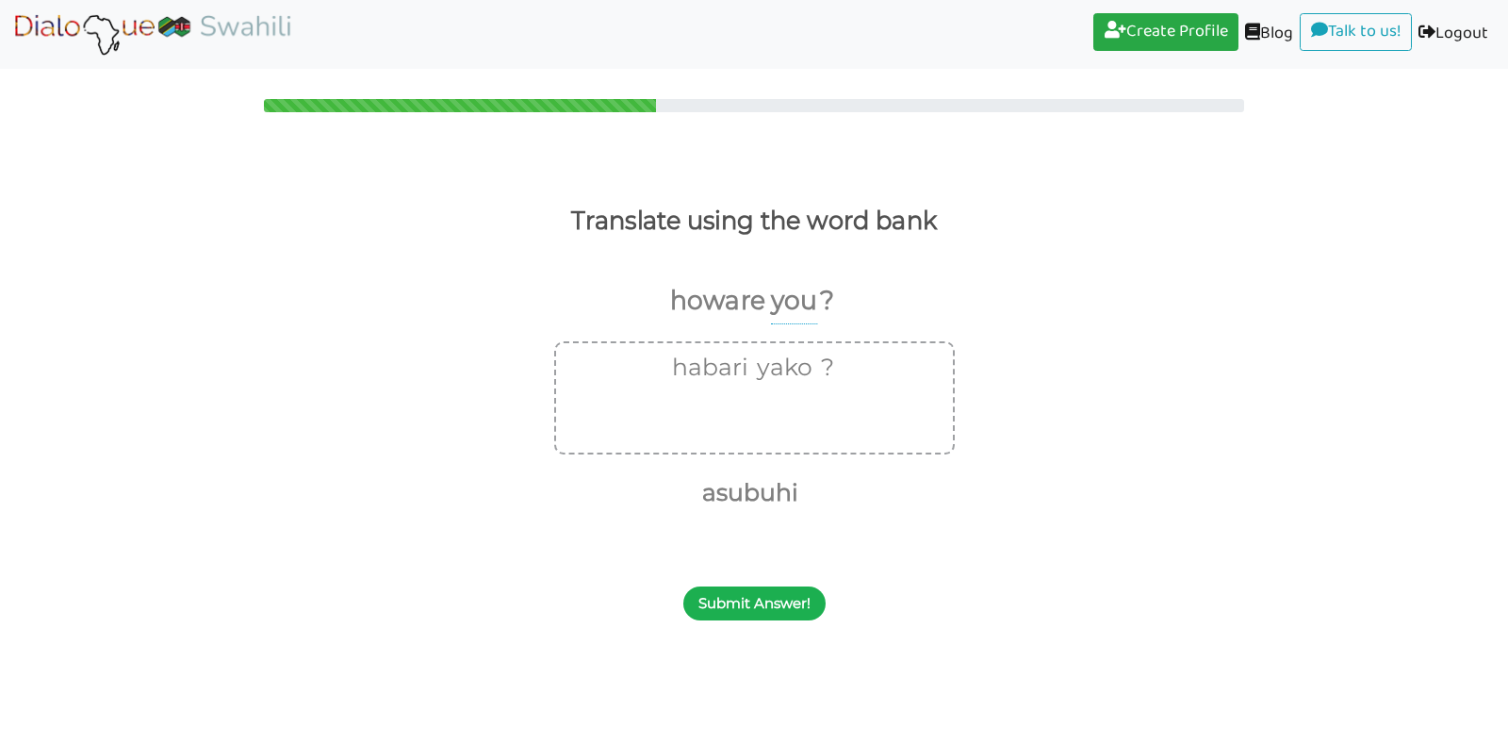
click at [739, 601] on button "Submit Answer!" at bounding box center [754, 603] width 142 height 34
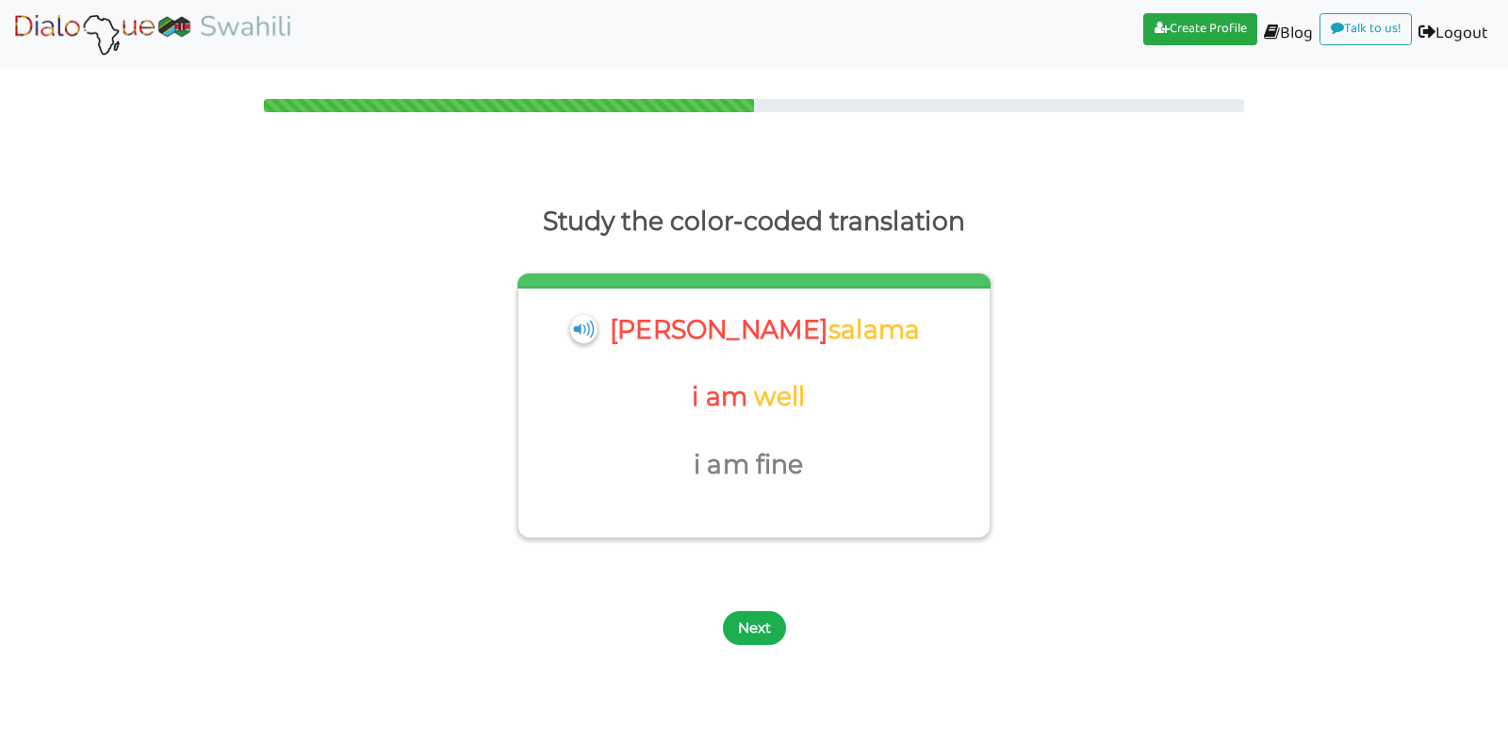
click at [747, 625] on button "Next" at bounding box center [754, 628] width 63 height 34
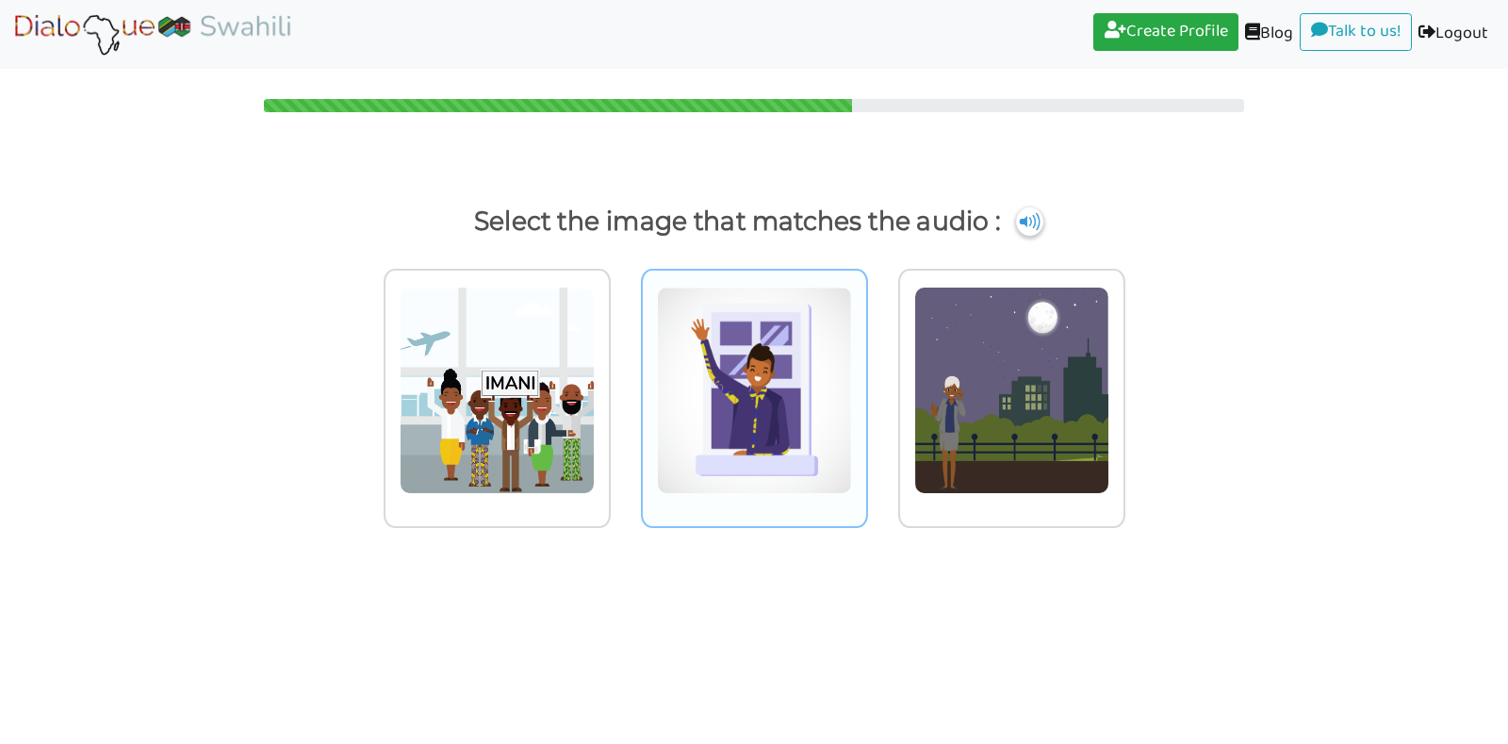
click at [595, 414] on img at bounding box center [497, 390] width 195 height 207
click at [623, 386] on input "radio" at bounding box center [616, 378] width 14 height 14
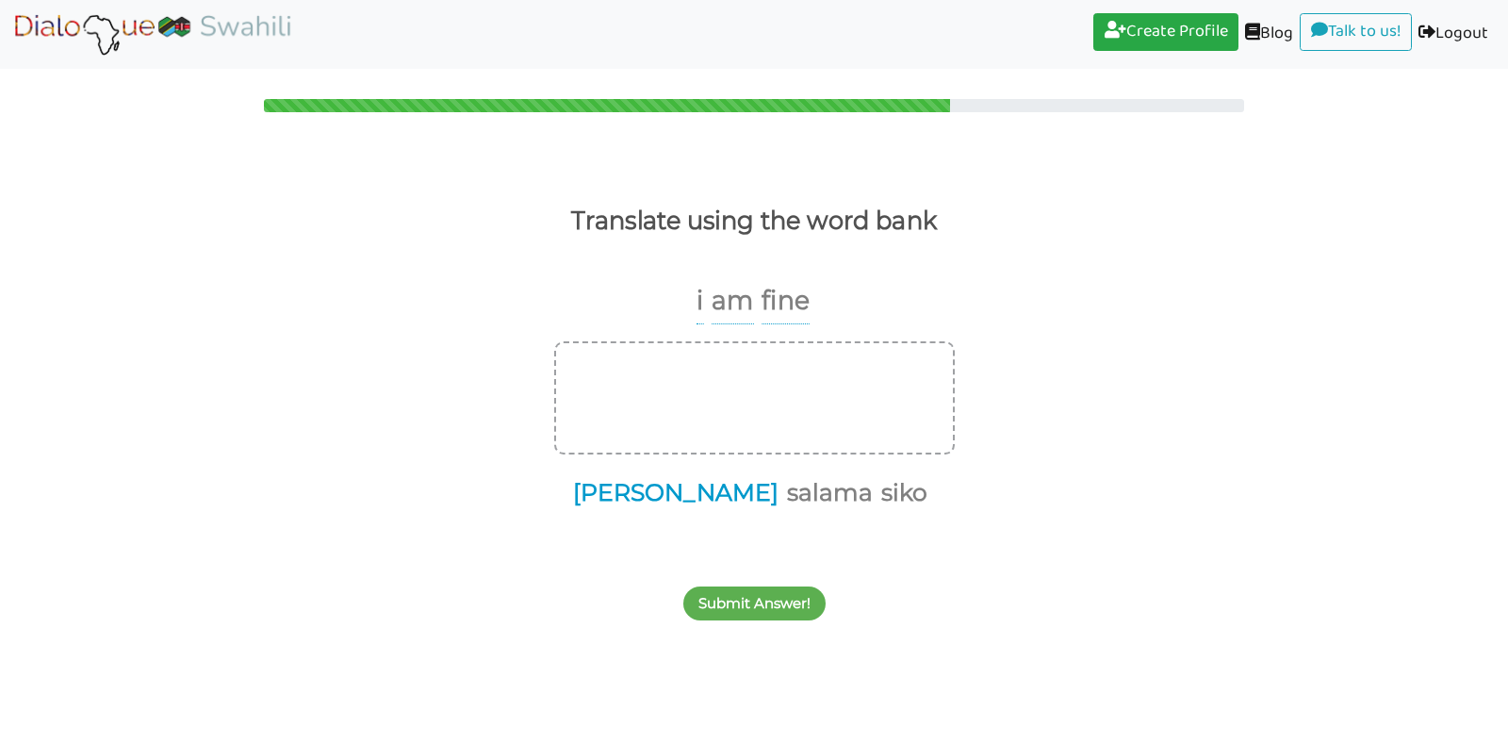
click at [673, 483] on button "[PERSON_NAME]" at bounding box center [673, 493] width 212 height 36
click at [691, 491] on button "salama" at bounding box center [720, 493] width 92 height 36
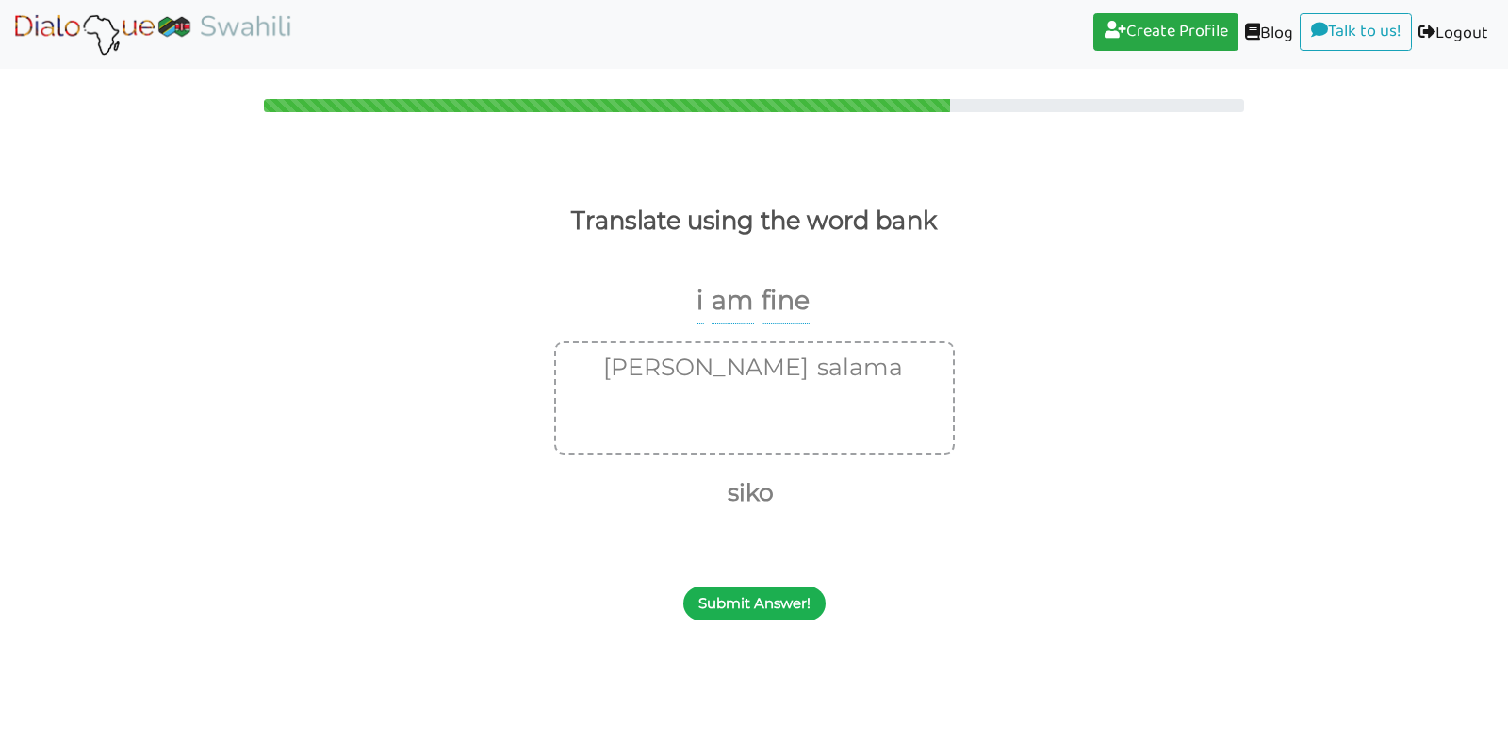
click at [724, 612] on button "Submit Answer!" at bounding box center [754, 603] width 142 height 34
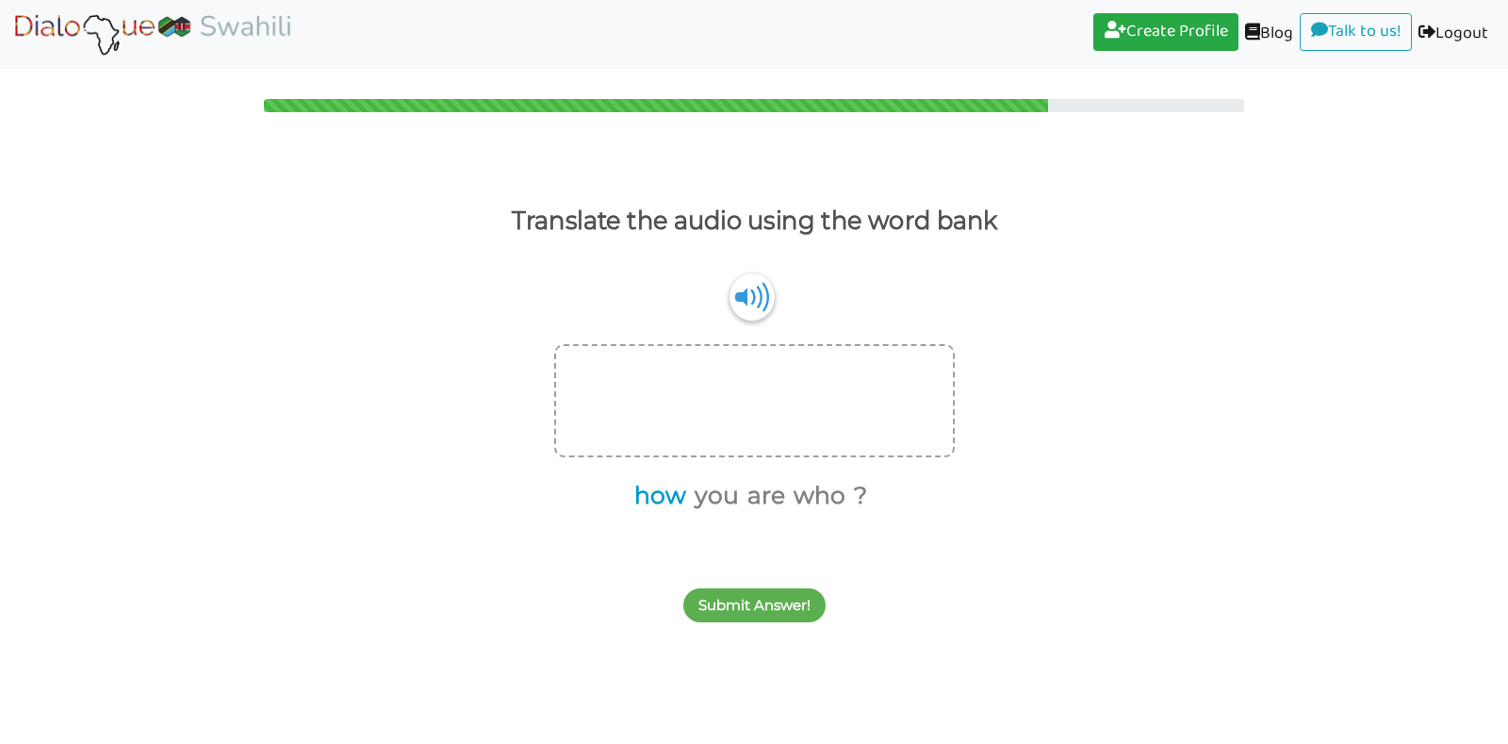
click at [659, 499] on button "how" at bounding box center [657, 496] width 58 height 36
click at [727, 507] on button "are" at bounding box center [733, 496] width 44 height 36
click at [720, 502] on button "you" at bounding box center [706, 496] width 51 height 36
click at [775, 495] on button "?" at bounding box center [777, 496] width 20 height 36
click at [734, 596] on button "Submit Answer!" at bounding box center [754, 605] width 142 height 34
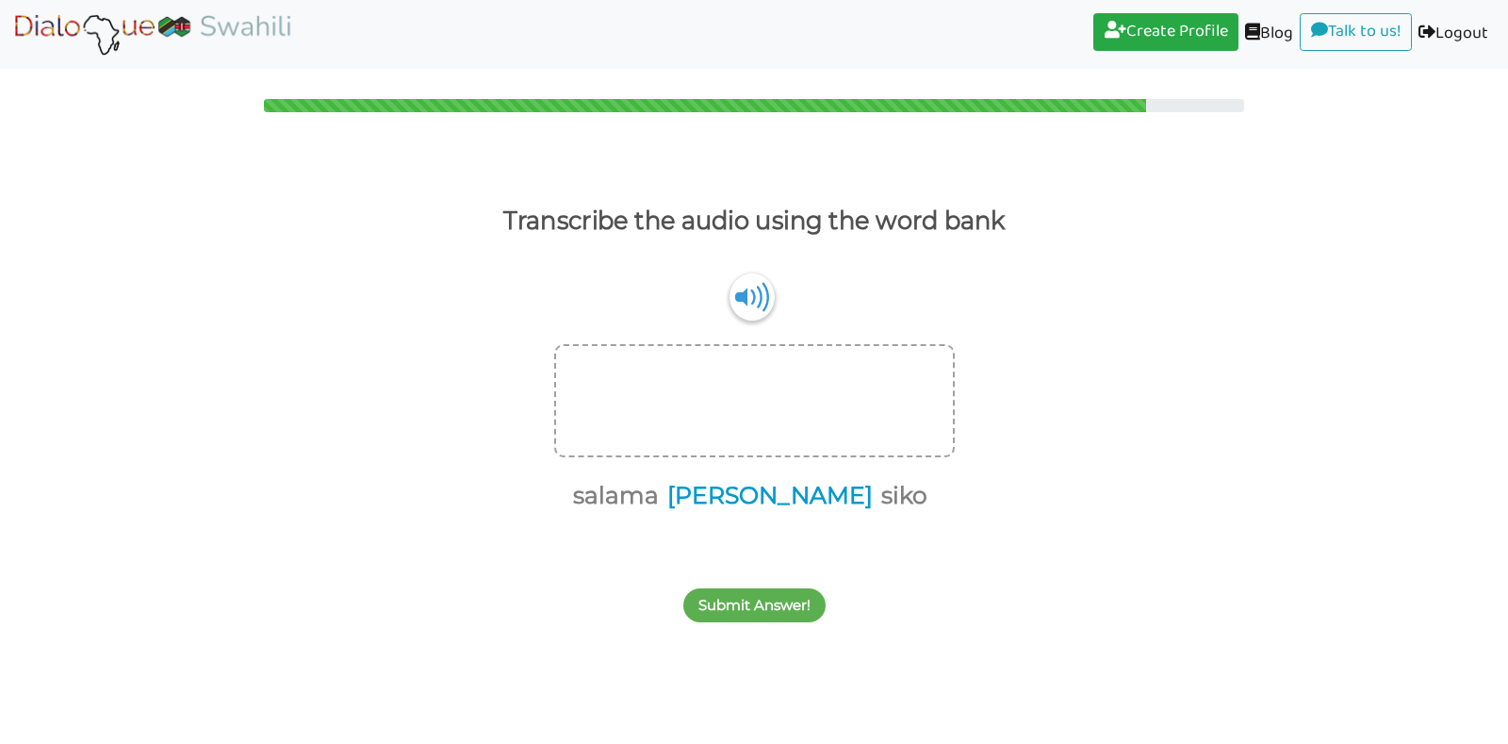
click at [775, 497] on button "[PERSON_NAME]" at bounding box center [767, 496] width 212 height 36
click at [732, 495] on button "salama" at bounding box center [720, 496] width 92 height 36
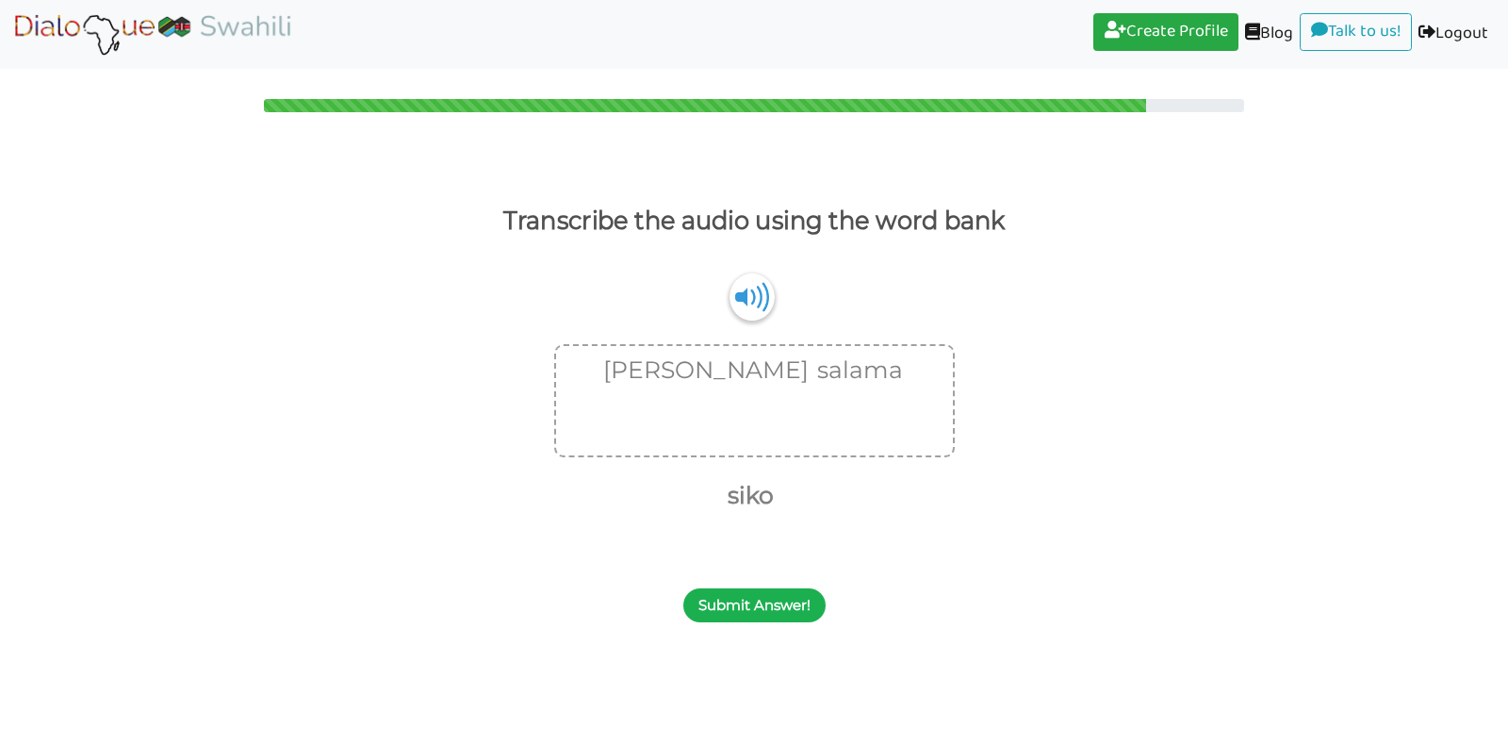
click at [735, 598] on button "Submit Answer!" at bounding box center [754, 605] width 142 height 34
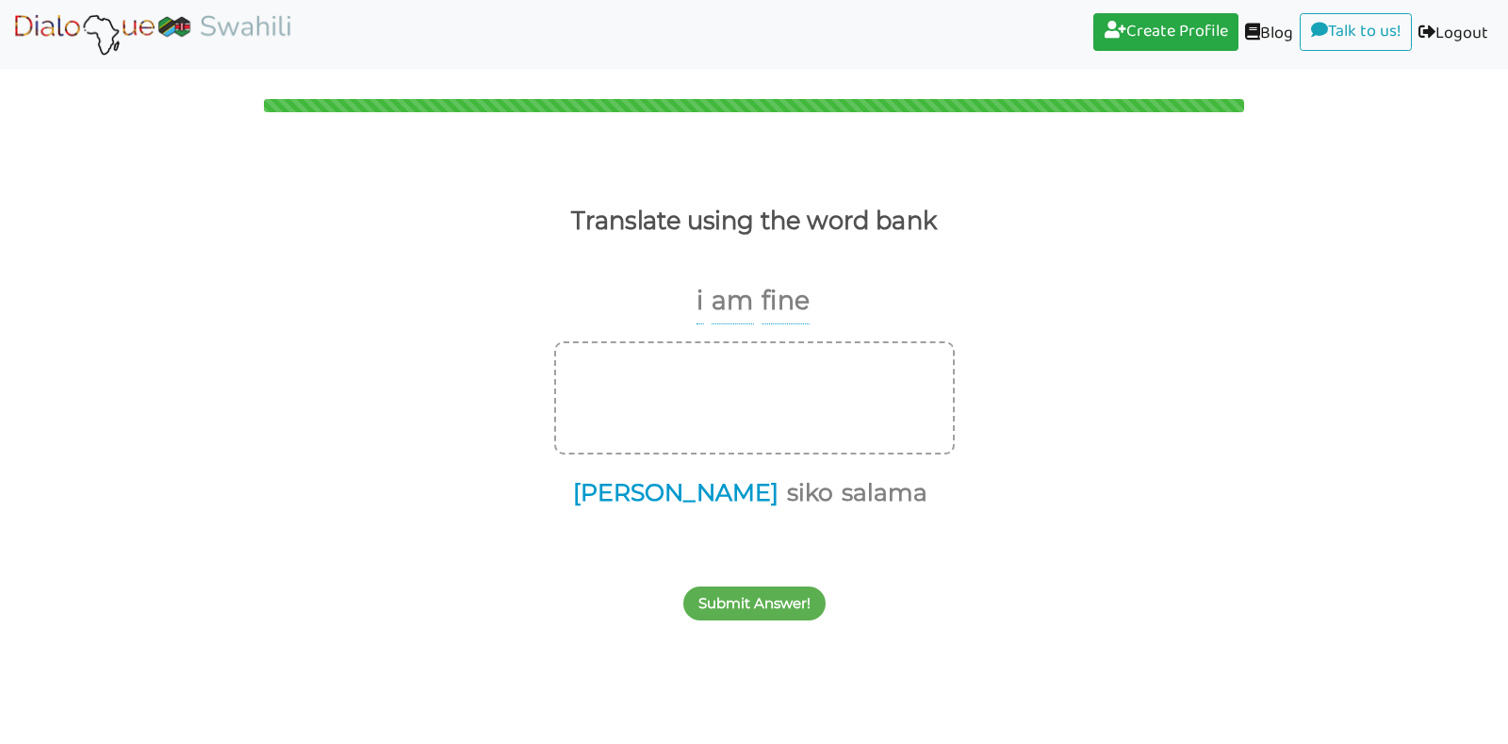
click at [683, 494] on button "[PERSON_NAME]" at bounding box center [673, 493] width 212 height 36
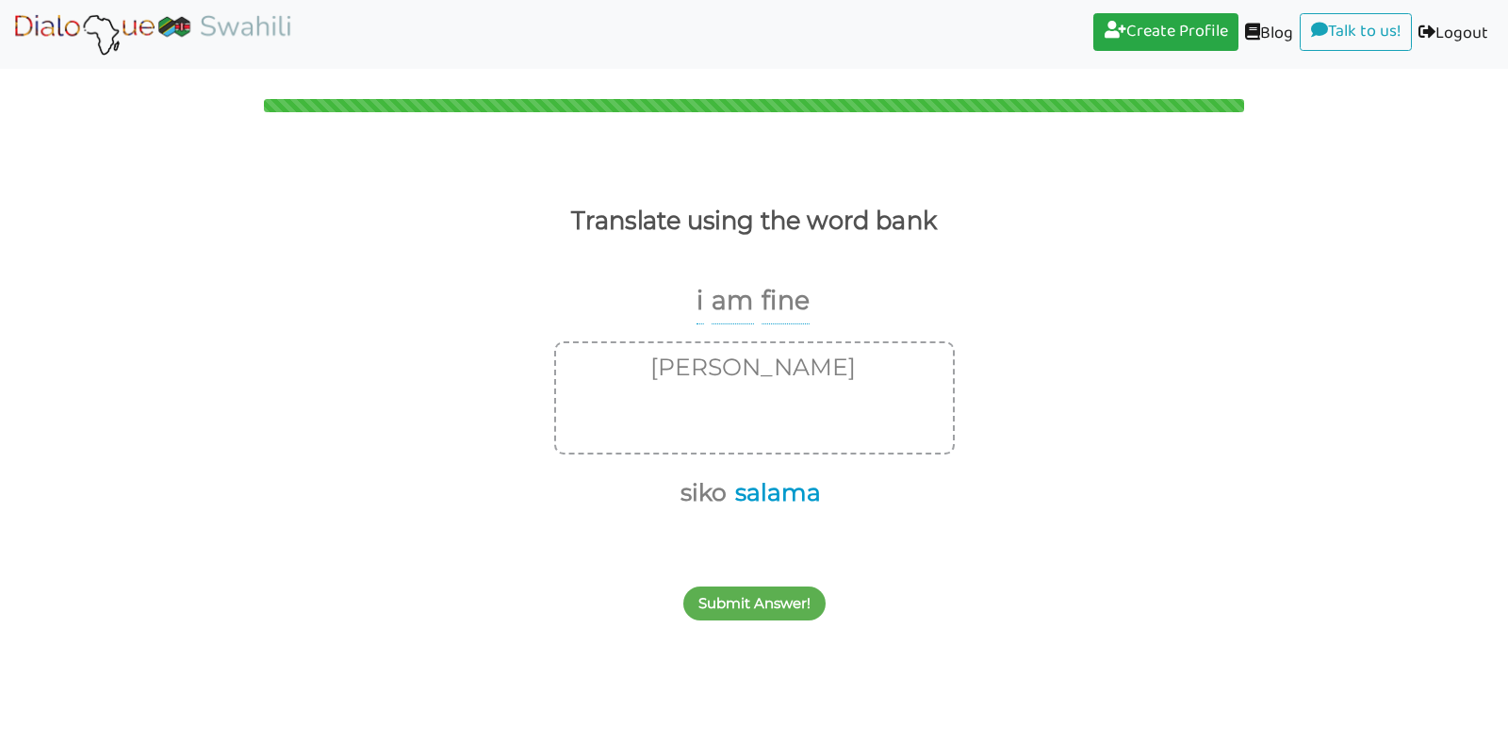
click at [782, 502] on button "salama" at bounding box center [775, 493] width 92 height 36
click at [758, 592] on button "Submit Answer!" at bounding box center [754, 603] width 142 height 34
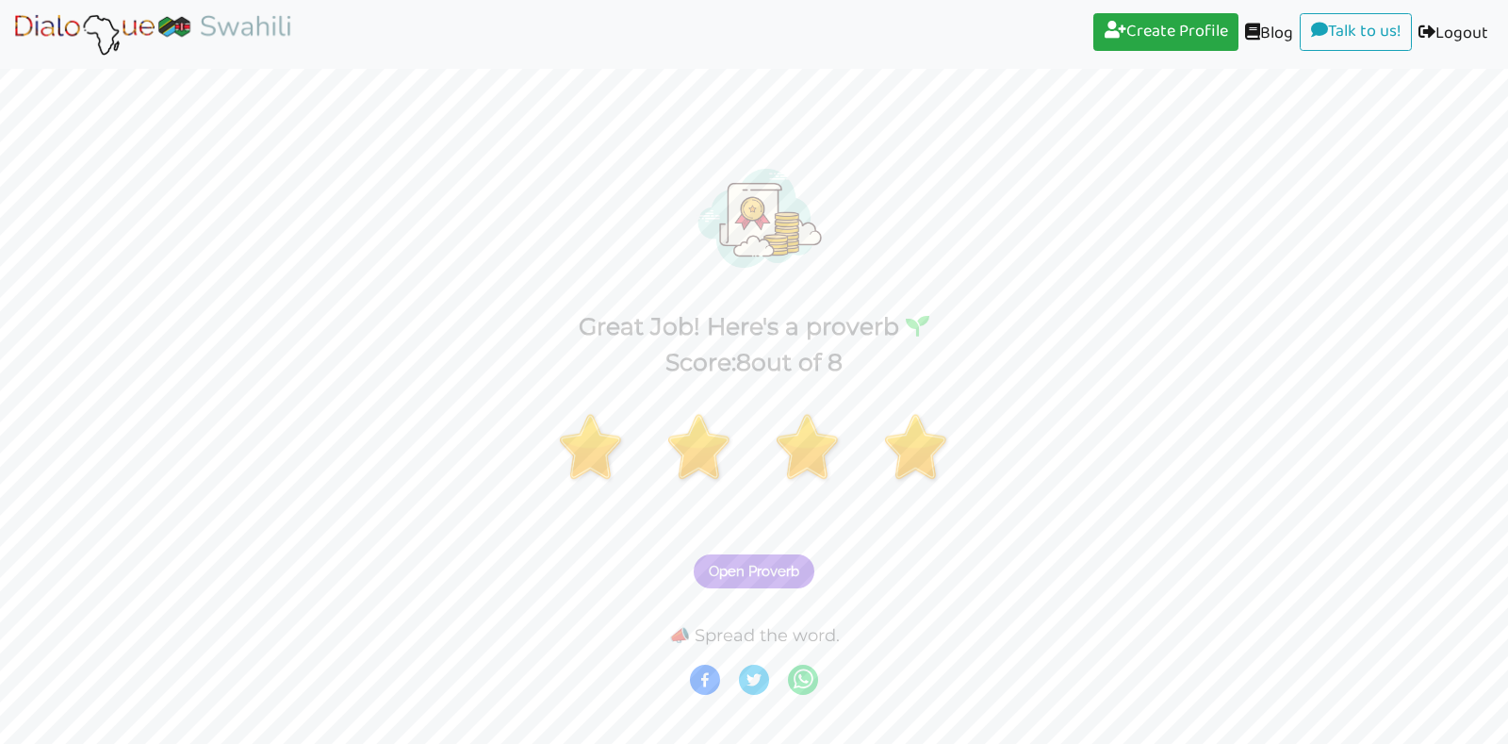
click at [730, 559] on button "Open Proverb" at bounding box center [754, 571] width 121 height 34
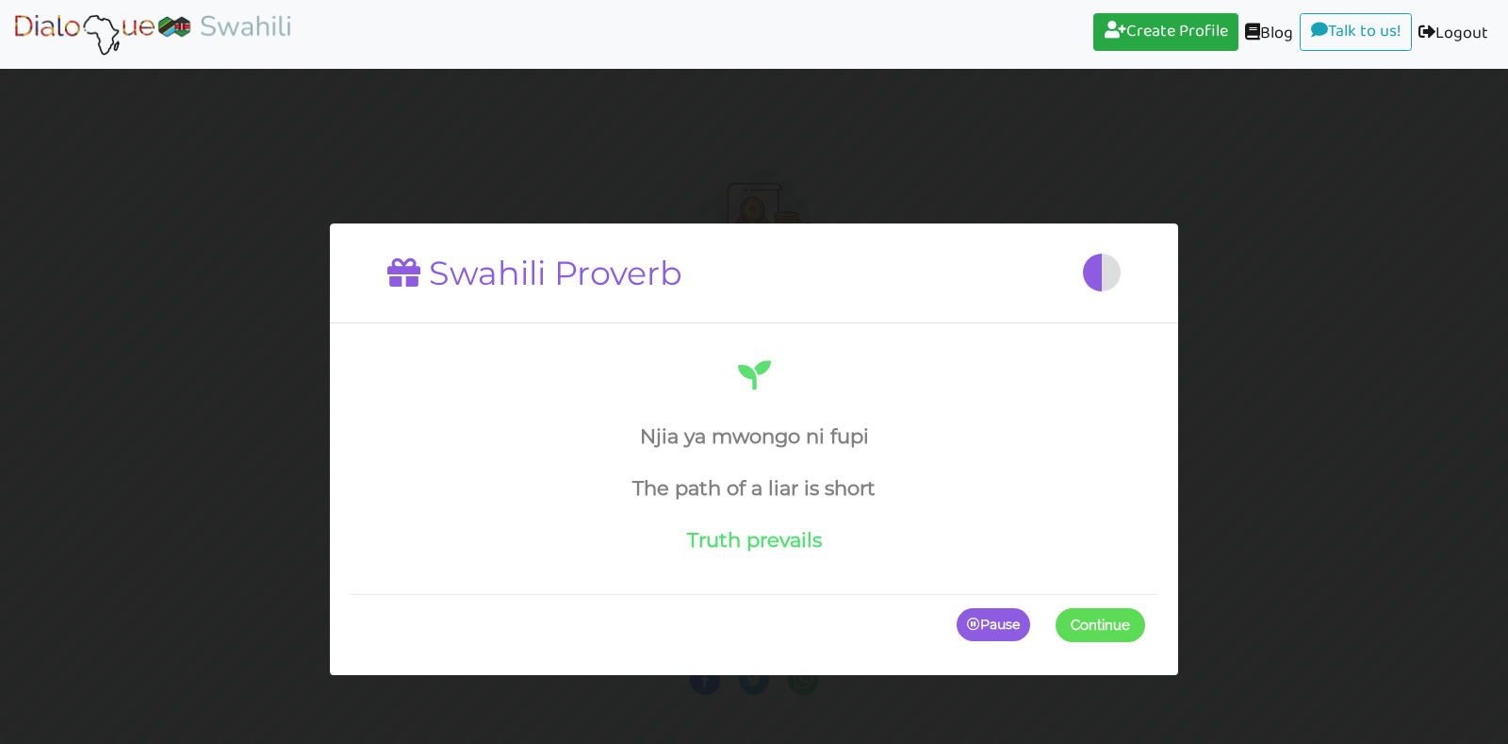
click at [1145, 627] on span at bounding box center [1145, 624] width 0 height 34
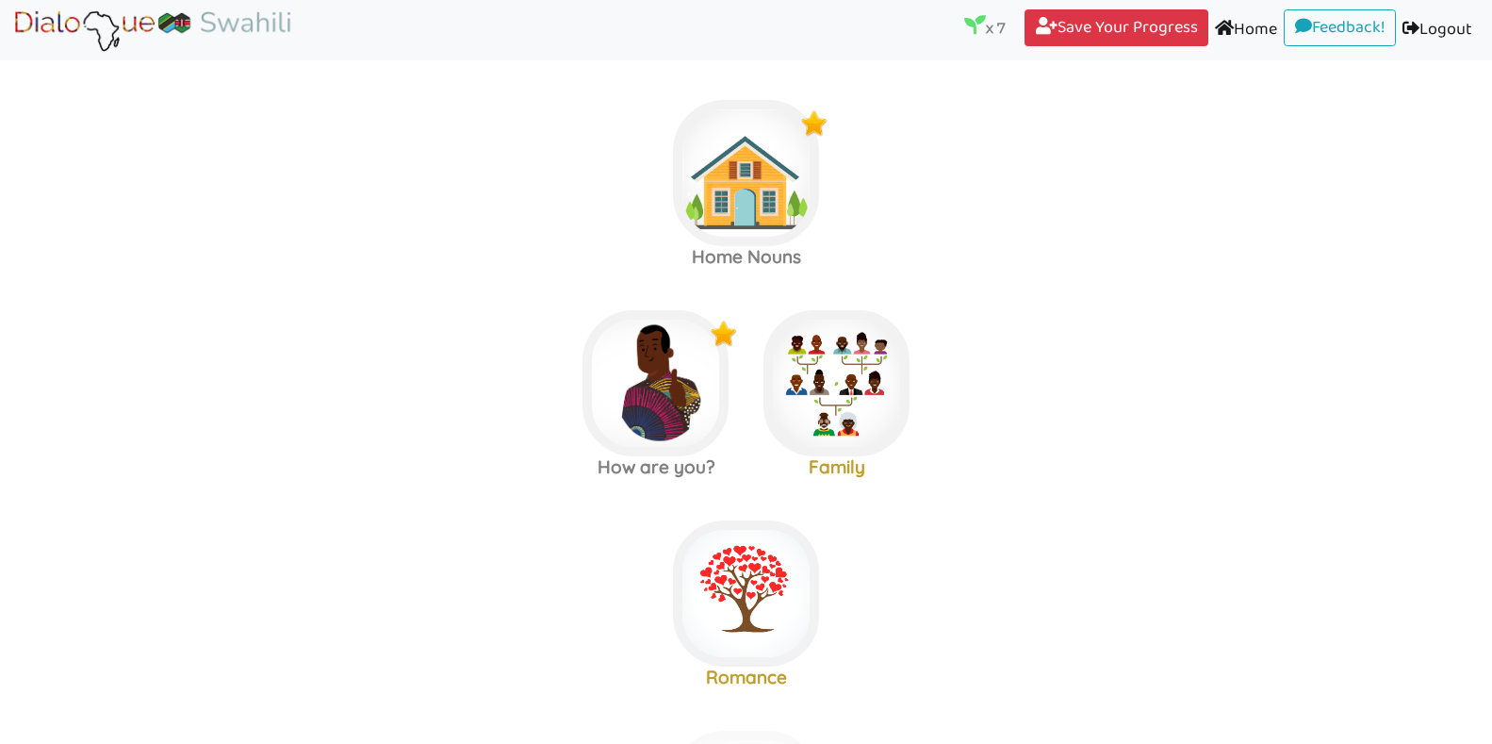
scroll to position [225, 0]
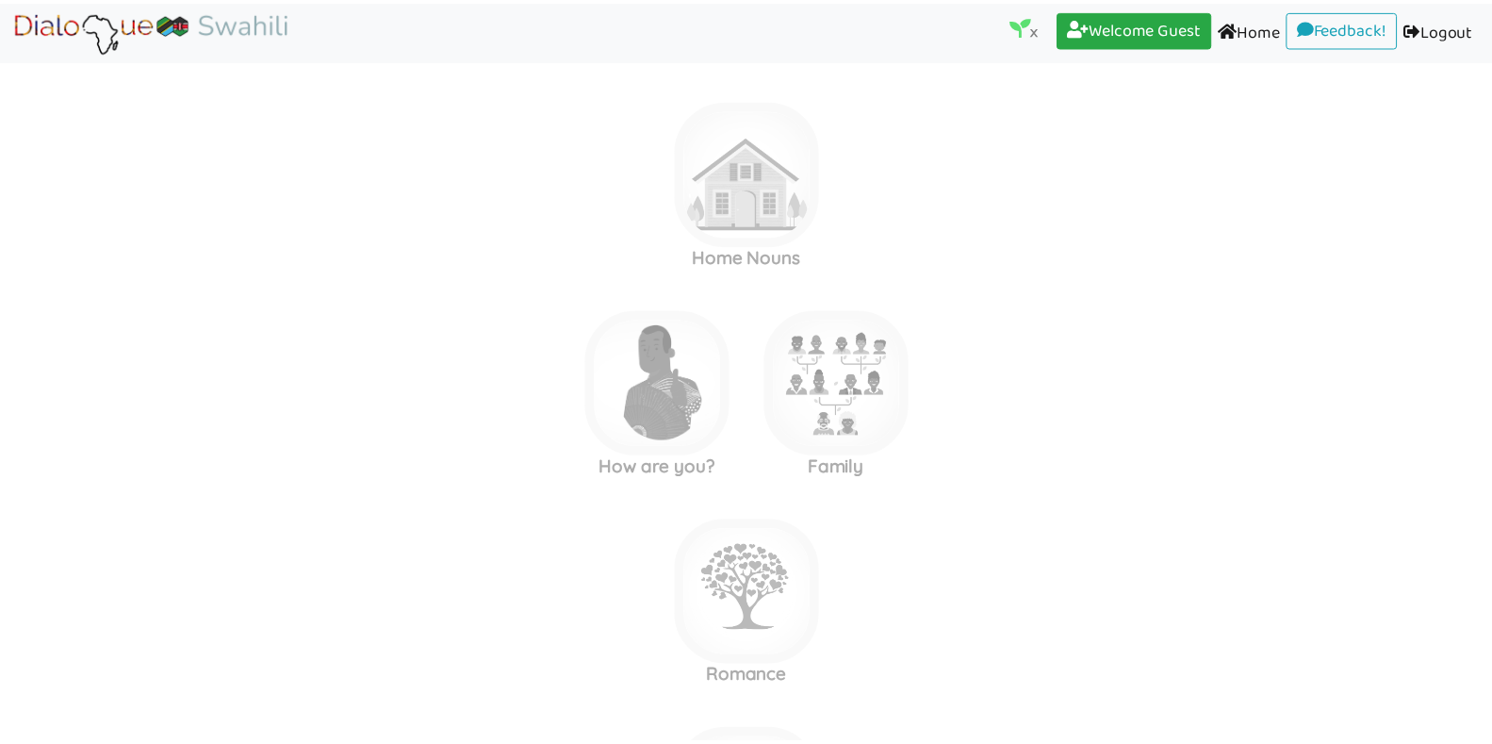
scroll to position [225, 0]
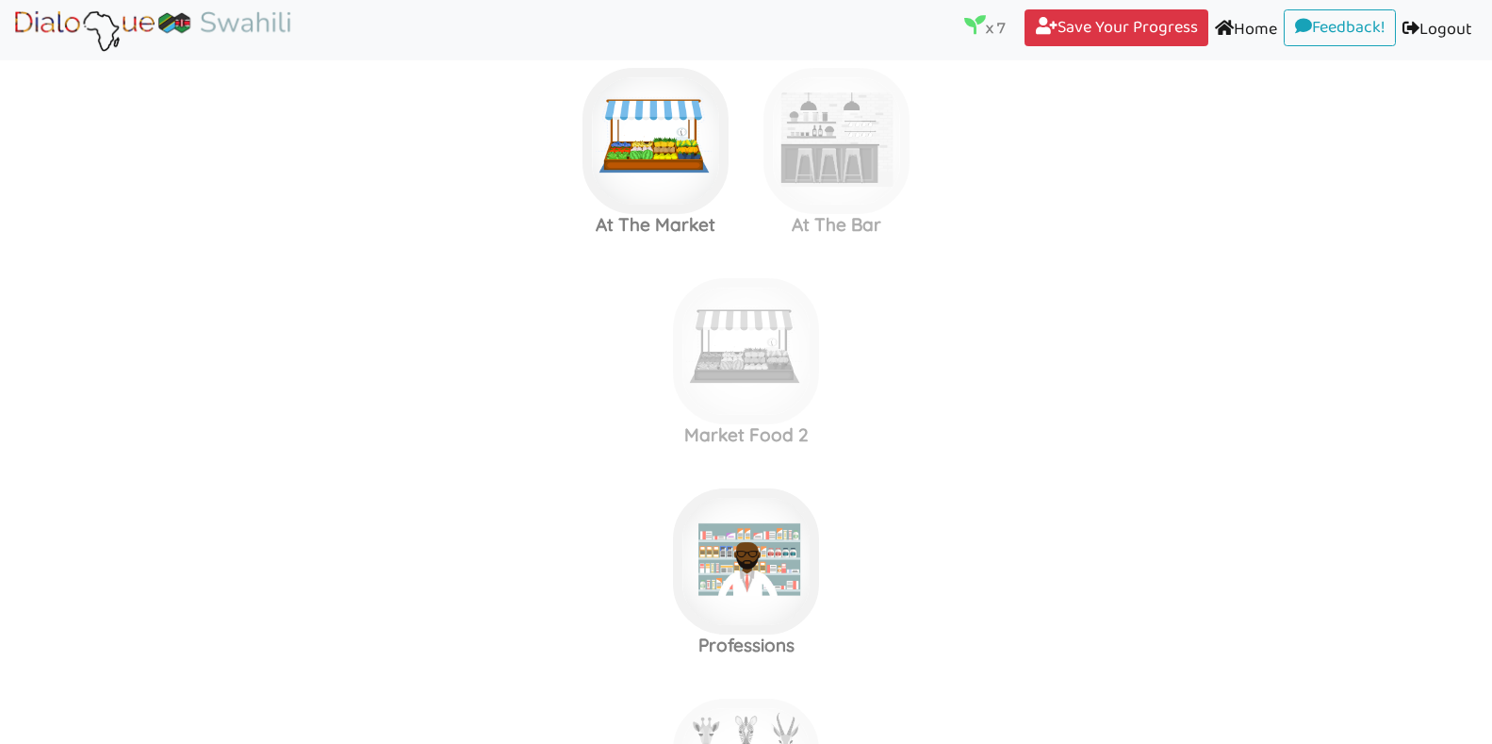
scroll to position [876, 0]
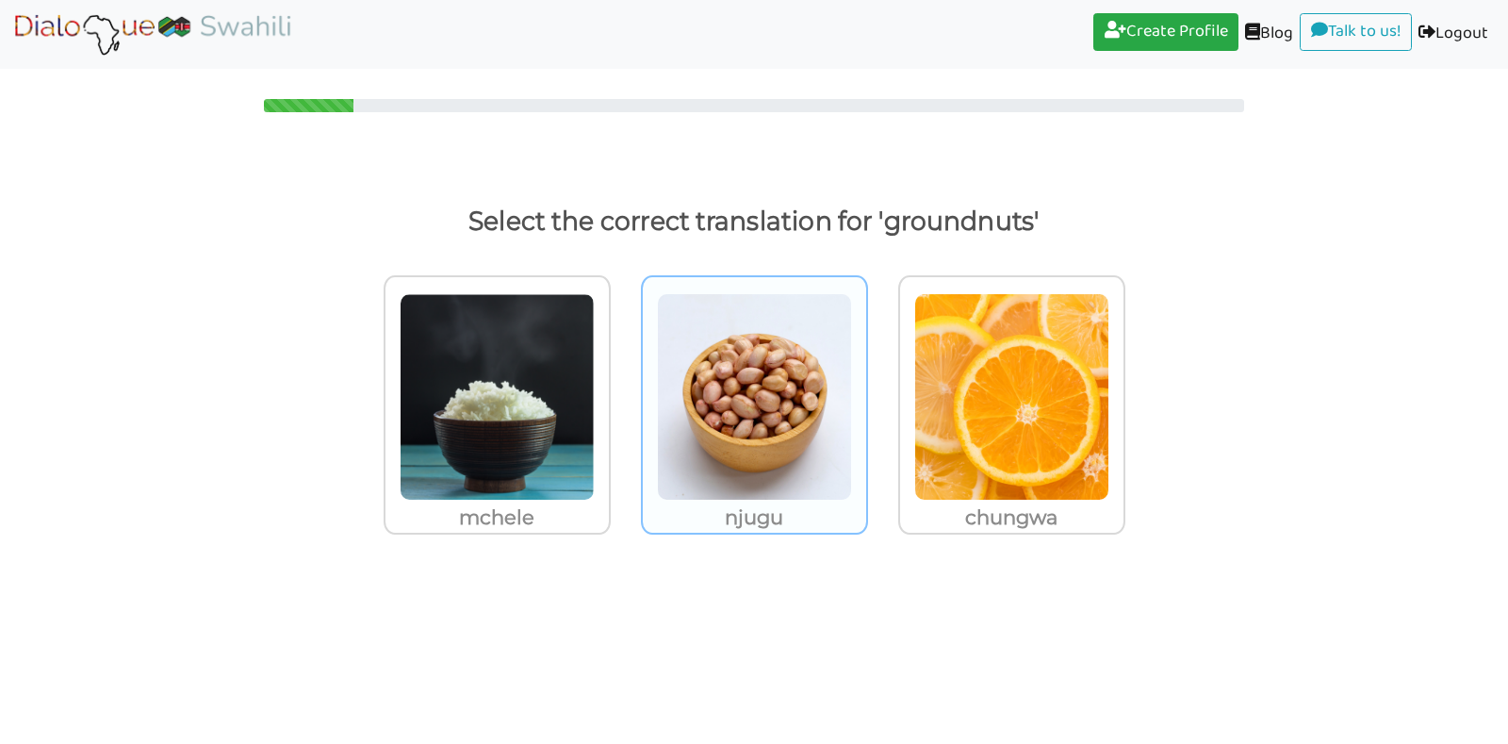
click at [595, 411] on img at bounding box center [497, 396] width 195 height 207
click at [623, 392] on input "njugu" at bounding box center [616, 385] width 14 height 14
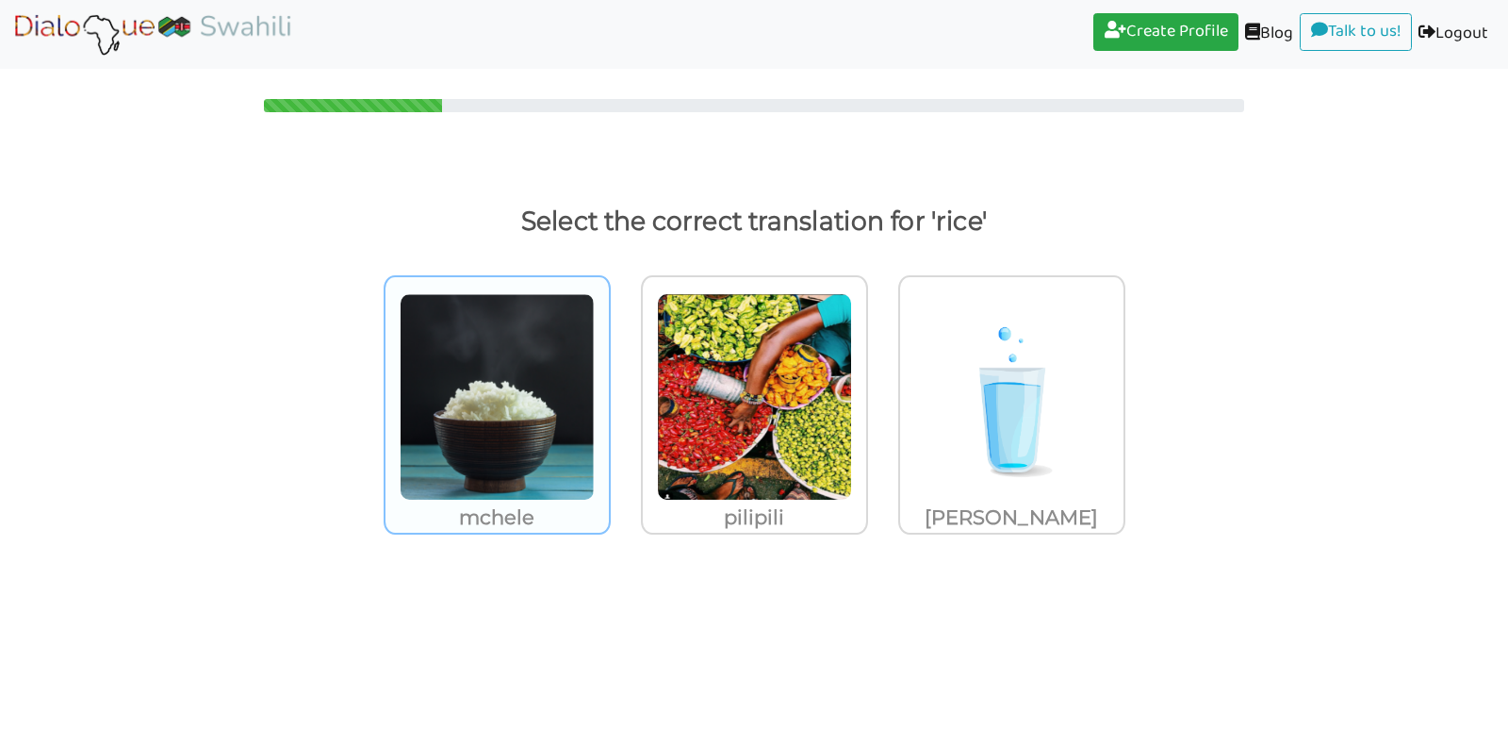
click at [510, 423] on img at bounding box center [497, 396] width 195 height 207
click at [609, 392] on input "mchele" at bounding box center [616, 385] width 14 height 14
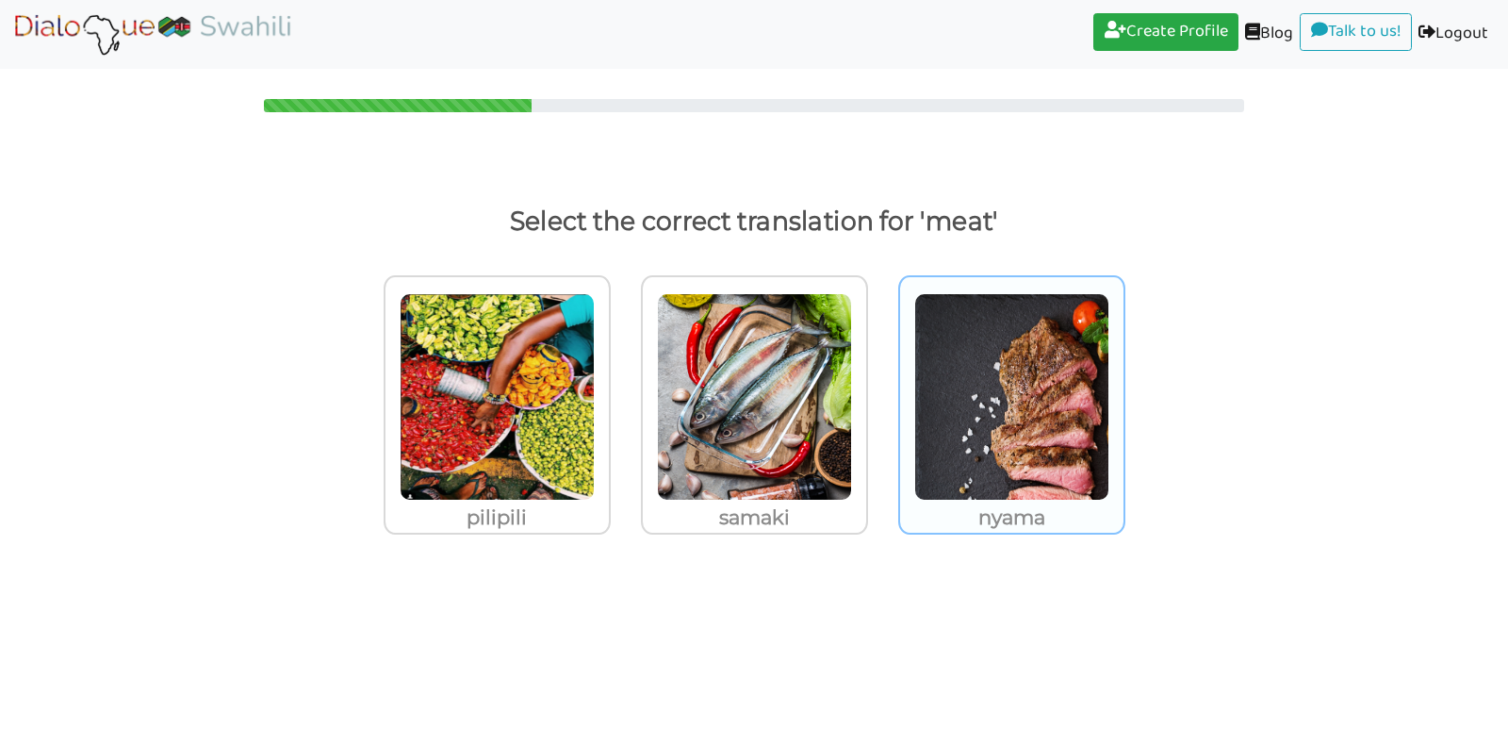
click at [595, 456] on img at bounding box center [497, 396] width 195 height 207
click at [623, 392] on input "nyama" at bounding box center [616, 385] width 14 height 14
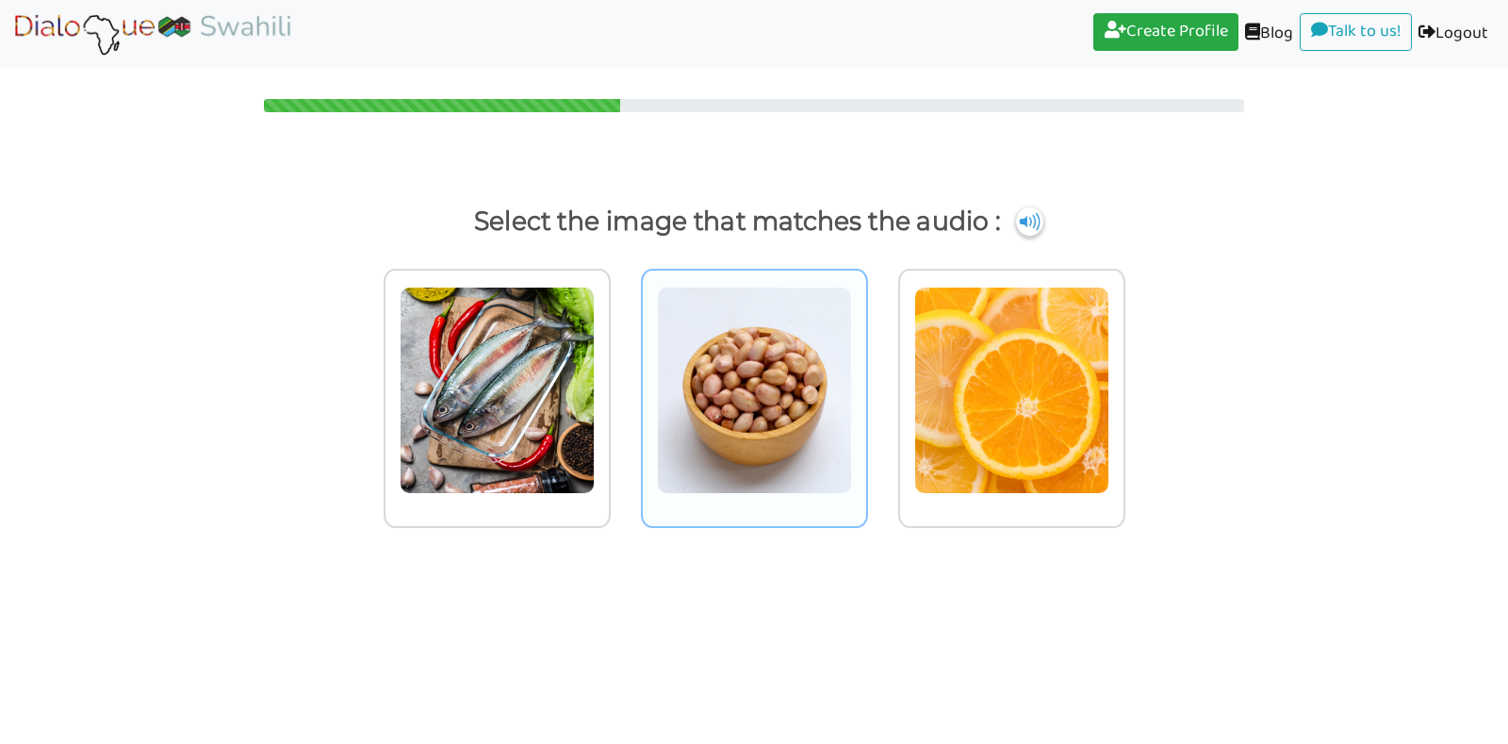
click at [595, 393] on img at bounding box center [497, 390] width 195 height 207
click at [623, 386] on input "radio" at bounding box center [616, 378] width 14 height 14
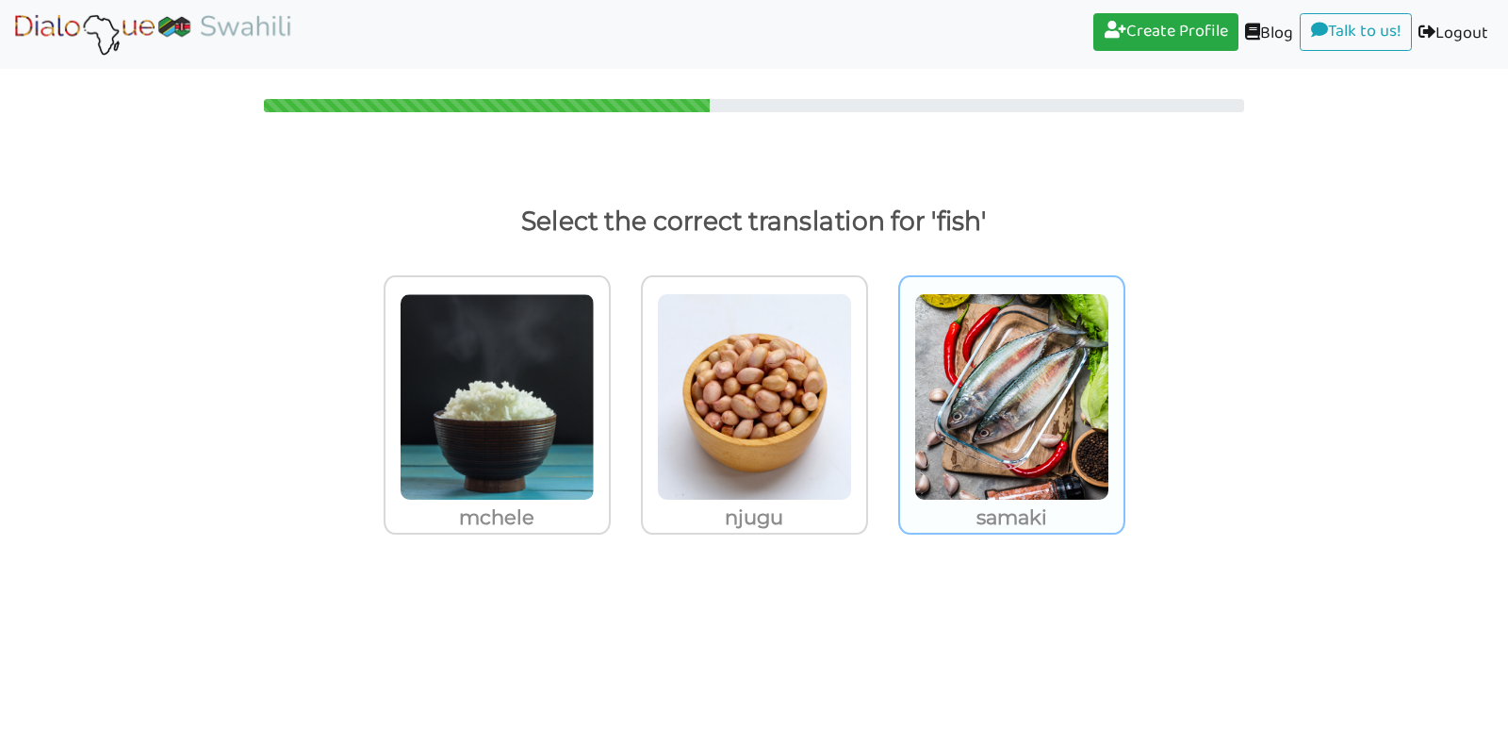
click at [595, 413] on img at bounding box center [497, 396] width 195 height 207
click at [623, 392] on input "samaki" at bounding box center [616, 385] width 14 height 14
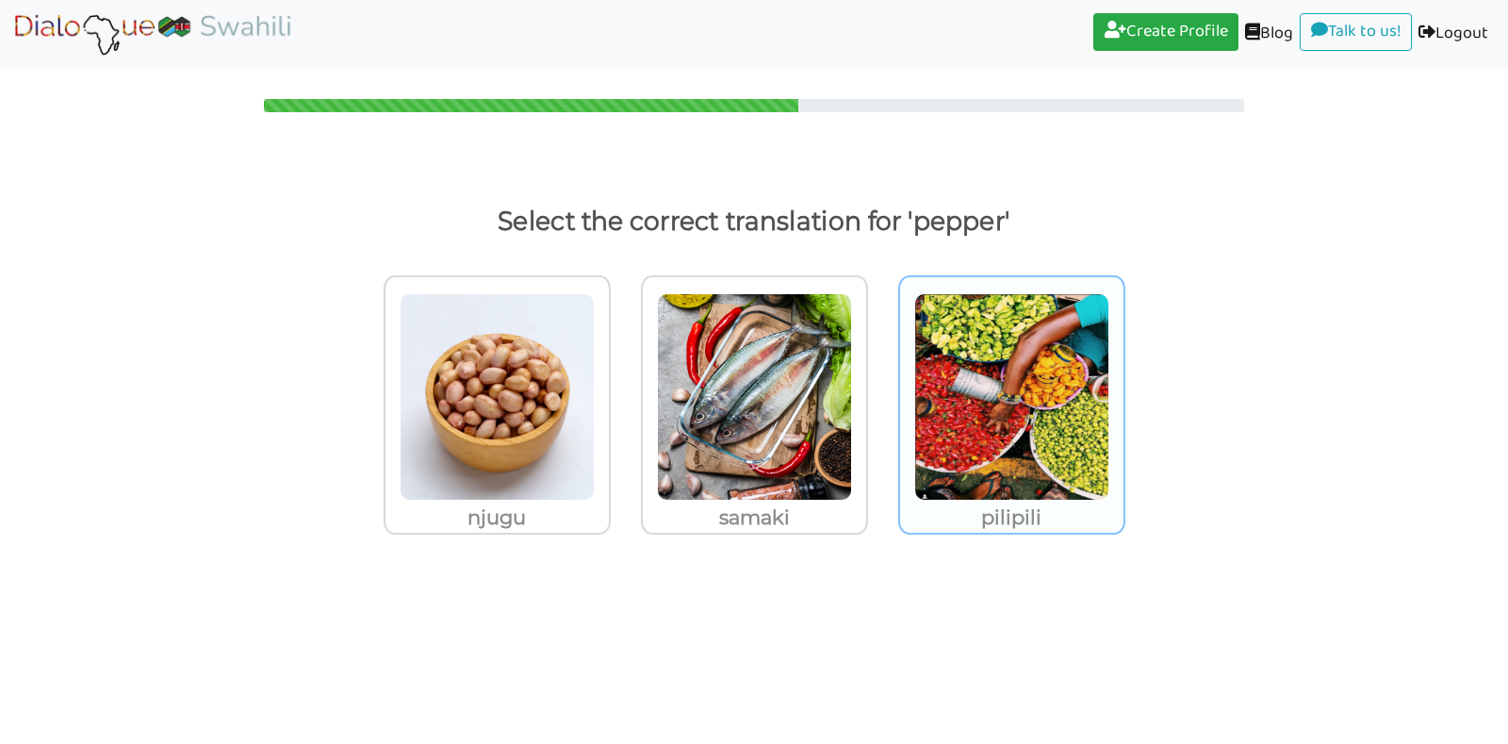
click at [595, 414] on img at bounding box center [497, 396] width 195 height 207
click at [623, 392] on input "pilipili" at bounding box center [616, 385] width 14 height 14
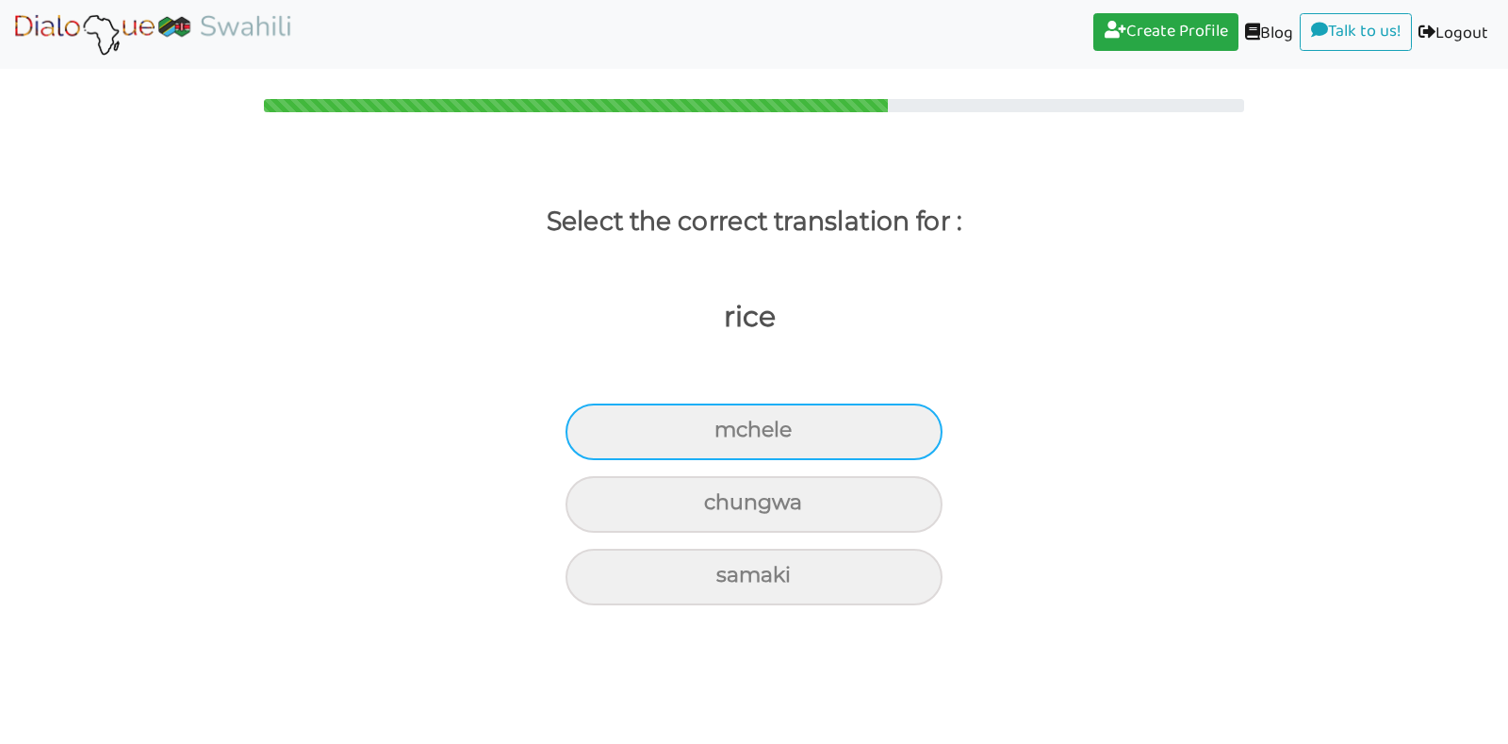
click at [779, 425] on div "mchele" at bounding box center [754, 431] width 377 height 57
click at [729, 425] on input "mchele" at bounding box center [722, 430] width 12 height 12
radio input "true"
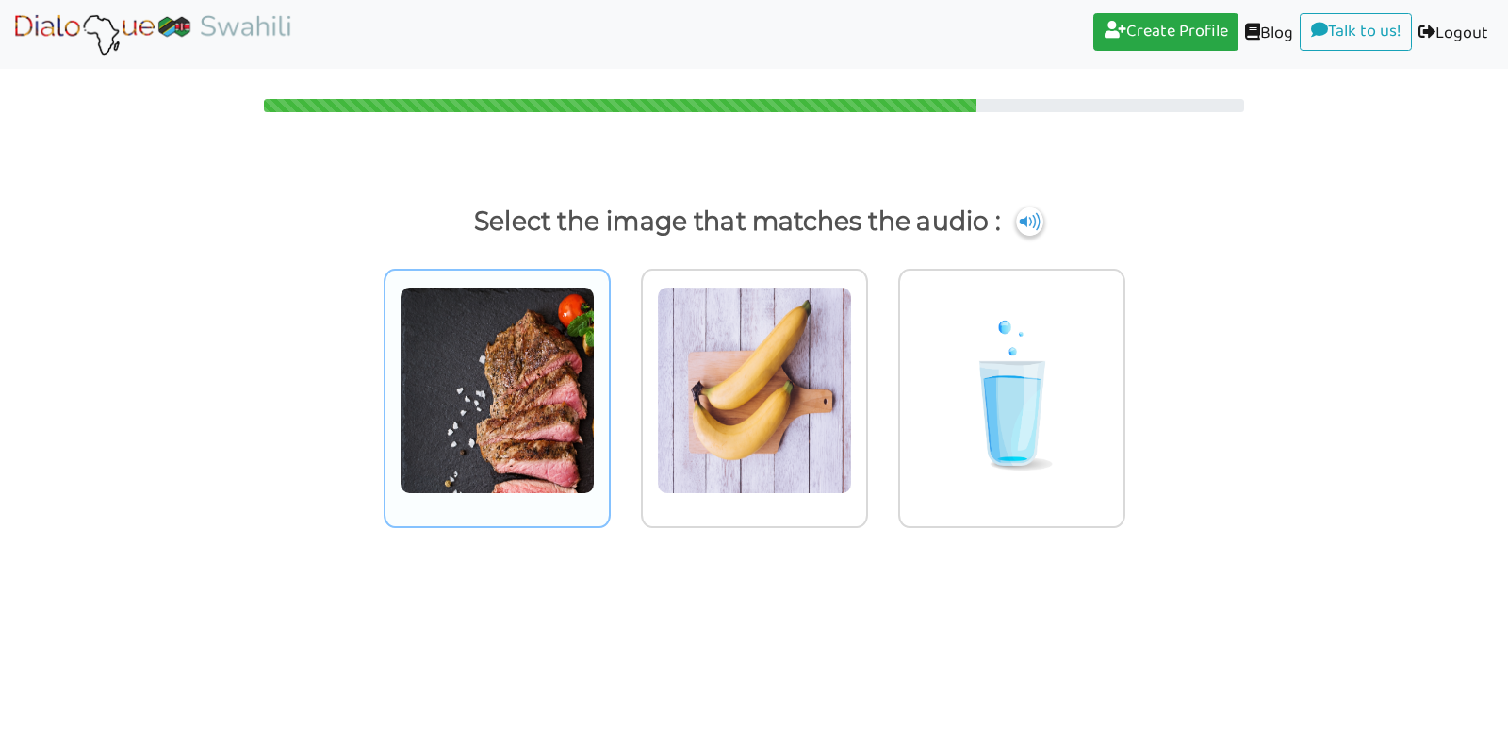
click at [472, 369] on img at bounding box center [497, 390] width 195 height 207
click at [609, 371] on input "radio" at bounding box center [616, 378] width 14 height 14
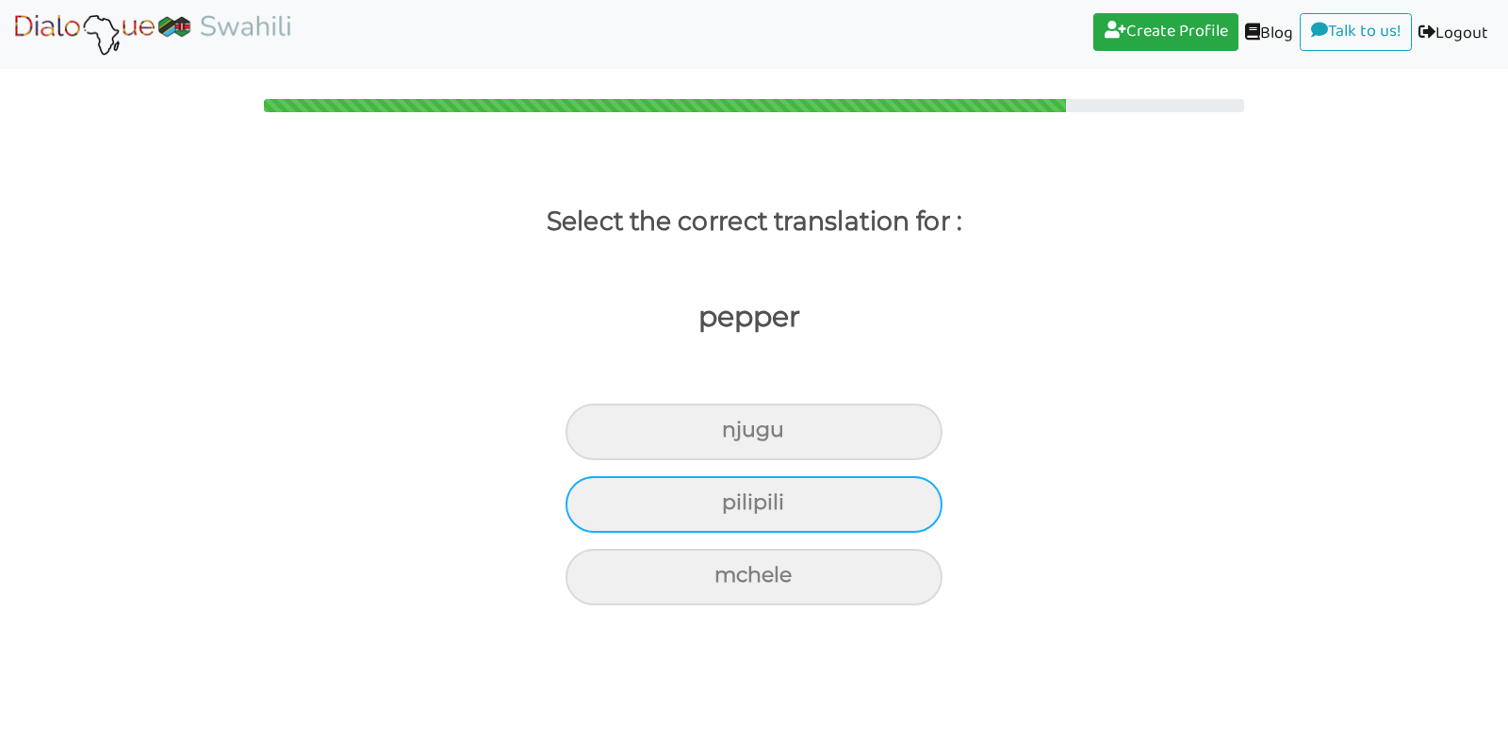
click at [681, 460] on div "pilipili" at bounding box center [754, 431] width 377 height 57
click at [724, 436] on input "pilipili" at bounding box center [730, 430] width 12 height 12
radio input "true"
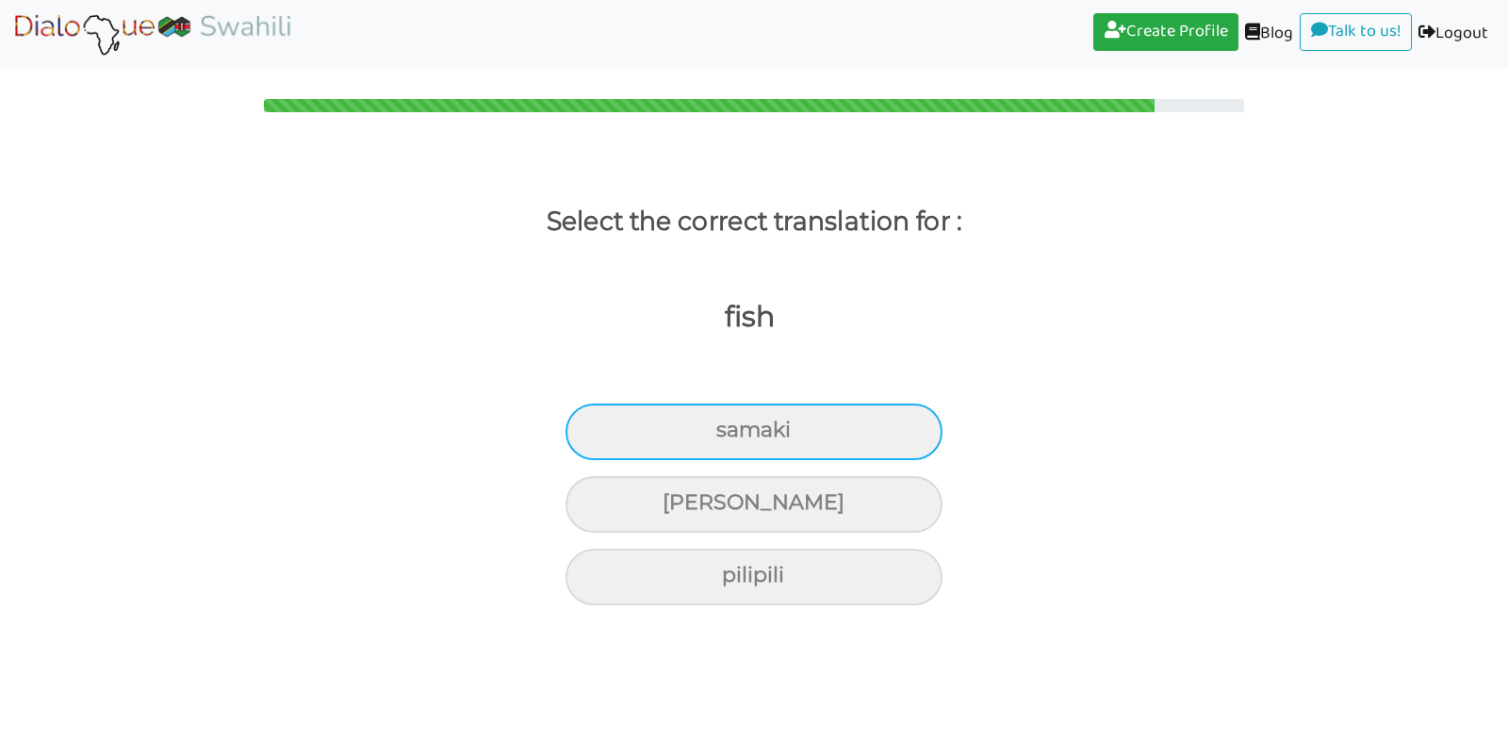
click at [697, 434] on div "samaki" at bounding box center [754, 431] width 377 height 57
click at [718, 434] on input "samaki" at bounding box center [724, 430] width 12 height 12
radio input "true"
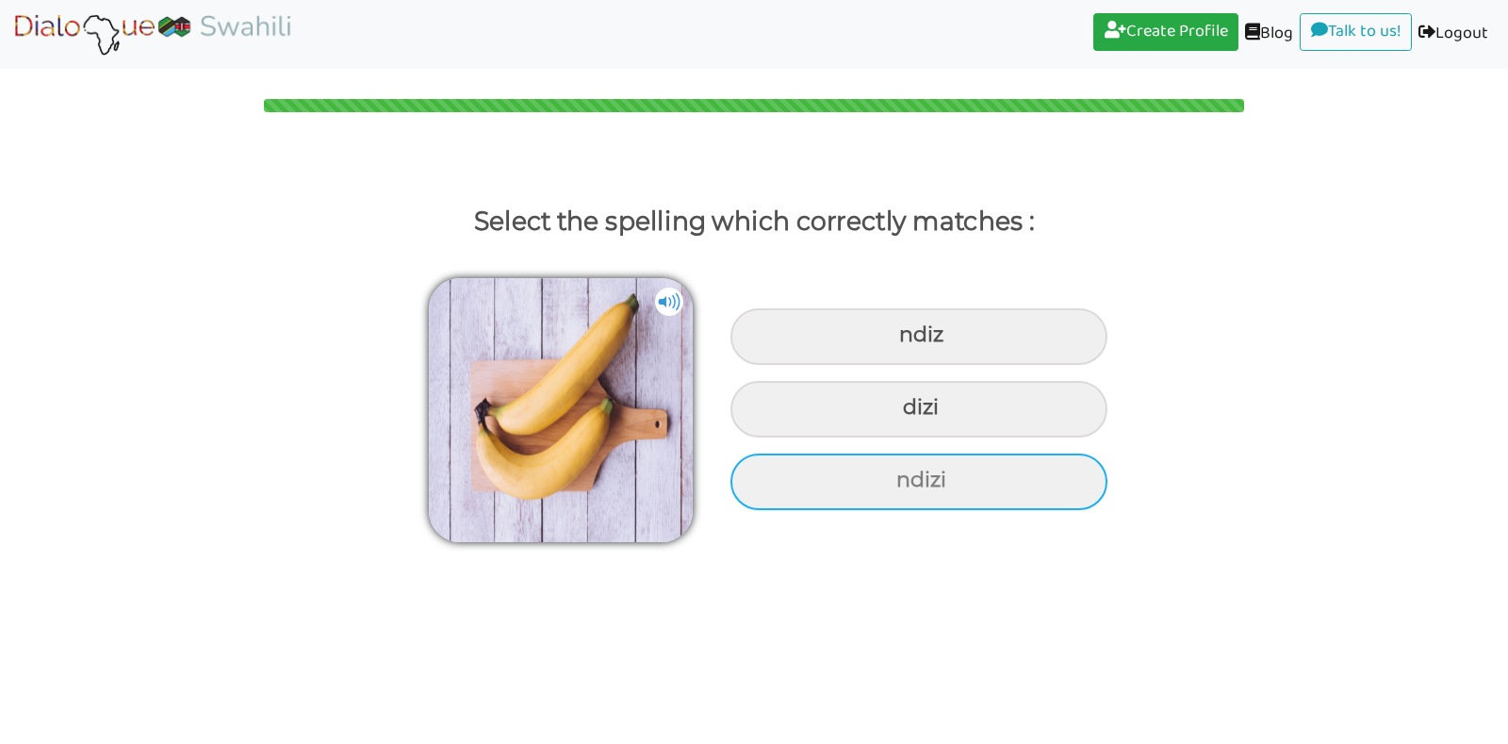
click at [869, 365] on div "ndizi" at bounding box center [919, 336] width 377 height 57
click at [896, 341] on input "ndizi" at bounding box center [902, 335] width 12 height 12
radio input "true"
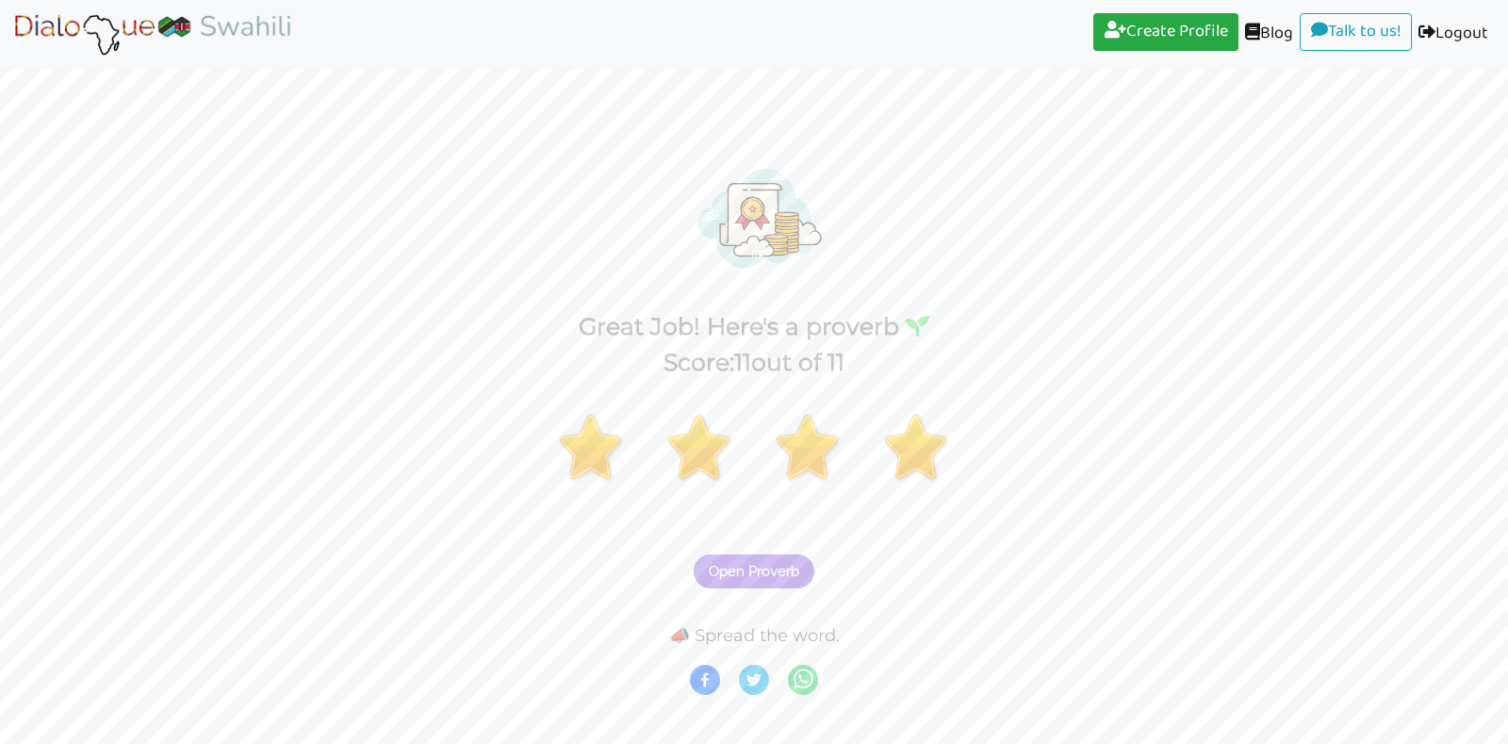
click at [772, 564] on span "Open Proverb" at bounding box center [754, 571] width 91 height 17
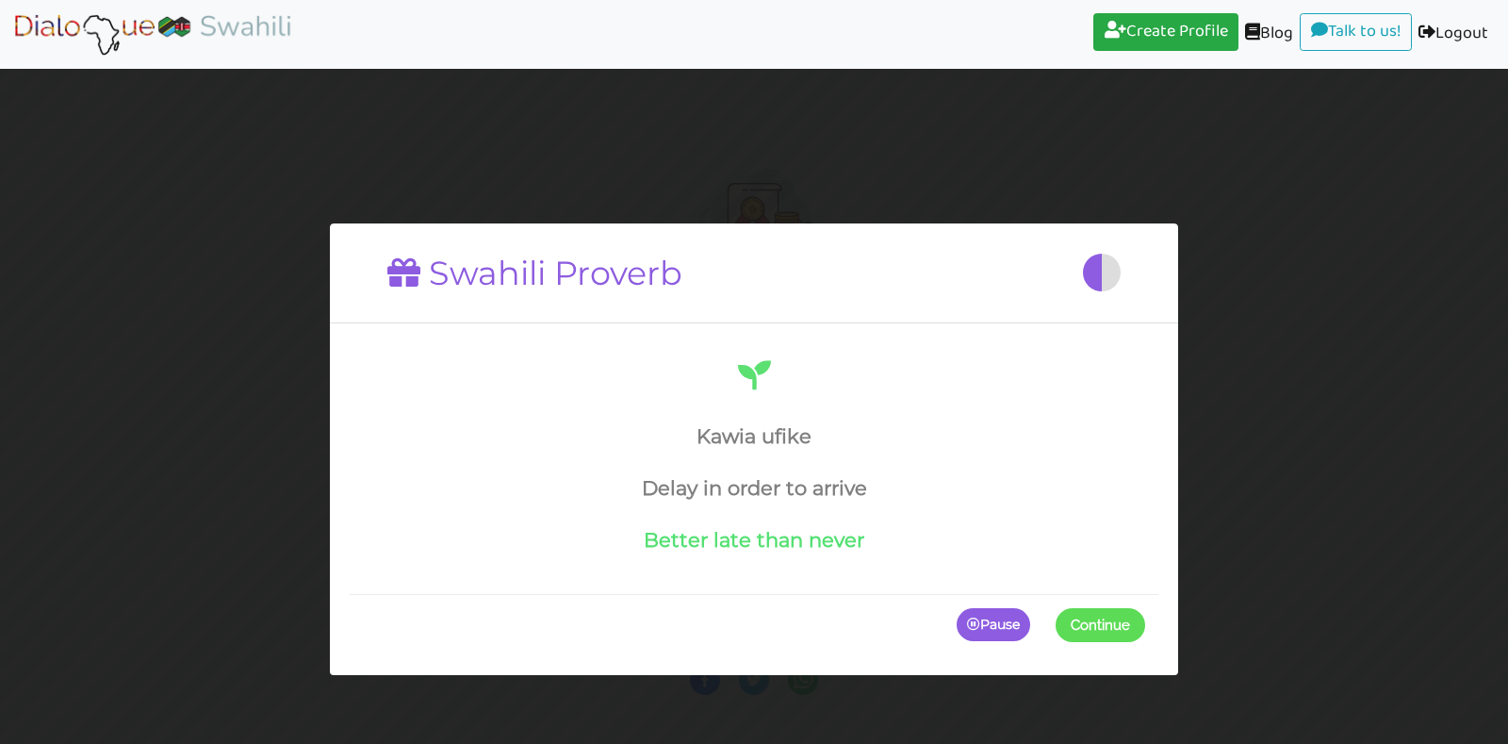
click at [1145, 619] on span at bounding box center [1145, 624] width 0 height 34
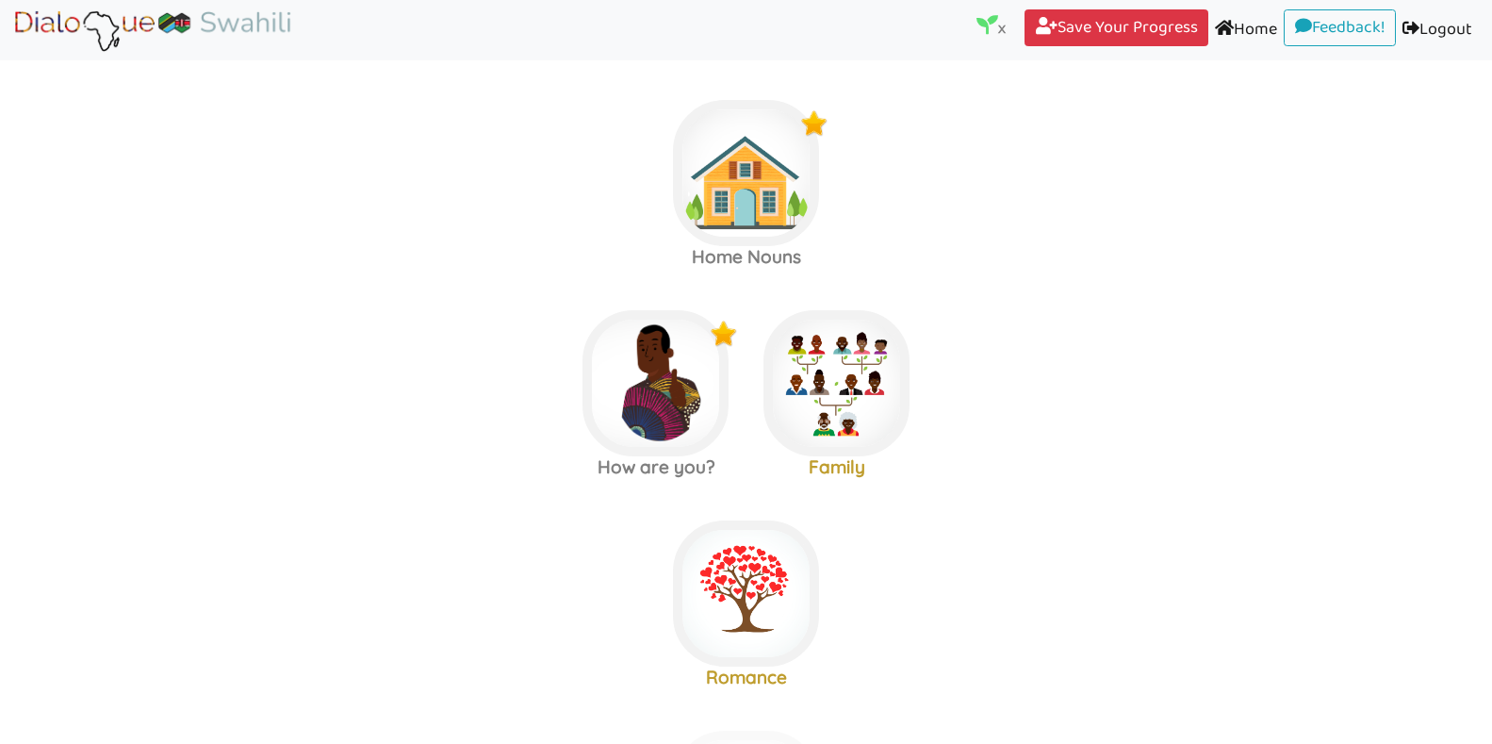
scroll to position [856, 0]
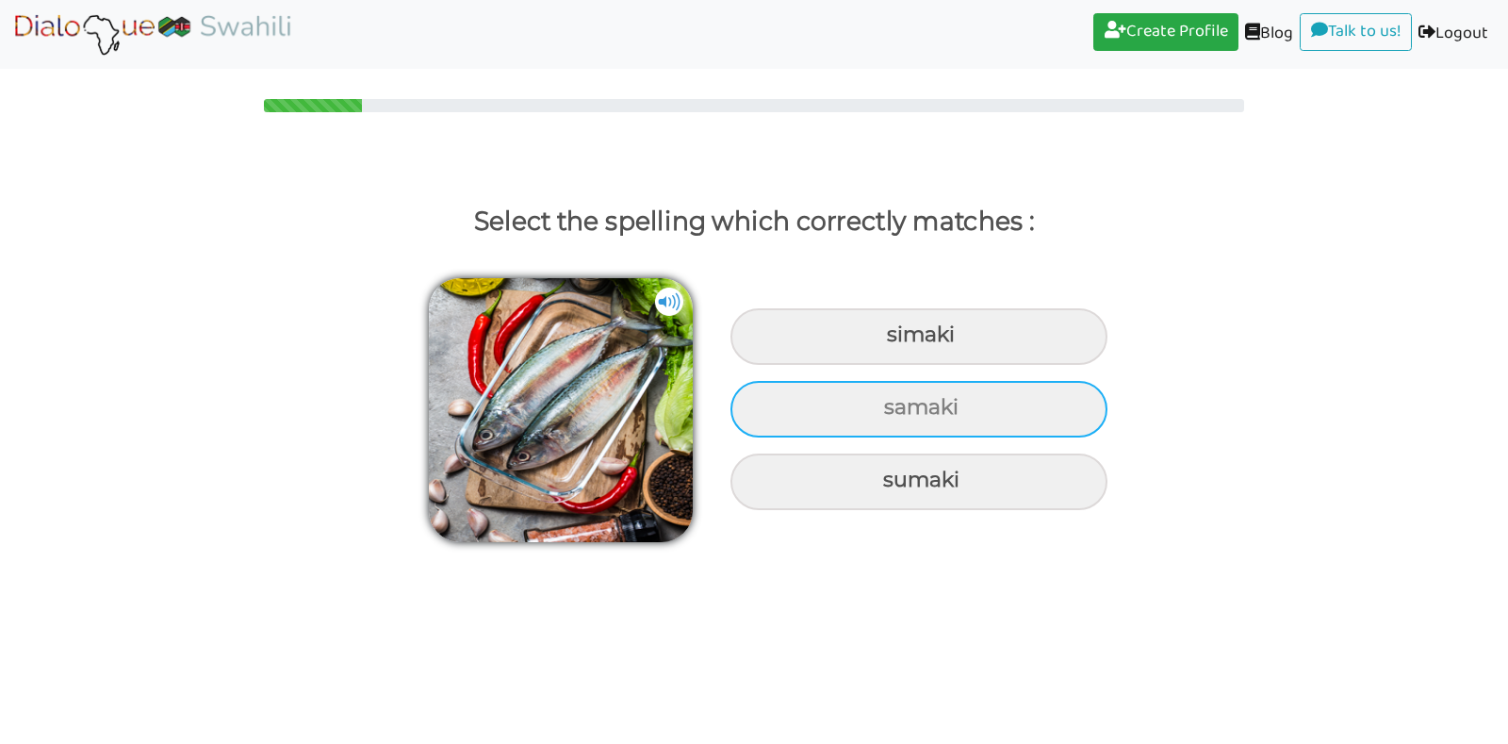
click at [863, 365] on div "samaki" at bounding box center [919, 336] width 377 height 57
click at [883, 341] on input "samaki" at bounding box center [889, 335] width 12 height 12
radio input "true"
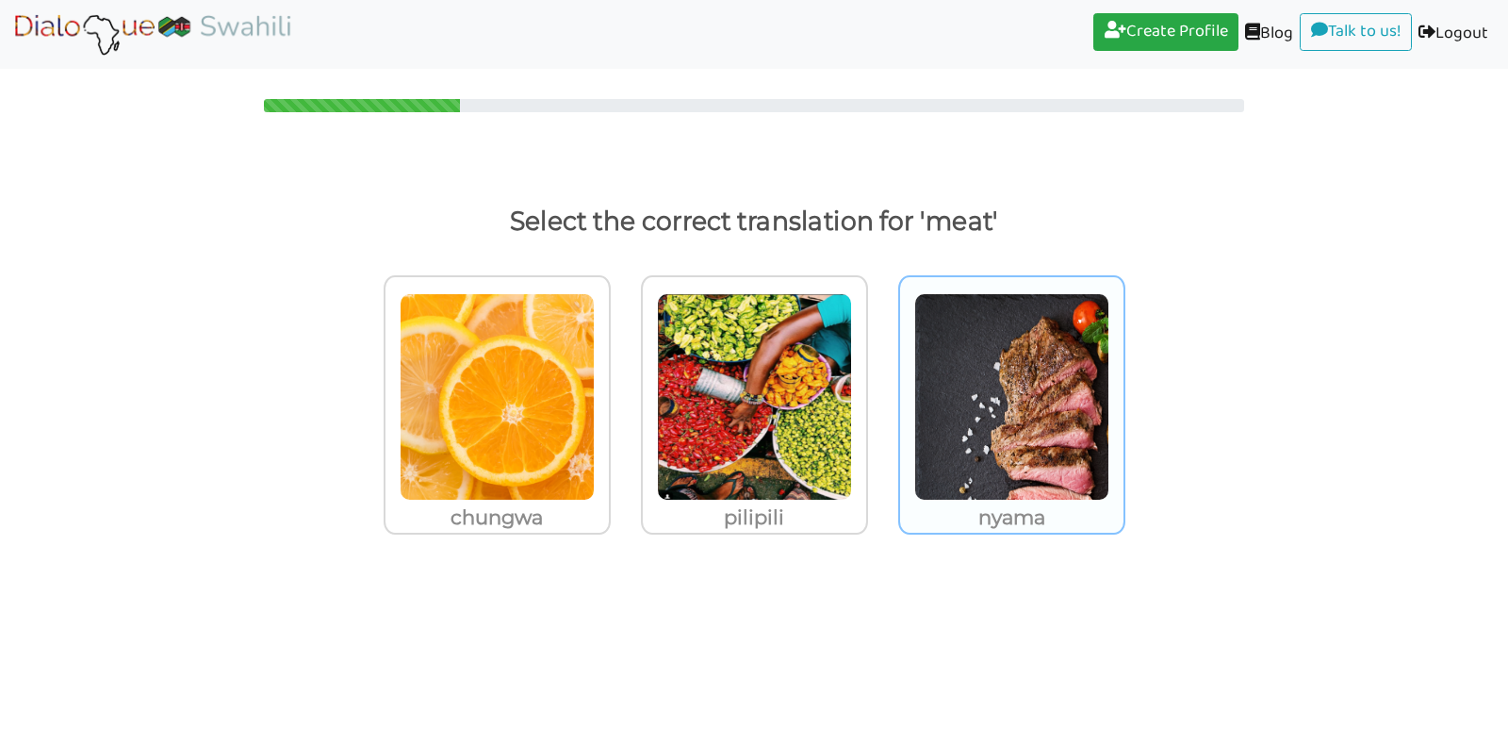
click at [595, 419] on img at bounding box center [497, 396] width 195 height 207
click at [623, 392] on input "nyama" at bounding box center [616, 385] width 14 height 14
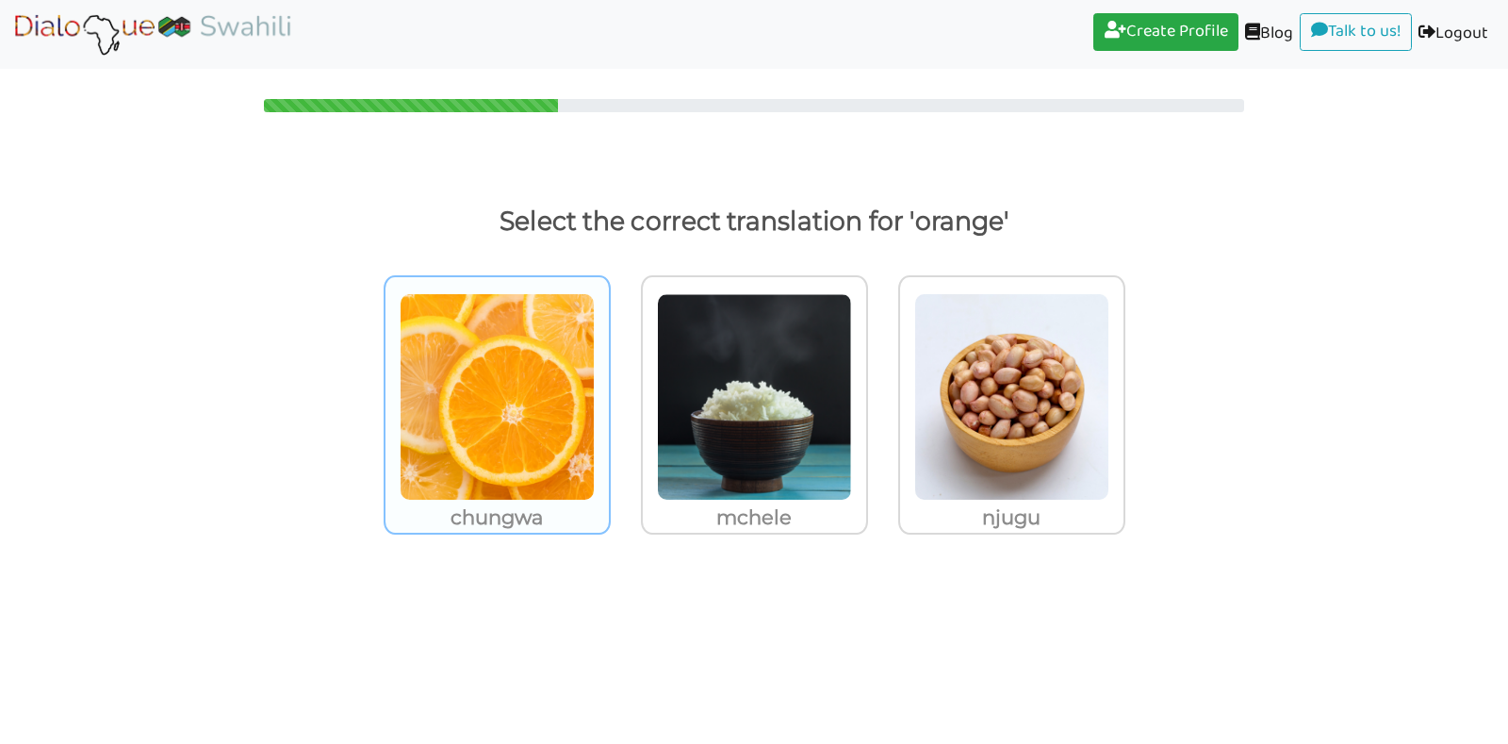
click at [518, 385] on img at bounding box center [497, 396] width 195 height 207
click at [609, 385] on input "chungwa" at bounding box center [616, 385] width 14 height 14
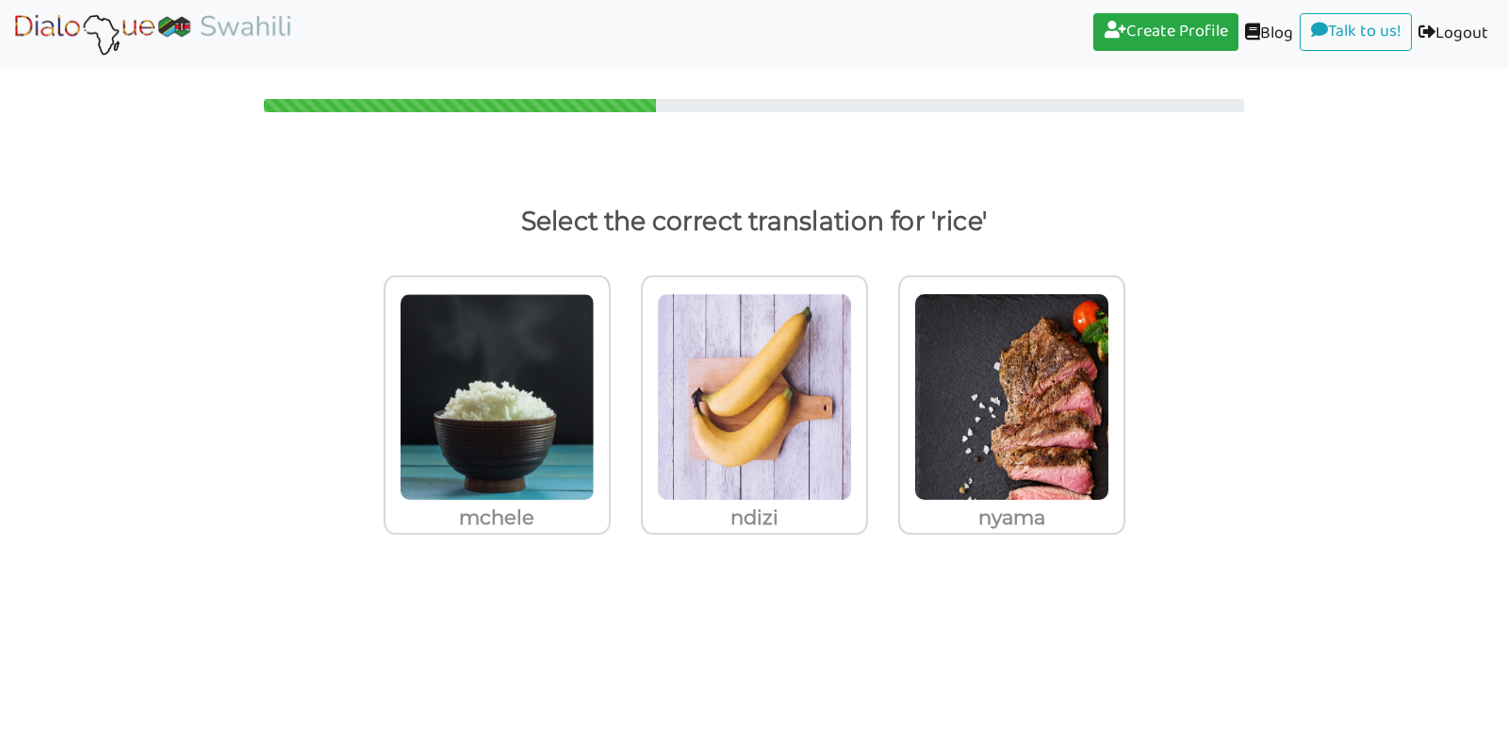
click at [518, 385] on img at bounding box center [497, 396] width 195 height 207
click at [609, 385] on input "mchele" at bounding box center [616, 385] width 14 height 14
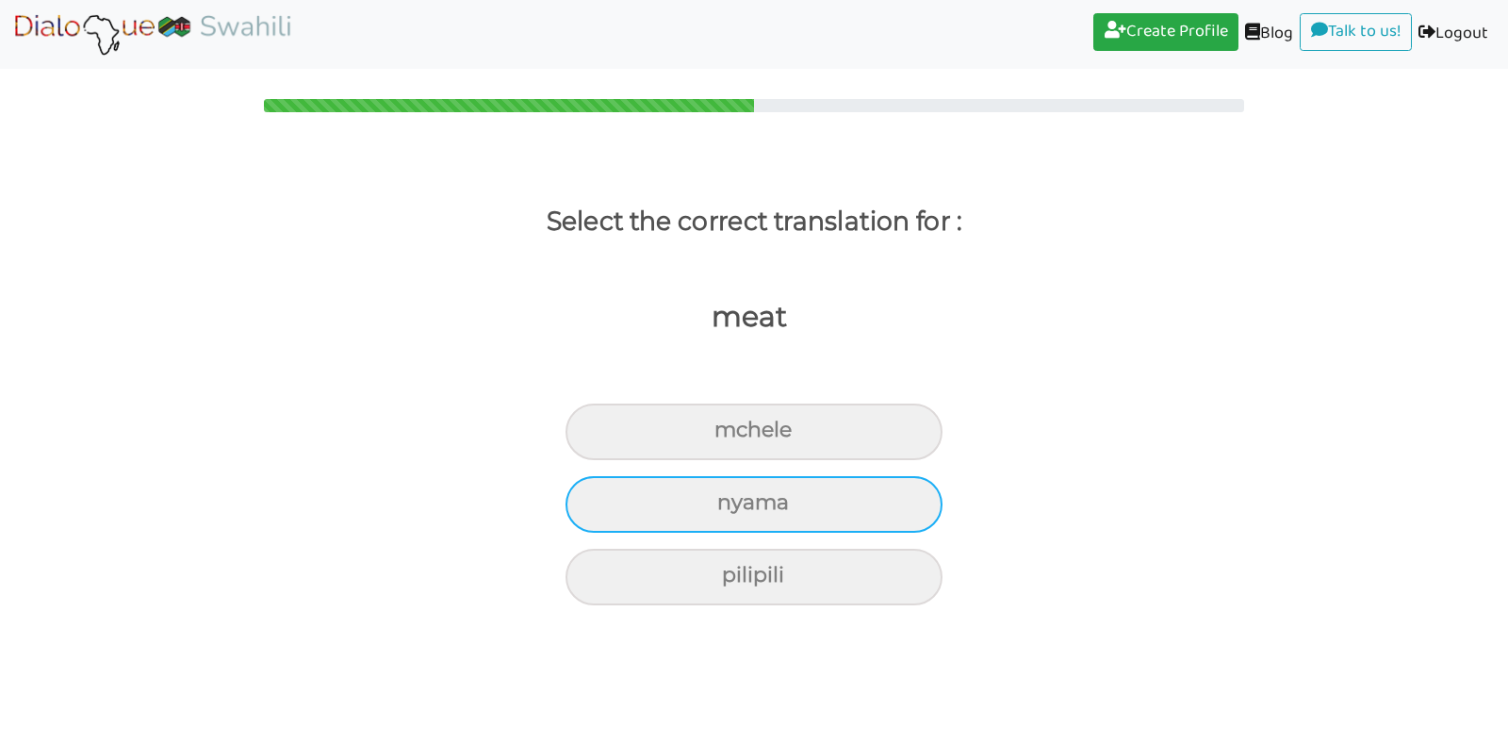
click at [651, 460] on div "nyama" at bounding box center [754, 431] width 377 height 57
click at [716, 436] on input "nyama" at bounding box center [722, 430] width 12 height 12
radio input "true"
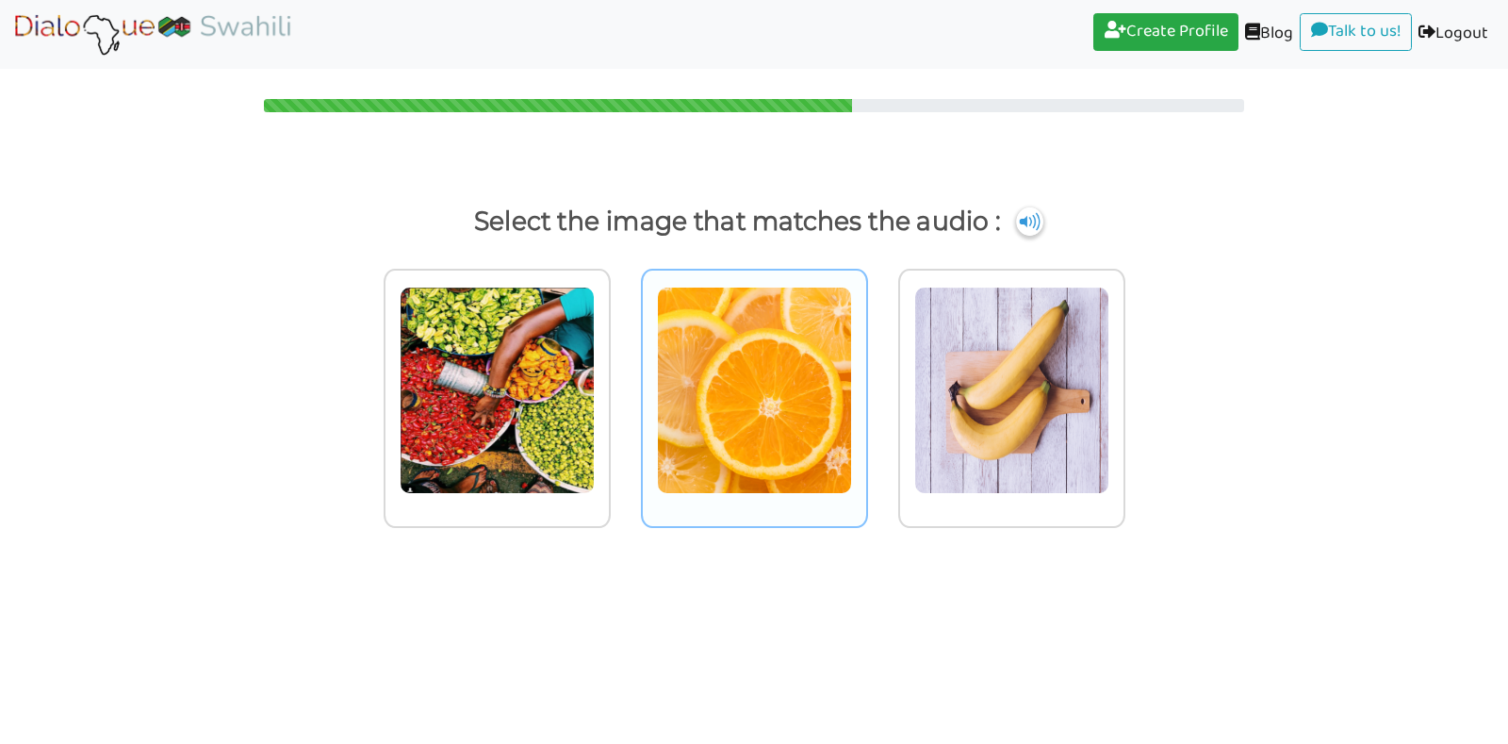
click at [595, 440] on img at bounding box center [497, 390] width 195 height 207
click at [623, 386] on input "radio" at bounding box center [616, 378] width 14 height 14
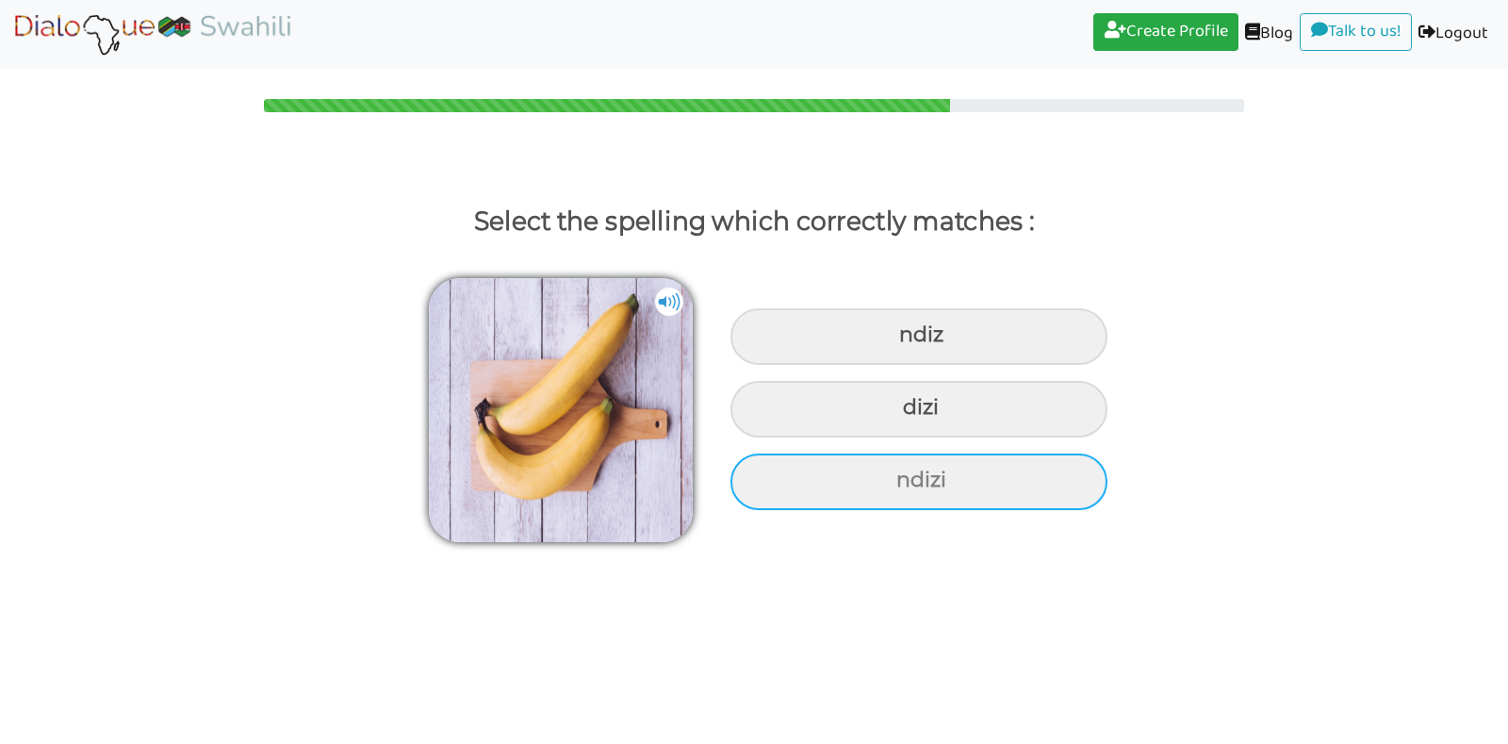
click at [824, 365] on div "ndizi" at bounding box center [919, 336] width 377 height 57
click at [896, 341] on input "ndizi" at bounding box center [902, 335] width 12 height 12
radio input "true"
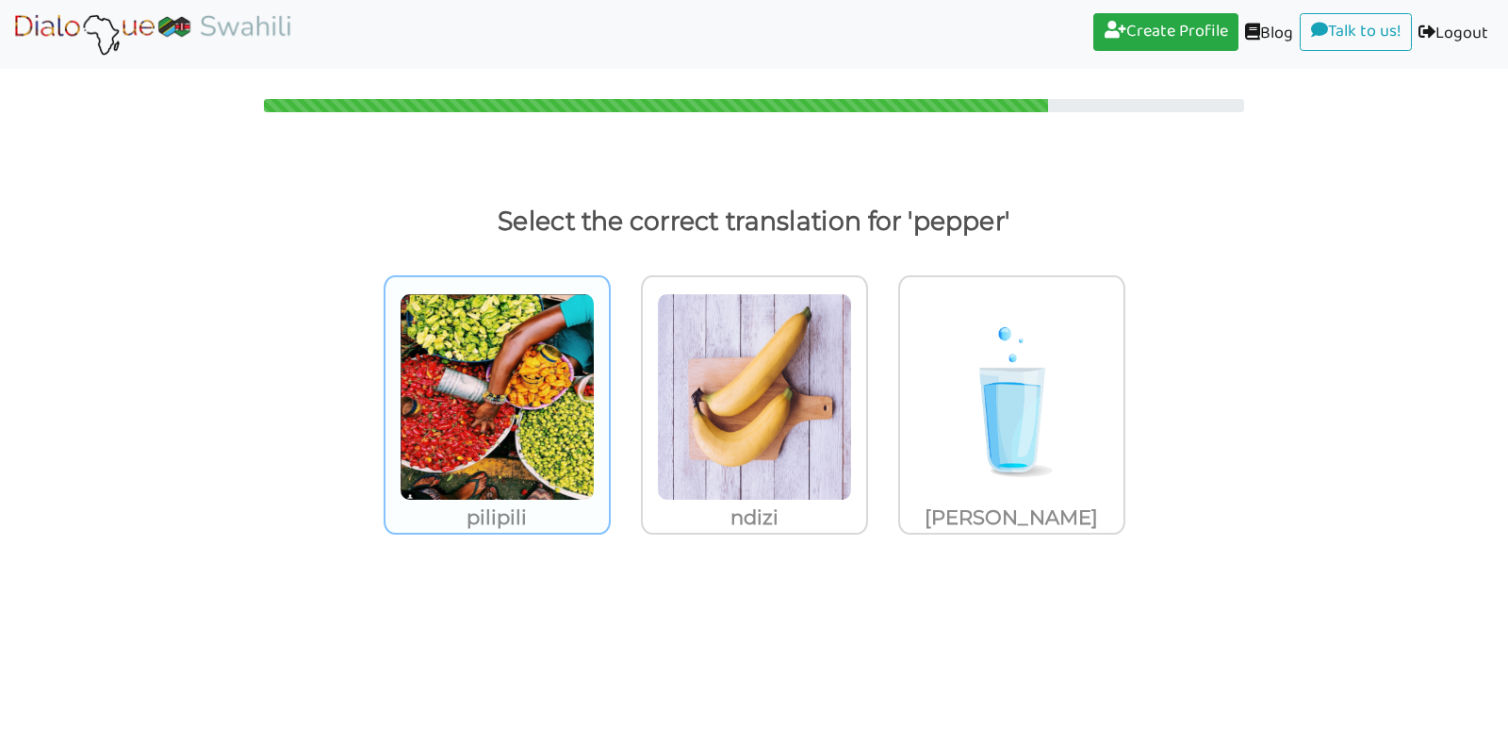
click at [502, 409] on img at bounding box center [497, 396] width 195 height 207
click at [609, 392] on input "pilipili" at bounding box center [616, 385] width 14 height 14
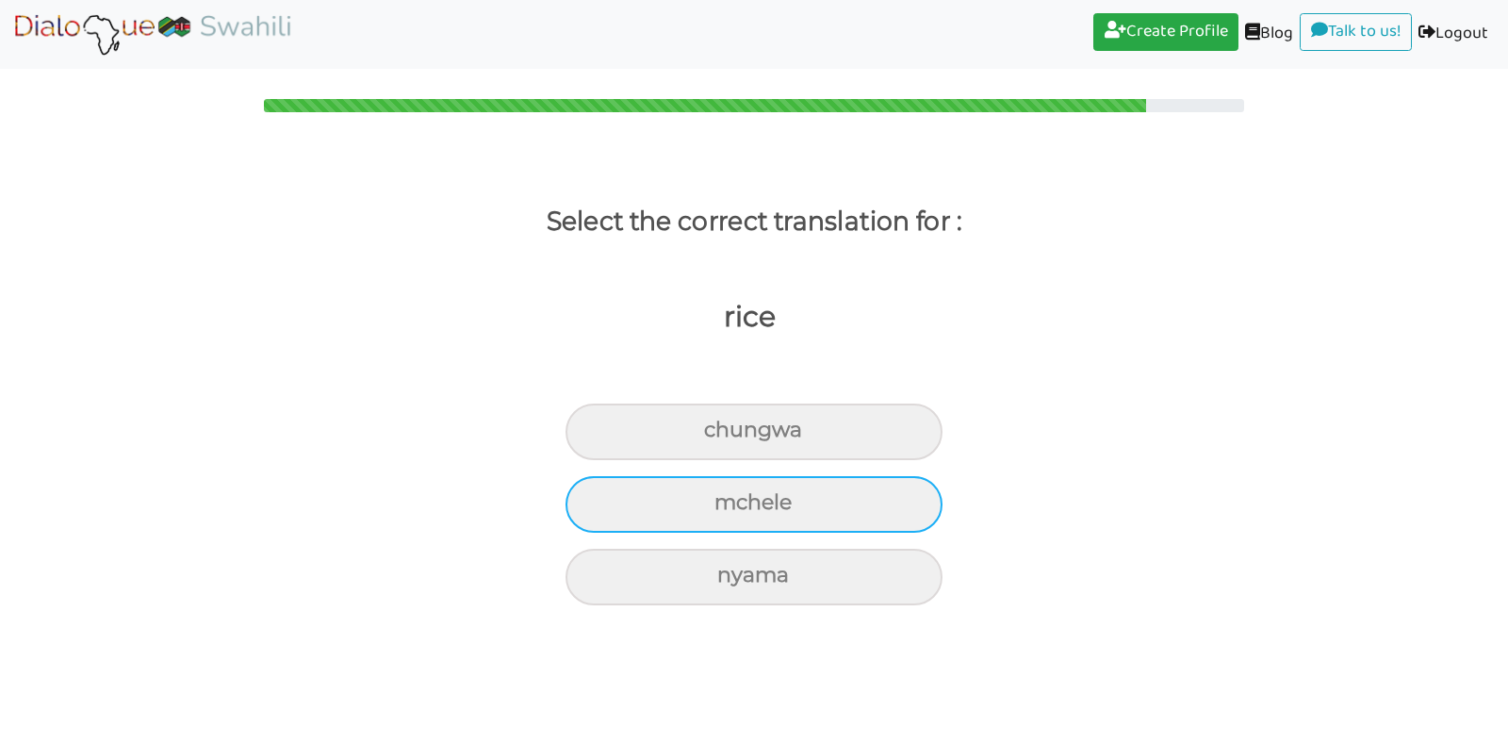
click at [679, 460] on div "mchele" at bounding box center [754, 431] width 377 height 57
click at [706, 436] on input "mchele" at bounding box center [712, 430] width 12 height 12
radio input "true"
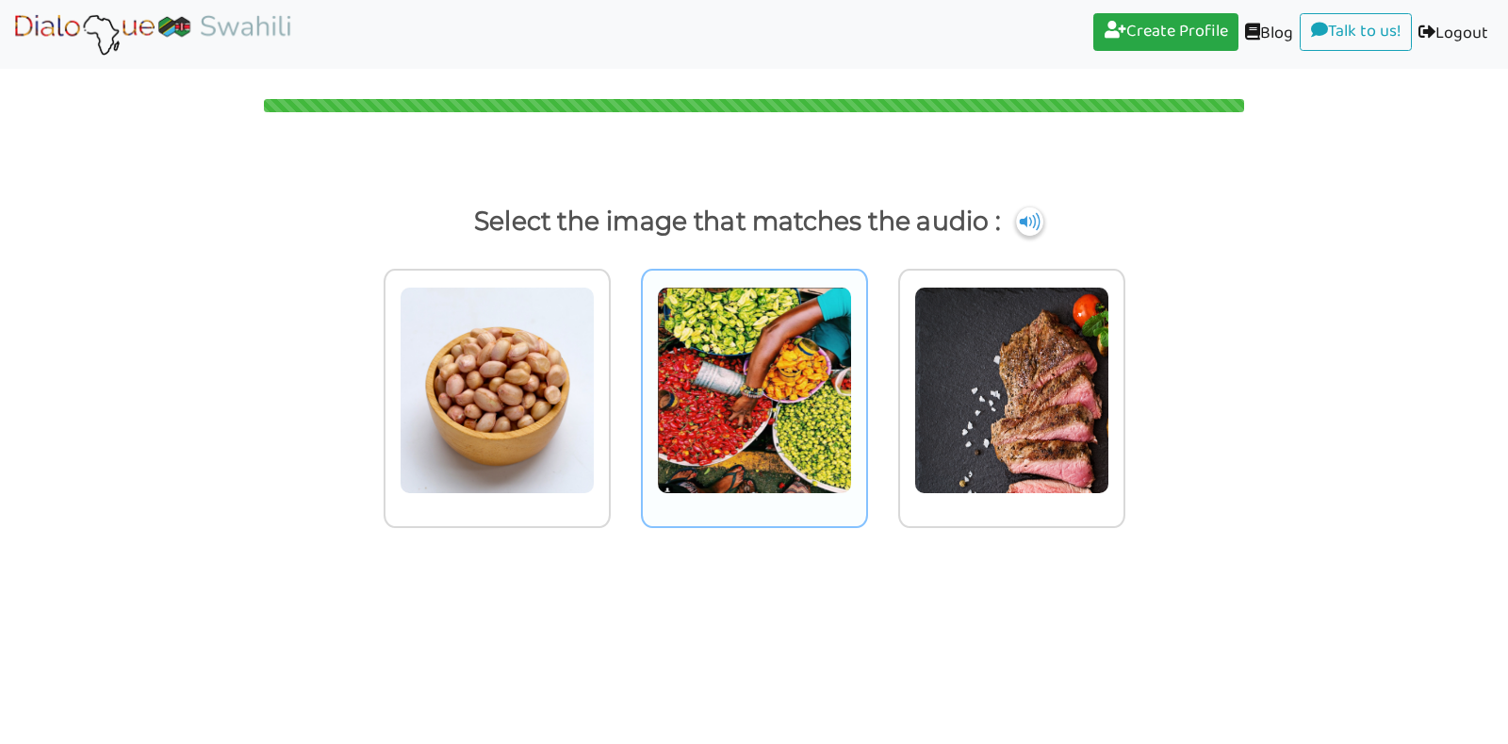
click at [595, 425] on img at bounding box center [497, 390] width 195 height 207
click at [623, 386] on input "radio" at bounding box center [616, 378] width 14 height 14
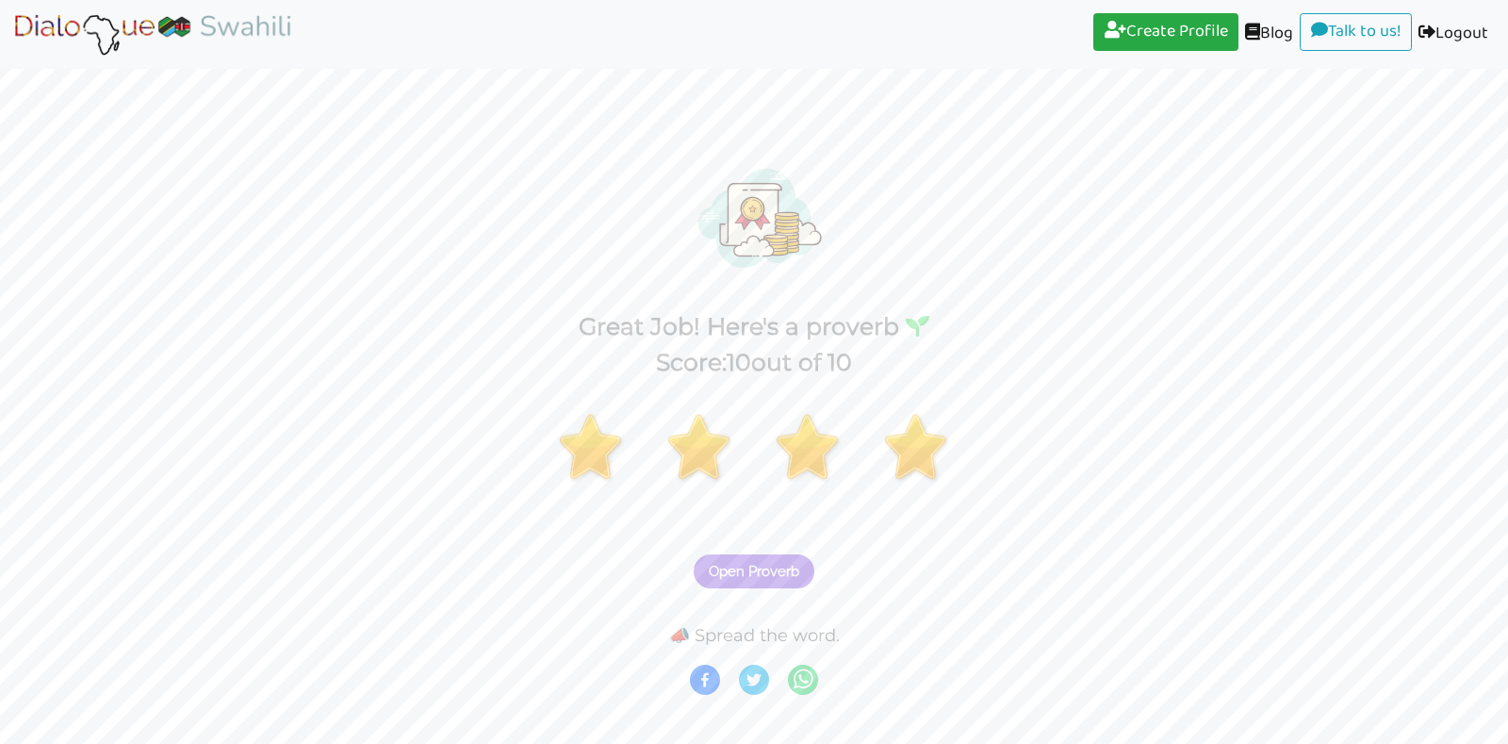
click at [782, 561] on button "Open Proverb" at bounding box center [754, 571] width 121 height 34
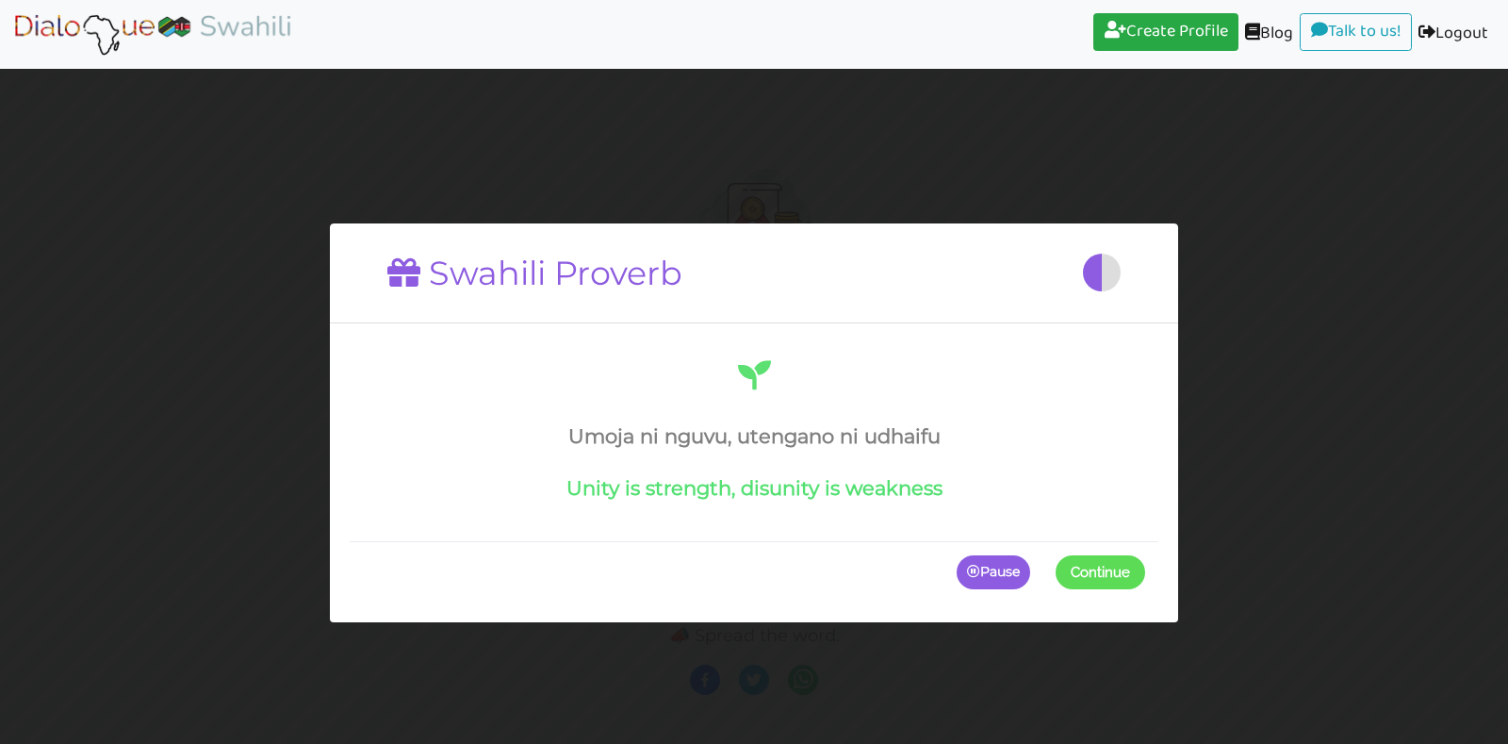
click at [1145, 567] on span at bounding box center [1145, 572] width 0 height 34
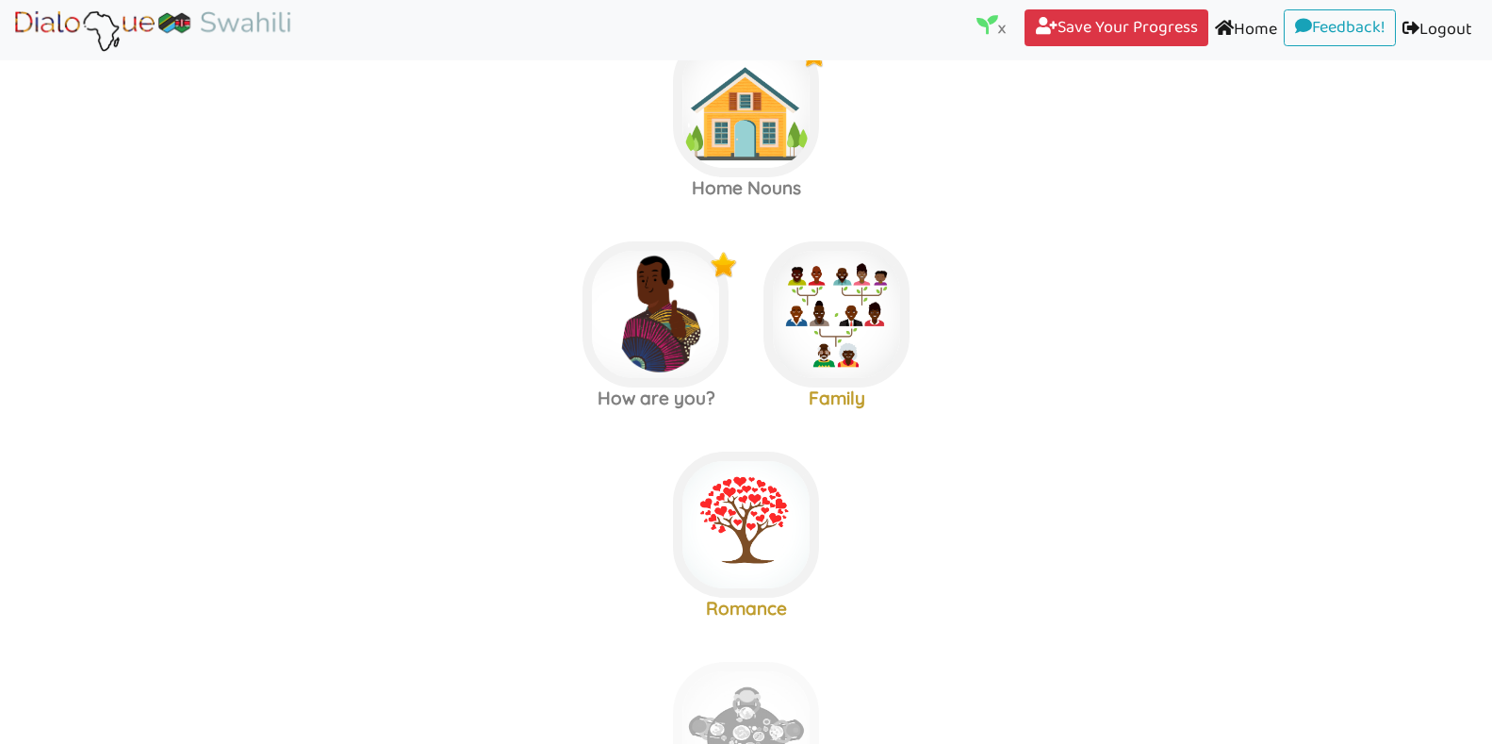
scroll to position [856, 0]
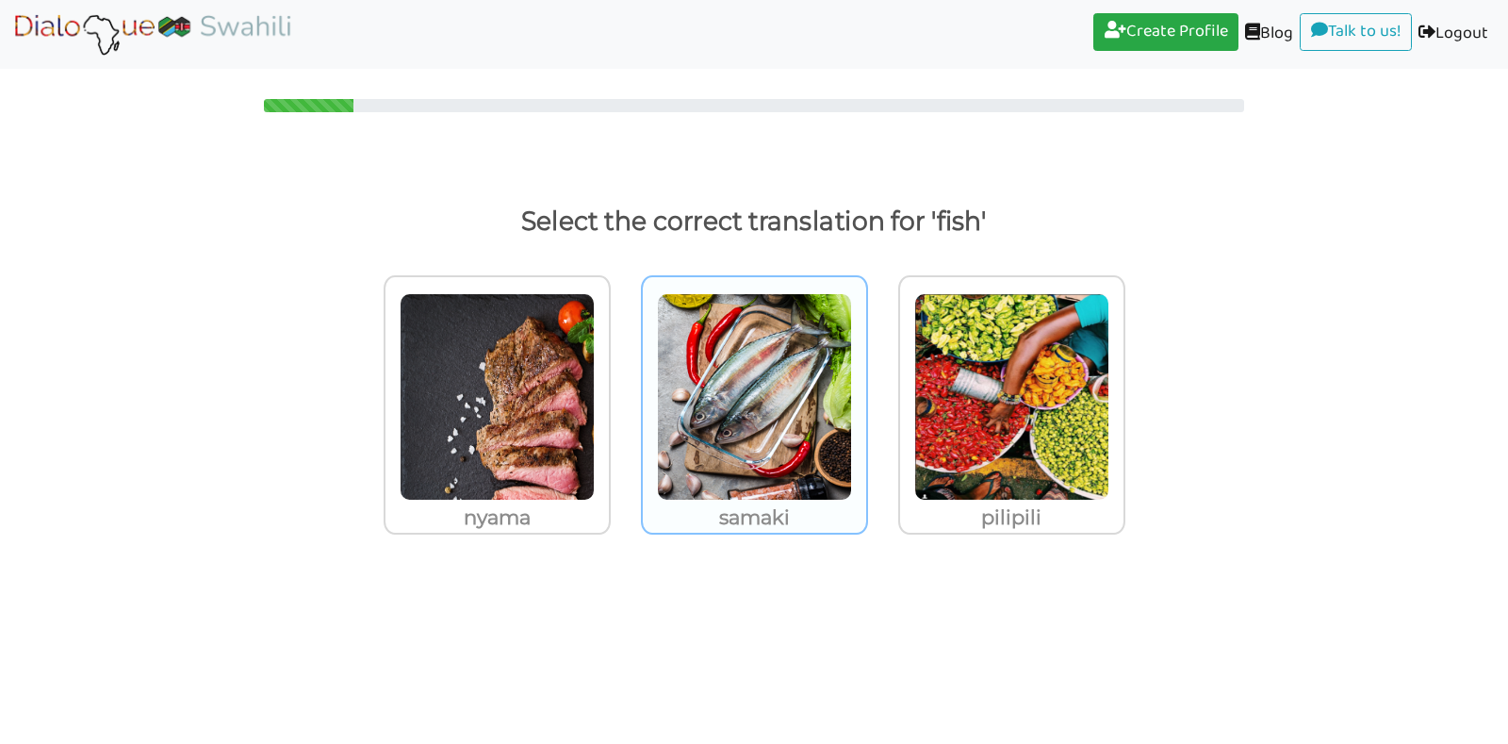
click at [595, 360] on img at bounding box center [497, 396] width 195 height 207
click at [623, 378] on input "samaki" at bounding box center [616, 385] width 14 height 14
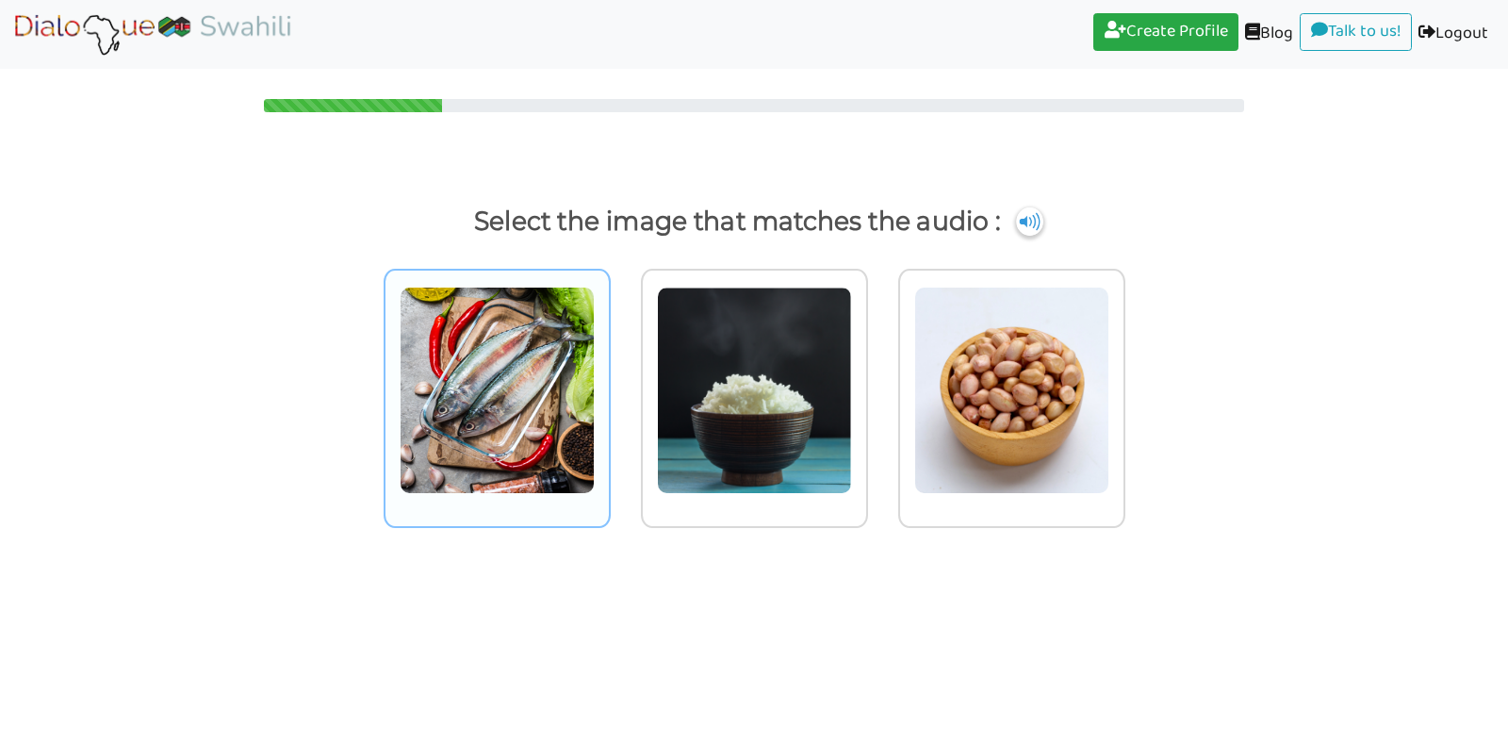
click at [513, 346] on img at bounding box center [497, 390] width 195 height 207
click at [609, 371] on input "radio" at bounding box center [616, 378] width 14 height 14
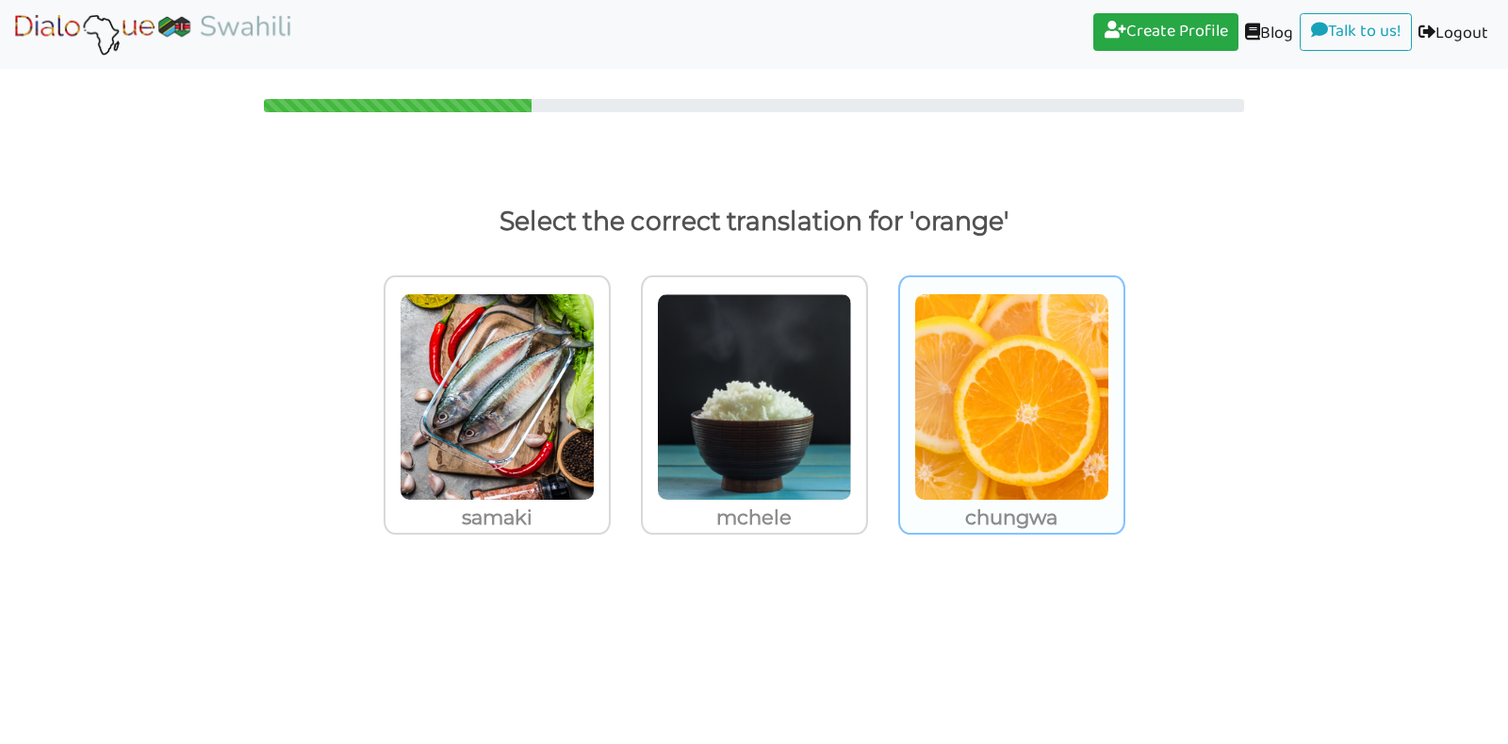
click at [595, 415] on img at bounding box center [497, 396] width 195 height 207
click at [623, 392] on input "chungwa" at bounding box center [616, 385] width 14 height 14
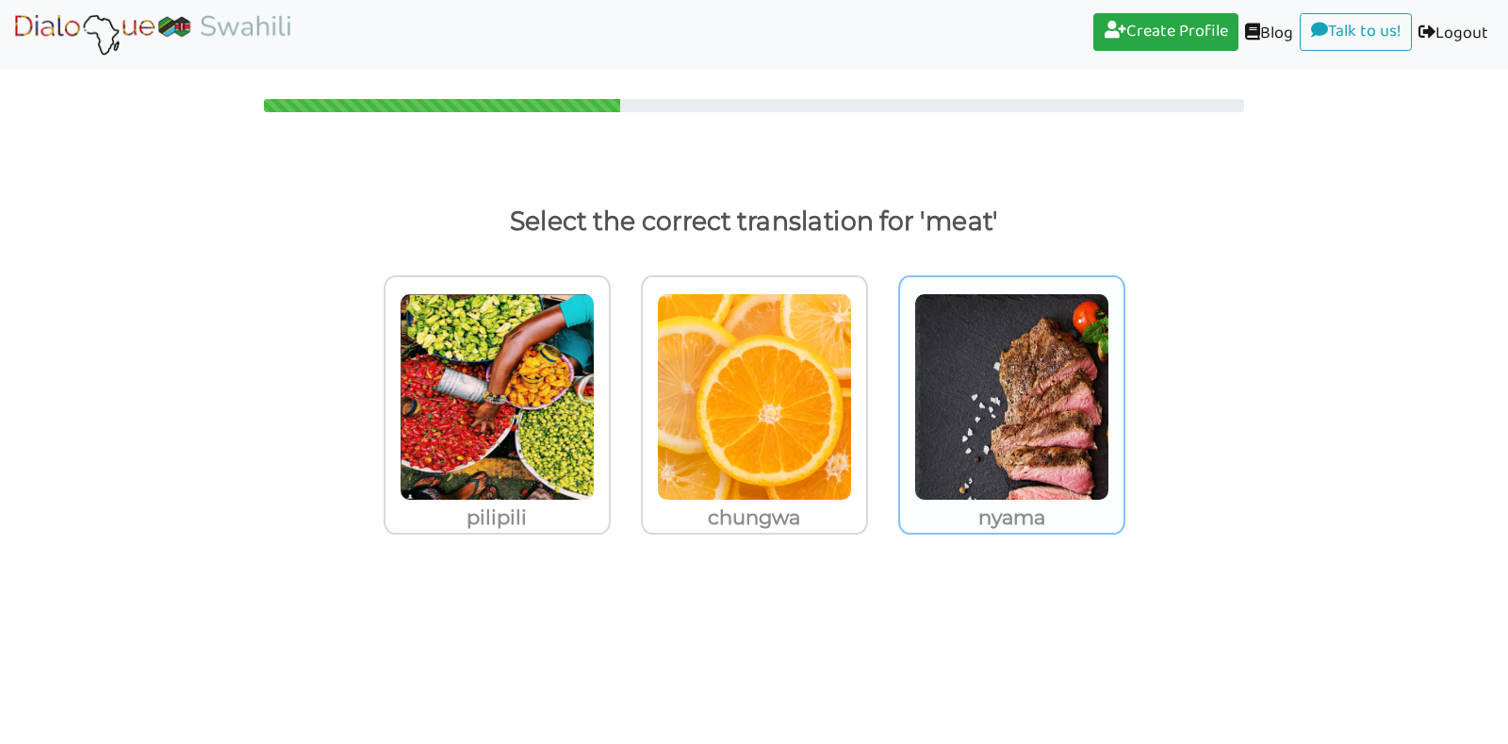
click at [595, 416] on img at bounding box center [497, 396] width 195 height 207
click at [623, 392] on input "nyama" at bounding box center [616, 385] width 14 height 14
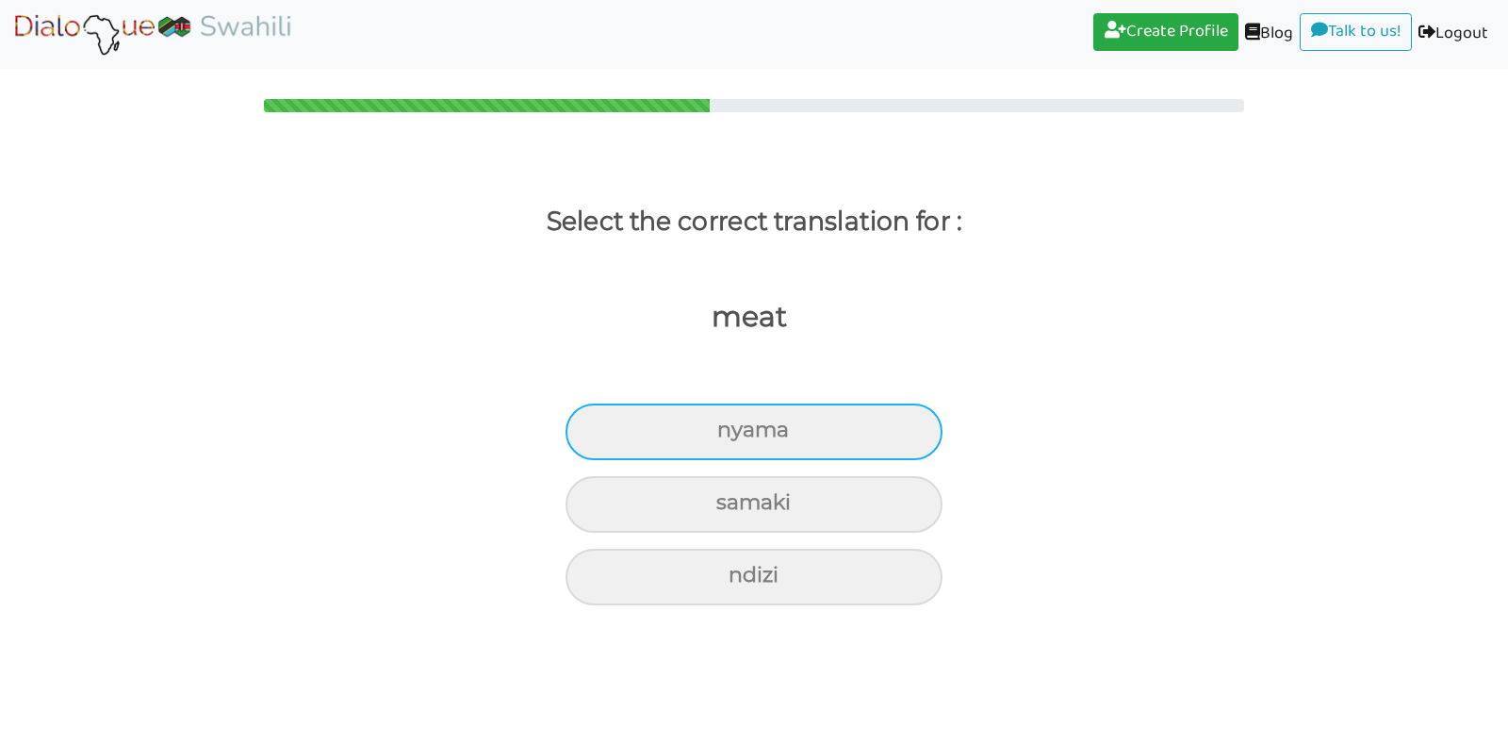
click at [863, 407] on div "nyama" at bounding box center [754, 431] width 377 height 57
click at [732, 424] on input "nyama" at bounding box center [725, 430] width 12 height 12
radio input "true"
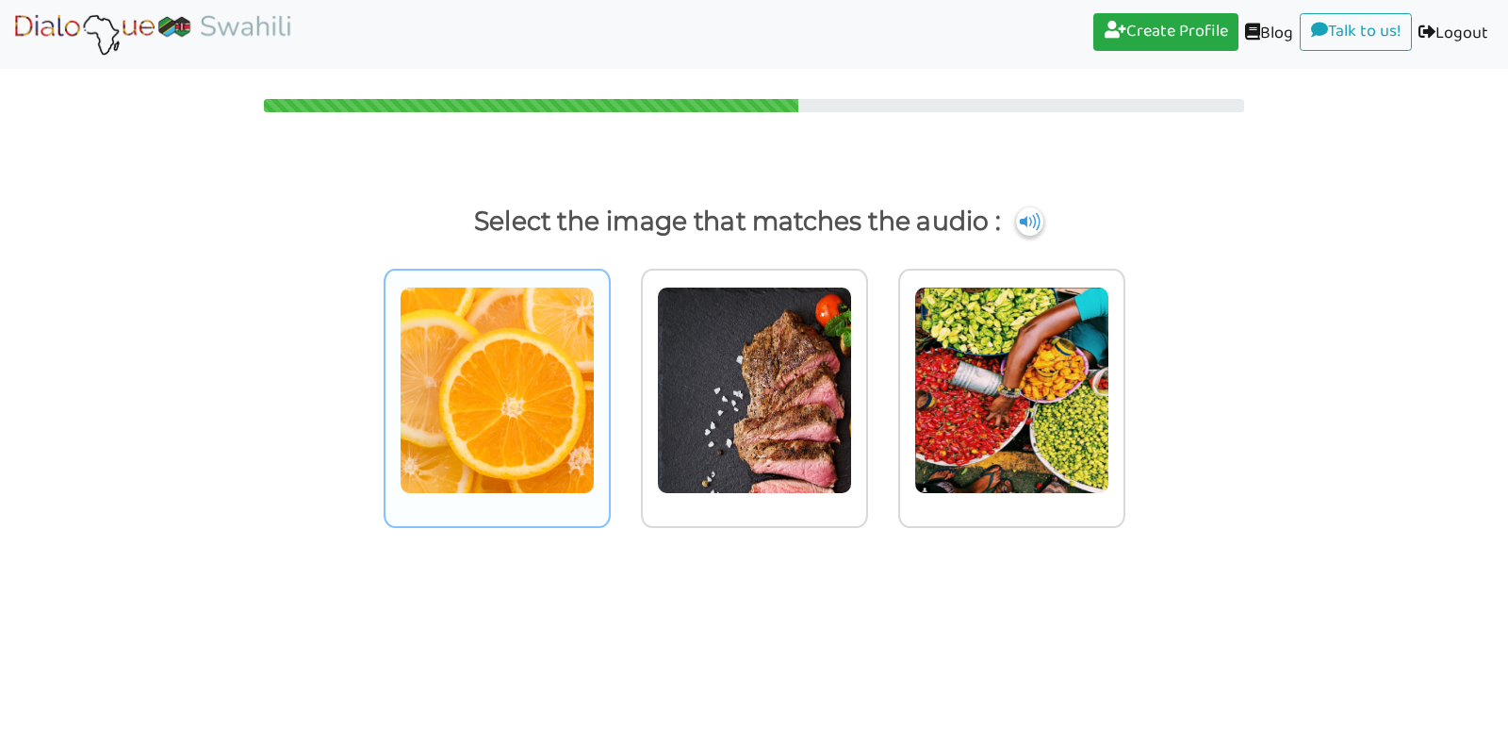
click at [548, 389] on img at bounding box center [497, 390] width 195 height 207
click at [609, 386] on input "radio" at bounding box center [616, 378] width 14 height 14
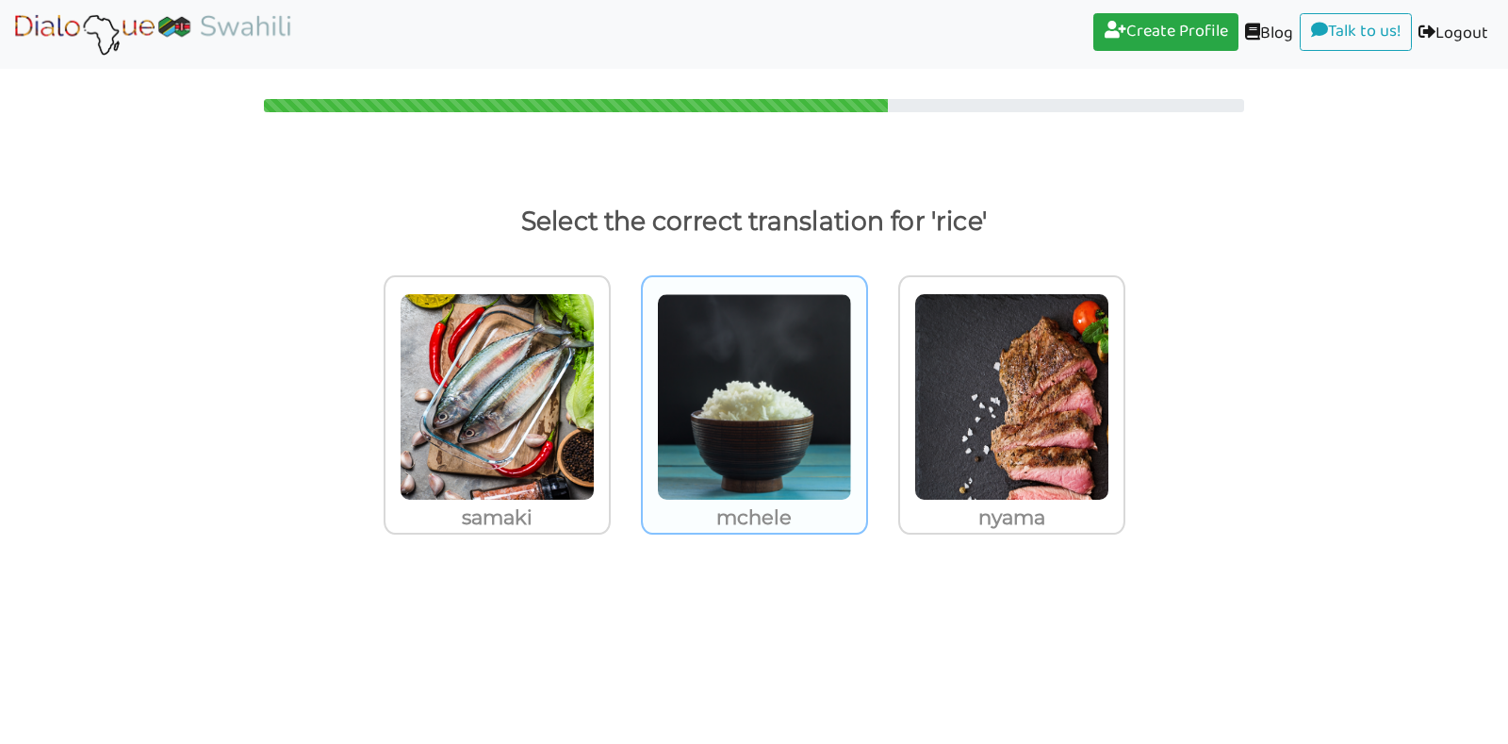
click at [595, 405] on img at bounding box center [497, 396] width 195 height 207
click at [623, 392] on input "mchele" at bounding box center [616, 385] width 14 height 14
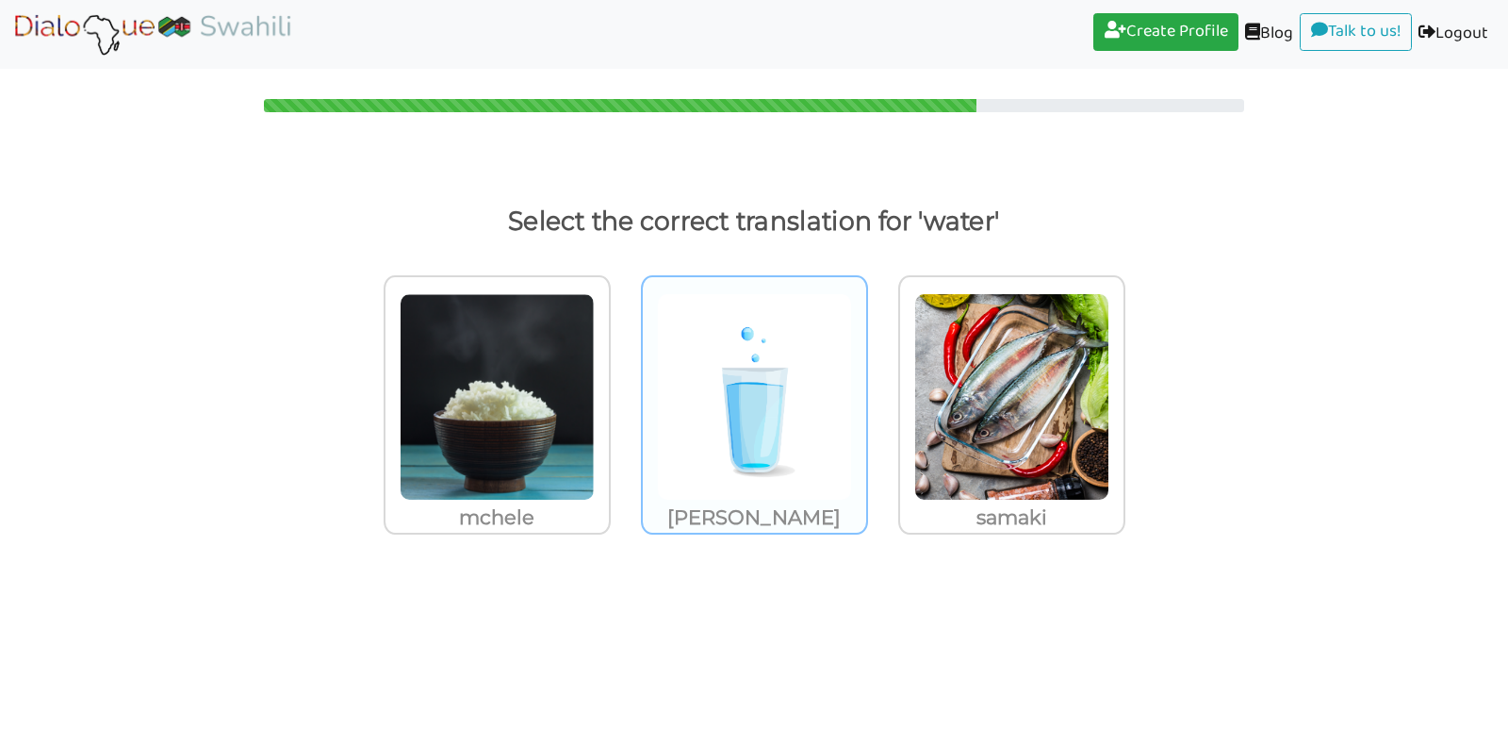
click at [595, 405] on img at bounding box center [497, 396] width 195 height 207
click at [623, 392] on input "[PERSON_NAME]" at bounding box center [616, 385] width 14 height 14
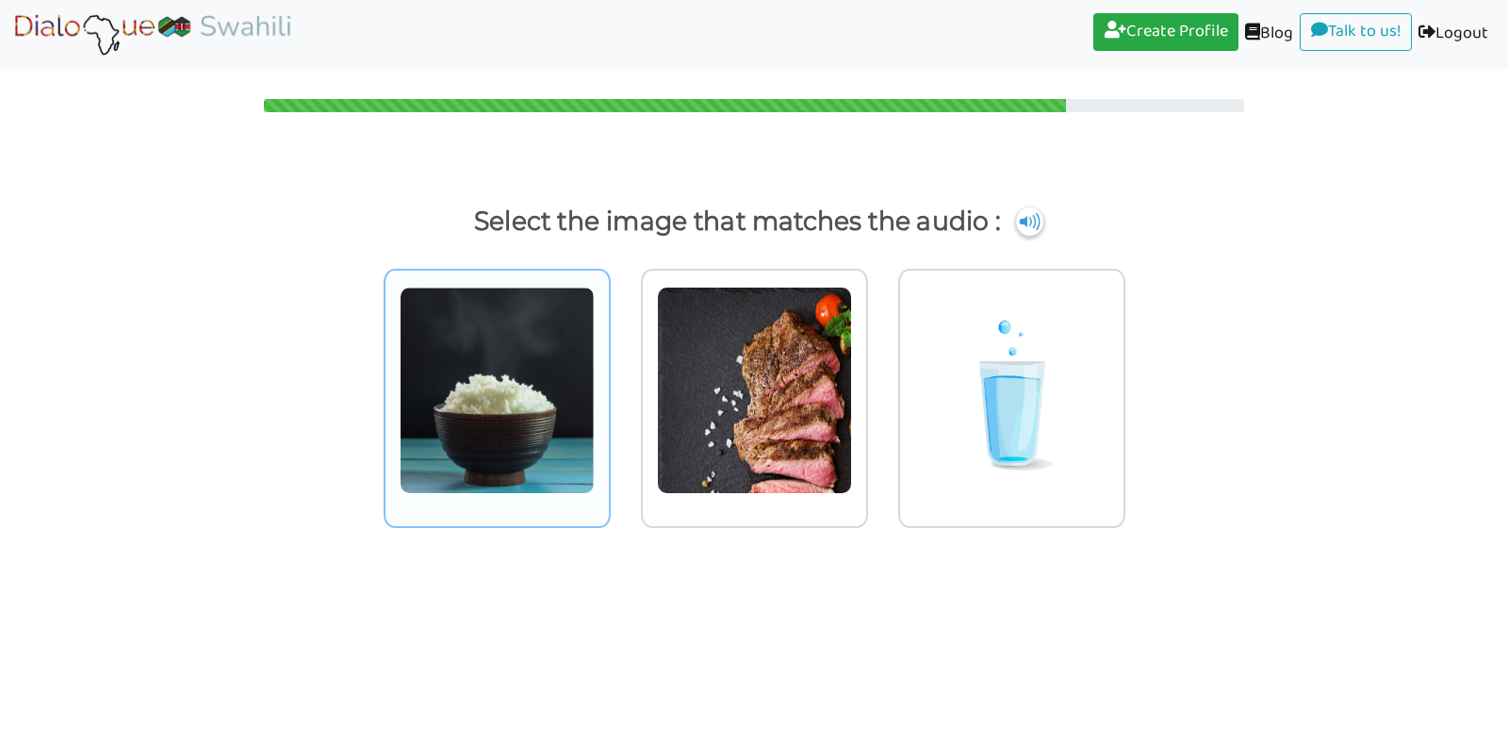
click at [508, 387] on img at bounding box center [497, 390] width 195 height 207
click at [609, 386] on input "radio" at bounding box center [616, 378] width 14 height 14
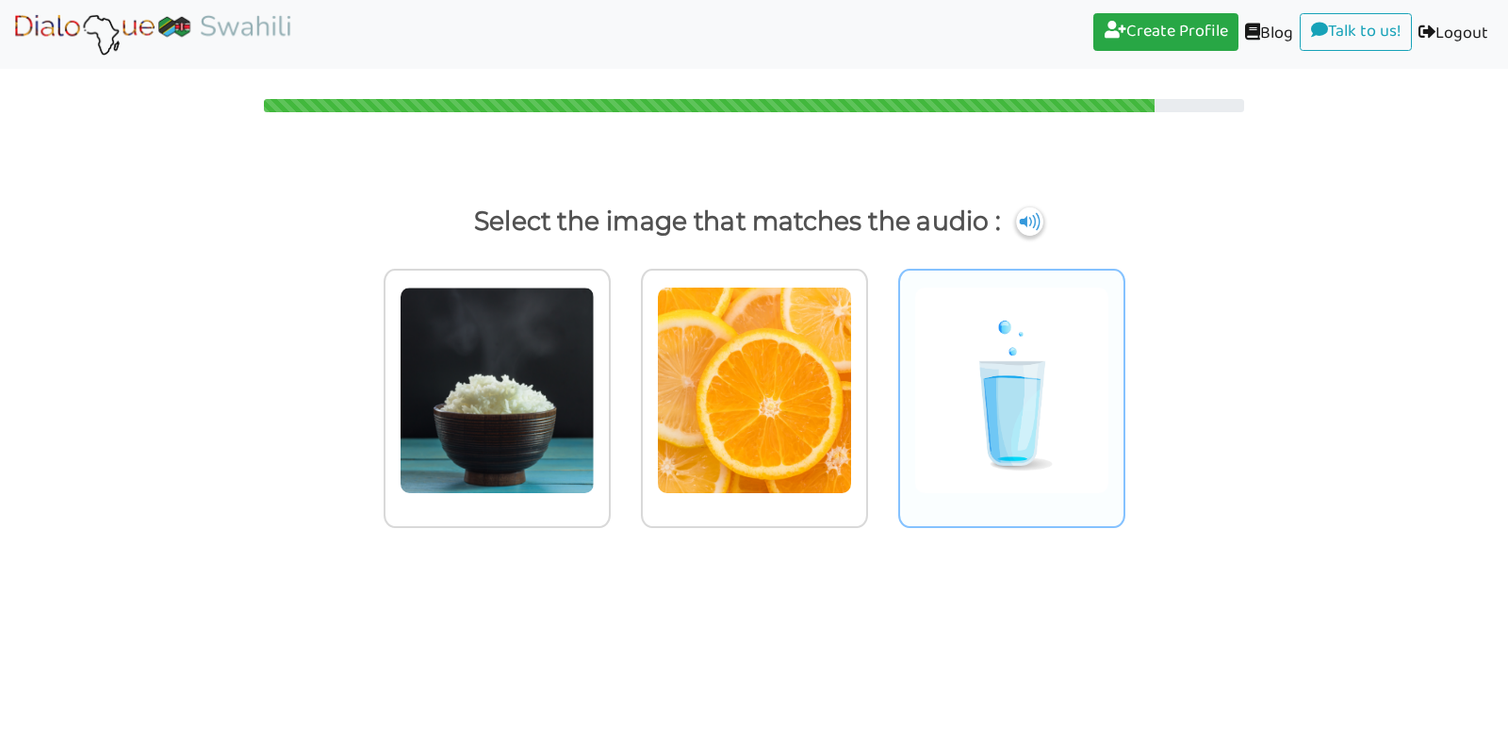
click at [595, 437] on img at bounding box center [497, 390] width 195 height 207
click at [623, 386] on input "radio" at bounding box center [616, 378] width 14 height 14
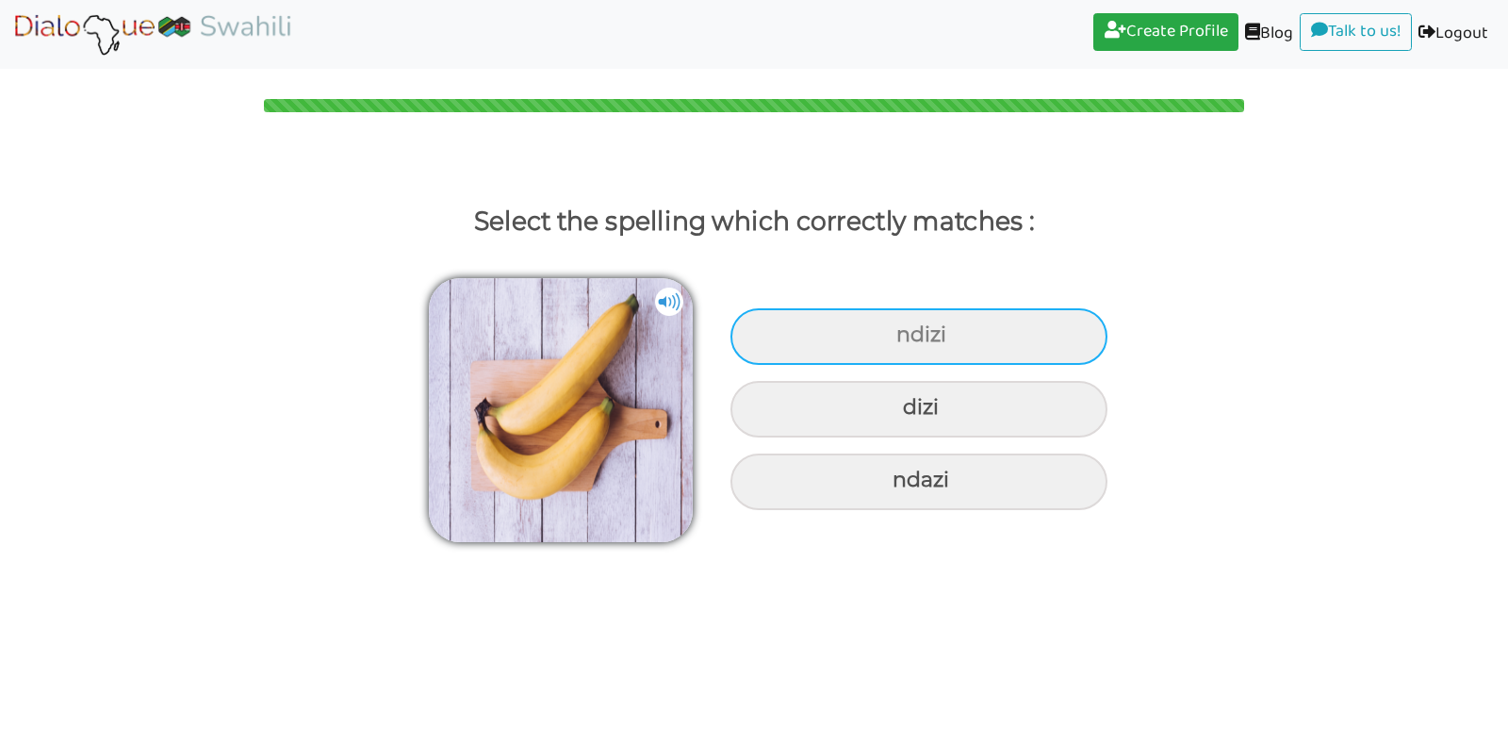
click at [937, 347] on div "ndizi" at bounding box center [919, 336] width 377 height 57
click at [905, 341] on input "ndizi" at bounding box center [899, 335] width 12 height 12
radio input "true"
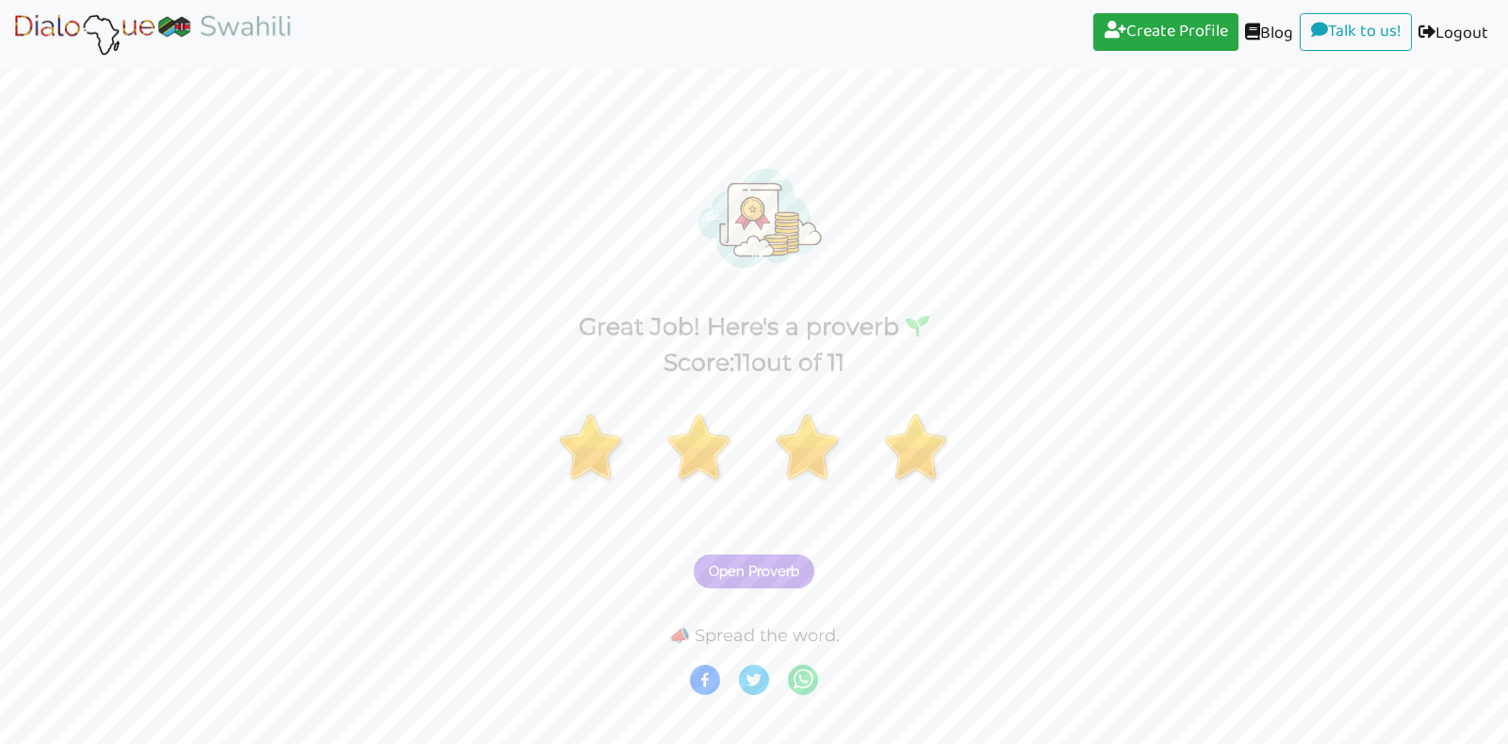
click at [753, 565] on span "Open Proverb" at bounding box center [754, 571] width 91 height 17
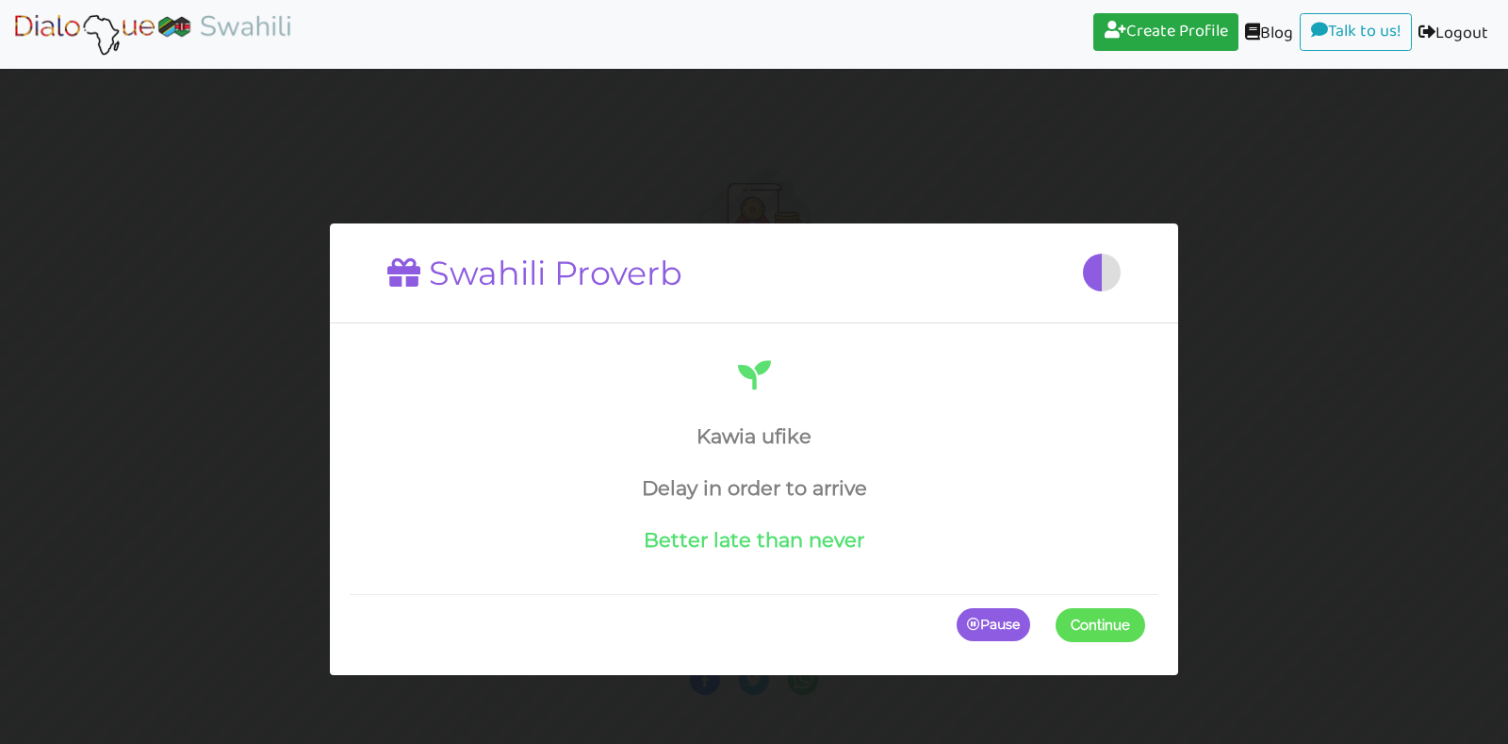
click at [1145, 622] on span at bounding box center [1145, 624] width 0 height 34
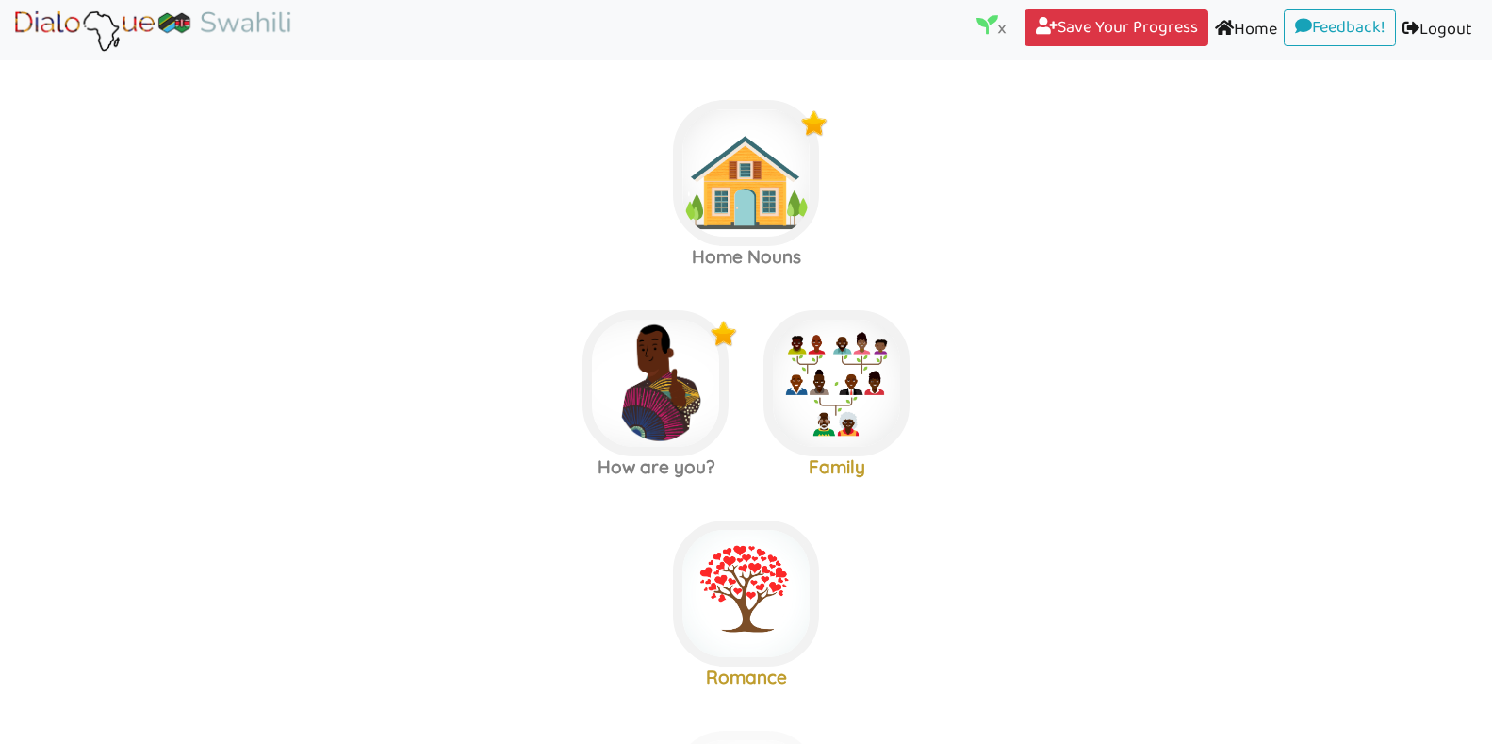
scroll to position [856, 0]
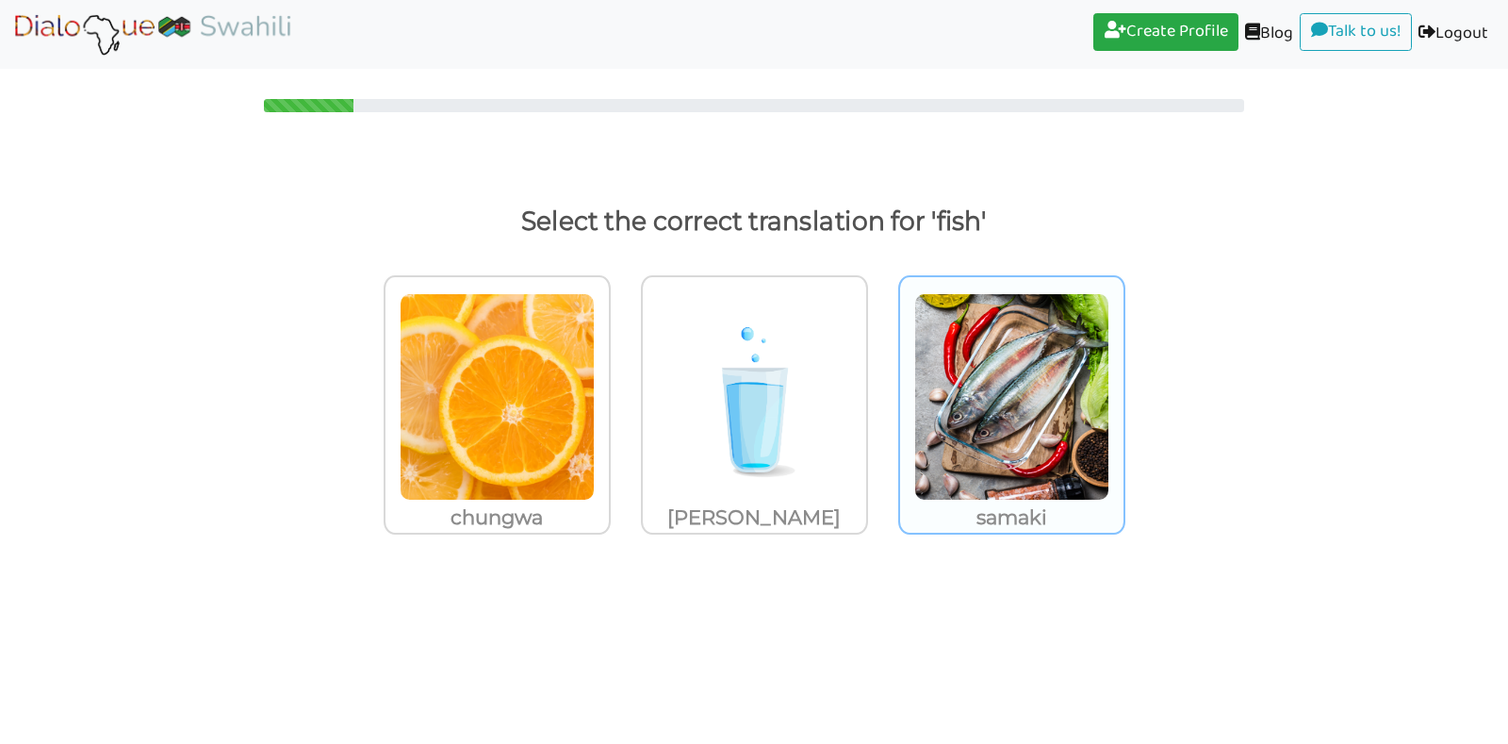
click at [595, 381] on img at bounding box center [497, 396] width 195 height 207
click at [623, 381] on input "samaki" at bounding box center [616, 385] width 14 height 14
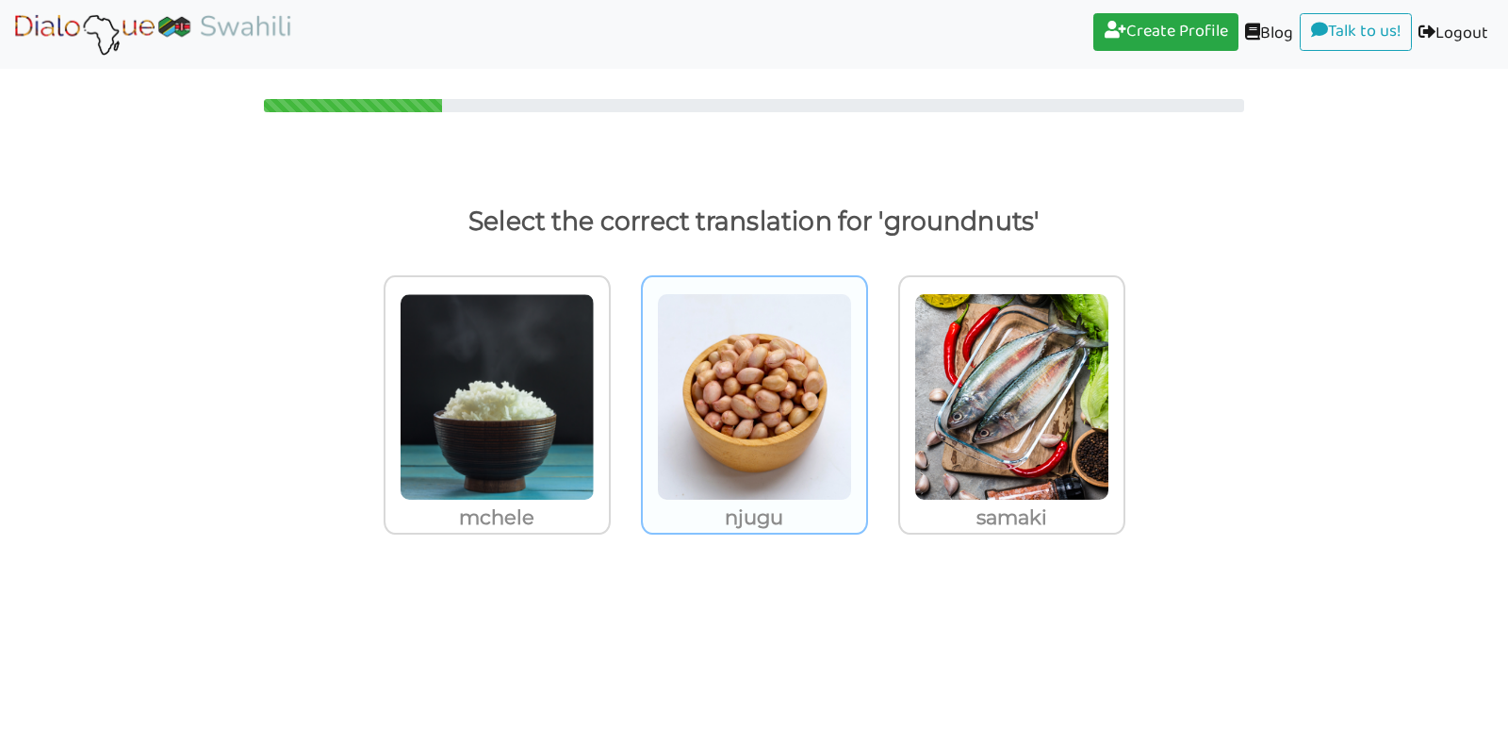
click at [595, 349] on img at bounding box center [497, 396] width 195 height 207
click at [623, 378] on input "njugu" at bounding box center [616, 385] width 14 height 14
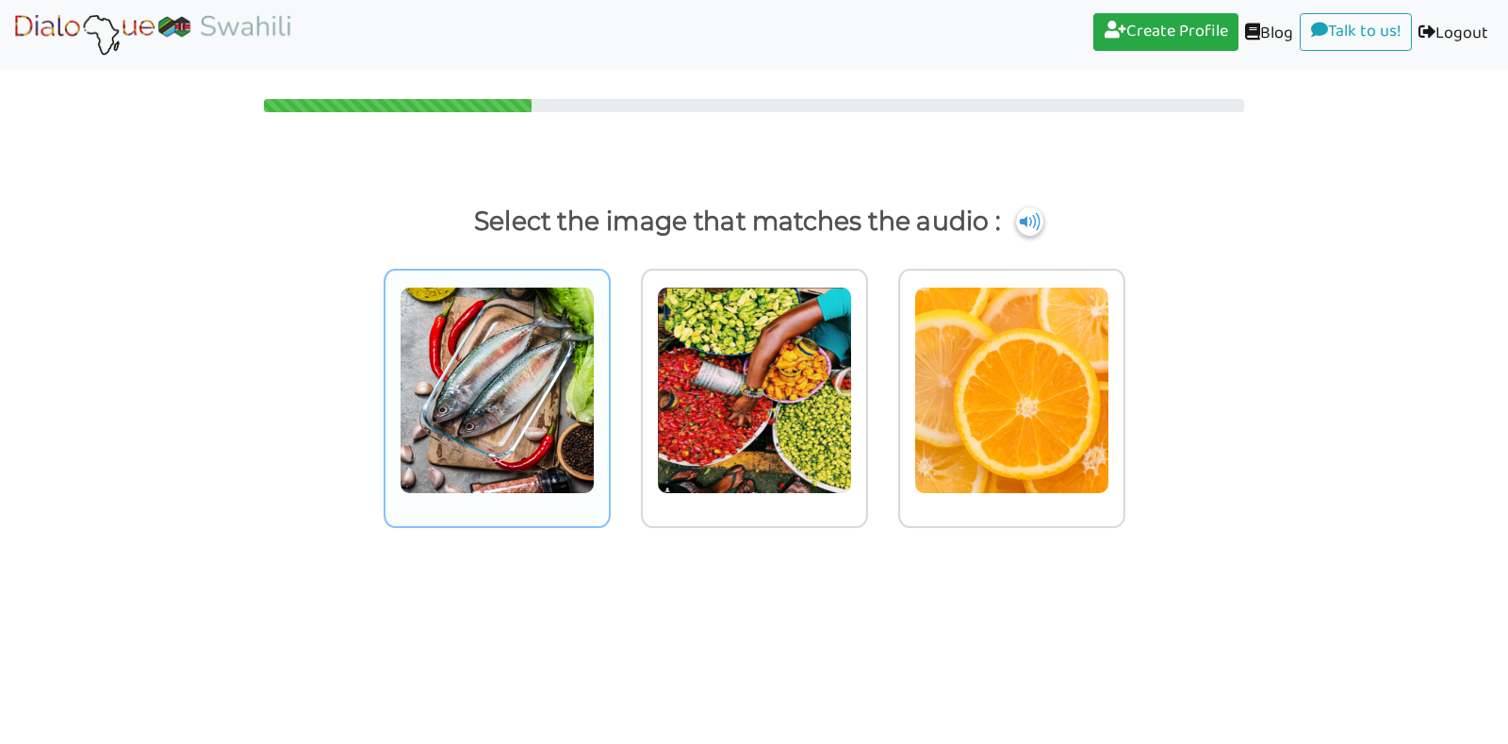
click at [524, 389] on img at bounding box center [497, 390] width 195 height 207
click at [609, 386] on input "radio" at bounding box center [616, 378] width 14 height 14
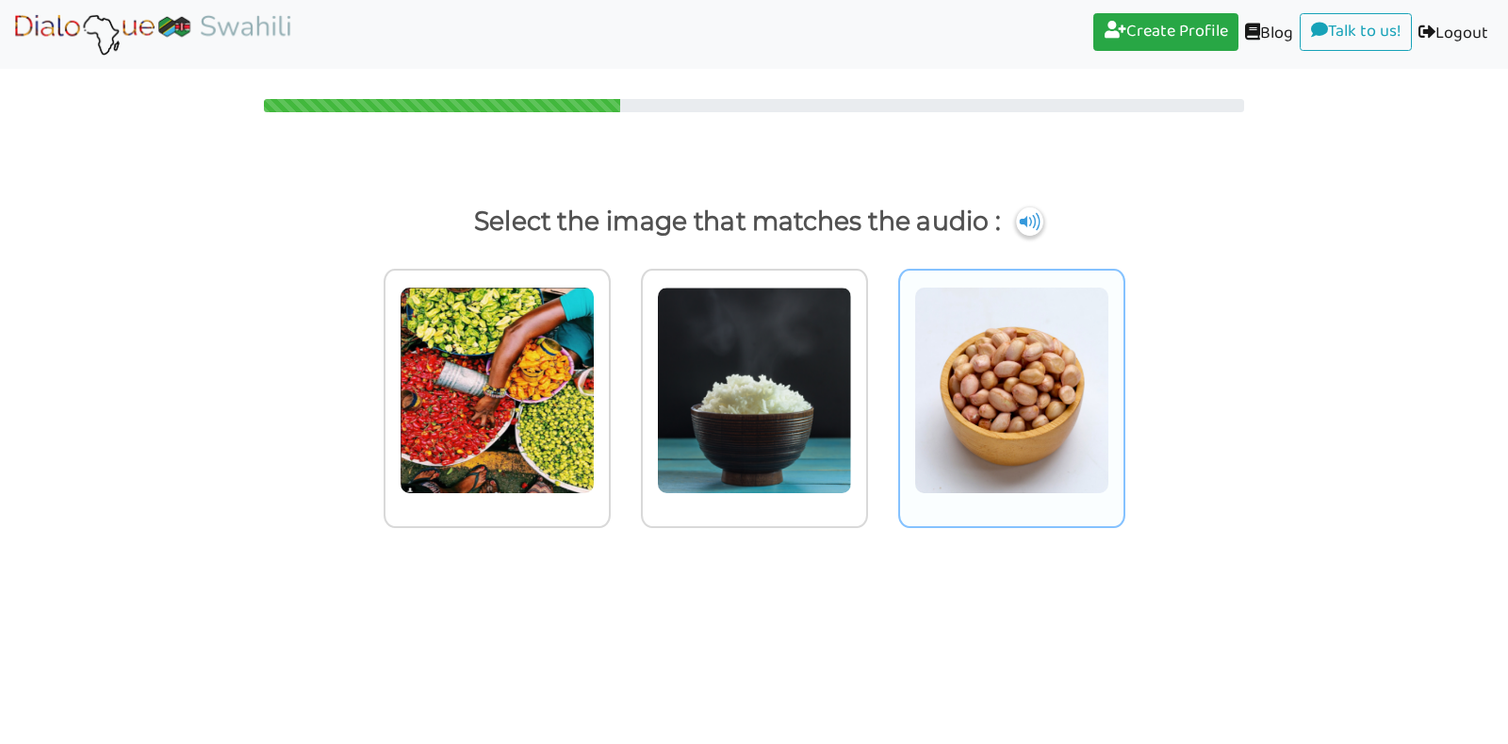
click at [595, 422] on img at bounding box center [497, 390] width 195 height 207
click at [623, 386] on input "radio" at bounding box center [616, 378] width 14 height 14
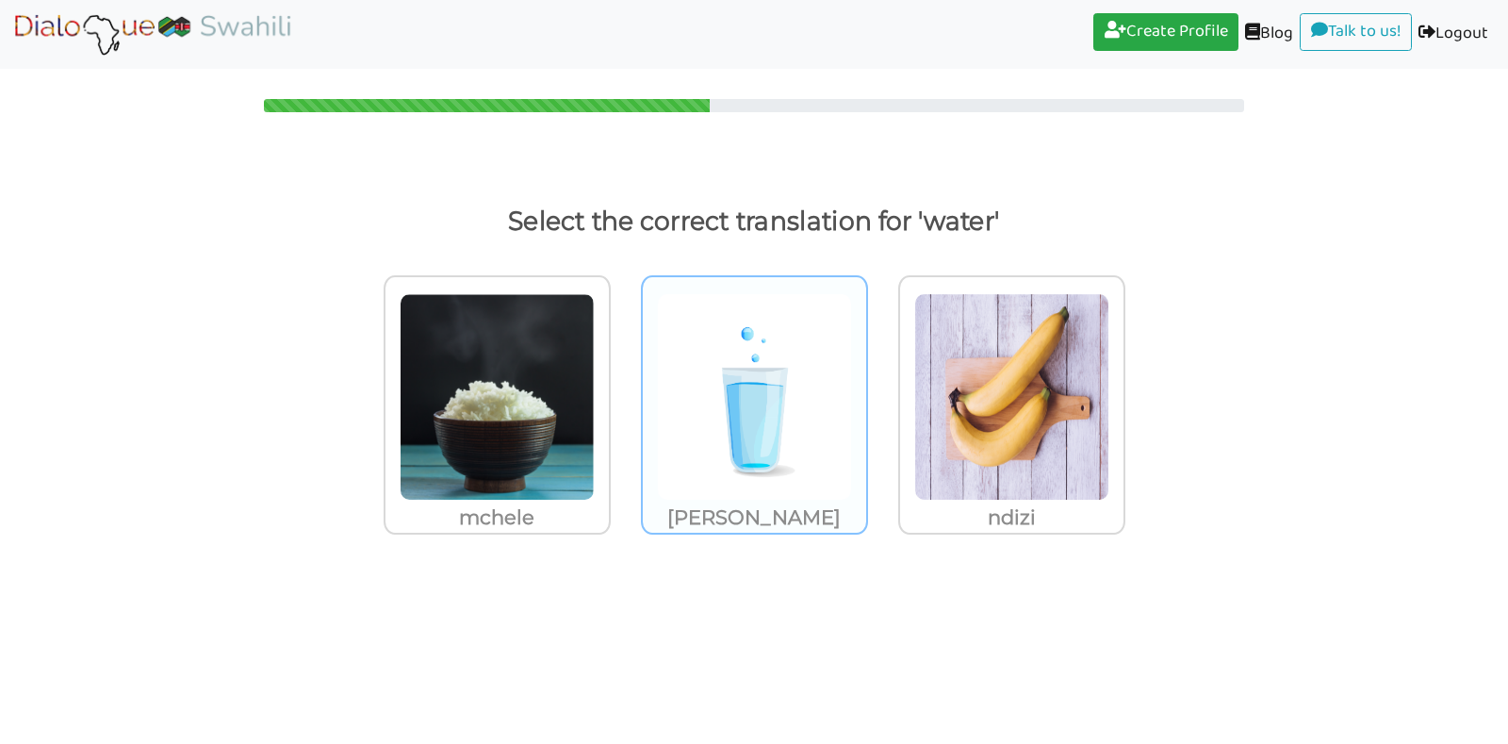
click at [595, 437] on img at bounding box center [497, 396] width 195 height 207
click at [623, 392] on input "[PERSON_NAME]" at bounding box center [616, 385] width 14 height 14
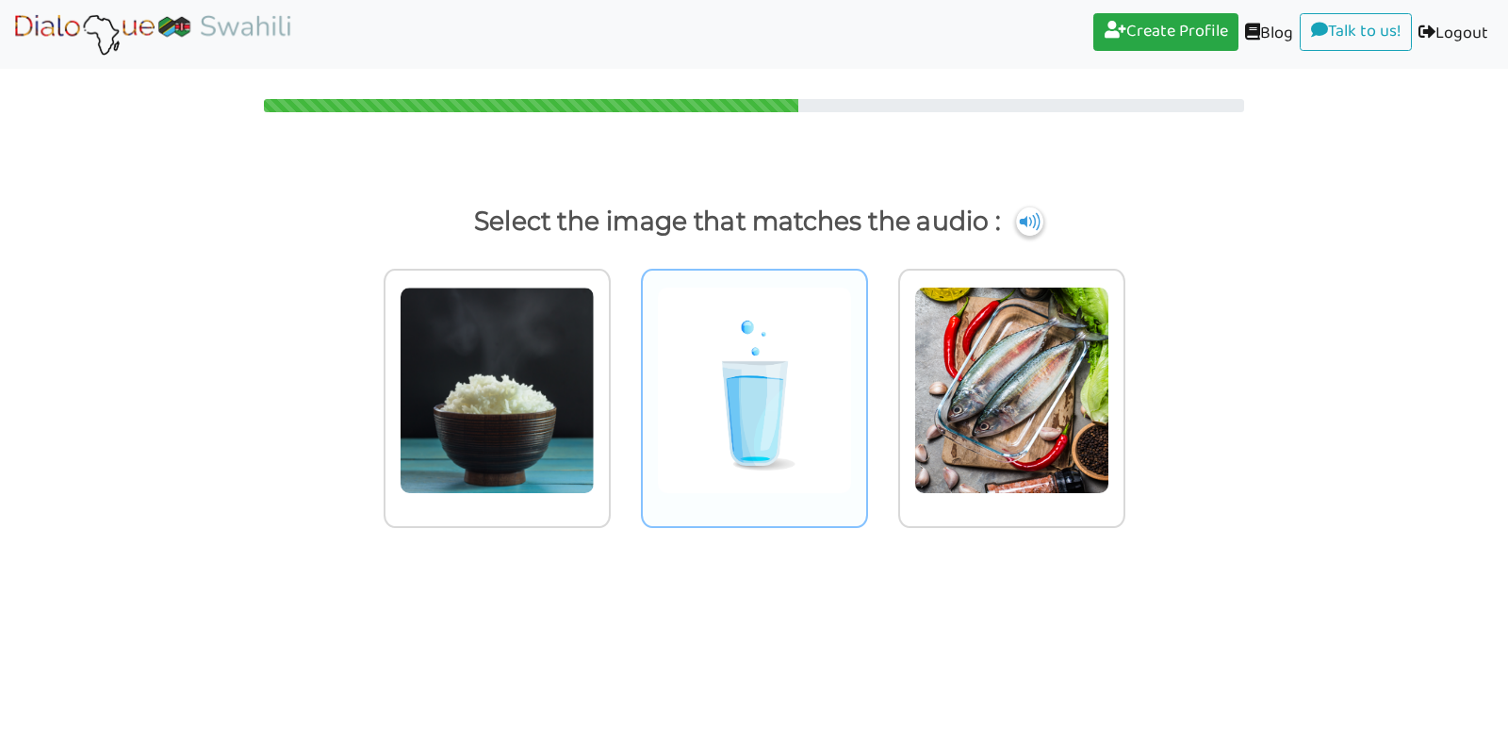
click at [595, 414] on img at bounding box center [497, 390] width 195 height 207
click at [623, 386] on input "radio" at bounding box center [616, 378] width 14 height 14
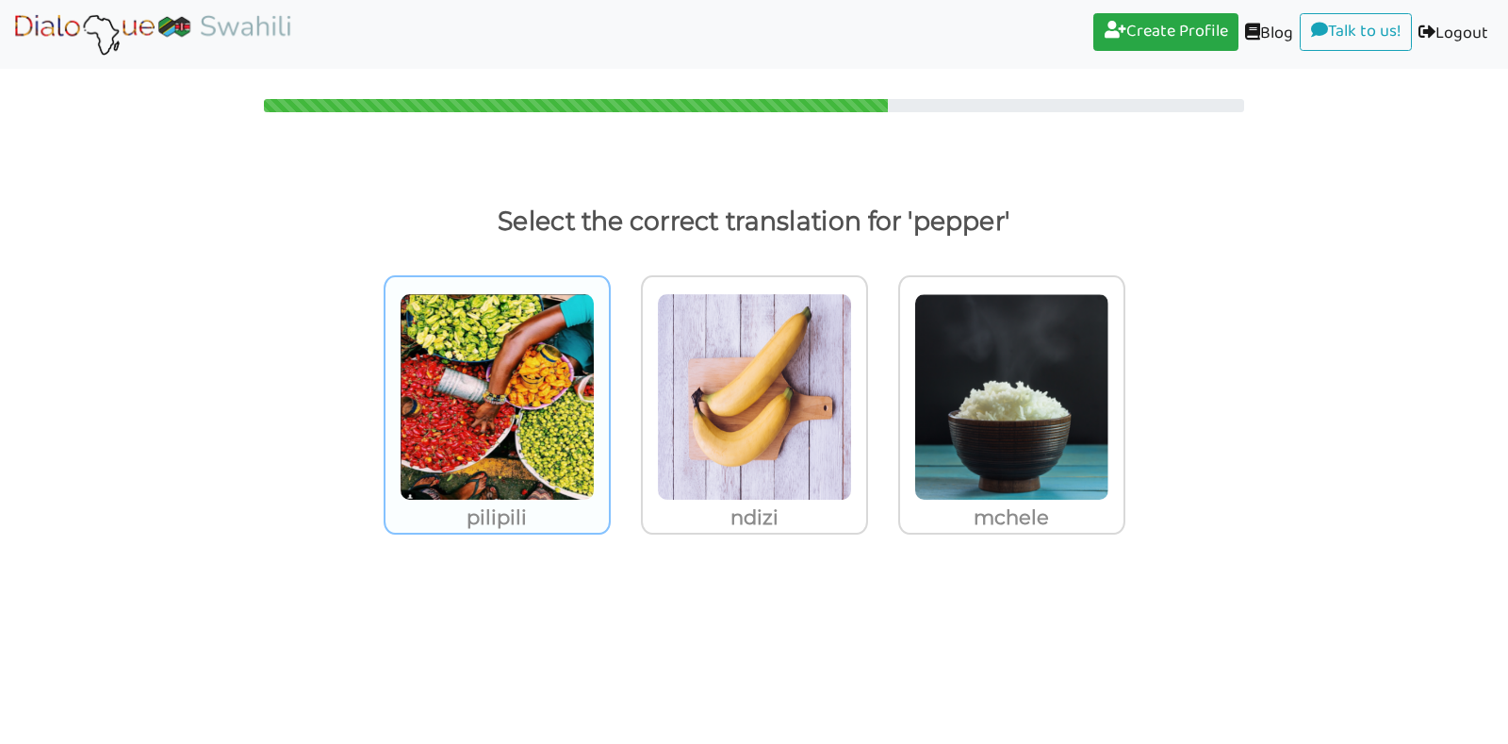
click at [487, 451] on img at bounding box center [497, 396] width 195 height 207
click at [609, 392] on input "pilipili" at bounding box center [616, 385] width 14 height 14
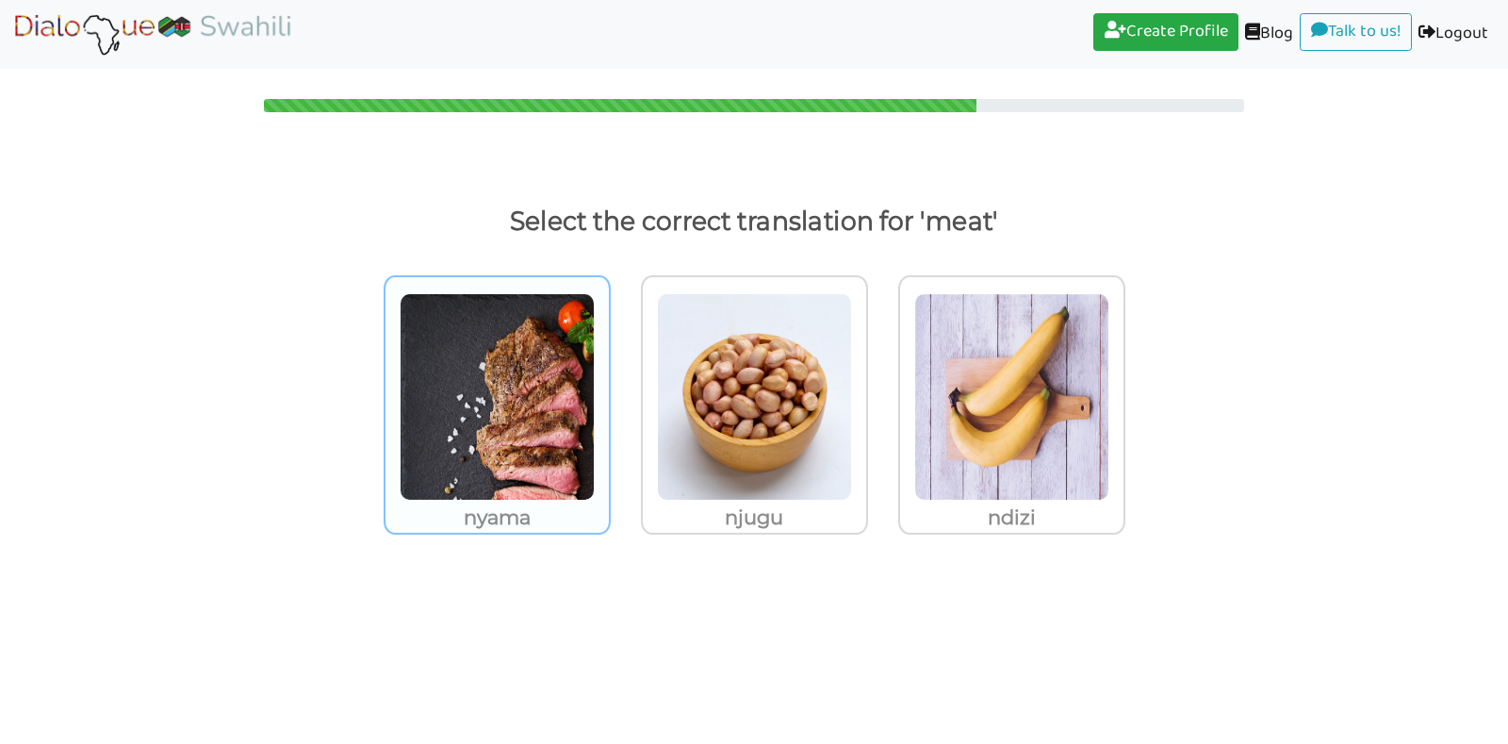
click at [478, 453] on img at bounding box center [497, 396] width 195 height 207
click at [609, 392] on input "nyama" at bounding box center [616, 385] width 14 height 14
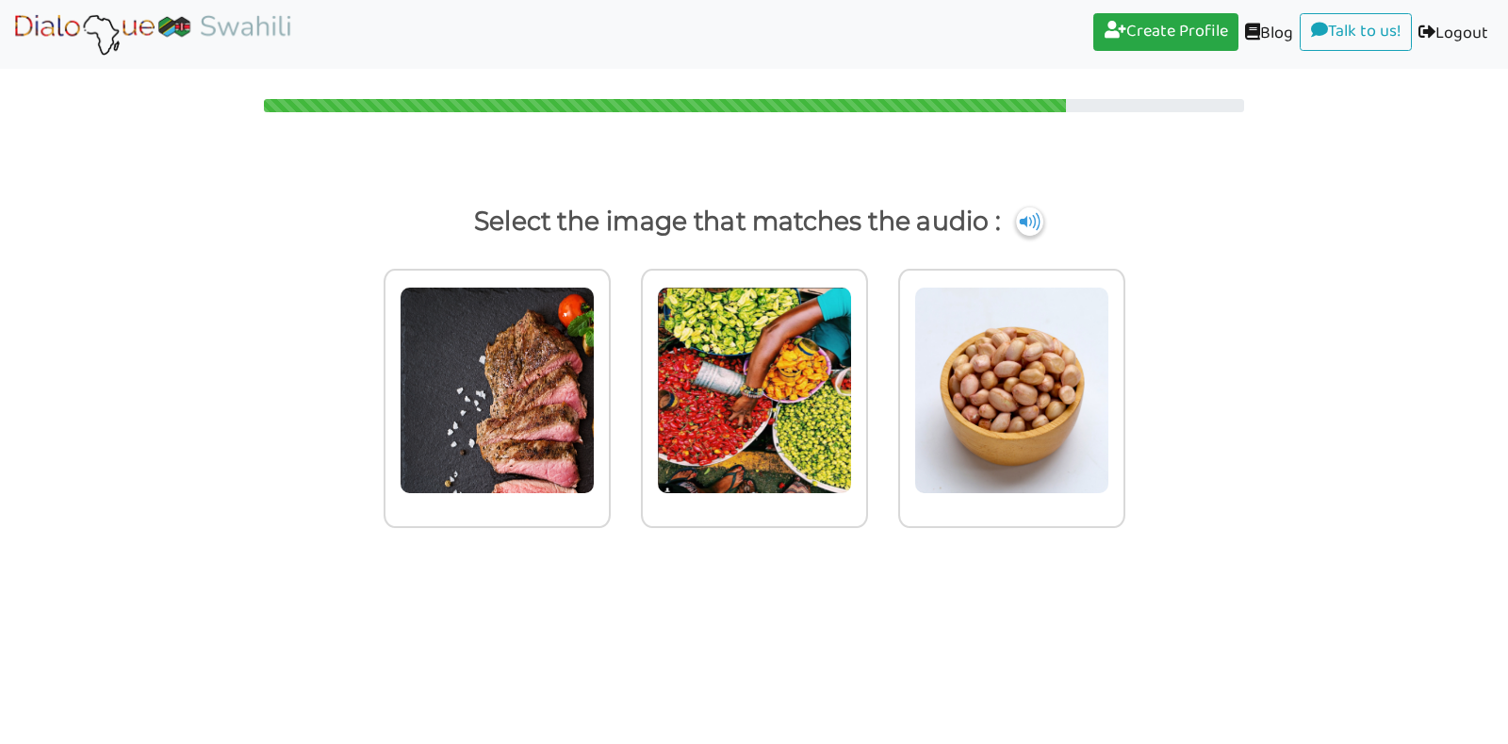
click at [478, 453] on img at bounding box center [497, 390] width 195 height 207
click at [609, 386] on input "radio" at bounding box center [616, 378] width 14 height 14
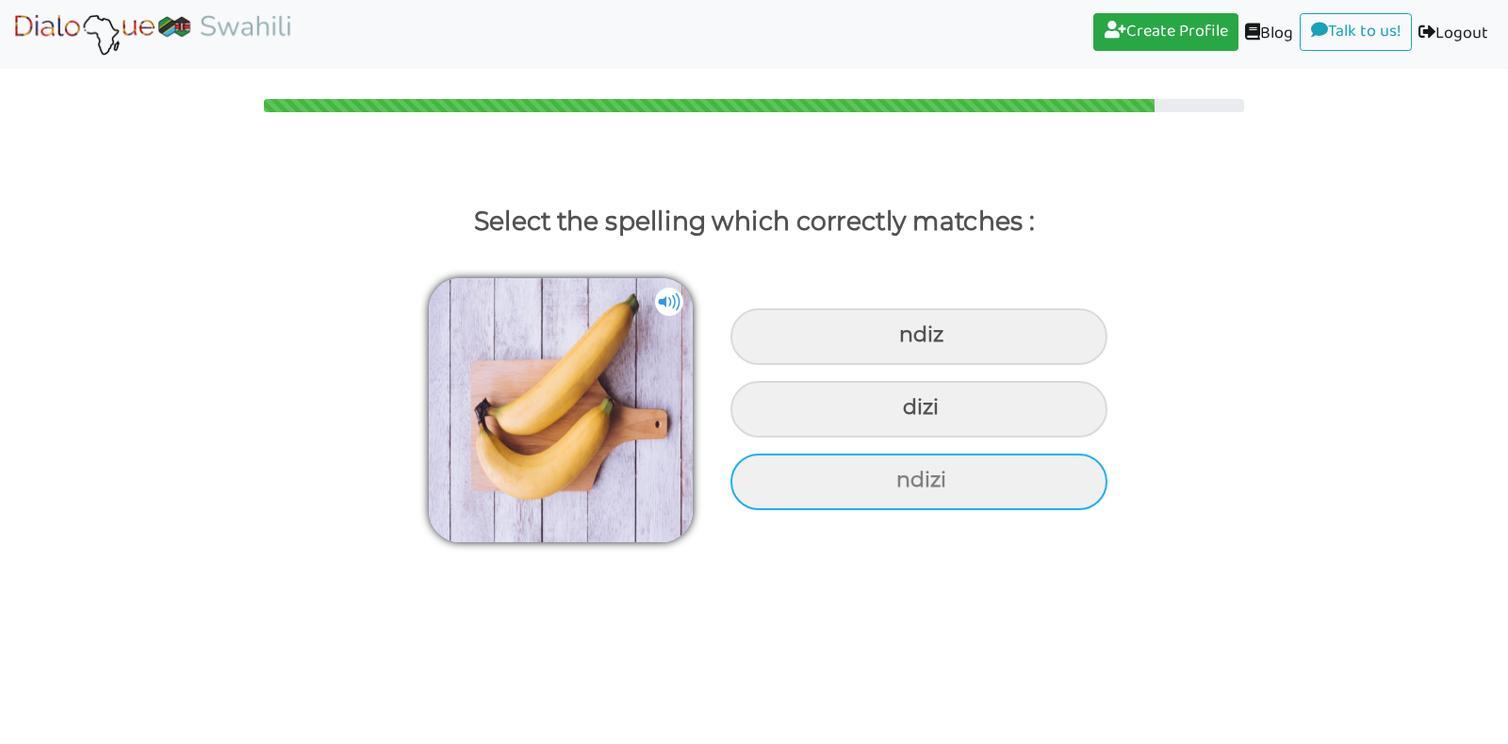
click at [853, 365] on div "ndizi" at bounding box center [919, 336] width 377 height 57
click at [896, 341] on input "ndizi" at bounding box center [902, 335] width 12 height 12
radio input "true"
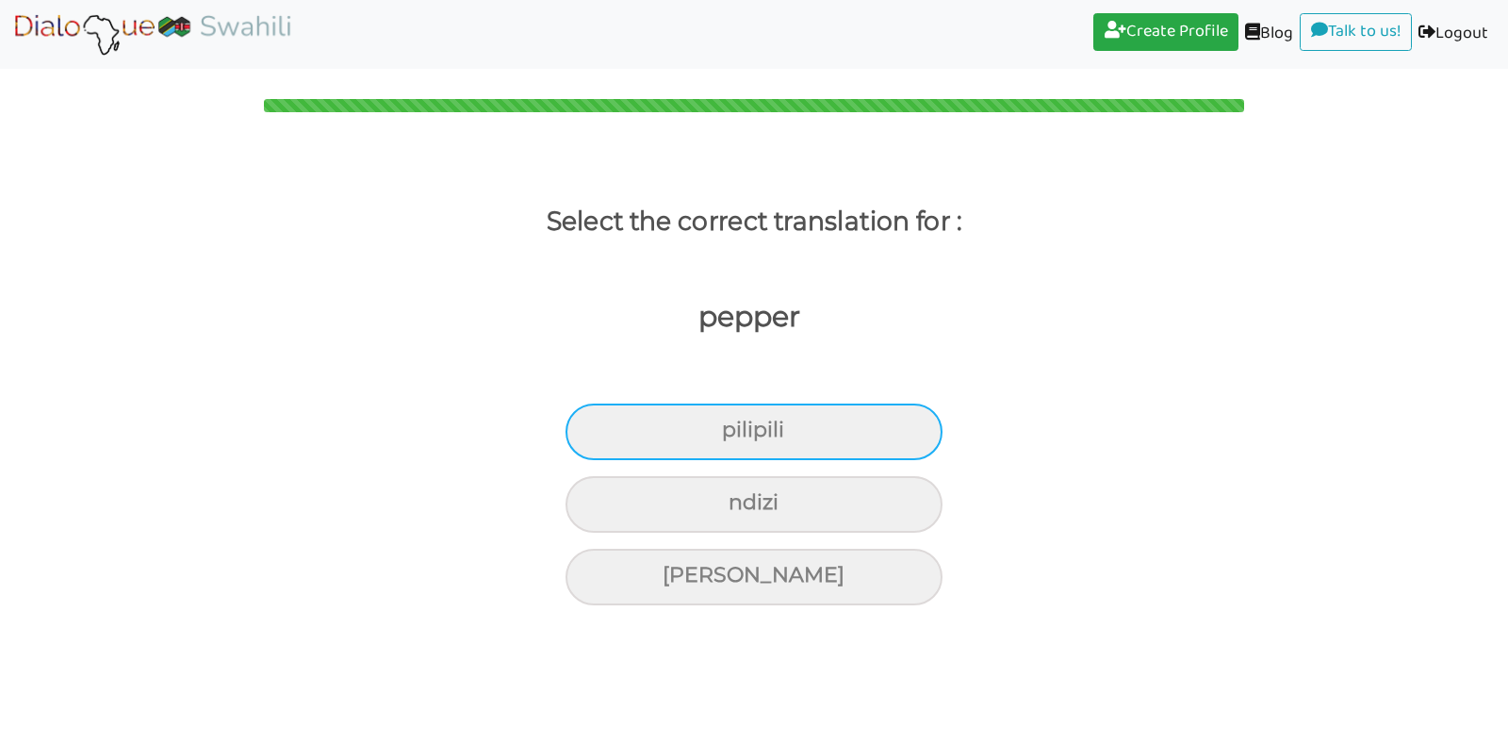
click at [835, 437] on div "pilipili" at bounding box center [754, 431] width 377 height 57
click at [736, 436] on input "pilipili" at bounding box center [730, 430] width 12 height 12
radio input "true"
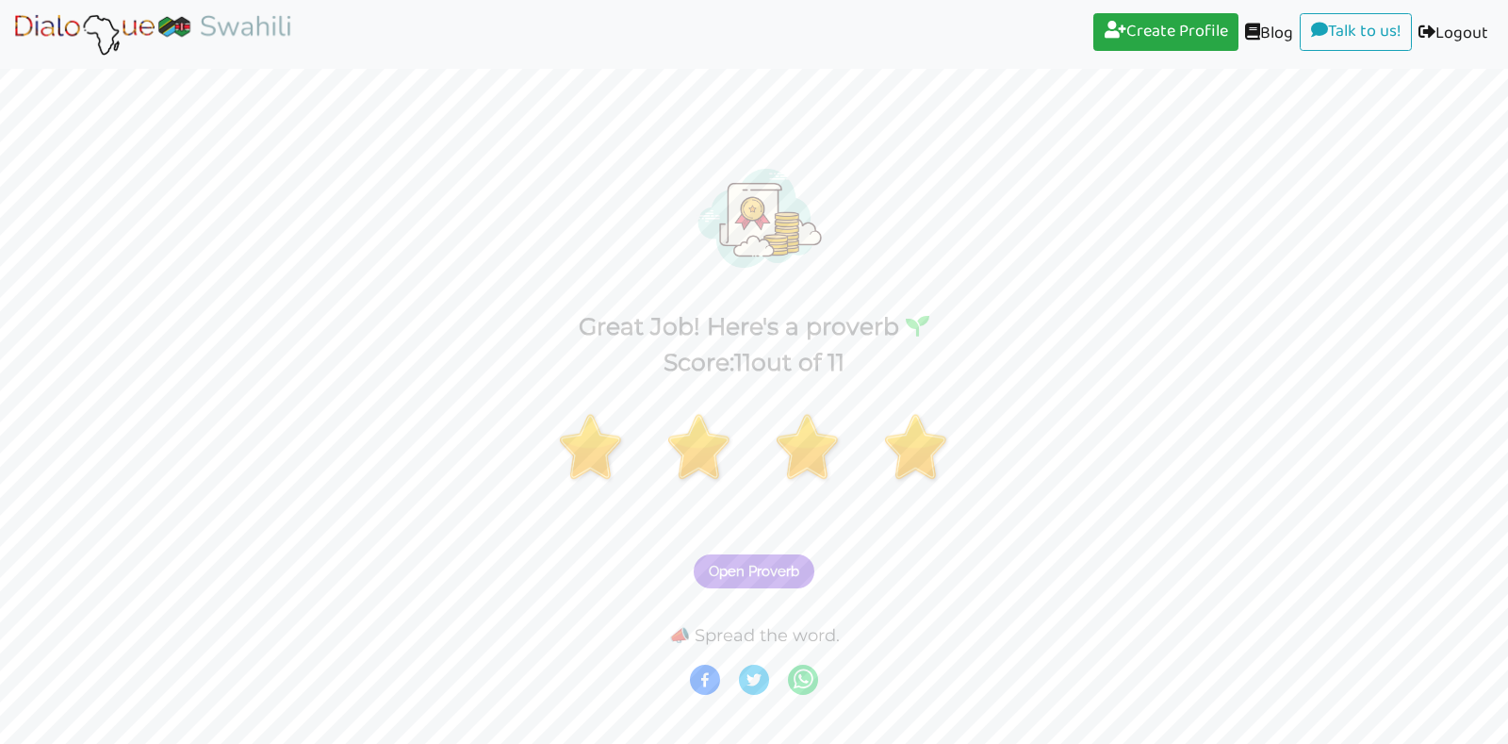
click at [740, 560] on button "Open Proverb" at bounding box center [754, 571] width 121 height 34
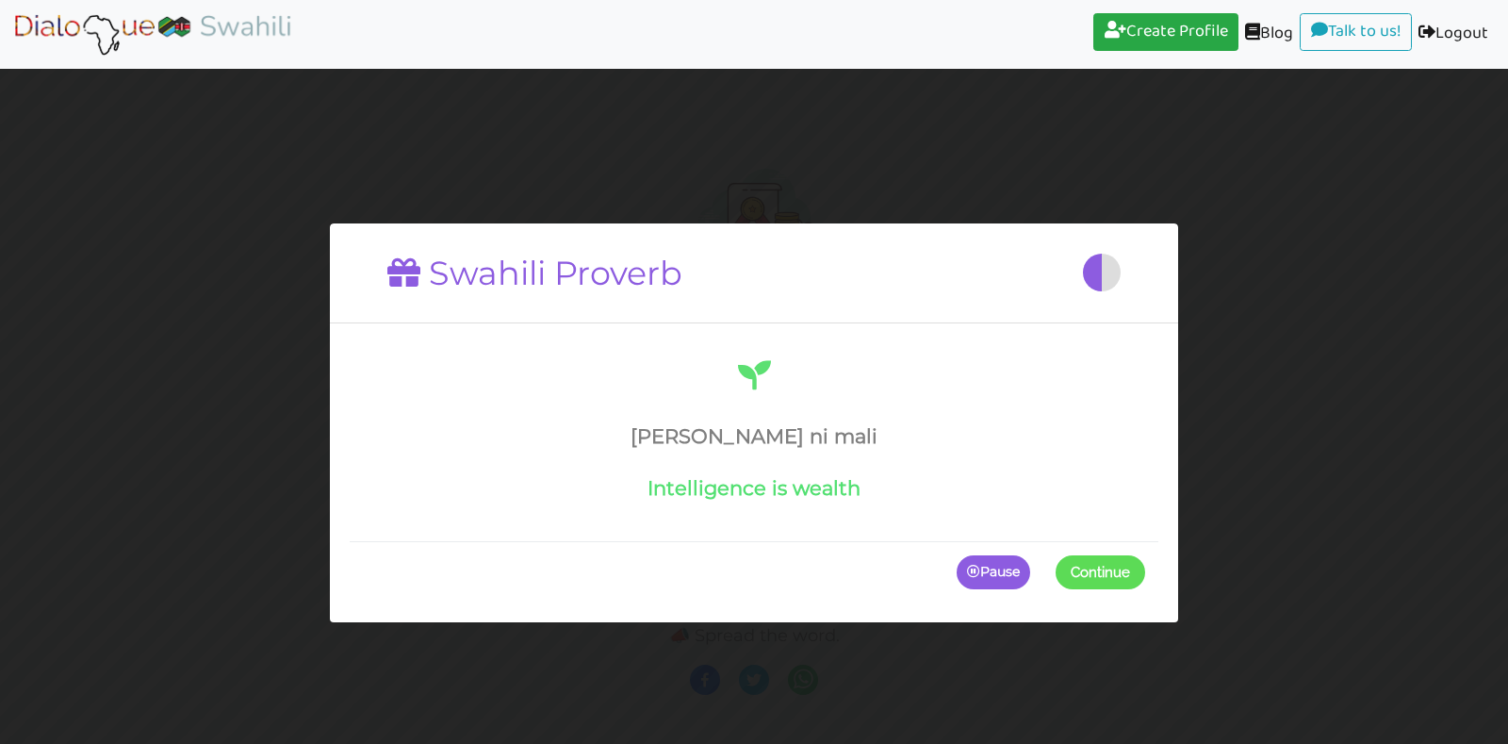
click at [1145, 577] on span at bounding box center [1145, 572] width 0 height 34
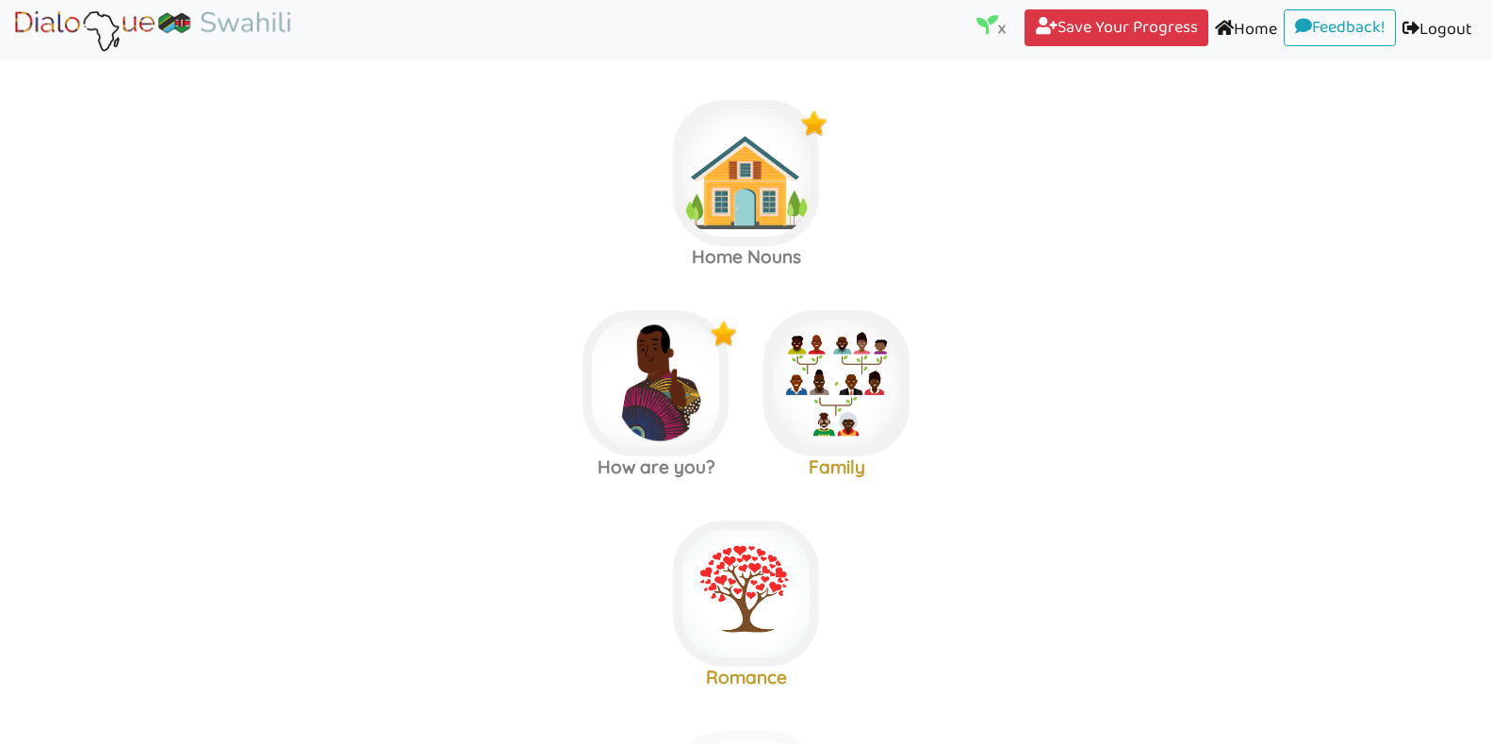
scroll to position [856, 0]
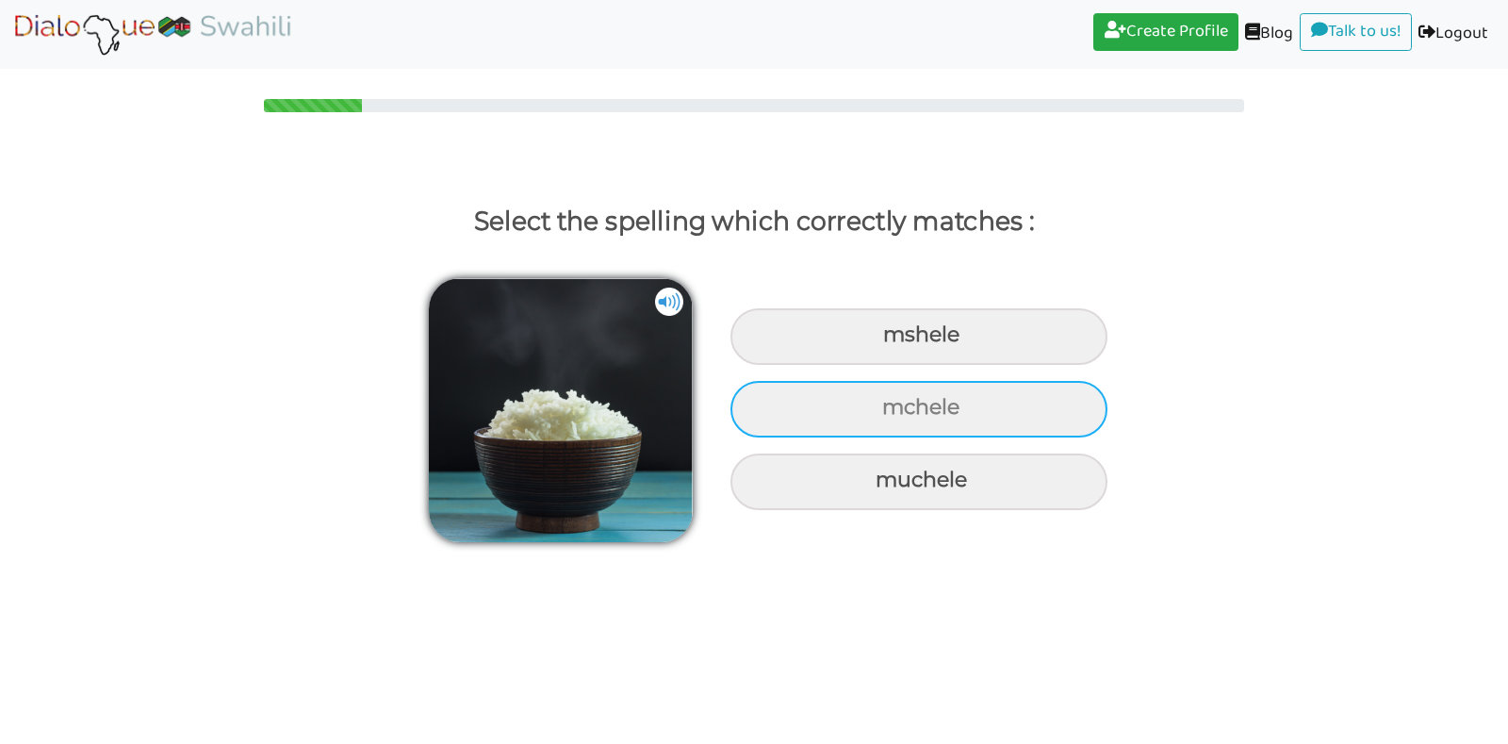
click at [860, 365] on div "mchele" at bounding box center [919, 336] width 377 height 57
click at [880, 341] on input "mchele" at bounding box center [886, 335] width 12 height 12
radio input "true"
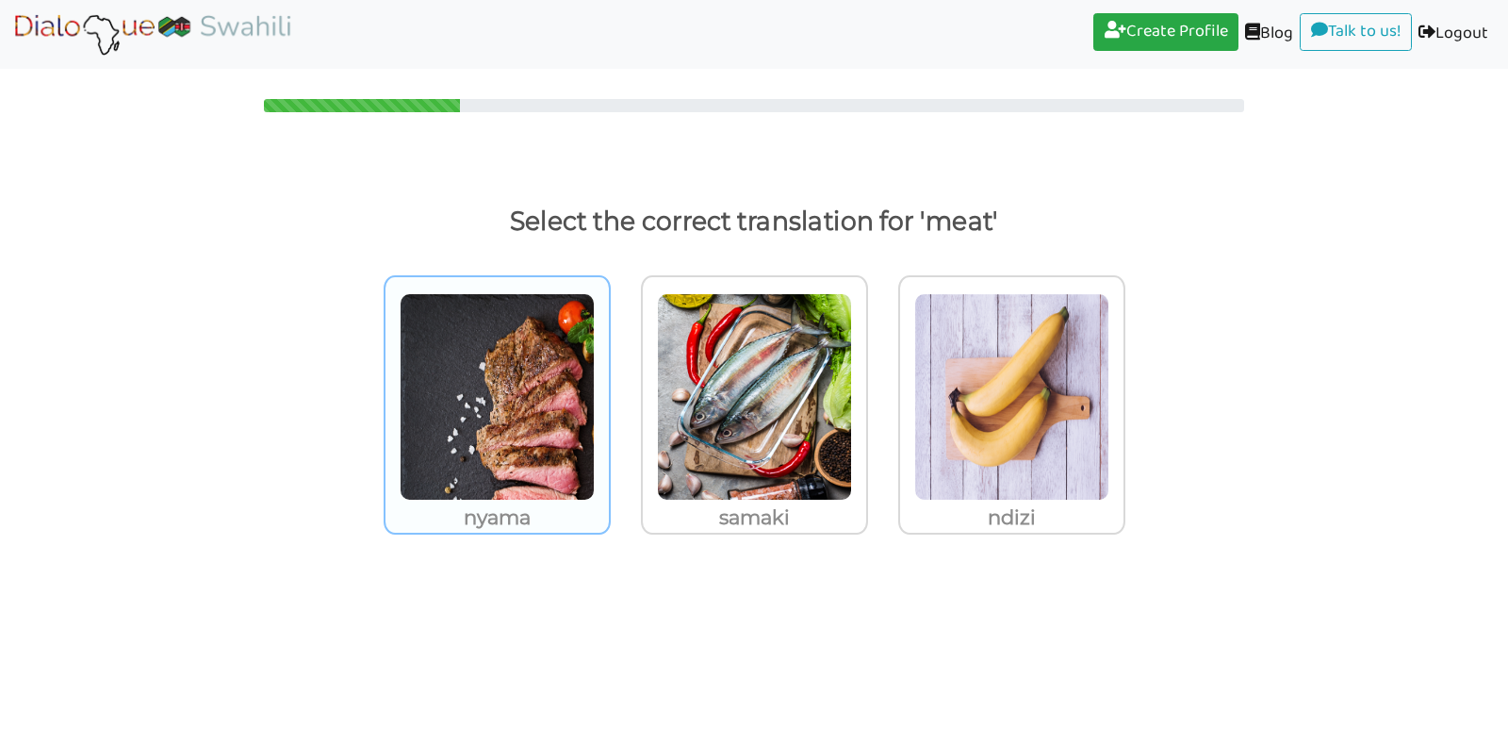
click at [536, 401] on img at bounding box center [497, 396] width 195 height 207
click at [609, 392] on input "nyama" at bounding box center [616, 385] width 14 height 14
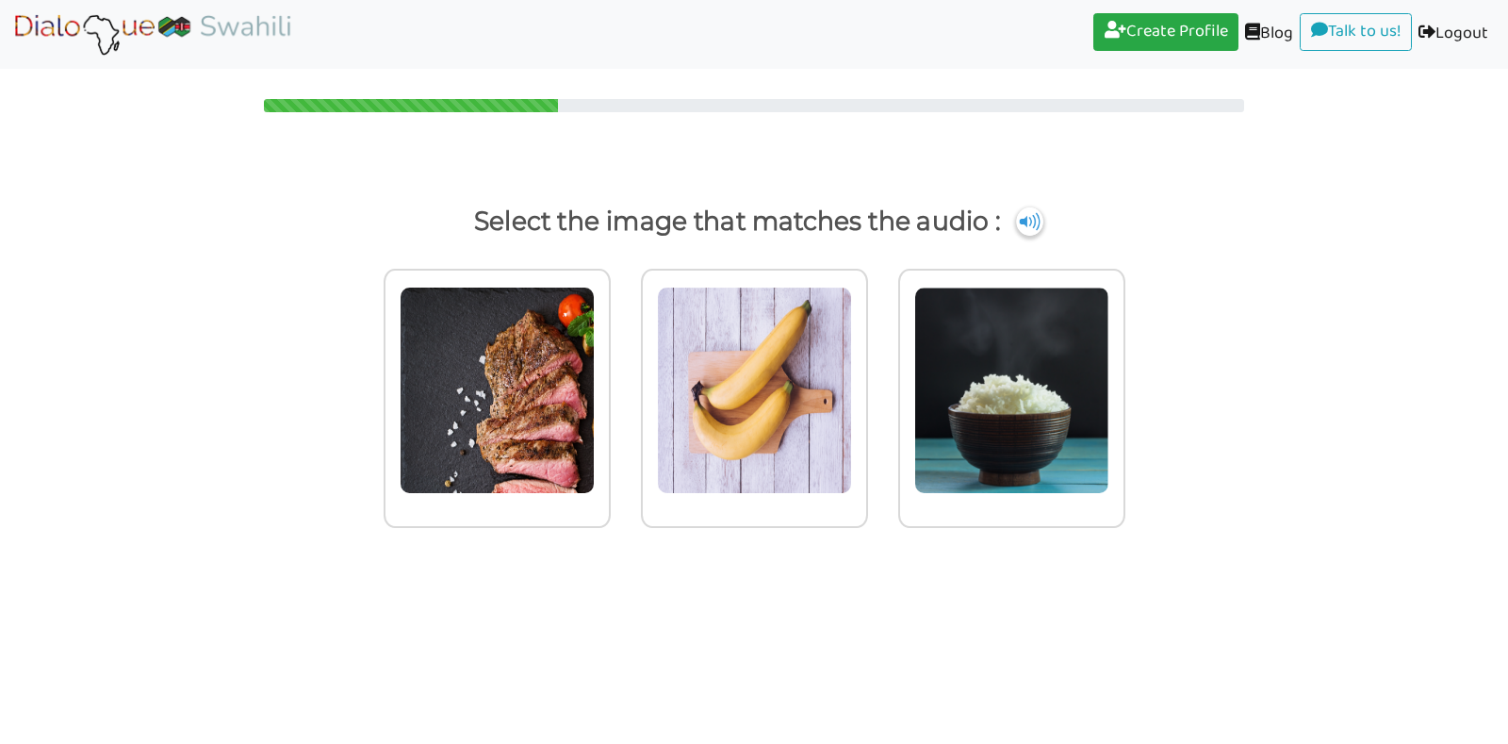
click at [536, 401] on img at bounding box center [497, 390] width 195 height 207
click at [609, 386] on input "radio" at bounding box center [616, 378] width 14 height 14
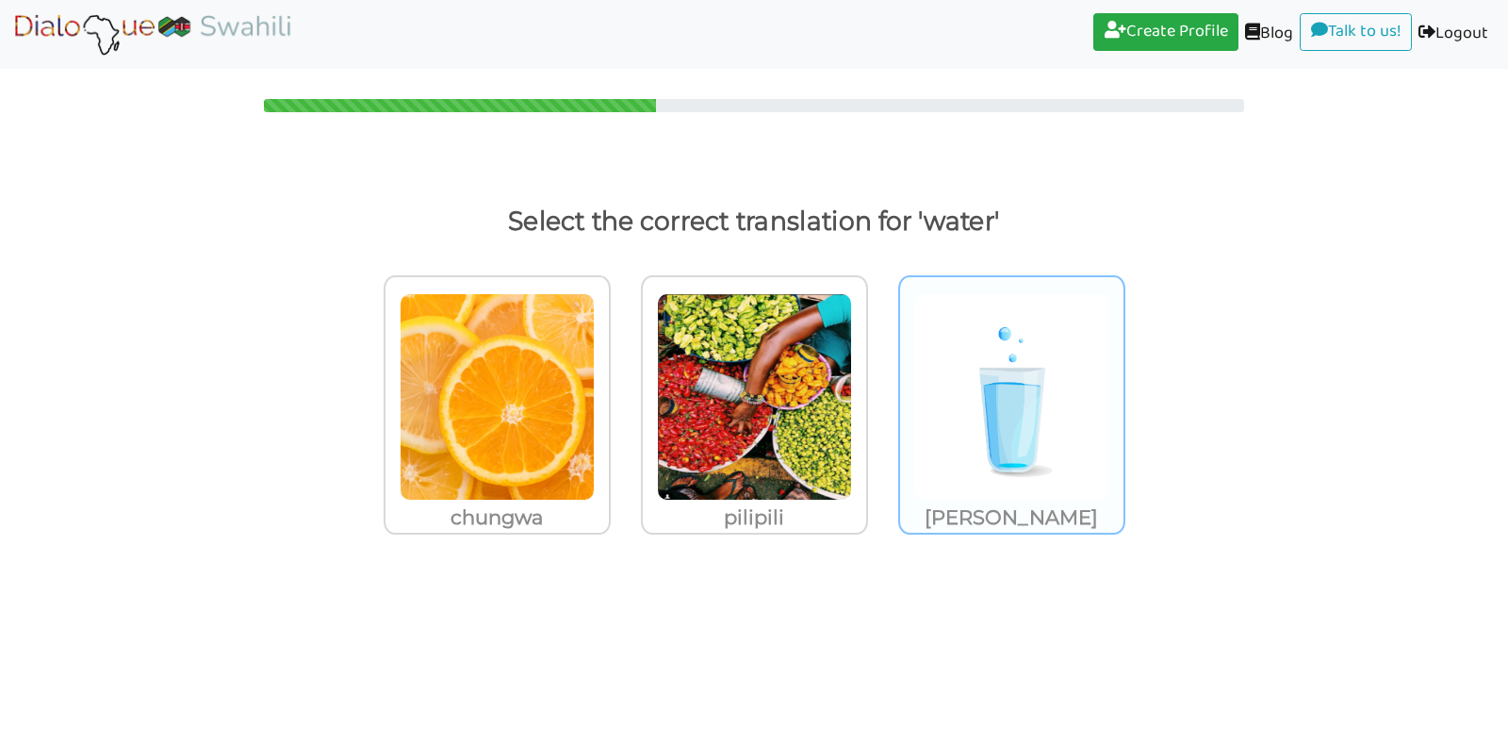
click at [595, 427] on img at bounding box center [497, 396] width 195 height 207
click at [623, 392] on input "[PERSON_NAME]" at bounding box center [616, 385] width 14 height 14
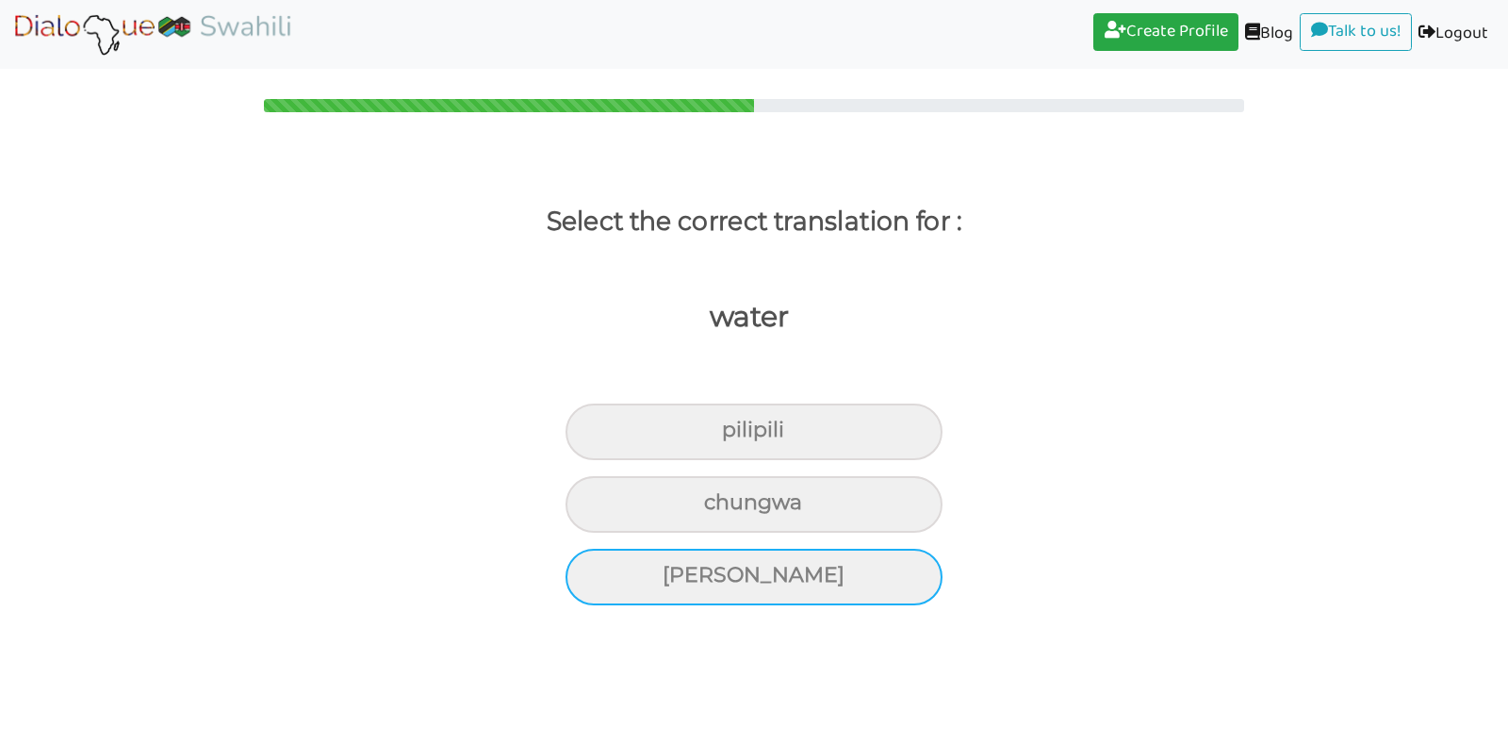
click at [765, 460] on div "[PERSON_NAME]" at bounding box center [754, 431] width 377 height 57
click at [736, 436] on input "[PERSON_NAME]" at bounding box center [730, 430] width 12 height 12
radio input "true"
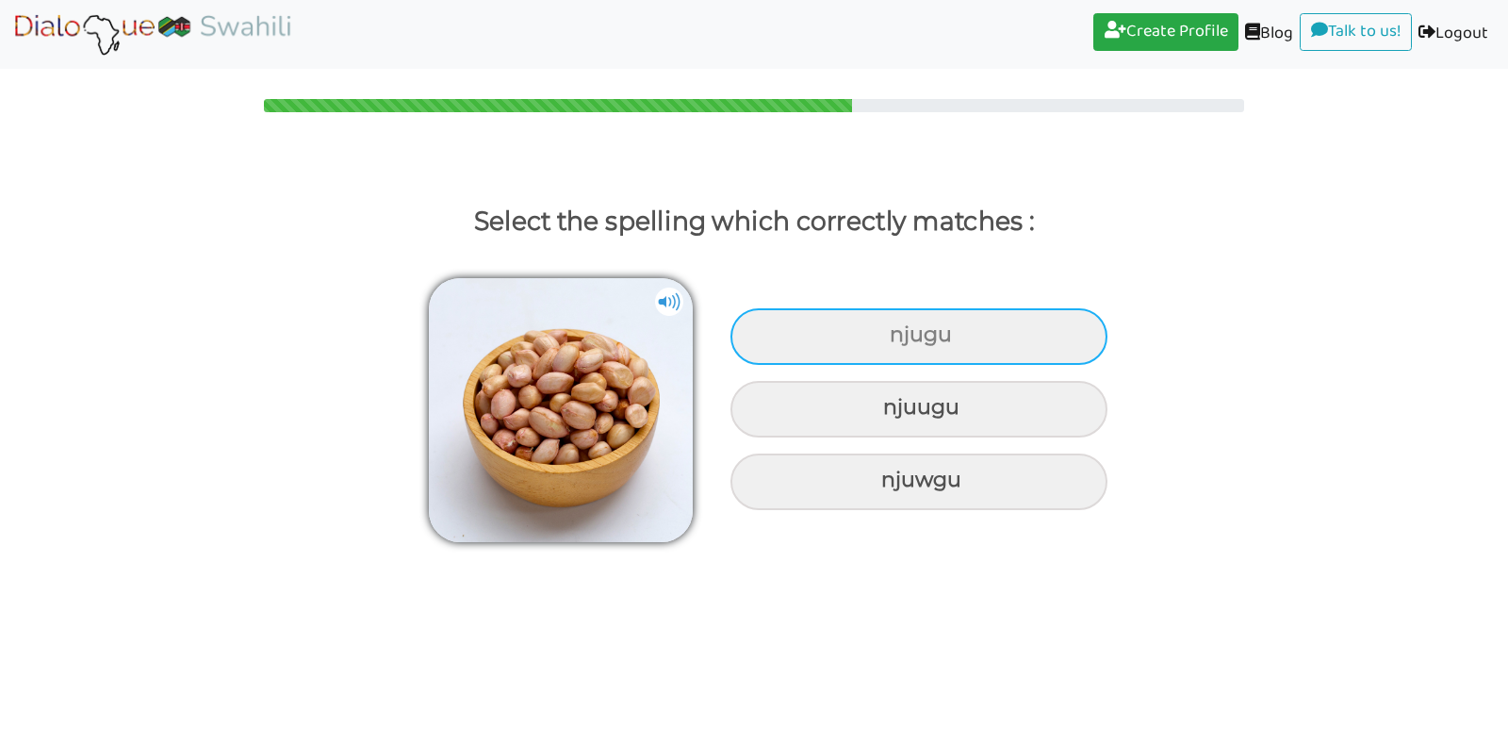
click at [946, 324] on div "njugu" at bounding box center [919, 336] width 377 height 57
click at [898, 329] on input "njugu" at bounding box center [892, 335] width 12 height 12
radio input "true"
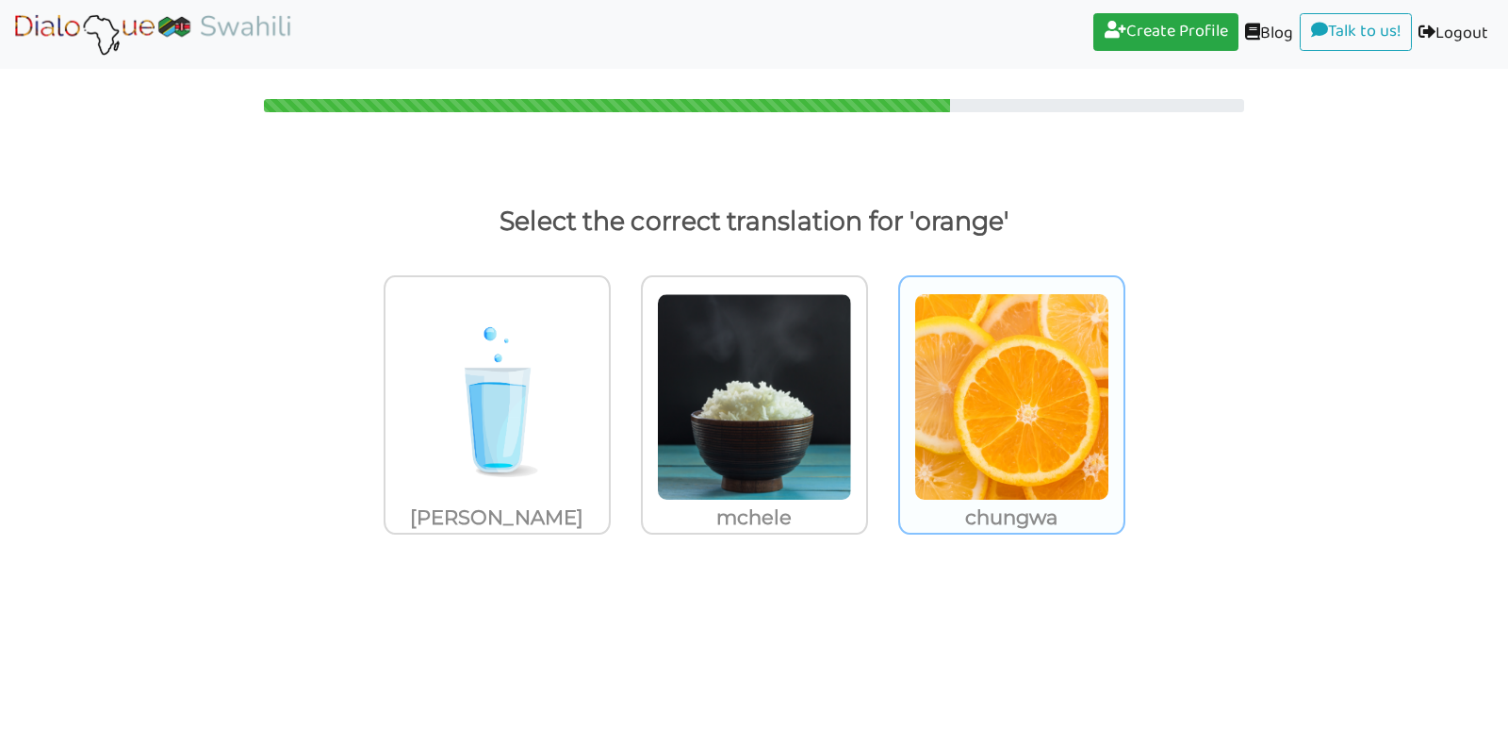
click at [595, 388] on img at bounding box center [497, 396] width 195 height 207
click at [623, 388] on input "chungwa" at bounding box center [616, 385] width 14 height 14
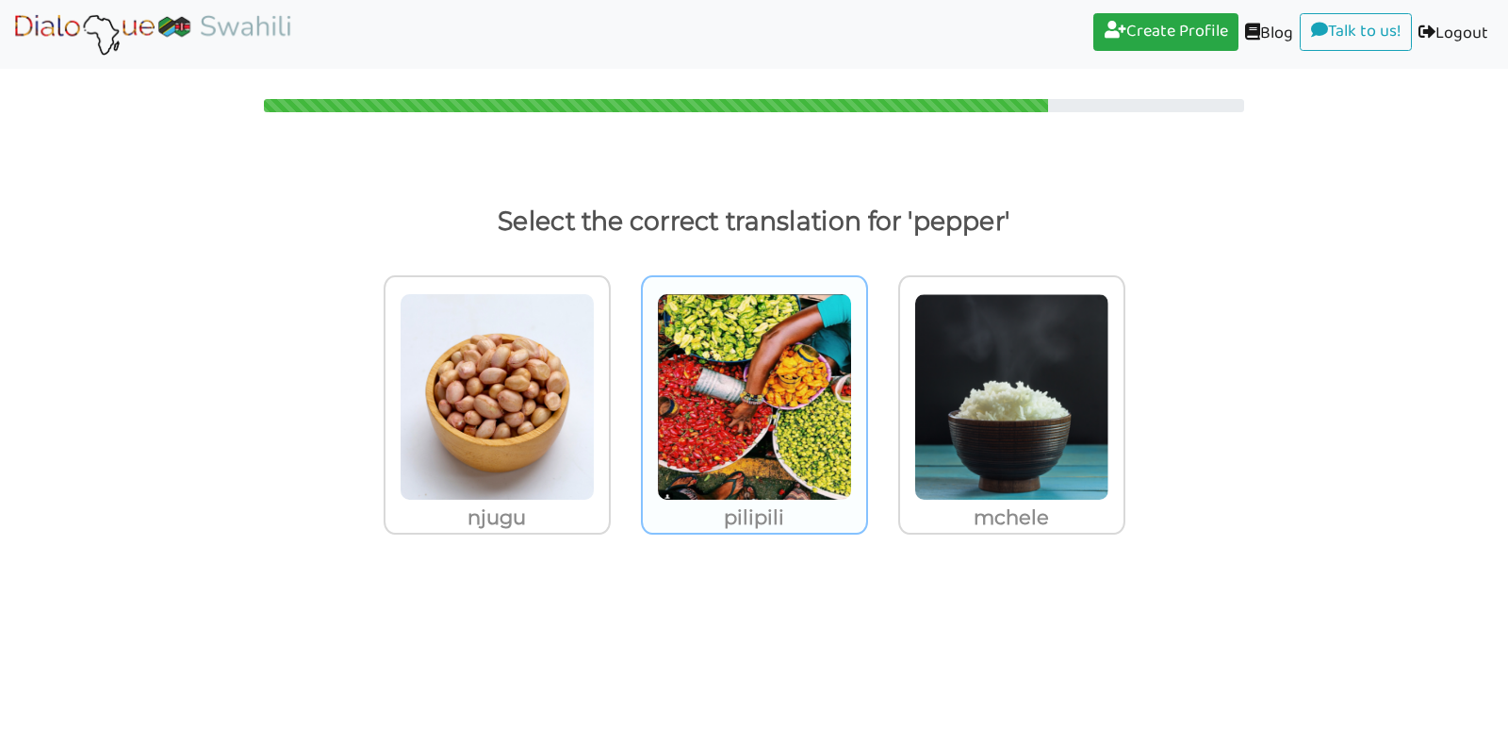
click at [595, 405] on img at bounding box center [497, 396] width 195 height 207
click at [623, 392] on input "pilipili" at bounding box center [616, 385] width 14 height 14
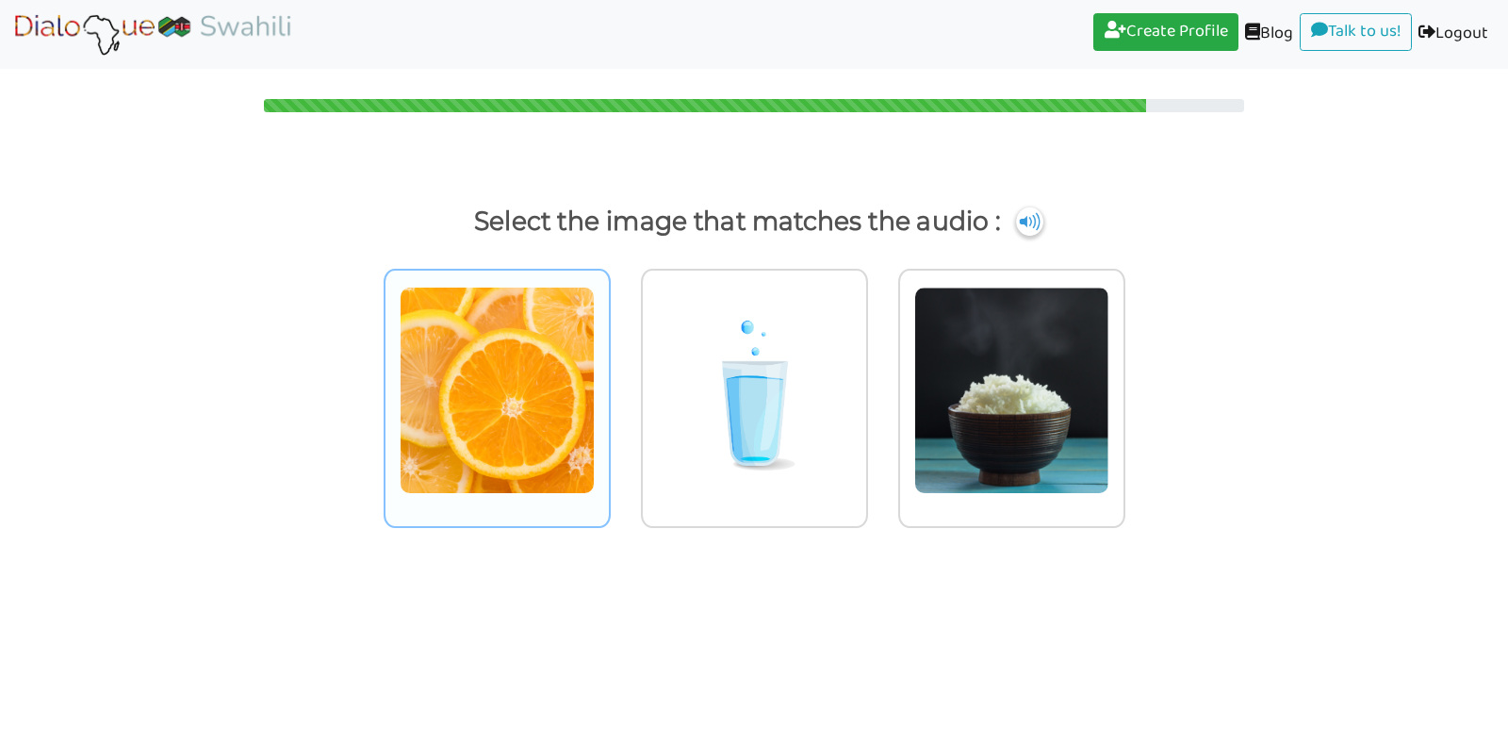
click at [535, 401] on img at bounding box center [497, 390] width 195 height 207
click at [609, 386] on input "radio" at bounding box center [616, 378] width 14 height 14
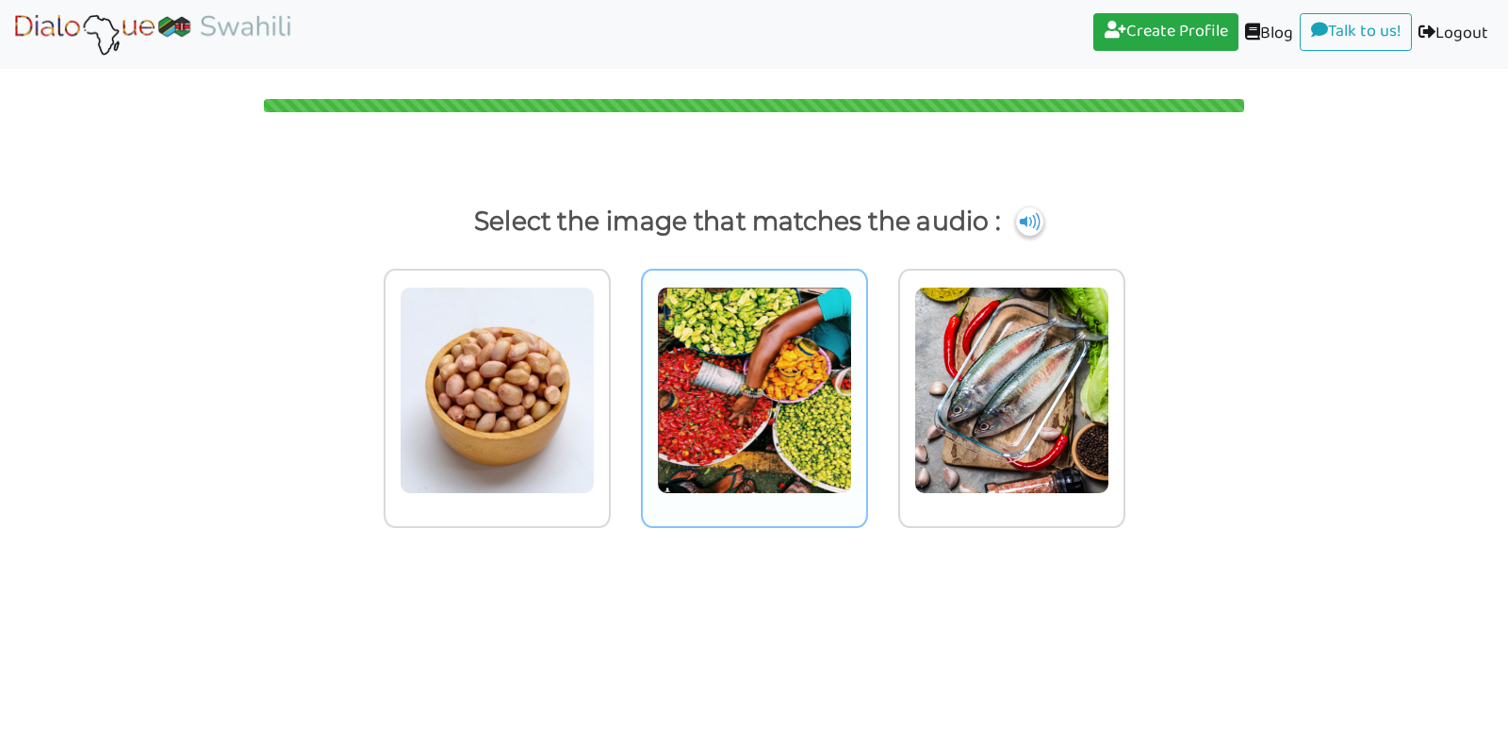
click at [595, 394] on img at bounding box center [497, 390] width 195 height 207
click at [623, 386] on input "radio" at bounding box center [616, 378] width 14 height 14
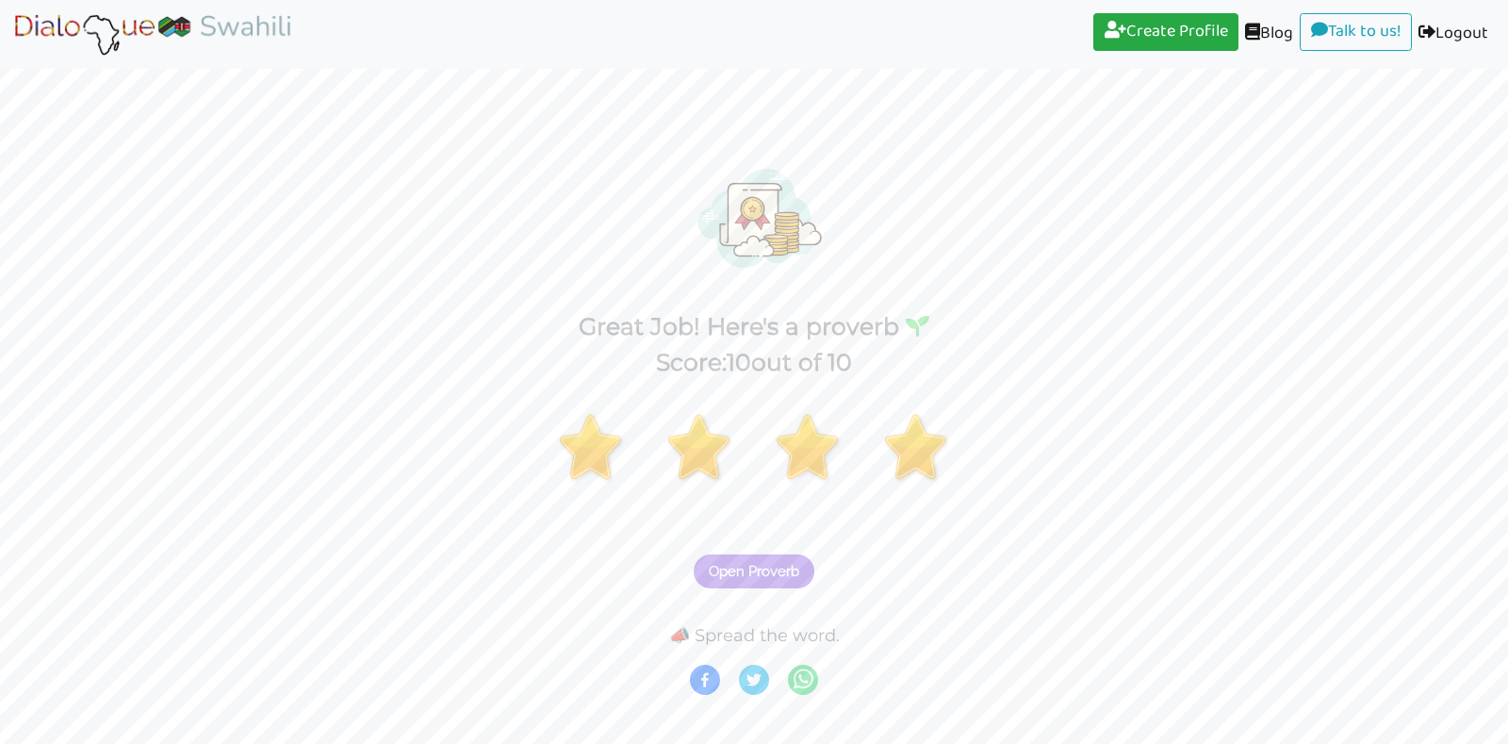
click at [779, 571] on span "Open Proverb" at bounding box center [754, 571] width 91 height 17
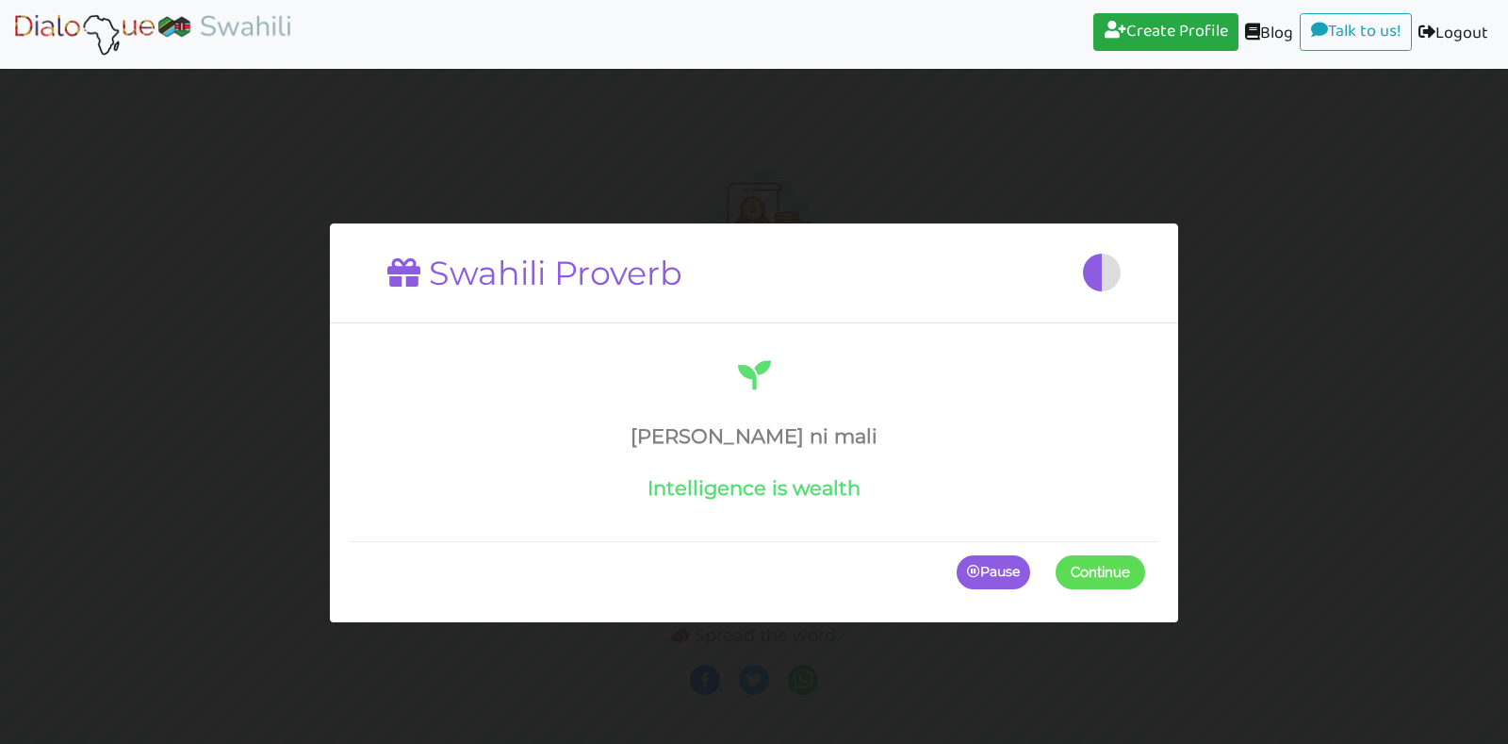
click at [1145, 570] on span at bounding box center [1145, 572] width 0 height 34
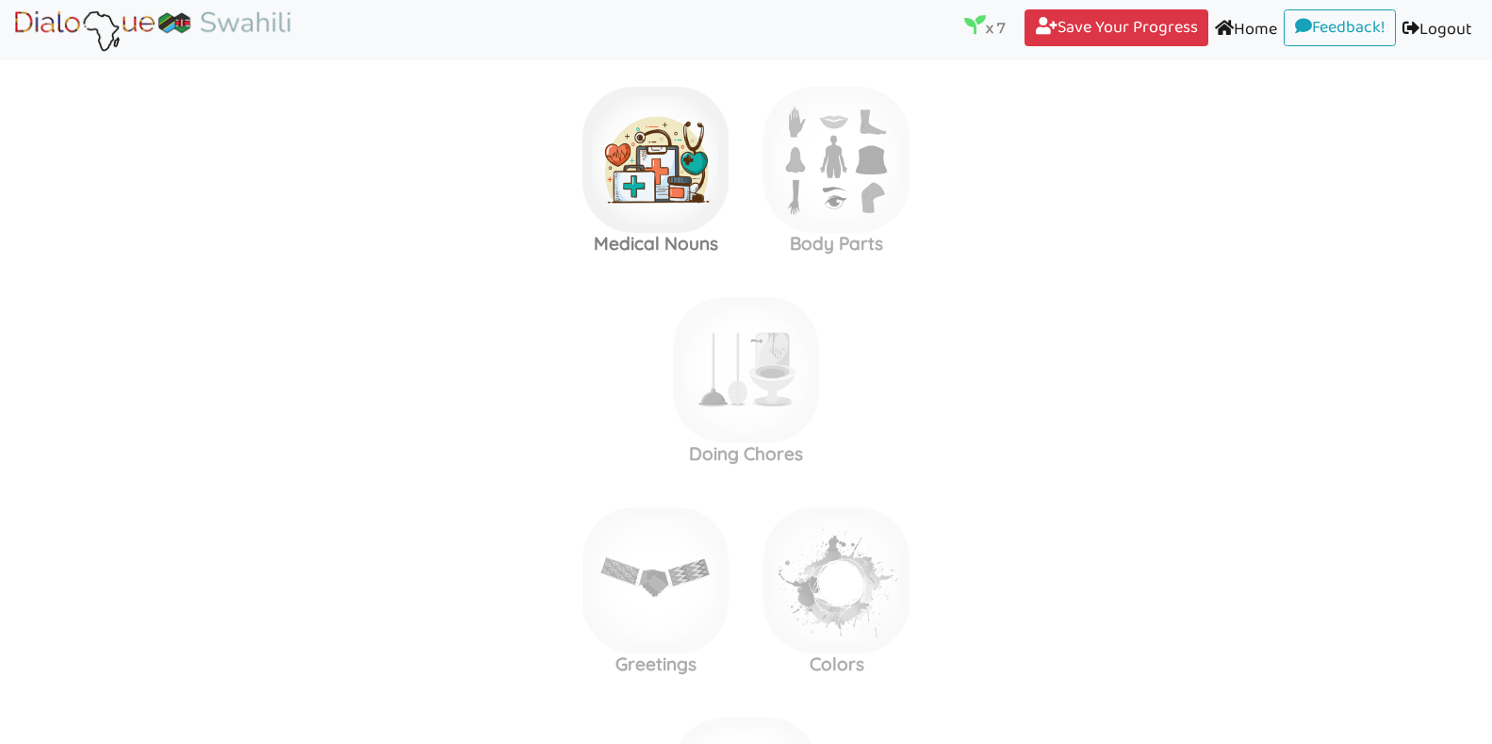
scroll to position [1599, 0]
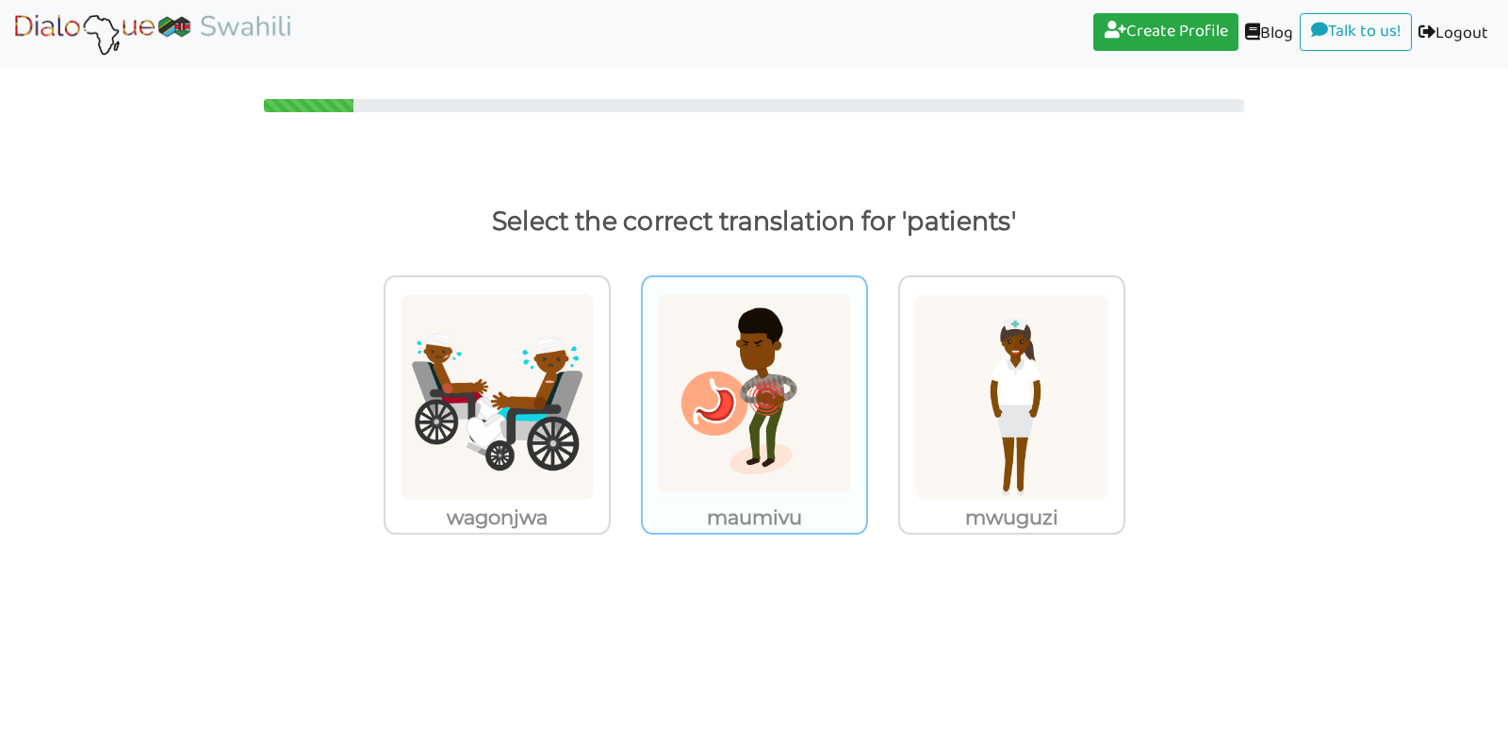
click at [595, 456] on img at bounding box center [497, 396] width 195 height 207
click at [623, 392] on input "maumivu" at bounding box center [616, 385] width 14 height 14
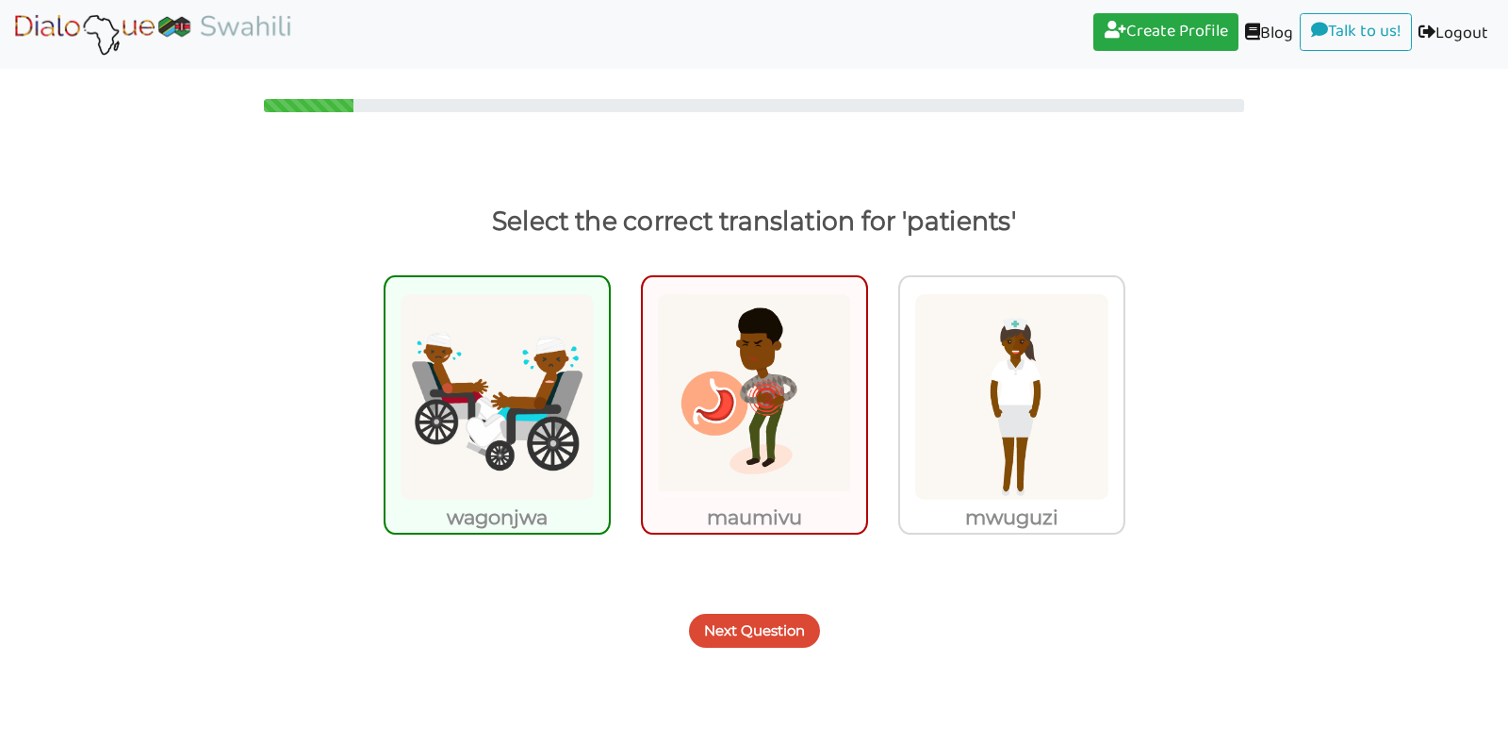
click at [765, 624] on button "Next Question" at bounding box center [754, 631] width 131 height 34
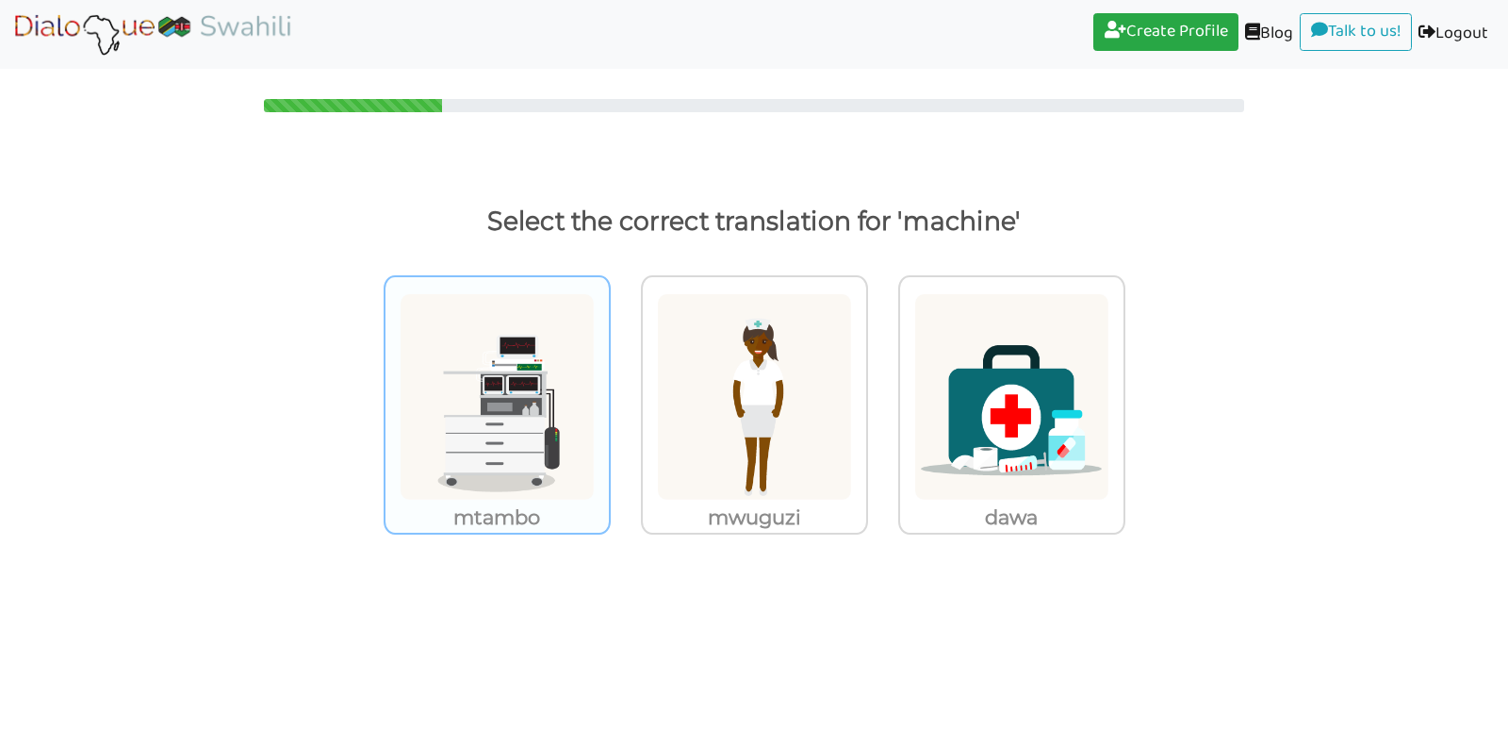
click at [529, 442] on img at bounding box center [497, 396] width 195 height 207
click at [609, 392] on input "mtambo" at bounding box center [616, 385] width 14 height 14
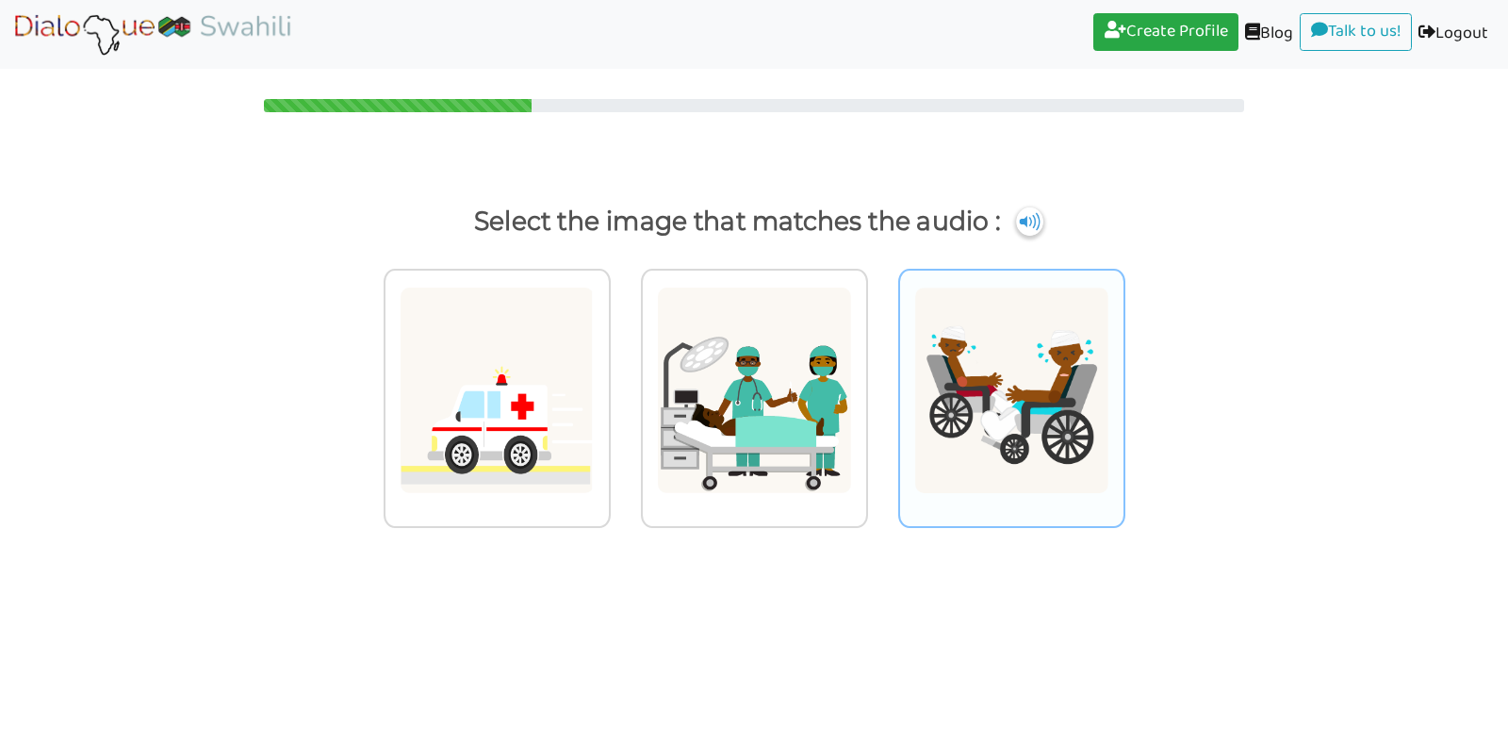
click at [595, 411] on img at bounding box center [497, 390] width 195 height 207
click at [623, 386] on input "radio" at bounding box center [616, 378] width 14 height 14
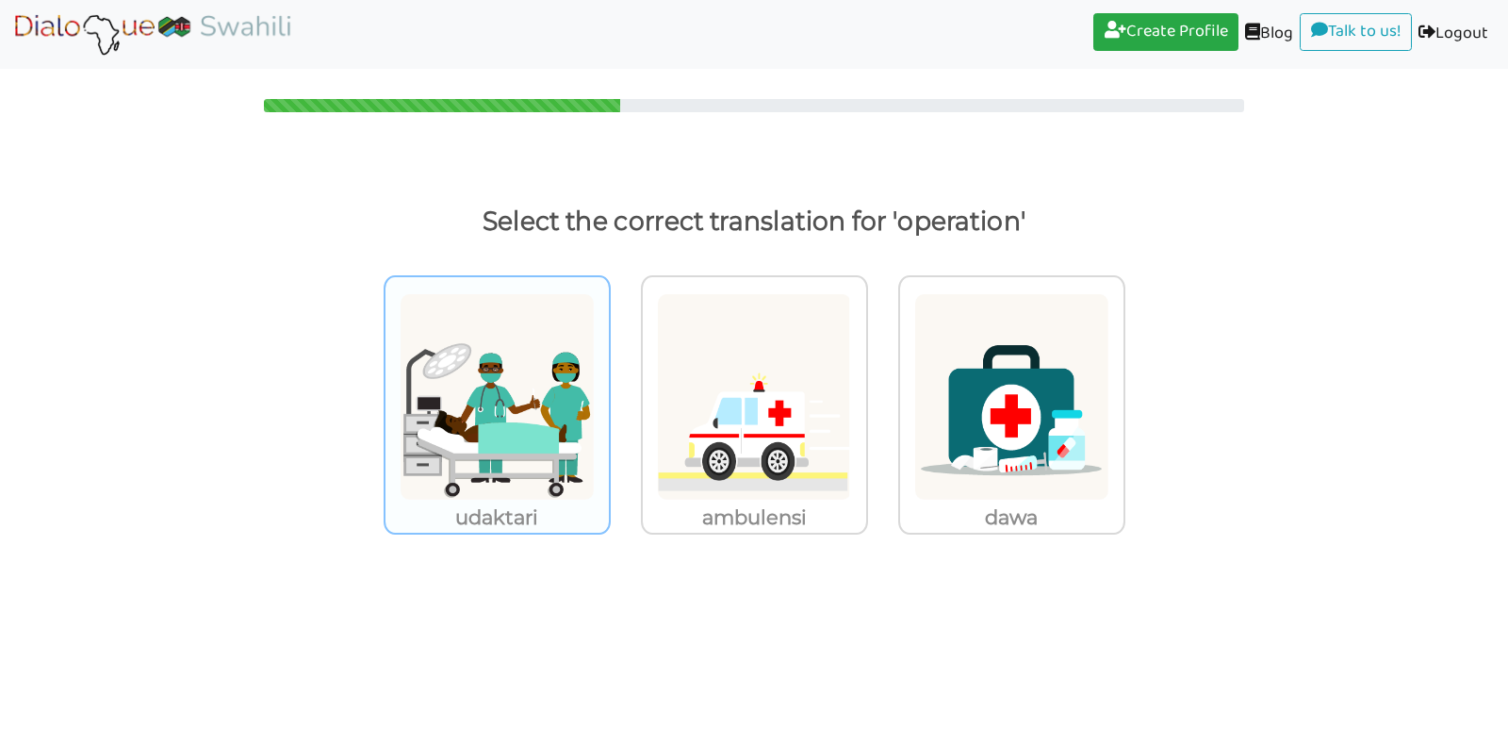
click at [516, 436] on img at bounding box center [497, 396] width 195 height 207
click at [609, 392] on input "udaktari" at bounding box center [616, 385] width 14 height 14
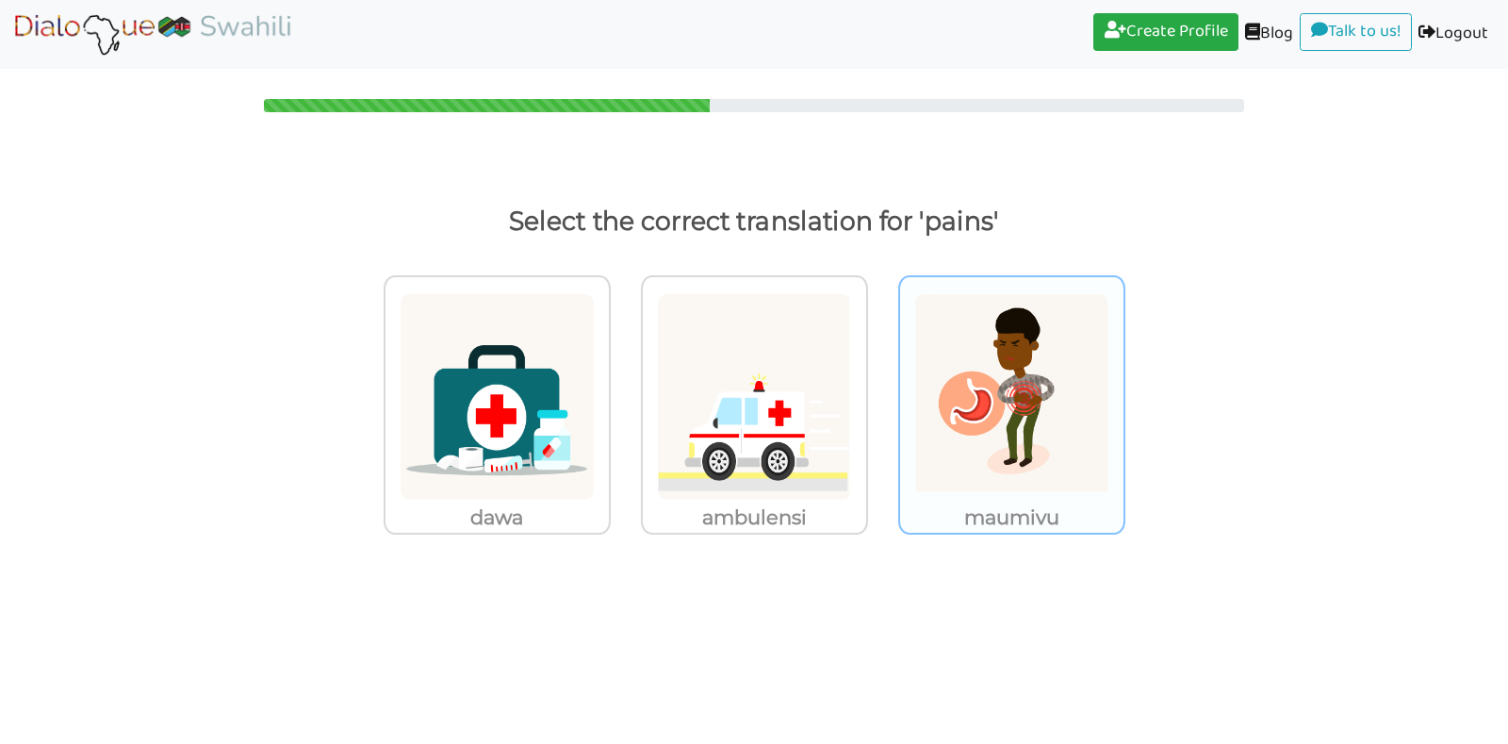
click at [595, 432] on img at bounding box center [497, 396] width 195 height 207
click at [623, 392] on input "maumivu" at bounding box center [616, 385] width 14 height 14
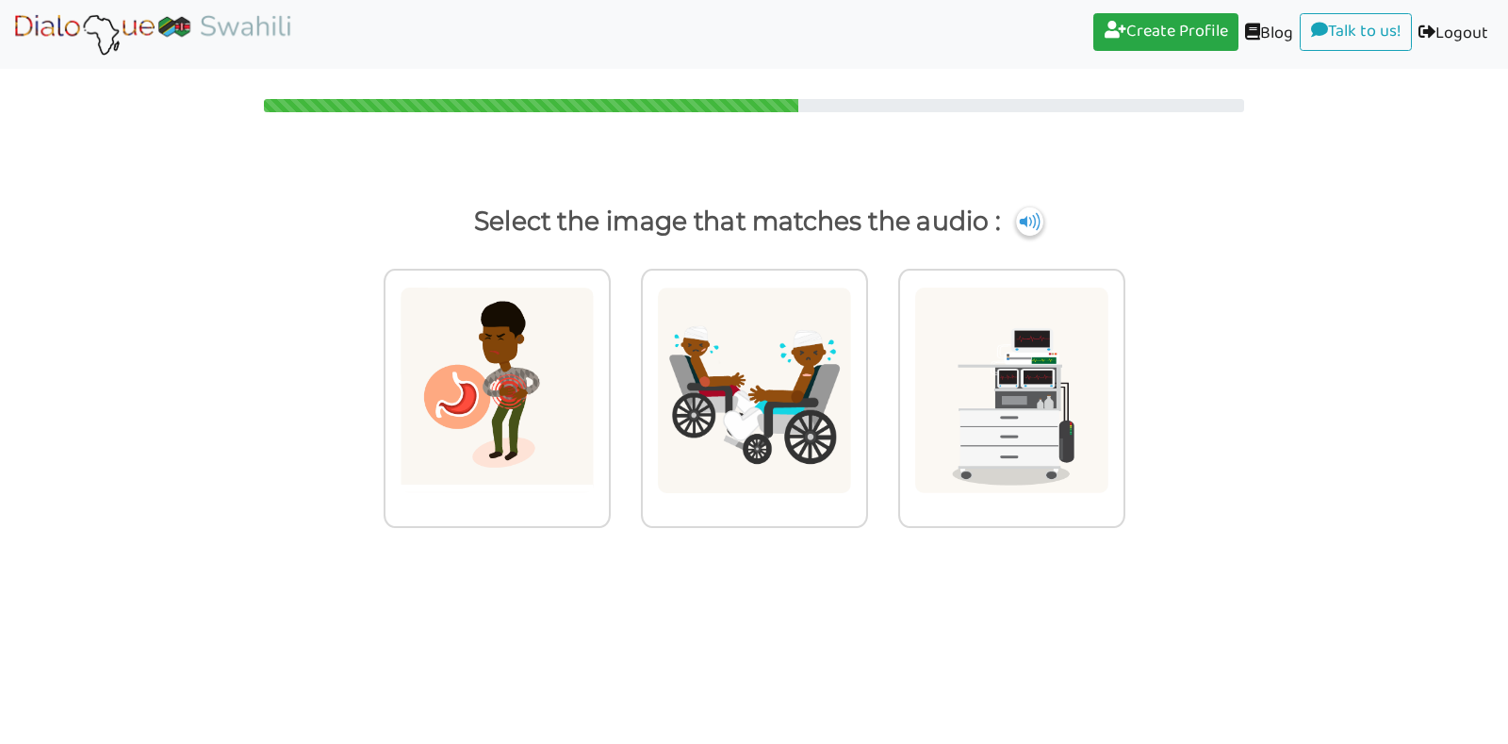
click at [595, 432] on img at bounding box center [497, 390] width 195 height 207
click at [623, 386] on input "radio" at bounding box center [616, 378] width 14 height 14
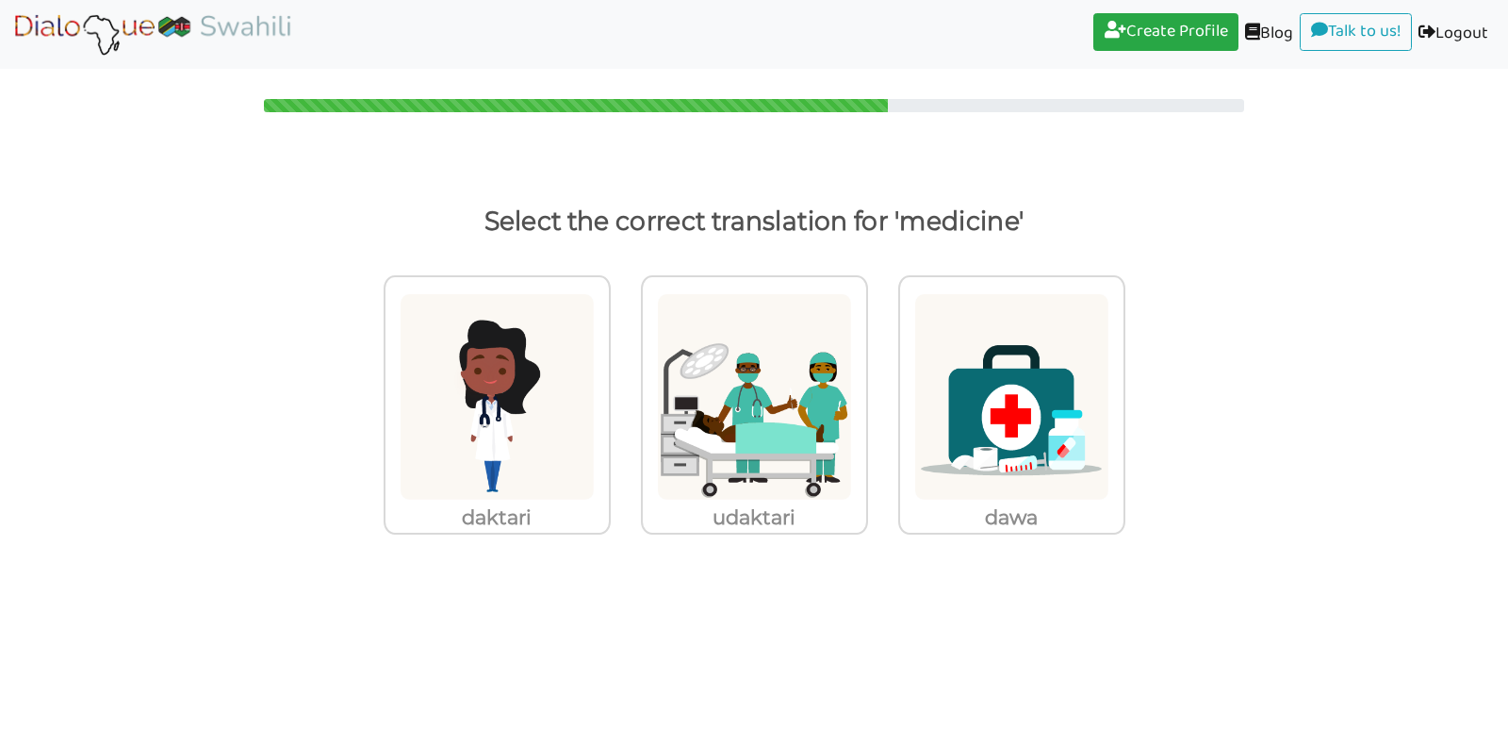
click at [595, 432] on img at bounding box center [497, 396] width 195 height 207
click at [623, 392] on input "dawa" at bounding box center [616, 385] width 14 height 14
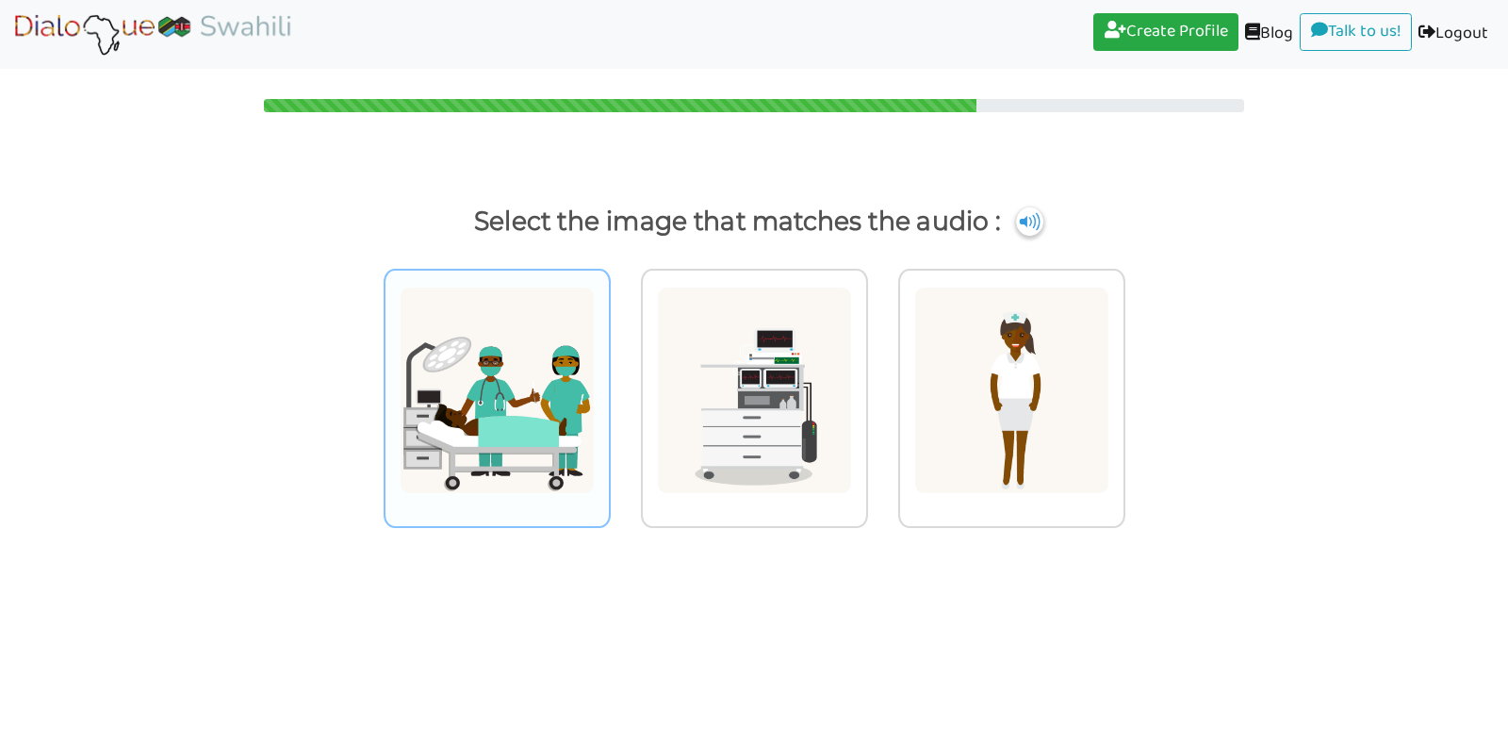
click at [539, 424] on img at bounding box center [497, 390] width 195 height 207
click at [609, 386] on input "radio" at bounding box center [616, 378] width 14 height 14
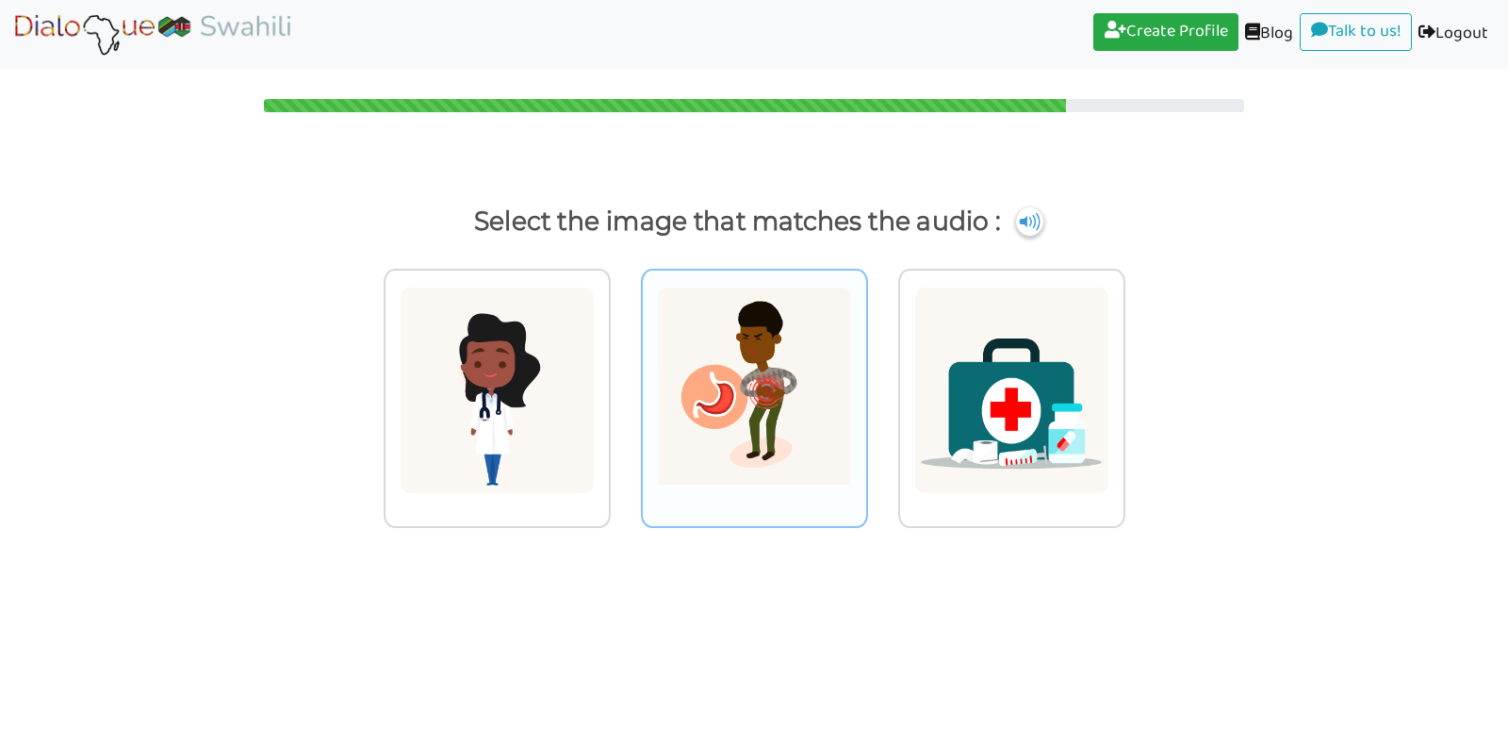
click at [595, 413] on img at bounding box center [497, 390] width 195 height 207
click at [623, 386] on input "radio" at bounding box center [616, 378] width 14 height 14
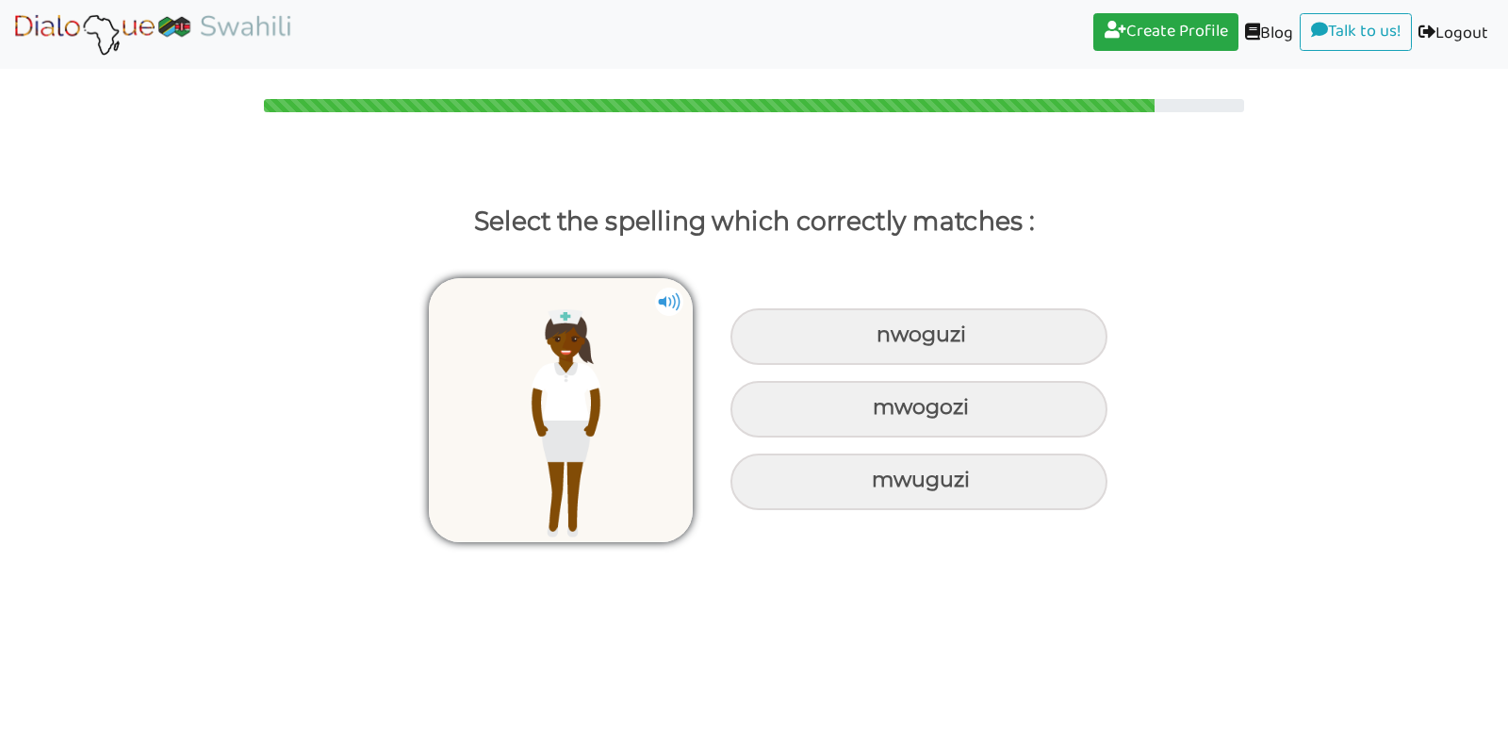
click at [680, 299] on img at bounding box center [669, 302] width 28 height 28
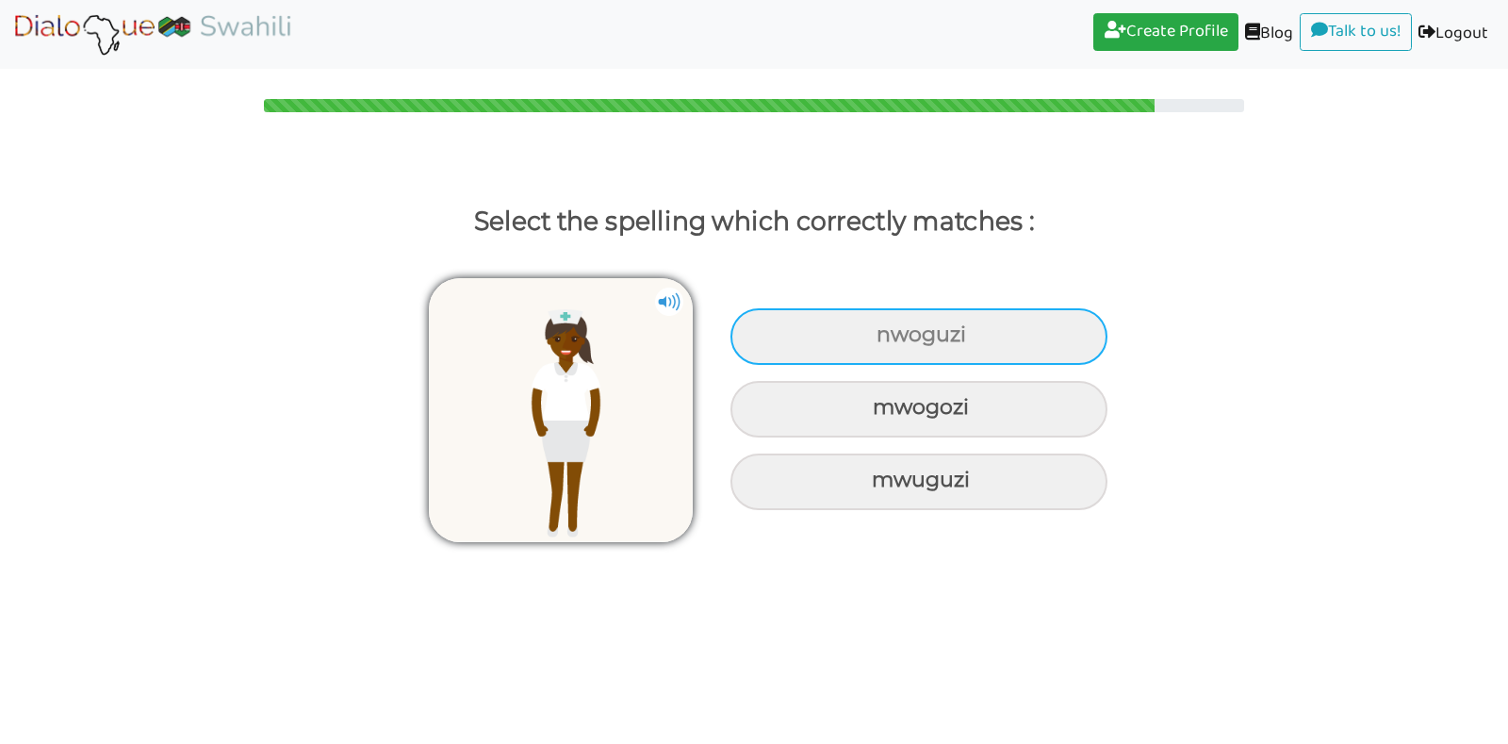
click at [881, 341] on div "nwoguzi" at bounding box center [919, 336] width 377 height 57
click at [881, 341] on input "nwoguzi" at bounding box center [879, 335] width 12 height 12
radio input "true"
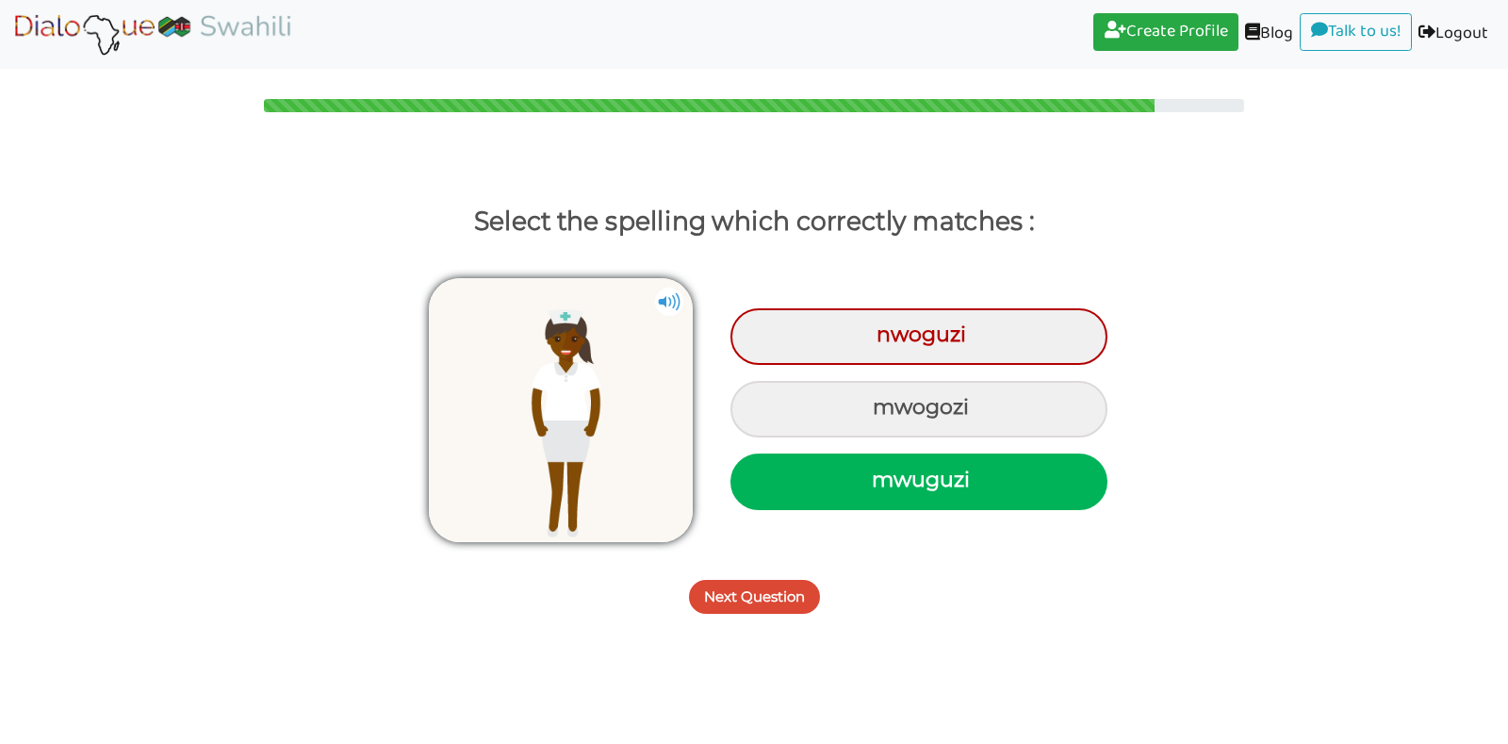
click at [767, 602] on button "Next Question" at bounding box center [754, 597] width 131 height 34
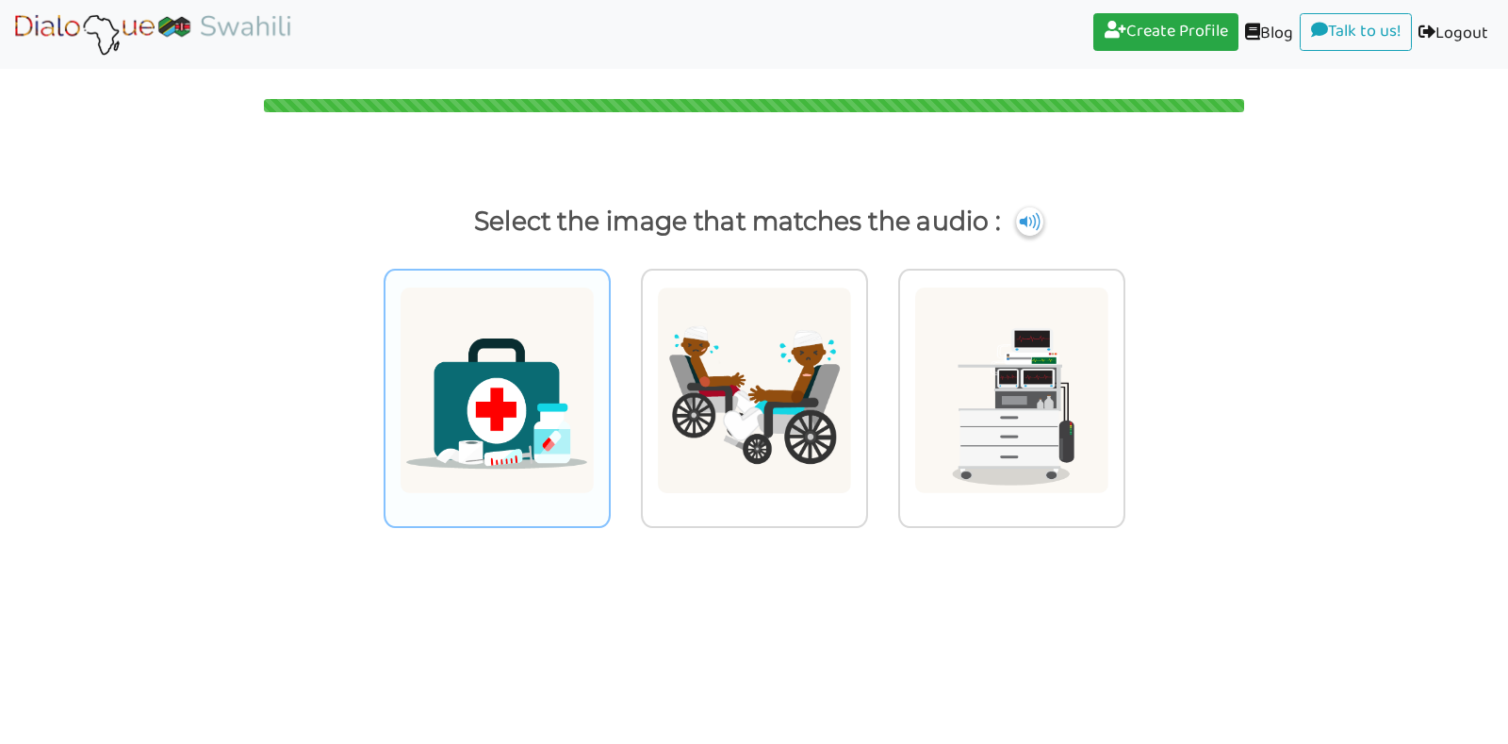
click at [529, 403] on img at bounding box center [497, 390] width 195 height 207
click at [609, 386] on input "radio" at bounding box center [616, 378] width 14 height 14
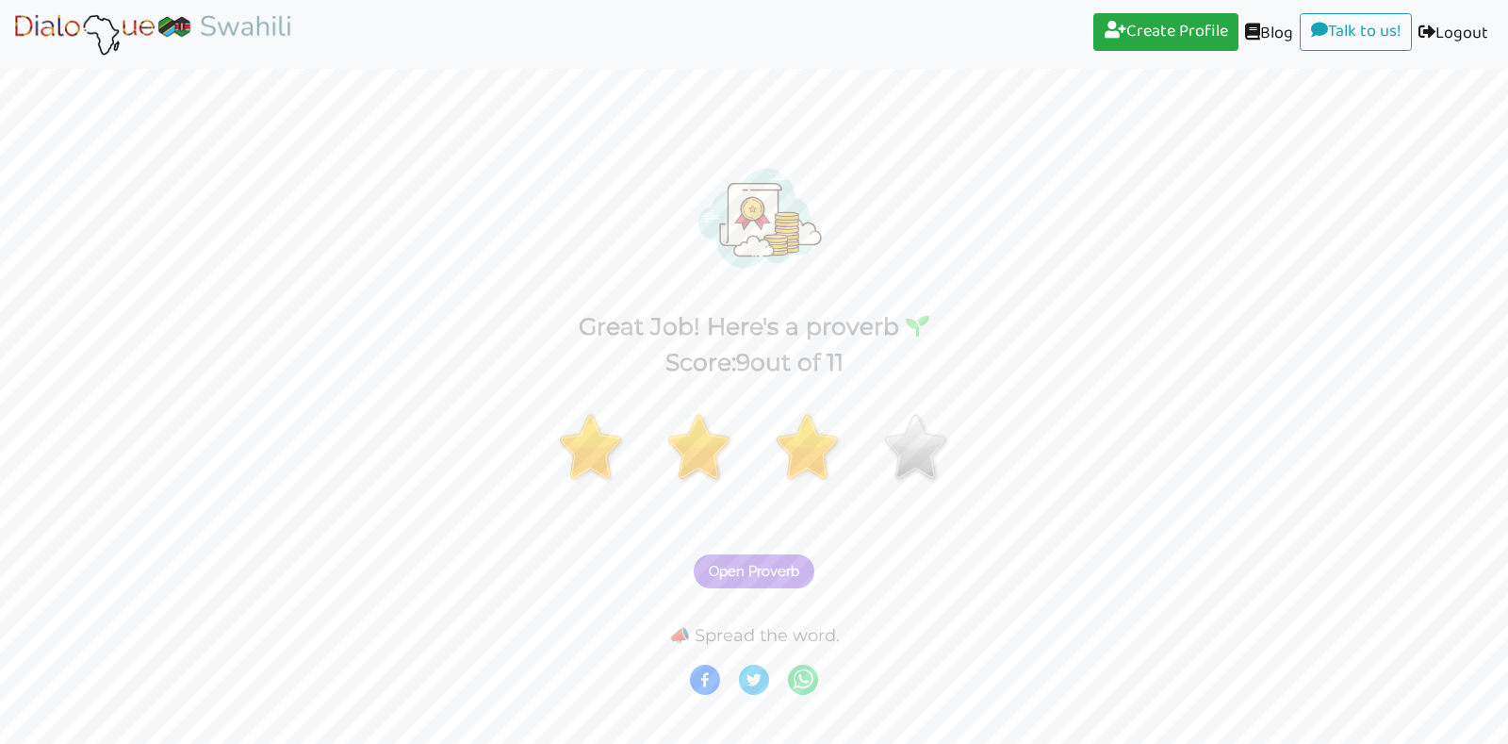
click at [757, 575] on span "Open Proverb" at bounding box center [754, 571] width 91 height 17
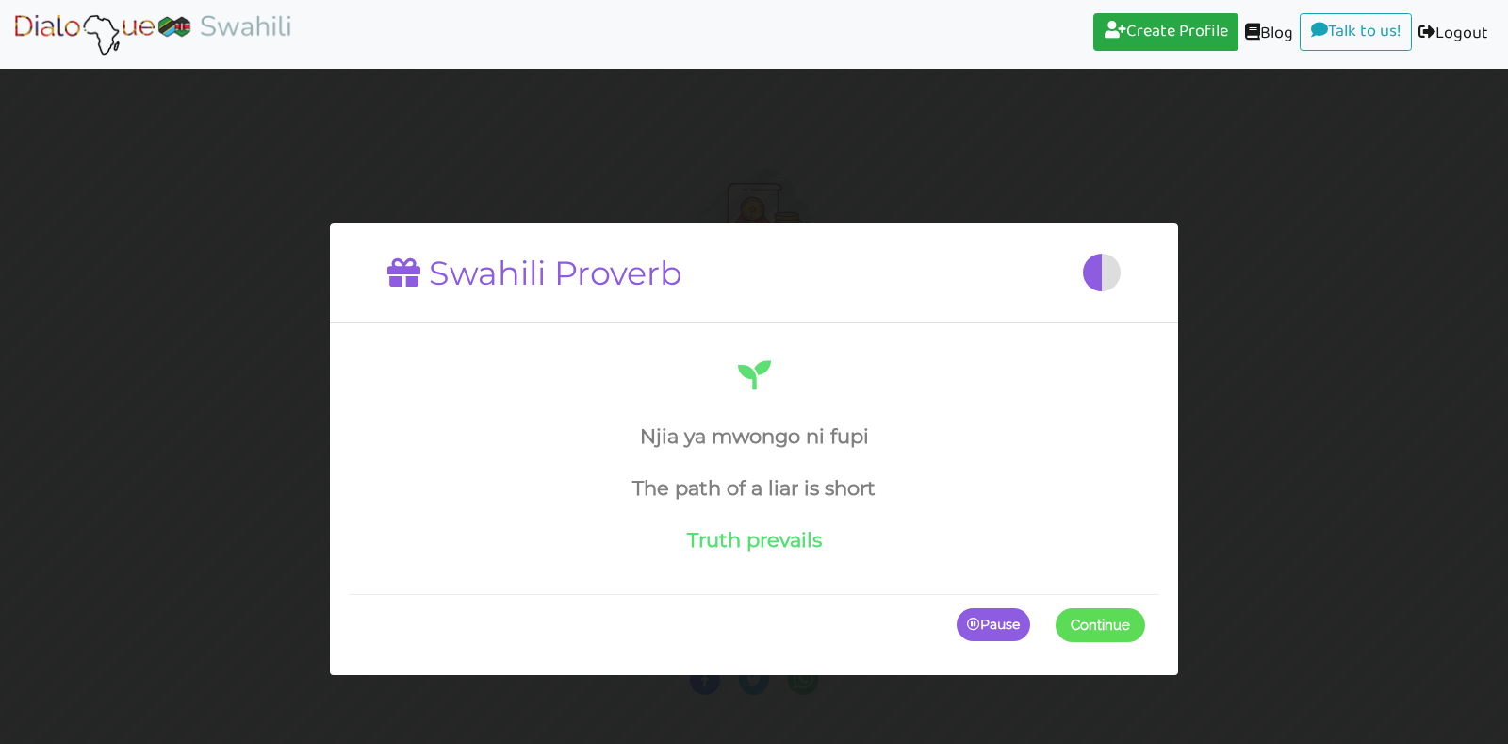
click at [1145, 620] on span at bounding box center [1145, 624] width 0 height 34
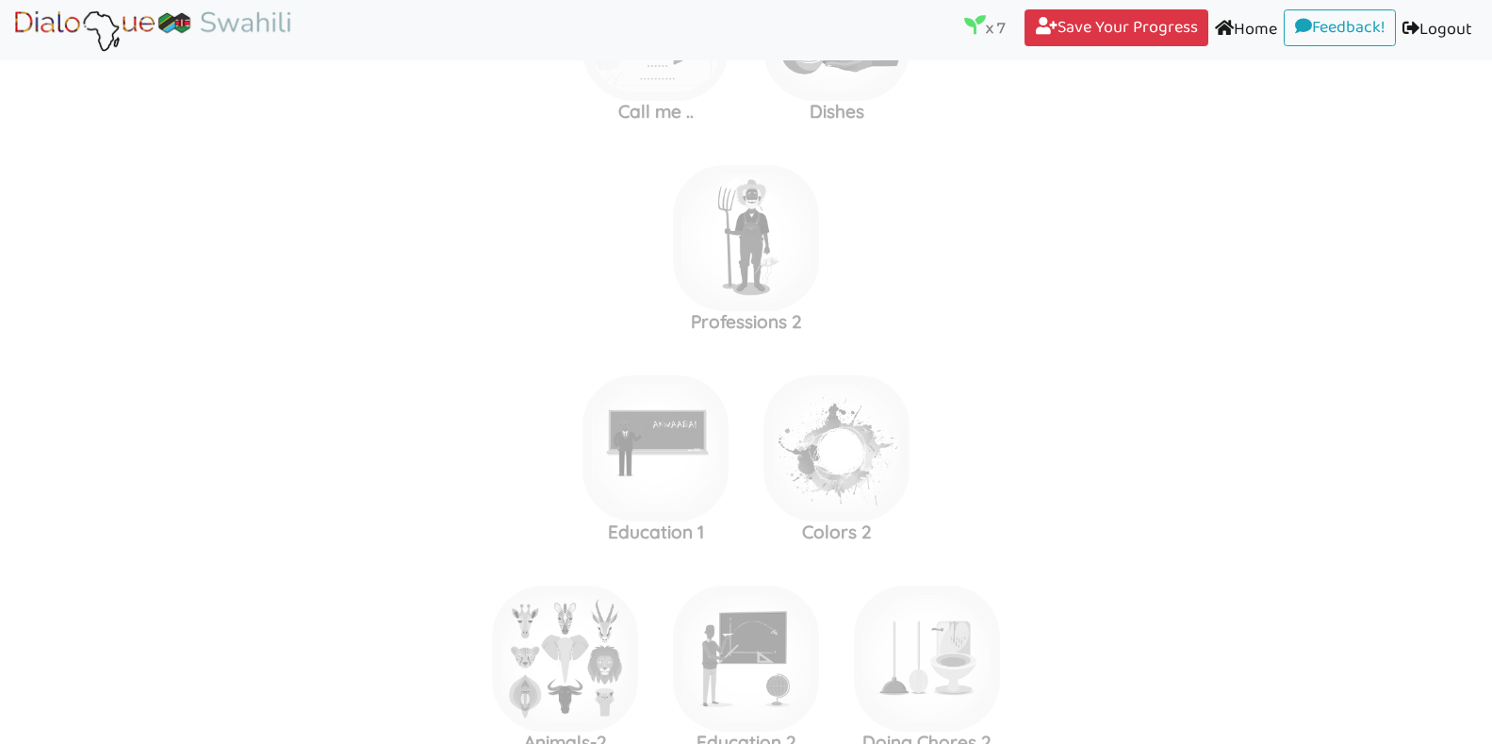
scroll to position [3336, 0]
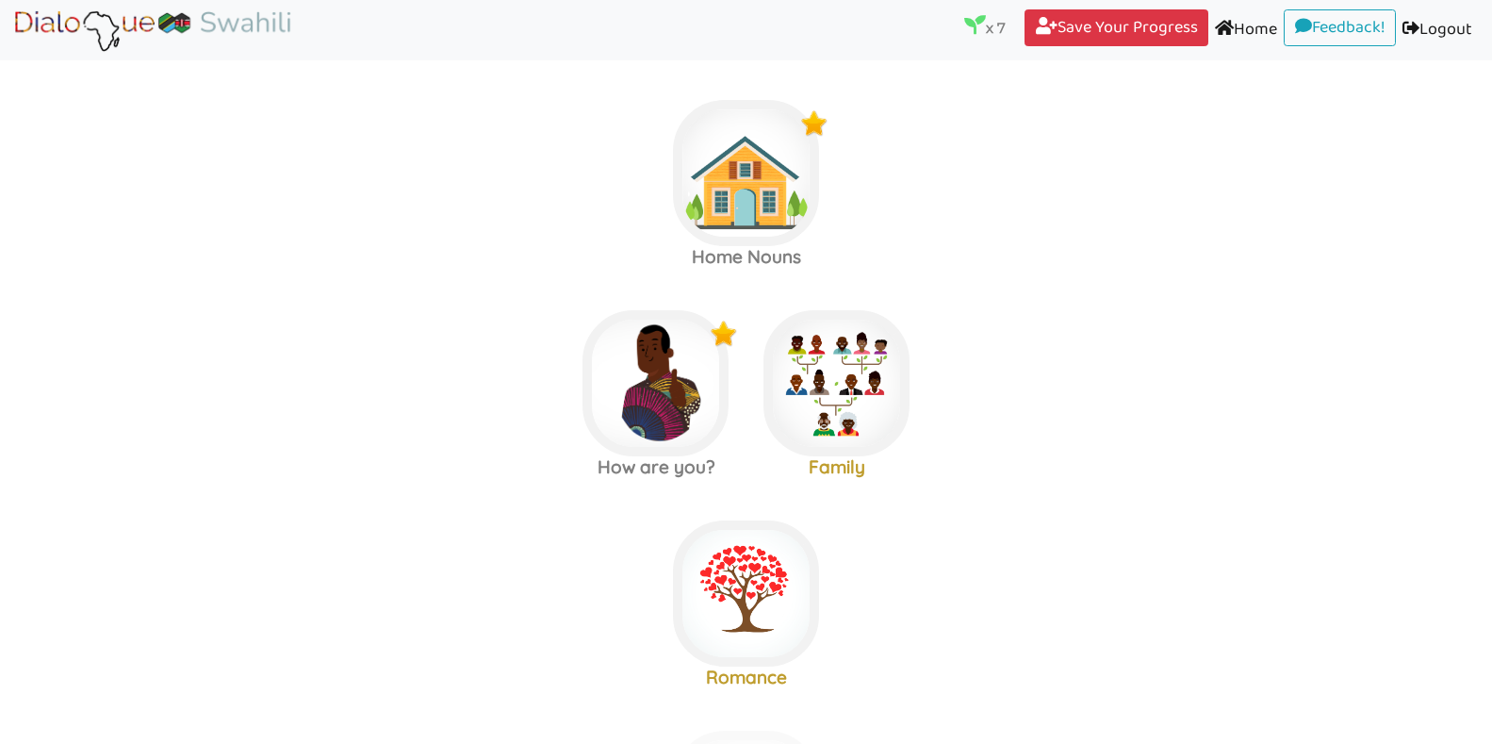
click at [13, 54] on area at bounding box center [13, 54] width 0 height 0
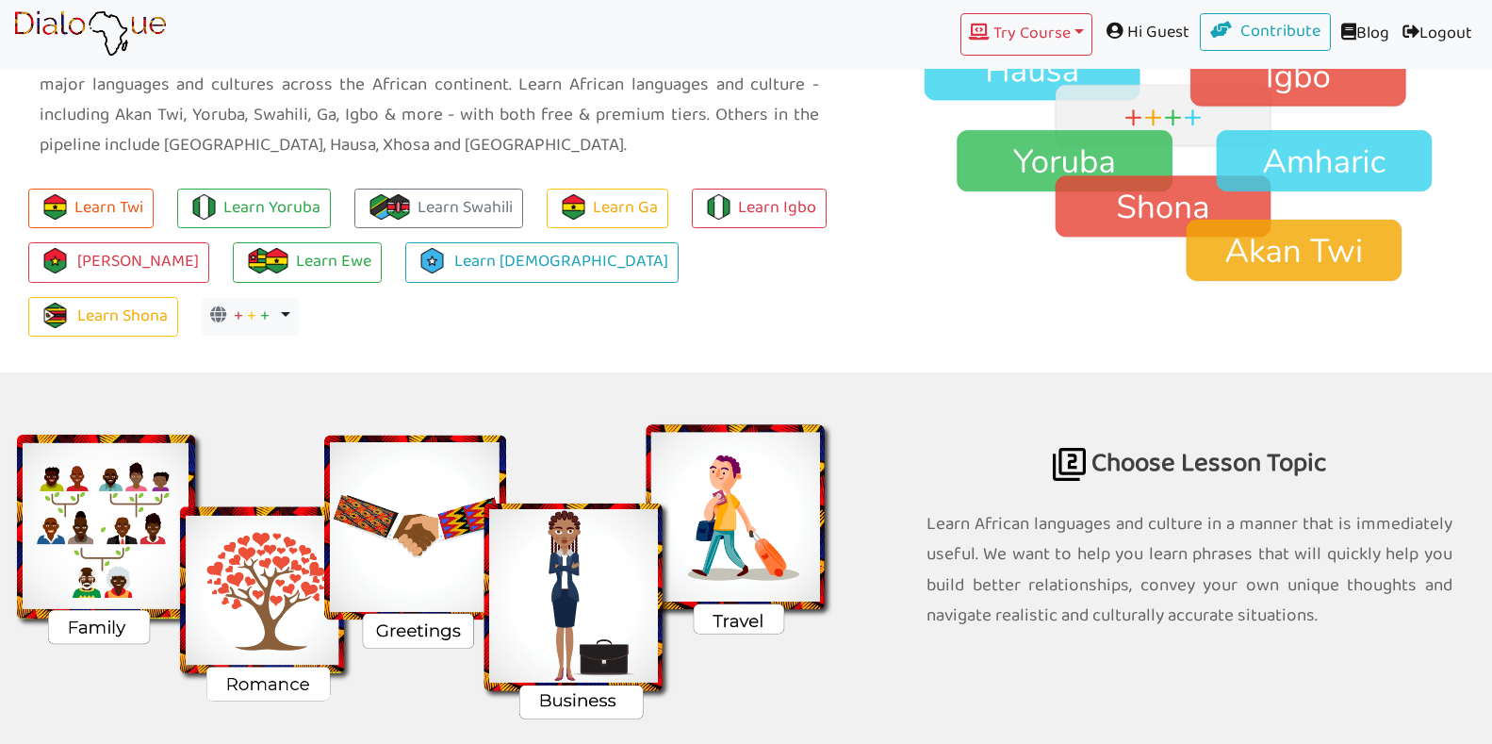
scroll to position [1488, 0]
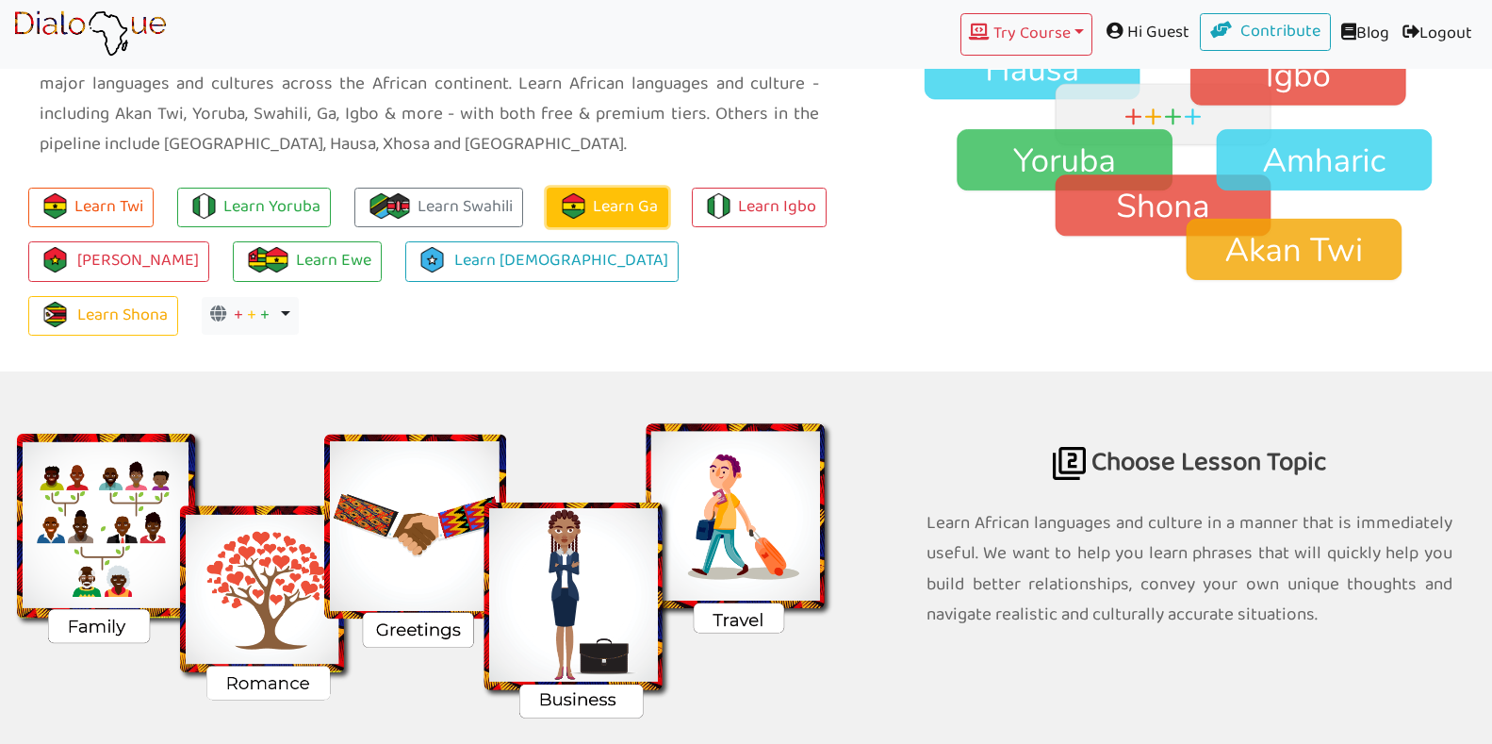
click at [591, 209] on link "Learn Ga" at bounding box center [608, 208] width 122 height 41
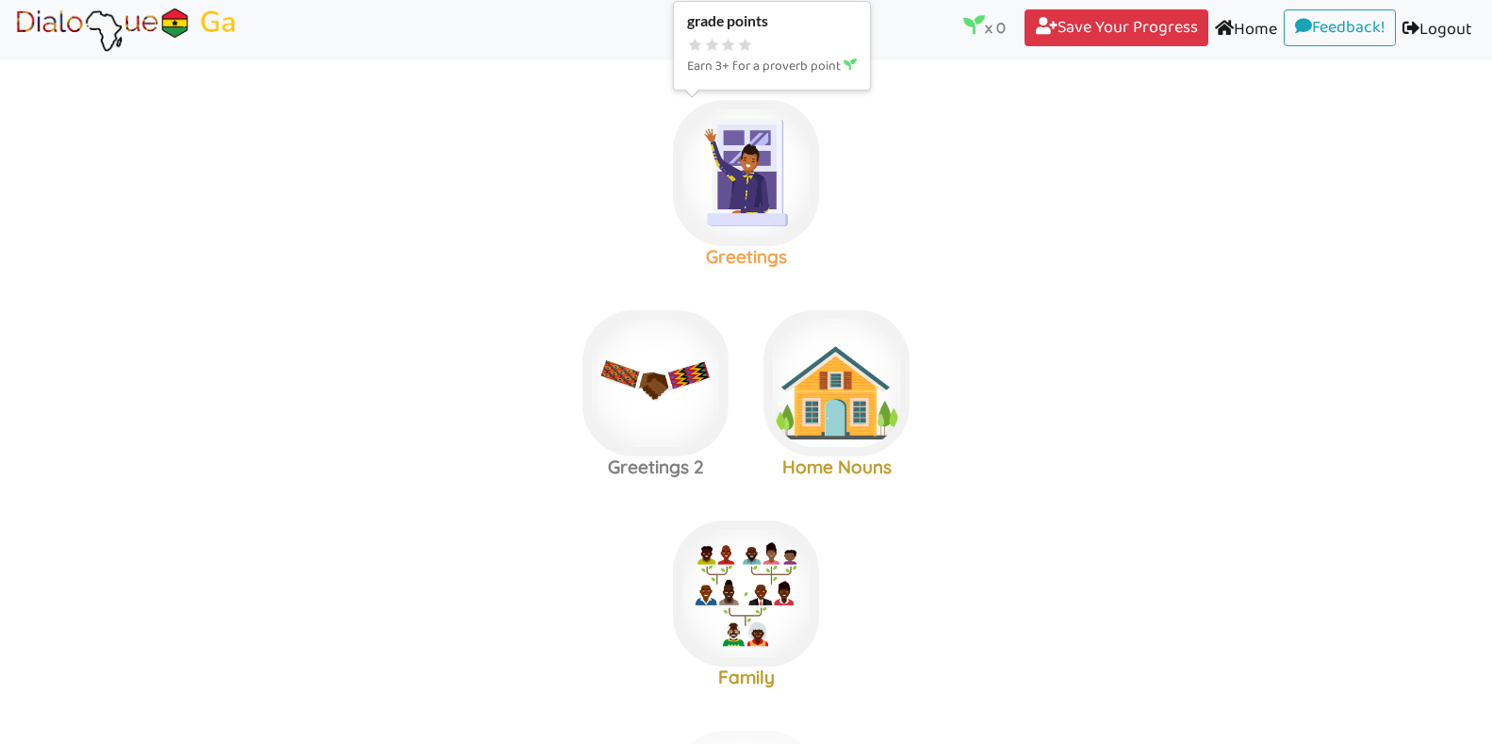
click at [710, 188] on img at bounding box center [746, 173] width 146 height 146
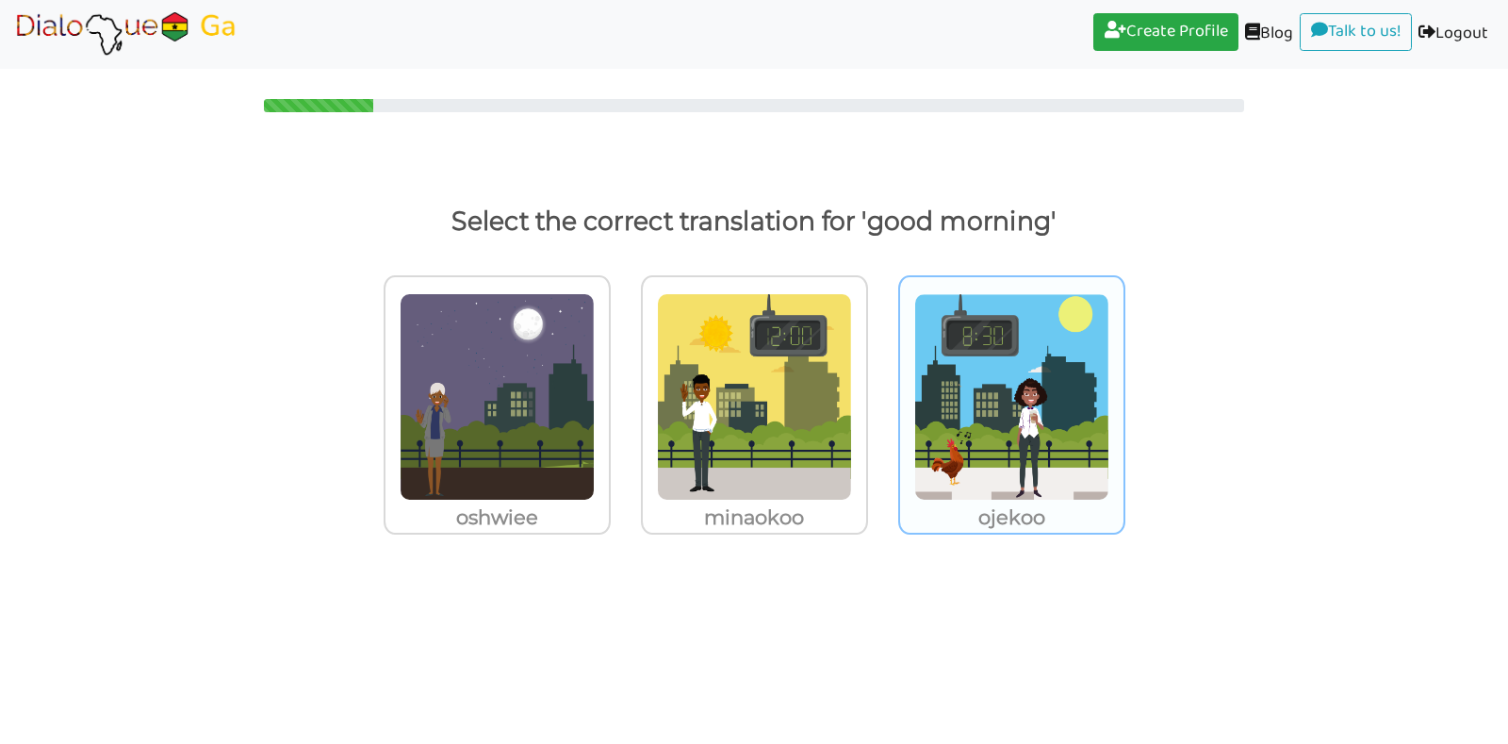
click at [595, 439] on img at bounding box center [497, 396] width 195 height 207
click at [623, 392] on input "ojekoo" at bounding box center [616, 385] width 14 height 14
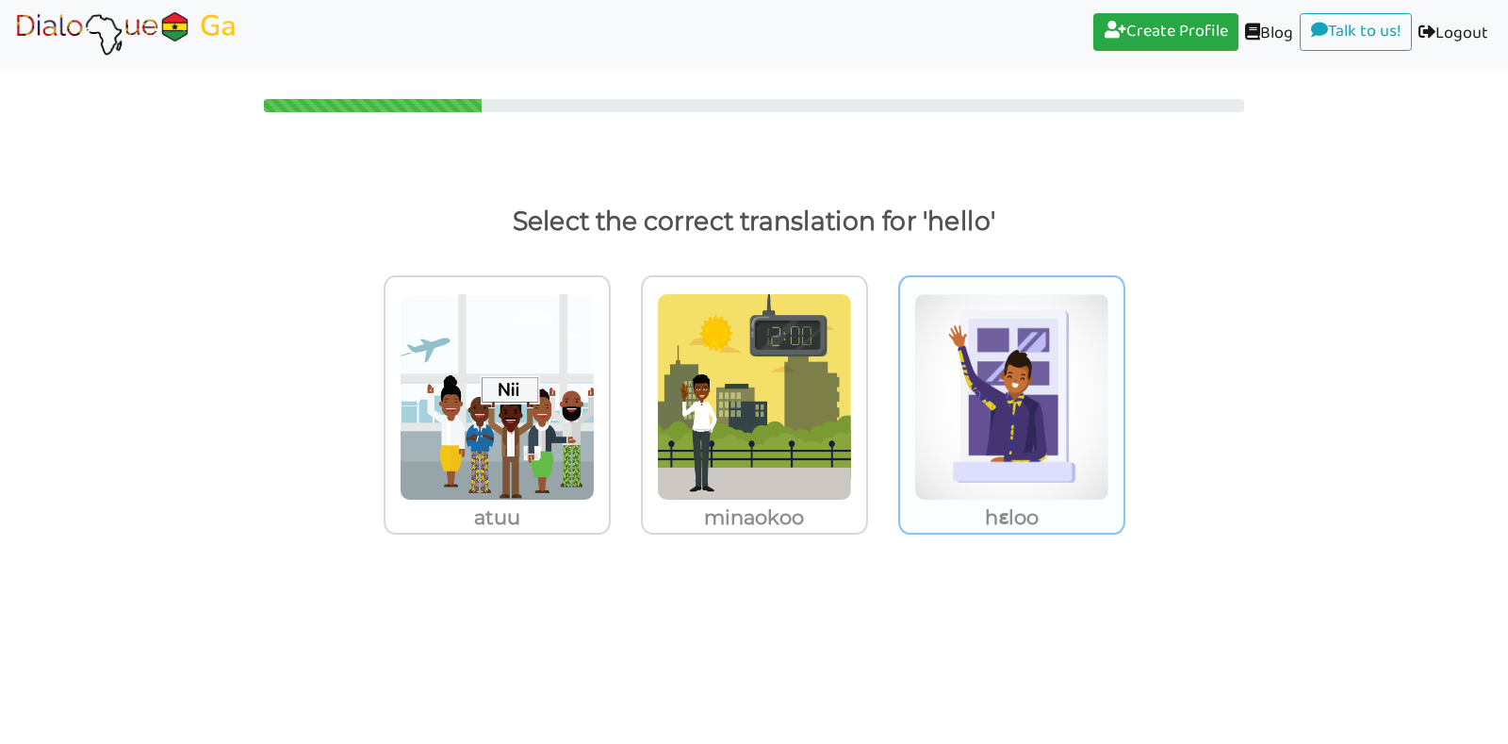
click at [595, 418] on img at bounding box center [497, 396] width 195 height 207
click at [623, 392] on input "hɛloo" at bounding box center [616, 385] width 14 height 14
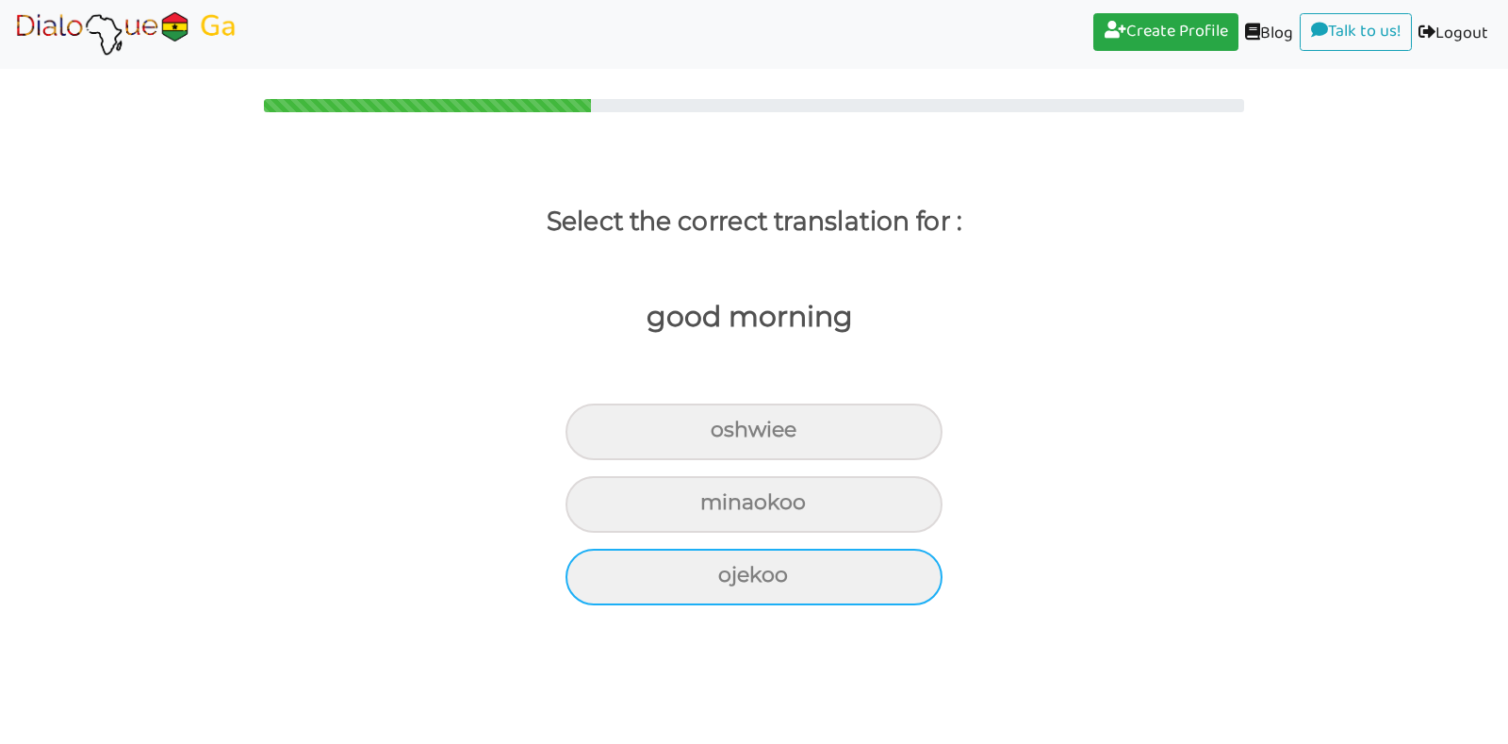
click at [791, 460] on div "ojekoo" at bounding box center [754, 431] width 377 height 57
click at [725, 436] on input "ojekoo" at bounding box center [719, 430] width 12 height 12
radio input "true"
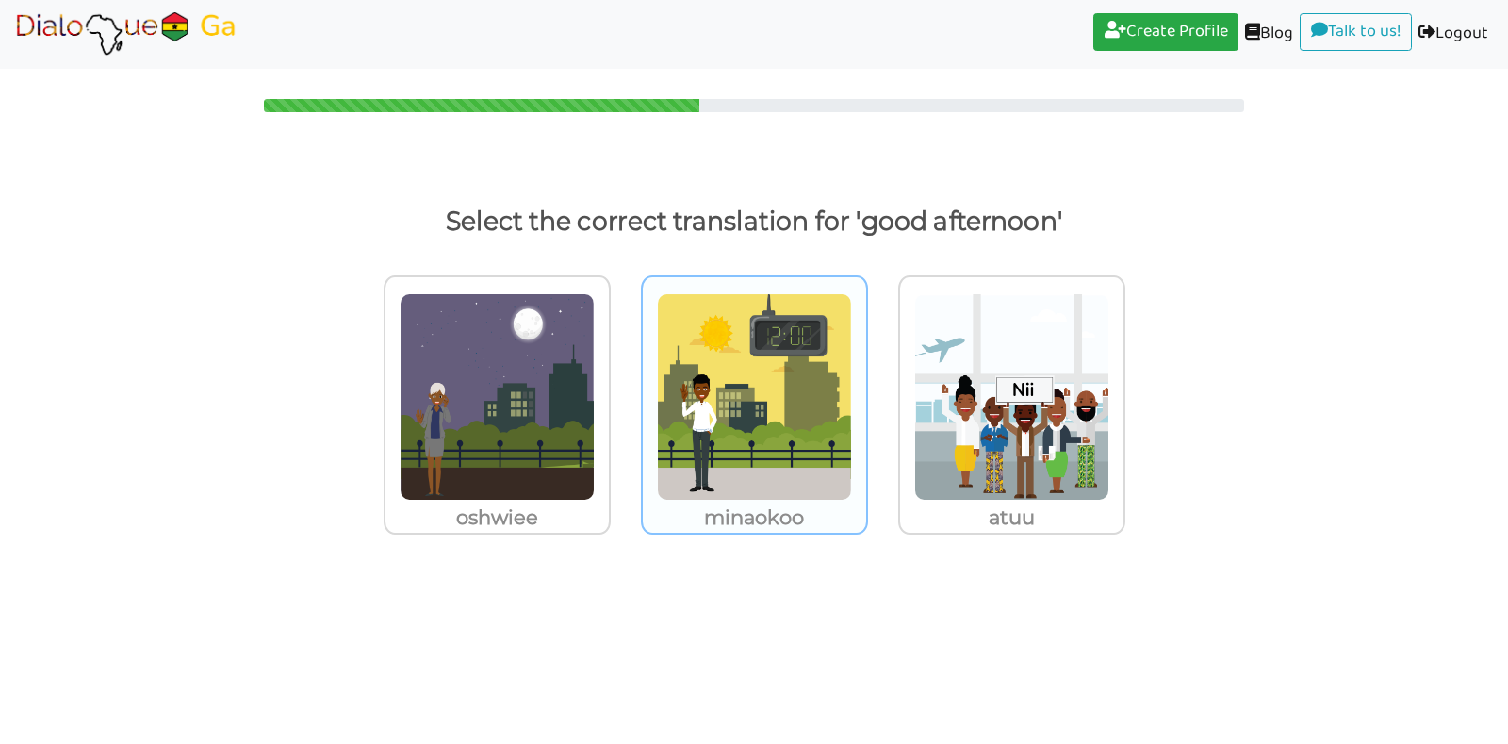
click at [595, 436] on img at bounding box center [497, 396] width 195 height 207
click at [623, 392] on input "minaokoo" at bounding box center [616, 385] width 14 height 14
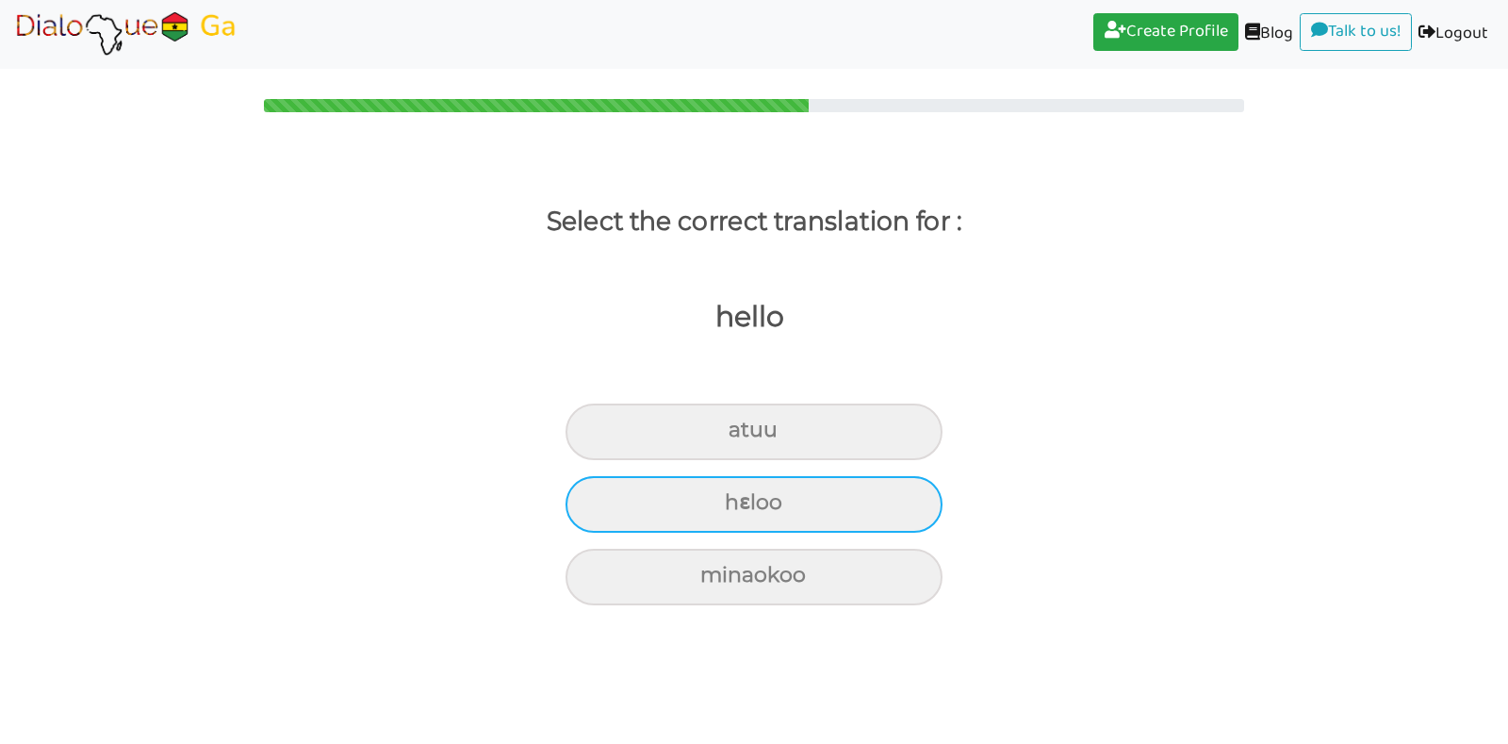
click at [734, 460] on div "hɛloo" at bounding box center [754, 431] width 377 height 57
click at [734, 436] on input "hɛloo" at bounding box center [737, 430] width 12 height 12
radio input "true"
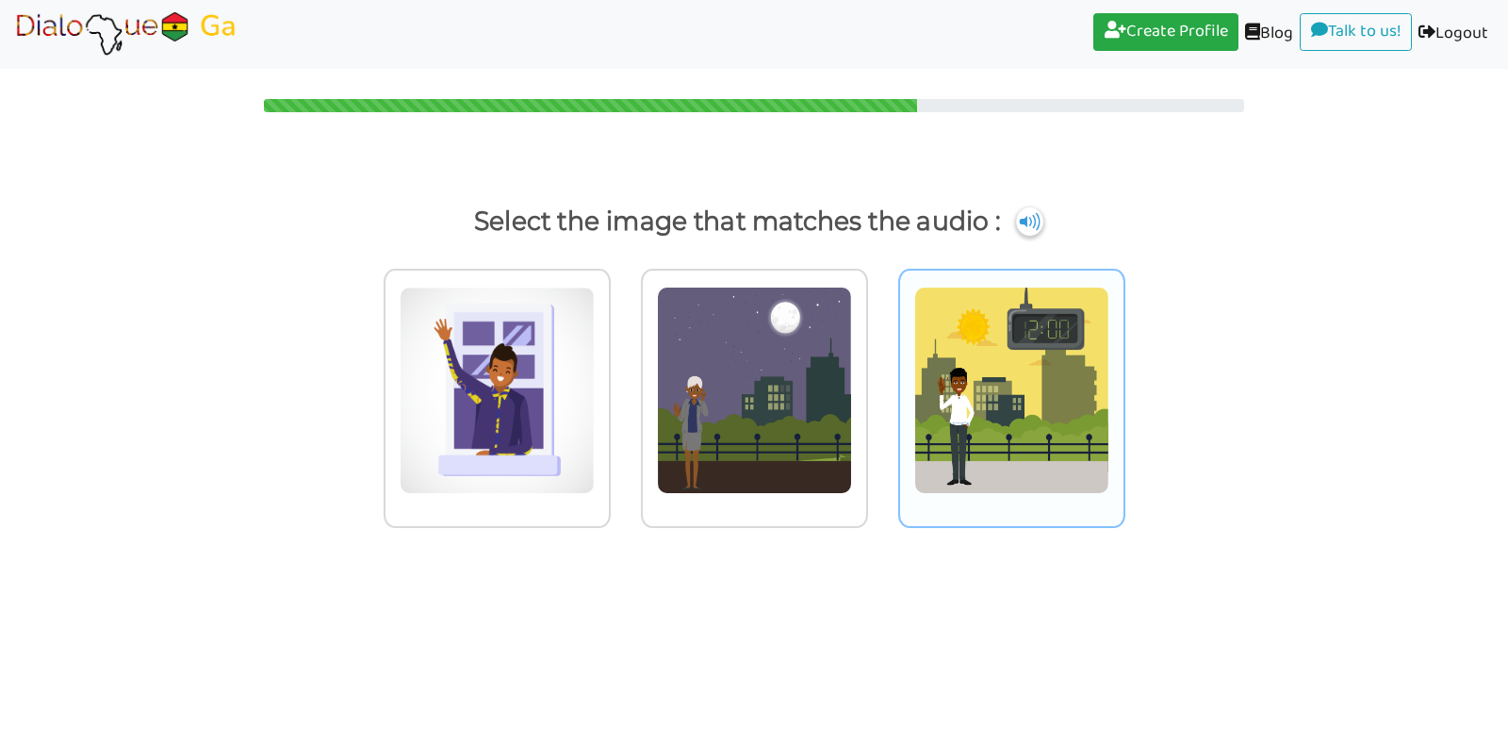
click at [595, 435] on img at bounding box center [497, 390] width 195 height 207
click at [623, 386] on input "radio" at bounding box center [616, 378] width 14 height 14
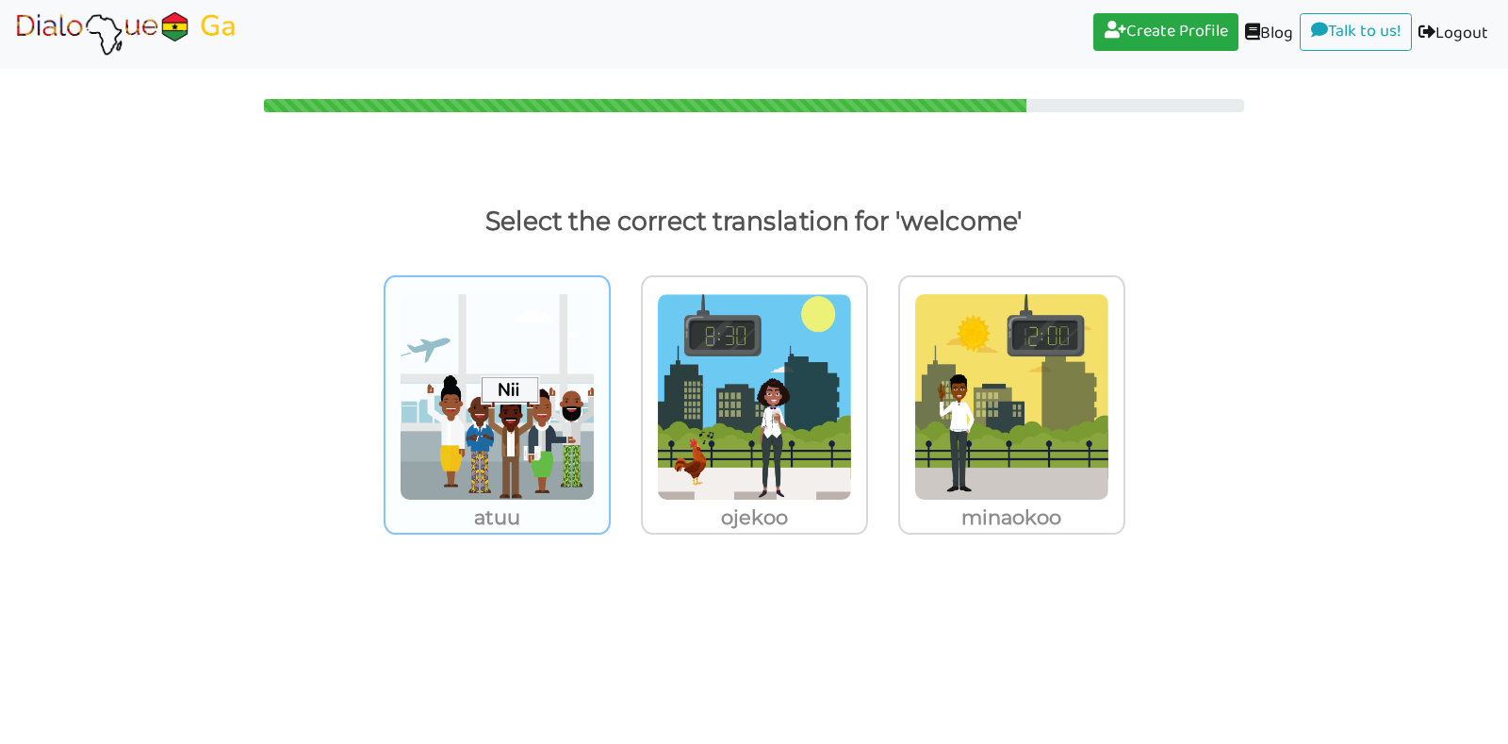
click at [521, 402] on img at bounding box center [497, 396] width 195 height 207
click at [609, 392] on input "atuu" at bounding box center [616, 385] width 14 height 14
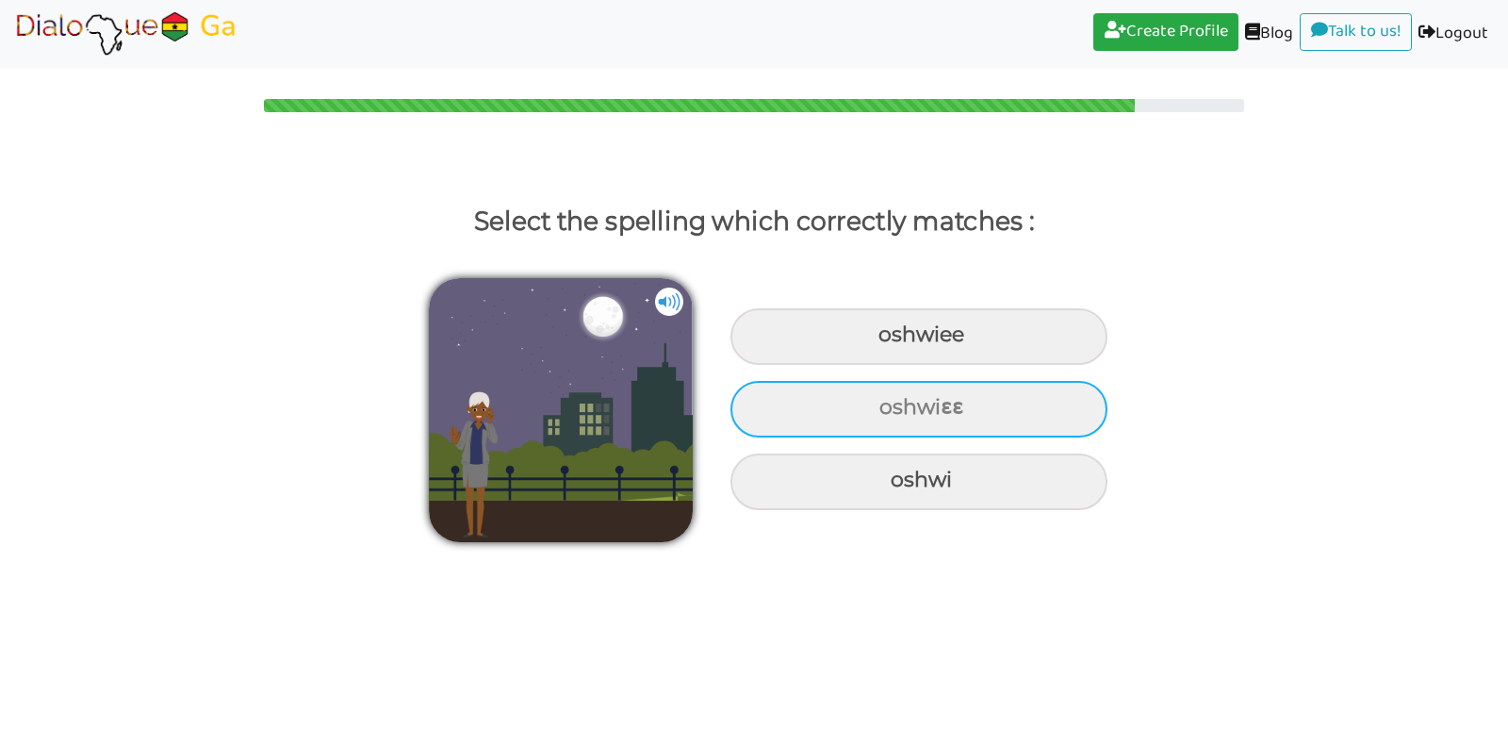
click at [818, 365] on div "oshwiɛɛ" at bounding box center [919, 336] width 377 height 57
click at [875, 341] on input "oshwiɛɛ" at bounding box center [881, 335] width 12 height 12
radio input "true"
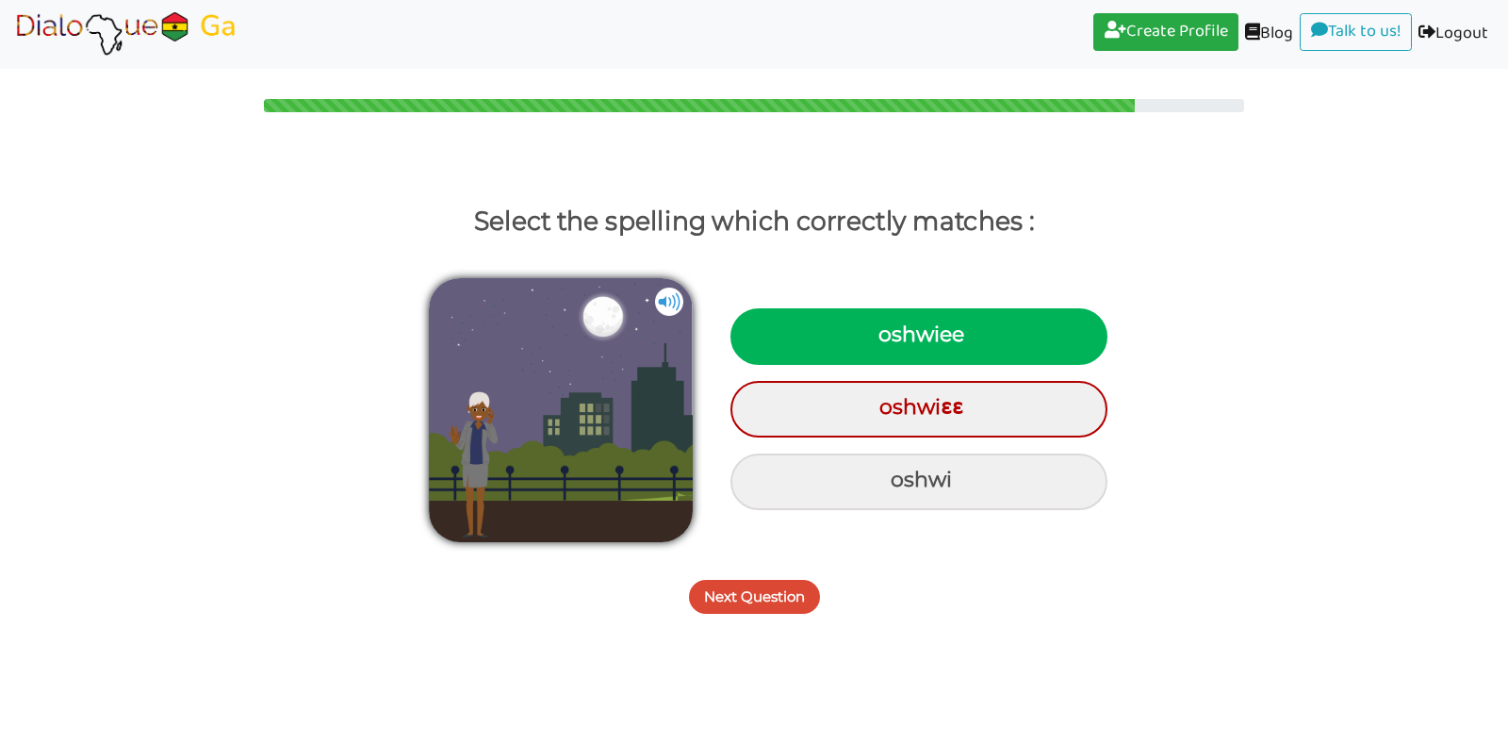
click at [759, 592] on button "Next Question" at bounding box center [754, 597] width 131 height 34
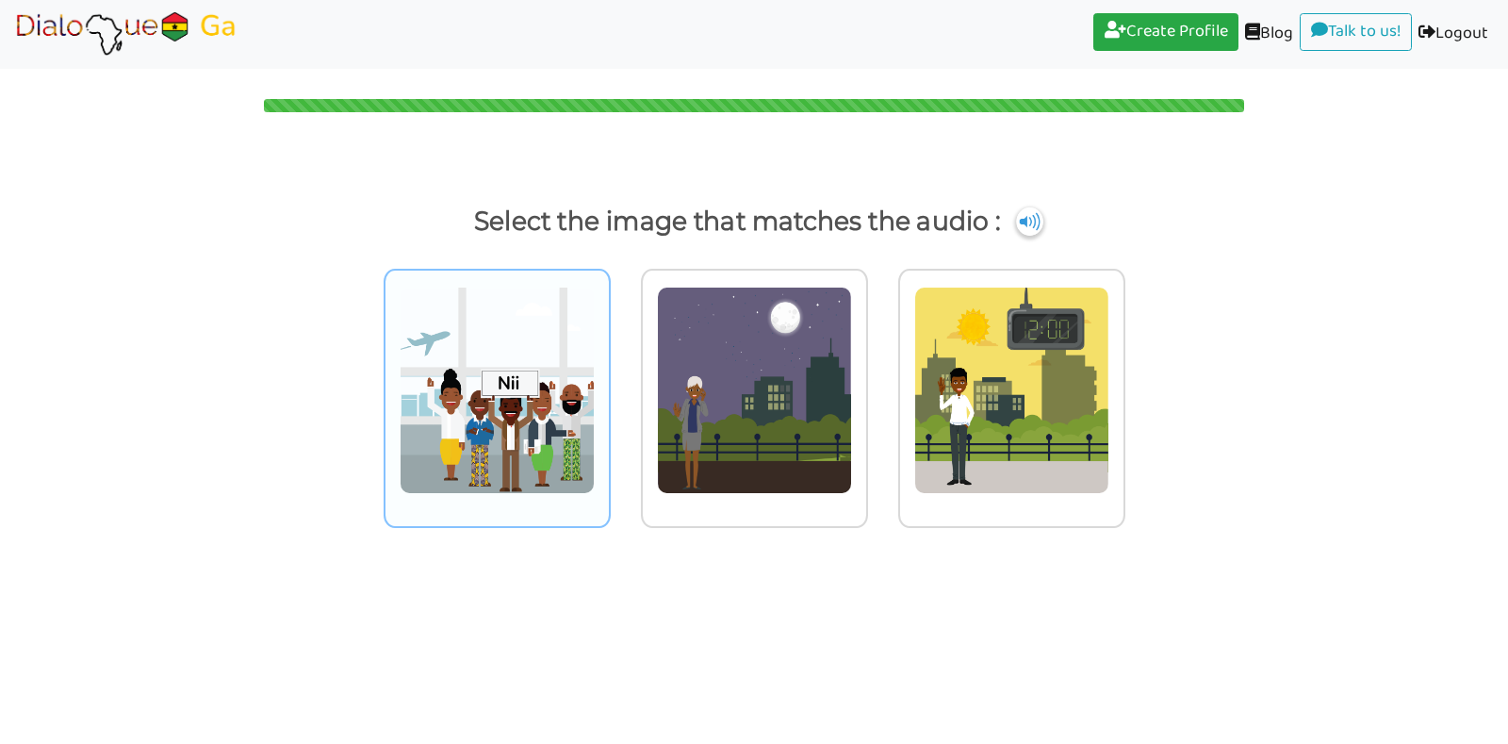
click at [465, 389] on img at bounding box center [497, 390] width 195 height 207
click at [609, 386] on input "radio" at bounding box center [616, 378] width 14 height 14
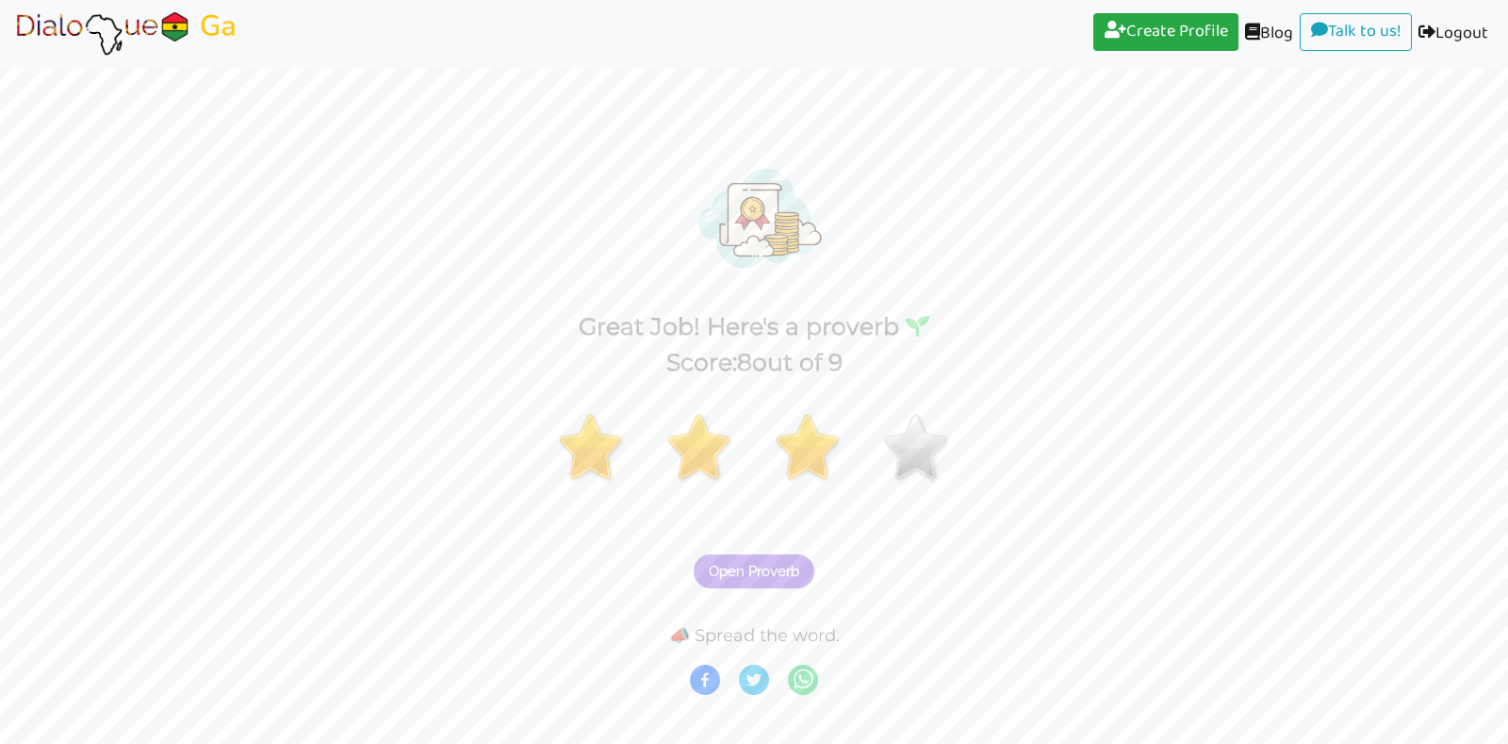
click at [753, 561] on button "Open Proverb" at bounding box center [754, 571] width 121 height 34
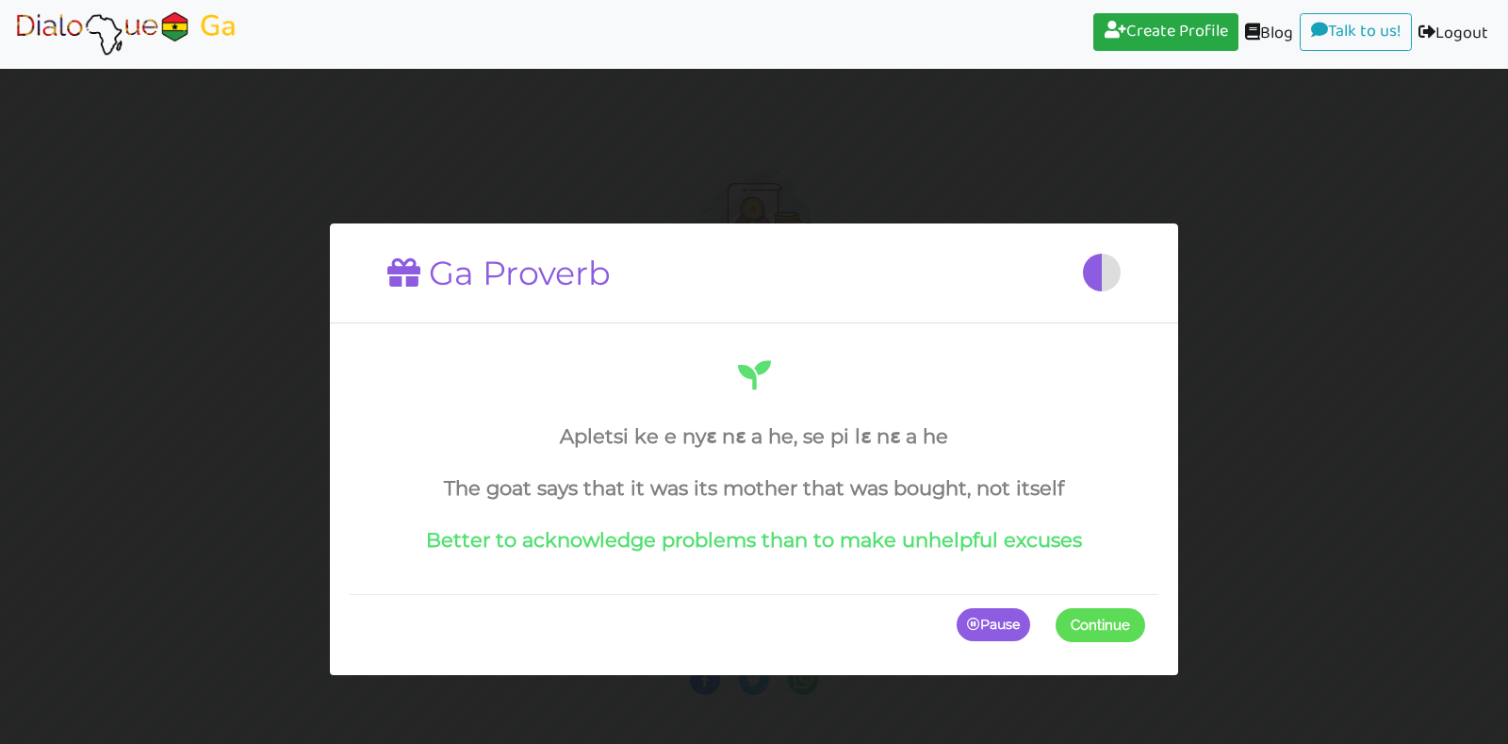
click at [753, 563] on div "Apletsi ke e nyɛ nɛ a he, se pi lɛ nɛ a he The goat says that it was its mother…" at bounding box center [754, 468] width 809 height 251
click at [1095, 603] on div "Pause Continue" at bounding box center [754, 623] width 809 height 61
click at [1145, 619] on span at bounding box center [1145, 624] width 0 height 34
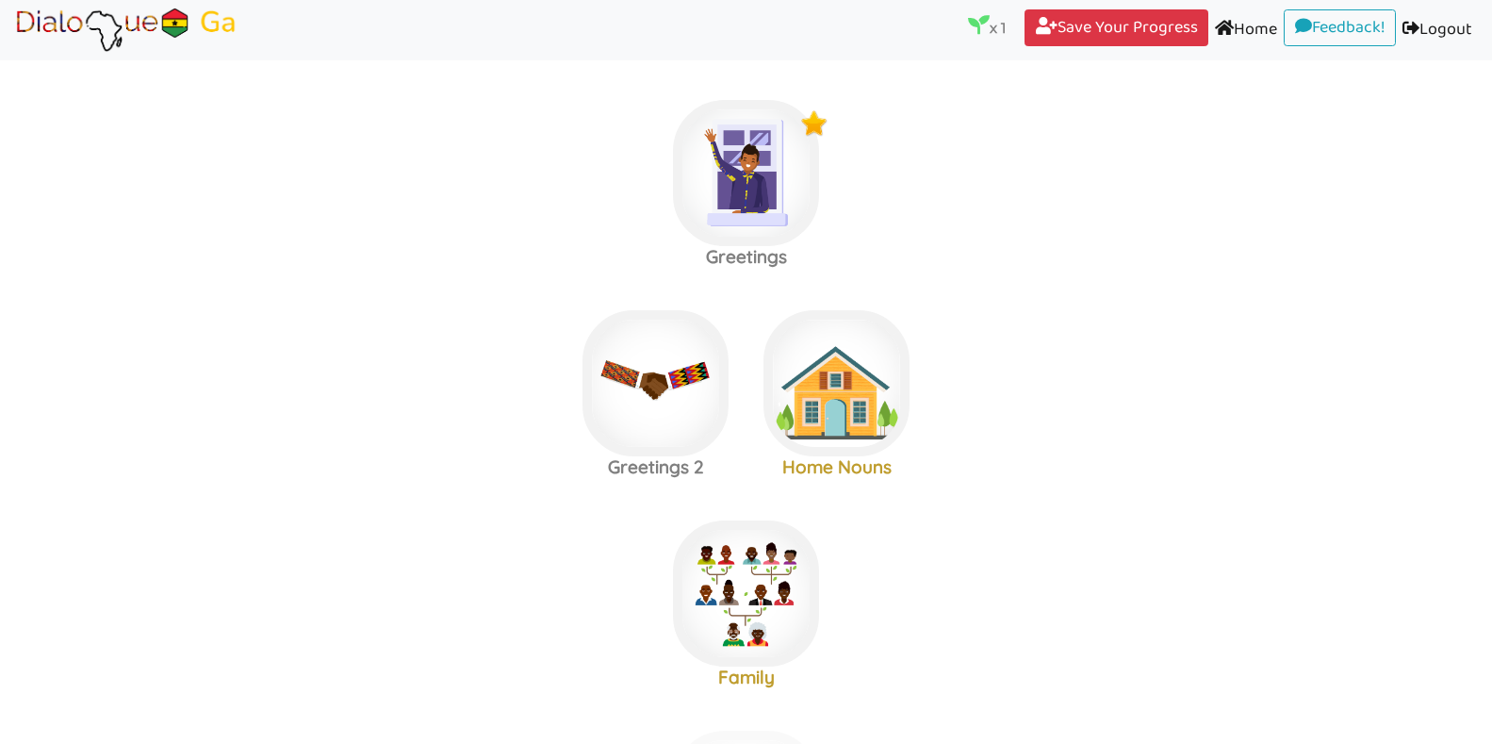
scroll to position [15, 0]
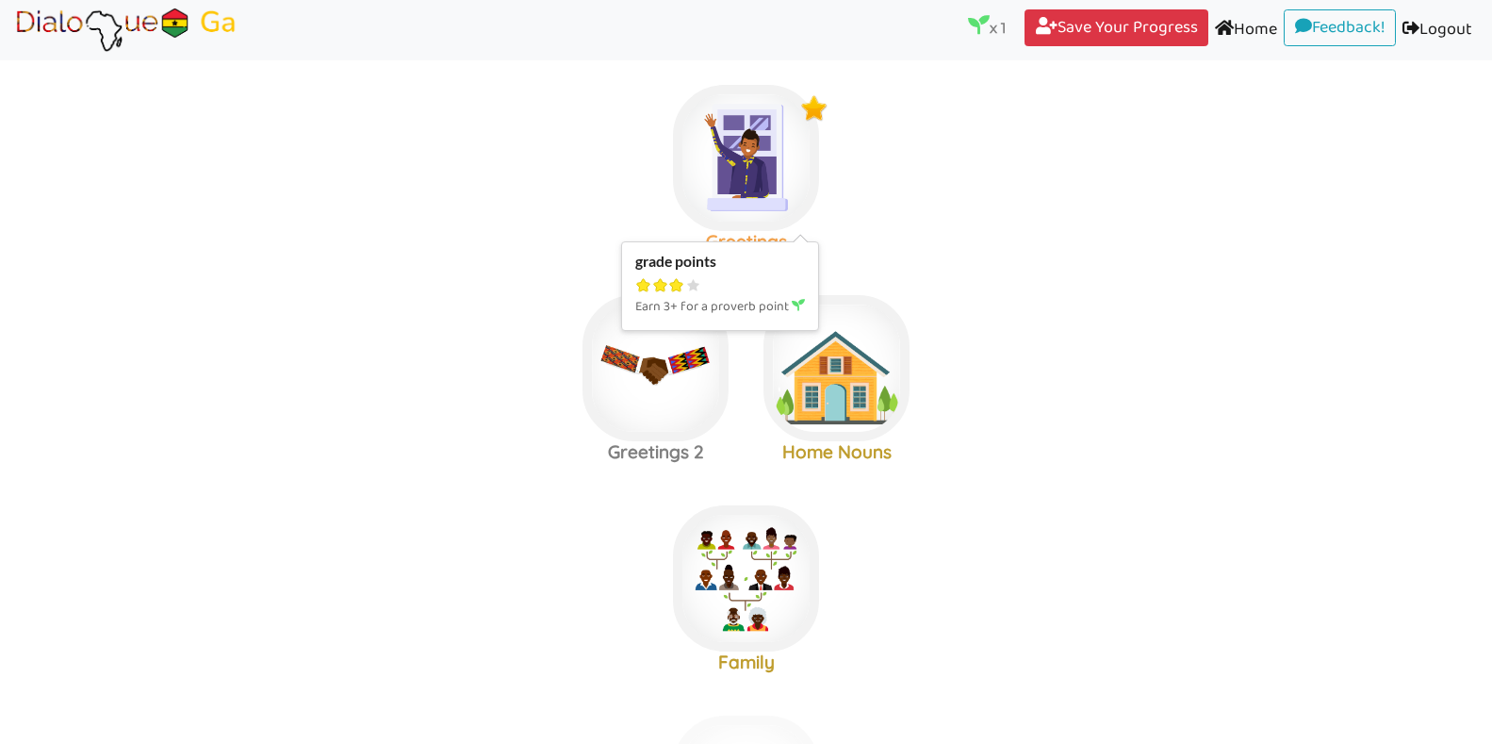
click at [774, 163] on img at bounding box center [746, 158] width 146 height 146
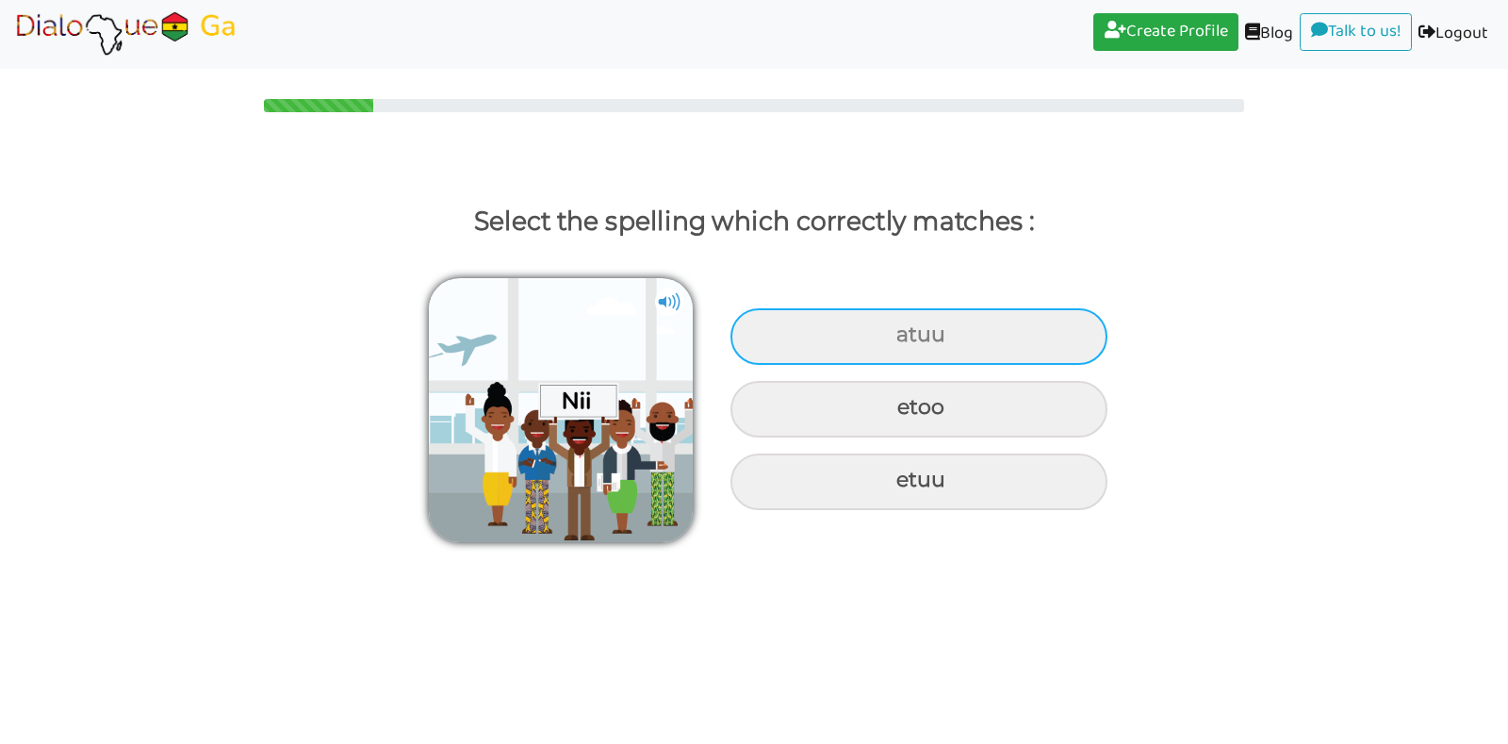
click at [884, 337] on div "atuu" at bounding box center [919, 336] width 377 height 57
click at [893, 337] on input "atuu" at bounding box center [899, 335] width 12 height 12
radio input "true"
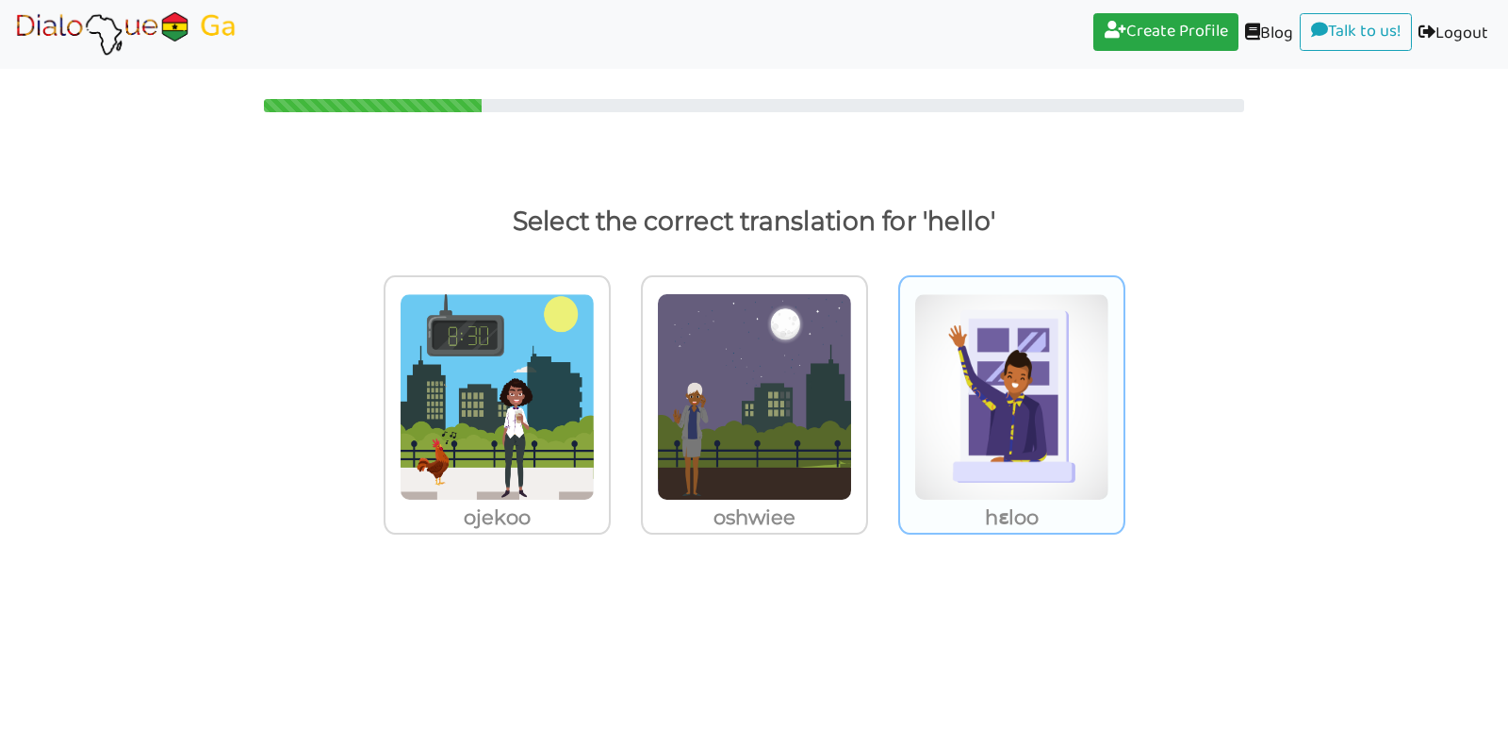
click at [595, 395] on img at bounding box center [497, 396] width 195 height 207
click at [623, 392] on input "hɛloo" at bounding box center [616, 385] width 14 height 14
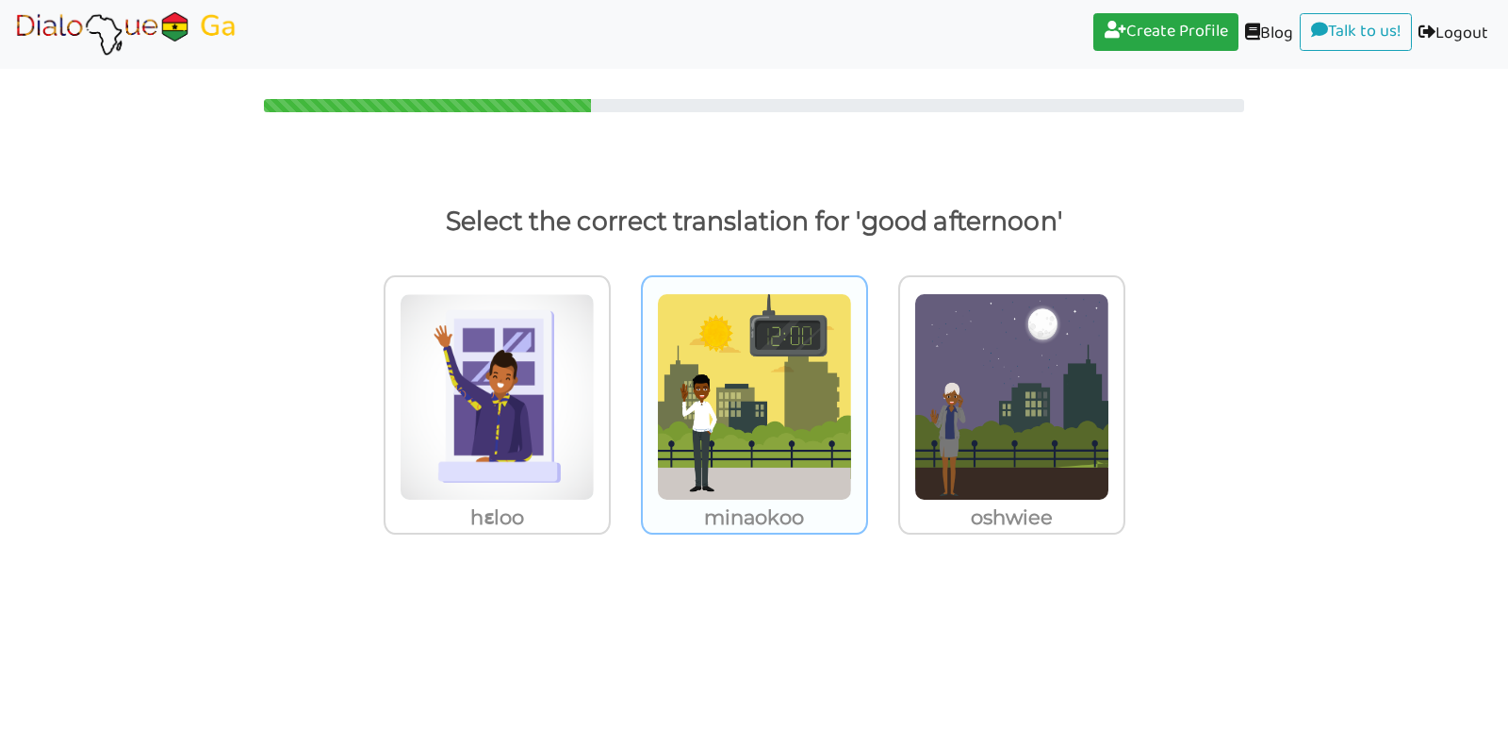
click at [595, 430] on img at bounding box center [497, 396] width 195 height 207
click at [623, 392] on input "minaokoo" at bounding box center [616, 385] width 14 height 14
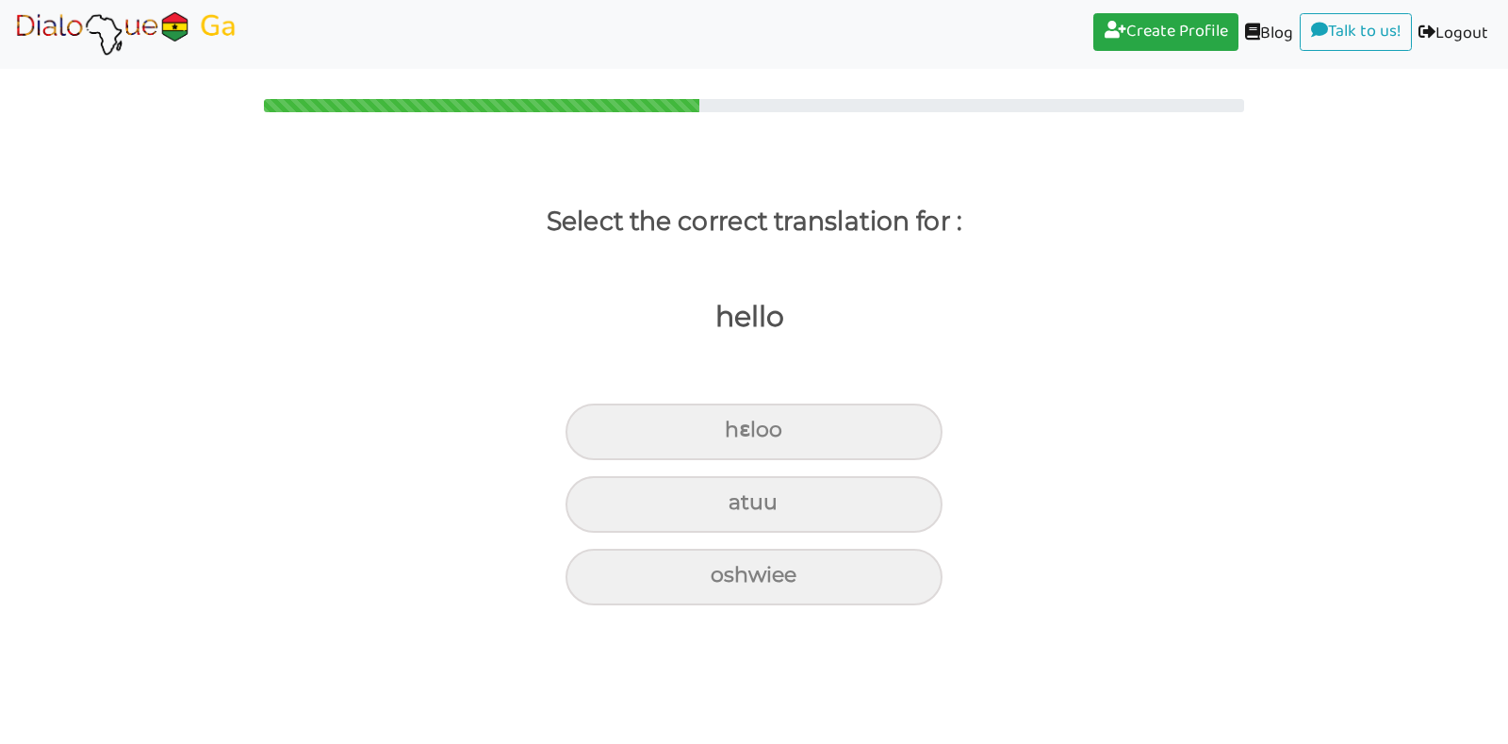
click at [760, 430] on div "hɛloo" at bounding box center [754, 431] width 377 height 57
click at [739, 430] on input "hɛloo" at bounding box center [733, 430] width 12 height 12
radio input "true"
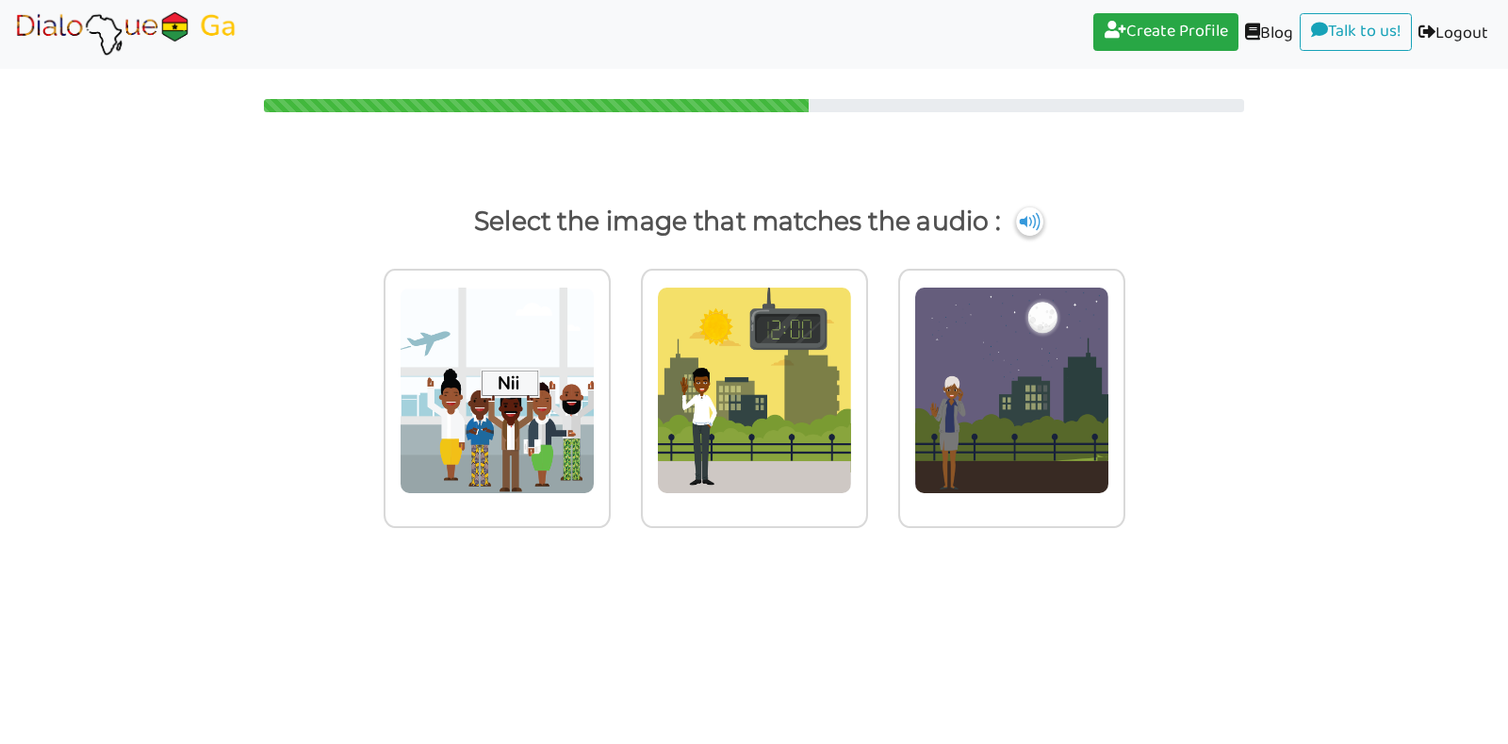
click at [595, 430] on img at bounding box center [497, 390] width 195 height 207
click at [623, 386] on input "radio" at bounding box center [616, 378] width 14 height 14
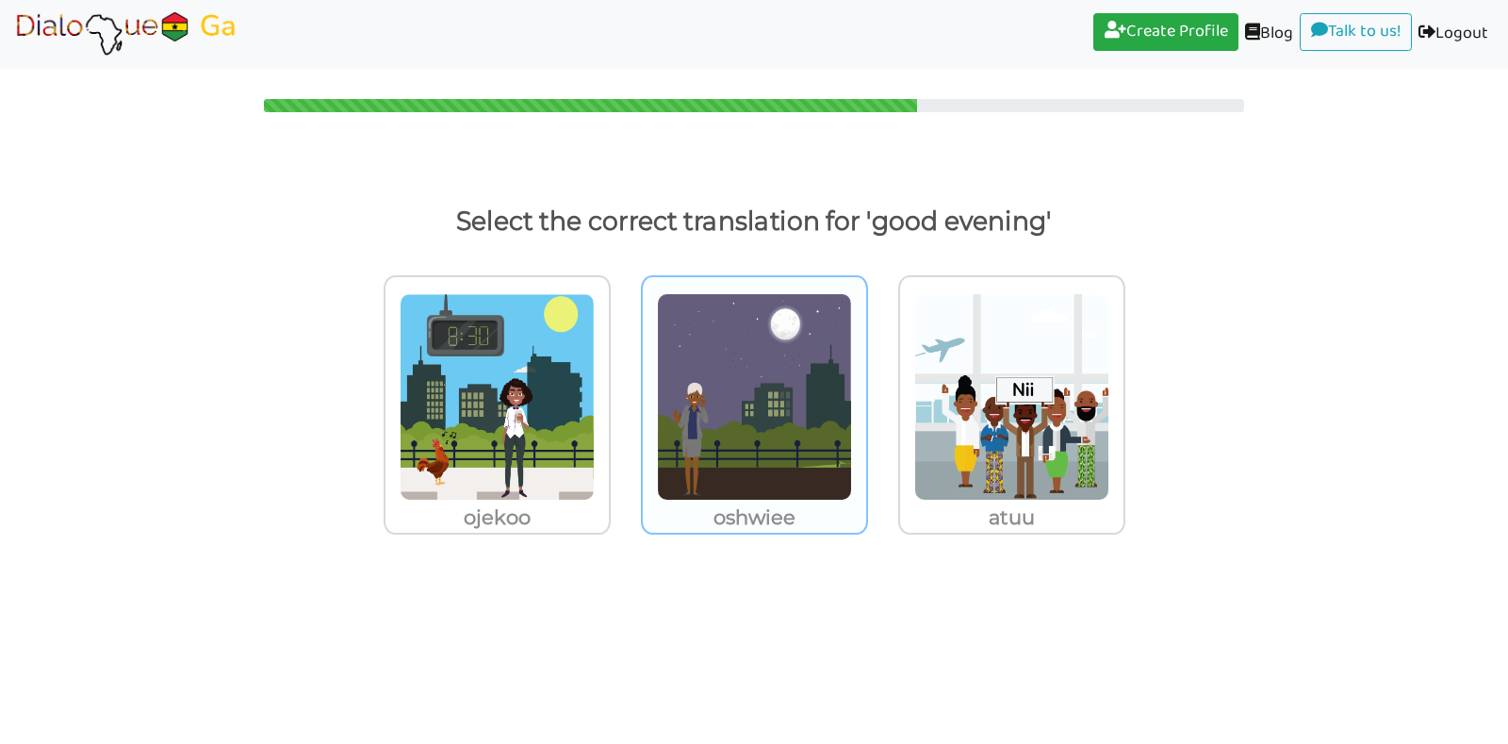
click at [595, 396] on img at bounding box center [497, 396] width 195 height 207
click at [623, 392] on input "oshwiee" at bounding box center [616, 385] width 14 height 14
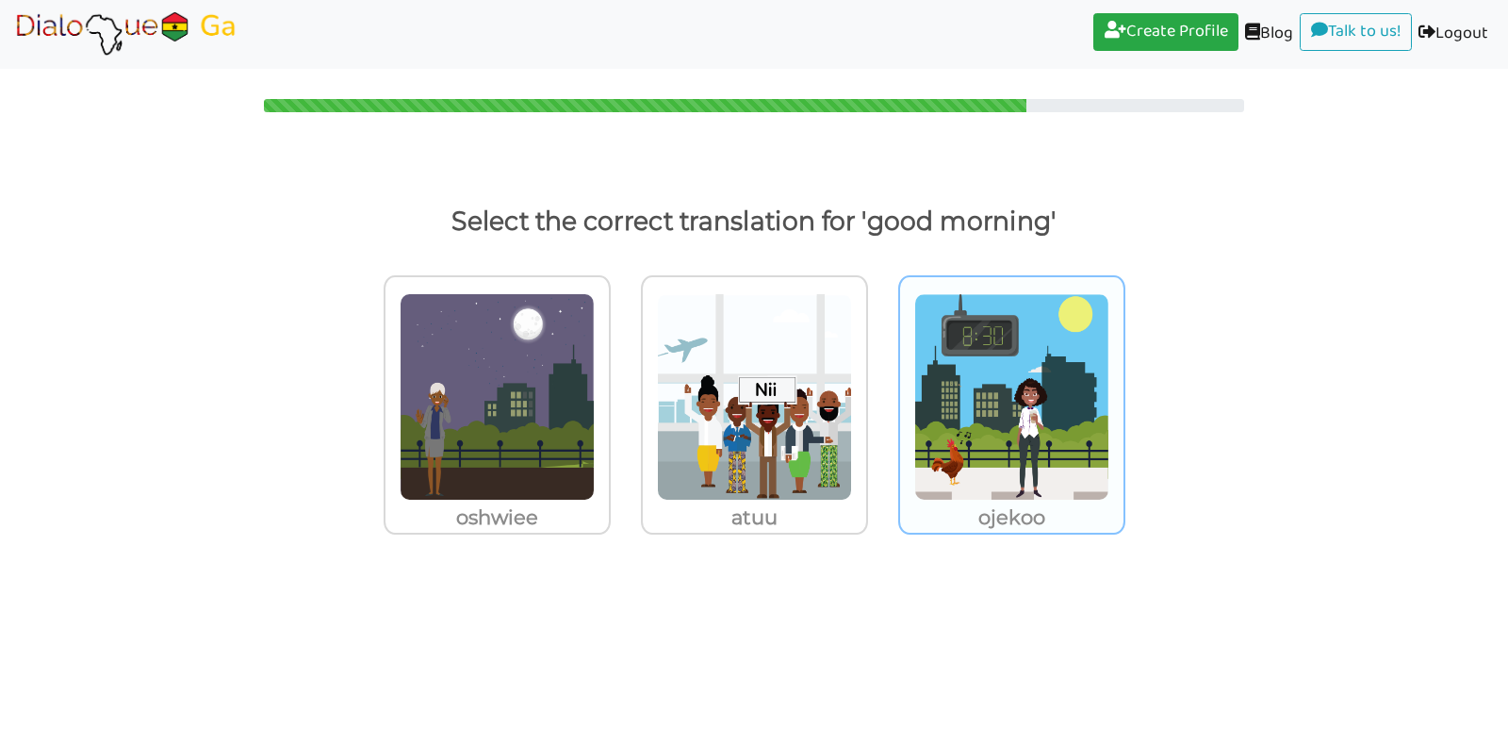
click at [595, 418] on img at bounding box center [497, 396] width 195 height 207
click at [623, 392] on input "ojekoo" at bounding box center [616, 385] width 14 height 14
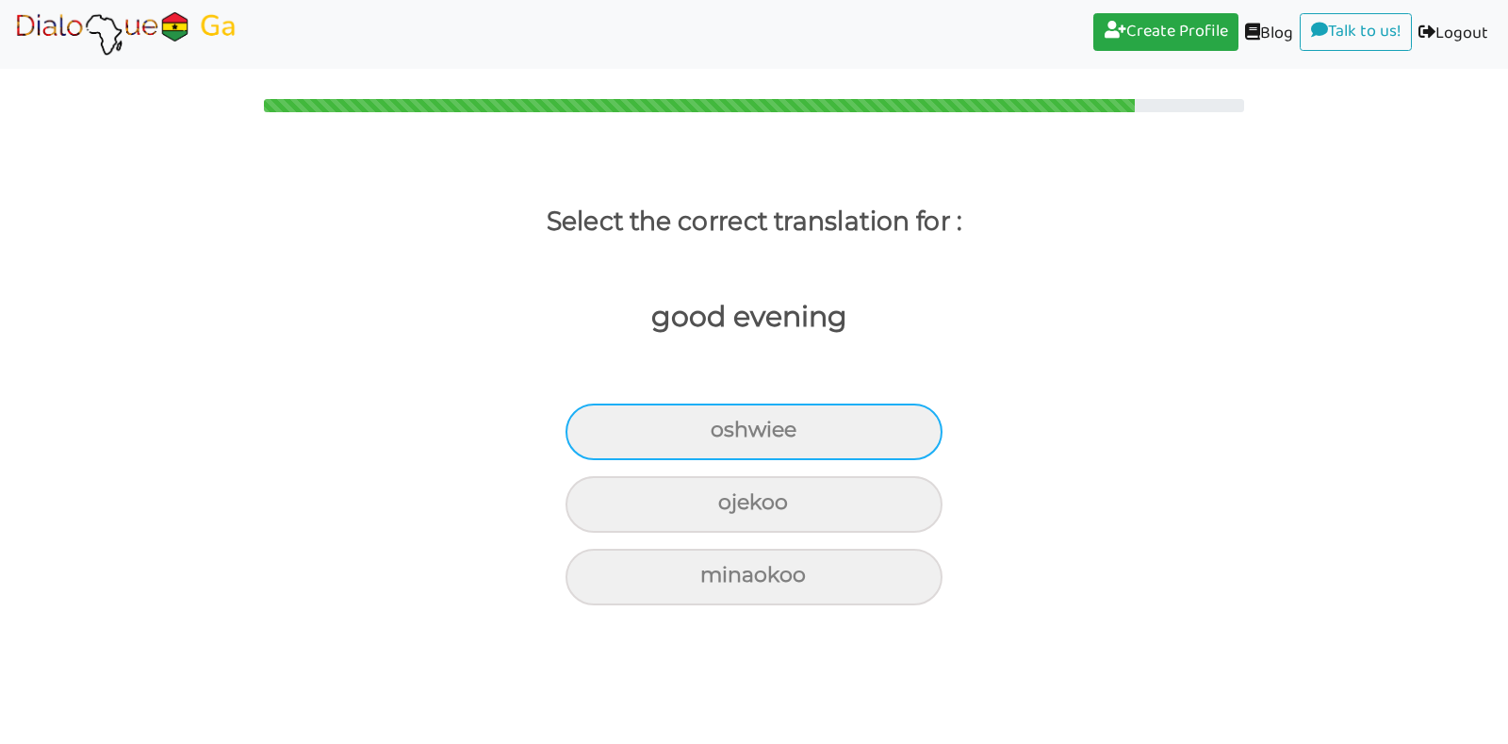
click at [798, 429] on div "oshwiee" at bounding box center [754, 431] width 377 height 57
click at [725, 429] on input "oshwiee" at bounding box center [719, 430] width 12 height 12
radio input "true"
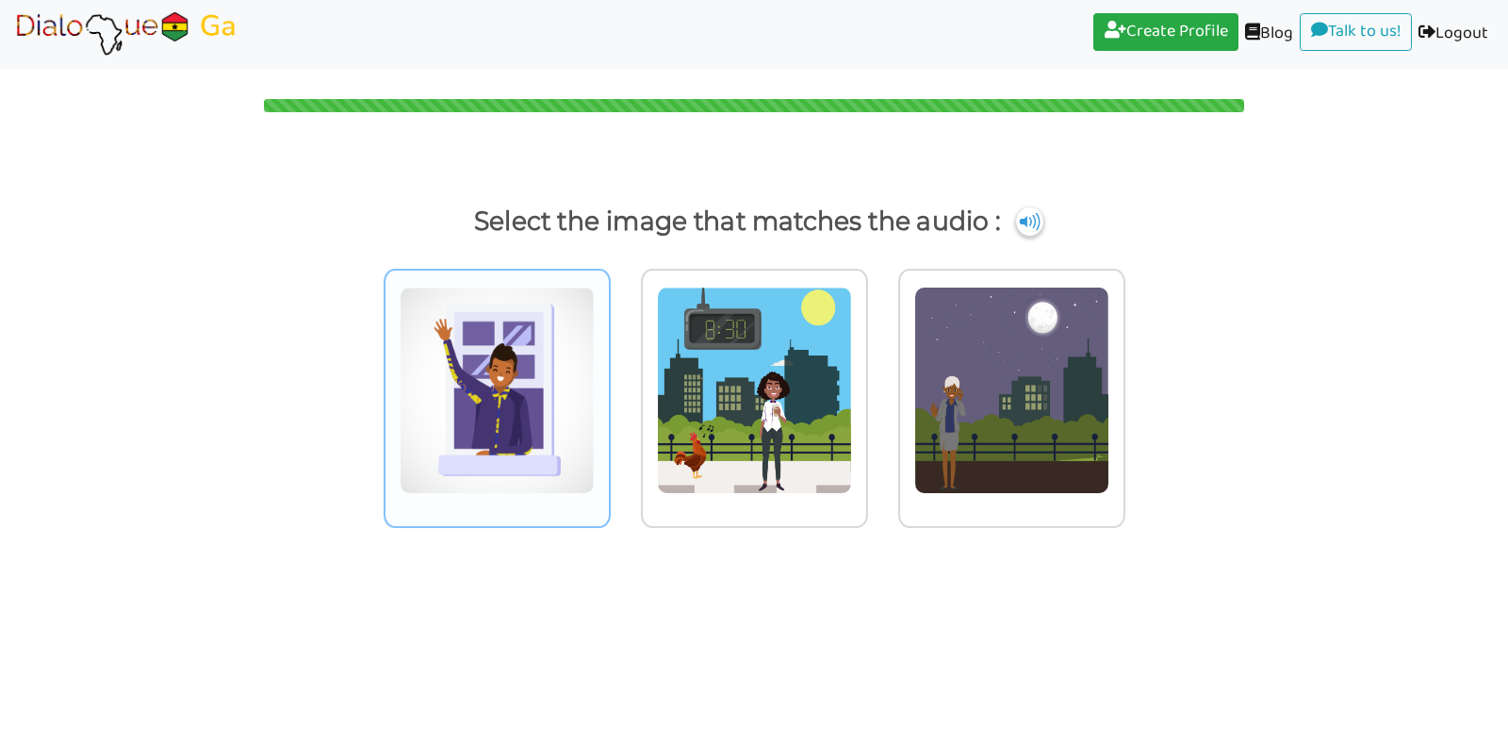
click at [524, 324] on img at bounding box center [497, 390] width 195 height 207
click at [609, 371] on input "radio" at bounding box center [616, 378] width 14 height 14
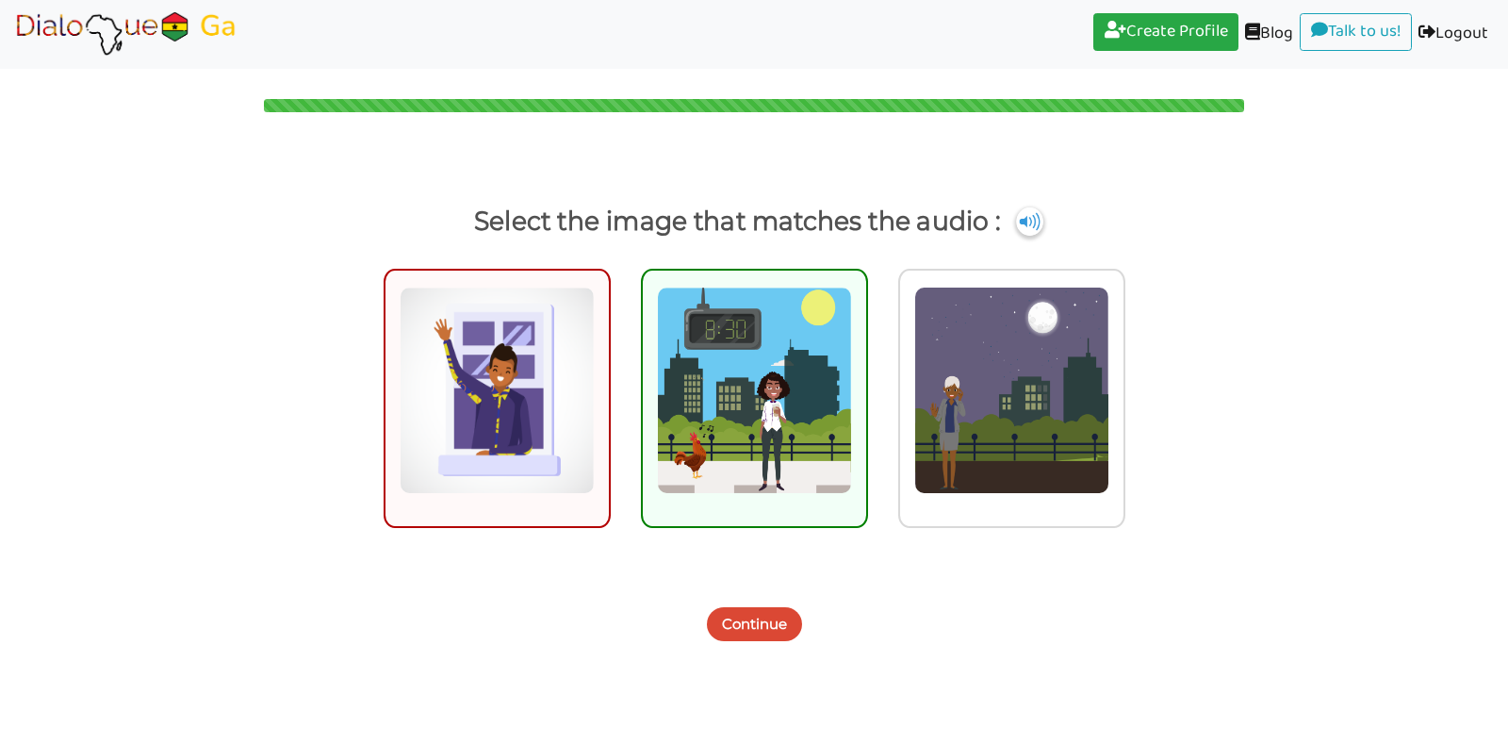
click at [731, 629] on button "Continue" at bounding box center [754, 624] width 95 height 34
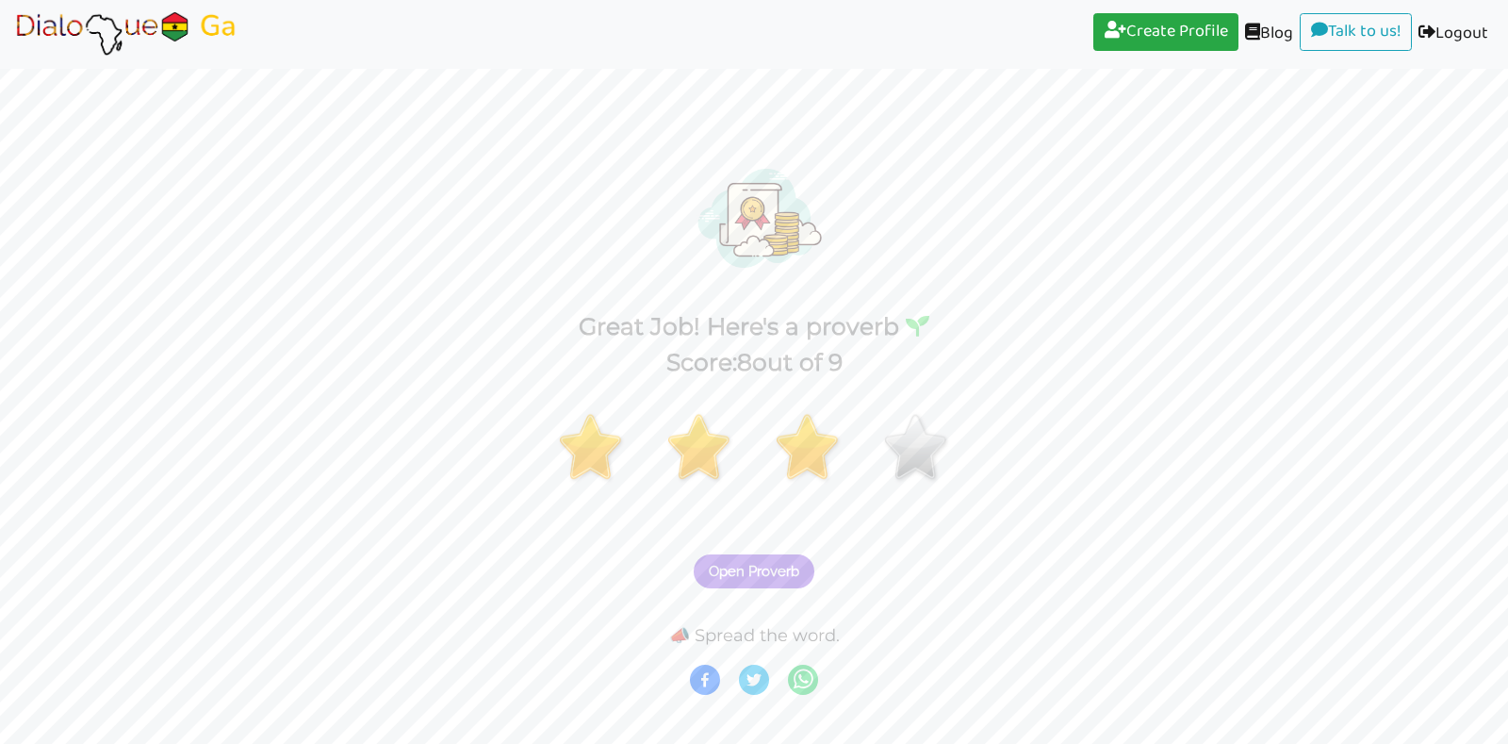
click at [782, 583] on button "Open Proverb" at bounding box center [754, 571] width 121 height 34
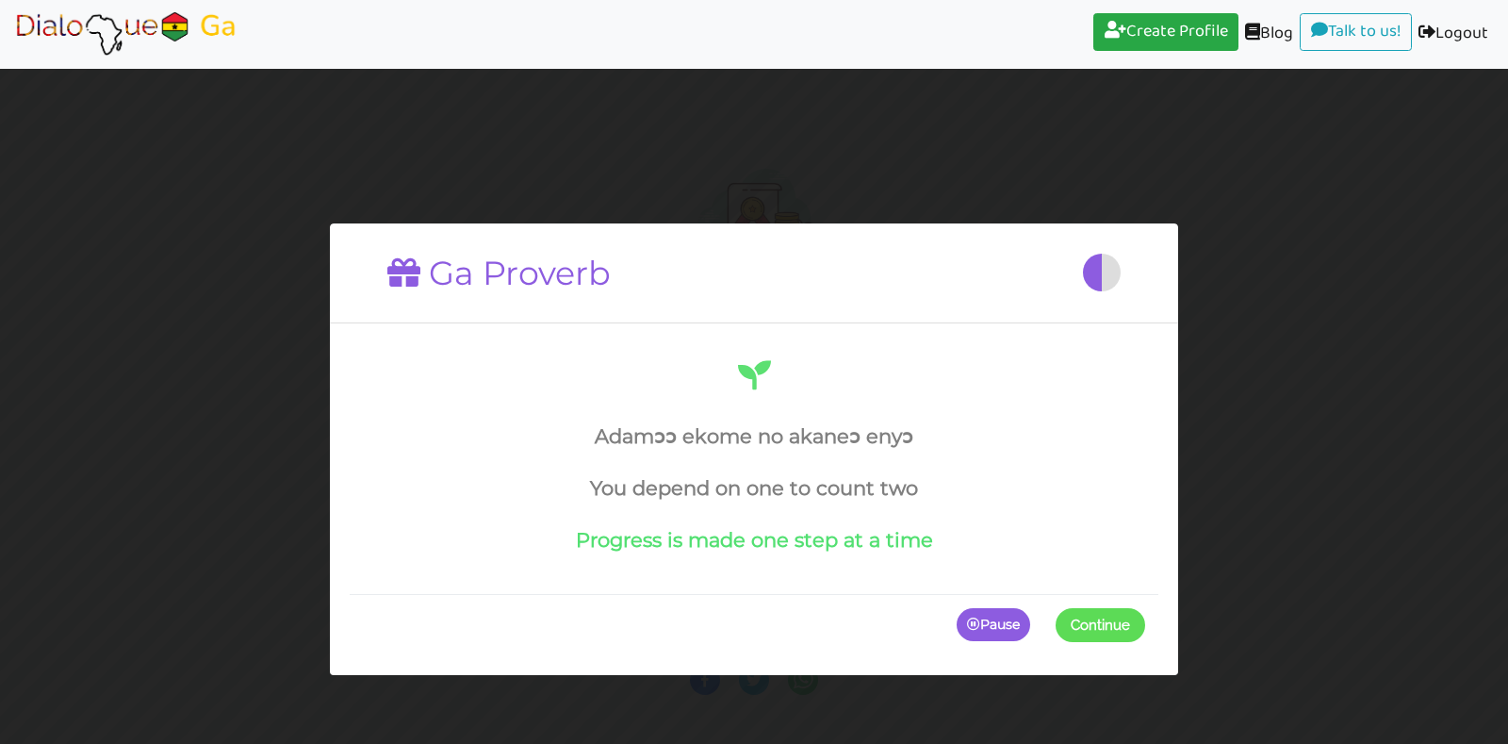
click at [1145, 631] on span at bounding box center [1145, 624] width 0 height 34
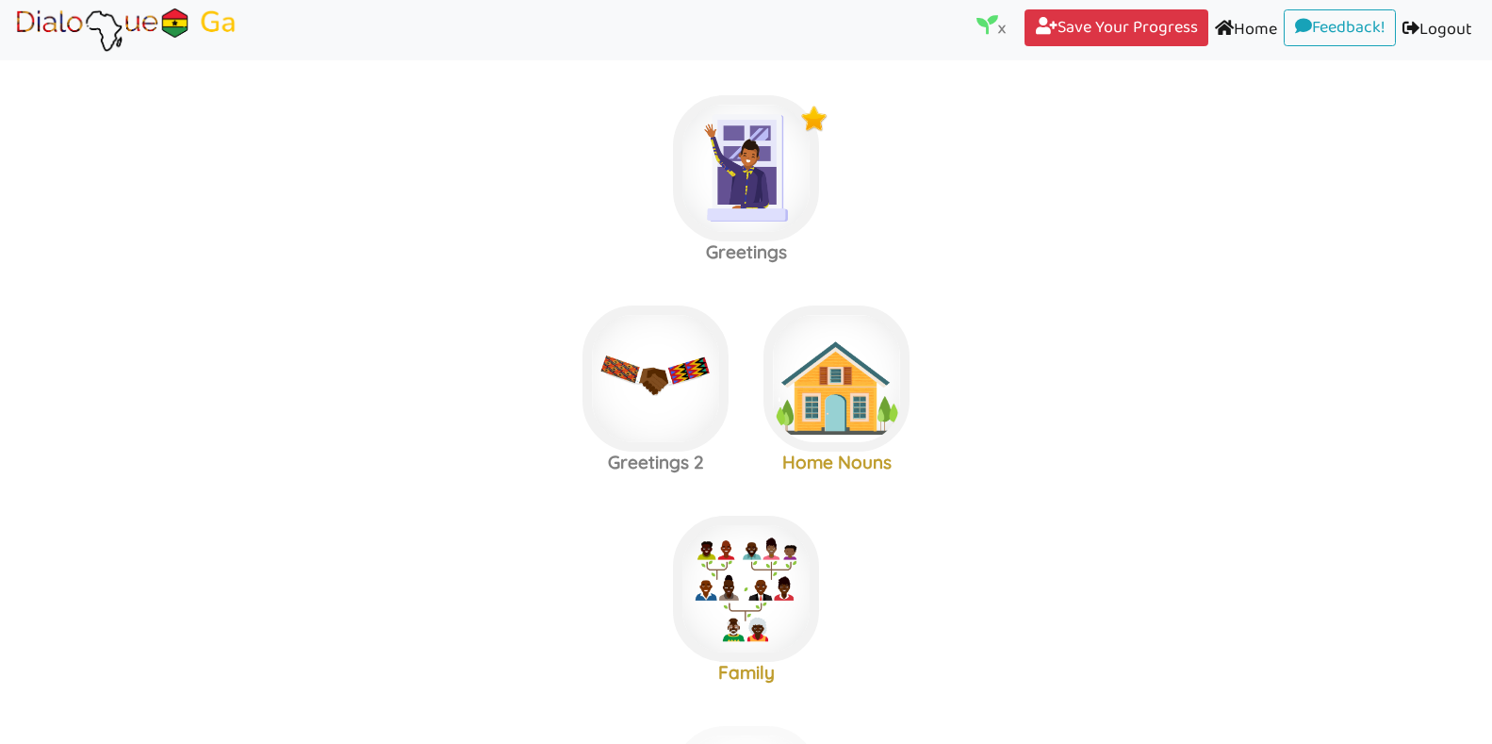
scroll to position [15, 0]
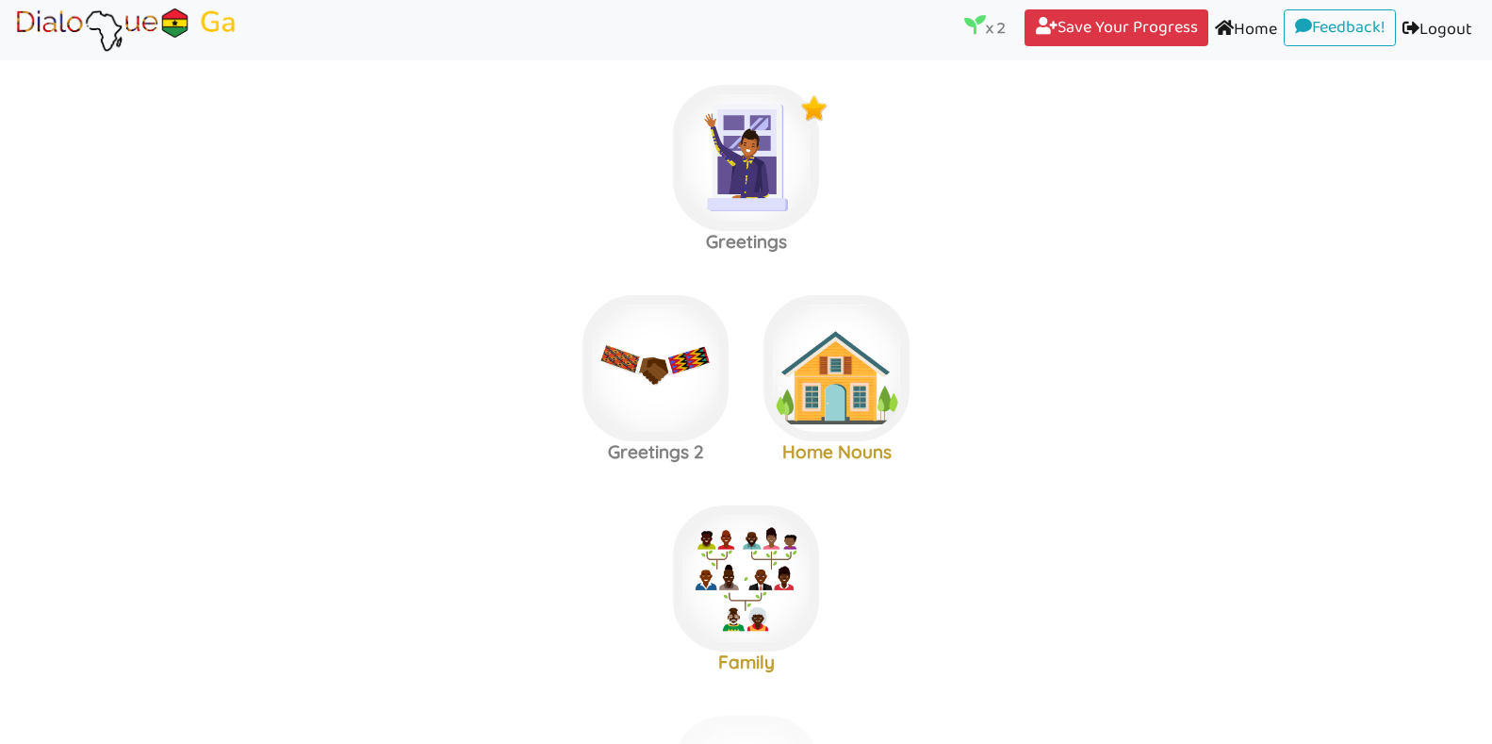
click at [13, 54] on area at bounding box center [13, 54] width 0 height 0
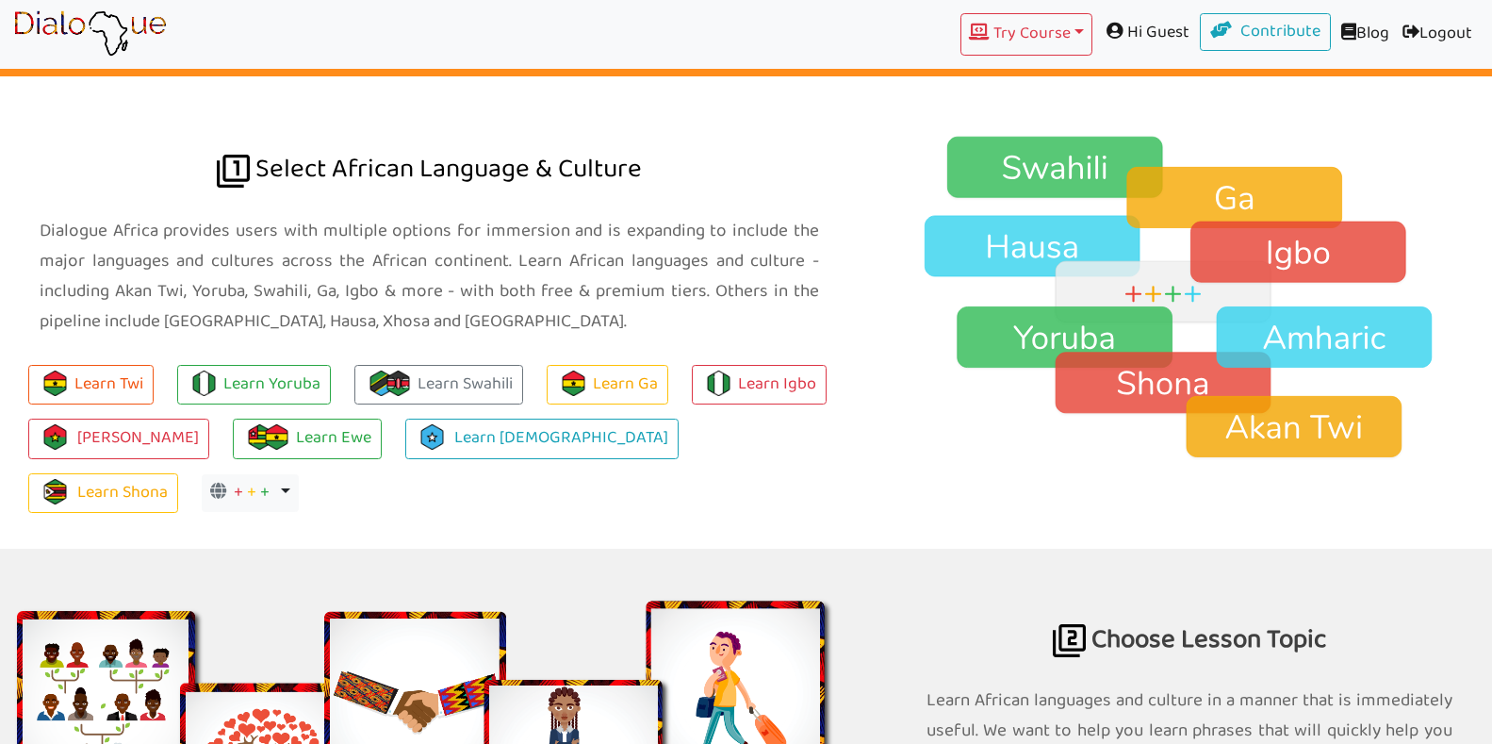
scroll to position [1316, 0]
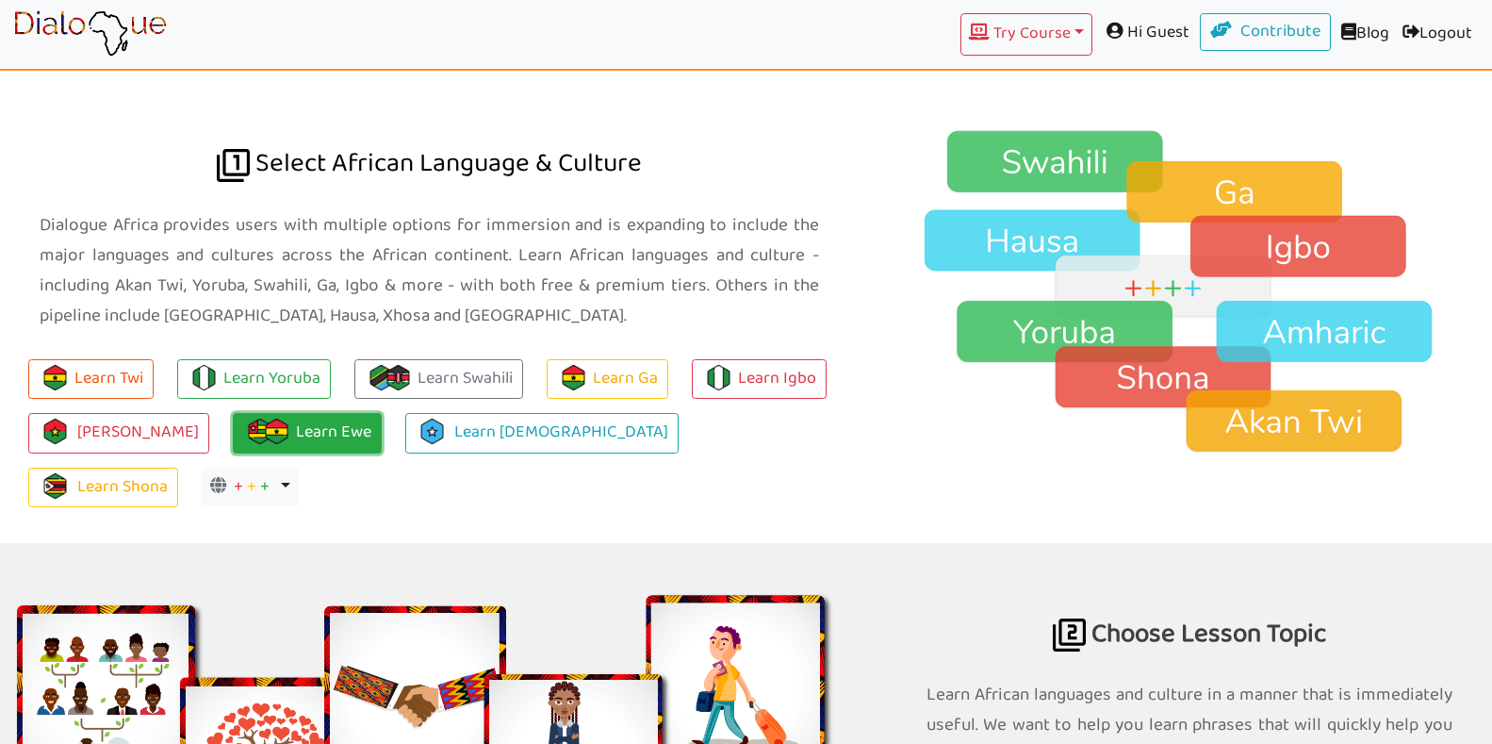
click at [329, 424] on link "Learn Ewe" at bounding box center [307, 433] width 149 height 41
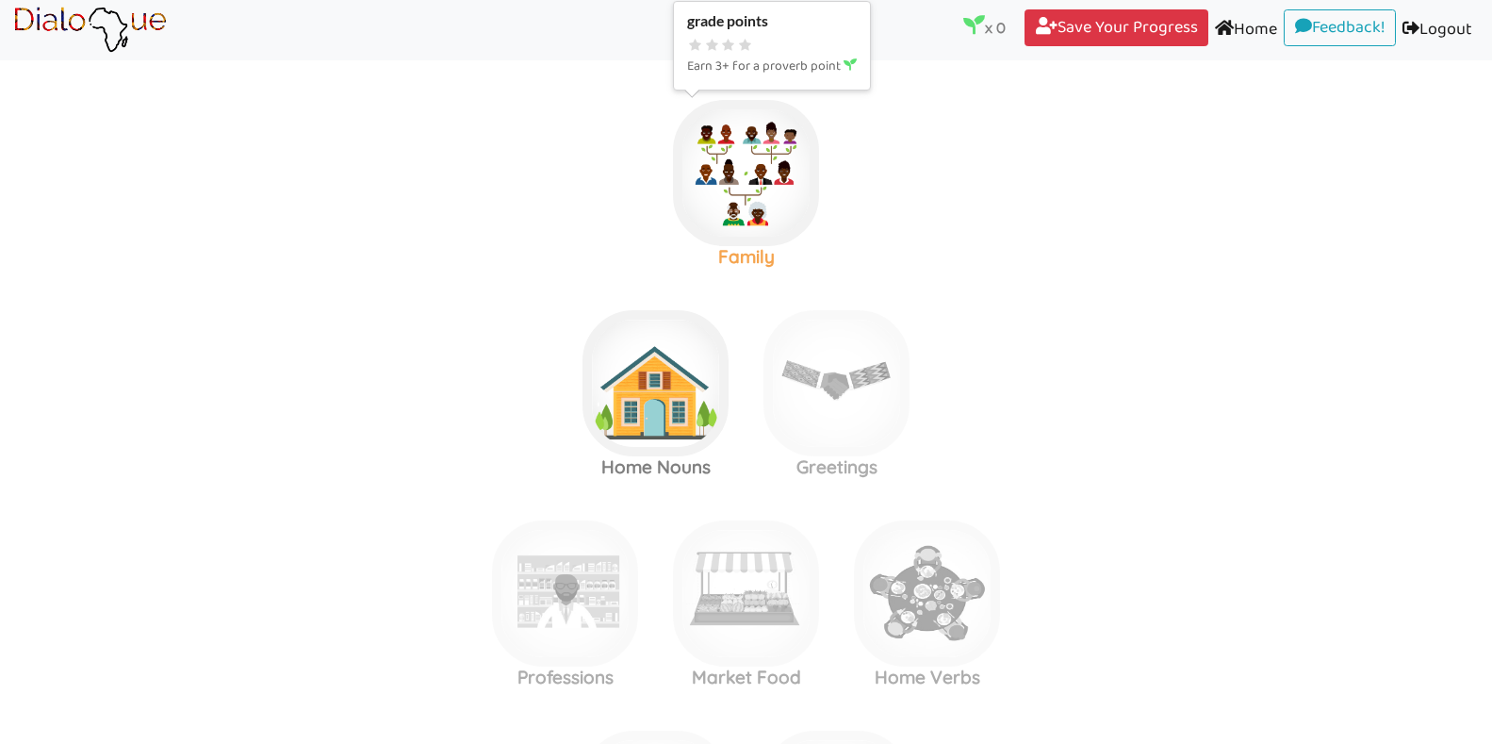
click at [784, 200] on img at bounding box center [746, 173] width 146 height 146
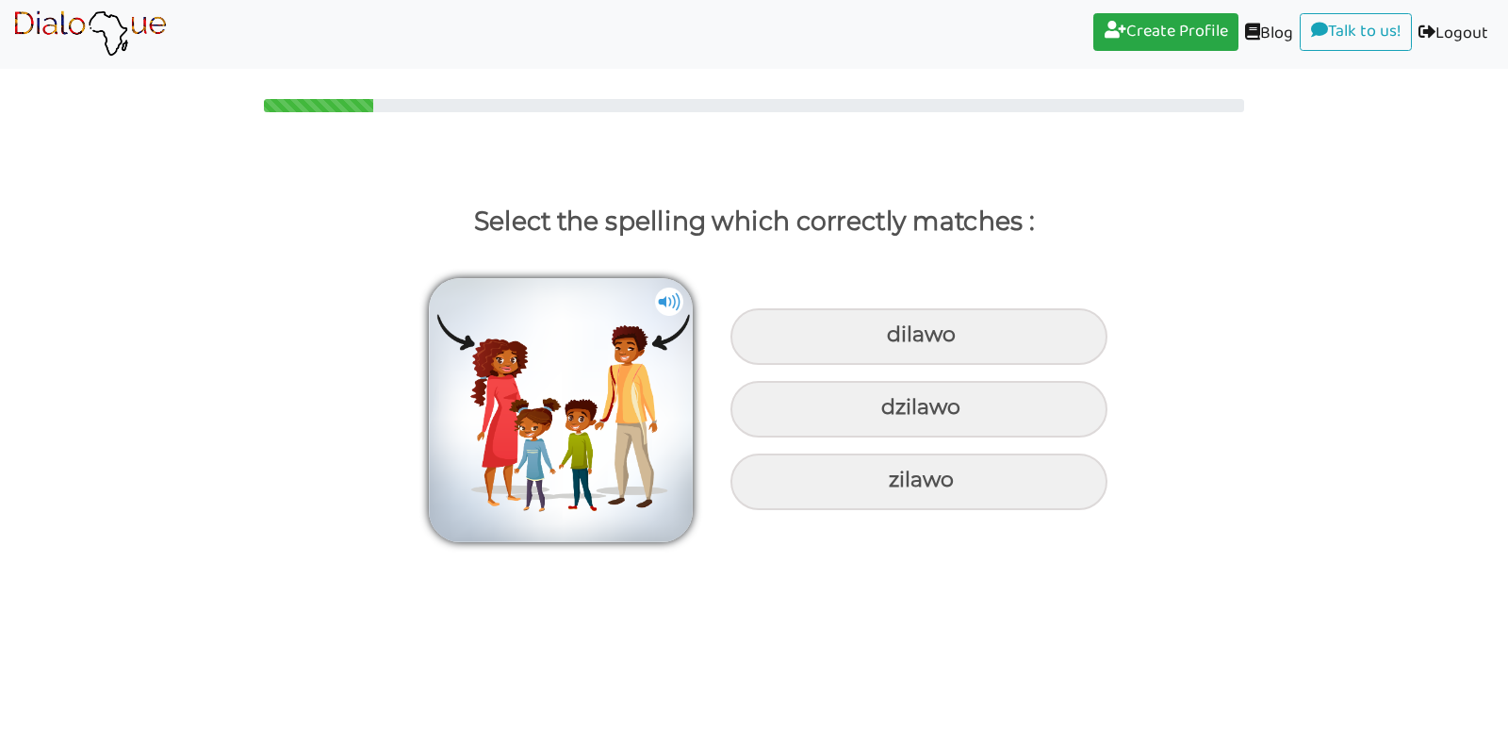
click at [663, 291] on img at bounding box center [669, 302] width 28 height 28
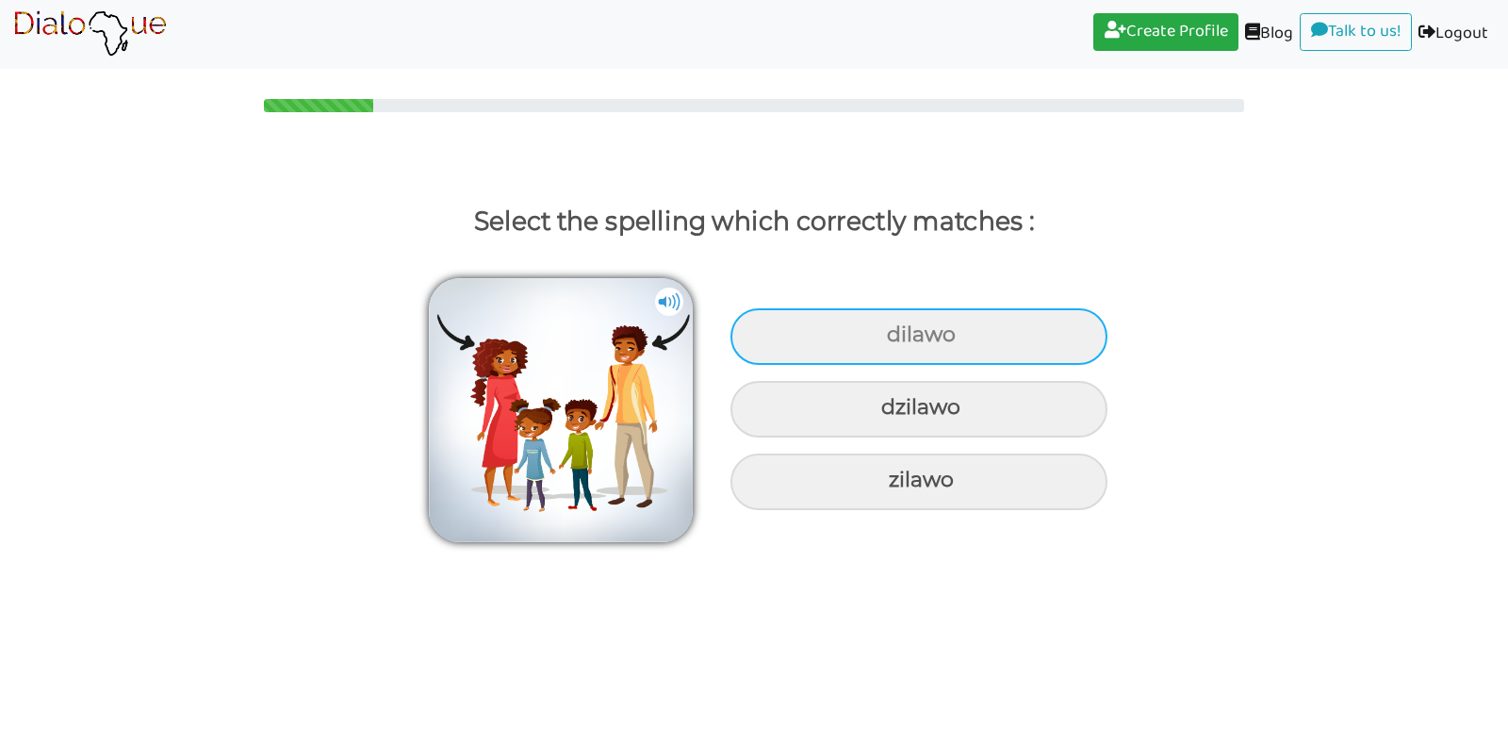
click at [926, 327] on div "dilawo" at bounding box center [919, 336] width 377 height 57
click at [896, 329] on input "dilawo" at bounding box center [889, 335] width 12 height 12
radio input "true"
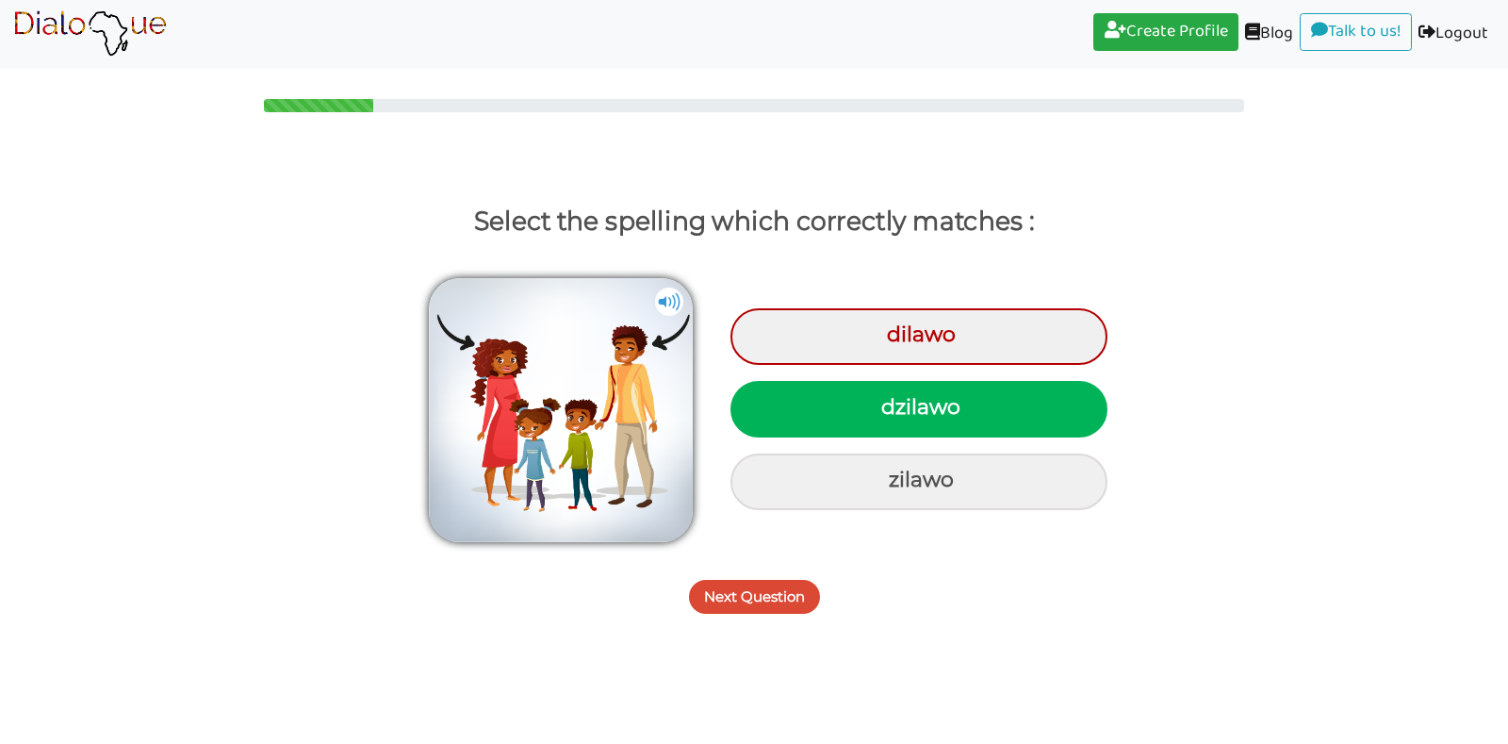
click at [797, 587] on button "Next Question" at bounding box center [754, 597] width 131 height 34
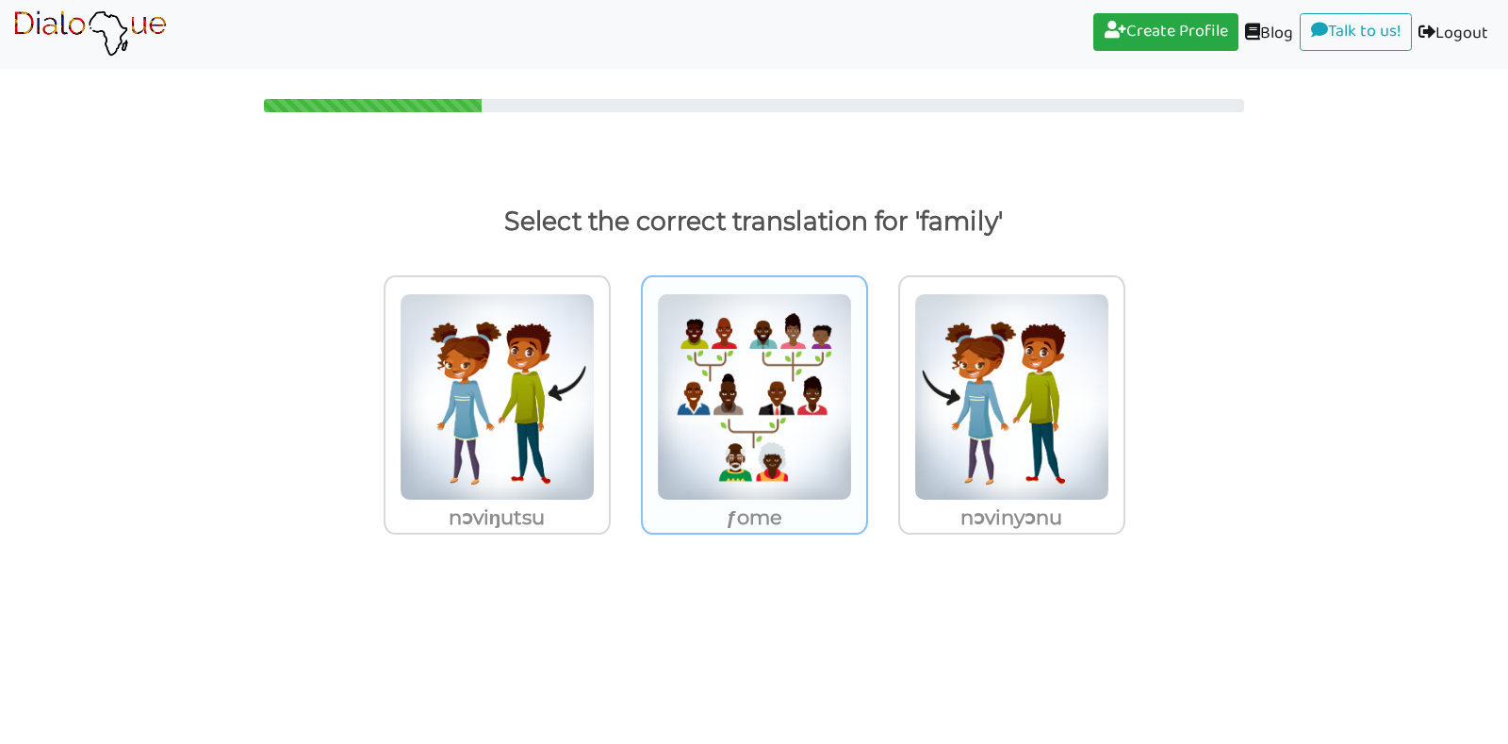
click at [595, 473] on img at bounding box center [497, 396] width 195 height 207
click at [623, 392] on input "ƒome" at bounding box center [616, 385] width 14 height 14
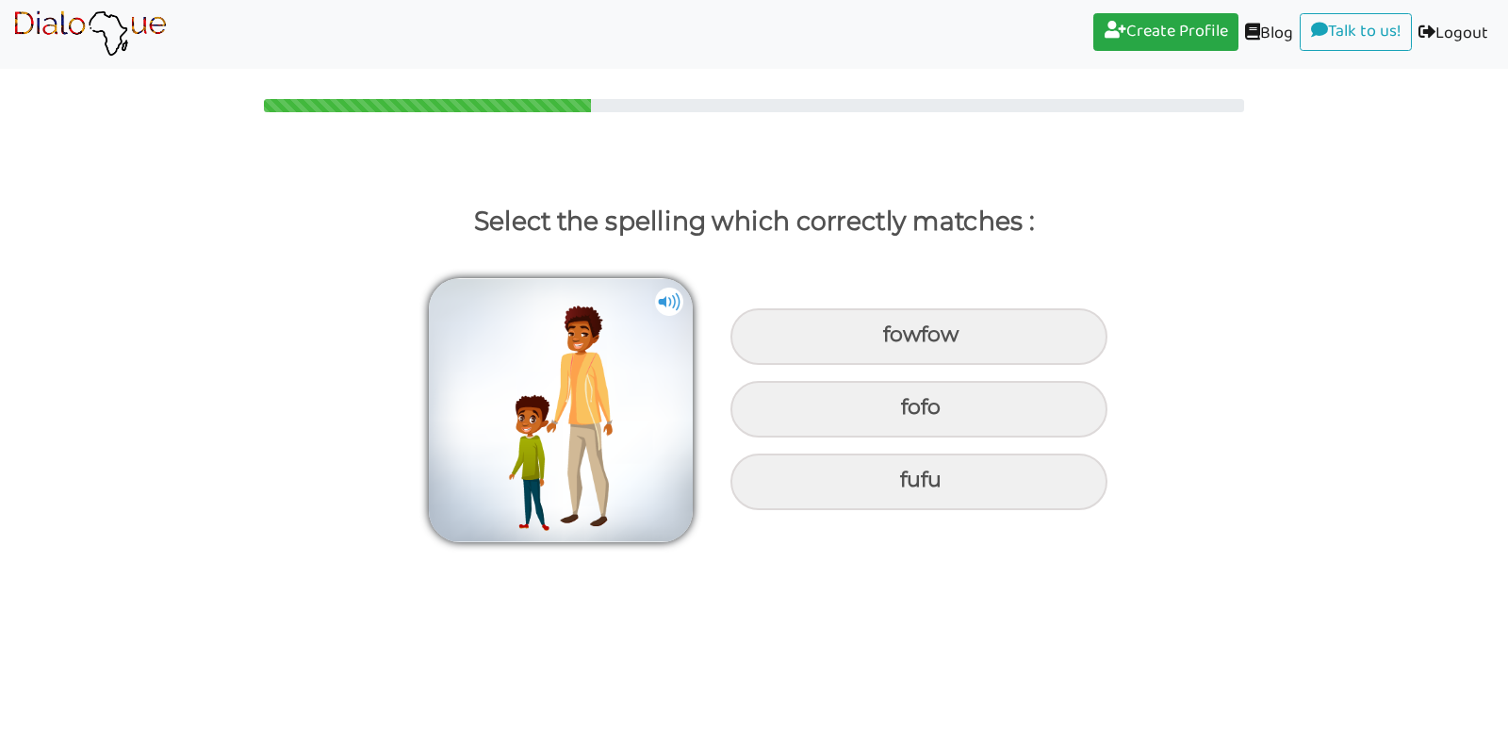
click at [672, 298] on img at bounding box center [669, 302] width 28 height 28
click at [792, 365] on div "fufu" at bounding box center [919, 336] width 377 height 57
click at [880, 341] on input "fufu" at bounding box center [886, 335] width 12 height 12
radio input "true"
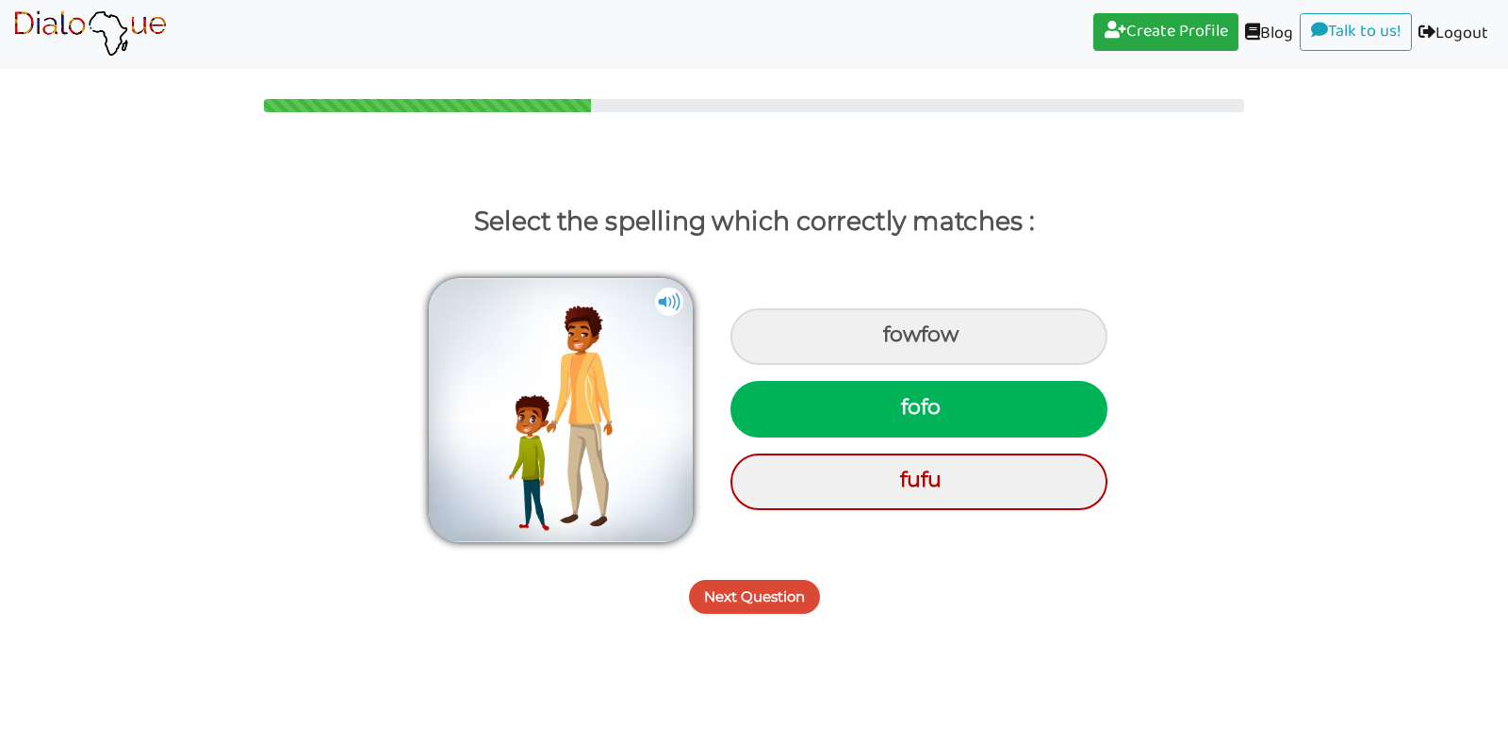
click at [753, 593] on button "Next Question" at bounding box center [754, 597] width 131 height 34
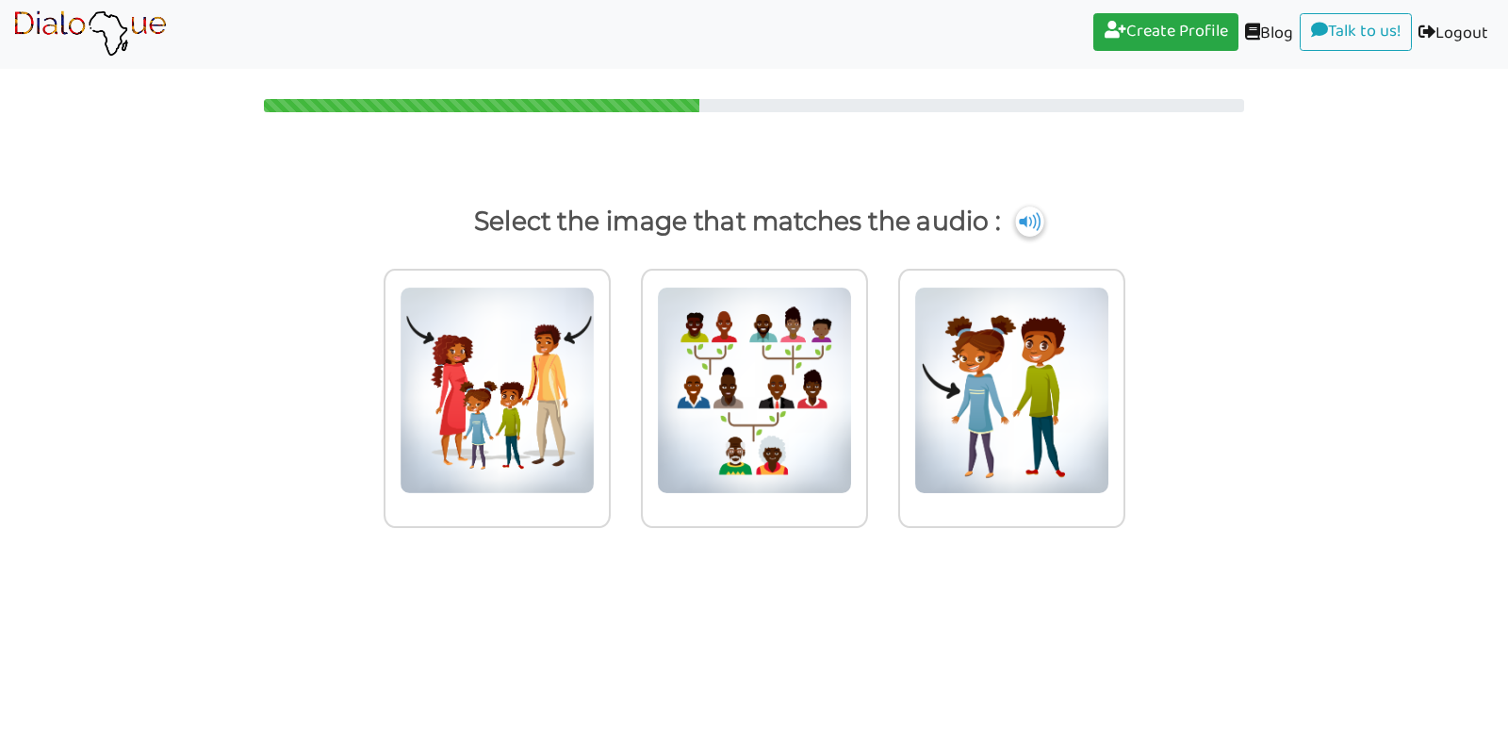
click at [1028, 227] on img at bounding box center [1029, 221] width 28 height 30
click at [595, 389] on img at bounding box center [497, 390] width 195 height 207
click at [623, 386] on input "radio" at bounding box center [616, 378] width 14 height 14
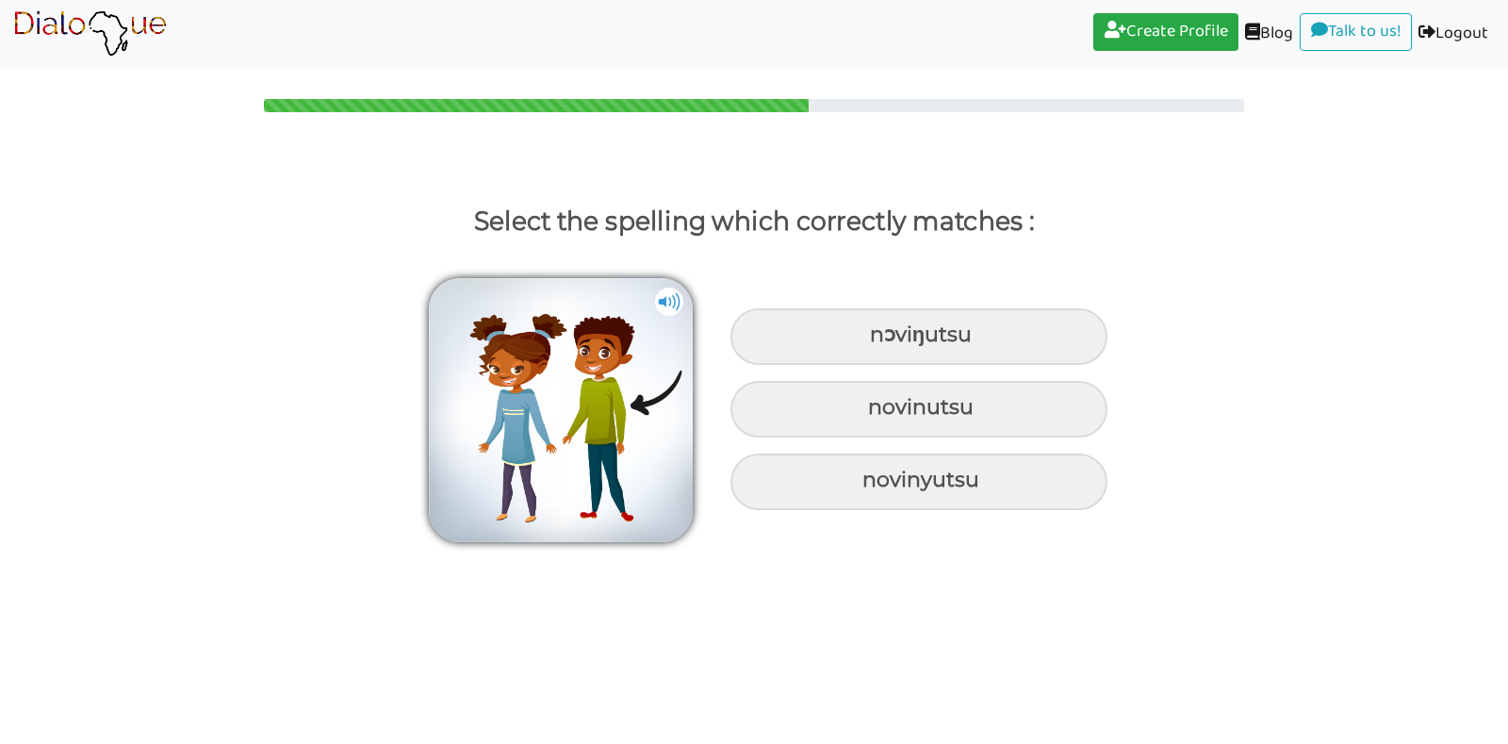
click at [669, 293] on img at bounding box center [669, 302] width 28 height 28
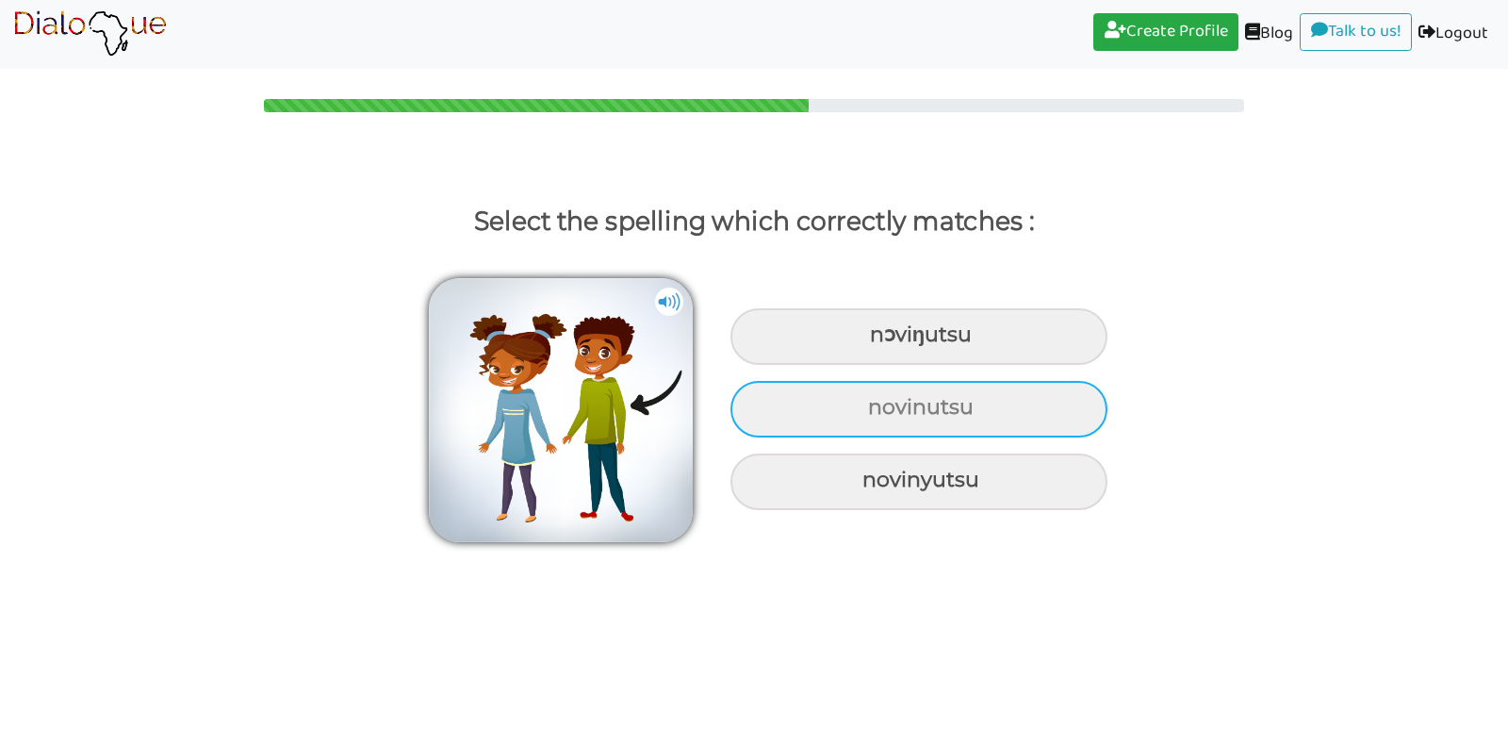
click at [843, 365] on div "novinutsu" at bounding box center [919, 336] width 377 height 57
click at [866, 341] on input "novinutsu" at bounding box center [872, 335] width 12 height 12
radio input "true"
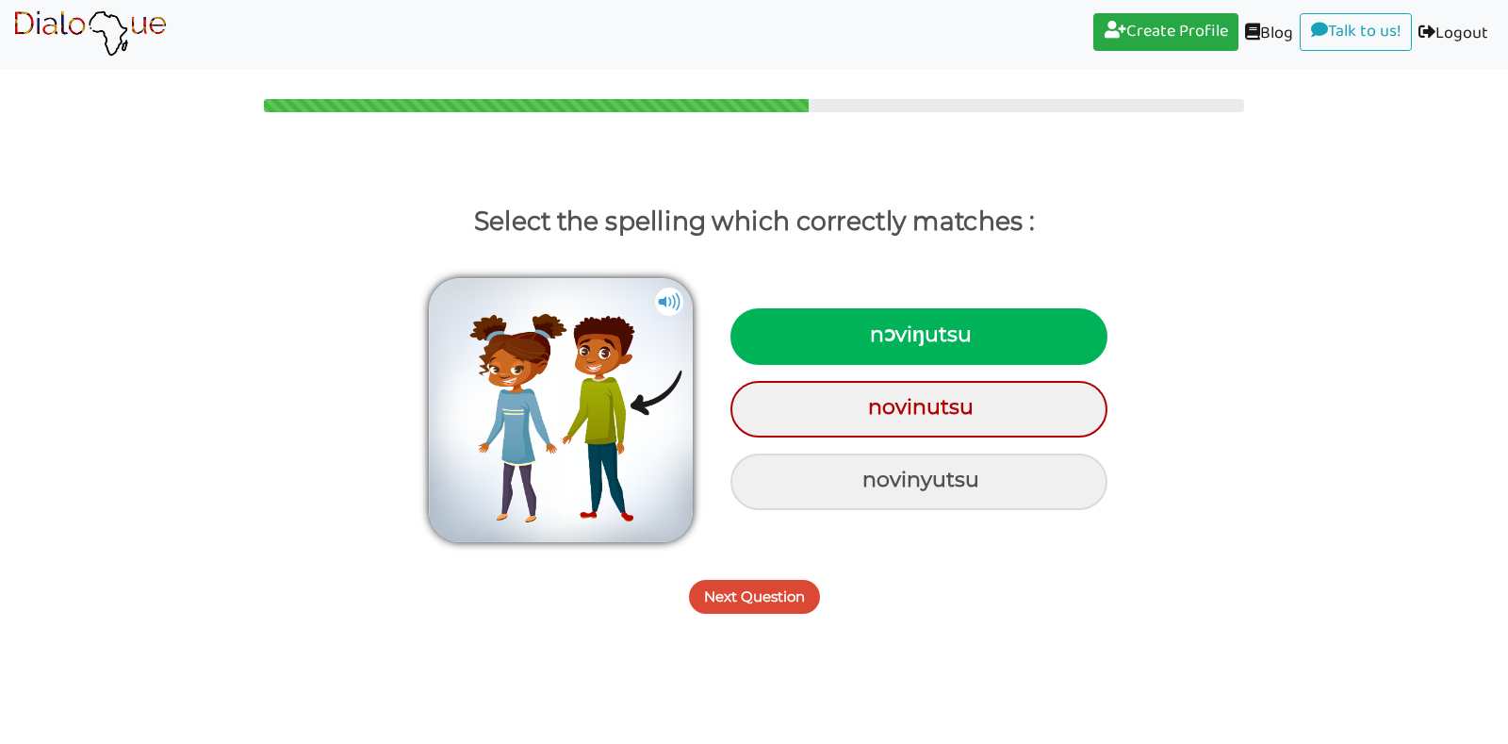
click at [760, 601] on button "Next Question" at bounding box center [754, 597] width 131 height 34
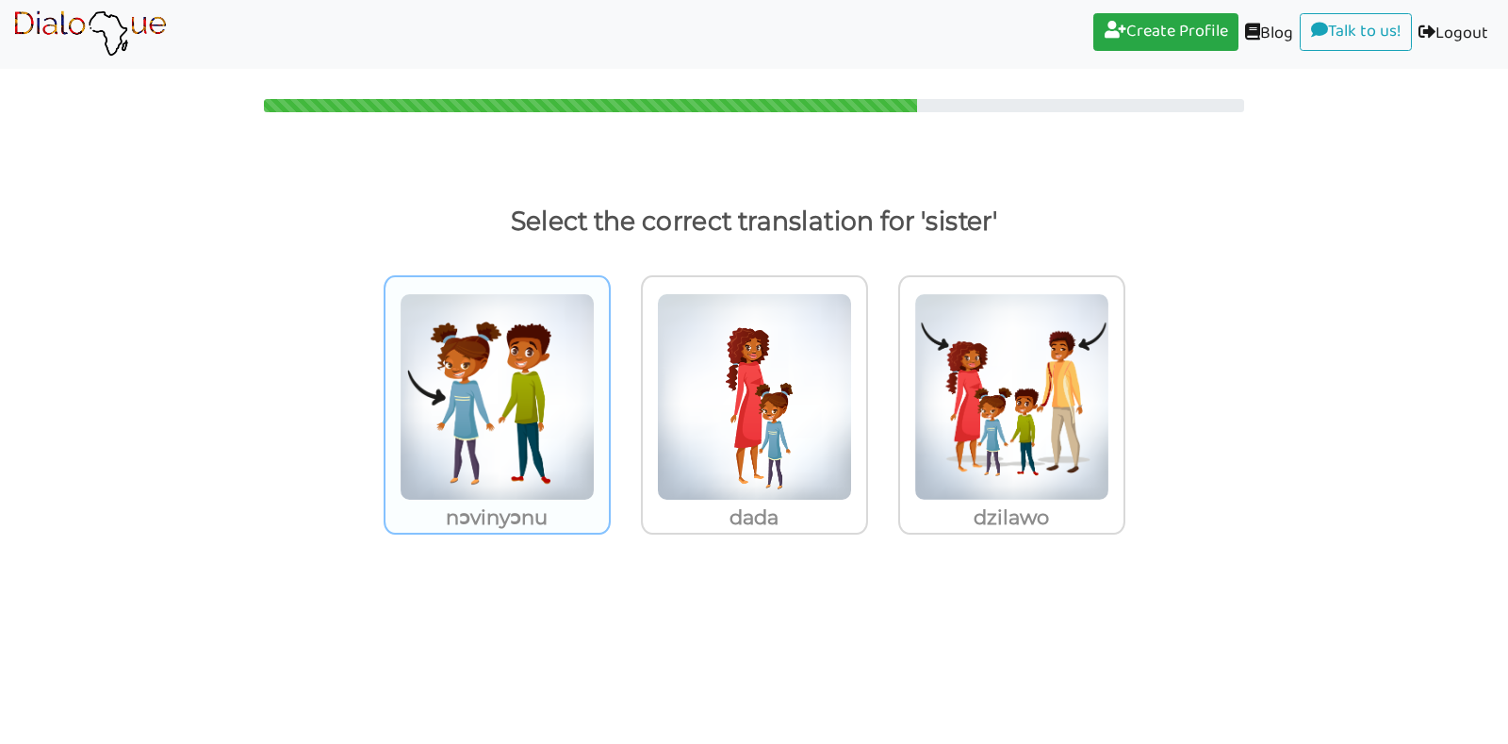
click at [528, 484] on img at bounding box center [497, 396] width 195 height 207
click at [609, 392] on input "nɔvinyɔnu" at bounding box center [616, 385] width 14 height 14
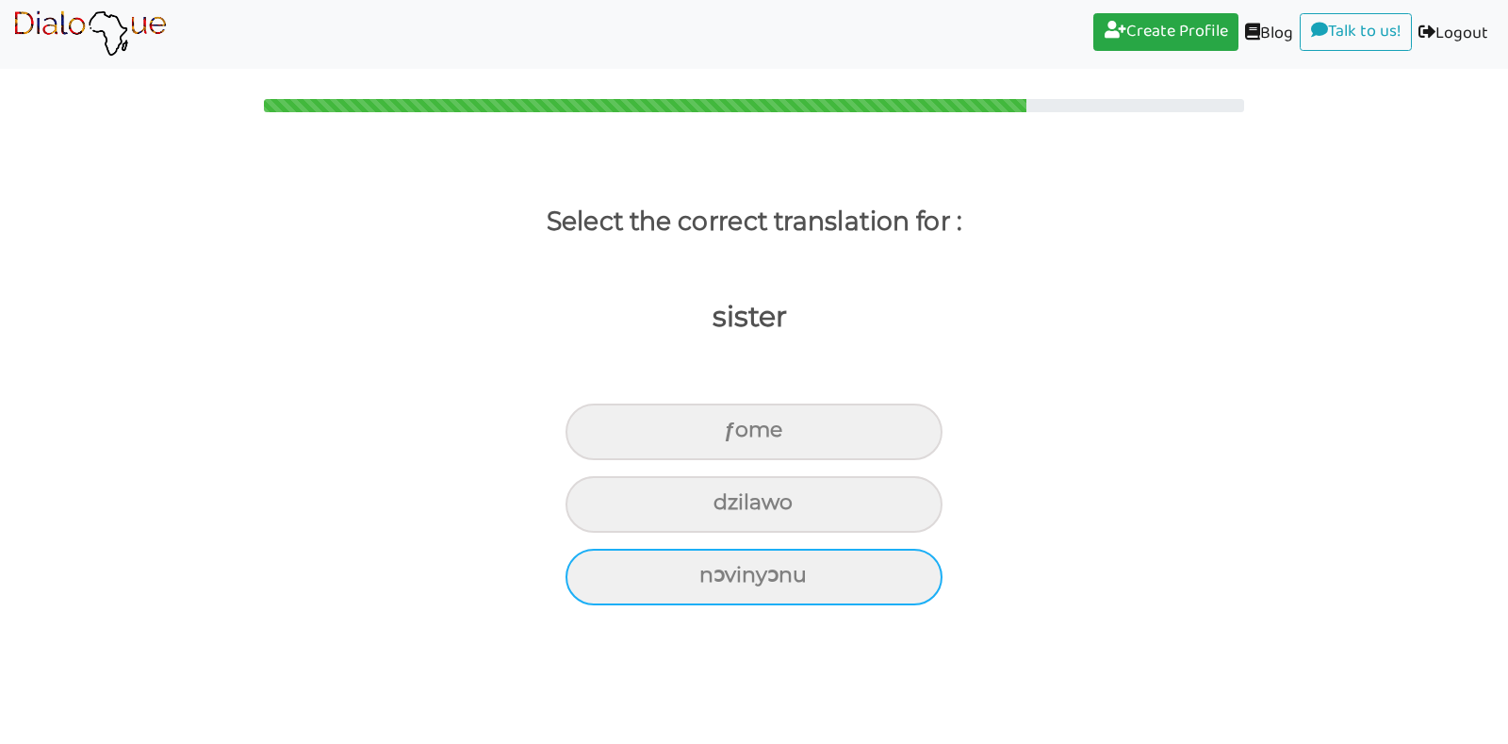
click at [702, 460] on div "nɔvinyɔnu" at bounding box center [754, 431] width 377 height 57
click at [726, 436] on input "nɔvinyɔnu" at bounding box center [732, 430] width 12 height 12
radio input "true"
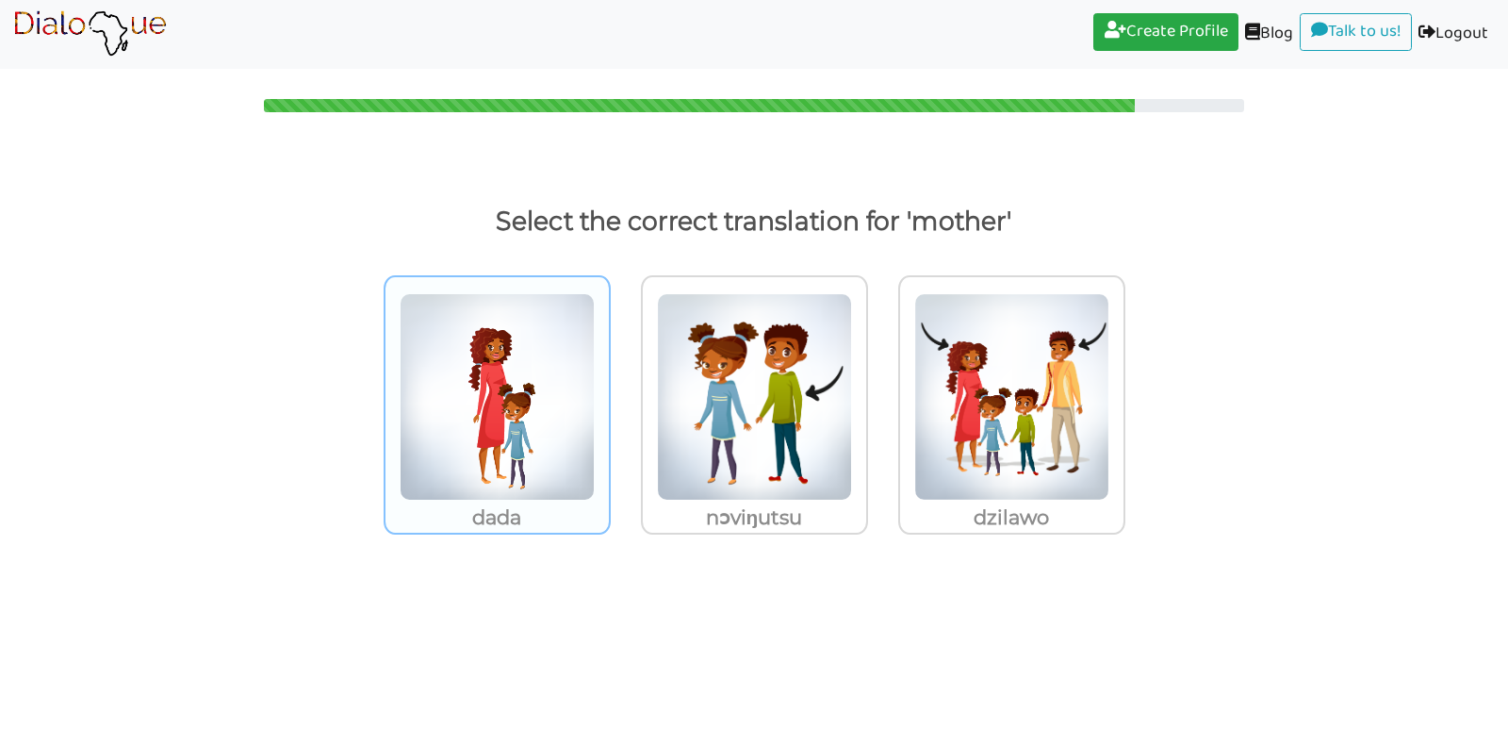
click at [536, 445] on img at bounding box center [497, 396] width 195 height 207
click at [609, 392] on input "dada" at bounding box center [616, 385] width 14 height 14
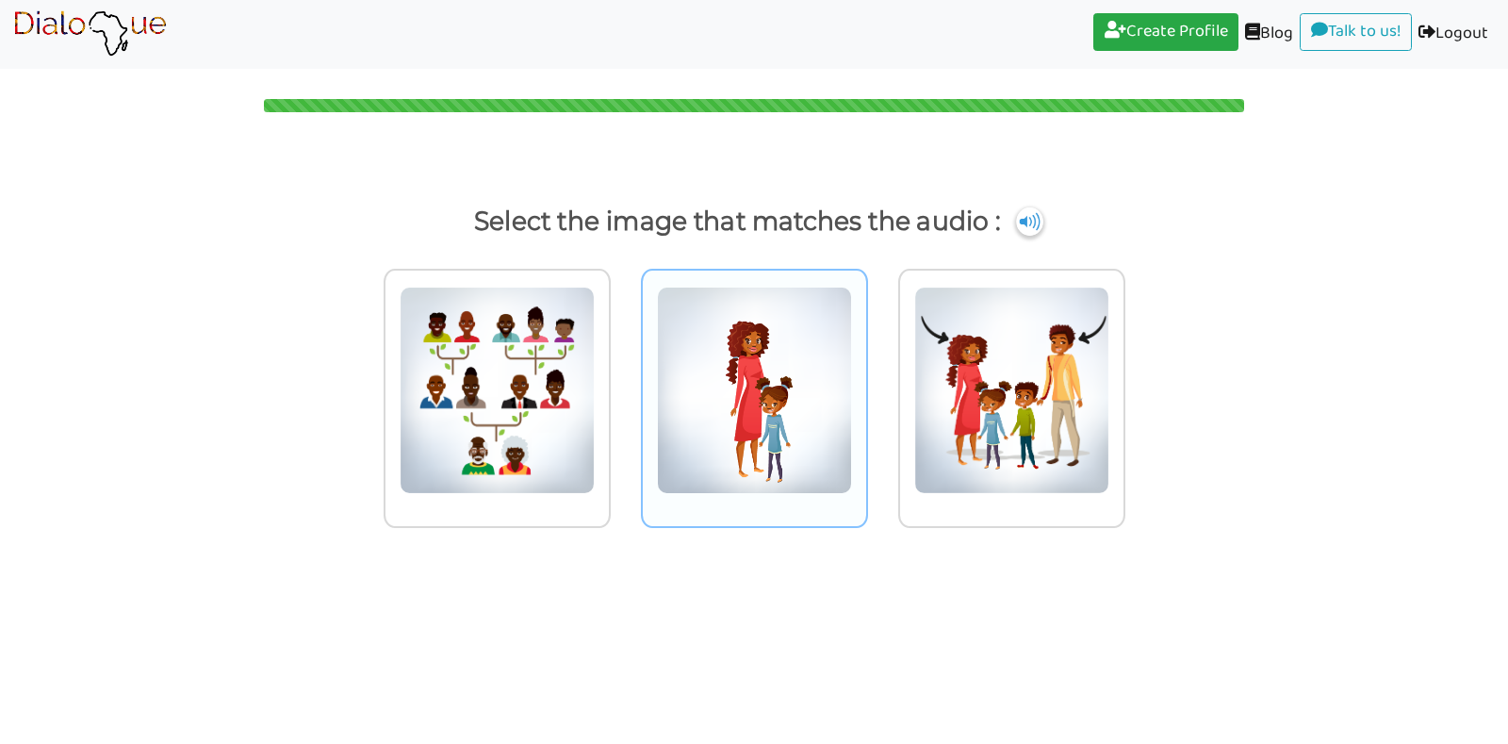
click at [595, 421] on img at bounding box center [497, 390] width 195 height 207
click at [623, 386] on input "radio" at bounding box center [616, 378] width 14 height 14
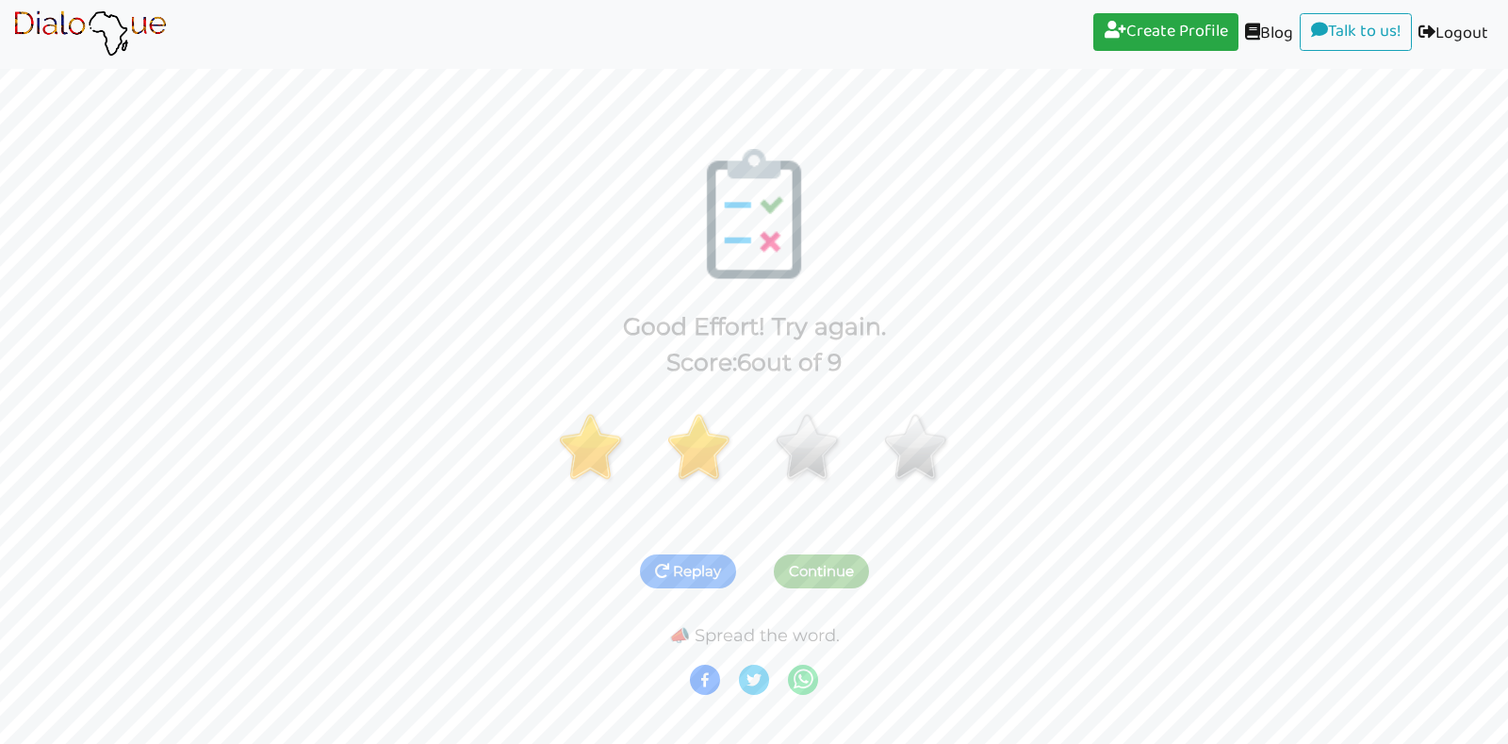
click at [680, 577] on button "Replay" at bounding box center [688, 571] width 96 height 34
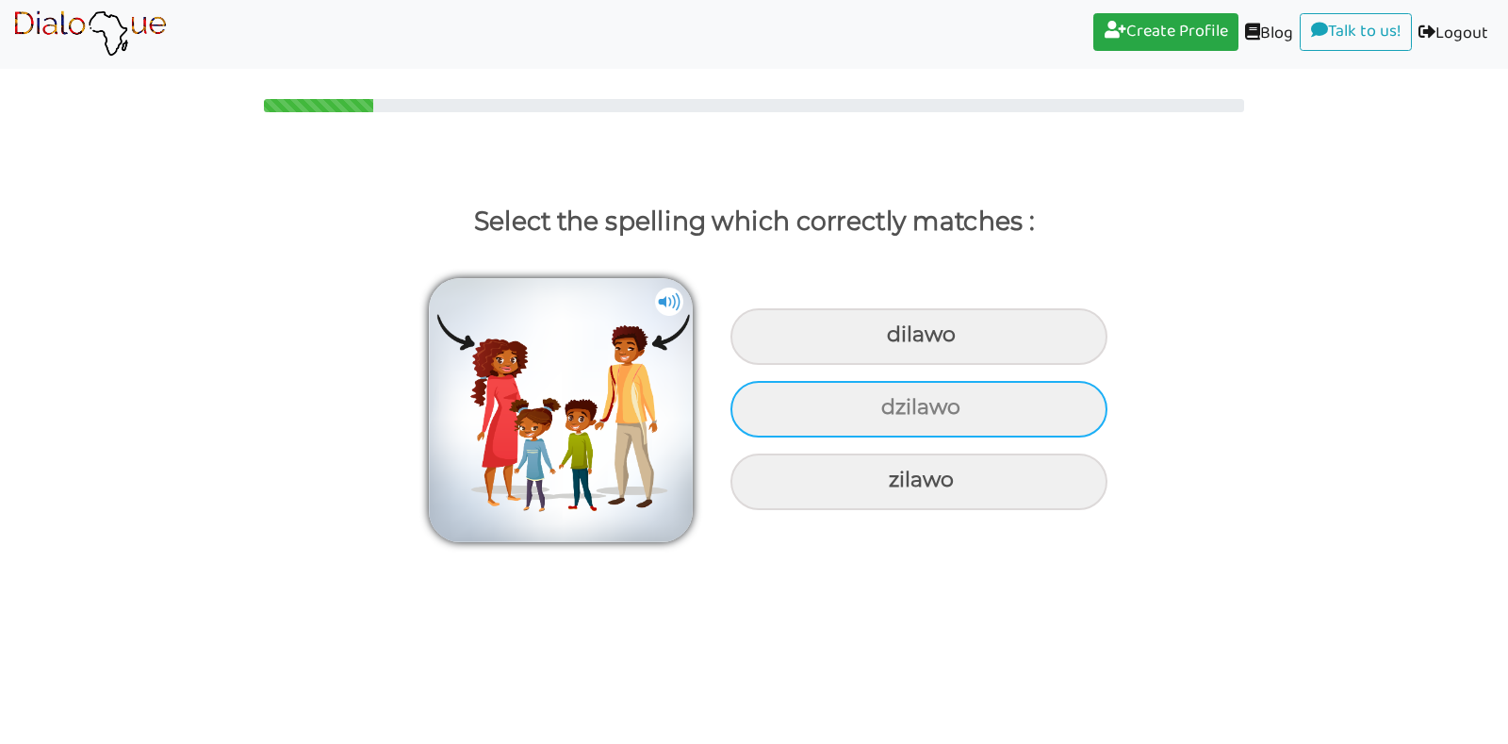
click at [869, 365] on div "dzilawo" at bounding box center [919, 336] width 377 height 57
click at [883, 341] on input "dzilawo" at bounding box center [889, 335] width 12 height 12
radio input "true"
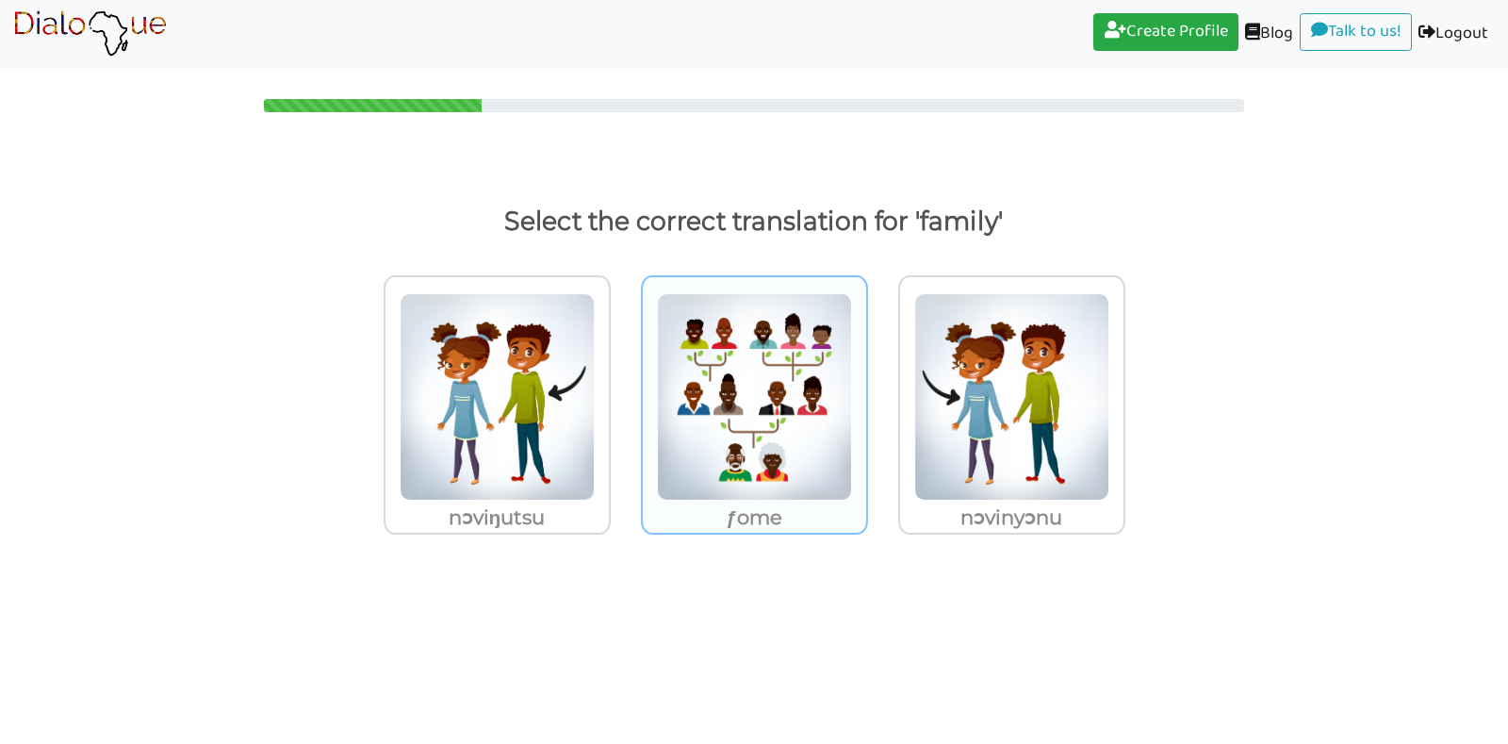
click at [595, 420] on img at bounding box center [497, 396] width 195 height 207
click at [623, 392] on input "ƒome" at bounding box center [616, 385] width 14 height 14
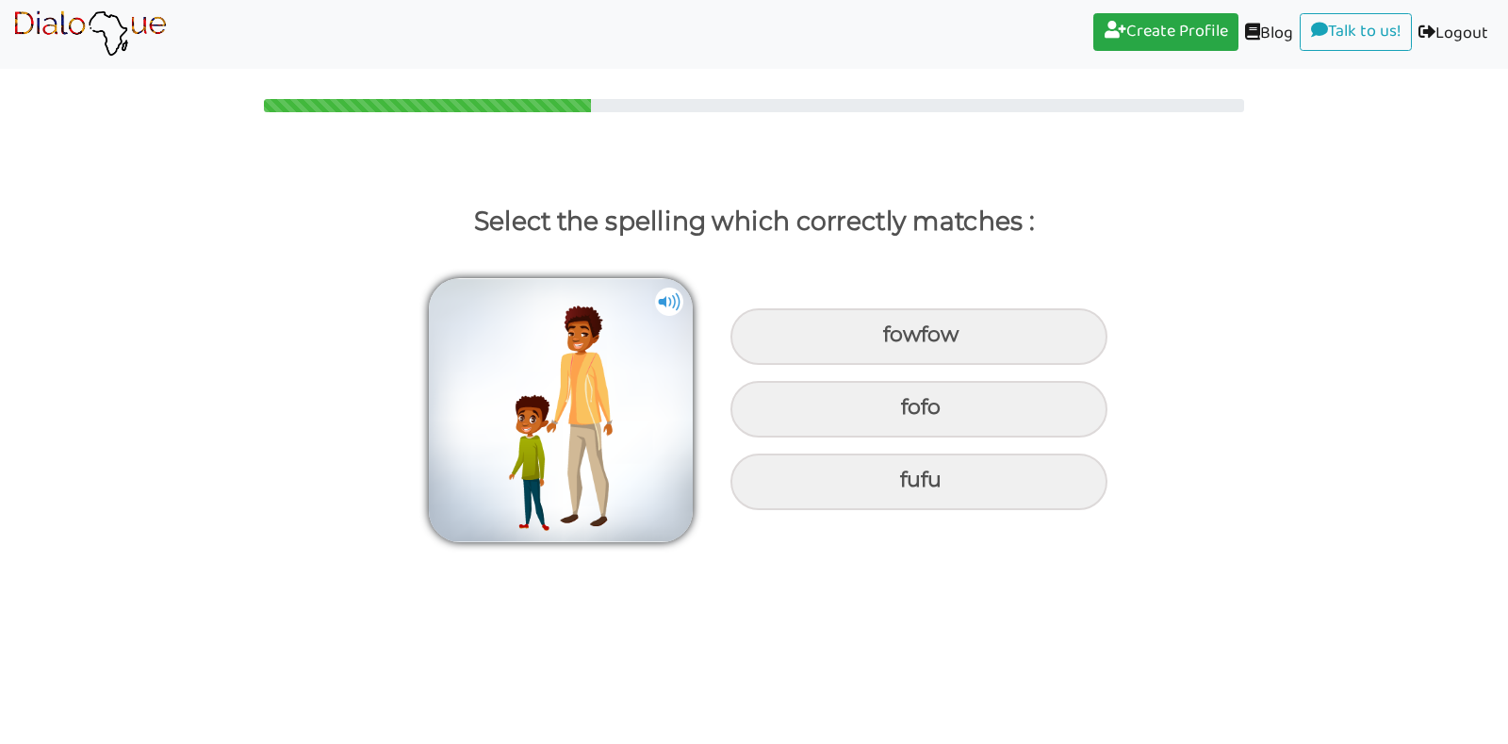
click at [802, 365] on div "fofo" at bounding box center [919, 336] width 377 height 57
click at [880, 341] on input "fofo" at bounding box center [886, 335] width 12 height 12
radio input "true"
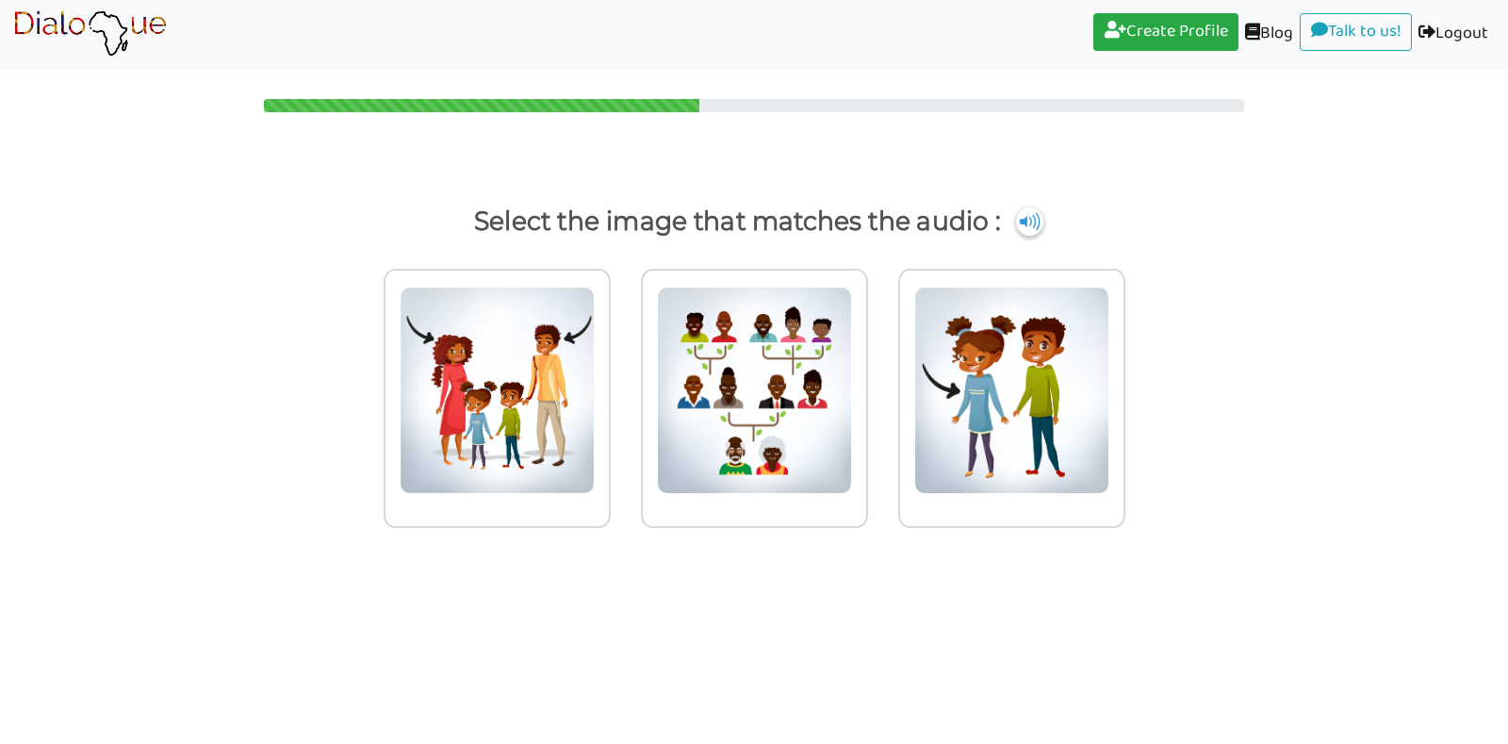
click at [595, 420] on img at bounding box center [497, 390] width 195 height 207
click at [623, 386] on input "radio" at bounding box center [616, 378] width 14 height 14
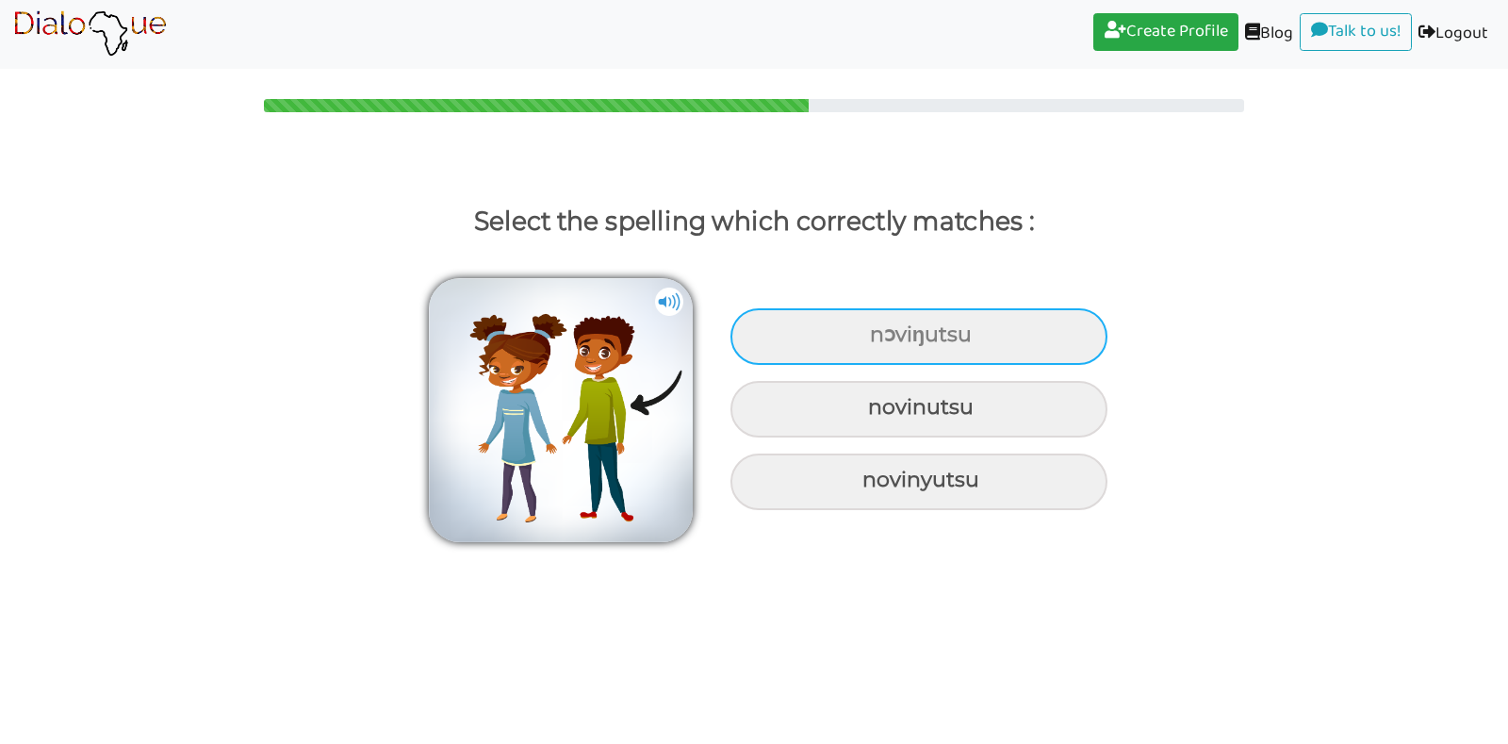
click at [879, 320] on div "nɔviŋutsu" at bounding box center [919, 336] width 377 height 57
click at [879, 329] on input "nɔviŋutsu" at bounding box center [872, 335] width 12 height 12
radio input "true"
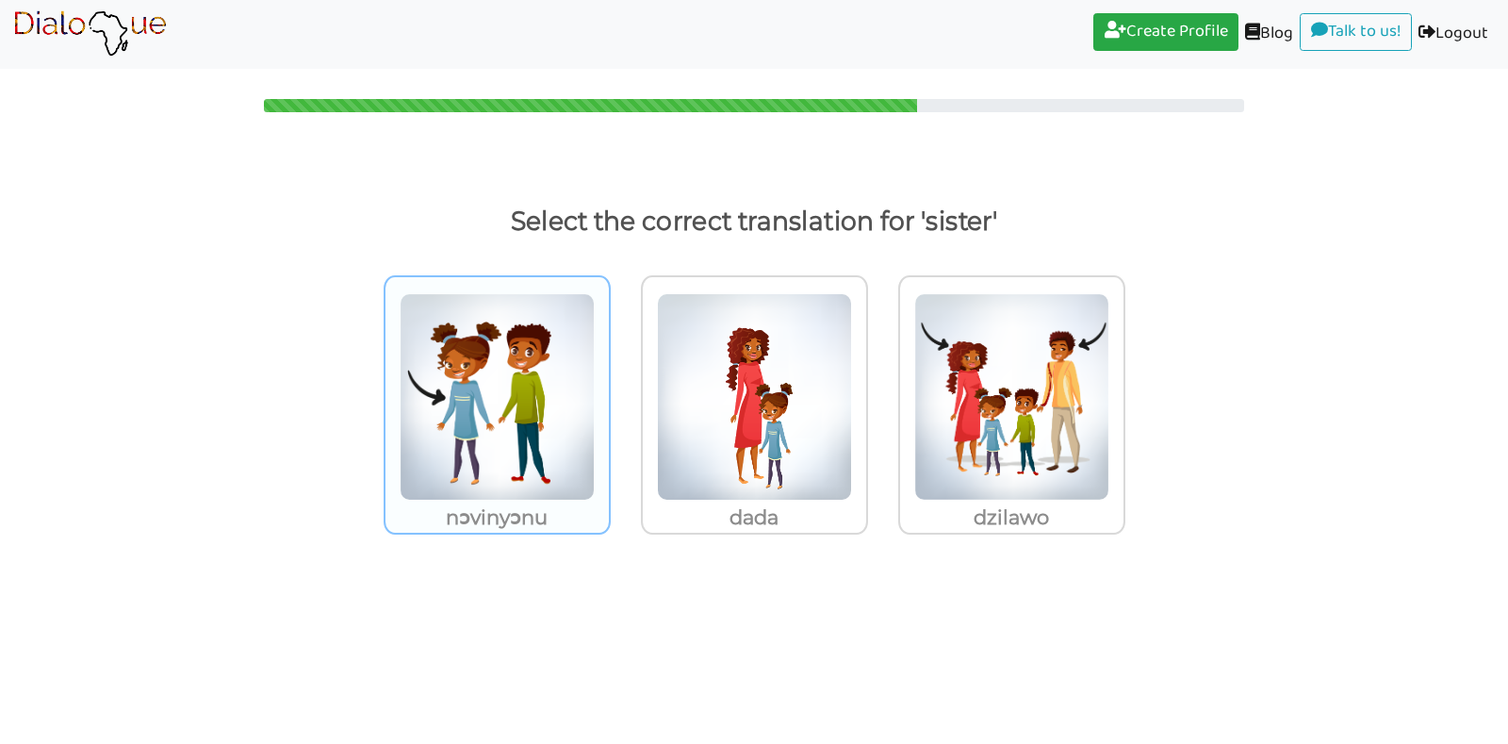
click at [550, 434] on img at bounding box center [497, 396] width 195 height 207
click at [609, 392] on input "nɔvinyɔnu" at bounding box center [616, 385] width 14 height 14
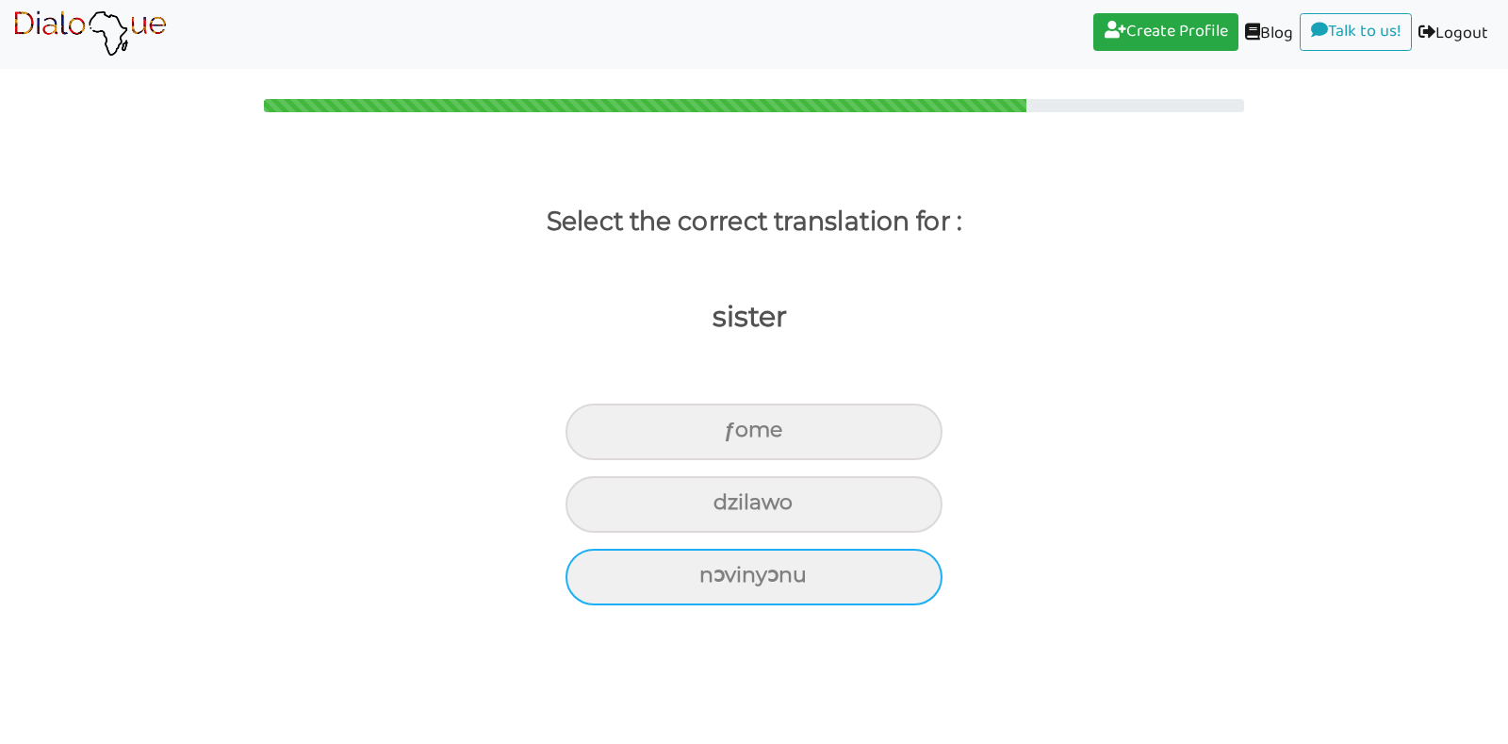
click at [650, 460] on div "nɔvinyɔnu" at bounding box center [754, 431] width 377 height 57
click at [726, 436] on input "nɔvinyɔnu" at bounding box center [732, 430] width 12 height 12
radio input "true"
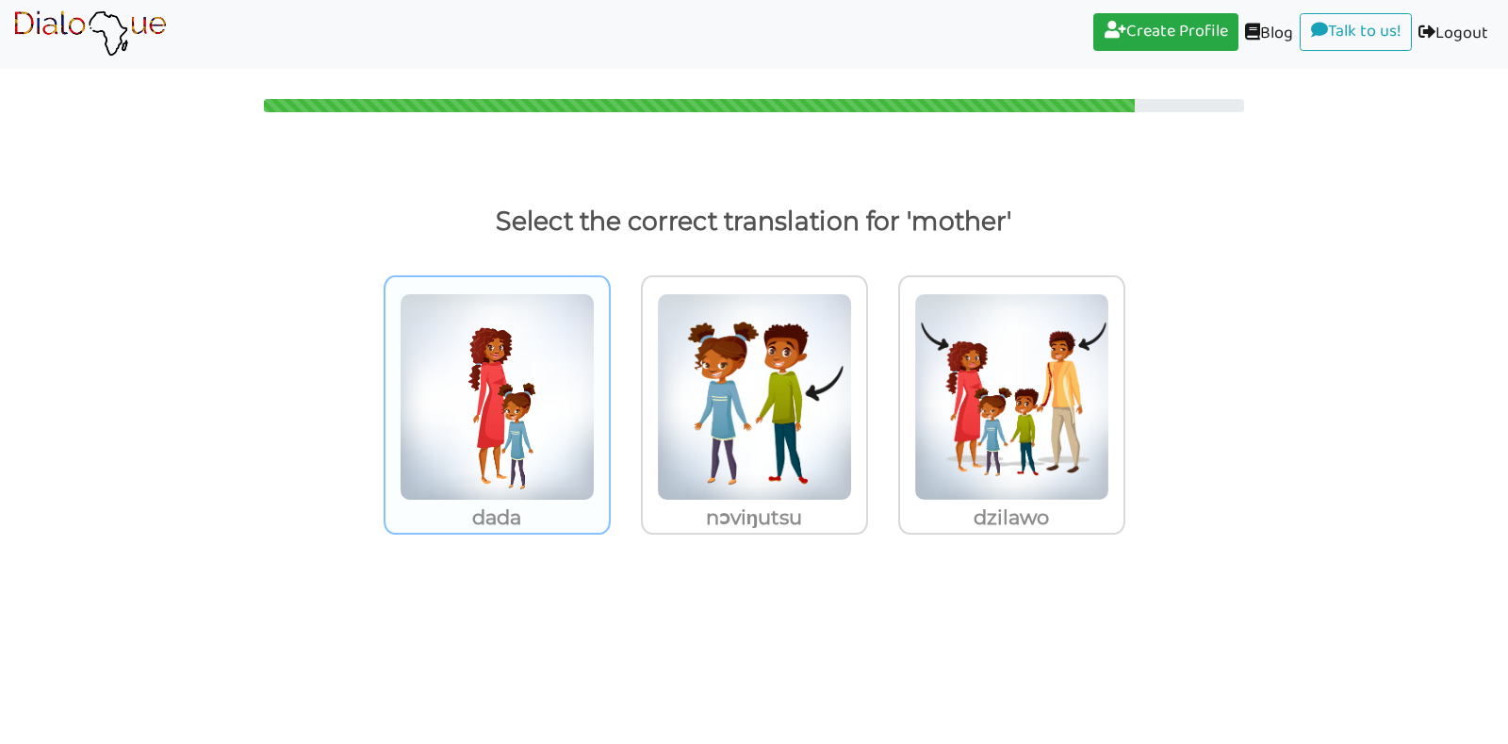
click at [508, 457] on img at bounding box center [497, 396] width 195 height 207
click at [609, 392] on input "dada" at bounding box center [616, 385] width 14 height 14
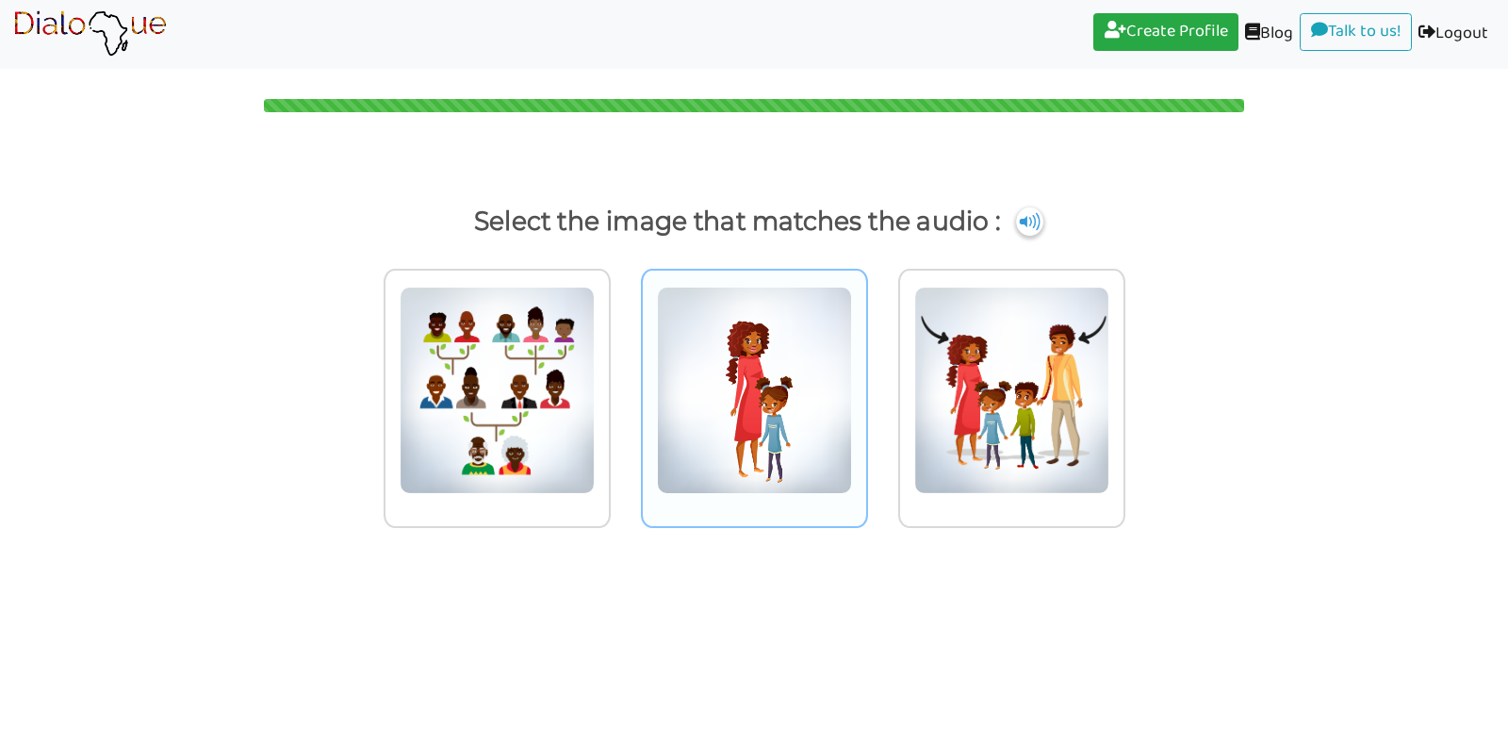
click at [595, 428] on img at bounding box center [497, 390] width 195 height 207
click at [623, 386] on input "radio" at bounding box center [616, 378] width 14 height 14
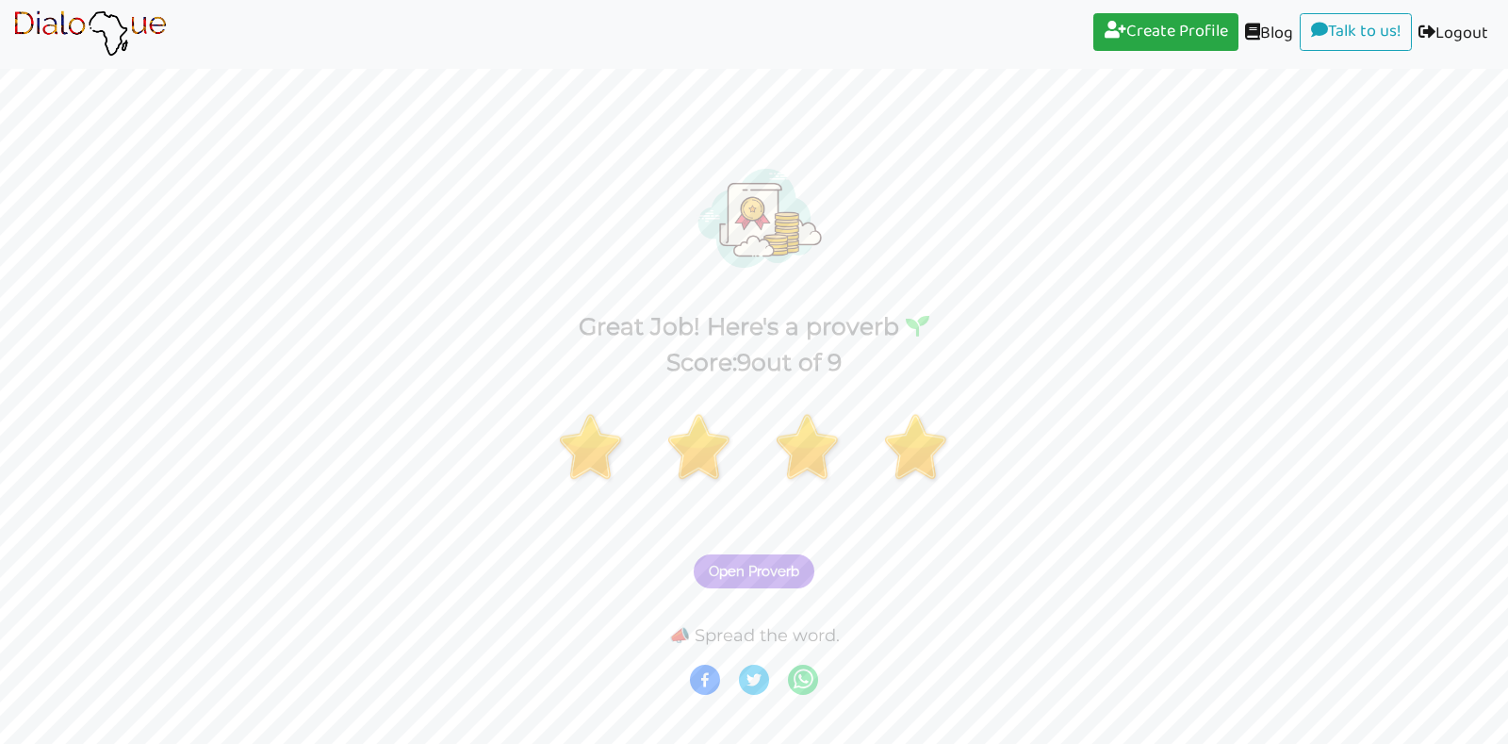
click at [742, 570] on span "Open Proverb" at bounding box center [754, 571] width 91 height 17
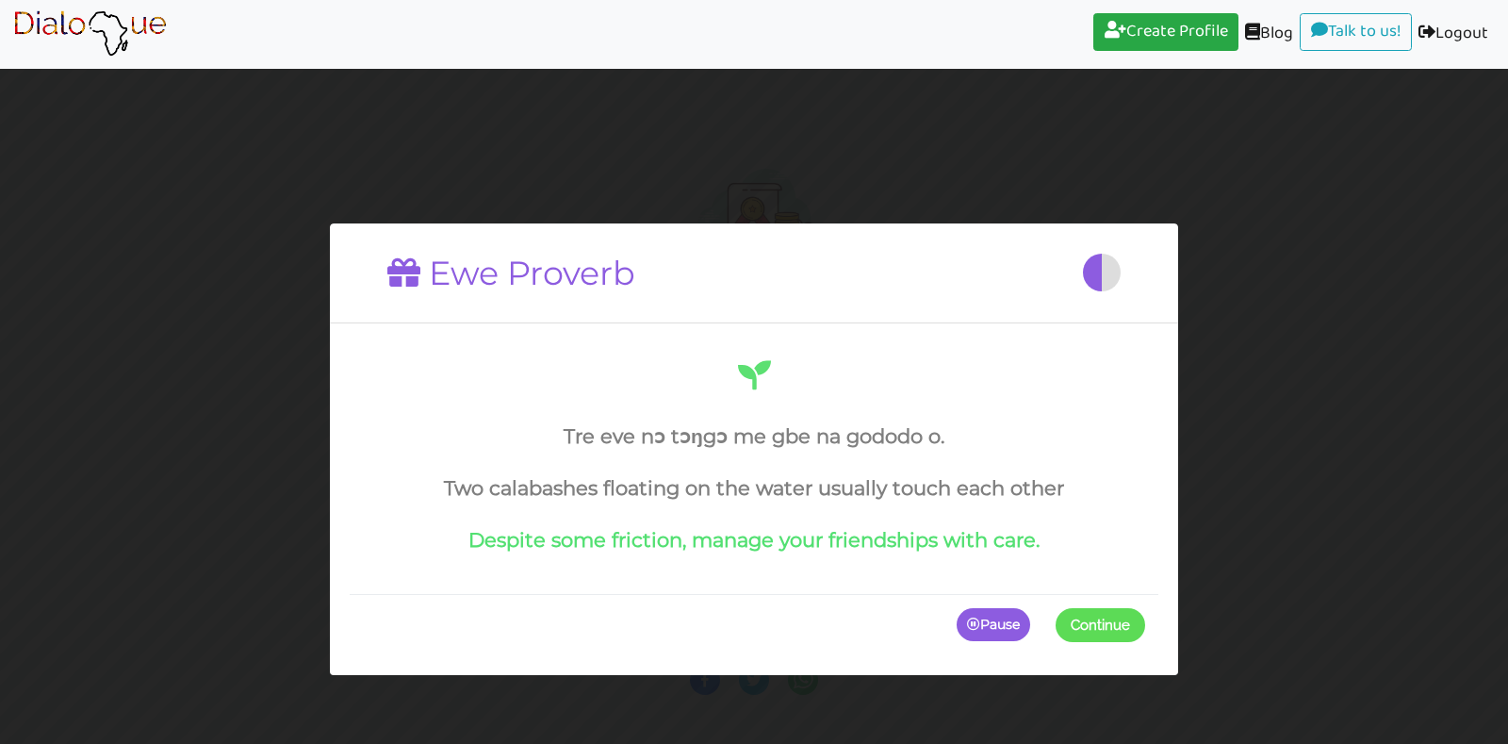
click at [1088, 616] on span "Continue" at bounding box center [1100, 624] width 59 height 17
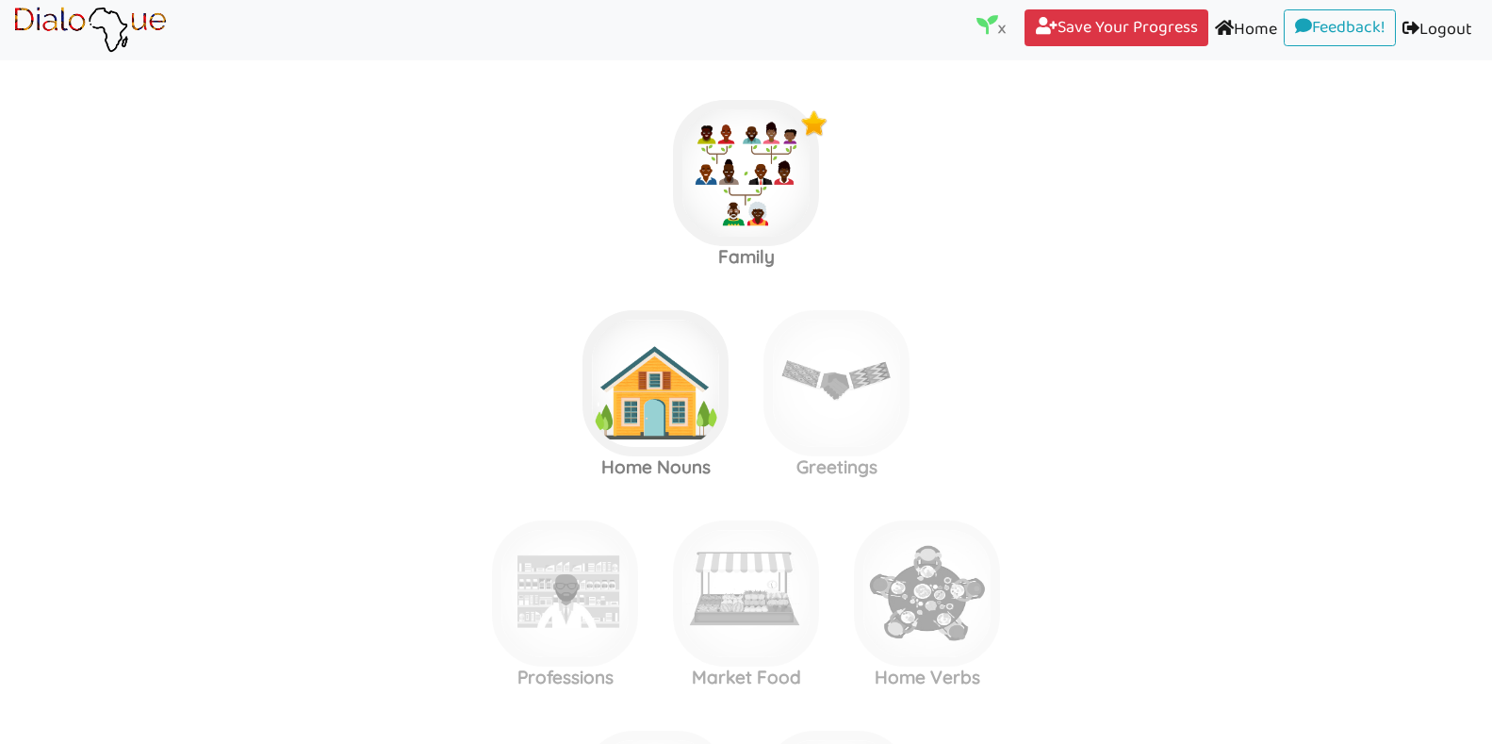
scroll to position [15, 0]
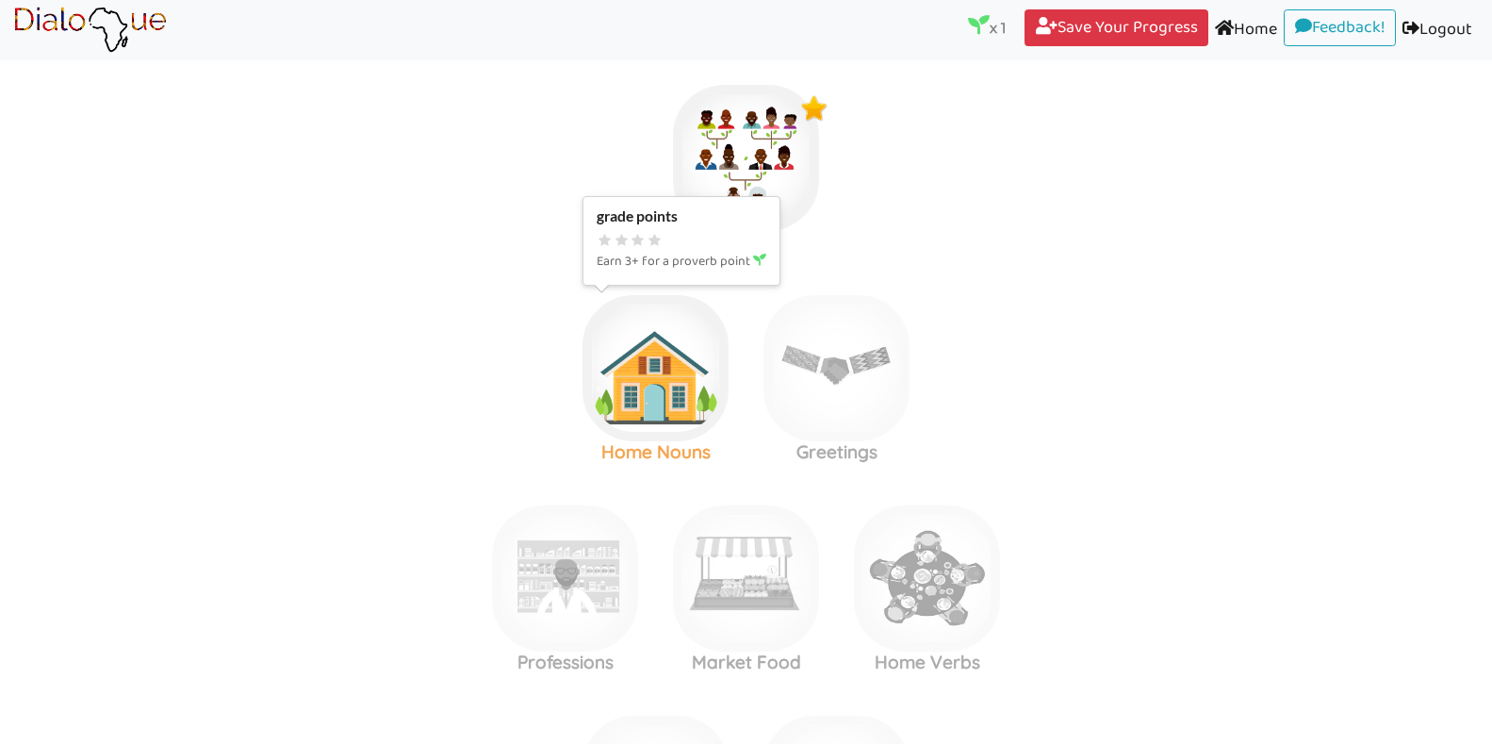
click at [673, 231] on img at bounding box center [746, 158] width 146 height 146
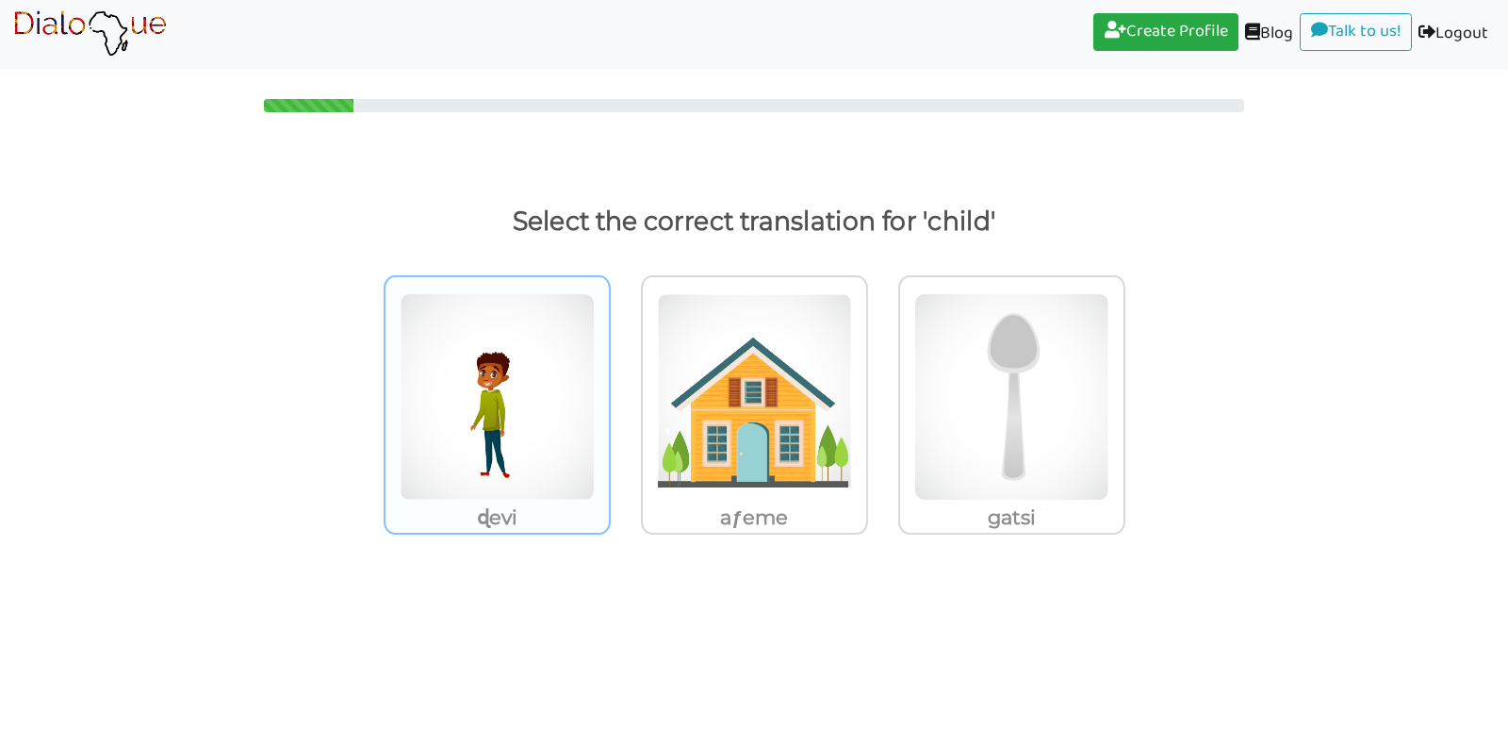
click at [507, 427] on img at bounding box center [497, 396] width 195 height 207
click at [609, 392] on input "ɖevi" at bounding box center [616, 385] width 14 height 14
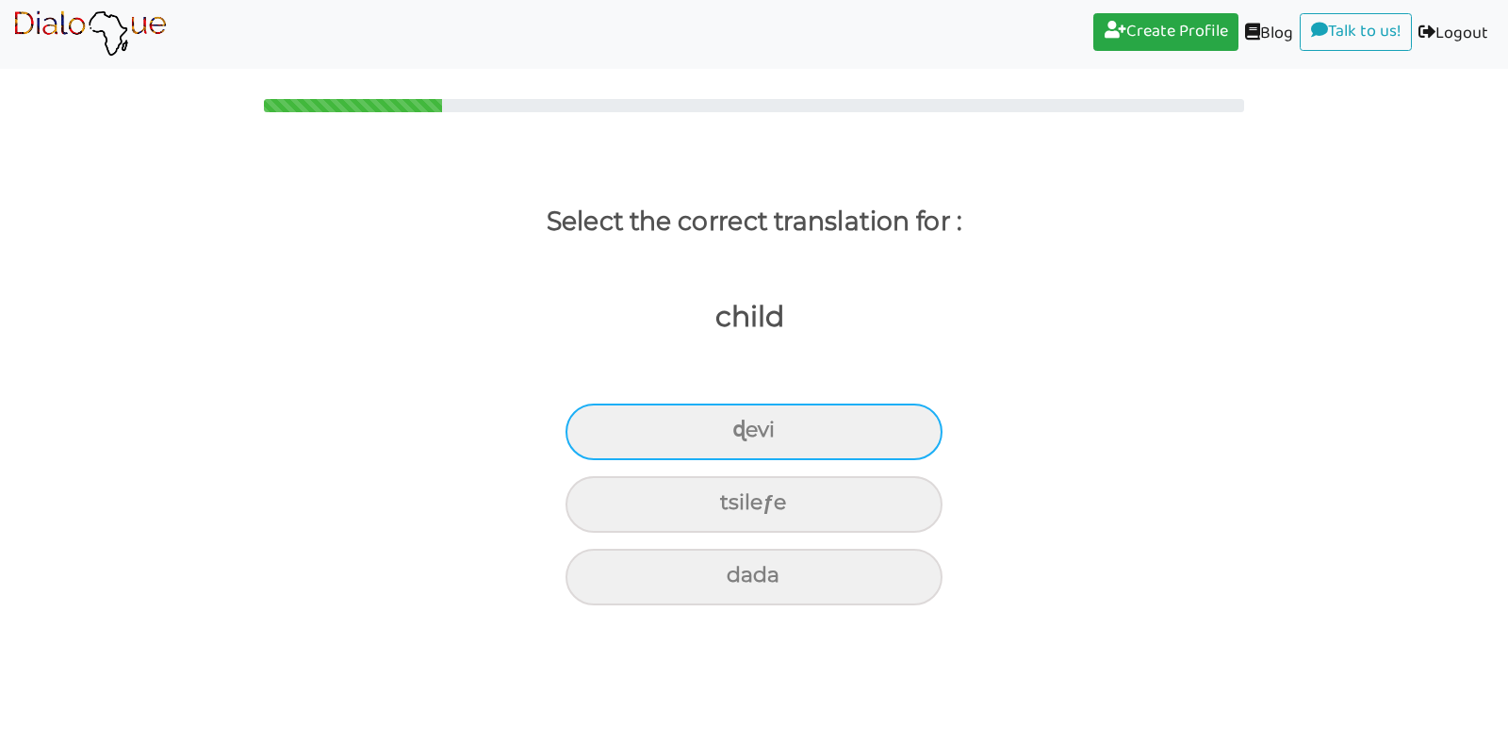
click at [671, 430] on div "ɖevi" at bounding box center [754, 431] width 377 height 57
click at [734, 430] on input "ɖevi" at bounding box center [740, 430] width 12 height 12
radio input "true"
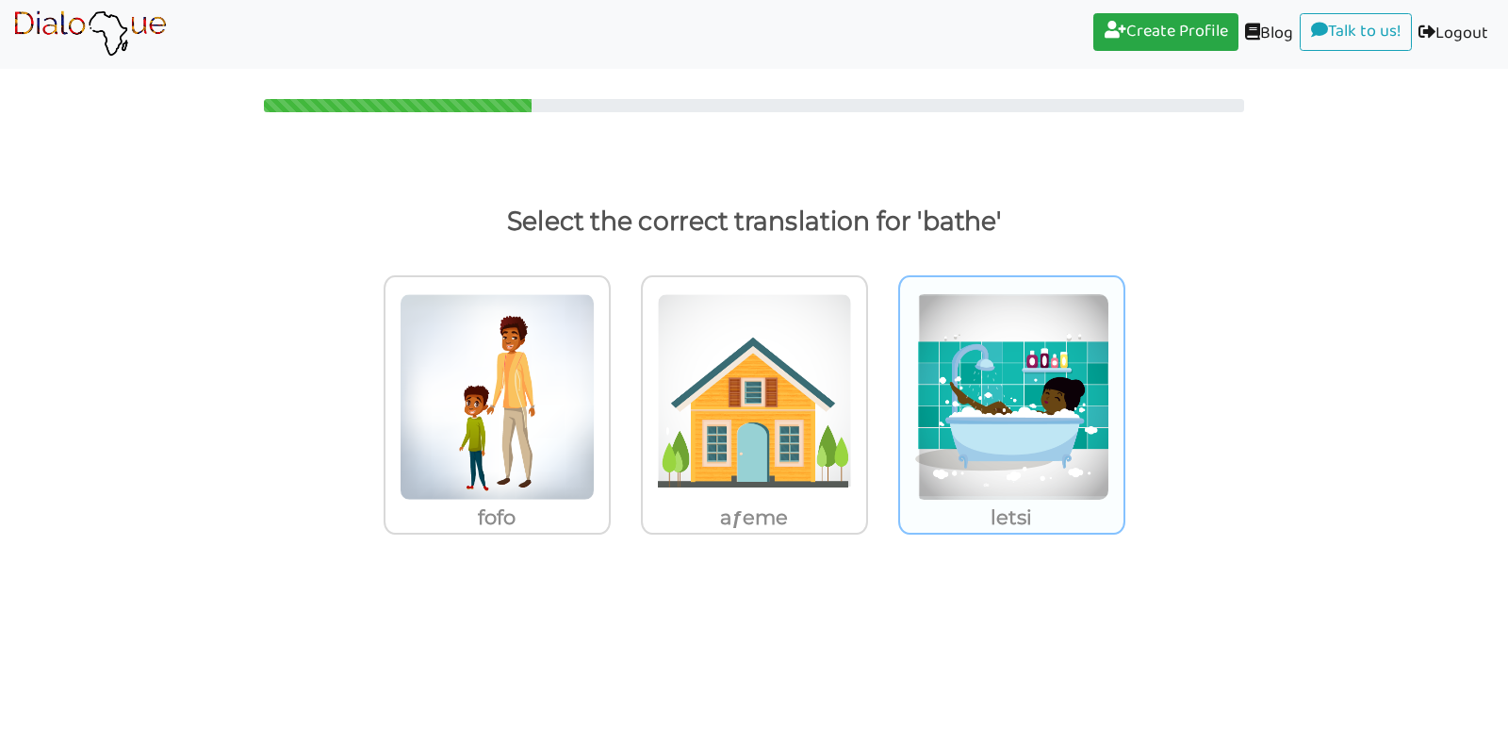
click at [595, 421] on img at bounding box center [497, 396] width 195 height 207
click at [623, 392] on input "letsi" at bounding box center [616, 385] width 14 height 14
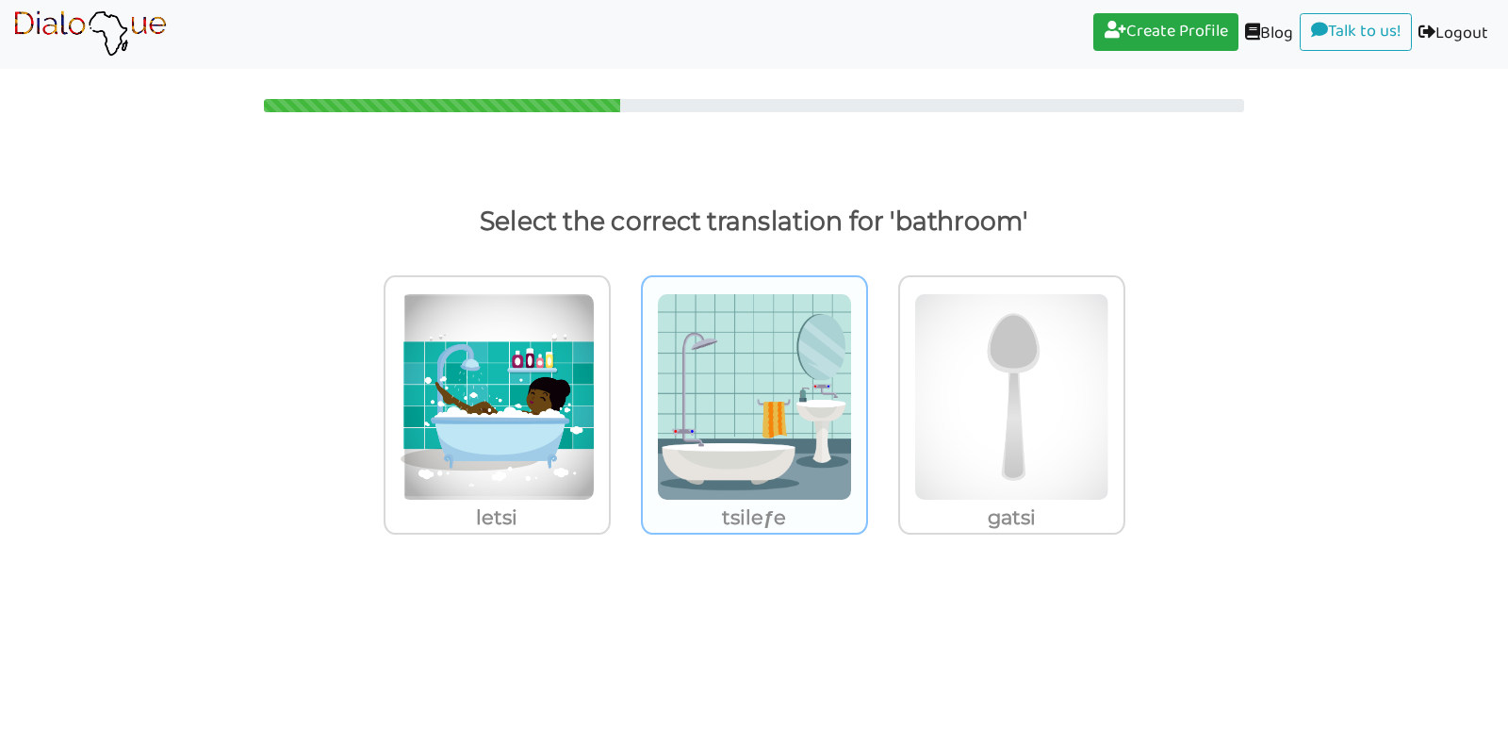
click at [595, 399] on img at bounding box center [497, 396] width 195 height 207
click at [623, 392] on input "tsileƒe" at bounding box center [616, 385] width 14 height 14
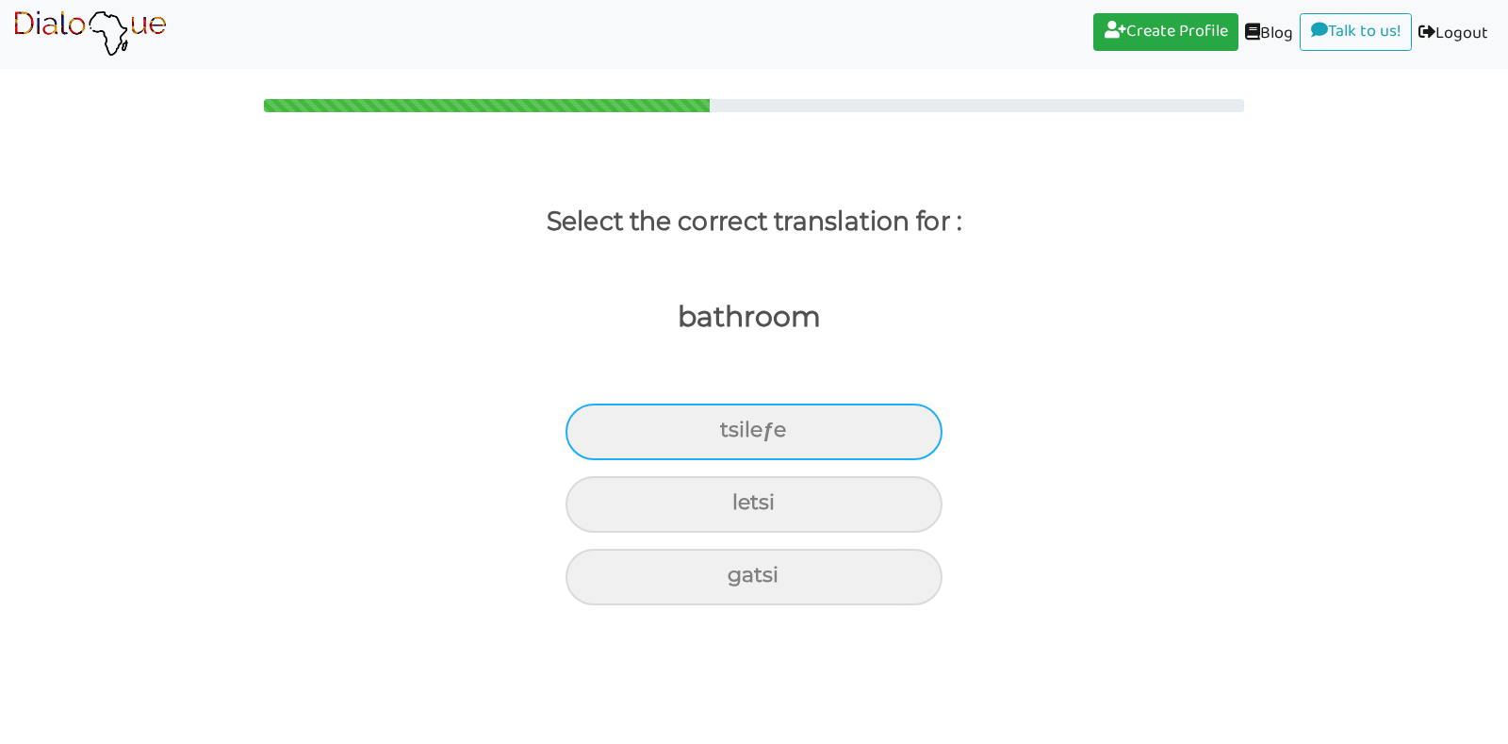
click at [755, 419] on div "tsileƒe" at bounding box center [754, 431] width 377 height 57
click at [734, 424] on input "tsileƒe" at bounding box center [728, 430] width 12 height 12
radio input "true"
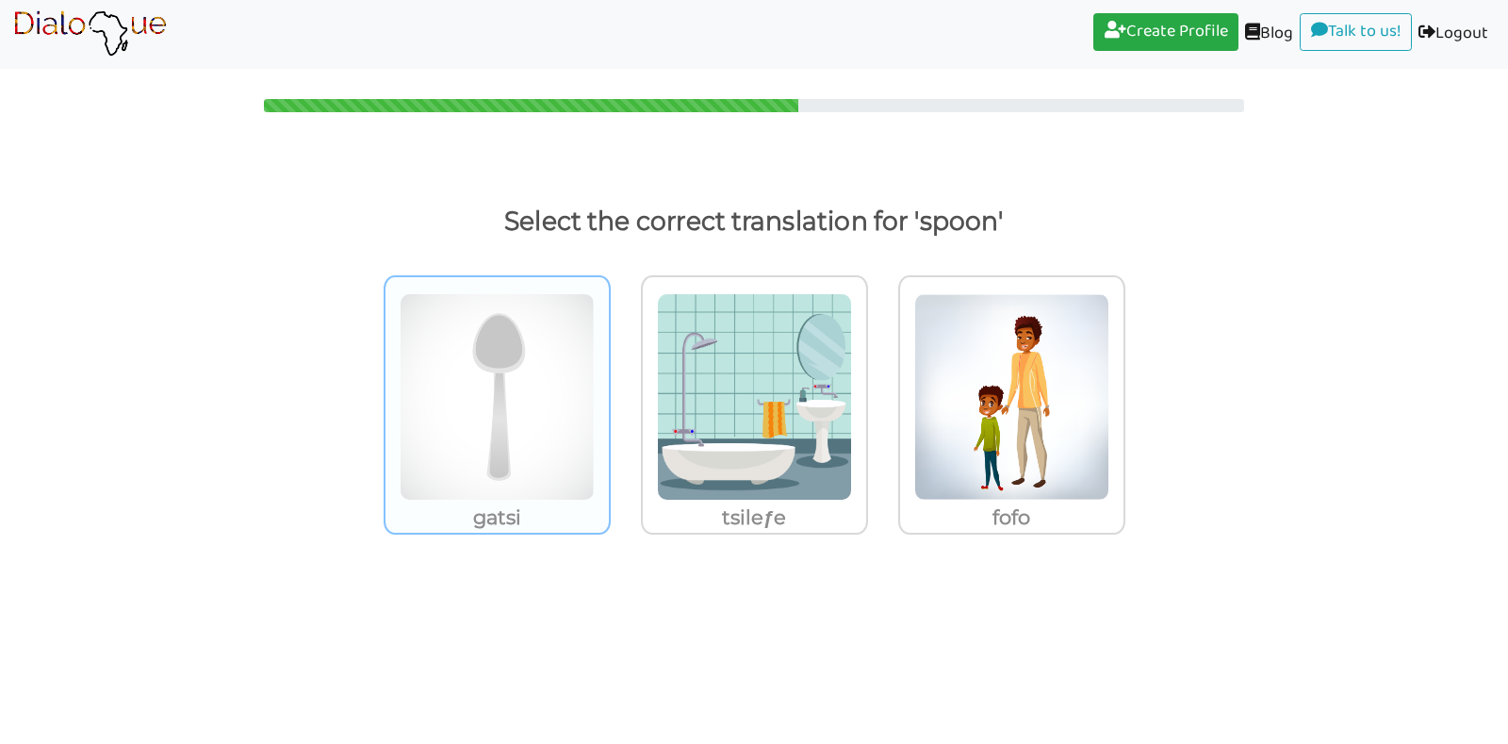
click at [472, 350] on img at bounding box center [497, 396] width 195 height 207
click at [609, 378] on input "gatsi" at bounding box center [616, 385] width 14 height 14
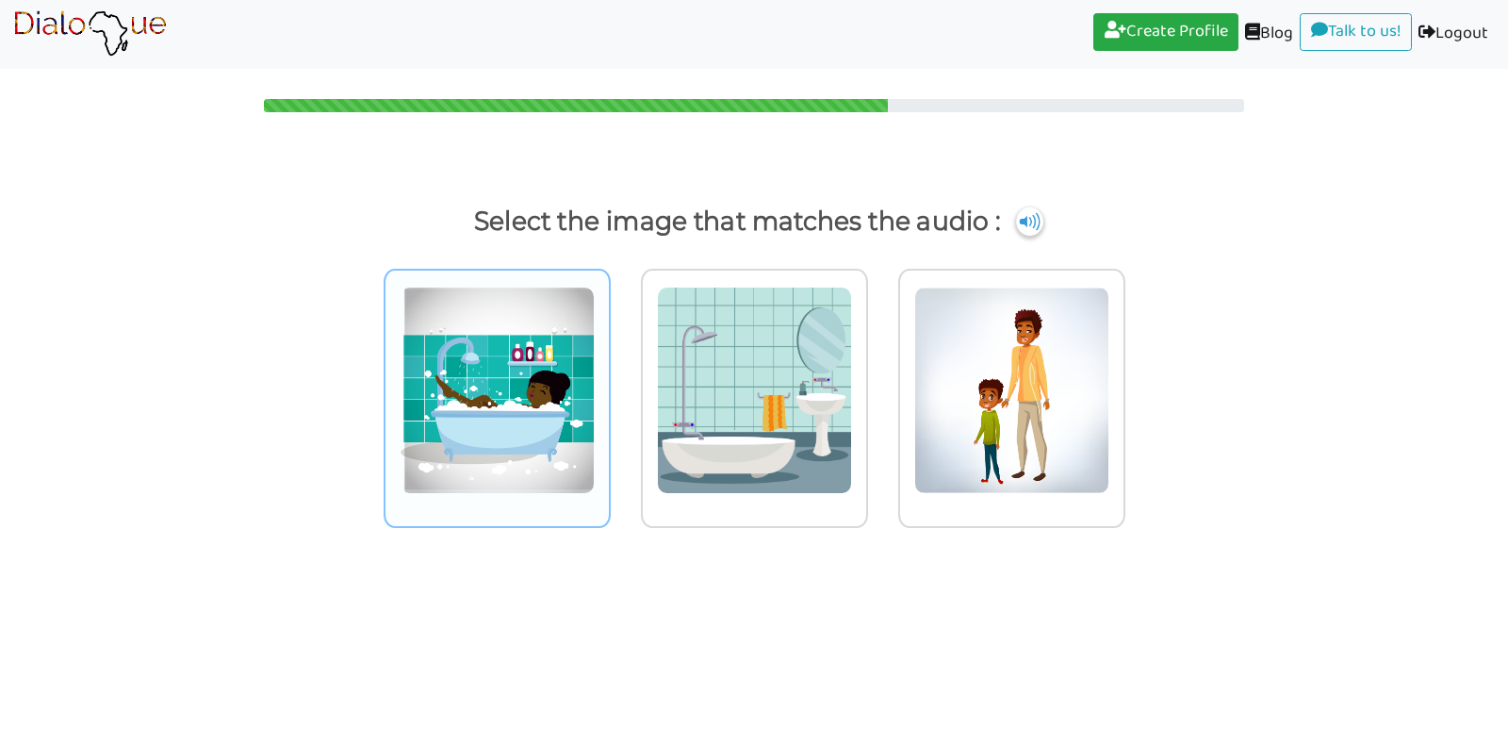
click at [466, 362] on img at bounding box center [497, 390] width 195 height 207
click at [609, 371] on input "radio" at bounding box center [616, 378] width 14 height 14
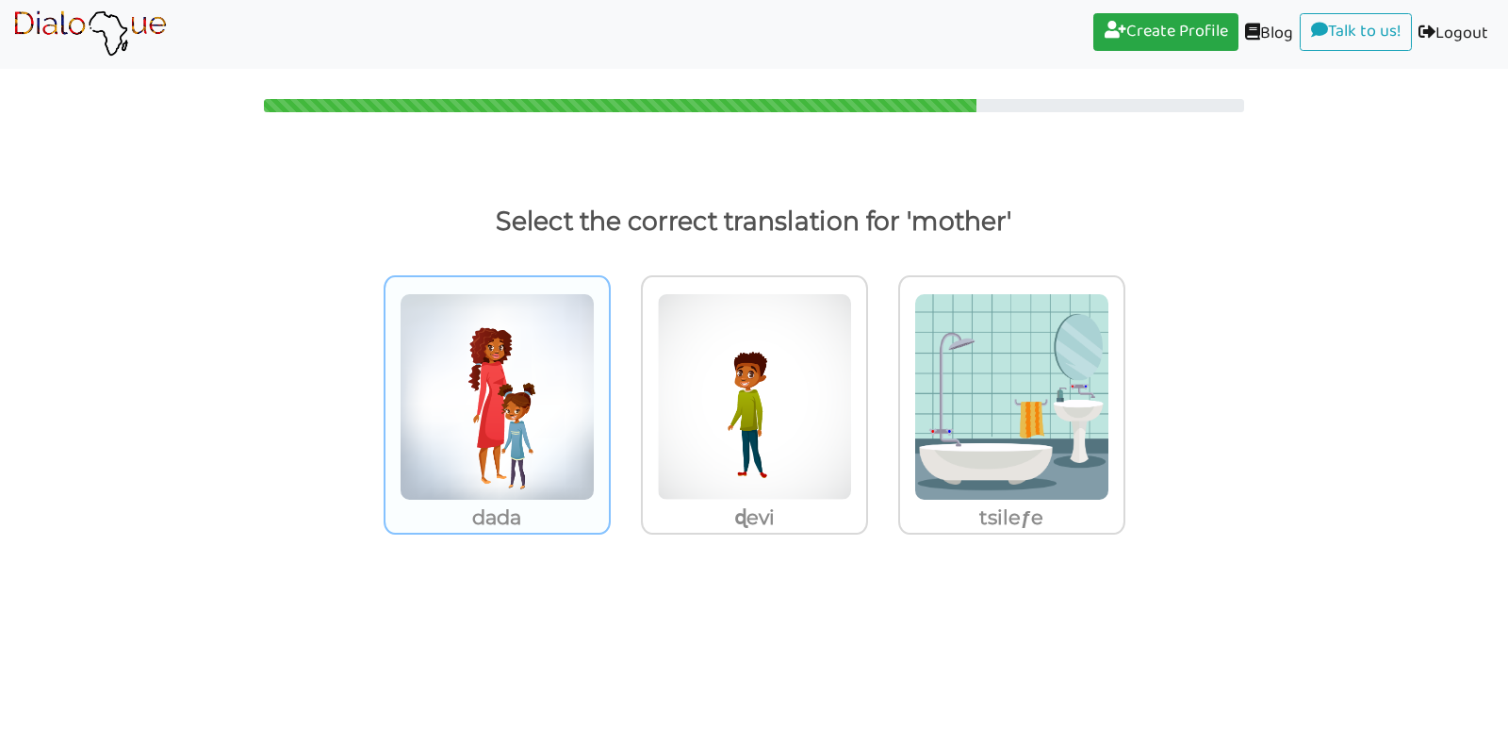
click at [457, 387] on img at bounding box center [497, 396] width 195 height 207
click at [609, 387] on input "dada" at bounding box center [616, 385] width 14 height 14
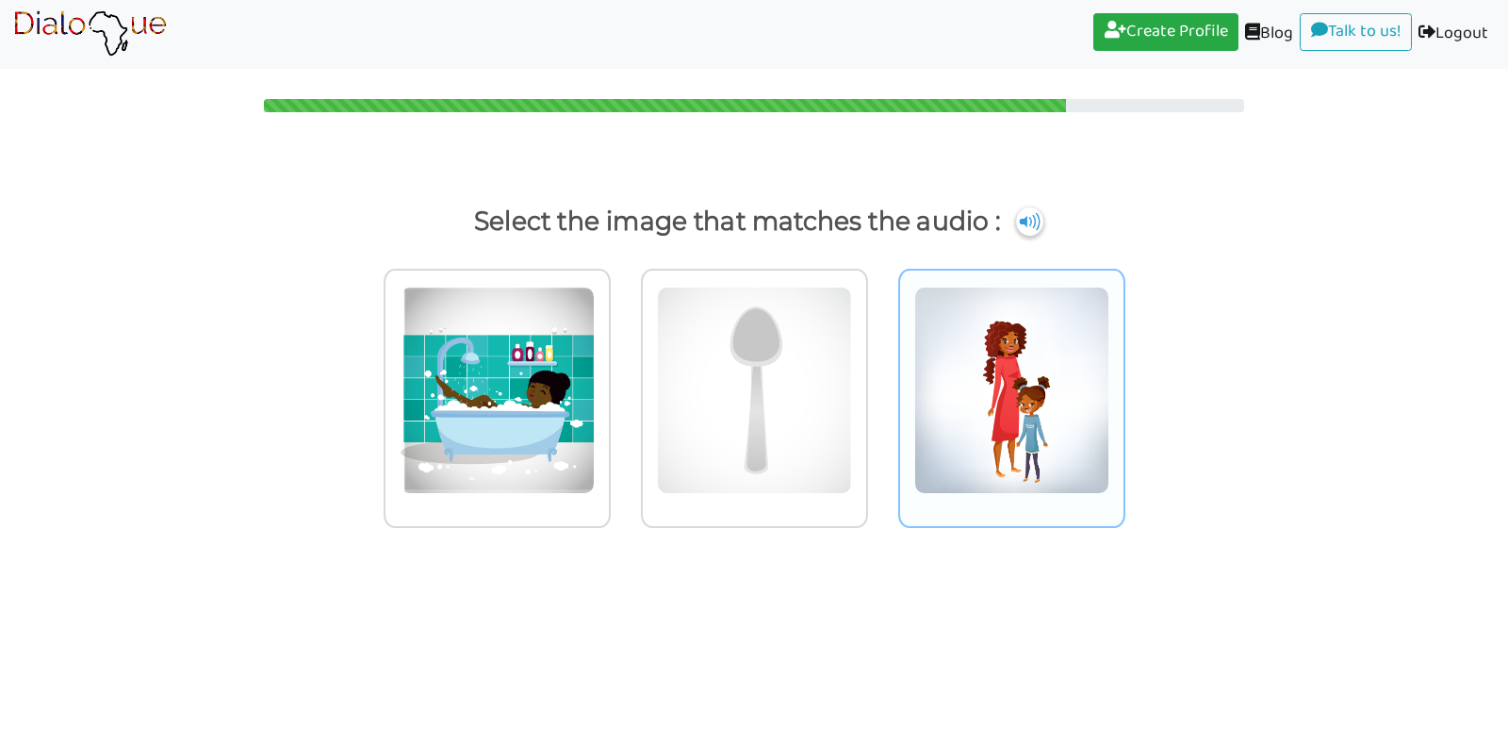
click at [595, 359] on img at bounding box center [497, 390] width 195 height 207
click at [623, 371] on input "radio" at bounding box center [616, 378] width 14 height 14
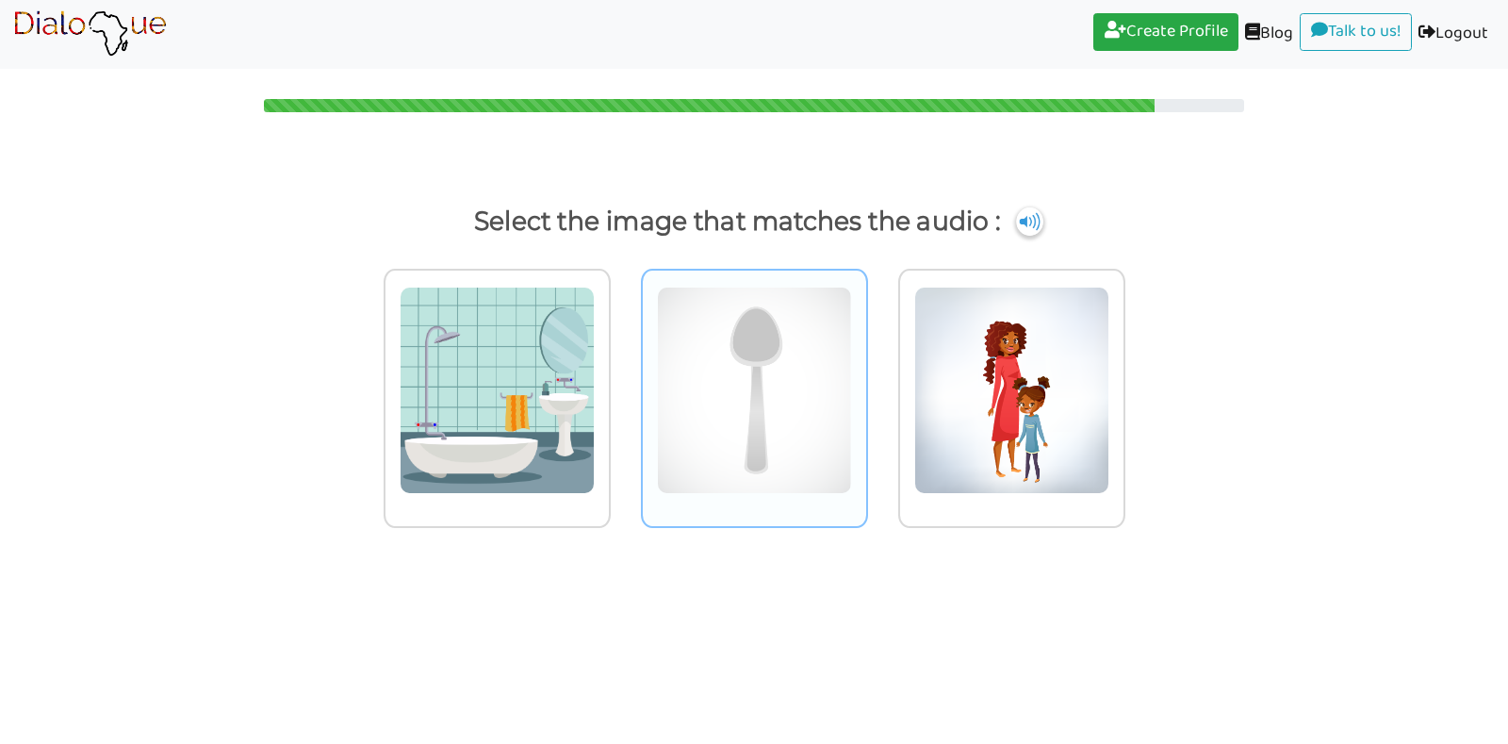
click at [595, 379] on img at bounding box center [497, 390] width 195 height 207
click at [623, 379] on input "radio" at bounding box center [616, 378] width 14 height 14
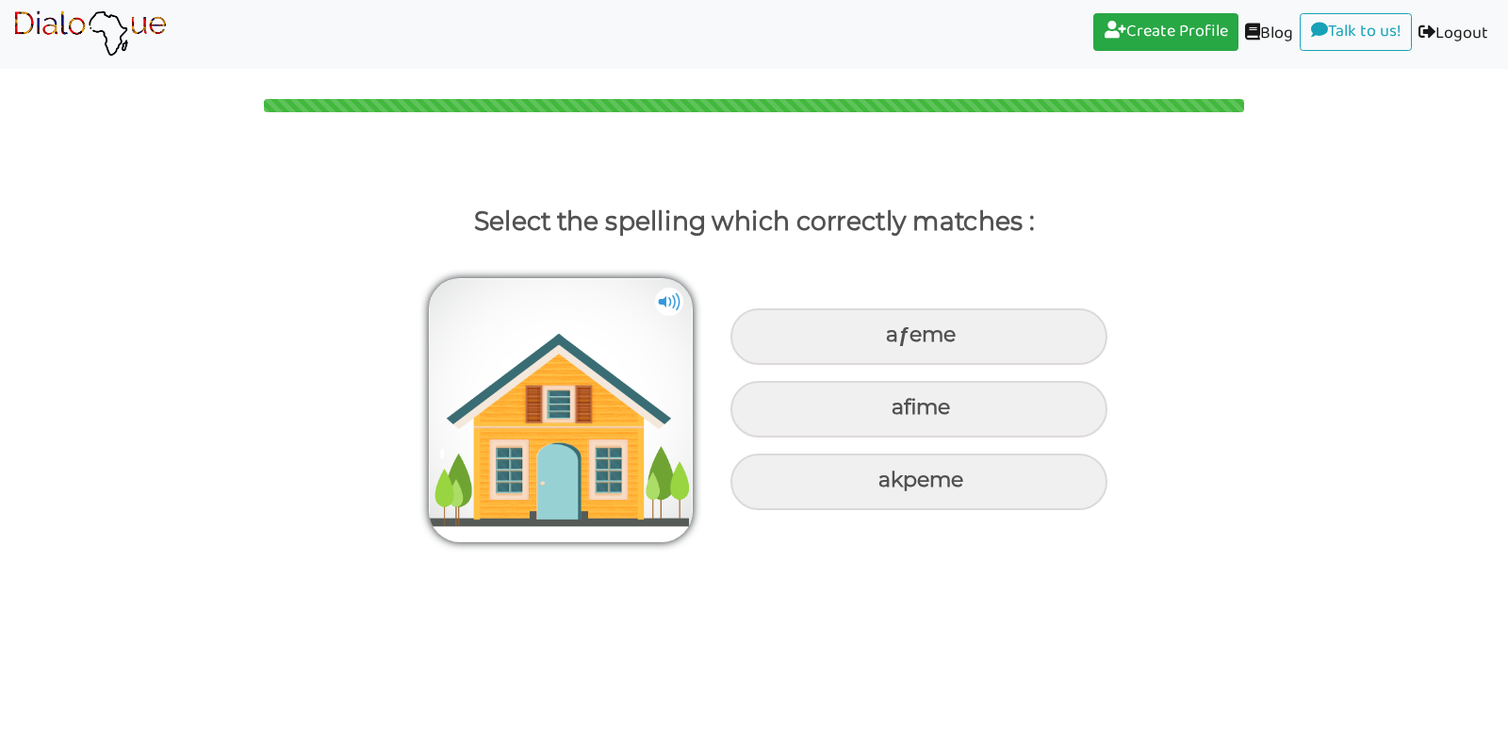
click at [675, 302] on img at bounding box center [669, 302] width 28 height 28
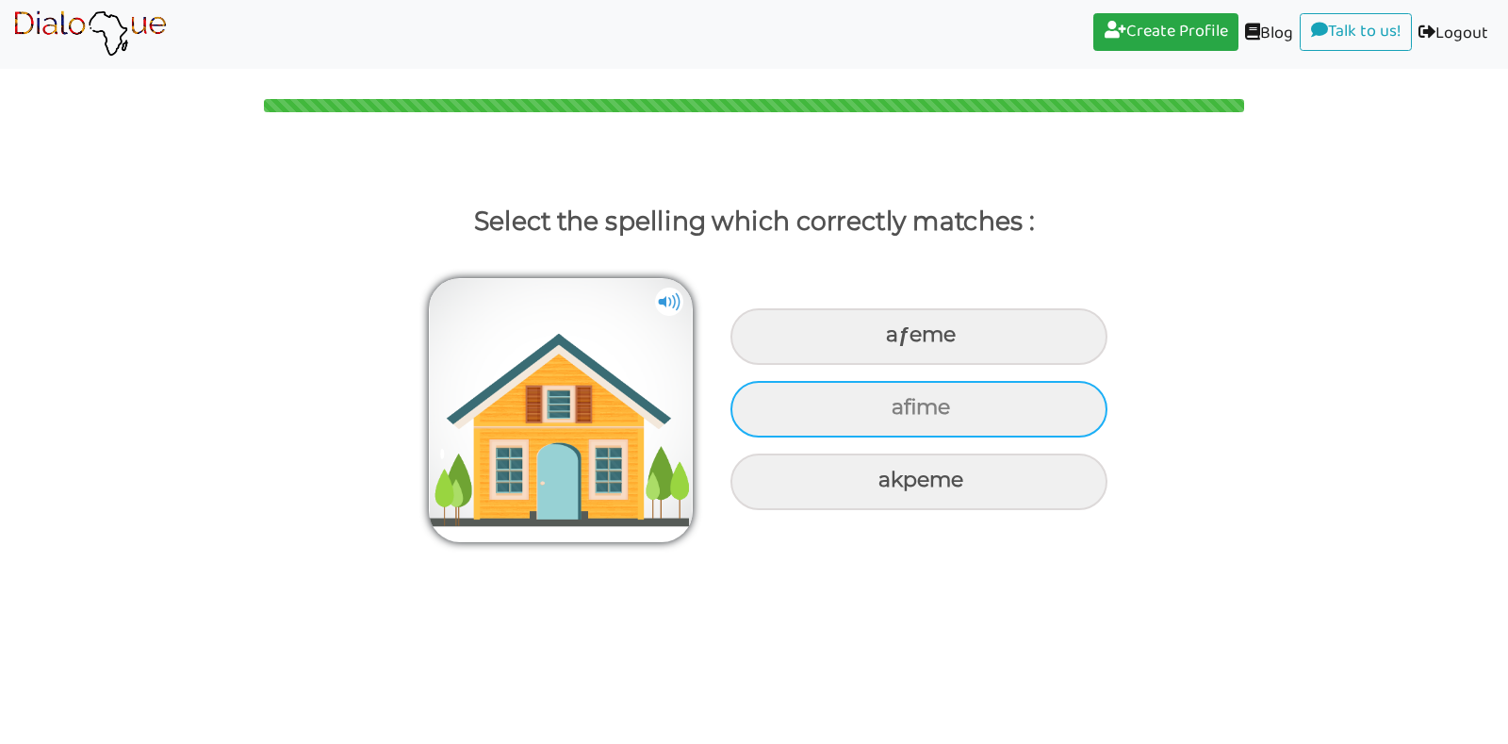
click at [905, 365] on div "afime" at bounding box center [919, 336] width 377 height 57
click at [895, 341] on input "afime" at bounding box center [888, 335] width 12 height 12
radio input "true"
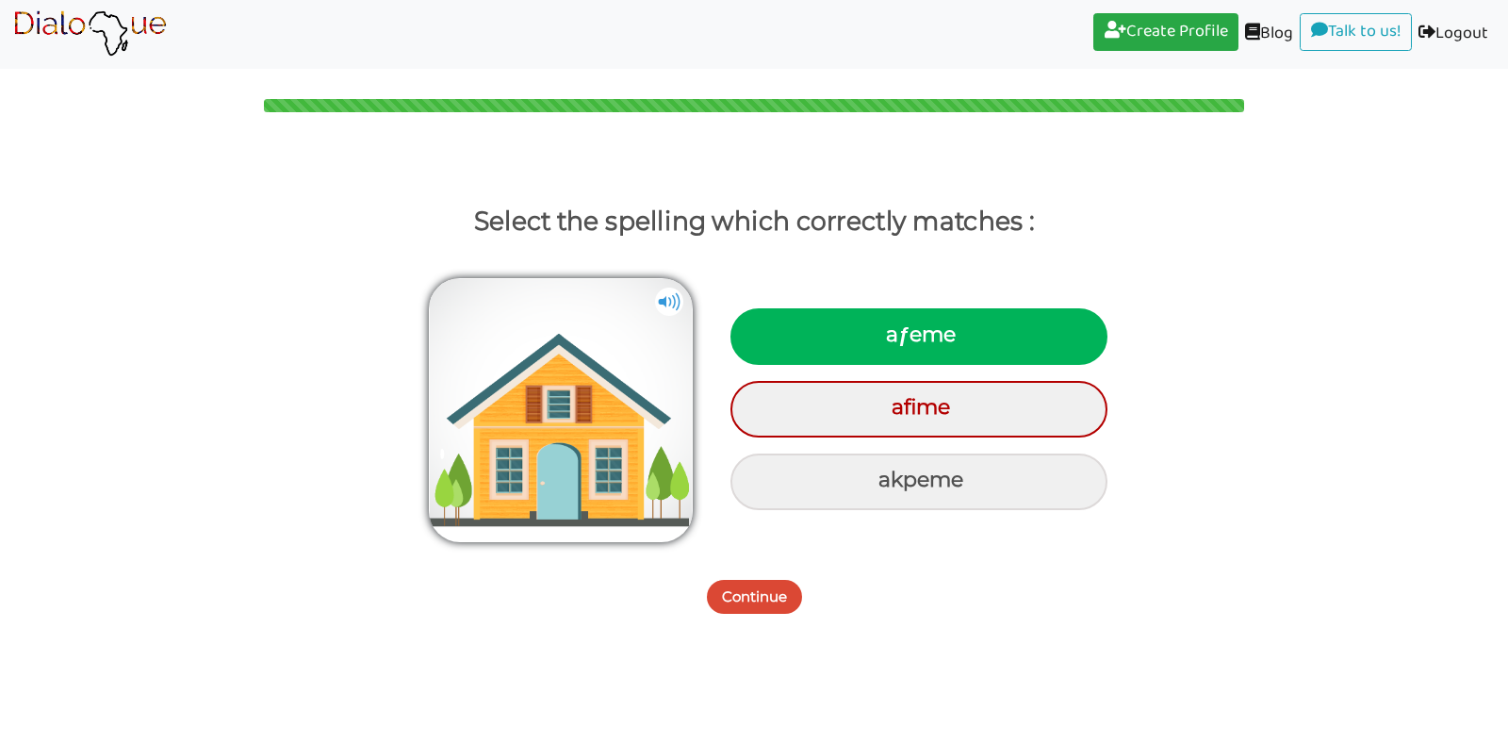
click at [765, 591] on button "Continue" at bounding box center [754, 597] width 95 height 34
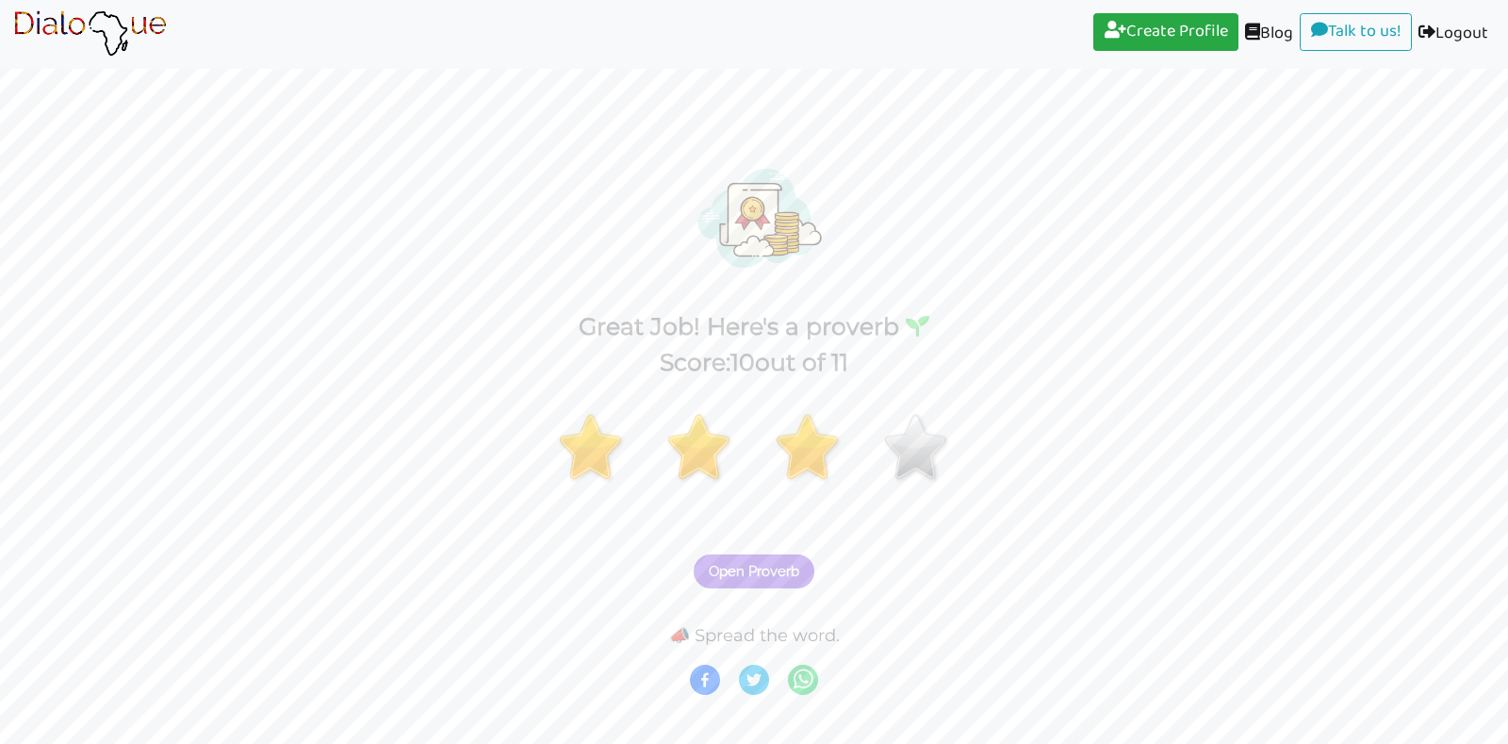
click at [765, 568] on span "Open Proverb" at bounding box center [754, 571] width 91 height 17
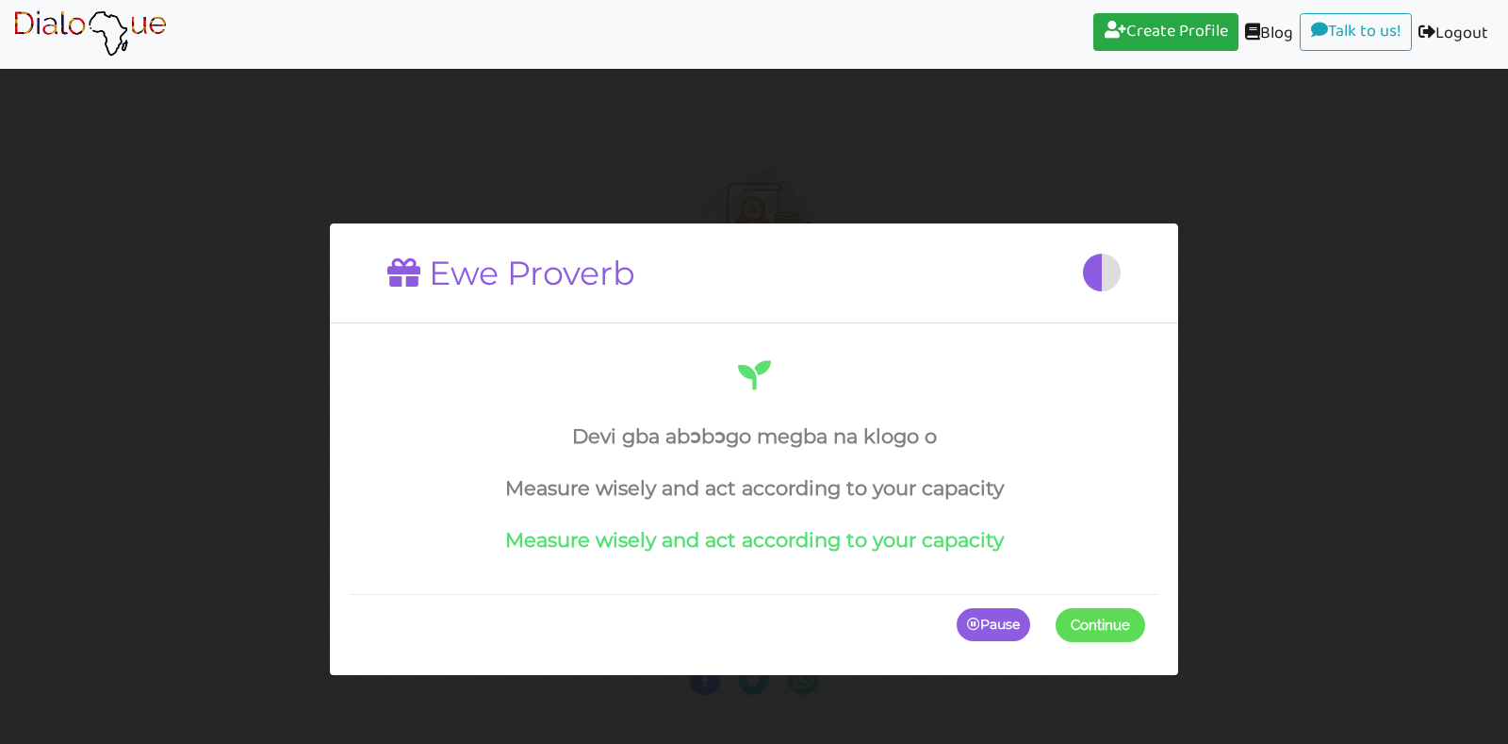
click at [1145, 621] on span at bounding box center [1145, 624] width 0 height 34
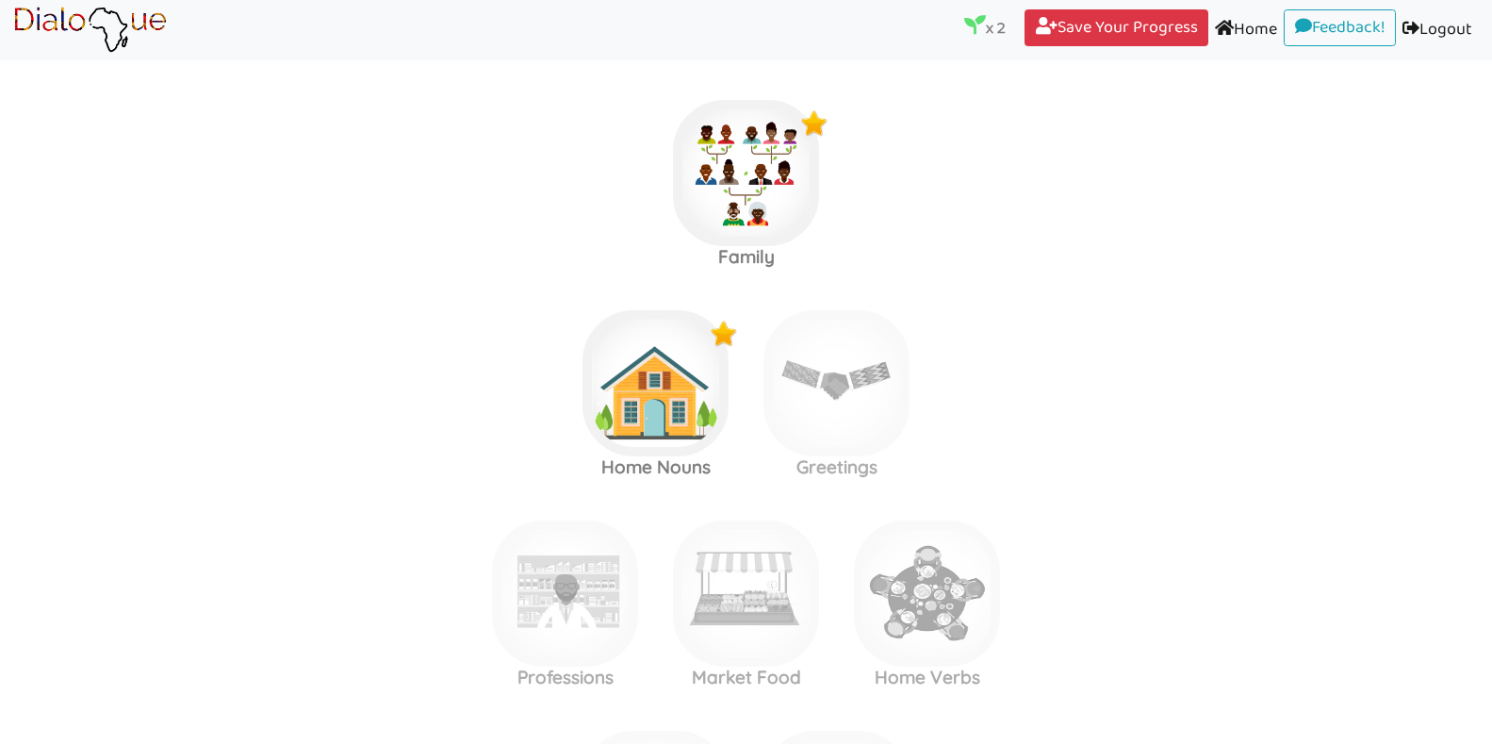
scroll to position [225, 0]
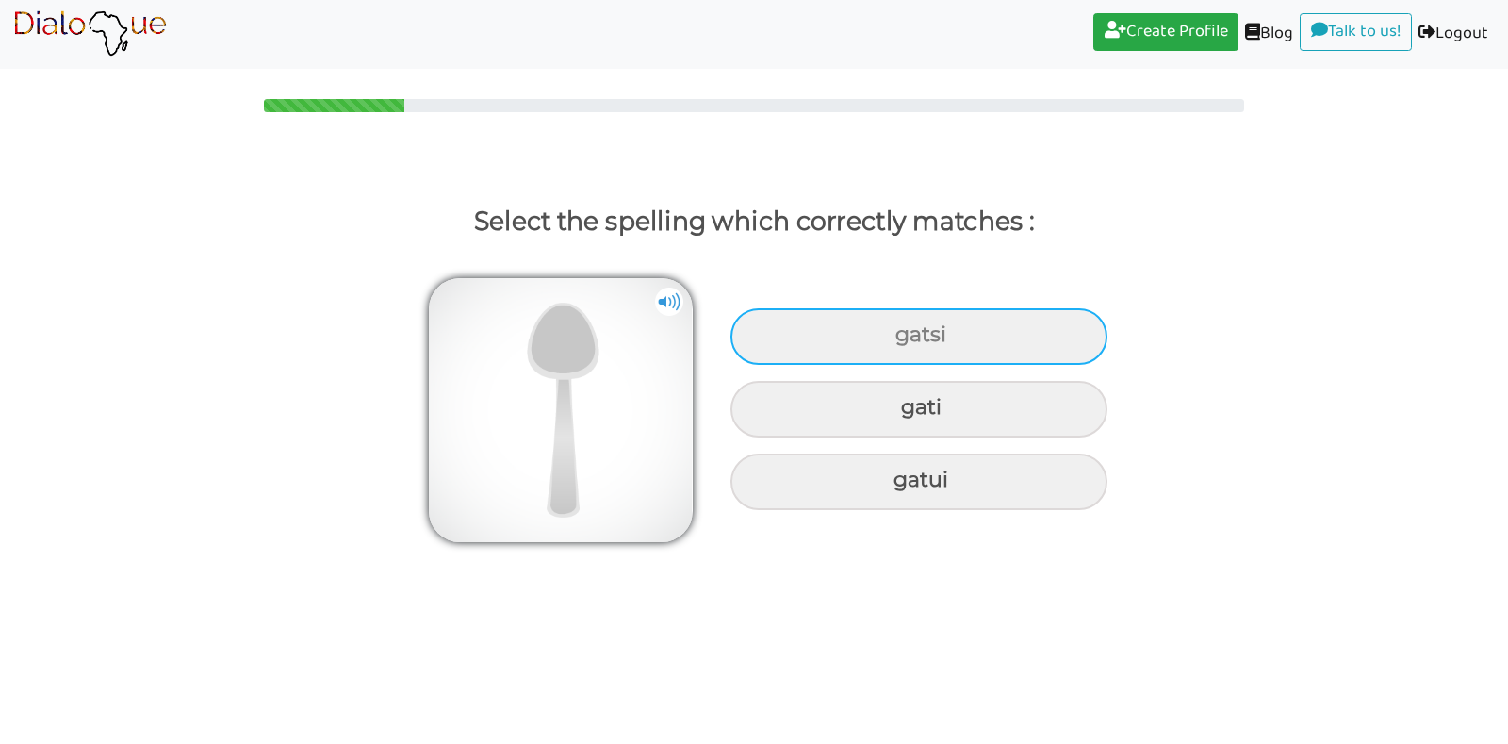
click at [862, 337] on div "gatsi" at bounding box center [919, 336] width 377 height 57
click at [892, 337] on input "gatsi" at bounding box center [898, 335] width 12 height 12
radio input "true"
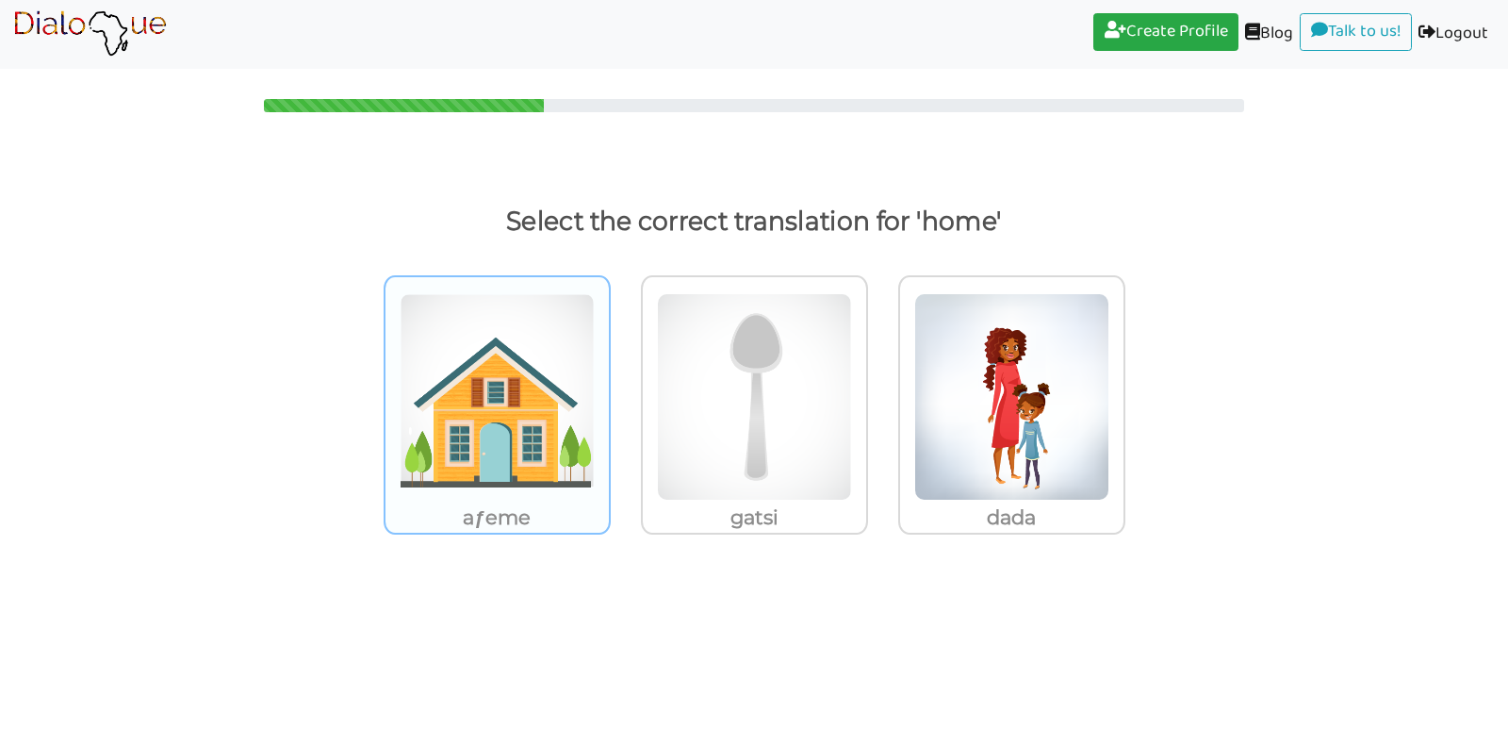
click at [537, 414] on img at bounding box center [497, 396] width 195 height 207
click at [609, 392] on input "aƒeme" at bounding box center [616, 385] width 14 height 14
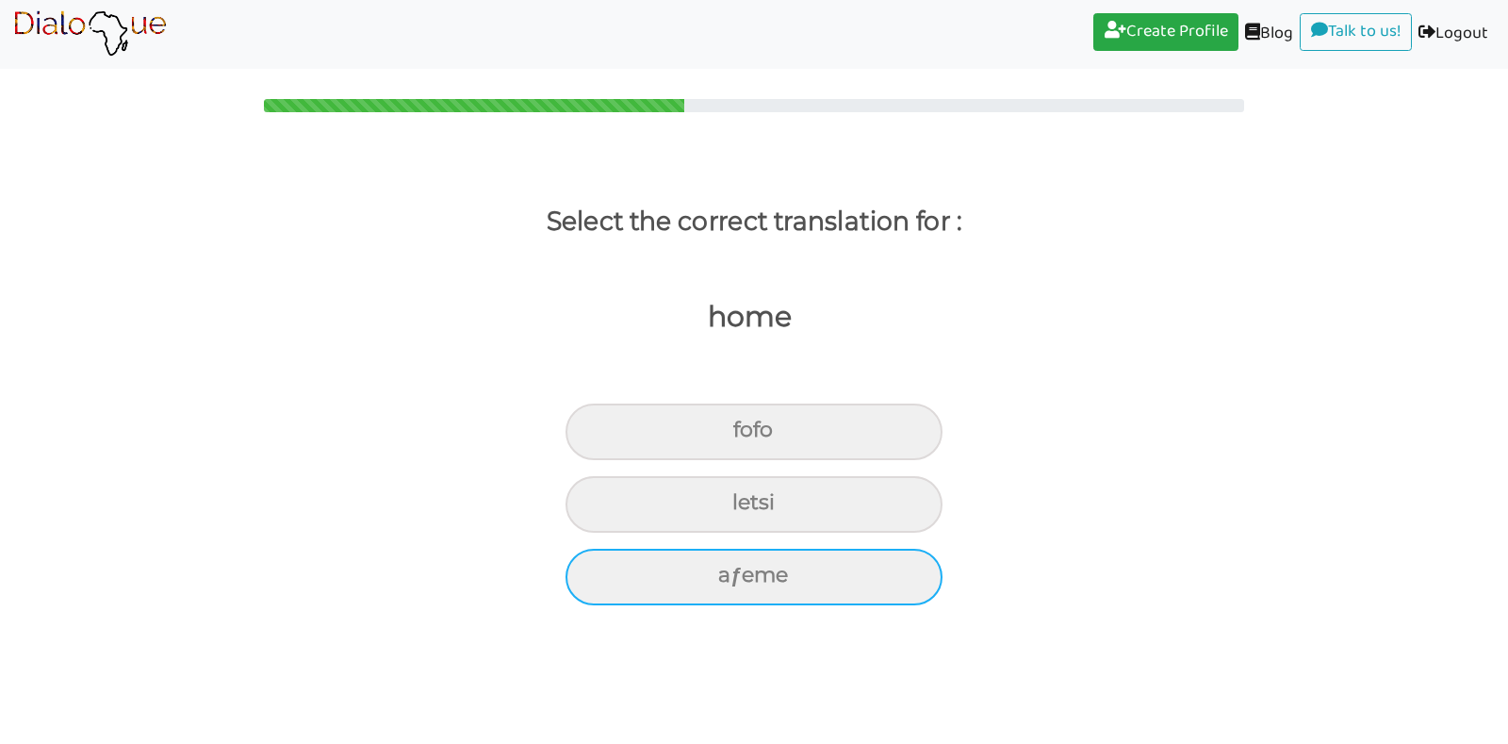
click at [697, 460] on div "aƒeme" at bounding box center [754, 431] width 377 height 57
click at [735, 436] on input "aƒeme" at bounding box center [741, 430] width 12 height 12
radio input "true"
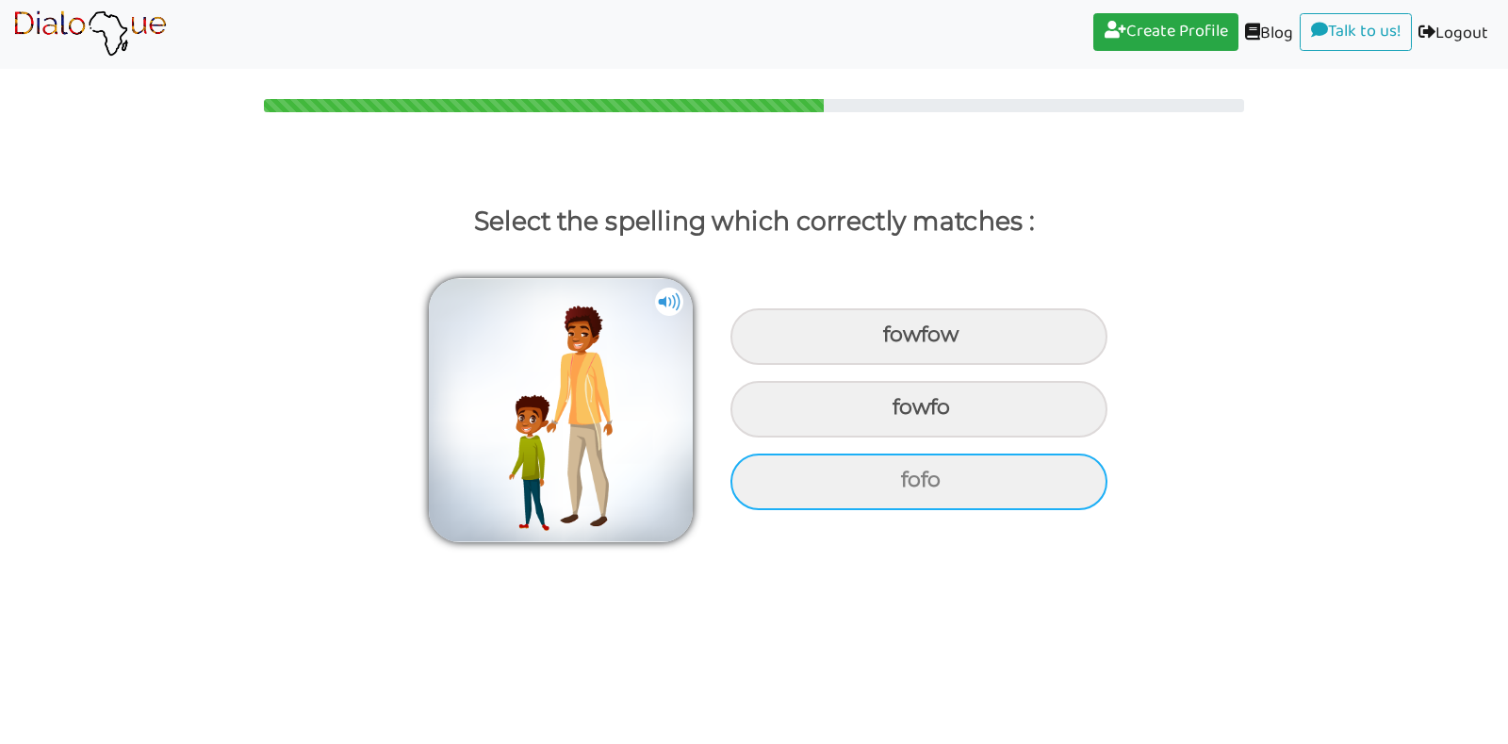
click at [893, 365] on div "fofo" at bounding box center [919, 336] width 377 height 57
click at [892, 341] on input "fofo" at bounding box center [886, 335] width 12 height 12
radio input "true"
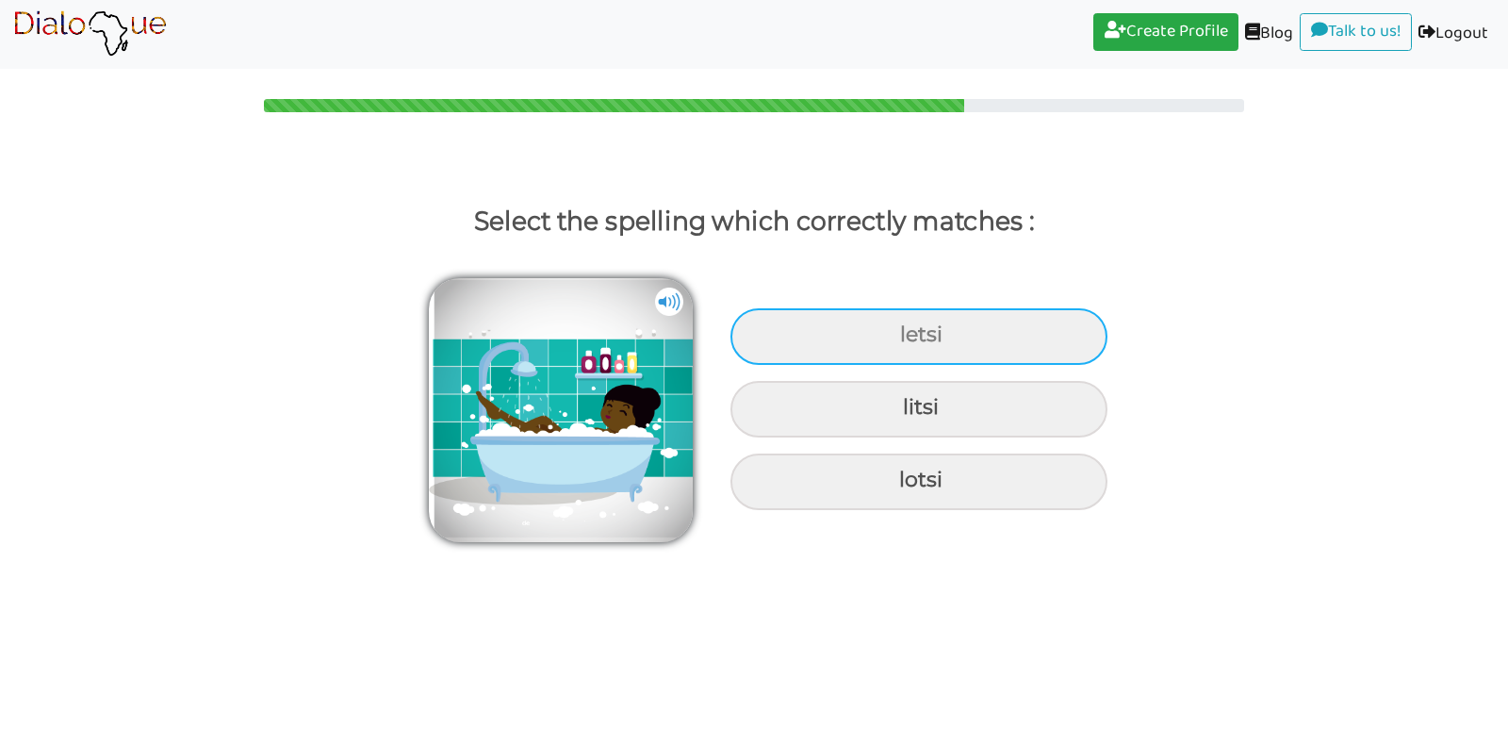
click at [948, 337] on div "letsi" at bounding box center [919, 336] width 377 height 57
click at [909, 337] on input "letsi" at bounding box center [903, 335] width 12 height 12
radio input "true"
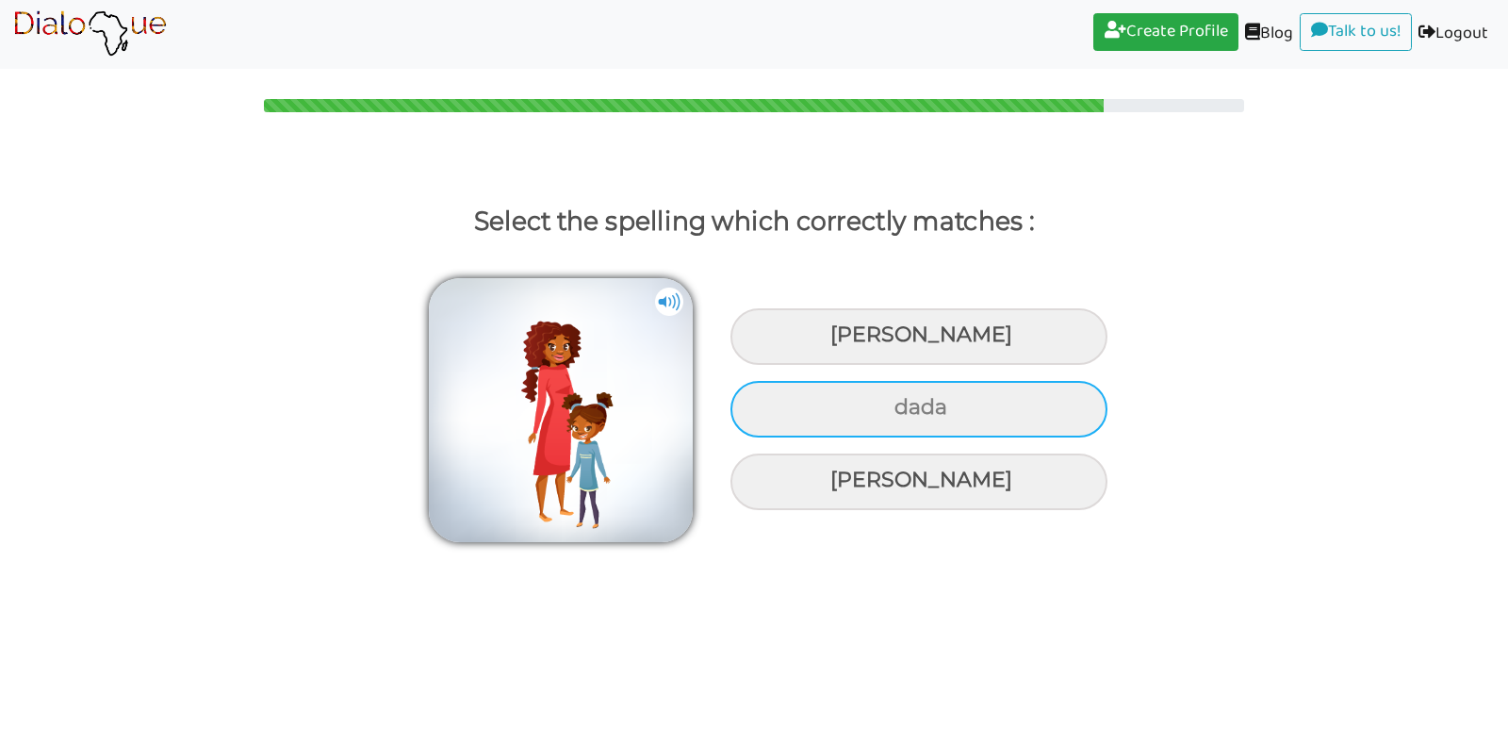
click at [932, 365] on div "dada" at bounding box center [919, 336] width 377 height 57
click at [839, 341] on input "dada" at bounding box center [833, 335] width 12 height 12
radio input "true"
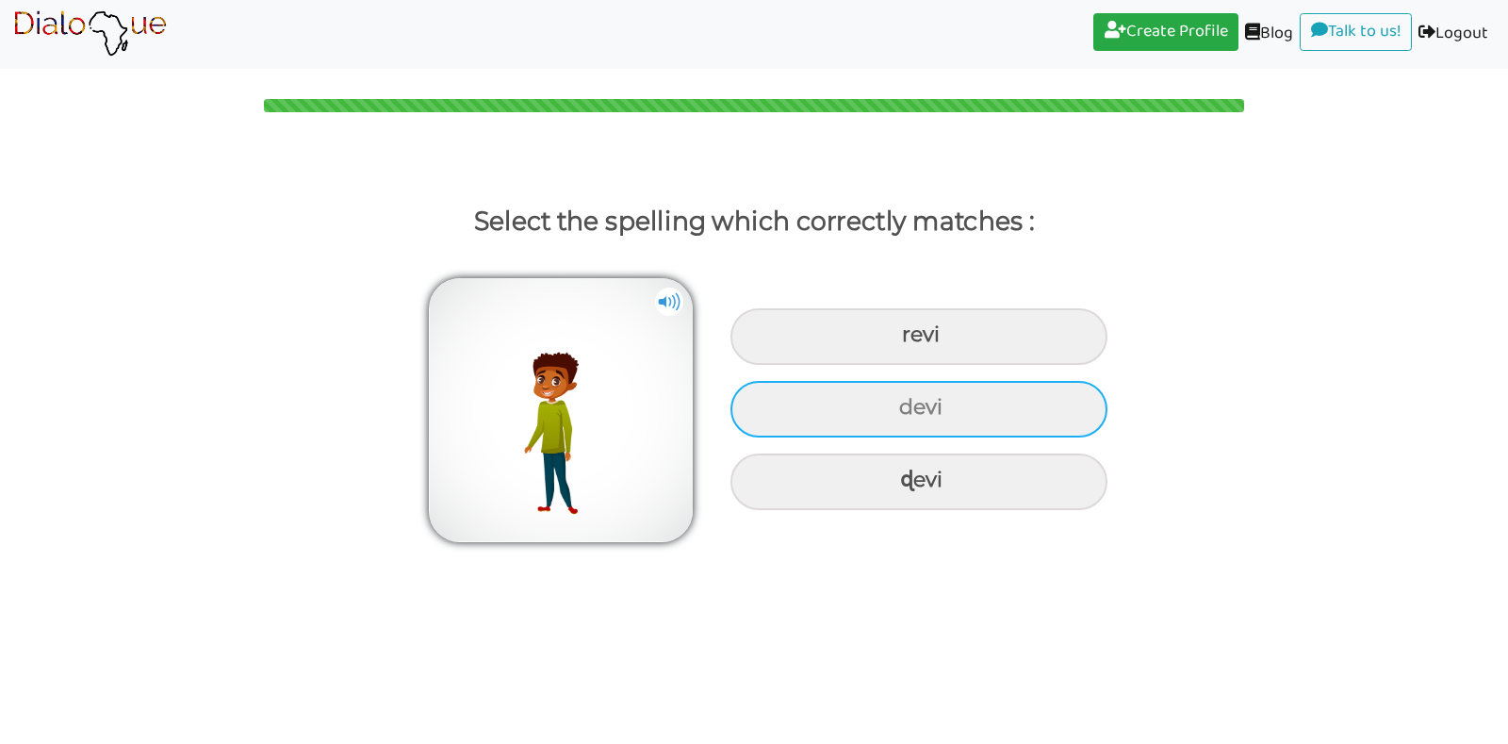
click at [932, 365] on div "devi" at bounding box center [919, 336] width 377 height 57
click at [911, 341] on input "devi" at bounding box center [904, 335] width 12 height 12
radio input "true"
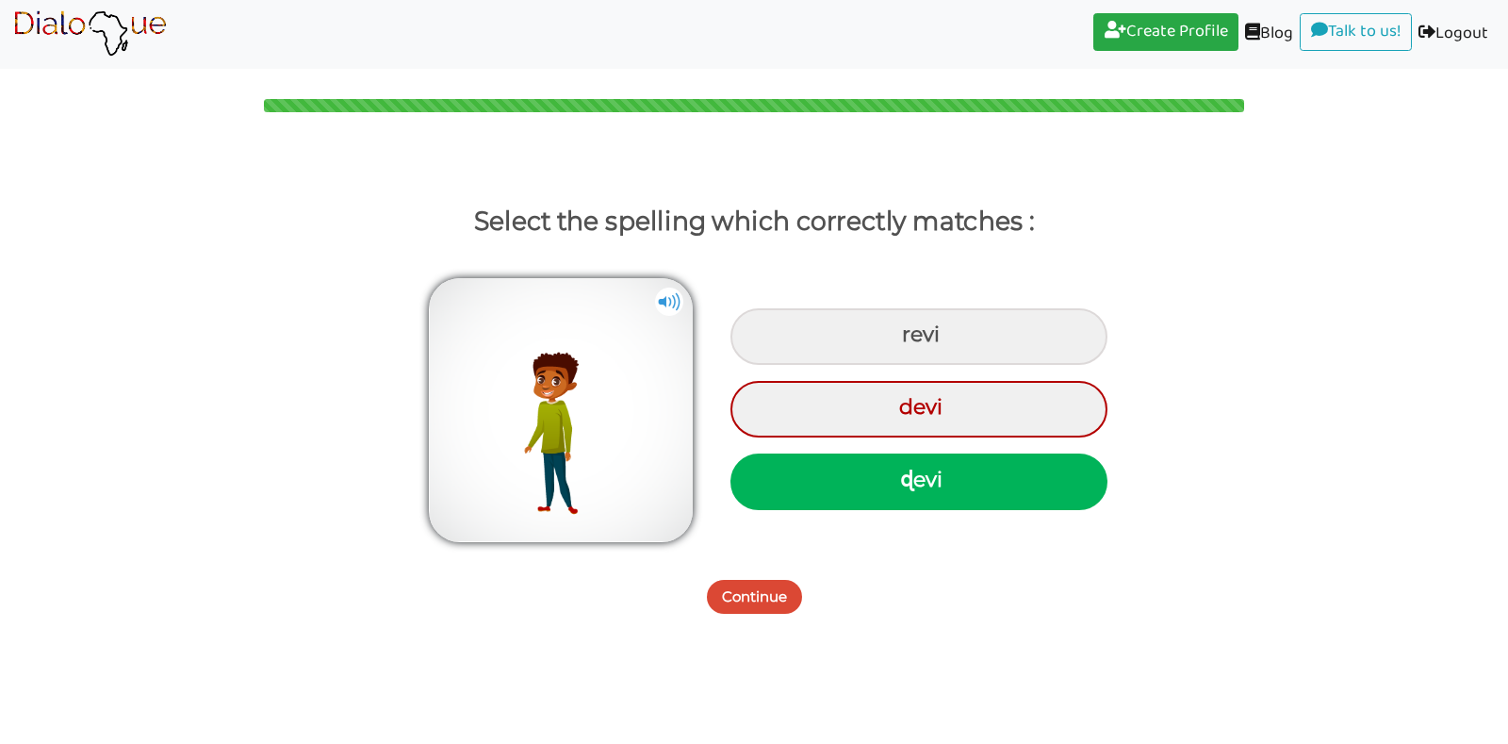
click at [768, 601] on button "Continue" at bounding box center [754, 597] width 95 height 34
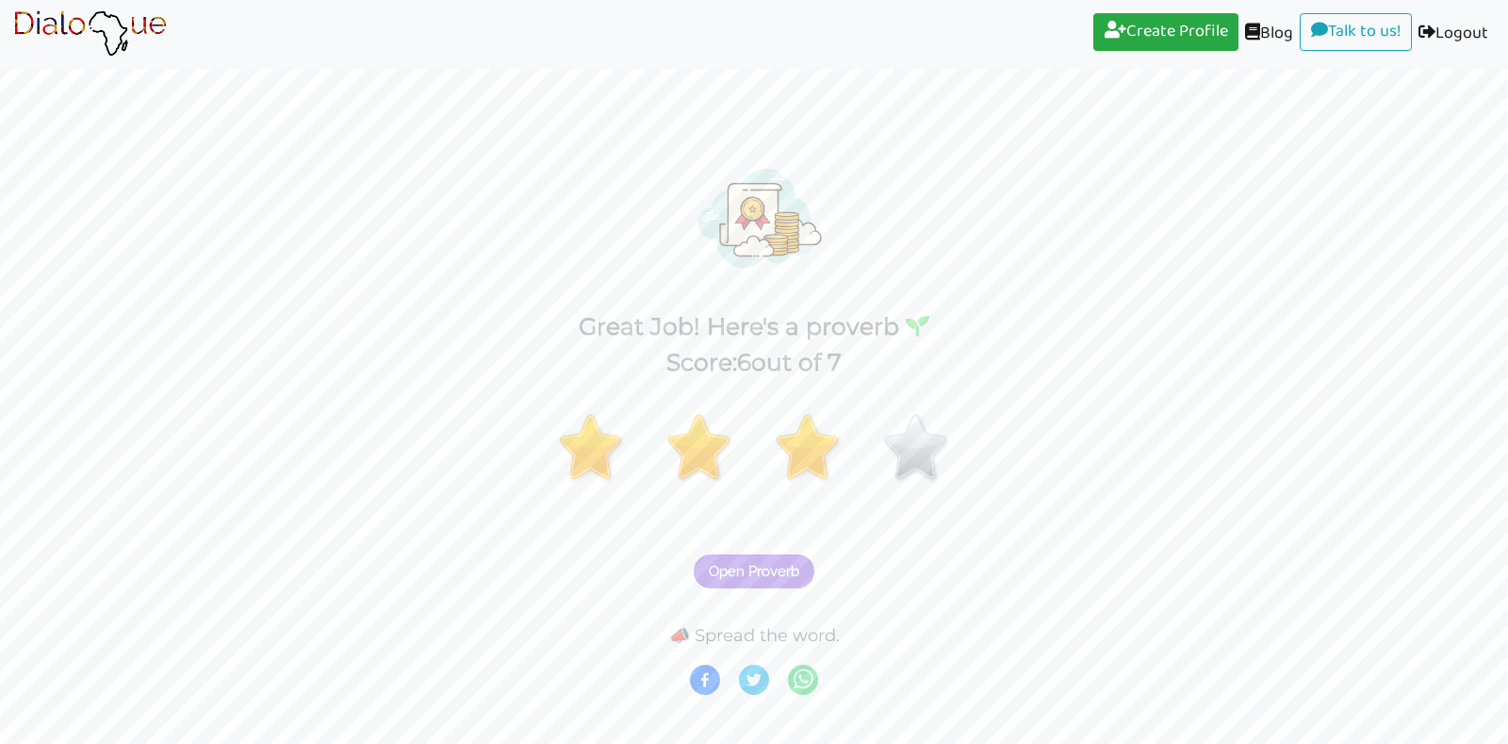
click at [108, 17] on img at bounding box center [90, 33] width 154 height 47
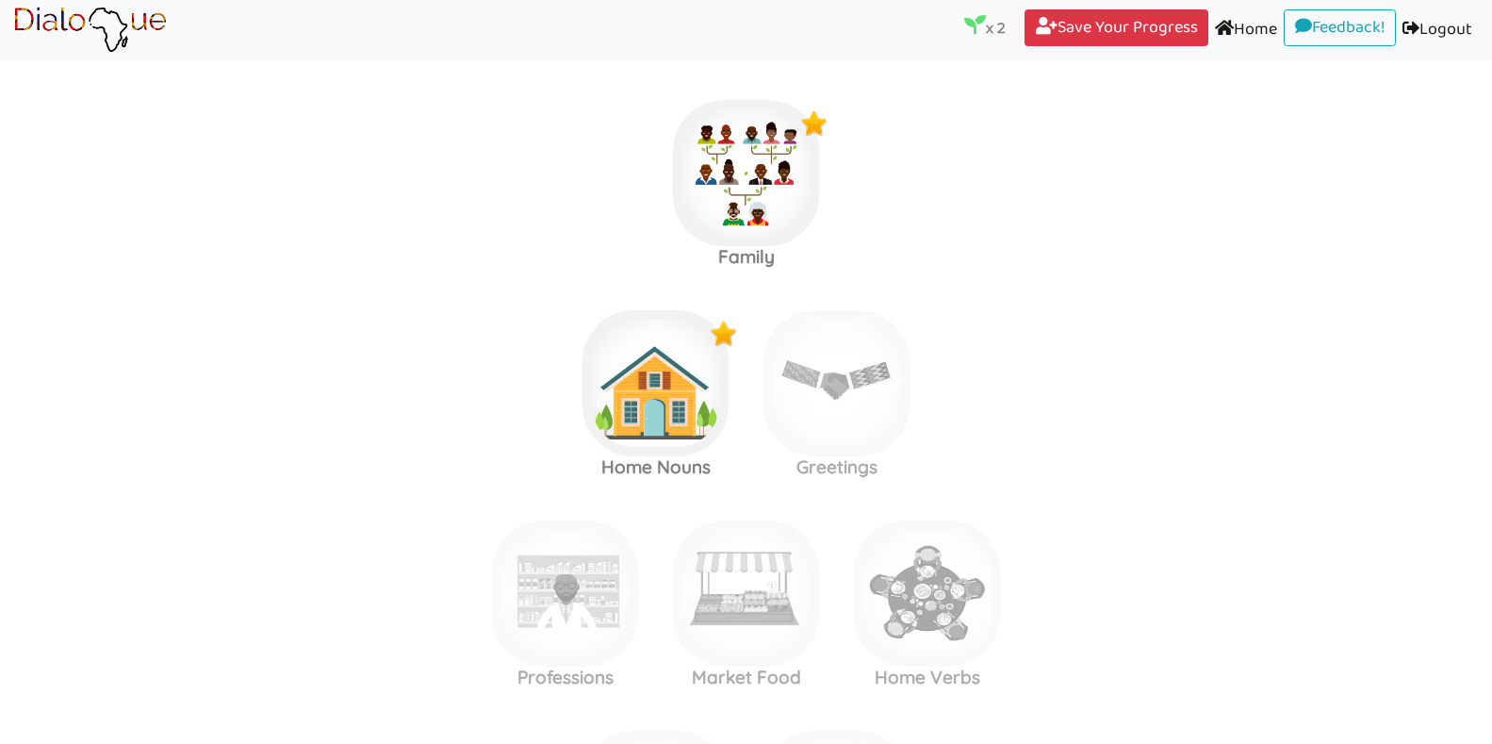
click at [13, 54] on area at bounding box center [13, 54] width 0 height 0
